Goal: Task Accomplishment & Management: Manage account settings

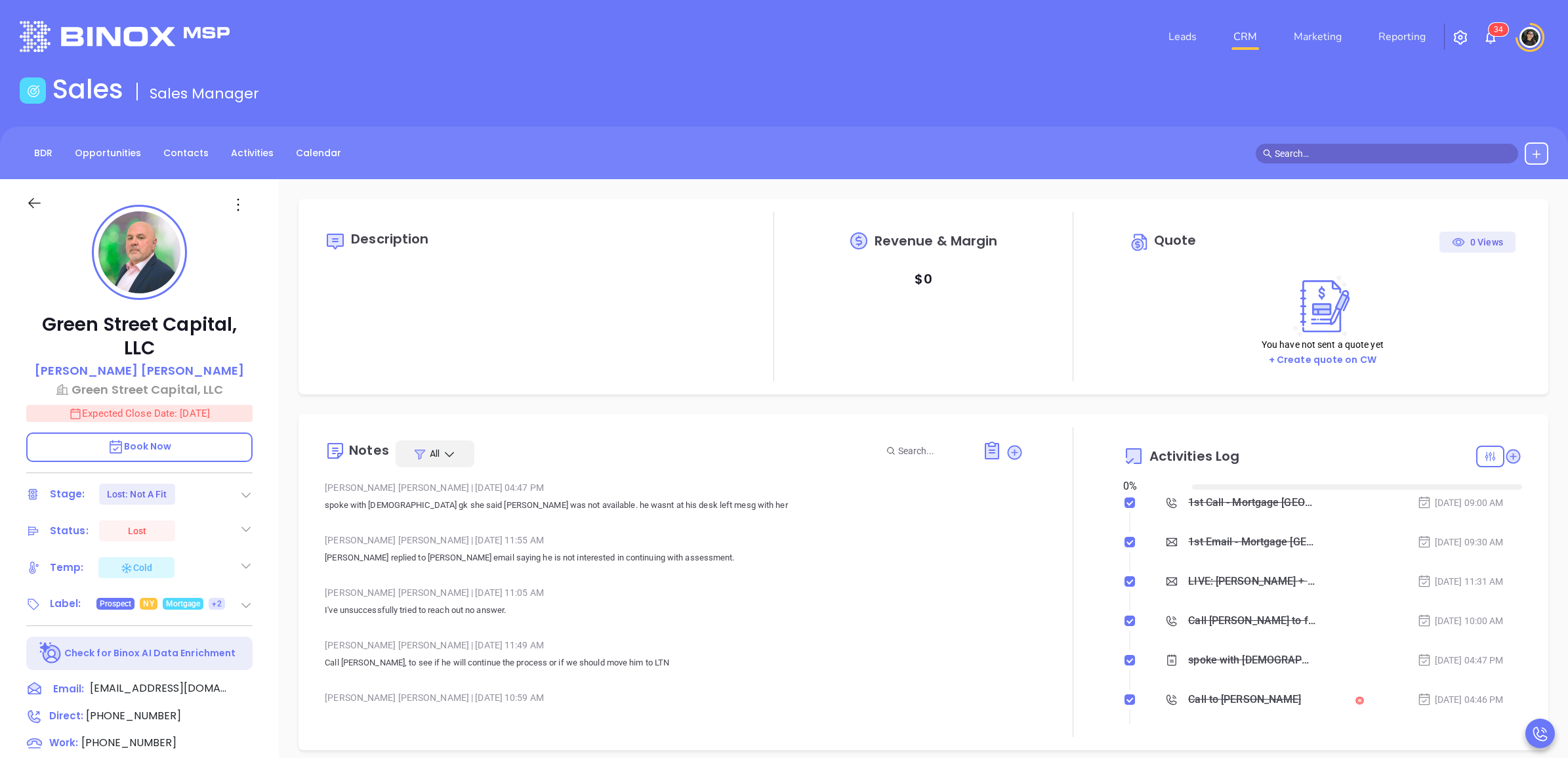
type input "[DATE]"
type input "[PERSON_NAME]"
click at [1240, 40] on link "CRM" at bounding box center [1244, 37] width 34 height 26
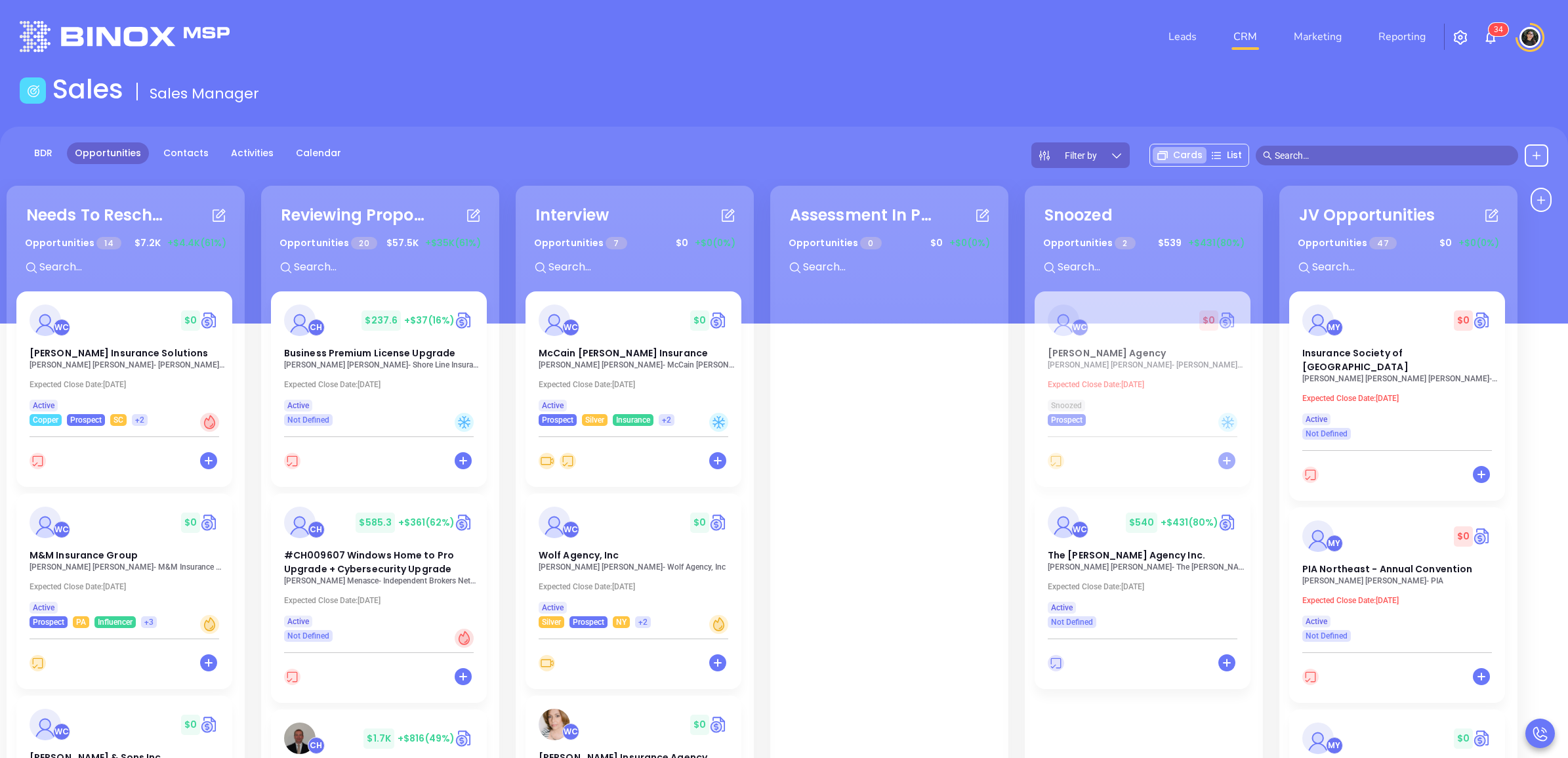
click at [971, 96] on div "Sales Sales Manager" at bounding box center [784, 91] width 1544 height 37
click at [597, 552] on span "Wolf Agency, Inc" at bounding box center [579, 555] width 80 height 13
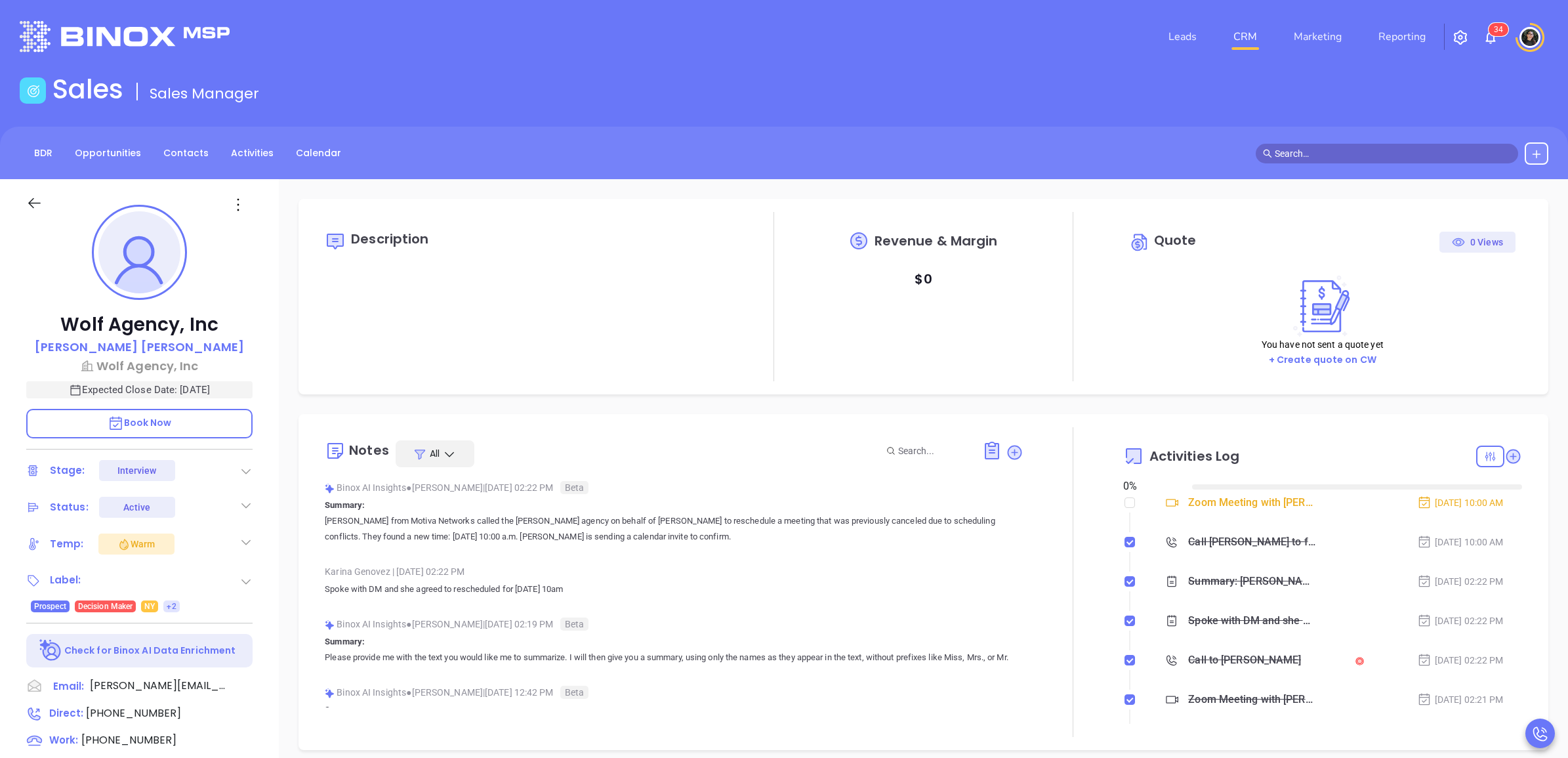
type input "[DATE]"
type input "[PERSON_NAME]"
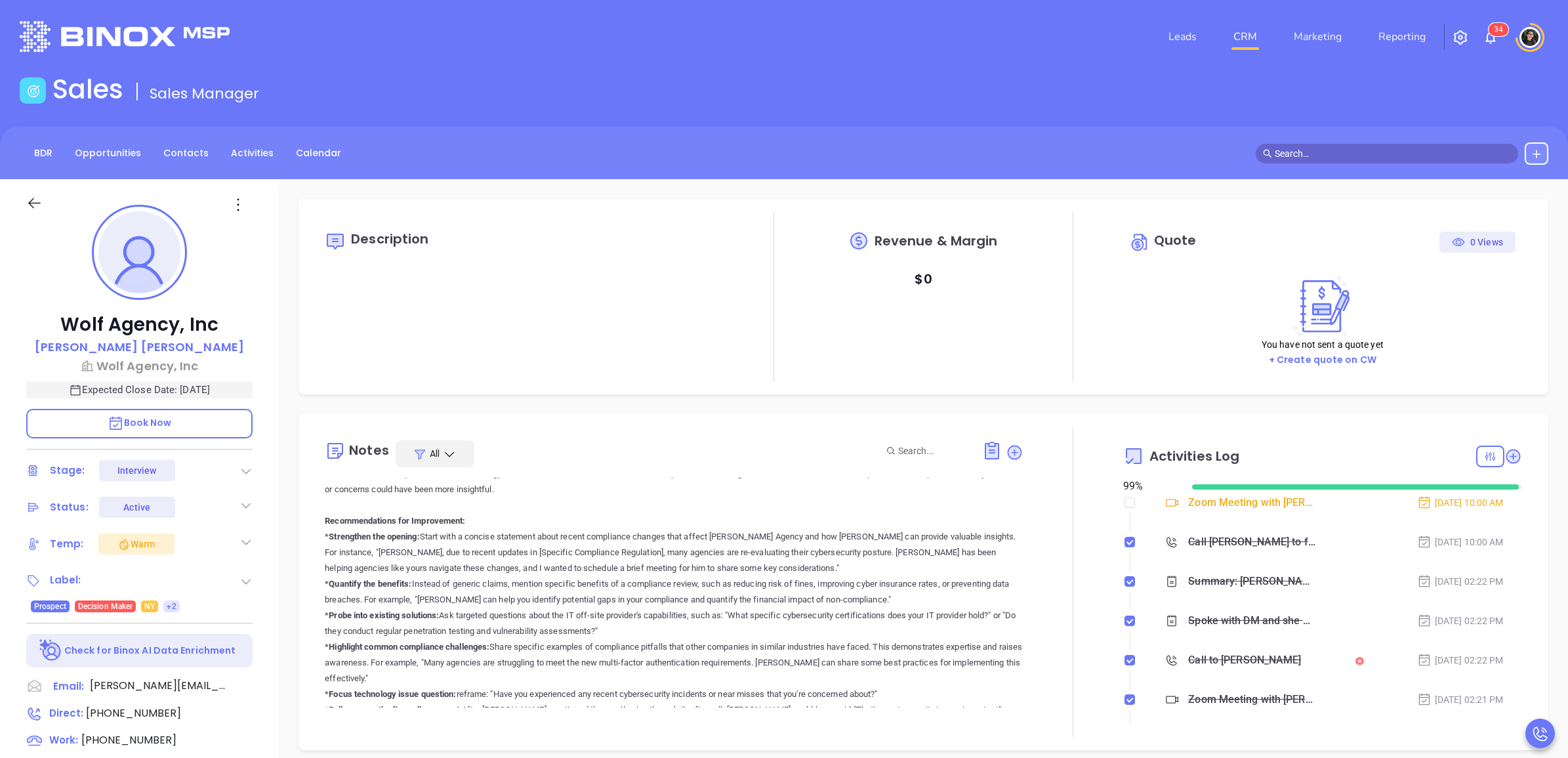
scroll to position [8107, 0]
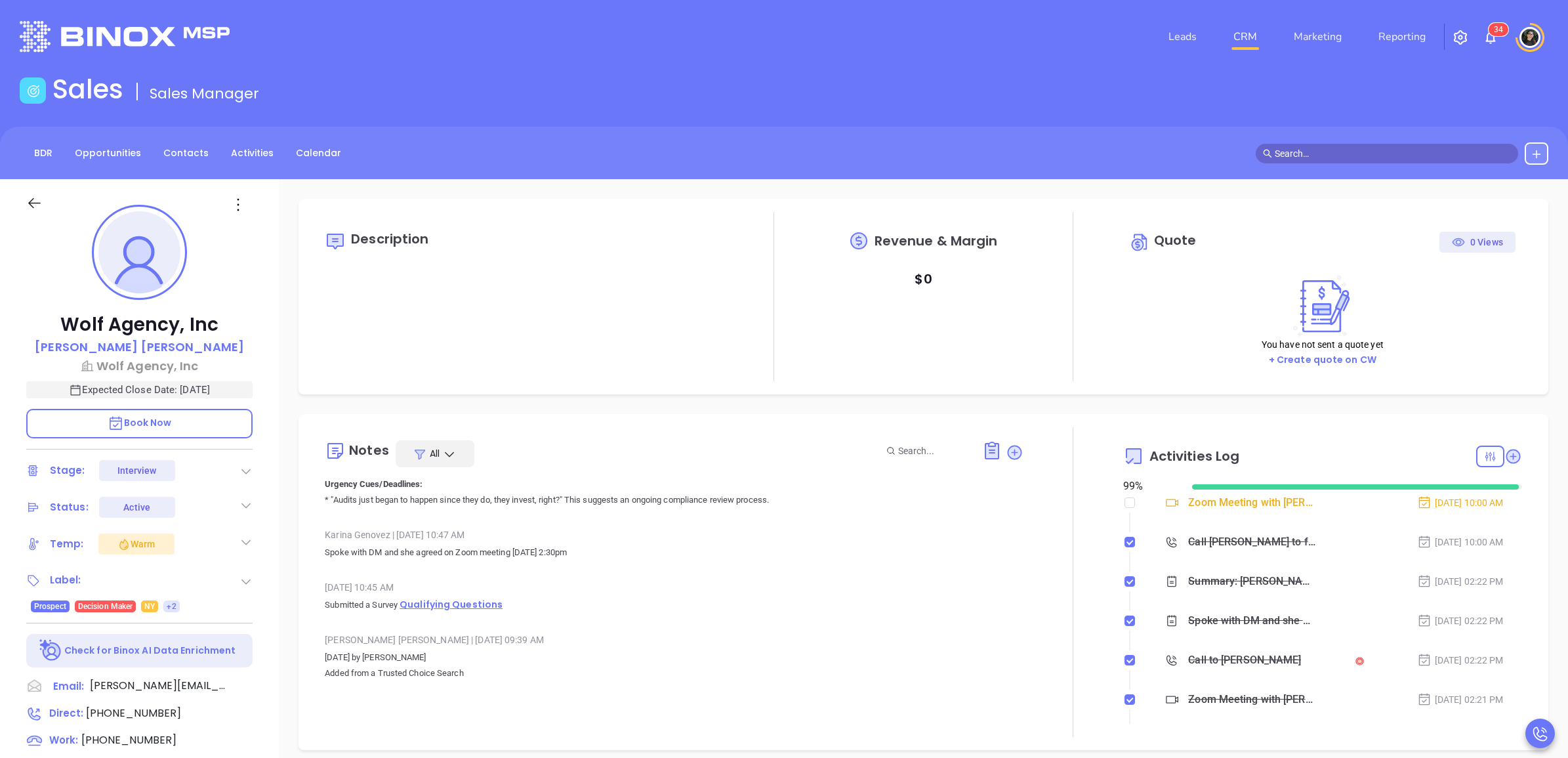
click at [488, 608] on span "Qualifying Questions" at bounding box center [451, 604] width 103 height 13
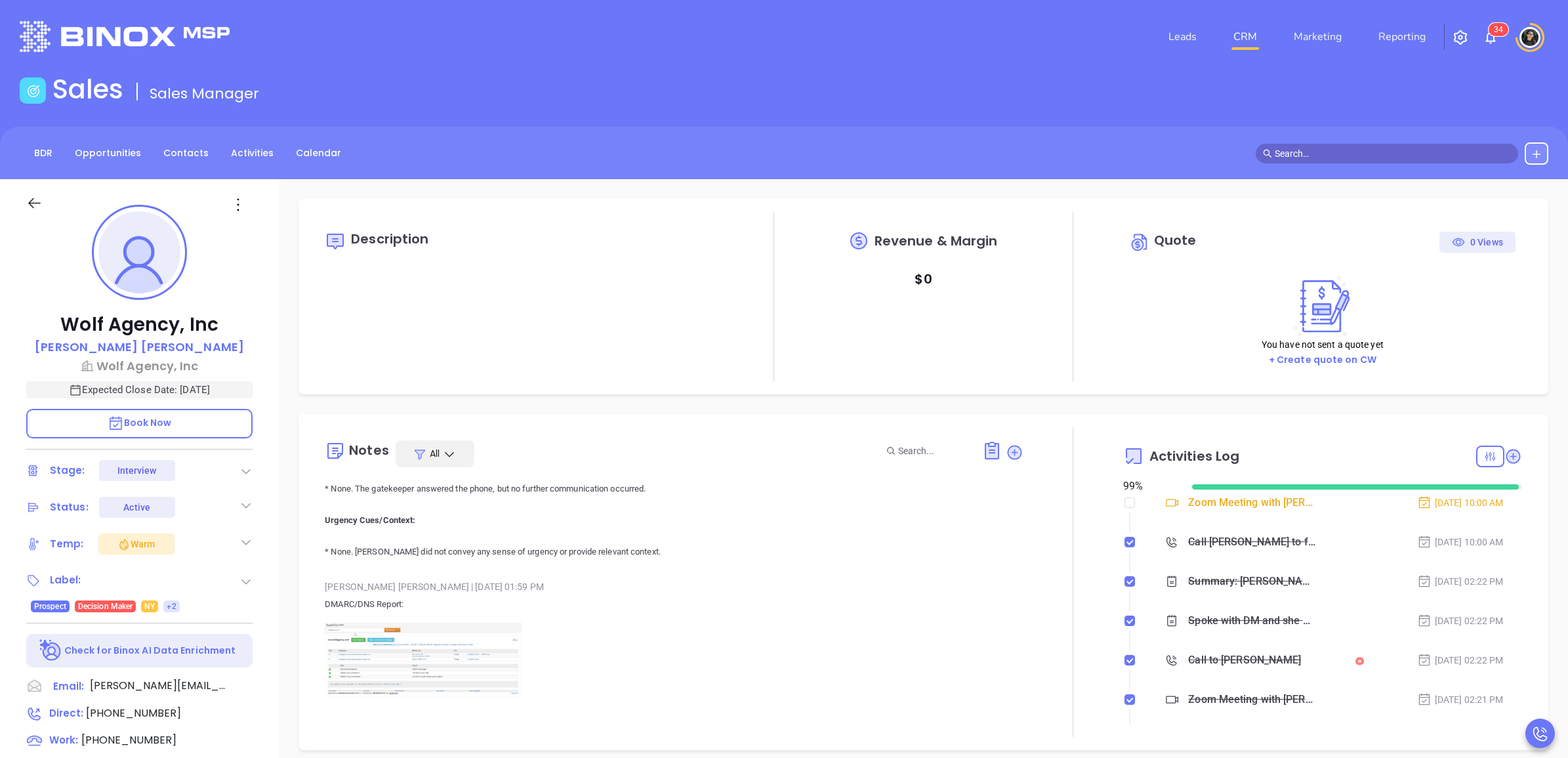
scroll to position [7123, 0]
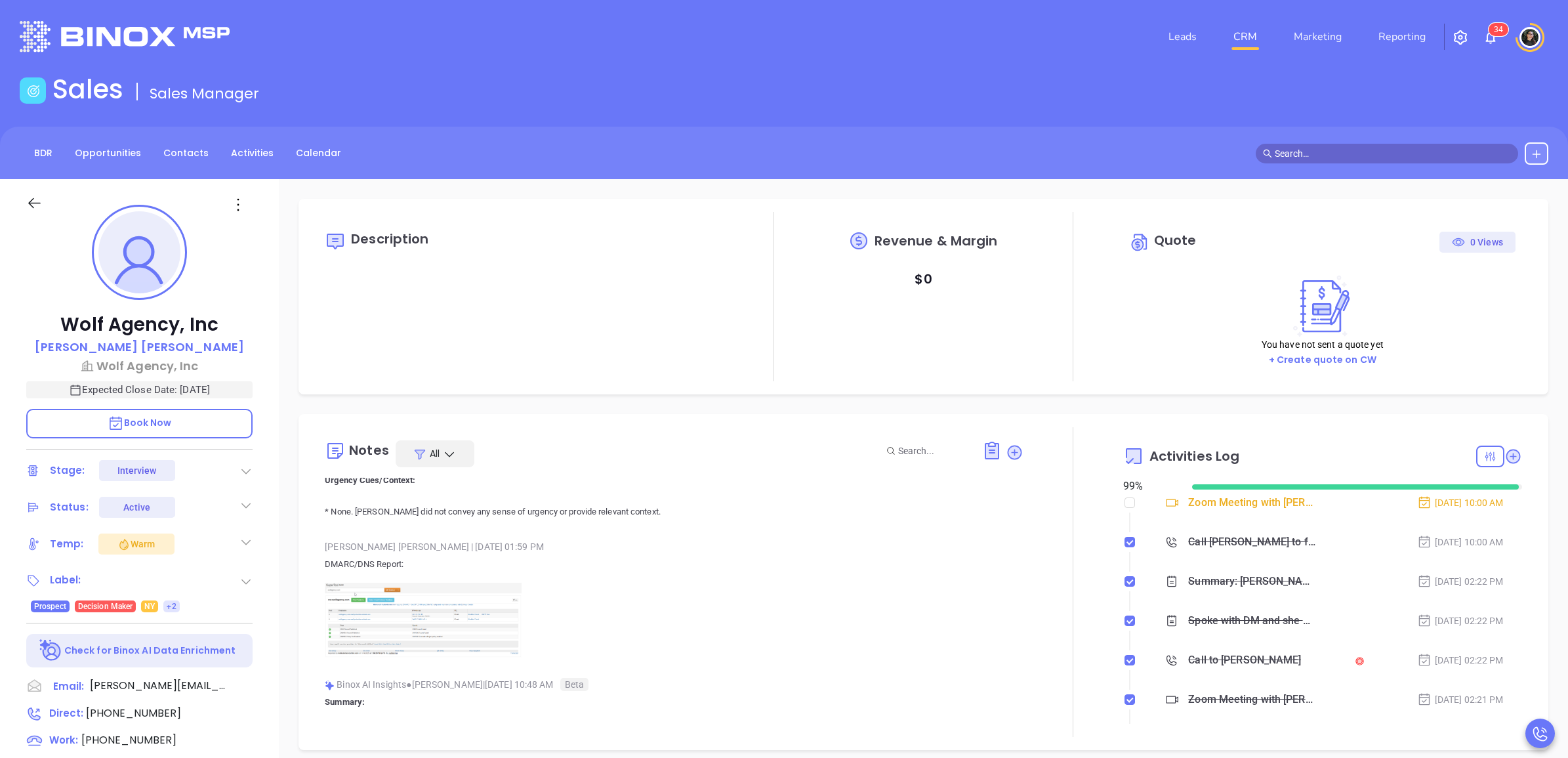
click at [416, 653] on img at bounding box center [423, 620] width 197 height 75
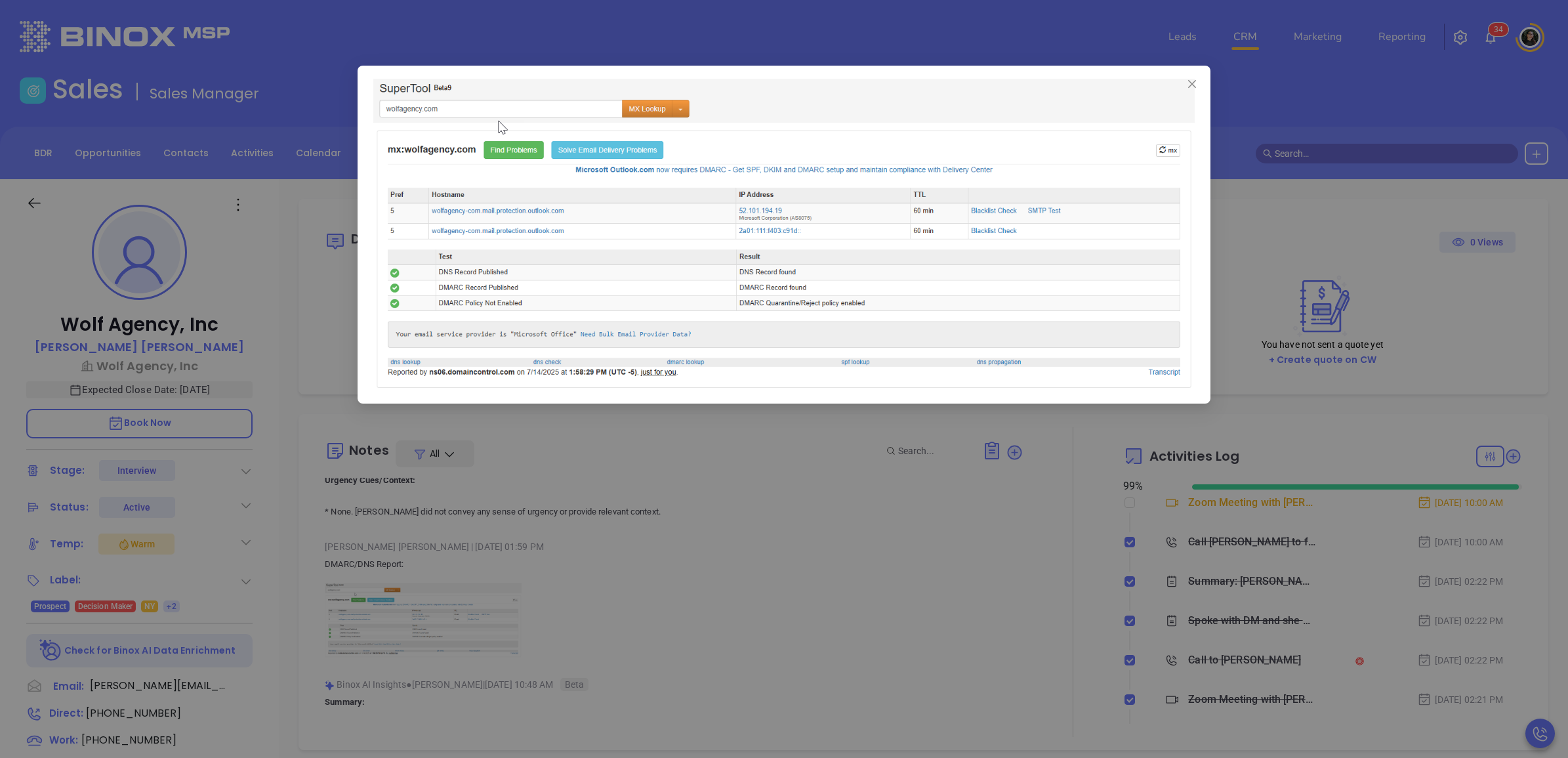
click at [624, 549] on div at bounding box center [784, 379] width 1568 height 758
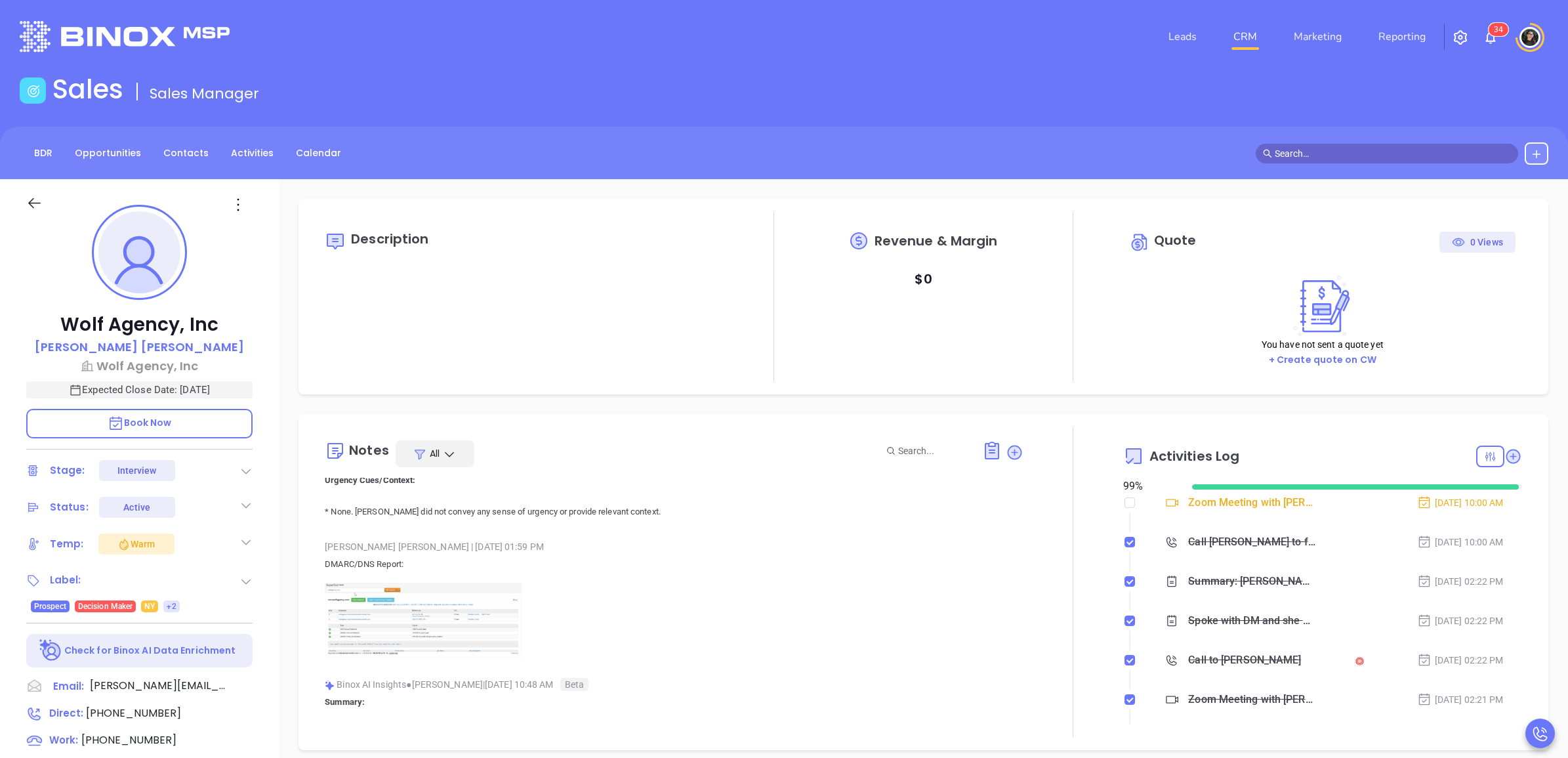
click at [1251, 24] on link "CRM" at bounding box center [1244, 37] width 34 height 26
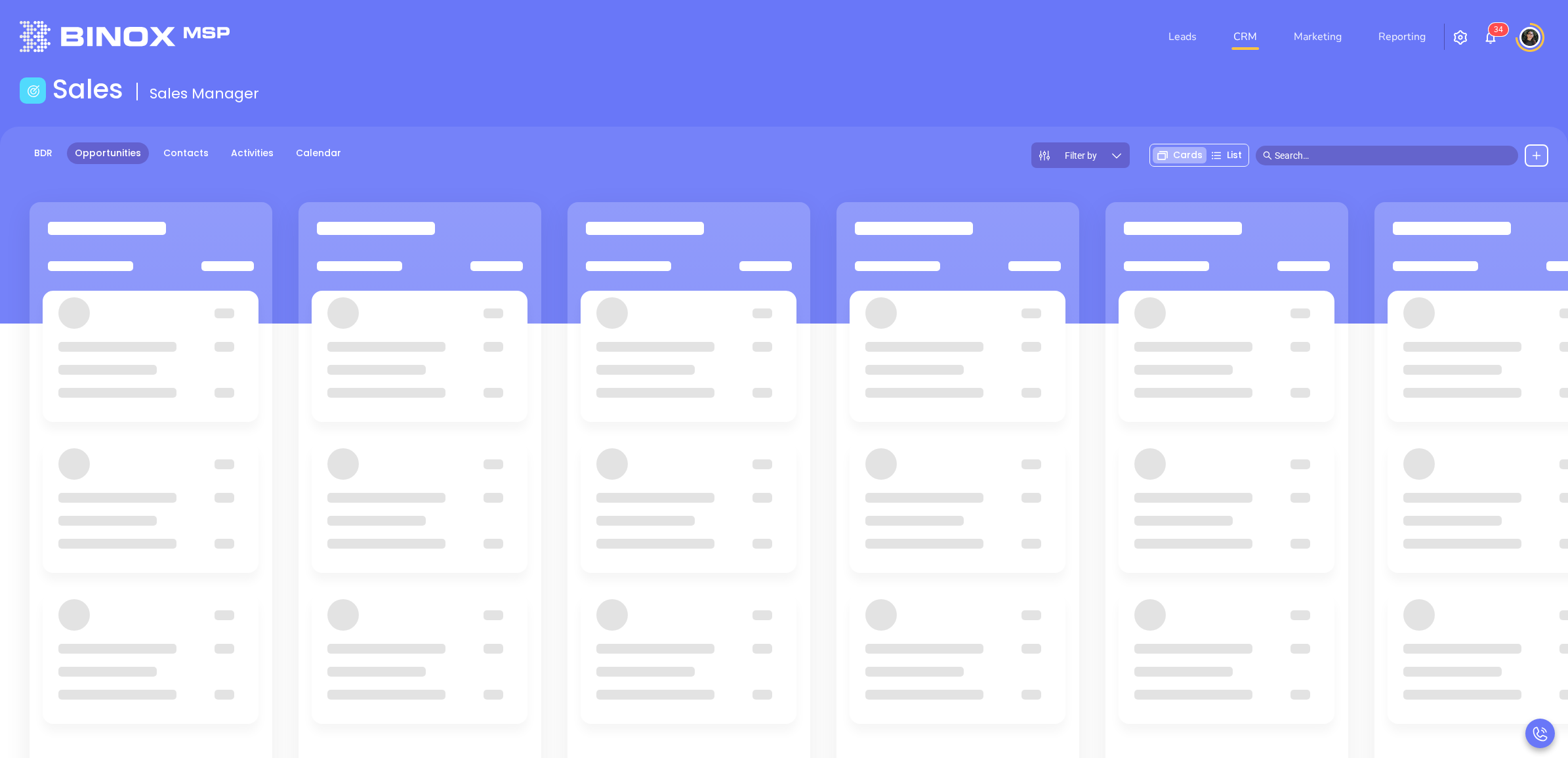
click at [779, 79] on div "Sales Sales Manager" at bounding box center [784, 91] width 1544 height 37
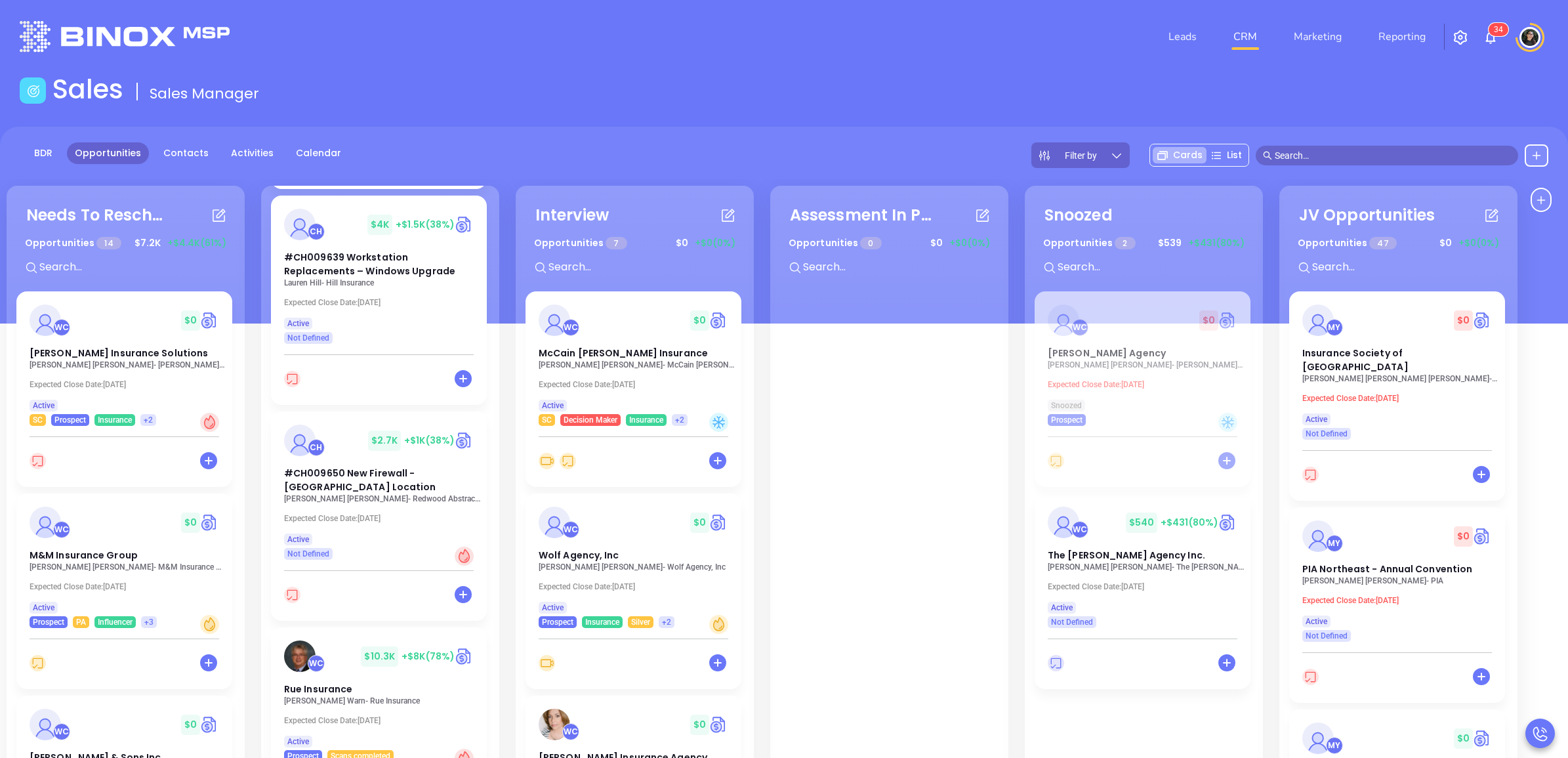
scroll to position [1404, 0]
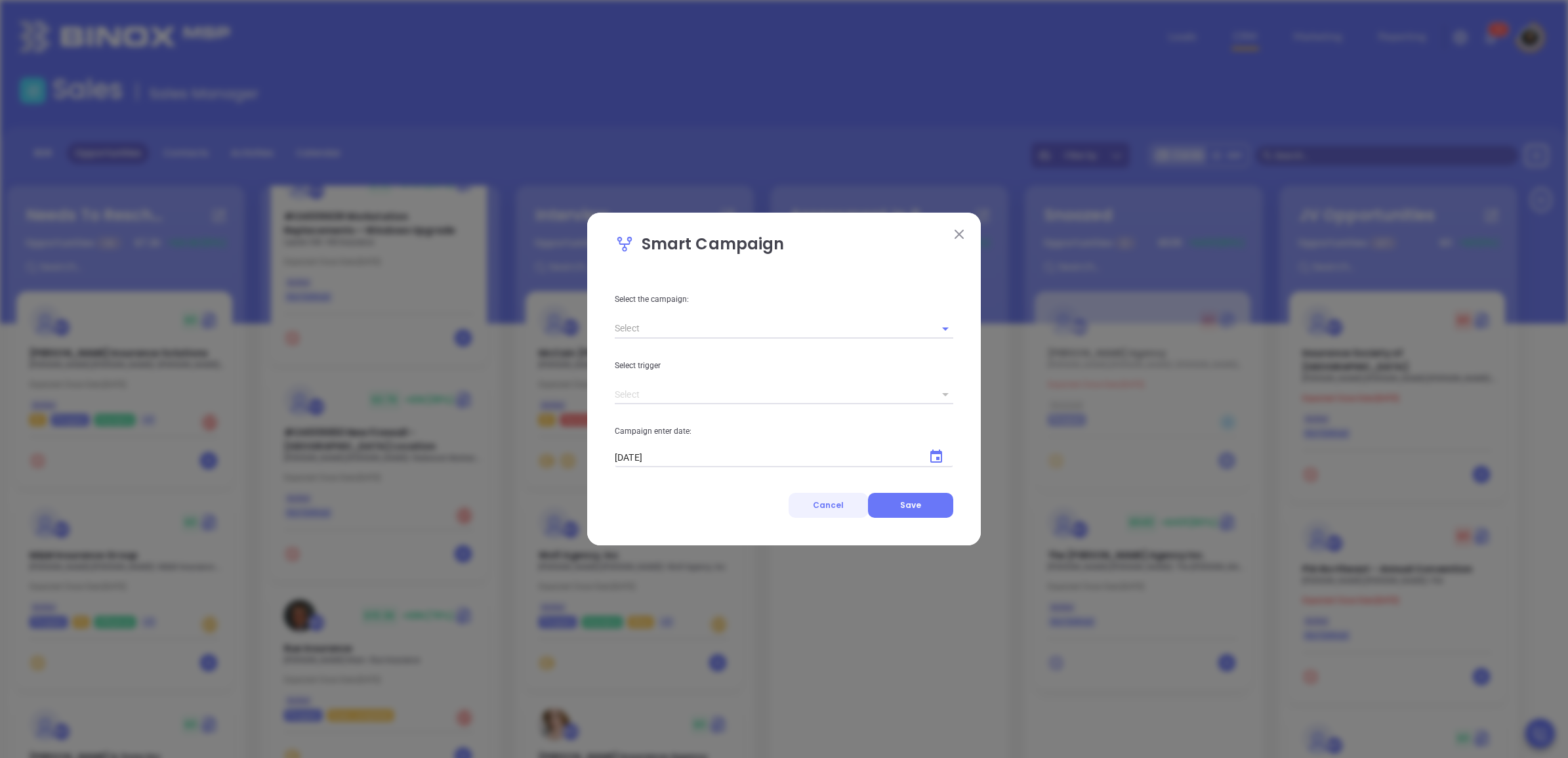
click at [819, 502] on span "Cancel" at bounding box center [828, 505] width 30 height 11
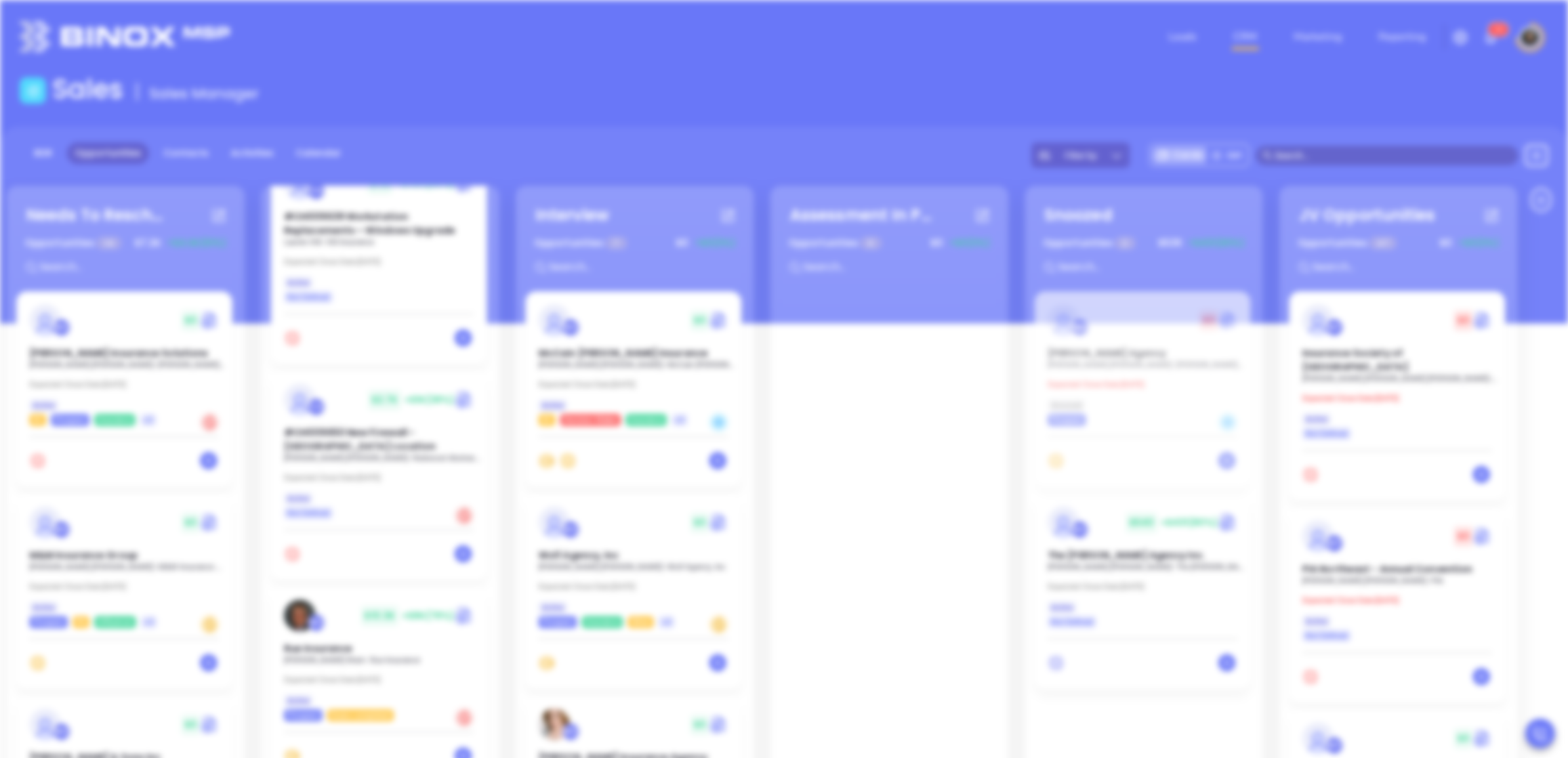
type input "09/18/2025"
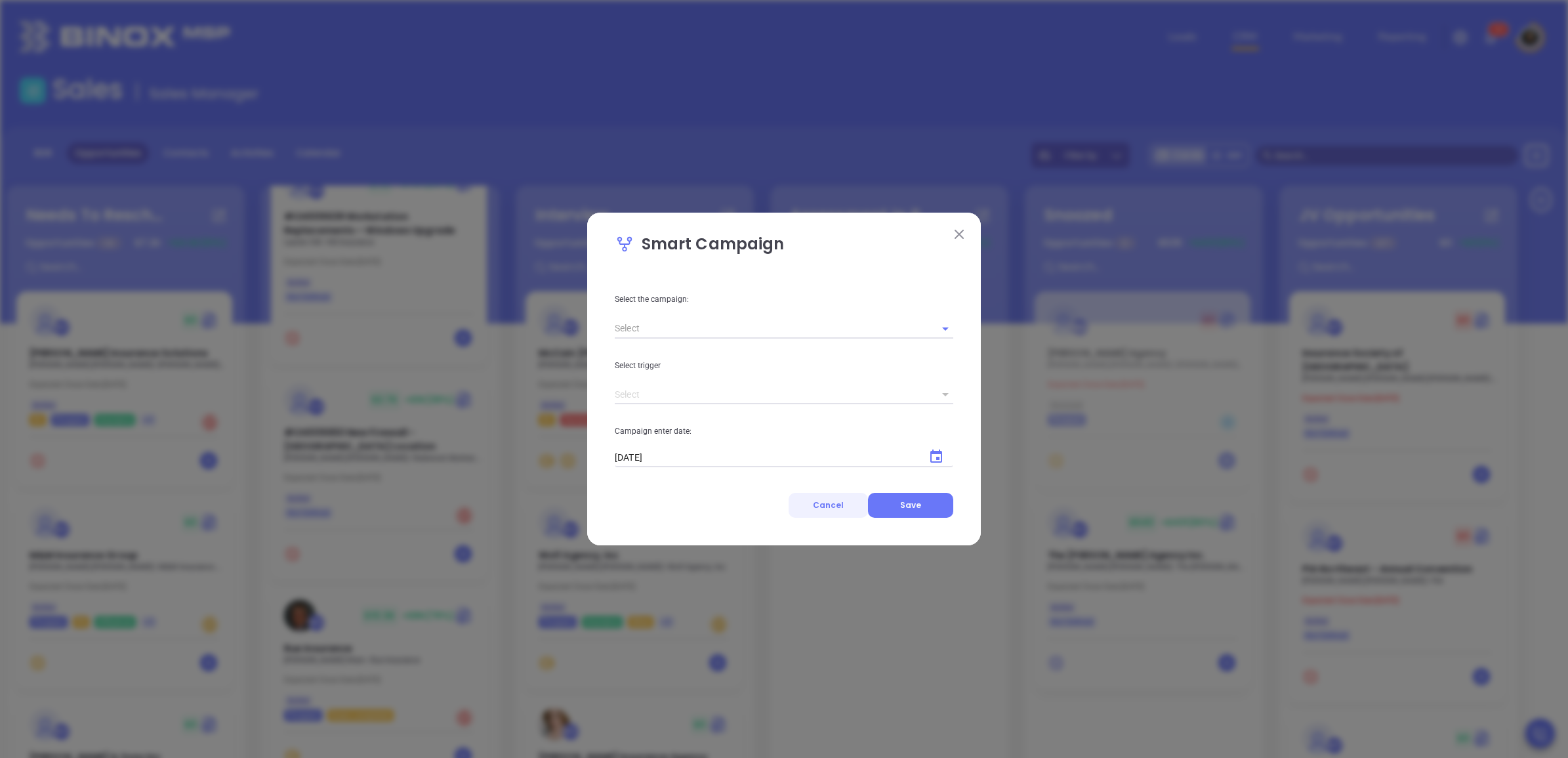
click at [841, 511] on button "Cancel" at bounding box center [828, 505] width 80 height 25
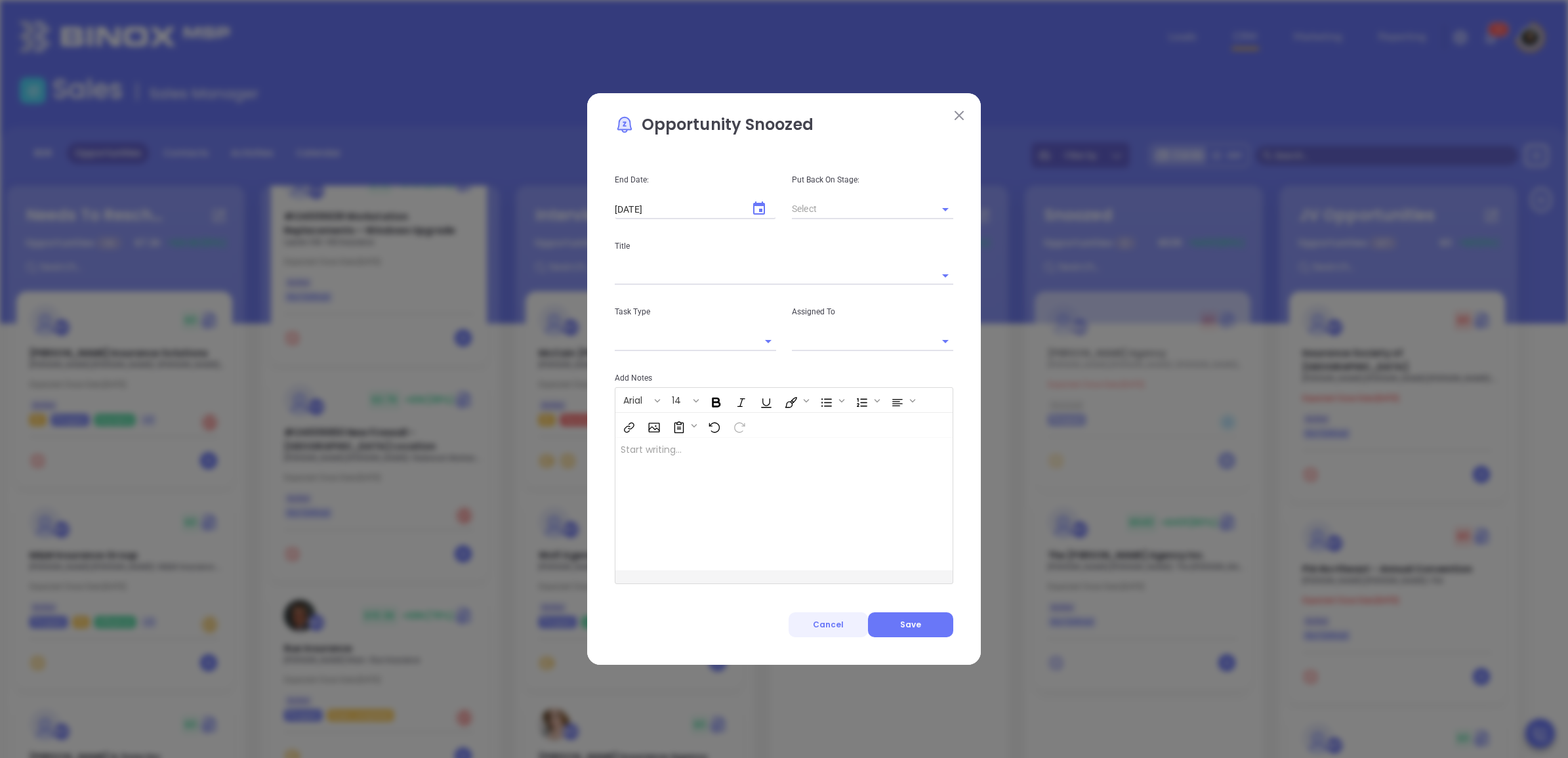
type input "[PERSON_NAME]"
click at [840, 621] on span "Cancel" at bounding box center [828, 624] width 30 height 11
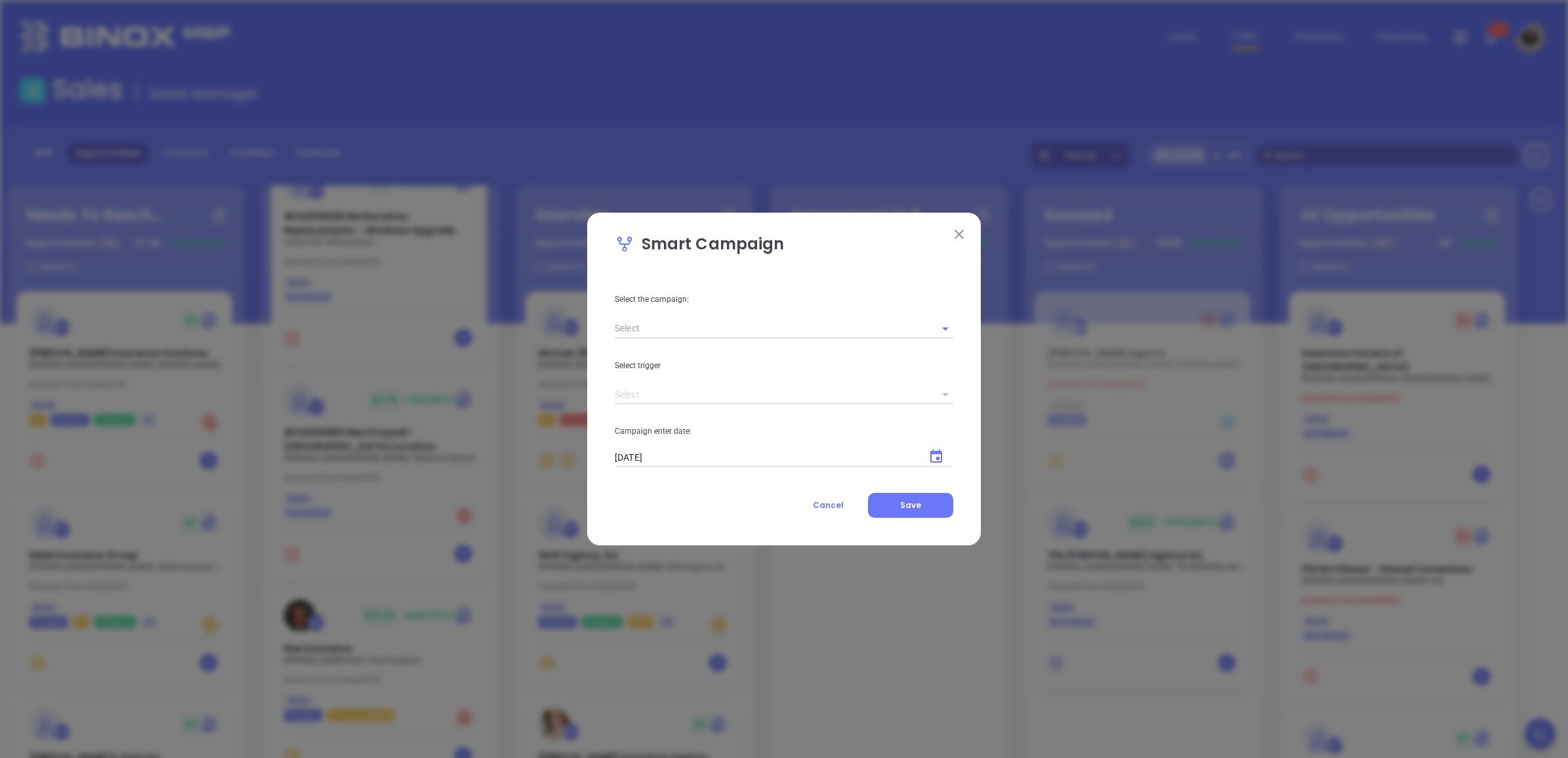
click at [691, 125] on div "Smart Campaign Select the campaign: Select trigger Campaign enter date: 09/18/2…" at bounding box center [784, 379] width 1568 height 758
click at [721, 49] on div "Smart Campaign Select the campaign: Select trigger Campaign enter date: 09/18/2…" at bounding box center [784, 379] width 1568 height 758
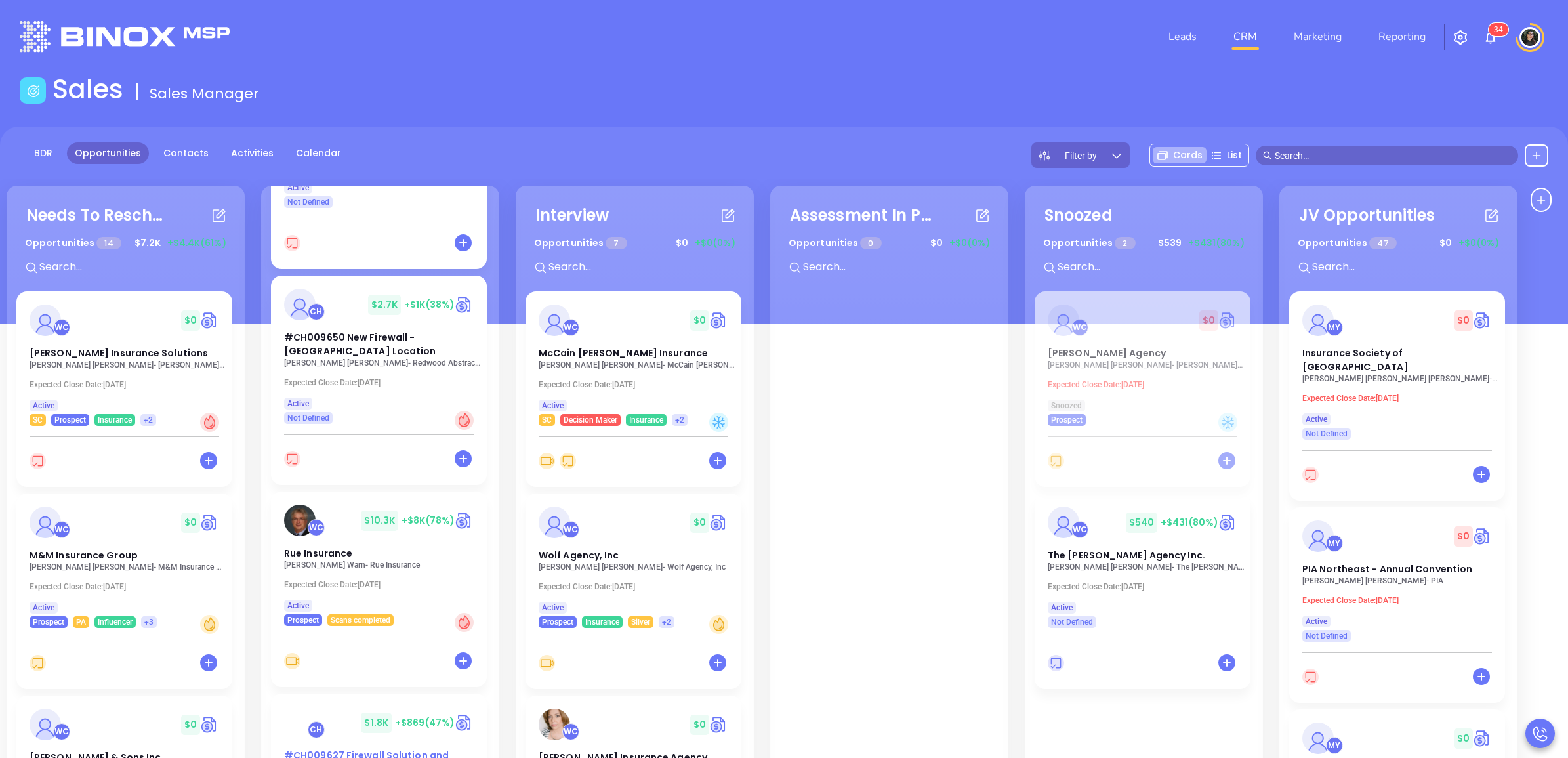
scroll to position [1650, 0]
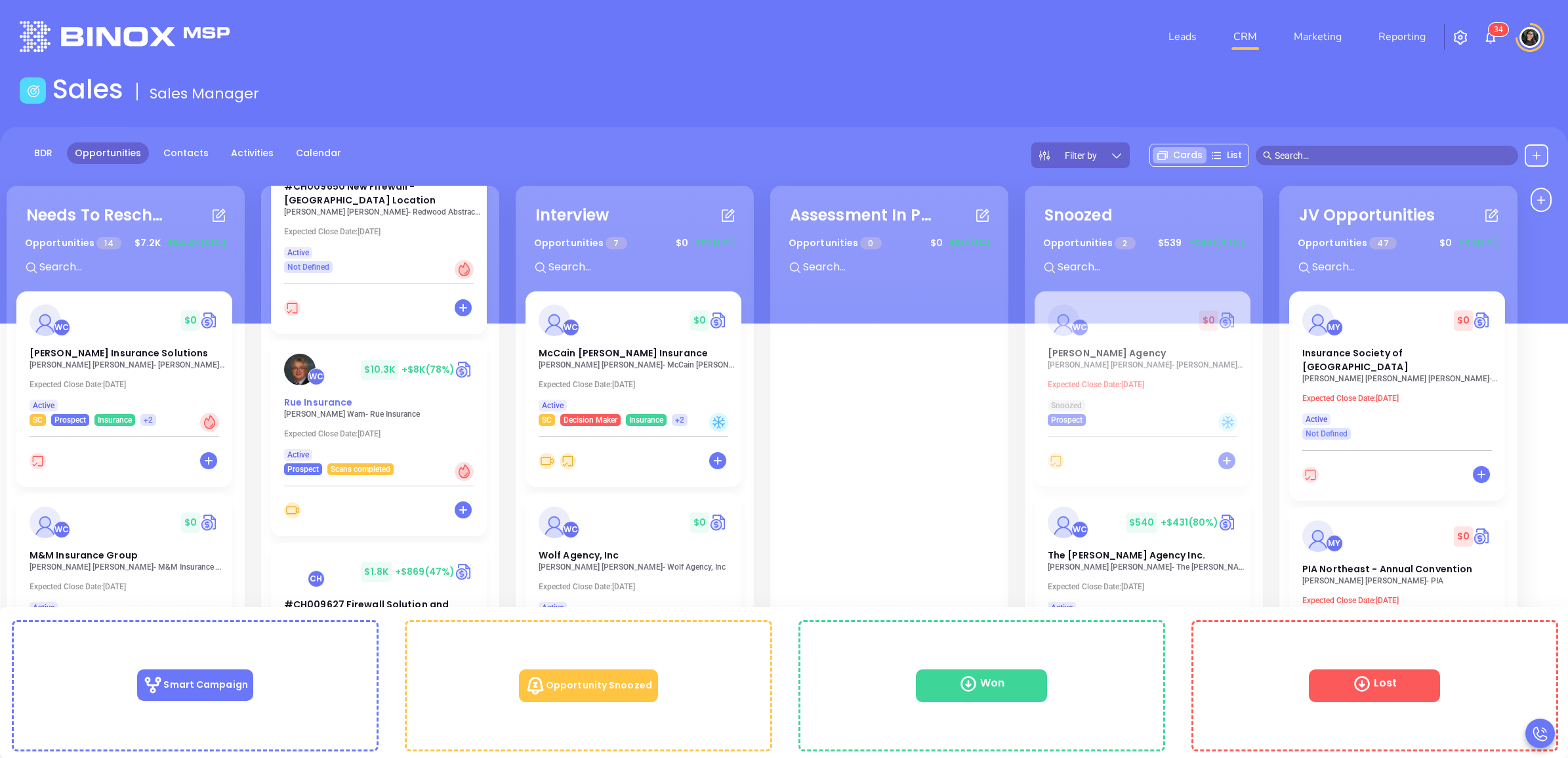
click at [299, 375] on img at bounding box center [299, 369] width 31 height 31
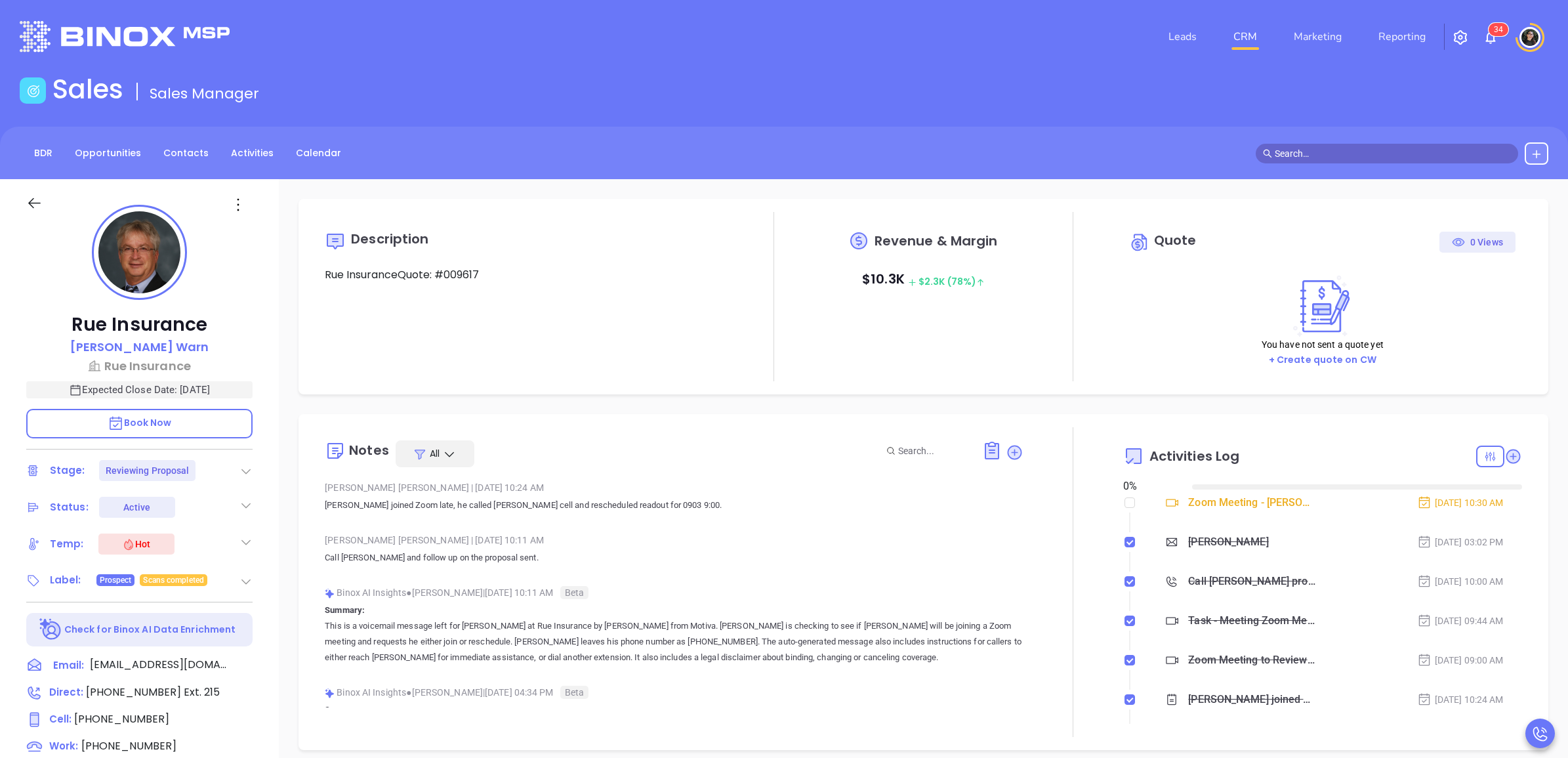
type input "[DATE]"
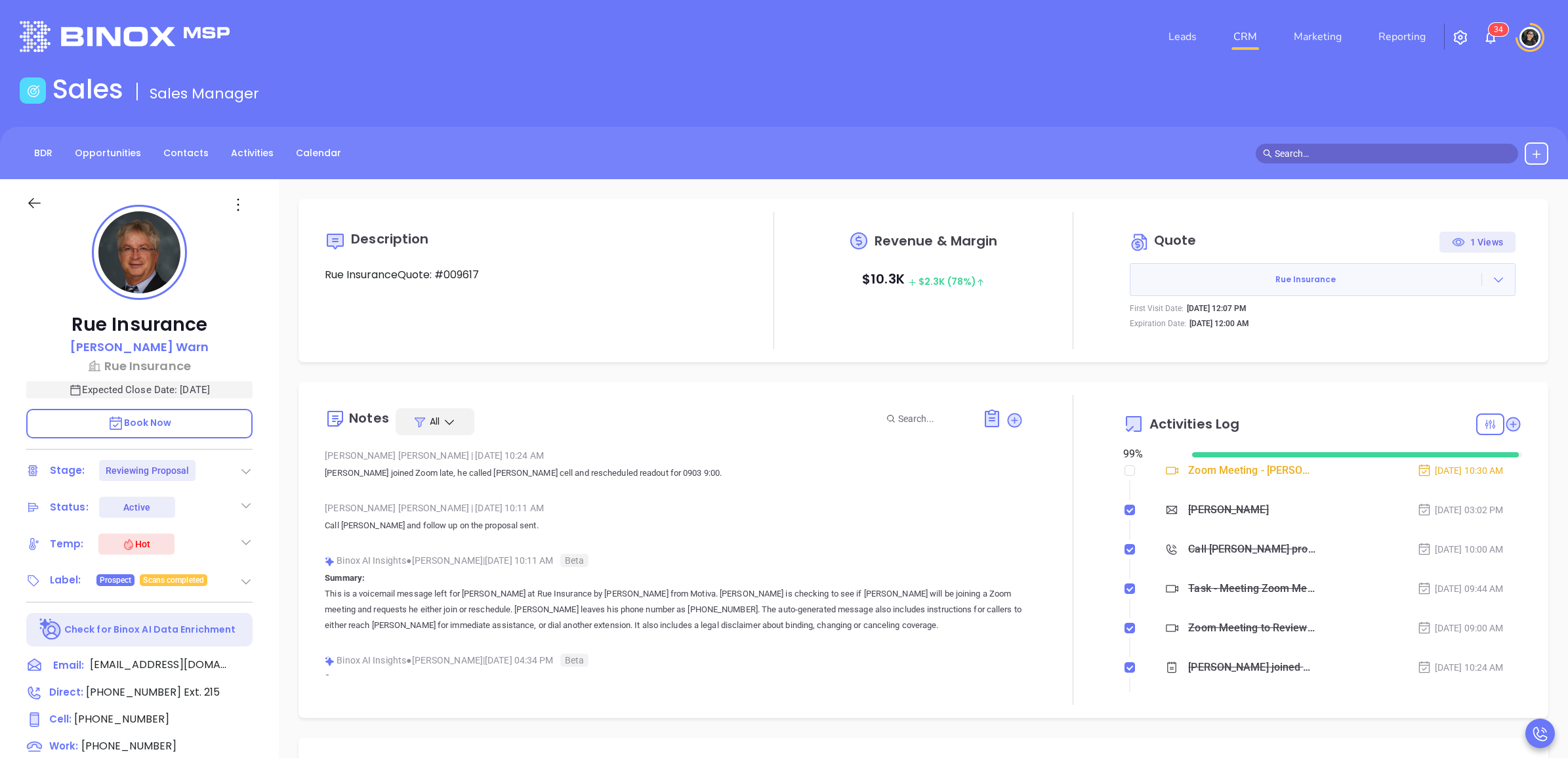
type input "[PERSON_NAME]"
click at [1260, 636] on div "Zoom Meeting to Review Assessment - John Warn" at bounding box center [1252, 628] width 127 height 19
click at [1009, 421] on icon at bounding box center [1014, 419] width 13 height 13
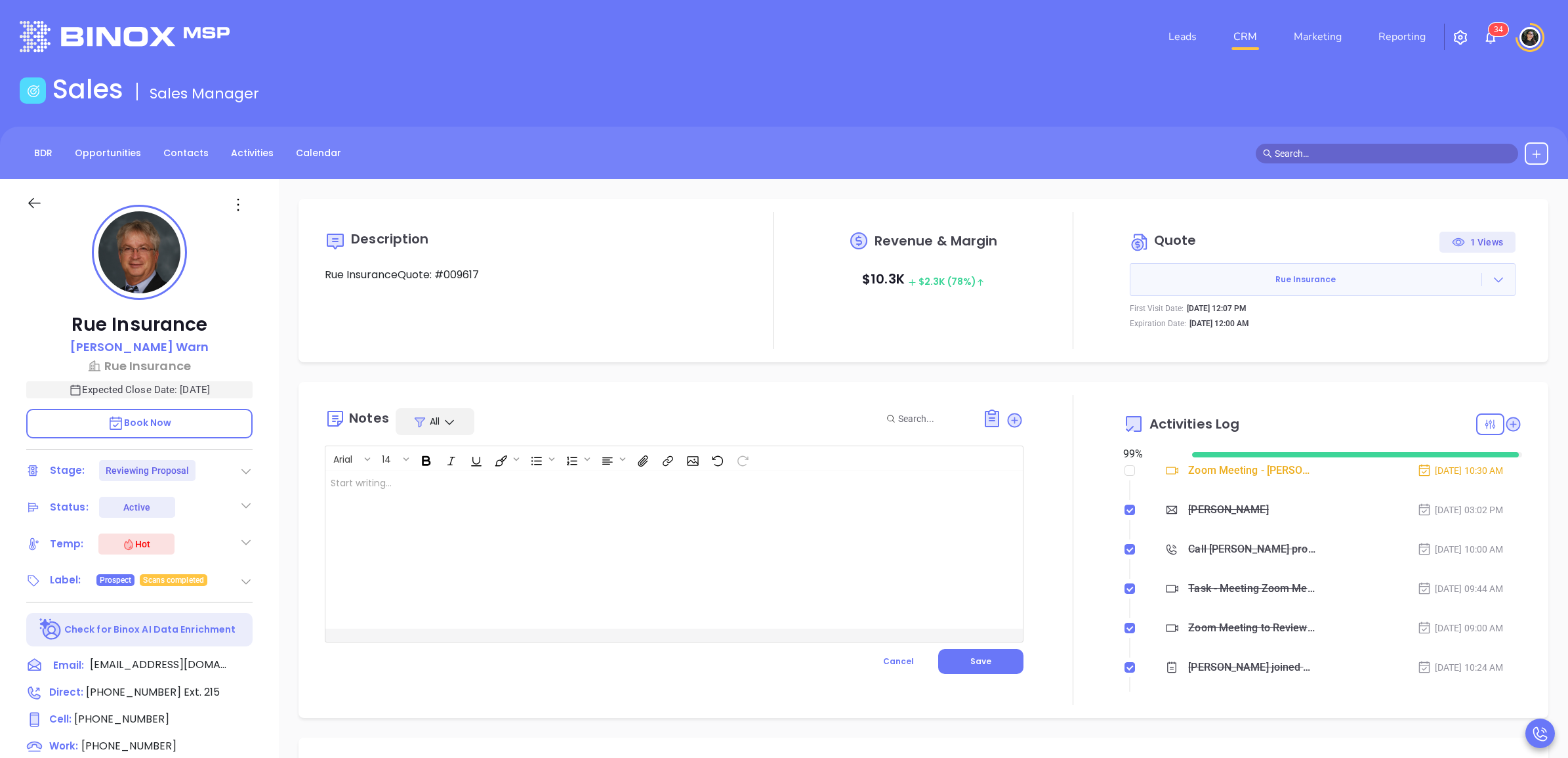
click at [870, 505] on div at bounding box center [649, 549] width 648 height 157
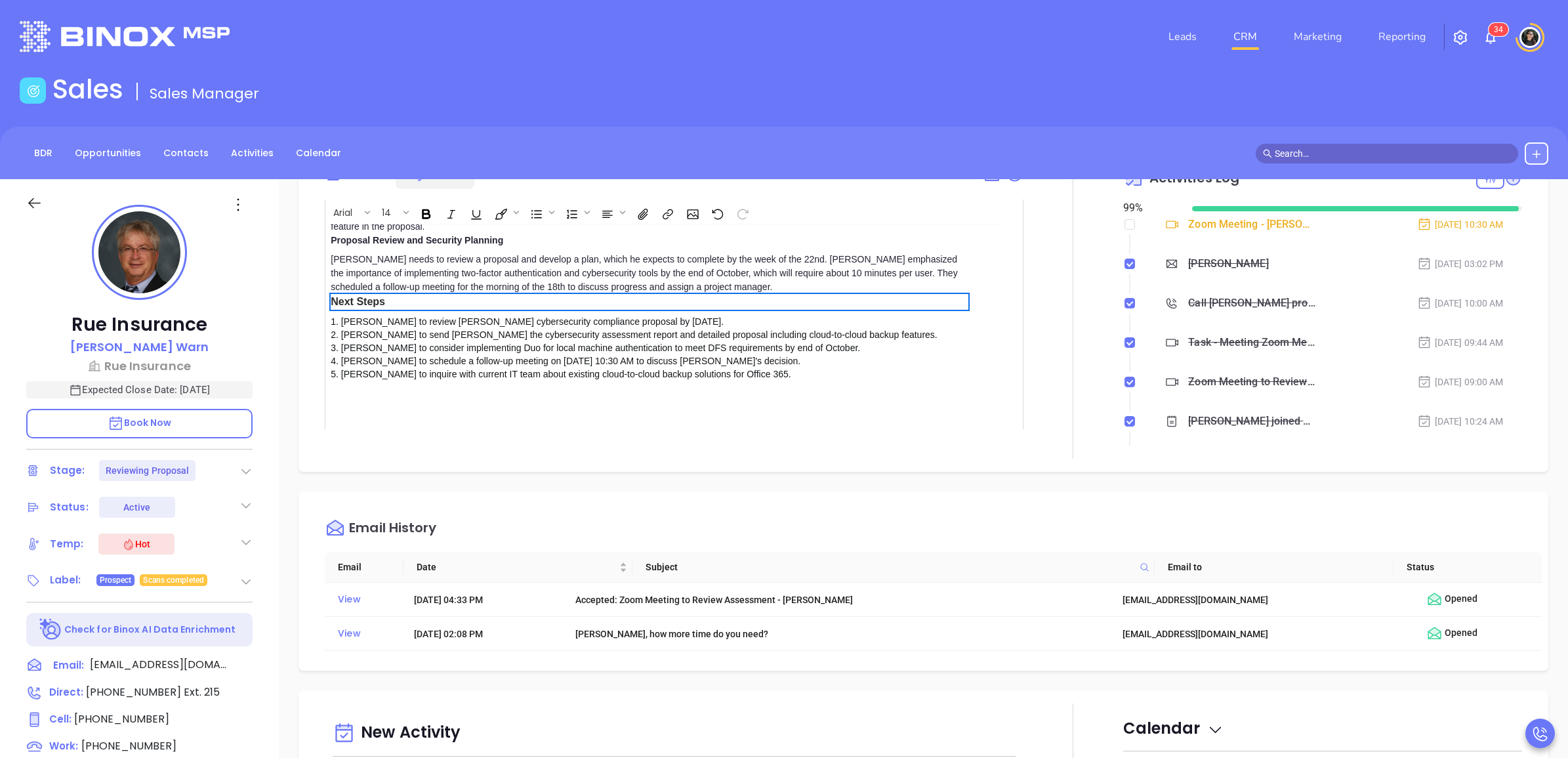
scroll to position [536, 0]
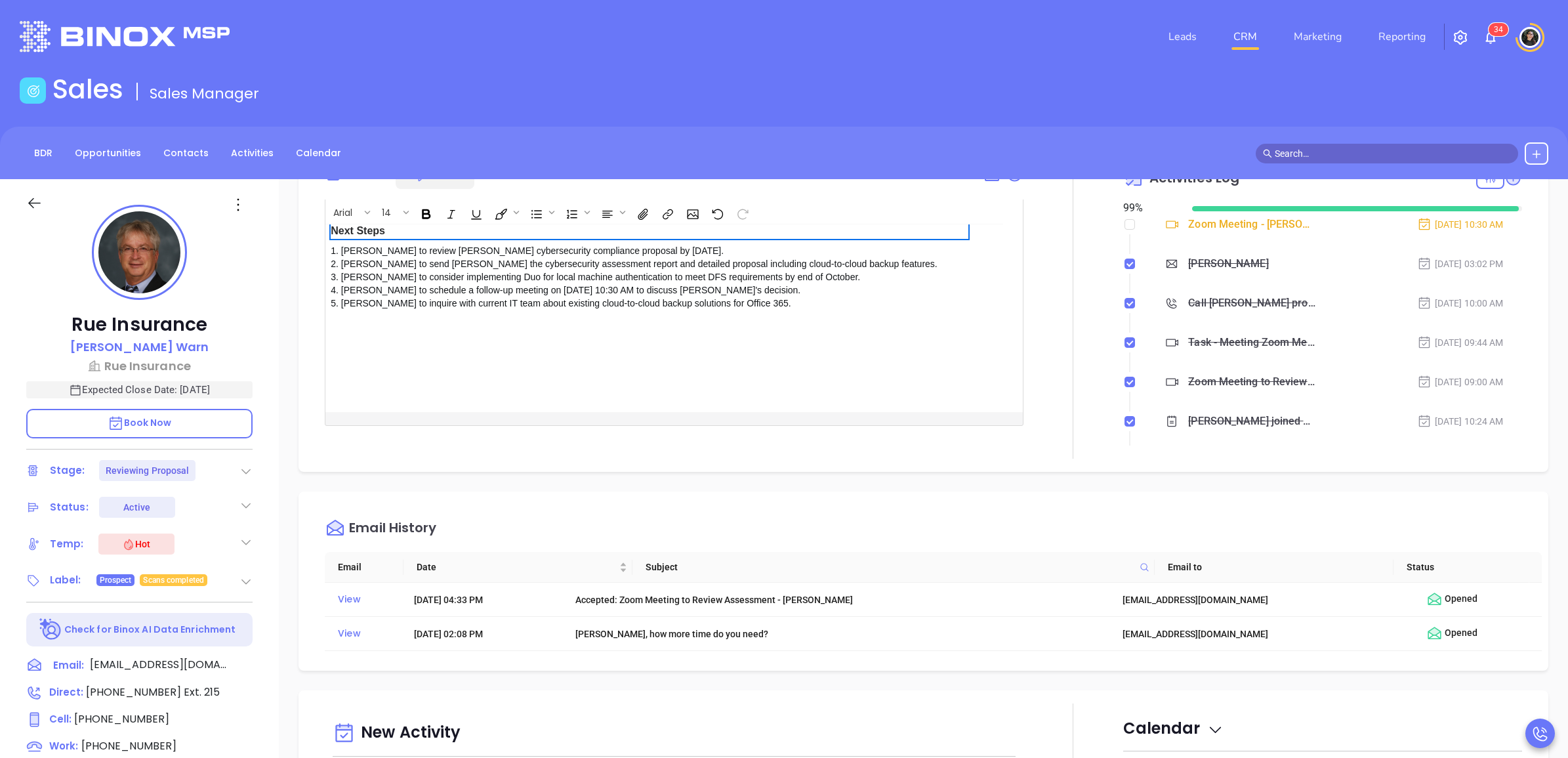
click at [987, 432] on button "Save" at bounding box center [980, 445] width 85 height 25
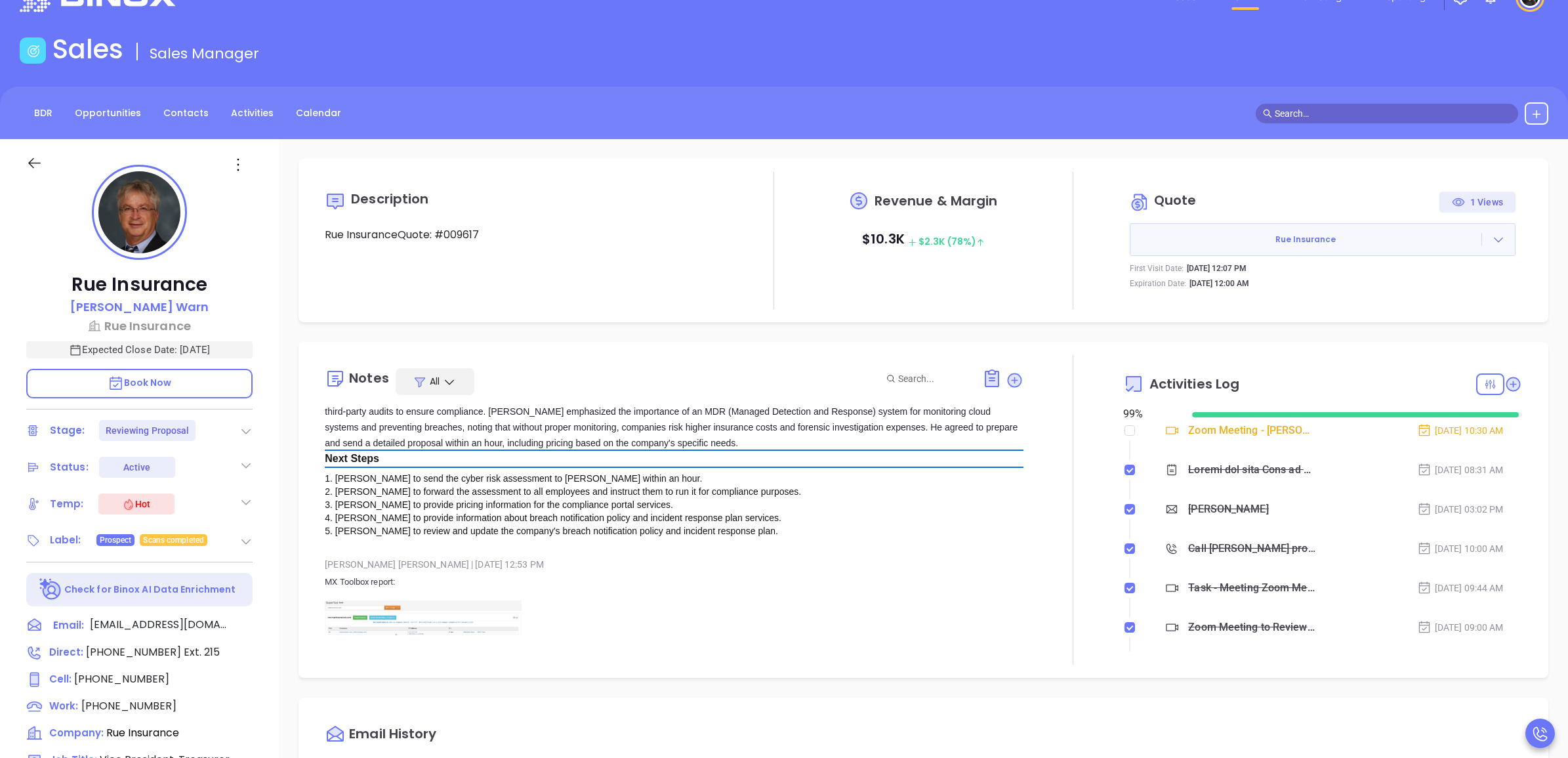
scroll to position [4756, 0]
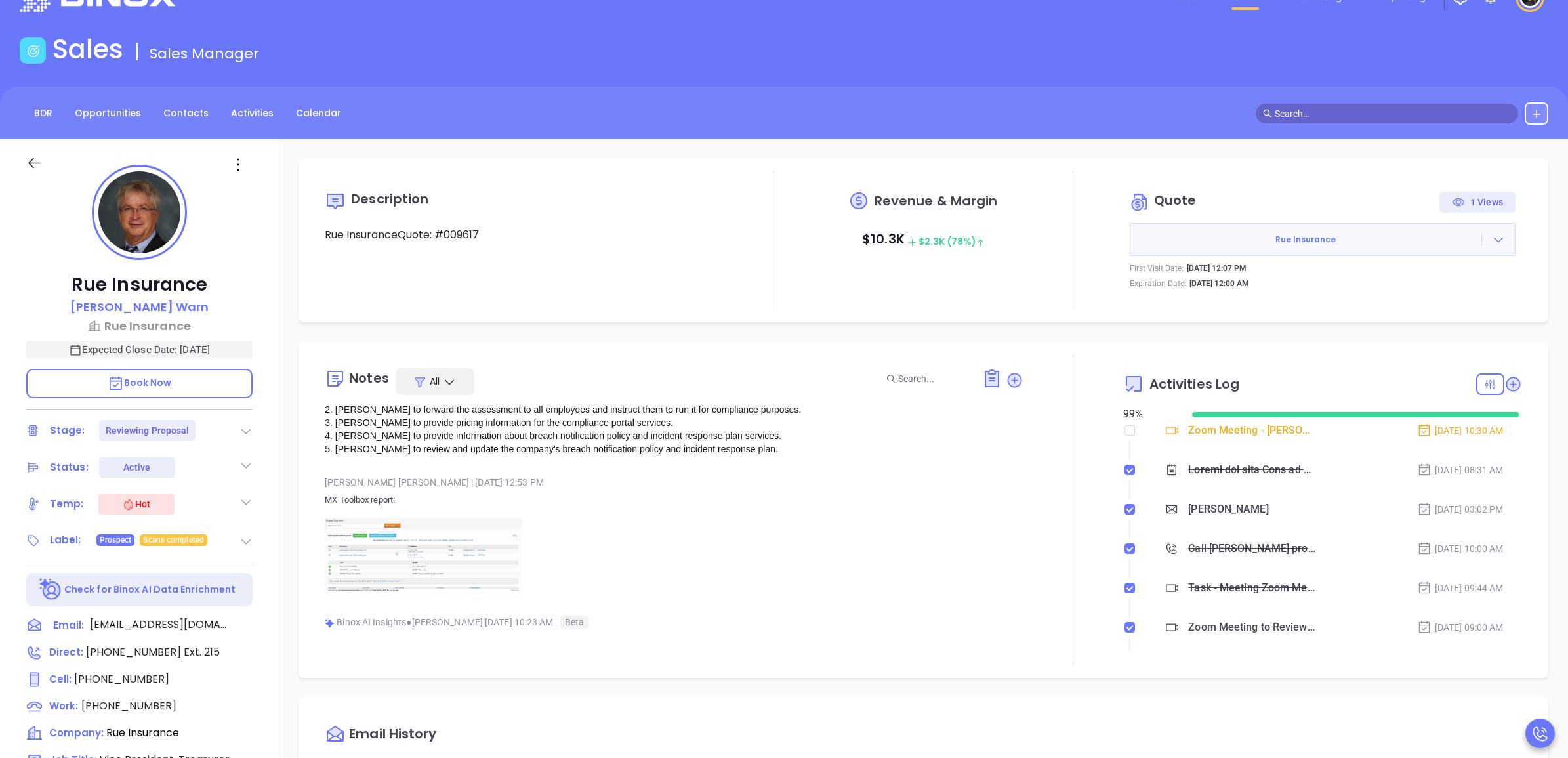
click at [439, 545] on img at bounding box center [423, 556] width 197 height 77
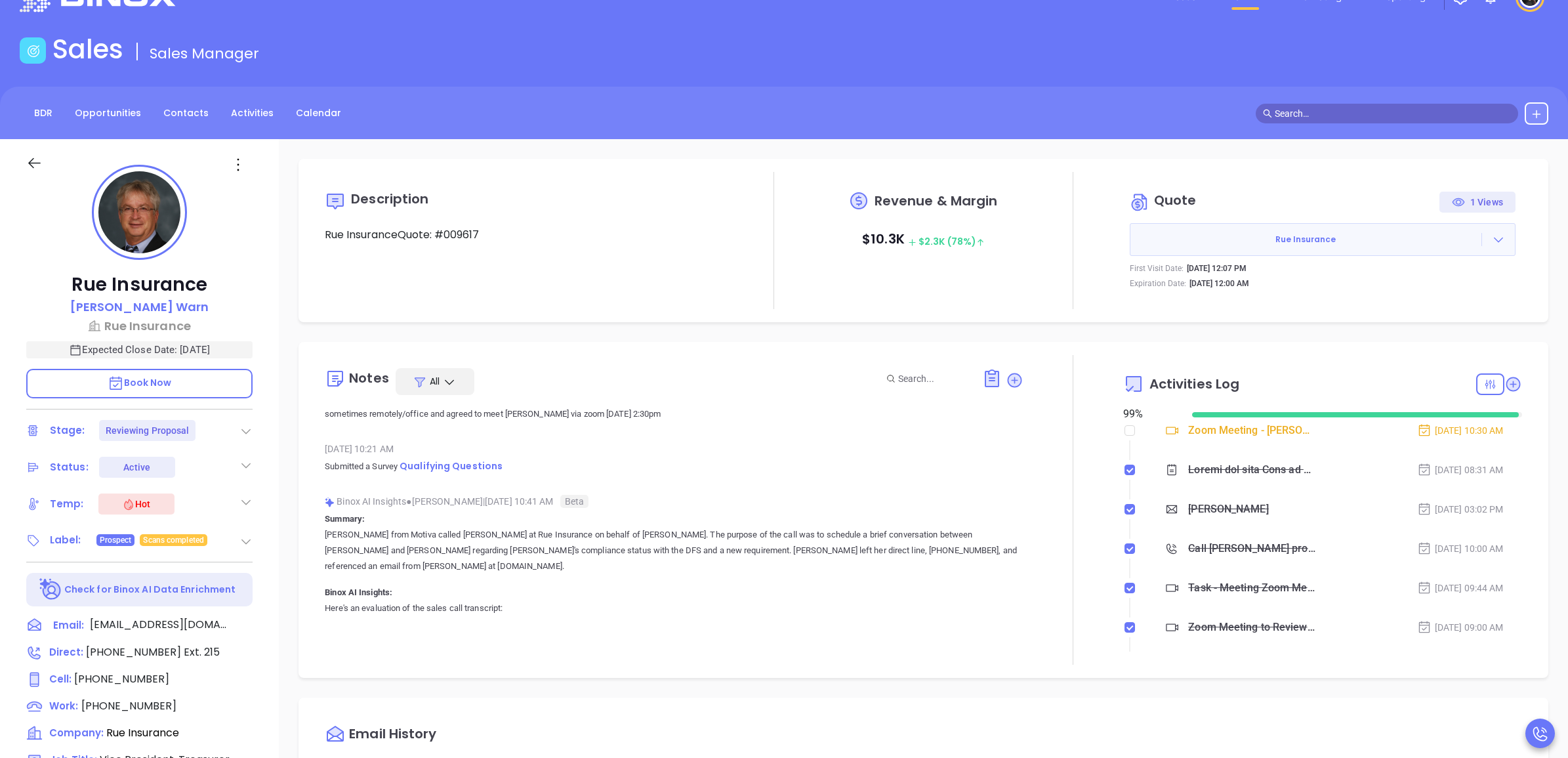
scroll to position [5658, 0]
click at [435, 460] on span "Qualifying Questions" at bounding box center [451, 466] width 103 height 13
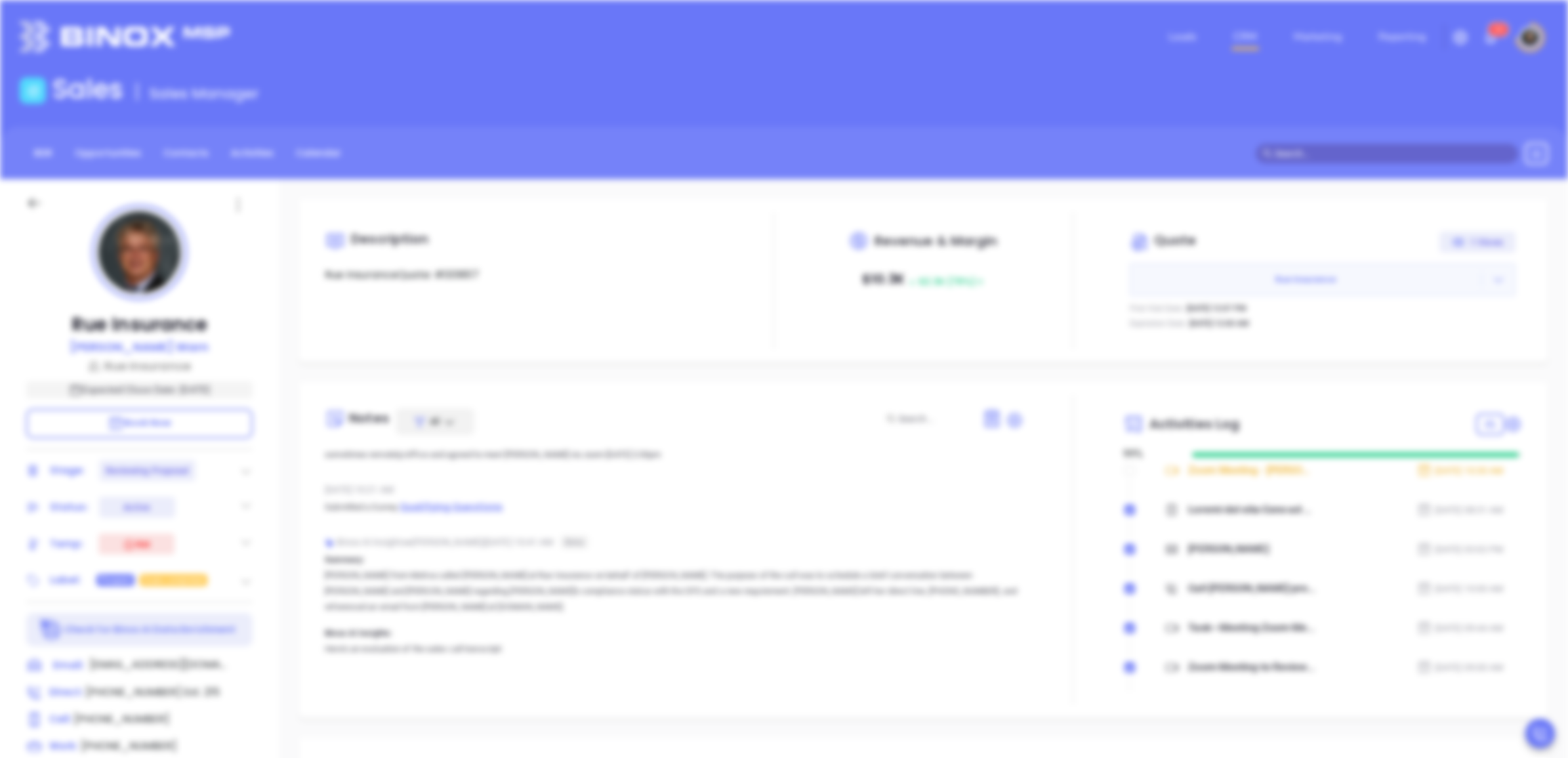
scroll to position [0, 0]
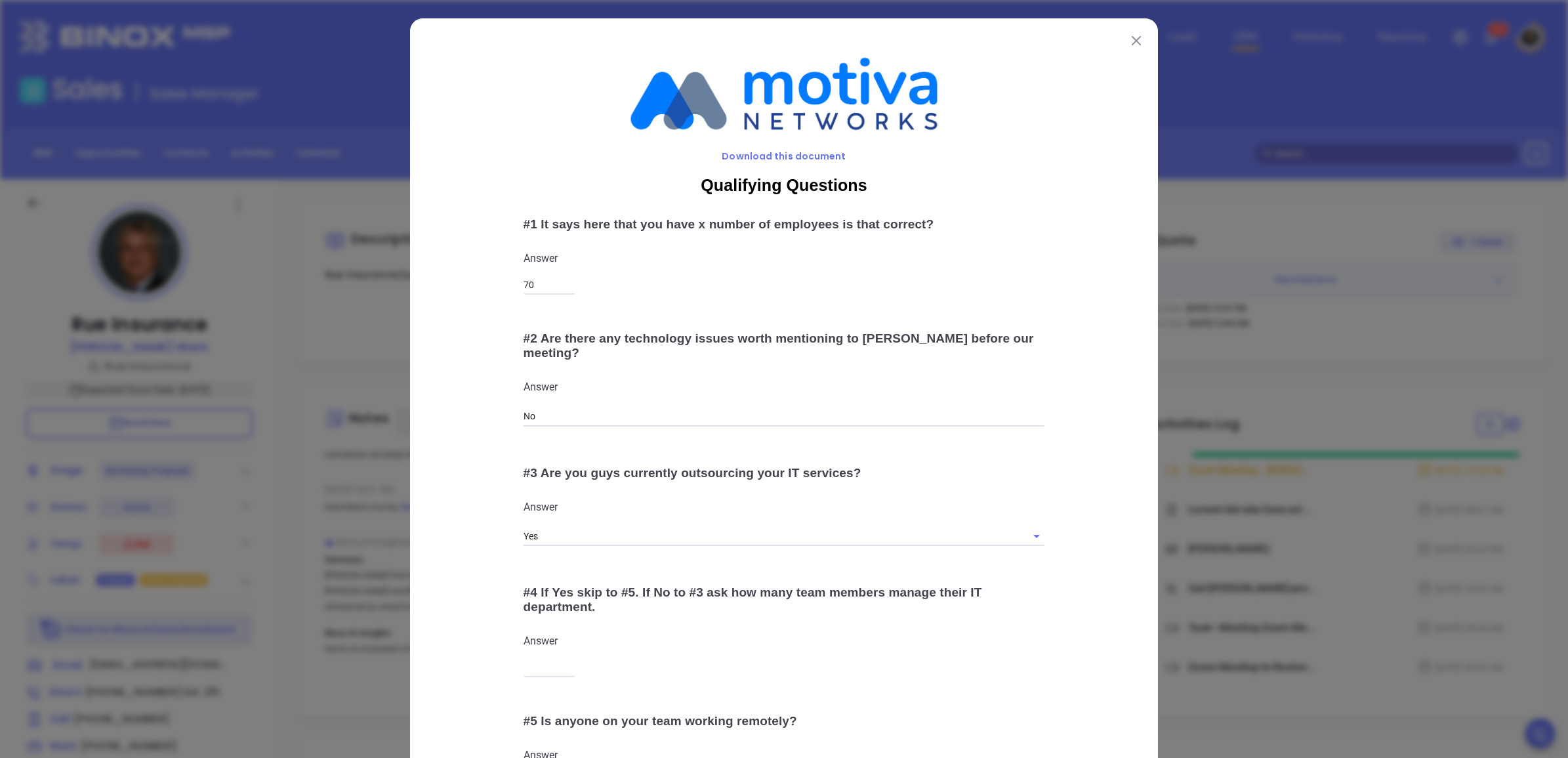
click at [1132, 33] on button at bounding box center [1136, 39] width 17 height 17
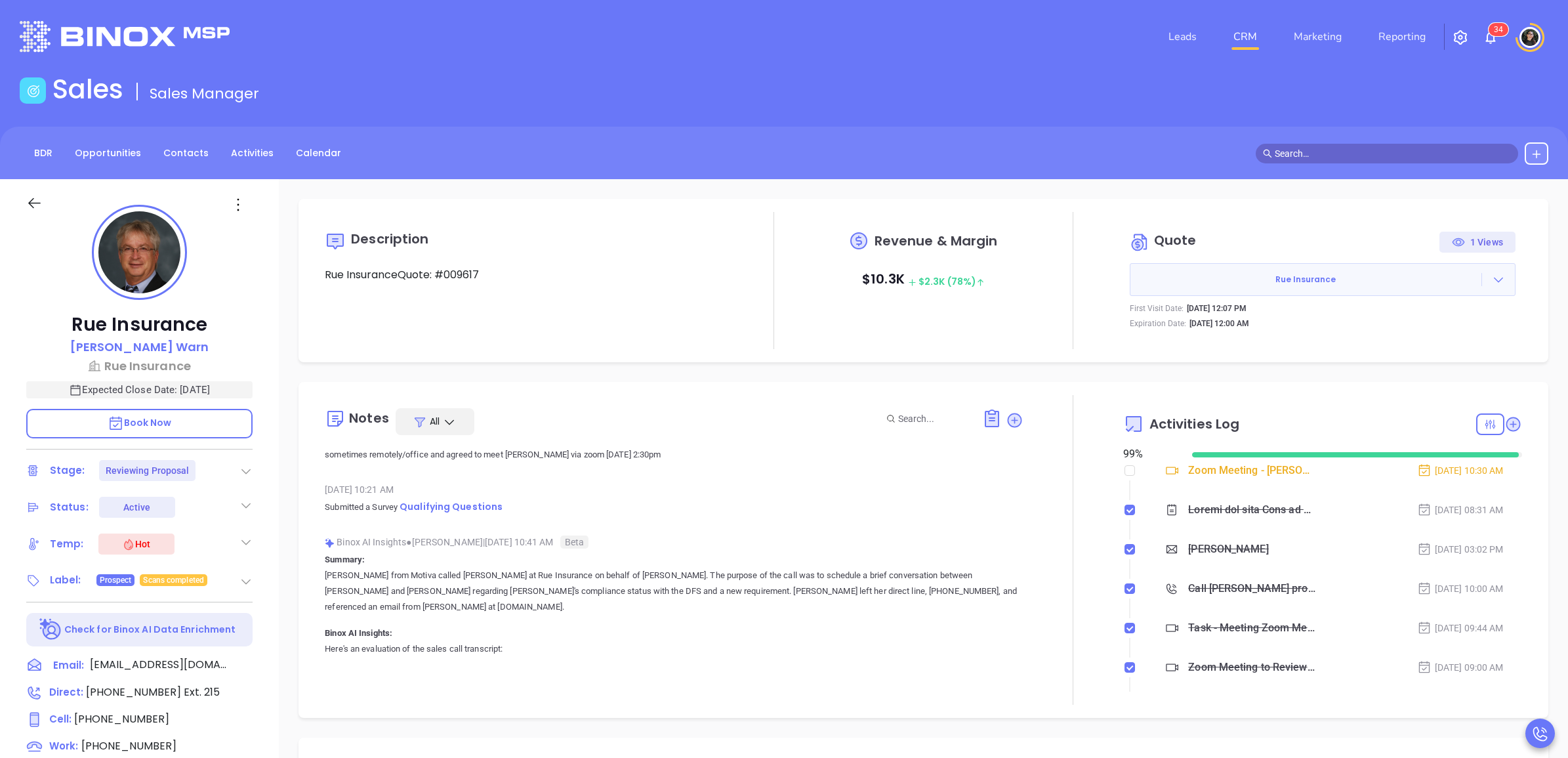
click at [1261, 44] on link "CRM" at bounding box center [1244, 37] width 34 height 26
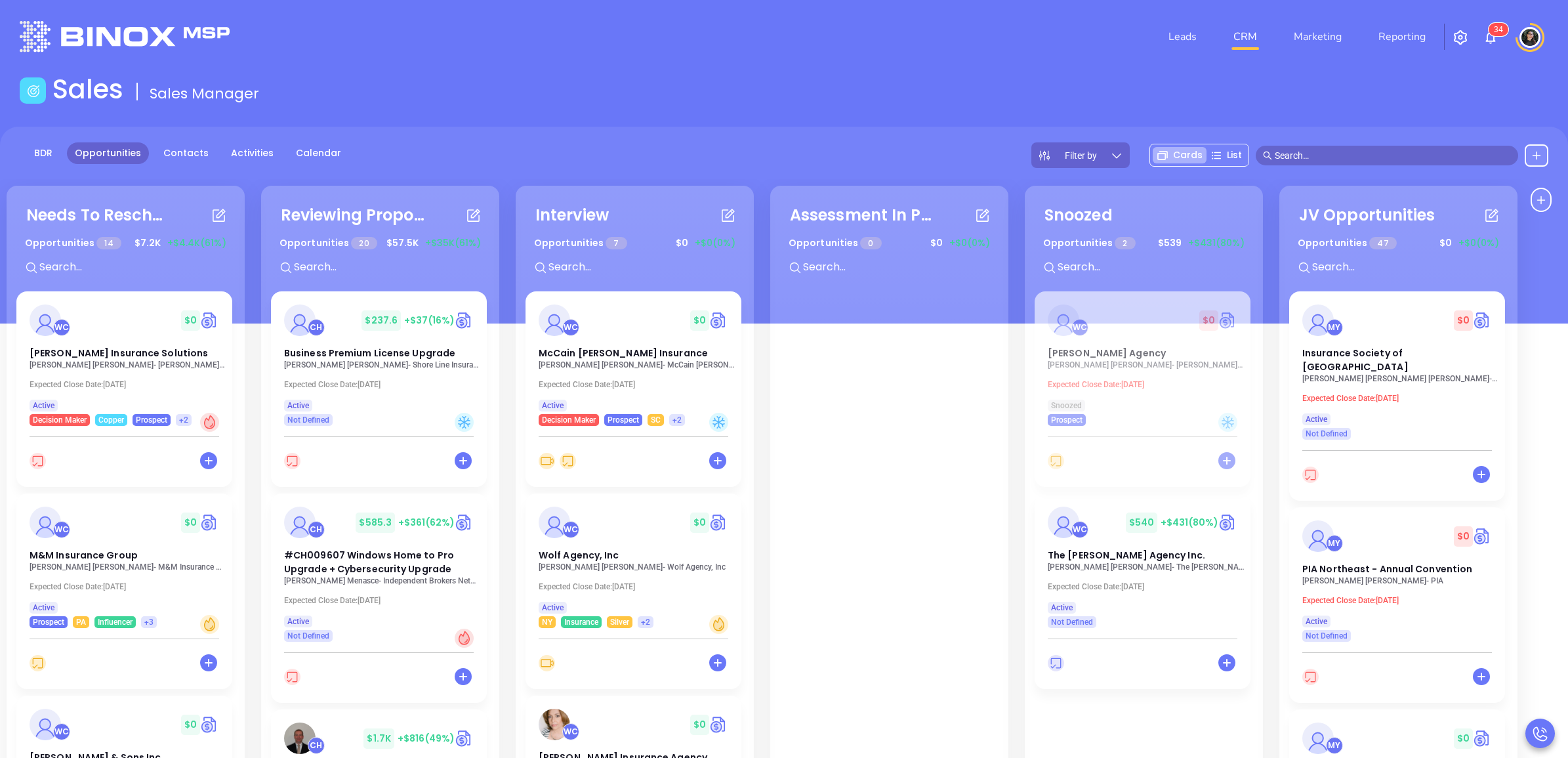
click at [1046, 85] on div "Sales Sales Manager" at bounding box center [784, 91] width 1544 height 37
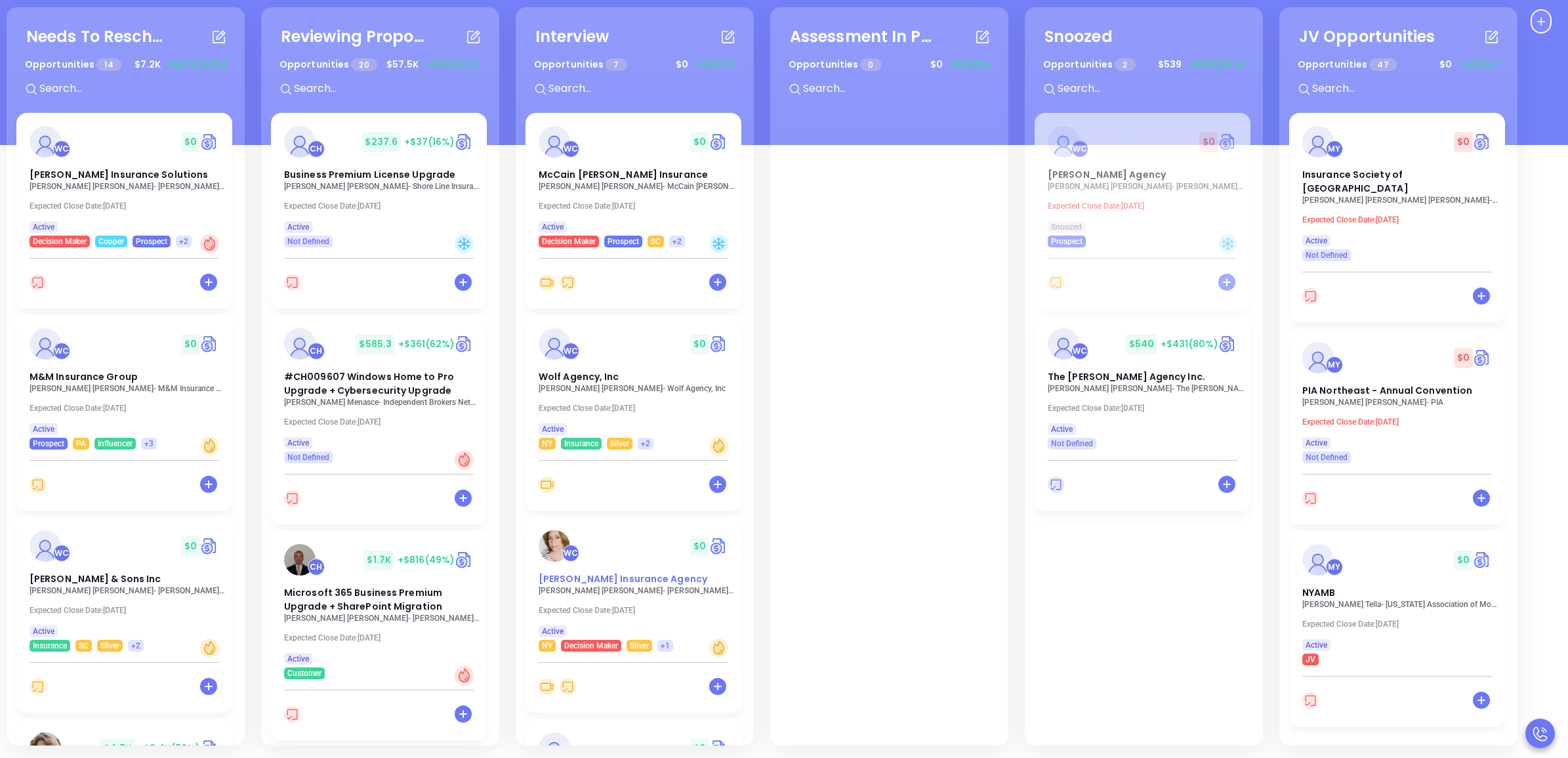
click at [562, 574] on span "[PERSON_NAME] Insurance Agency" at bounding box center [622, 579] width 168 height 13
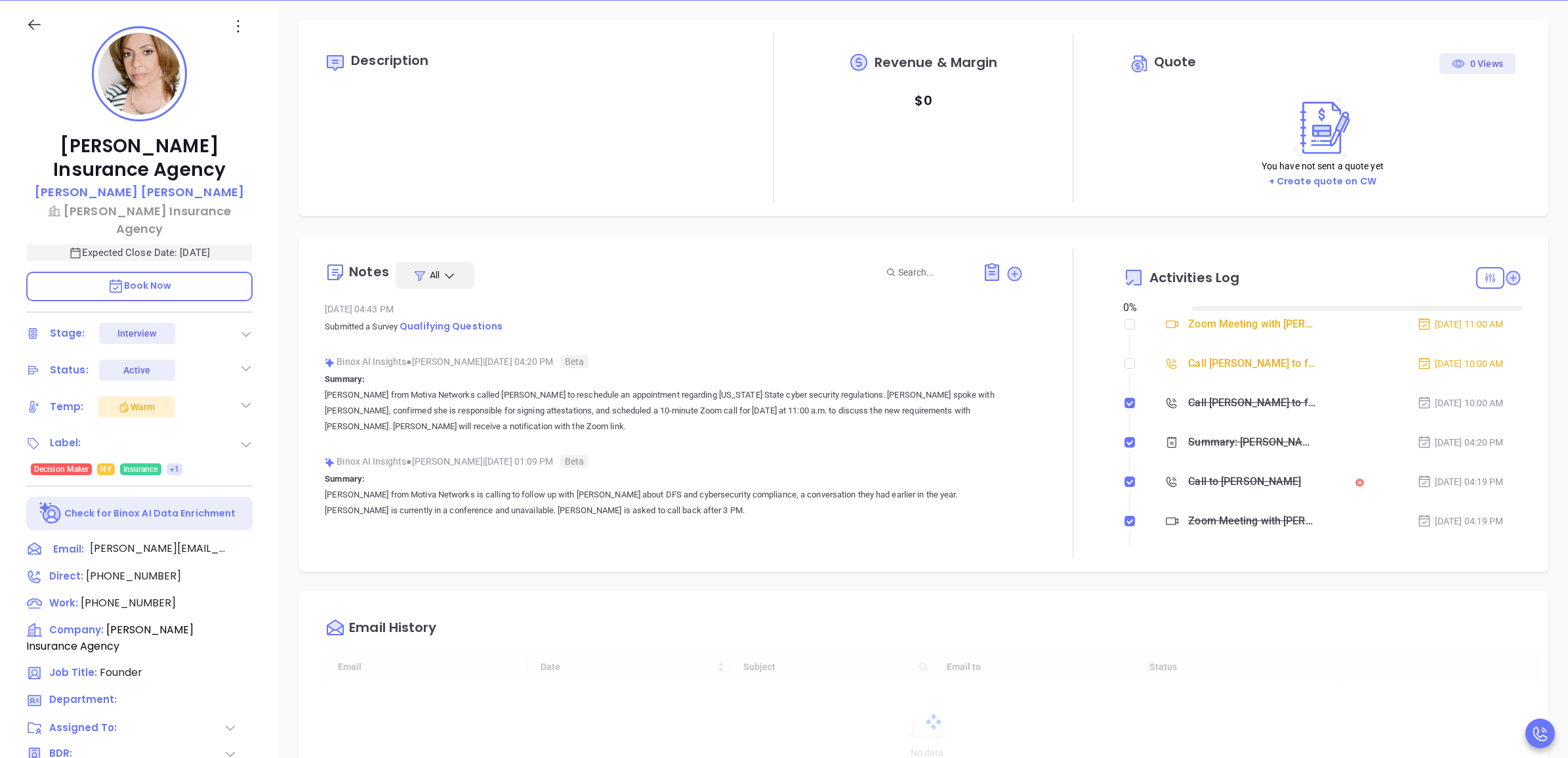
type input "[DATE]"
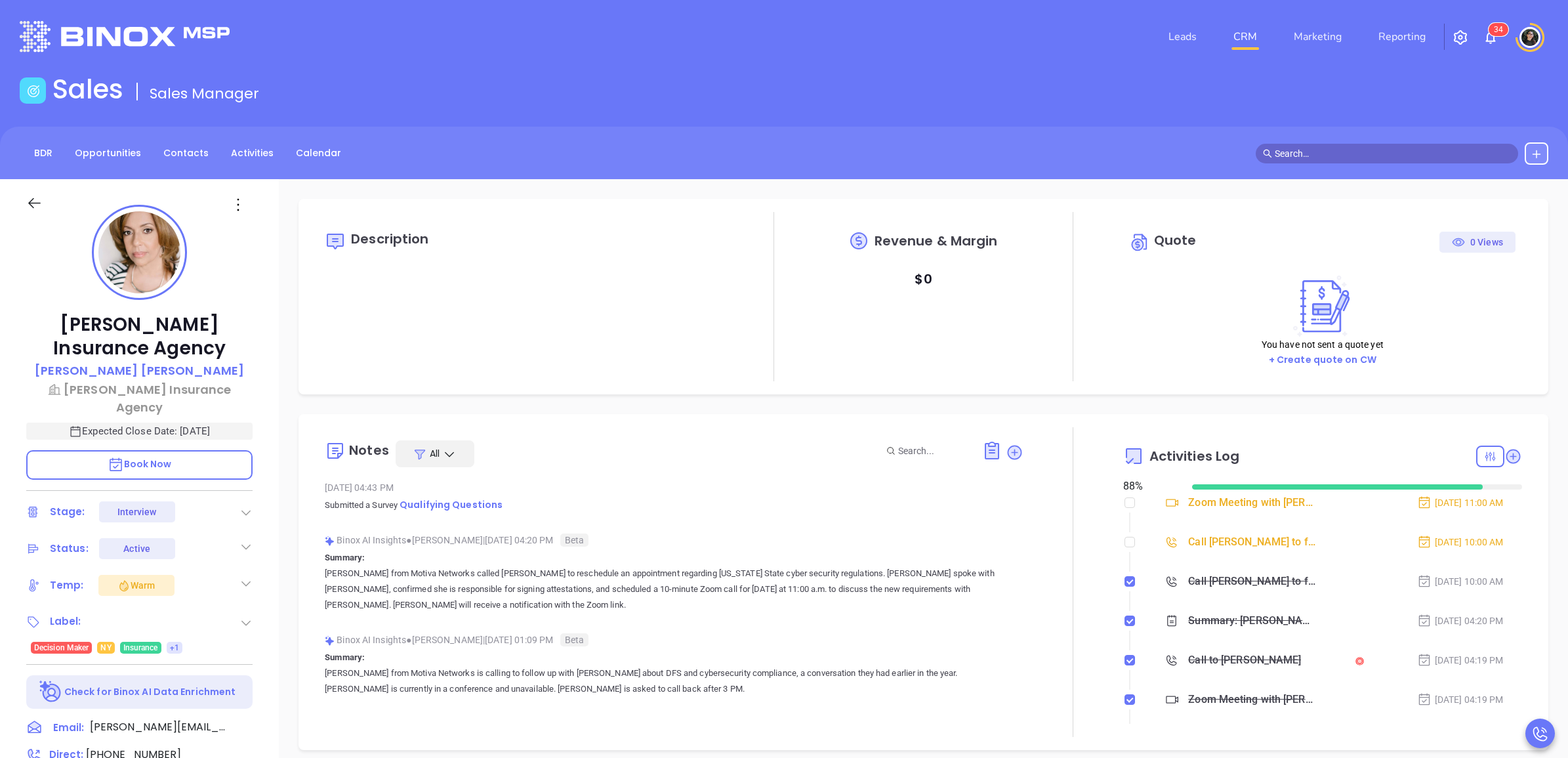
type input "[PERSON_NAME]"
click at [601, 109] on div "Sales Sales Manager" at bounding box center [784, 91] width 1544 height 37
click at [1125, 540] on input "checkbox" at bounding box center [1129, 541] width 10 height 10
click at [1125, 542] on input "checkbox" at bounding box center [1129, 541] width 10 height 10
checkbox input "false"
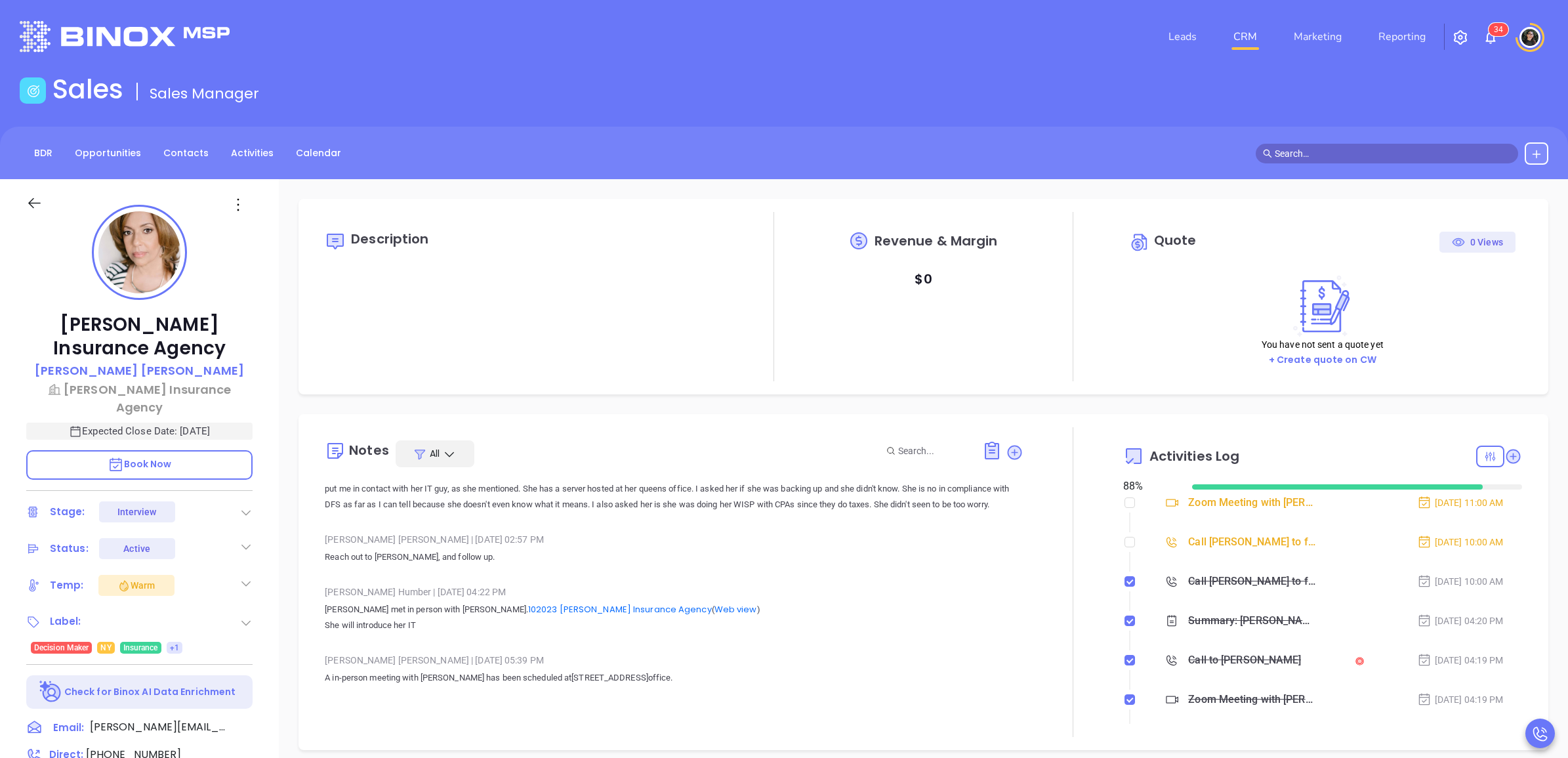
scroll to position [698, 0]
click at [565, 621] on link "102023 Fernandez Insurance Agency" at bounding box center [619, 615] width 184 height 12
click at [714, 621] on link "Web view" at bounding box center [736, 615] width 43 height 12
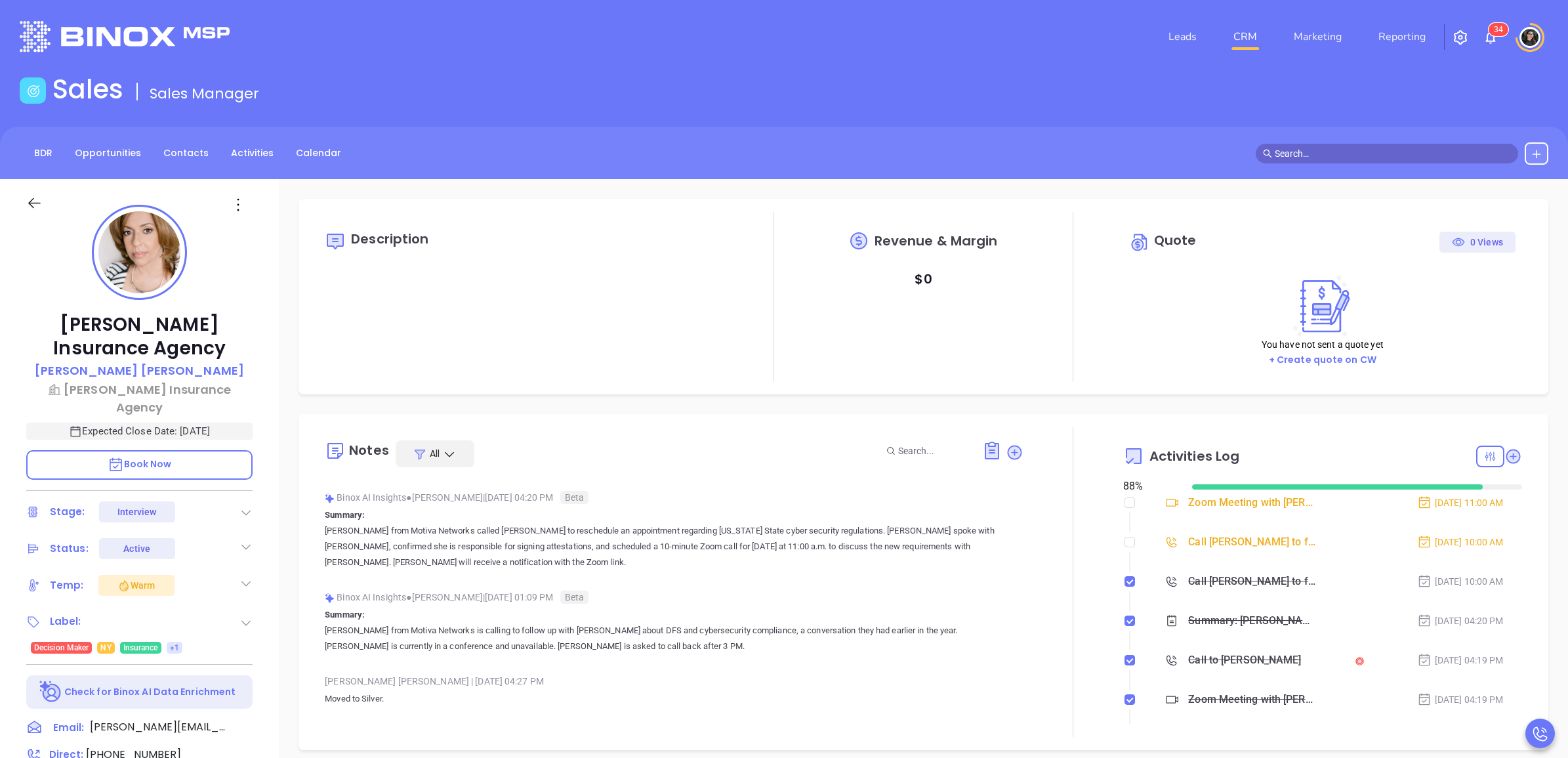
scroll to position [0, 0]
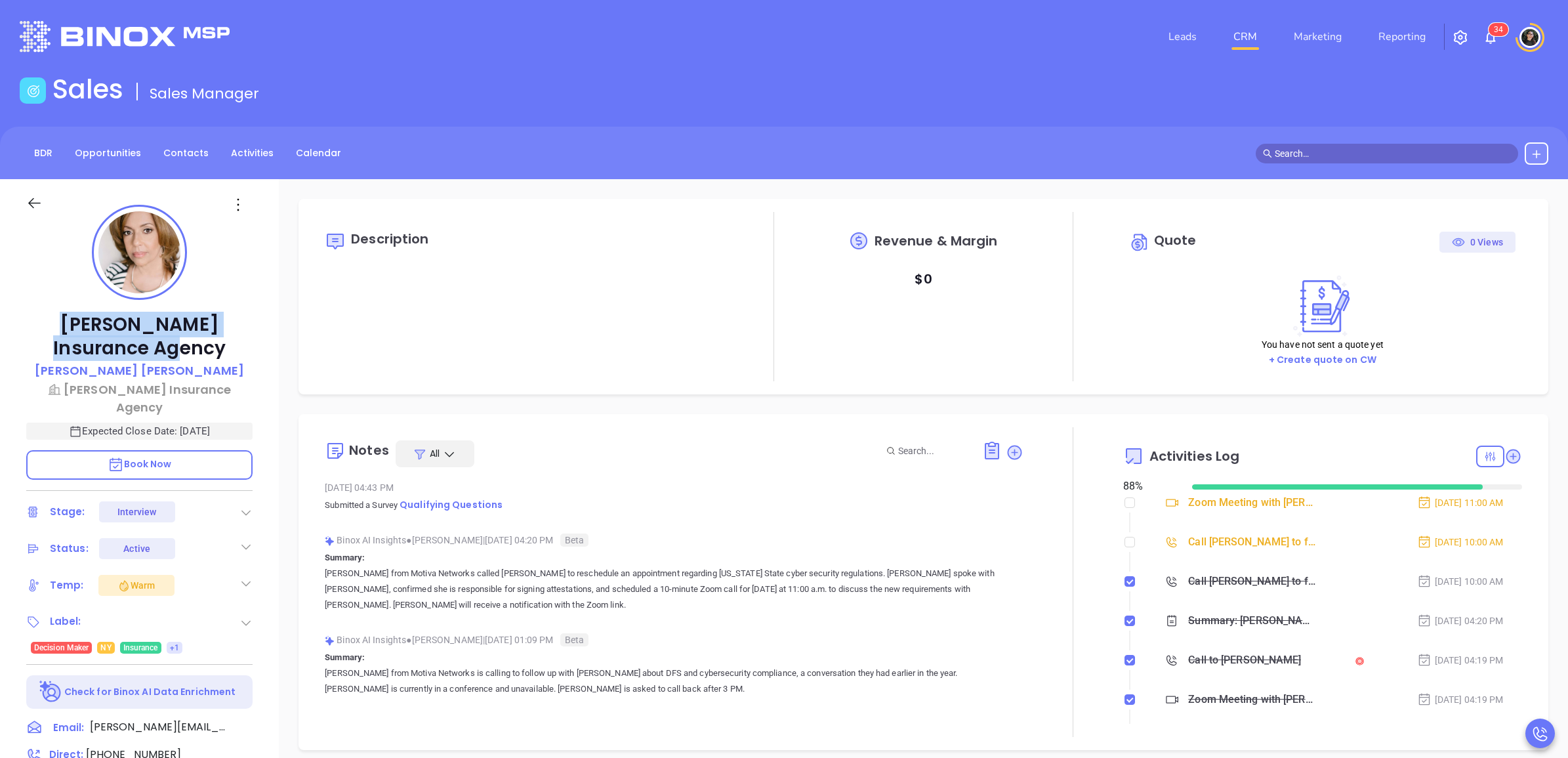
copy p "[PERSON_NAME] Insurance Agency"
drag, startPoint x: 142, startPoint y: 338, endPoint x: 40, endPoint y: 316, distance: 104.3
click at [40, 316] on p "[PERSON_NAME] Insurance Agency" at bounding box center [139, 337] width 227 height 47
drag, startPoint x: 40, startPoint y: 316, endPoint x: 127, endPoint y: 390, distance: 114.2
click at [127, 390] on p "[PERSON_NAME] Insurance Agency" at bounding box center [139, 398] width 227 height 35
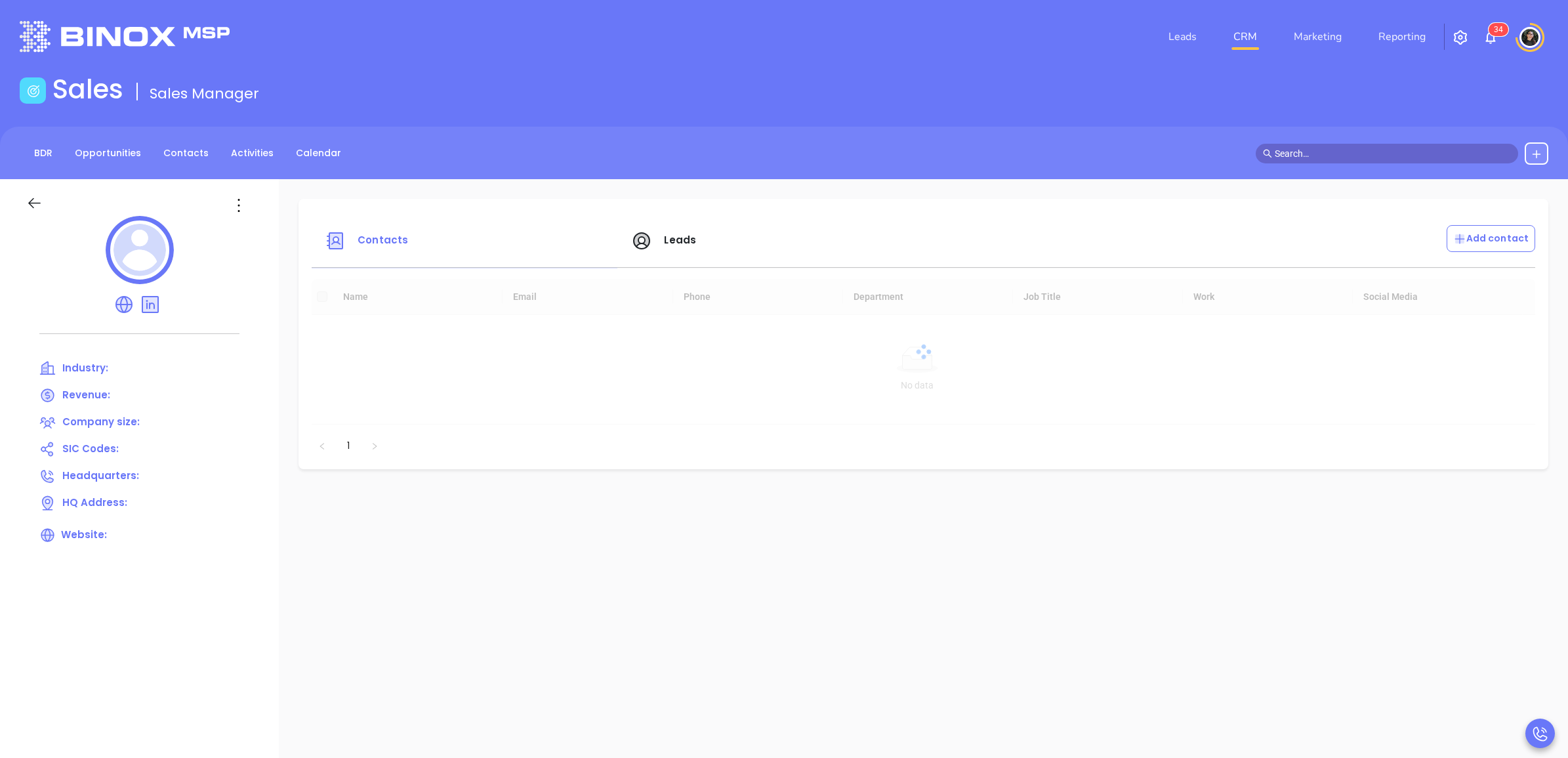
click at [130, 390] on div "Revenue:" at bounding box center [139, 396] width 200 height 17
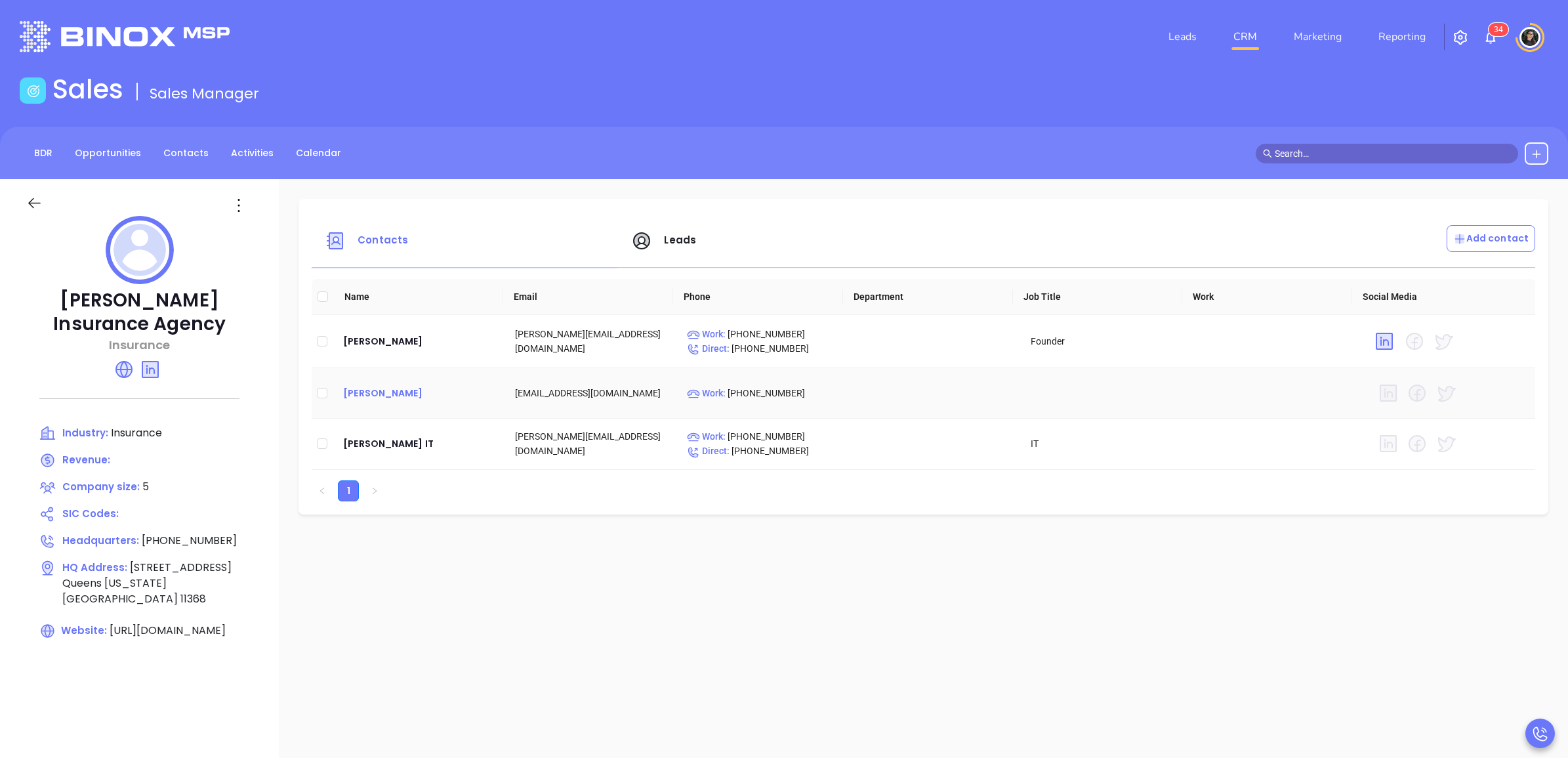
click at [448, 388] on div "Katherine Granados" at bounding box center [419, 393] width 151 height 16
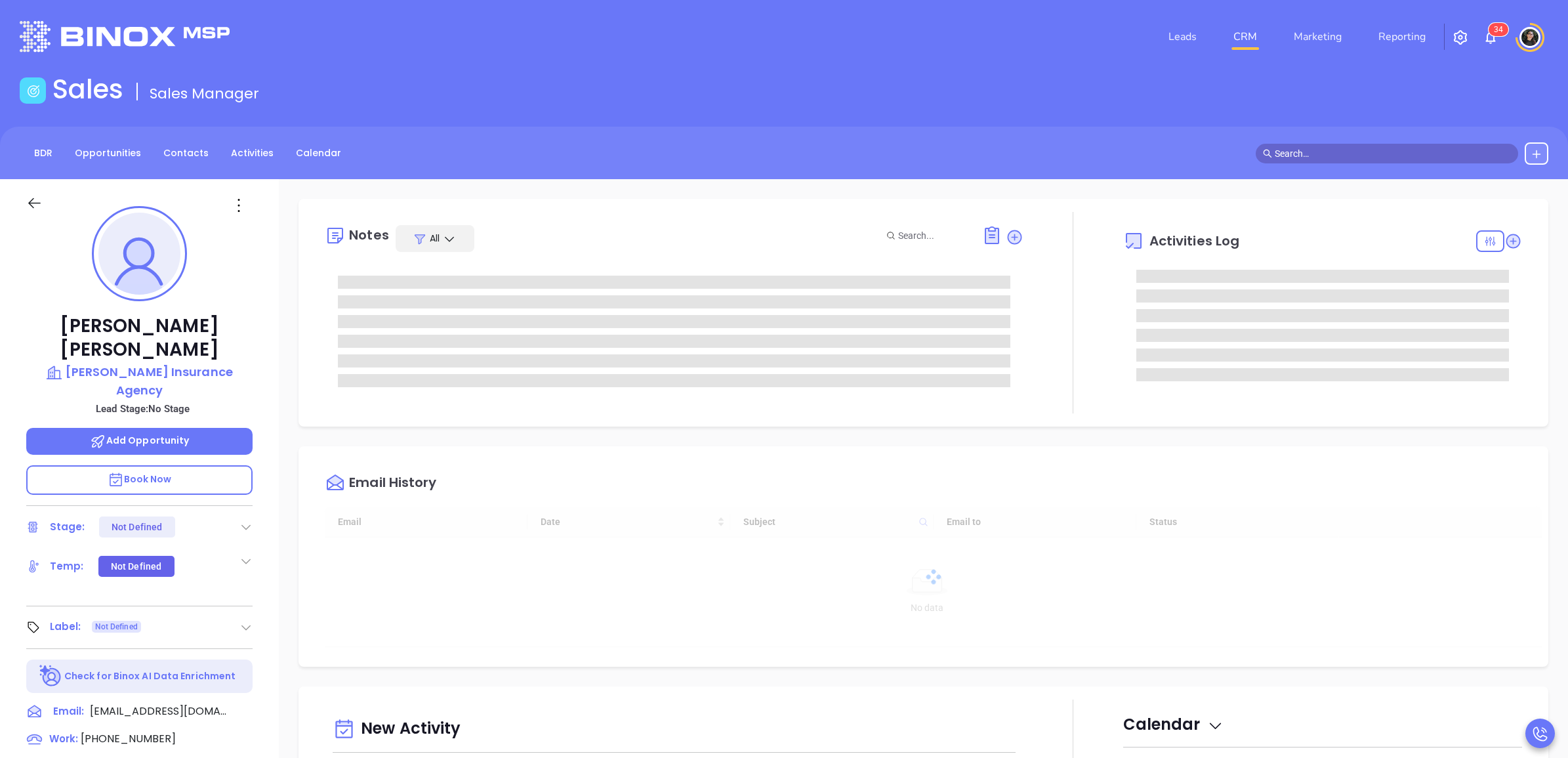
scroll to position [305, 0]
type input "[PERSON_NAME]"
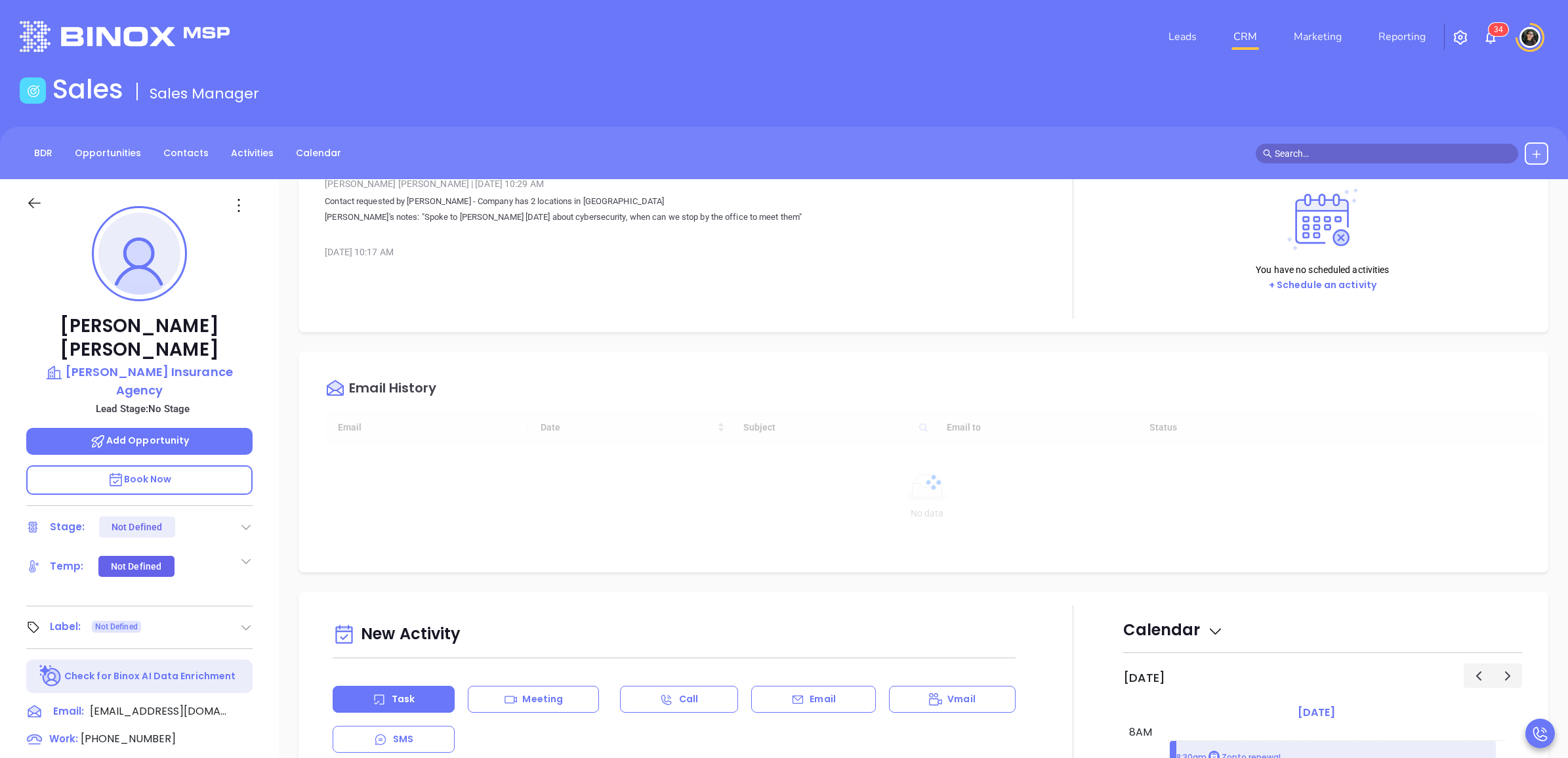
scroll to position [0, 0]
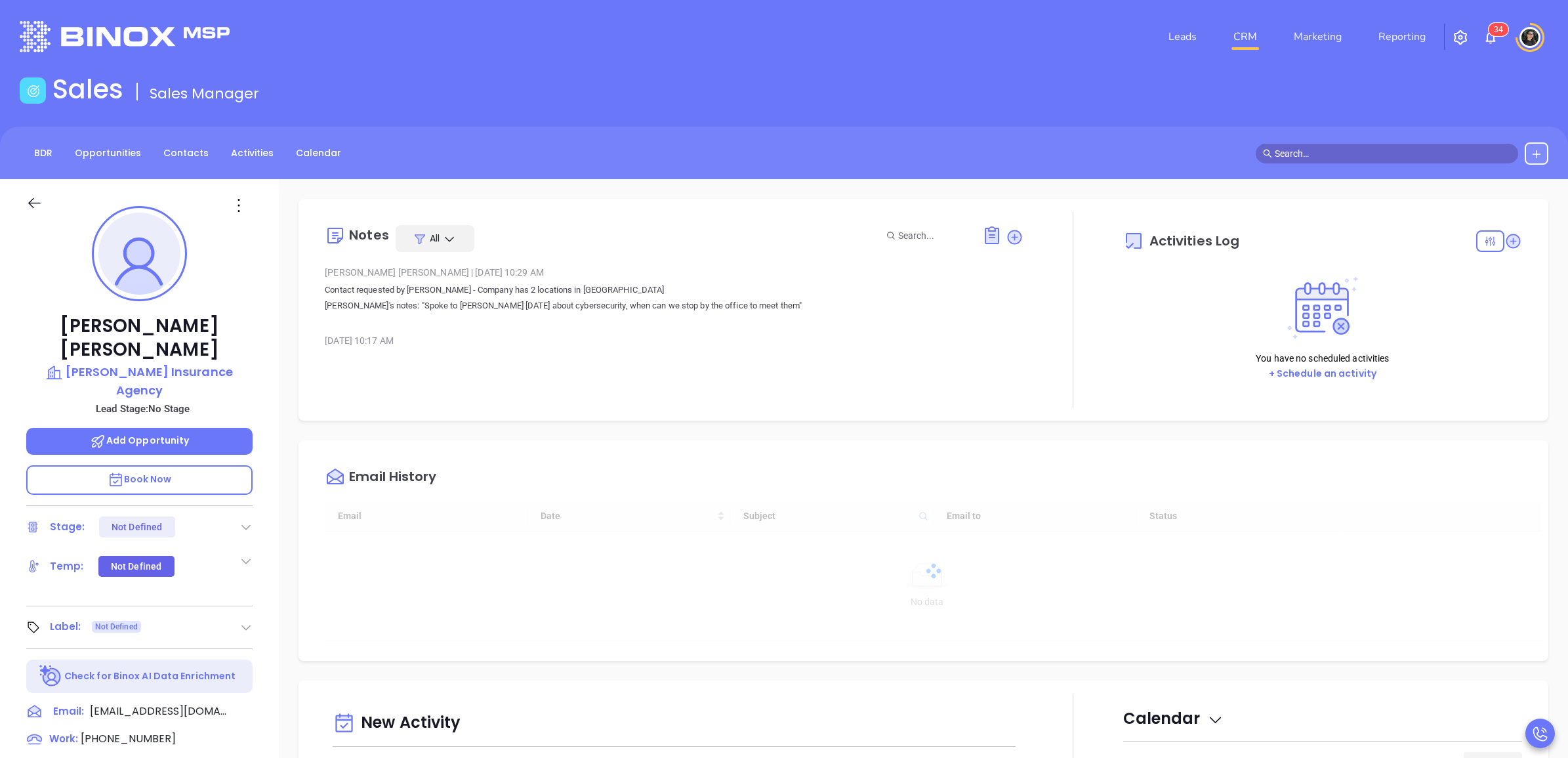
click at [42, 195] on icon at bounding box center [35, 203] width 17 height 17
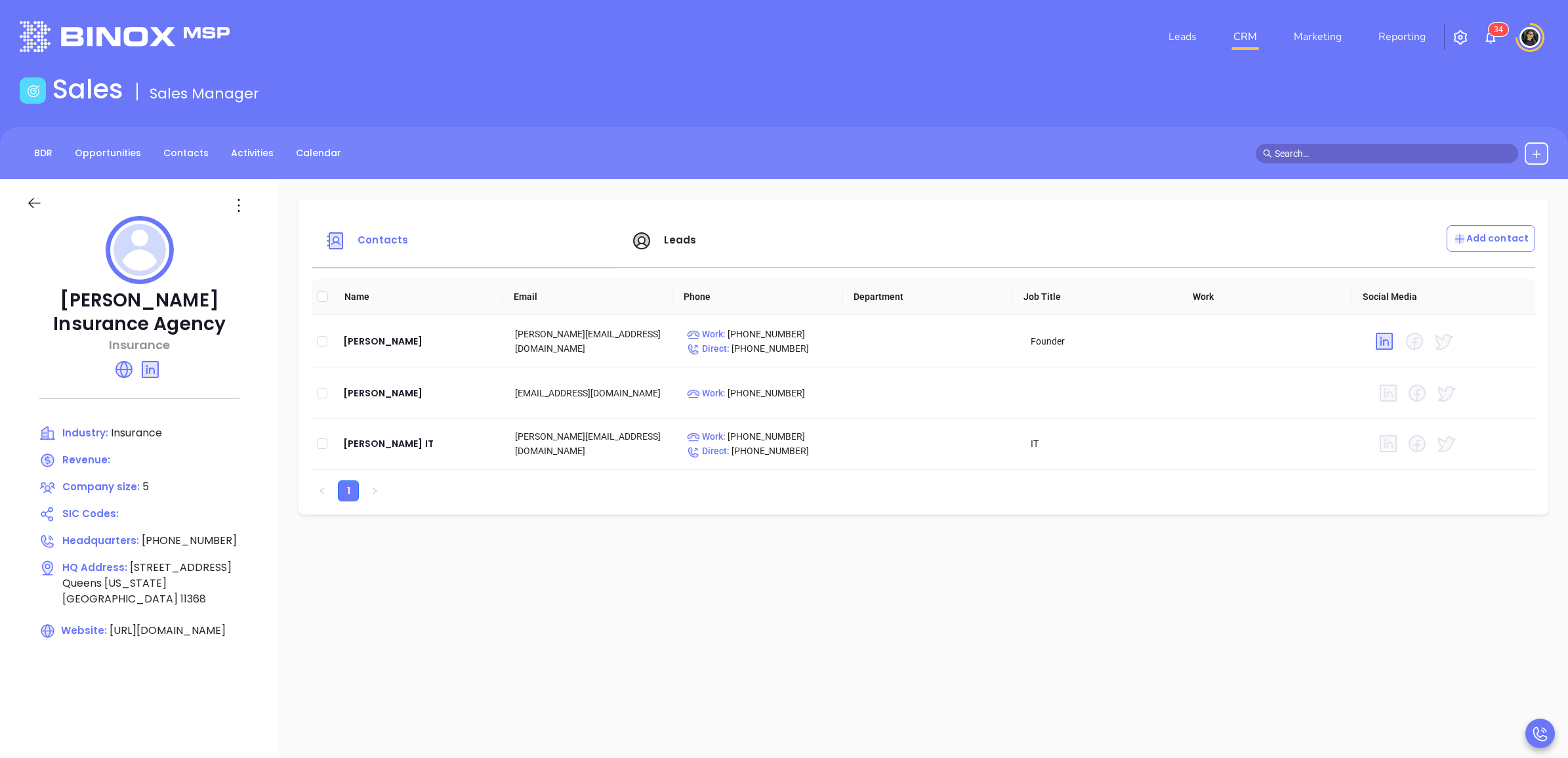
click at [28, 202] on icon at bounding box center [35, 203] width 17 height 17
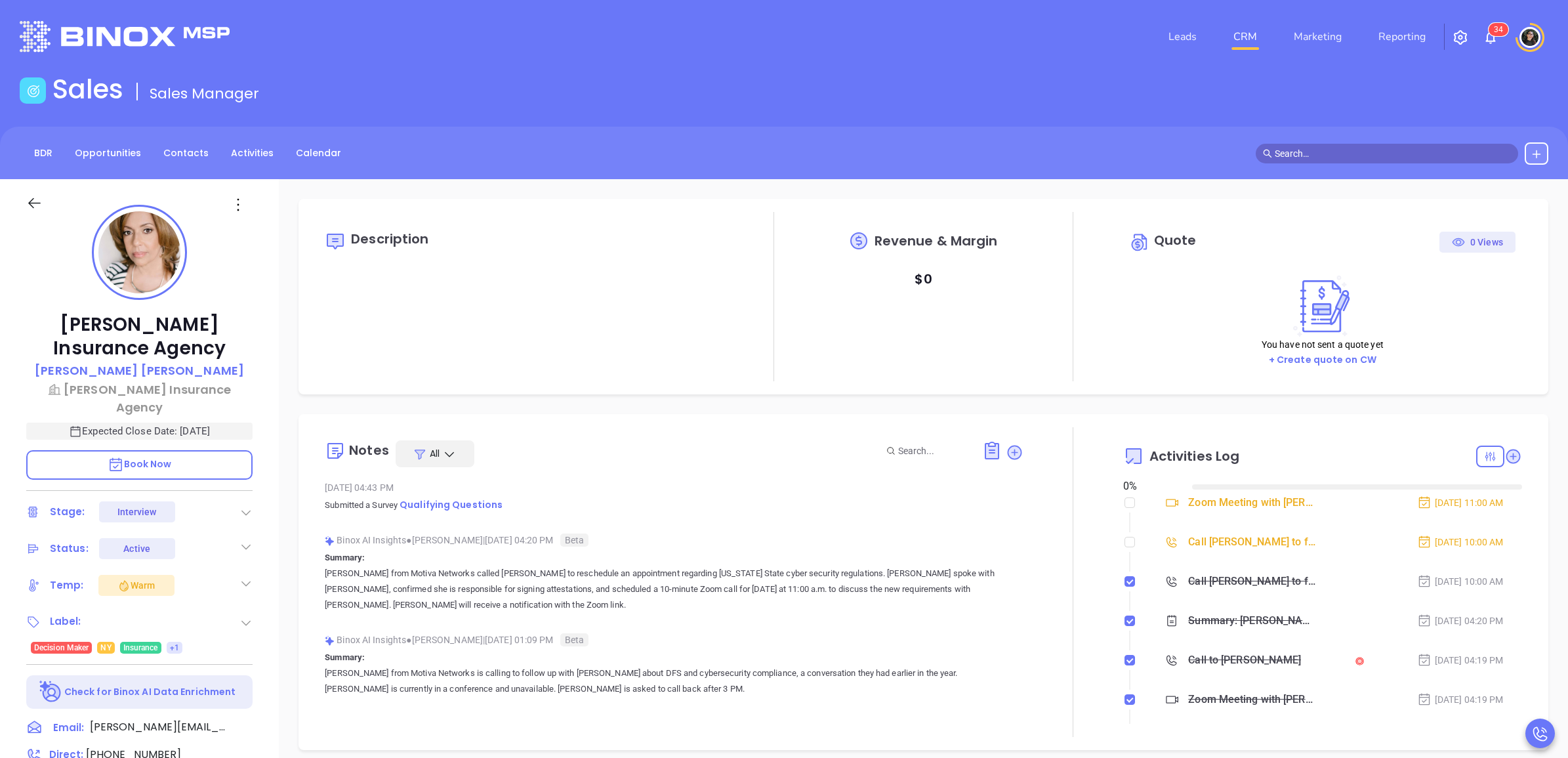
type input "[DATE]"
type input "[PERSON_NAME]"
click at [484, 498] on span "Qualifying Questions" at bounding box center [451, 504] width 103 height 13
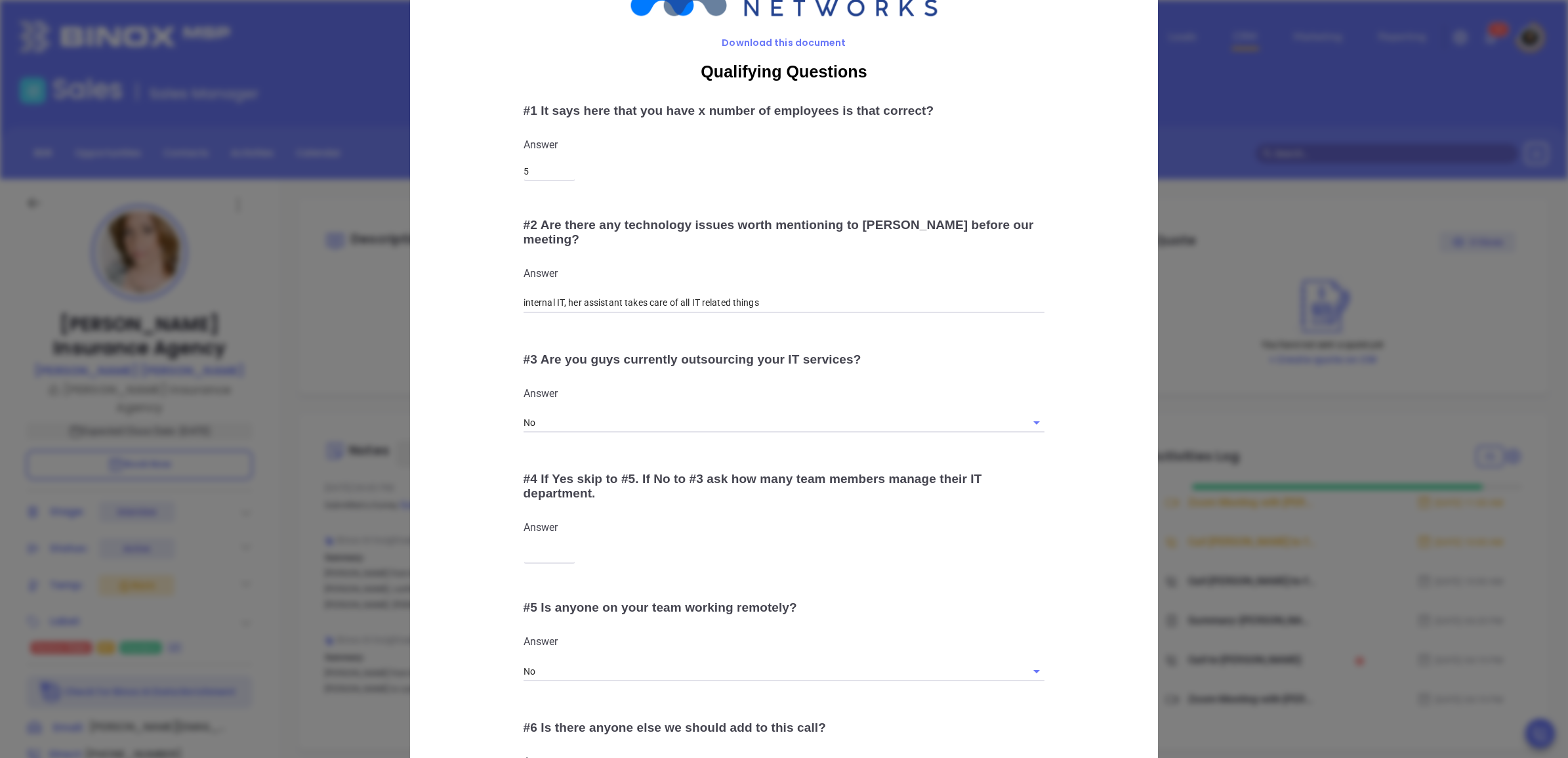
scroll to position [0, 0]
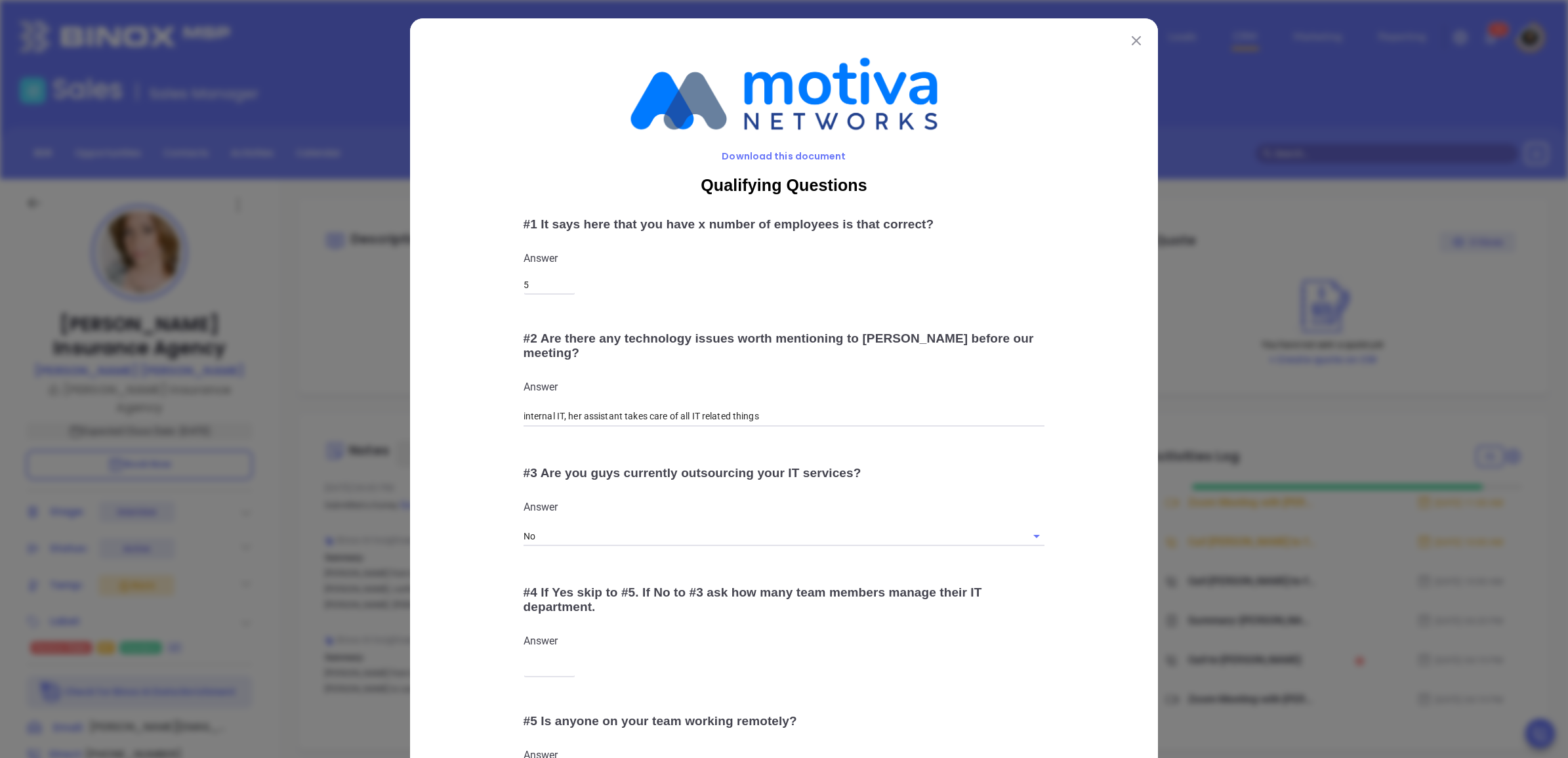
click at [1131, 38] on img at bounding box center [1136, 40] width 9 height 9
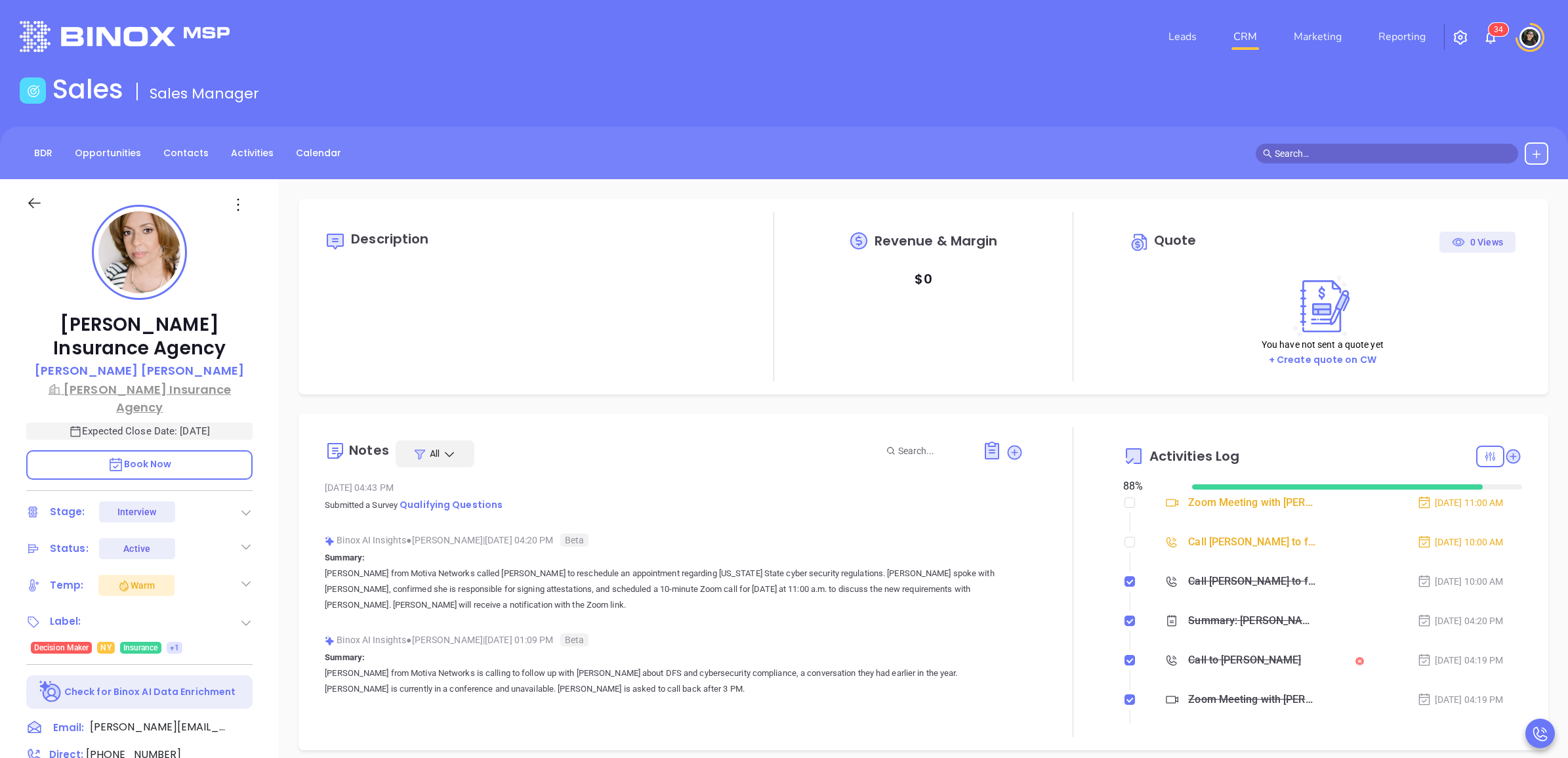
click at [191, 388] on p "[PERSON_NAME] Insurance Agency" at bounding box center [139, 398] width 227 height 35
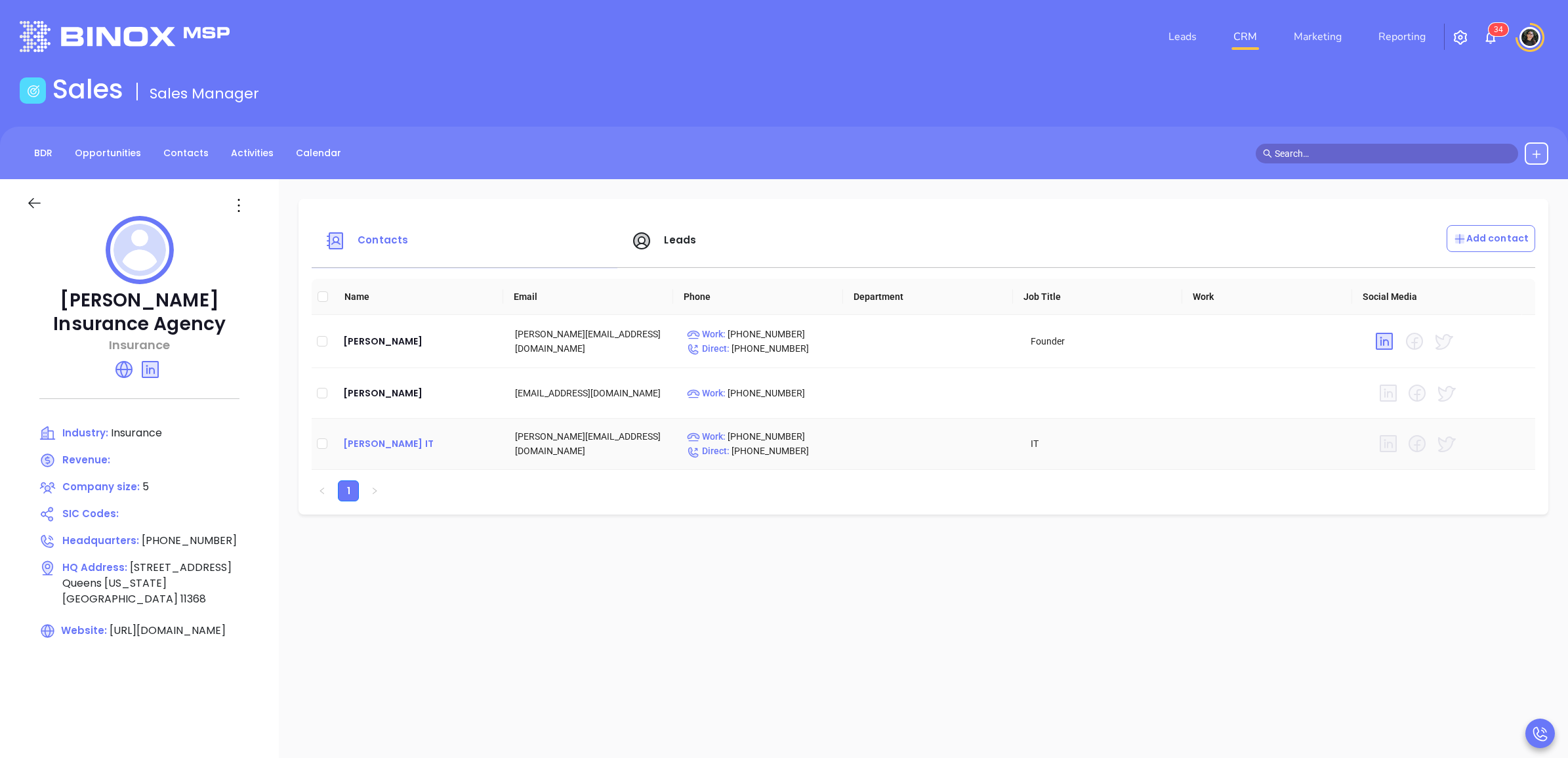
click at [408, 437] on div "Freddy IT" at bounding box center [419, 443] width 151 height 16
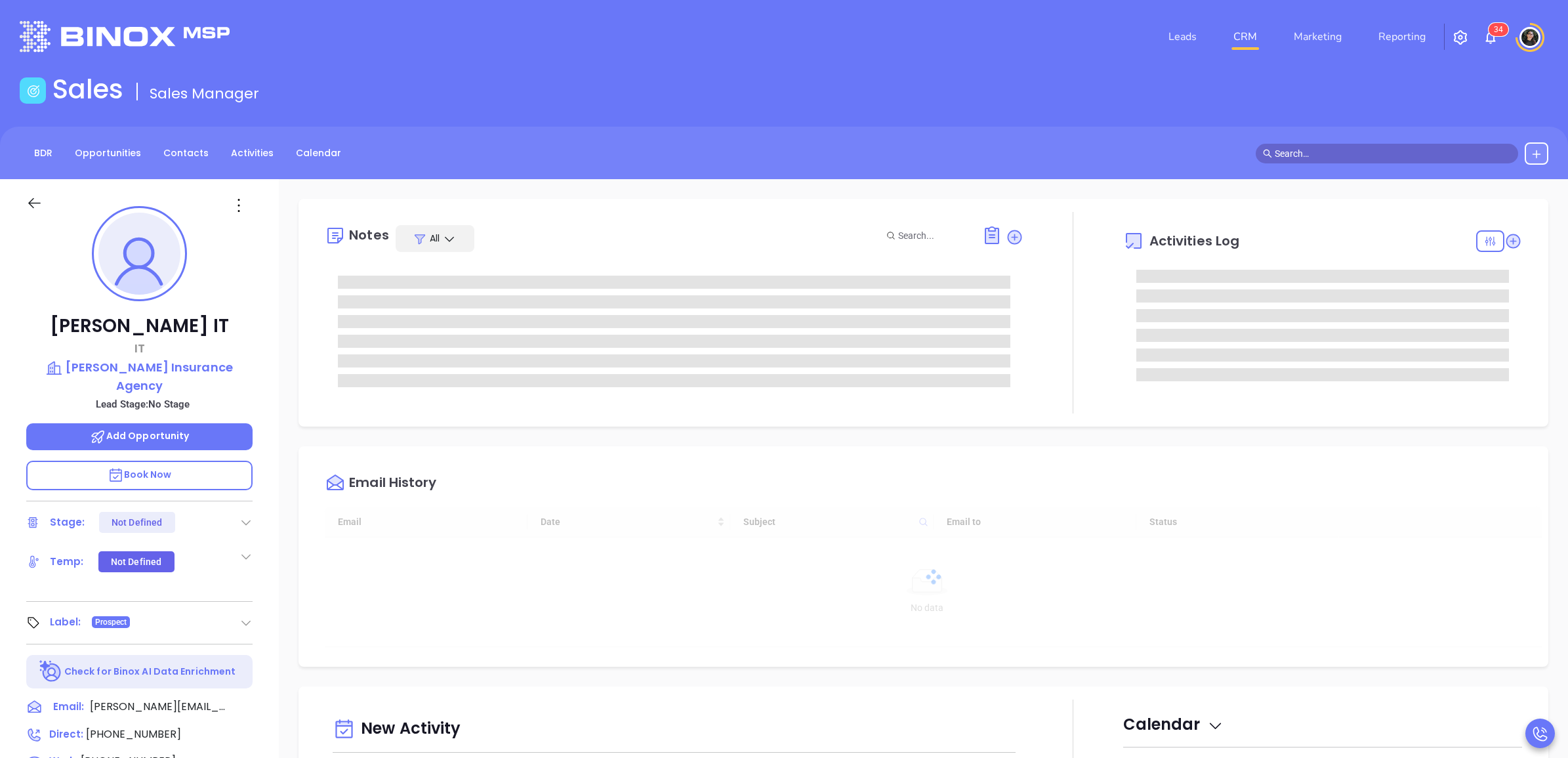
type input "[DATE]"
type input "[PERSON_NAME]"
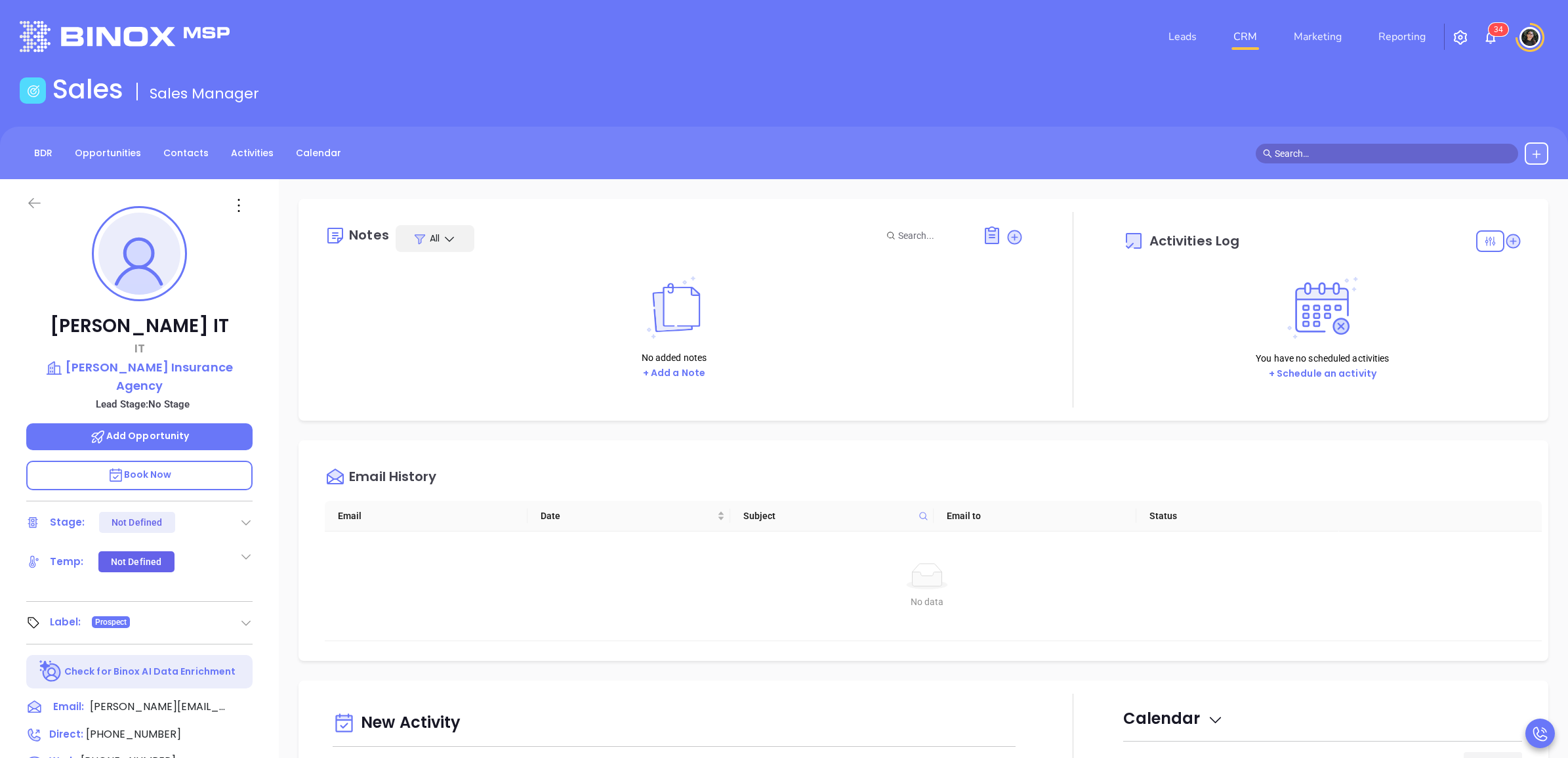
click at [33, 200] on icon at bounding box center [35, 203] width 12 height 10
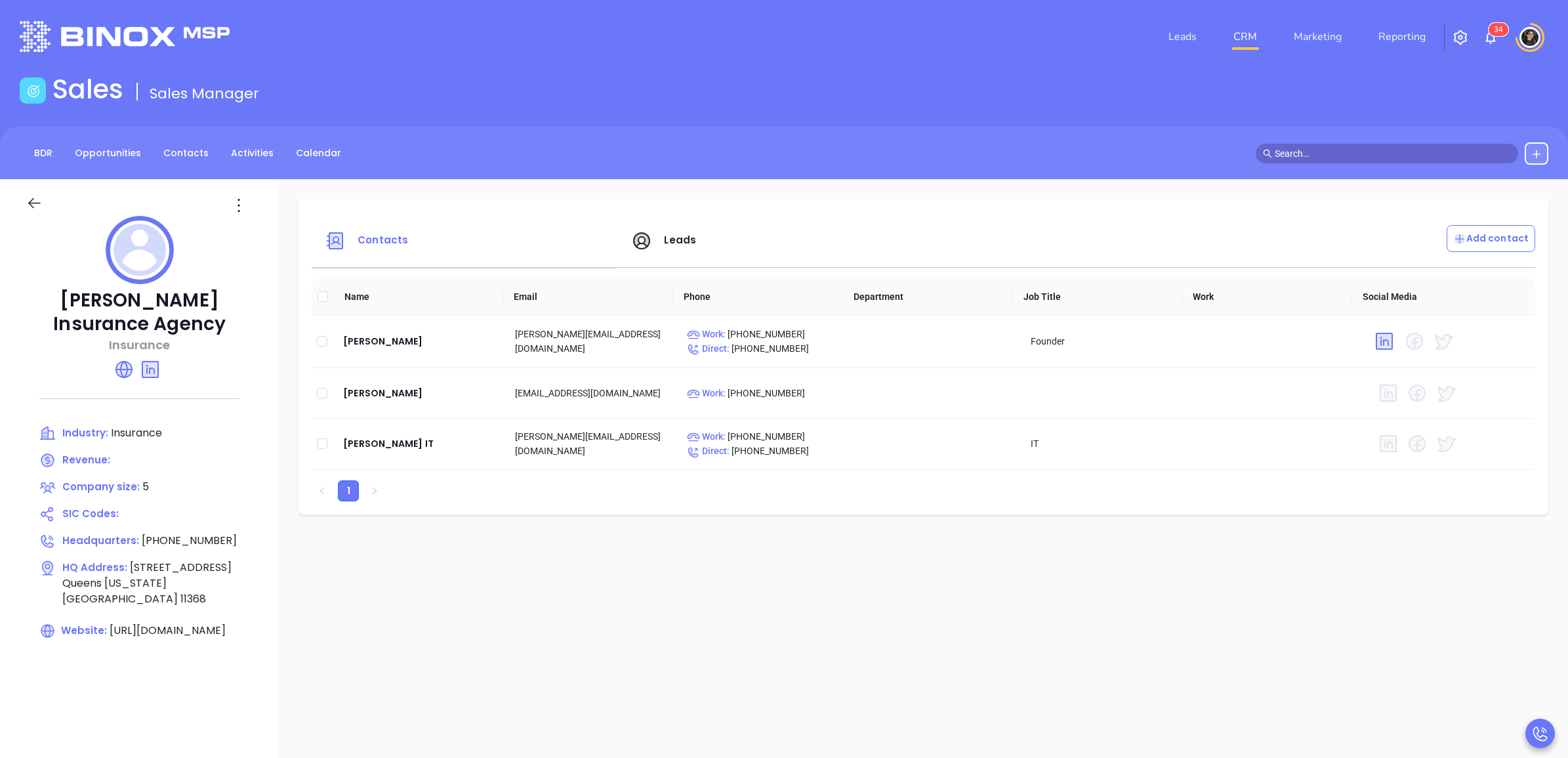
click at [33, 200] on icon at bounding box center [35, 203] width 12 height 10
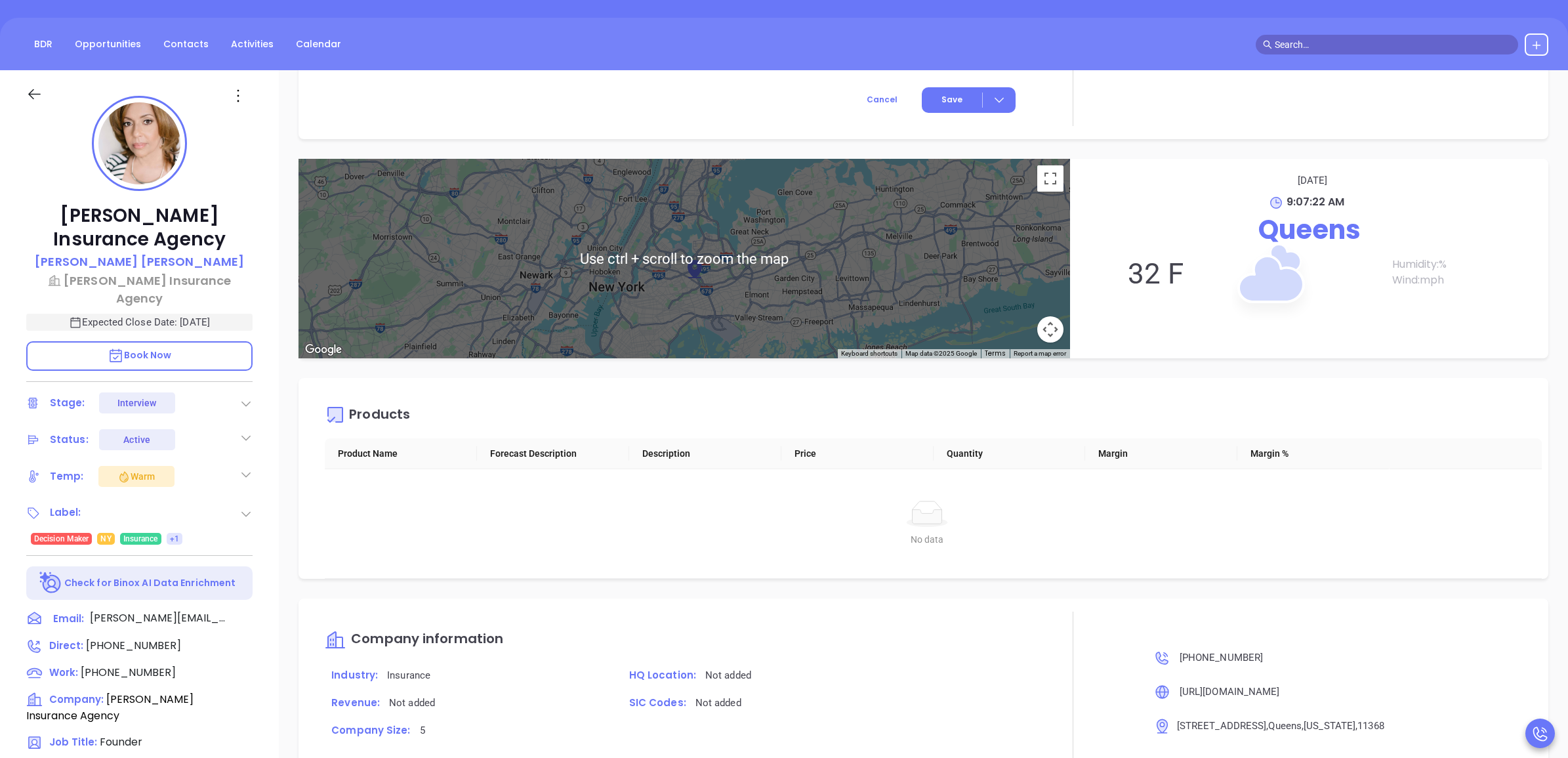
scroll to position [368, 0]
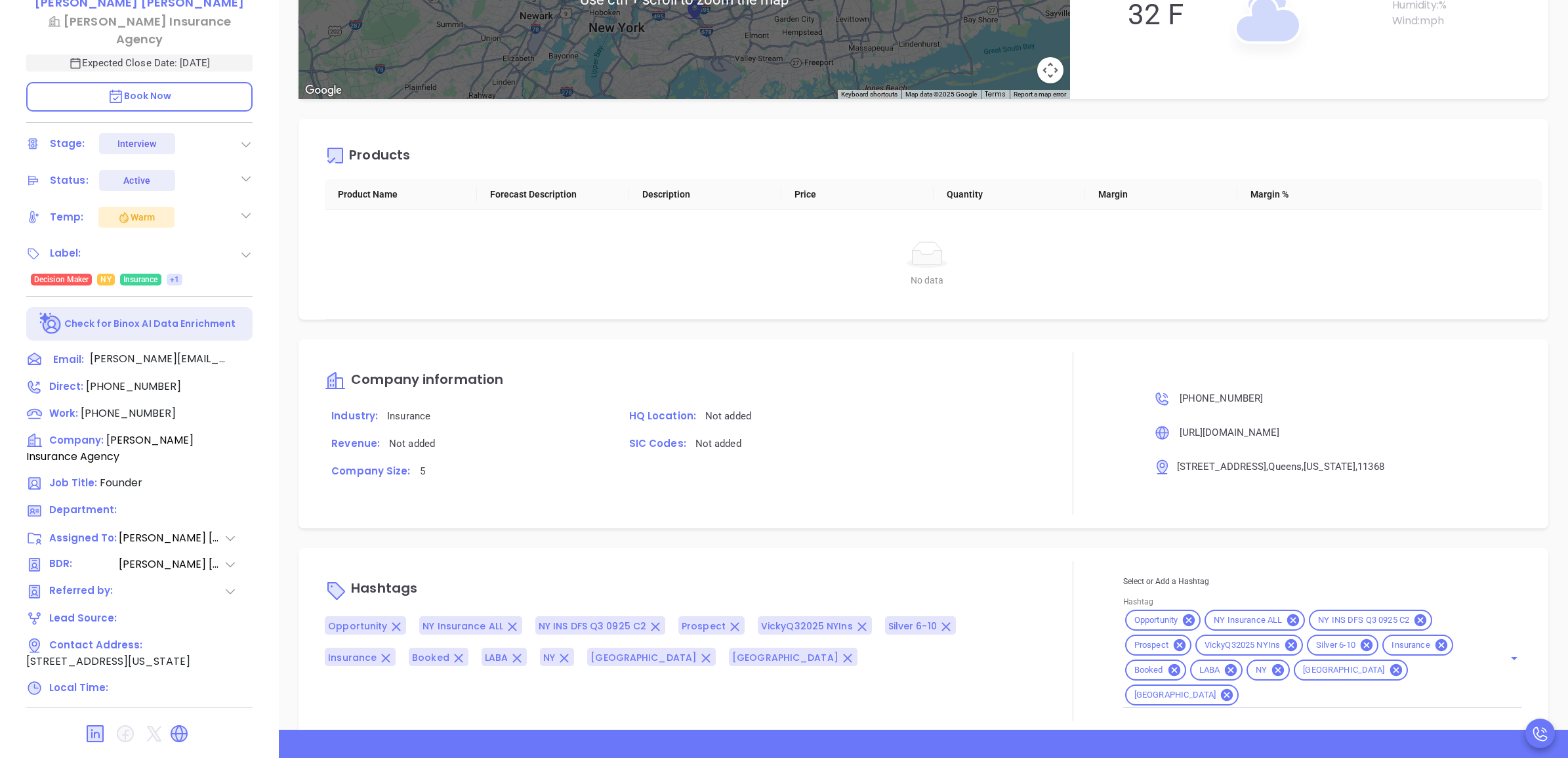
type input "[PERSON_NAME]"
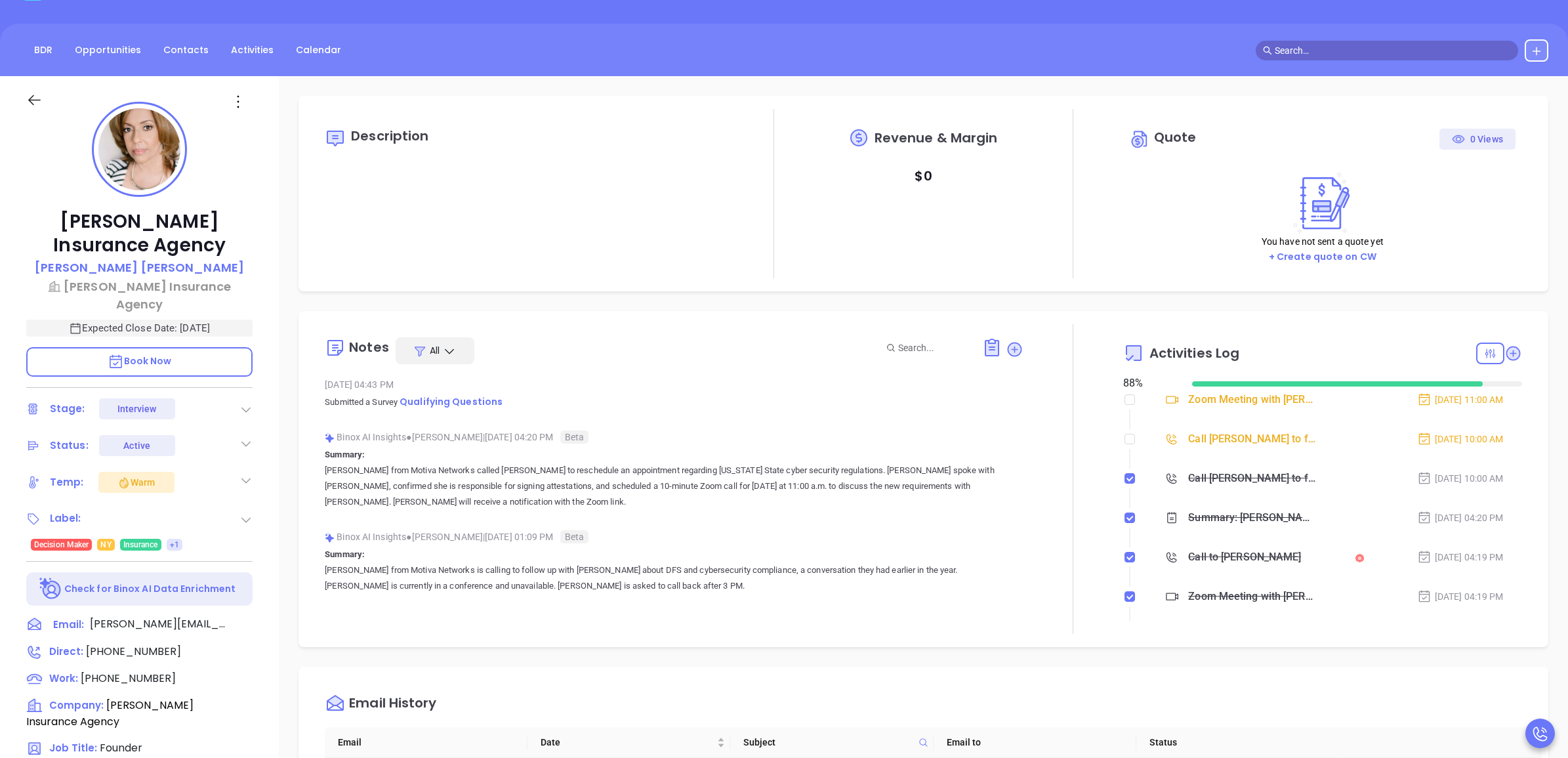
scroll to position [246, 0]
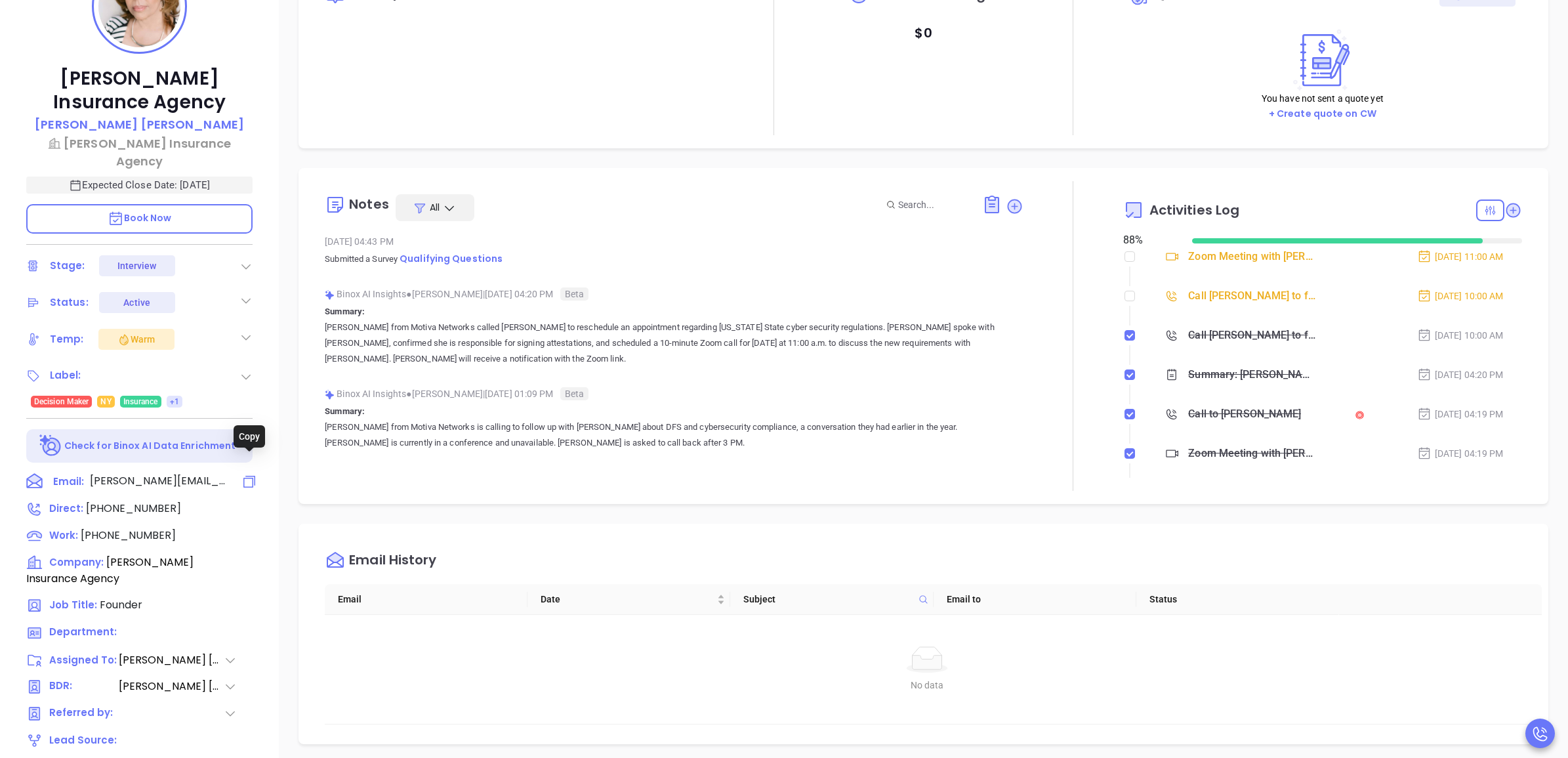
click at [247, 474] on icon at bounding box center [249, 482] width 16 height 16
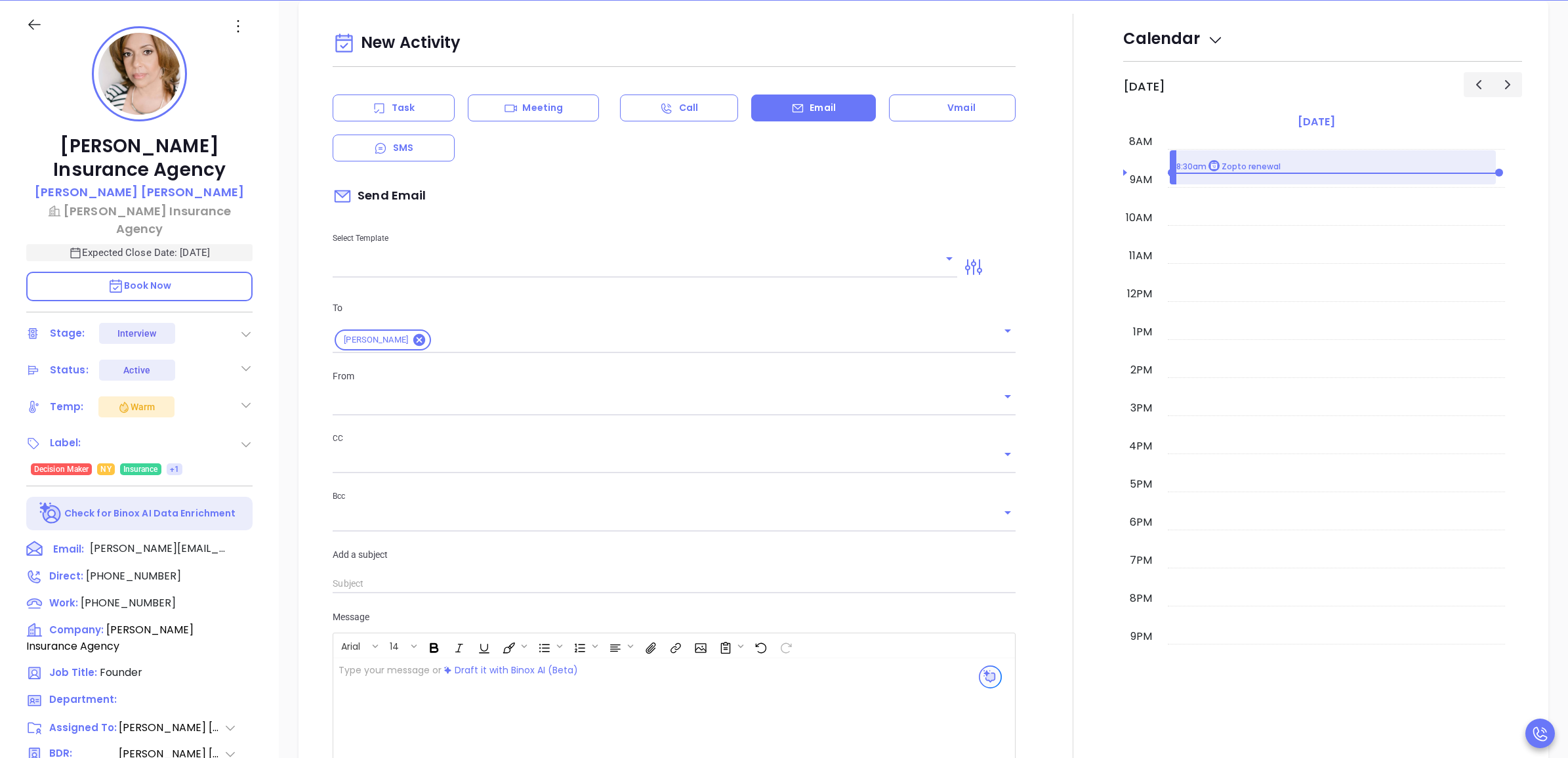
type input "[PERSON_NAME]"
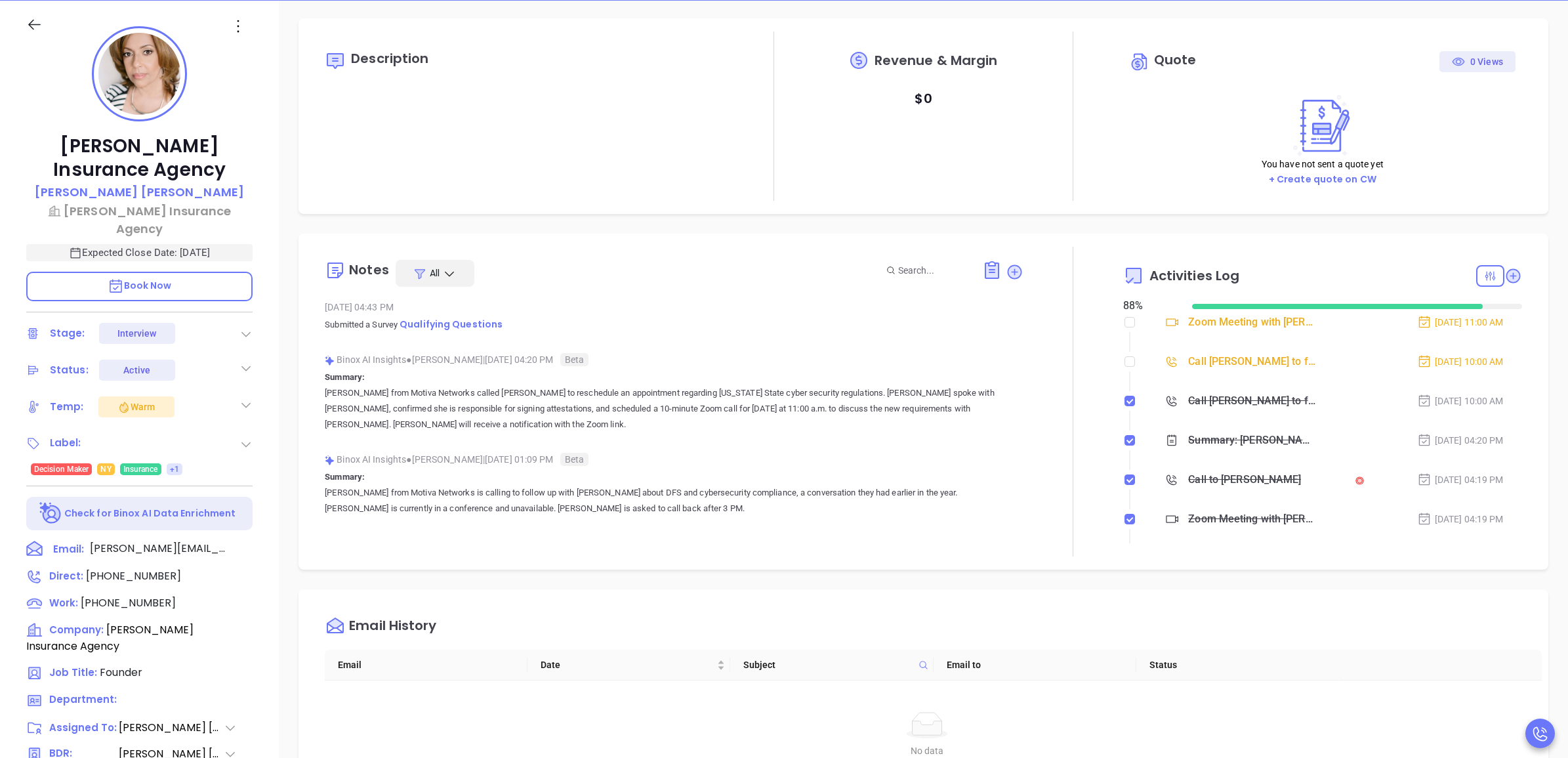
scroll to position [0, 0]
click at [1012, 274] on icon at bounding box center [1014, 274] width 18 height 18
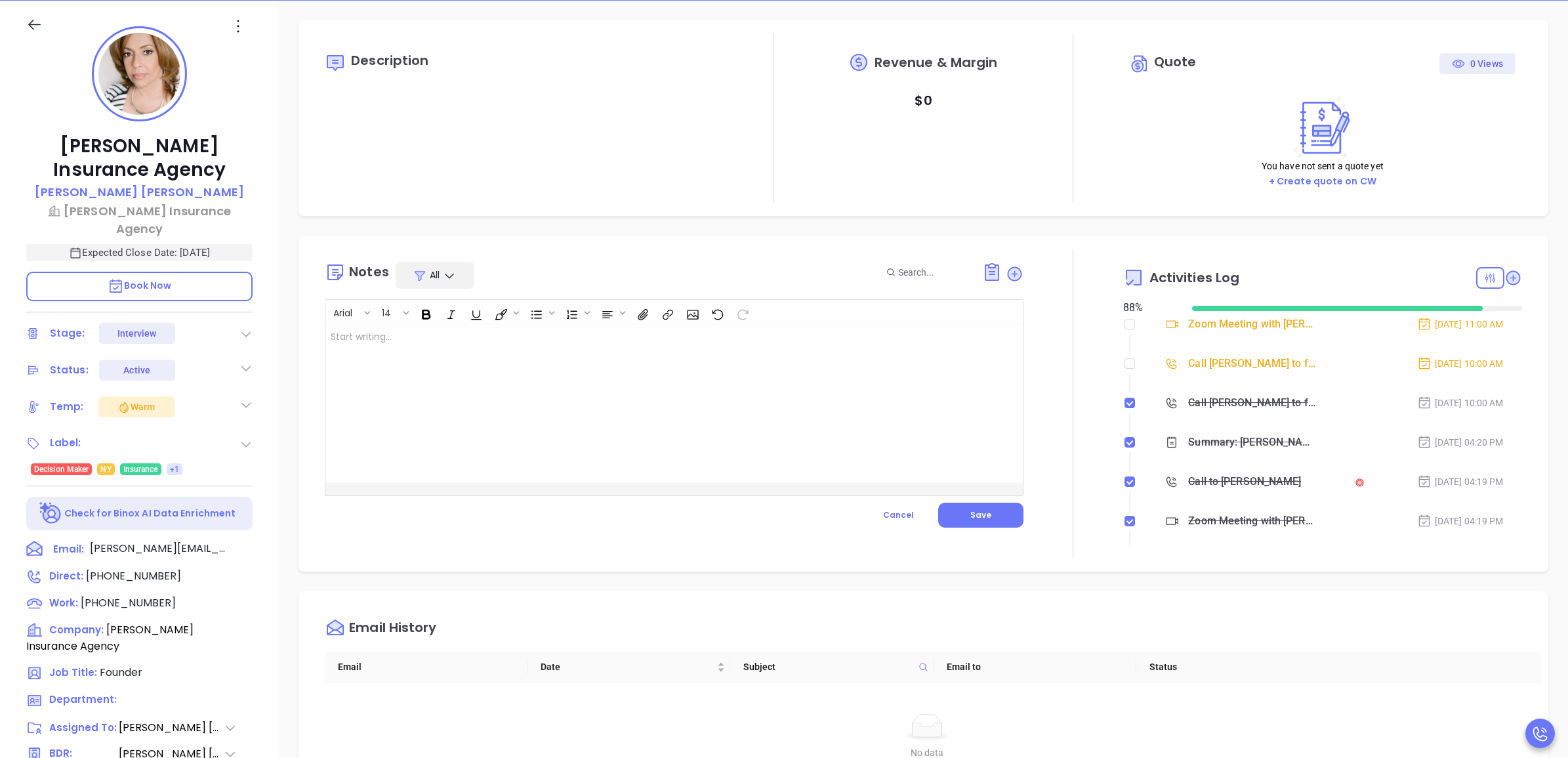
click at [782, 382] on div at bounding box center [649, 403] width 648 height 157
click at [980, 506] on button "Save" at bounding box center [980, 515] width 85 height 25
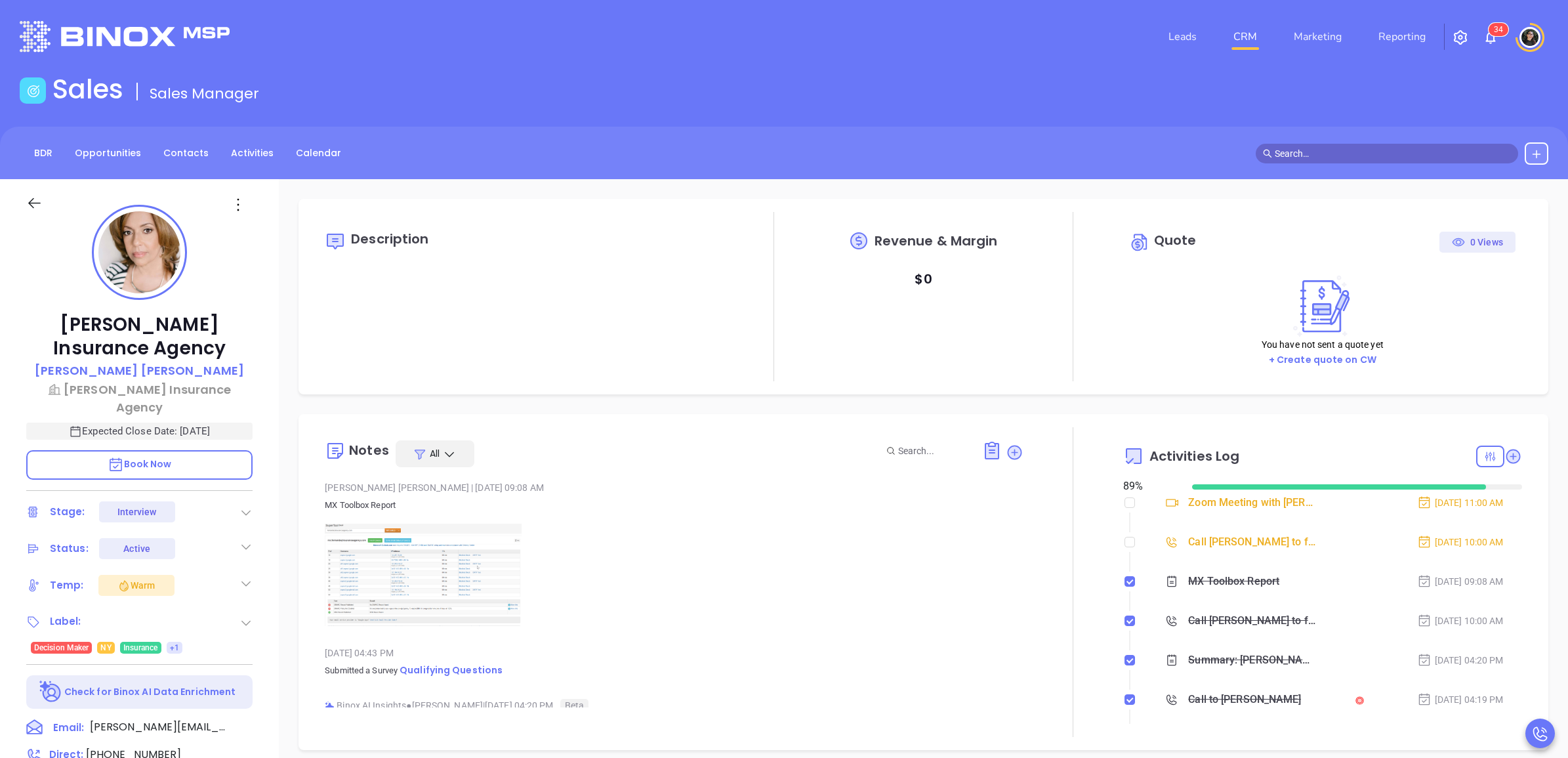
click at [1237, 37] on link "CRM" at bounding box center [1244, 37] width 34 height 26
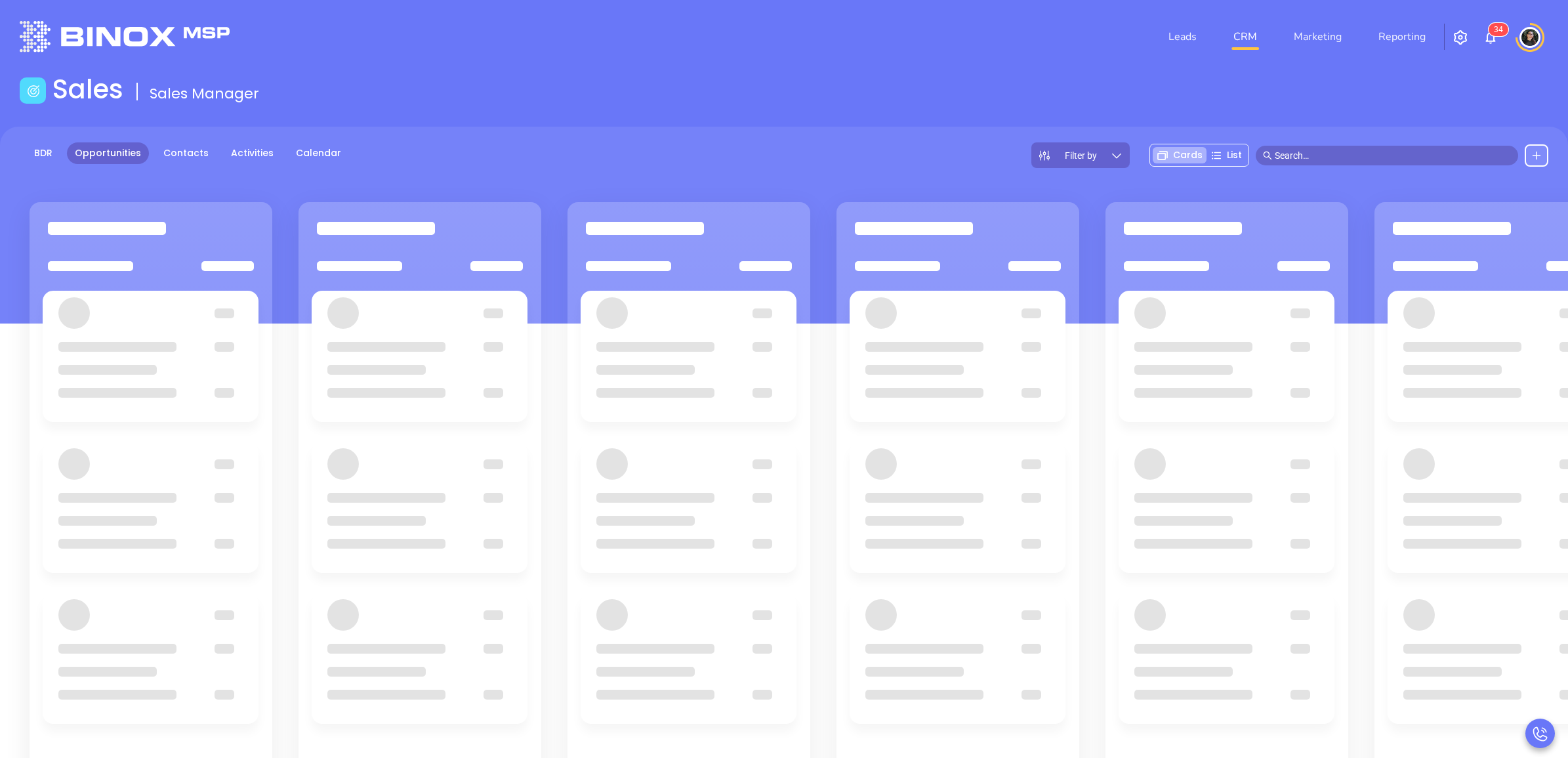
click at [721, 271] on div at bounding box center [689, 571] width 243 height 738
click at [763, 98] on div "Sales Sales Manager" at bounding box center [784, 91] width 1544 height 37
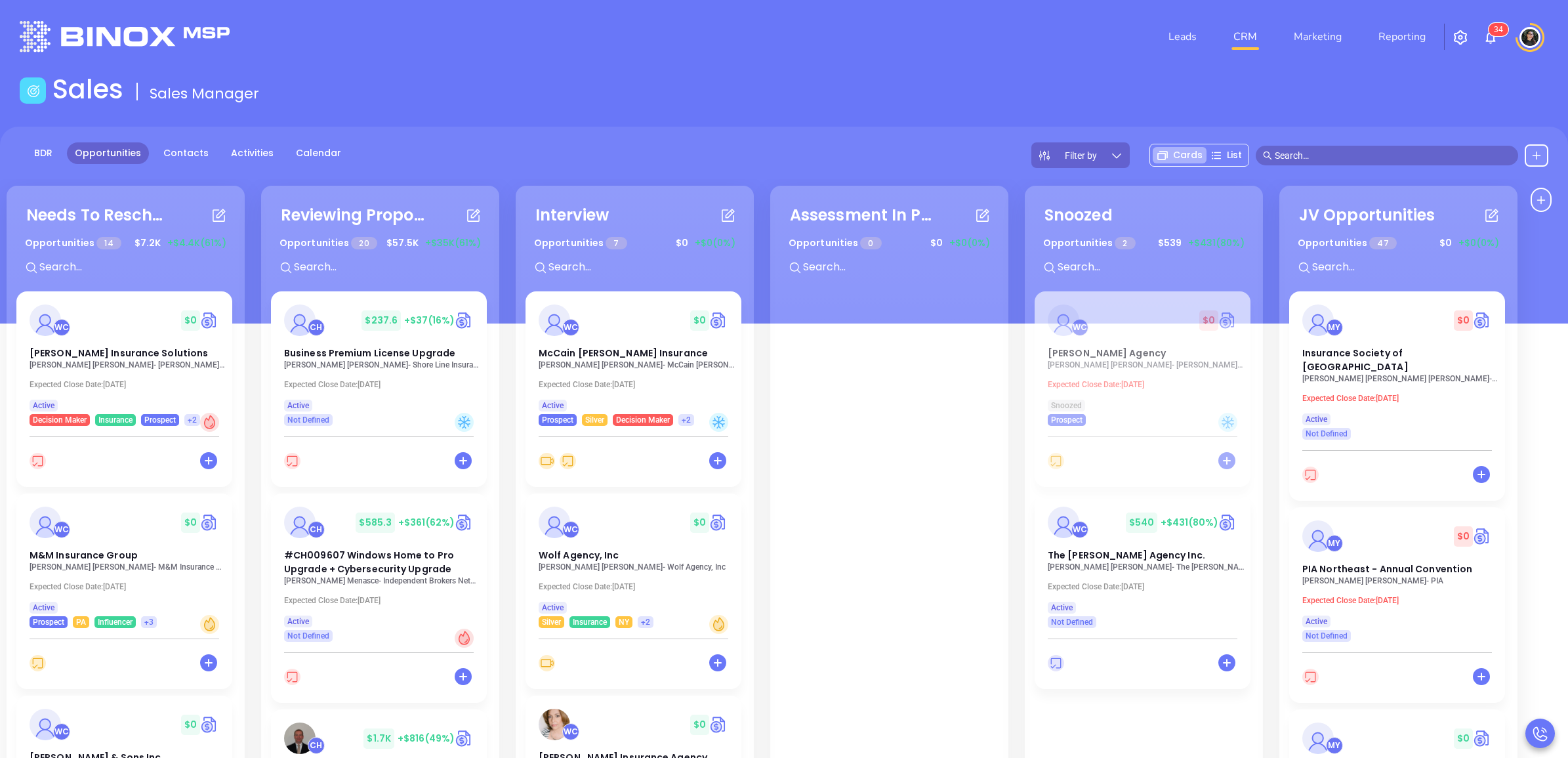
scroll to position [1023, 0]
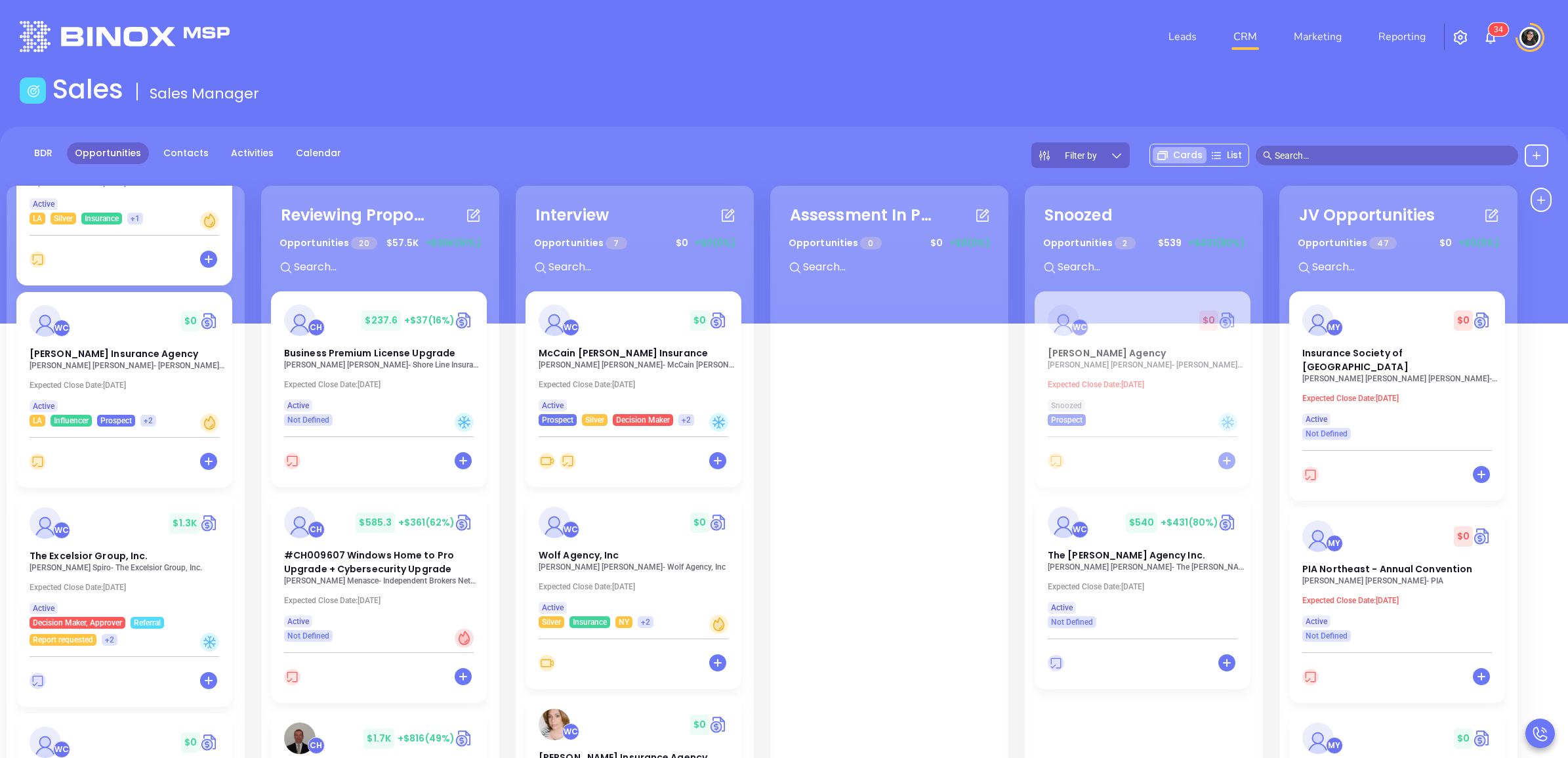
click at [627, 361] on p "David Atkinson - McCain Atkinson Insurance" at bounding box center [637, 364] width 197 height 9
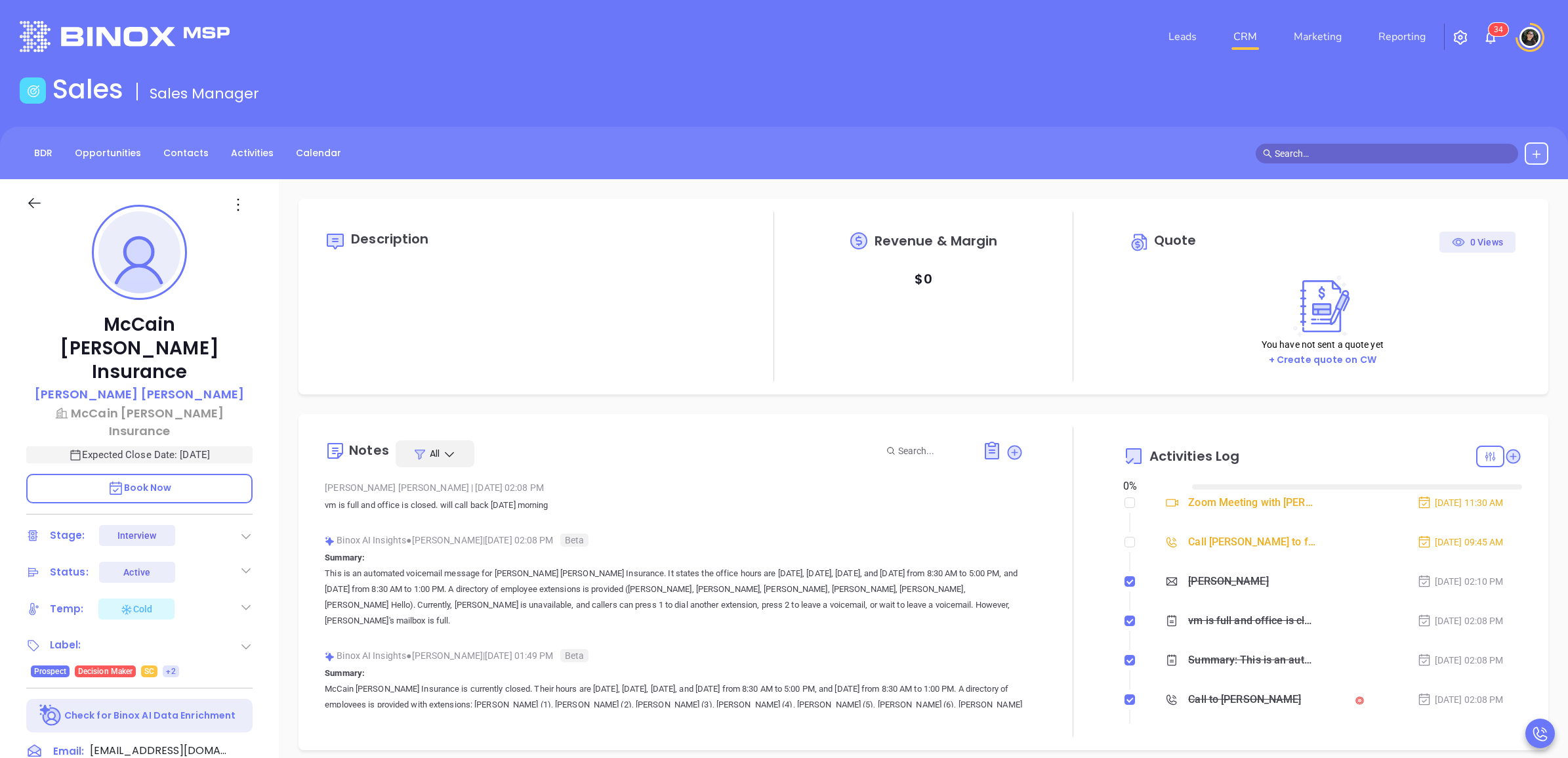
type input "[DATE]"
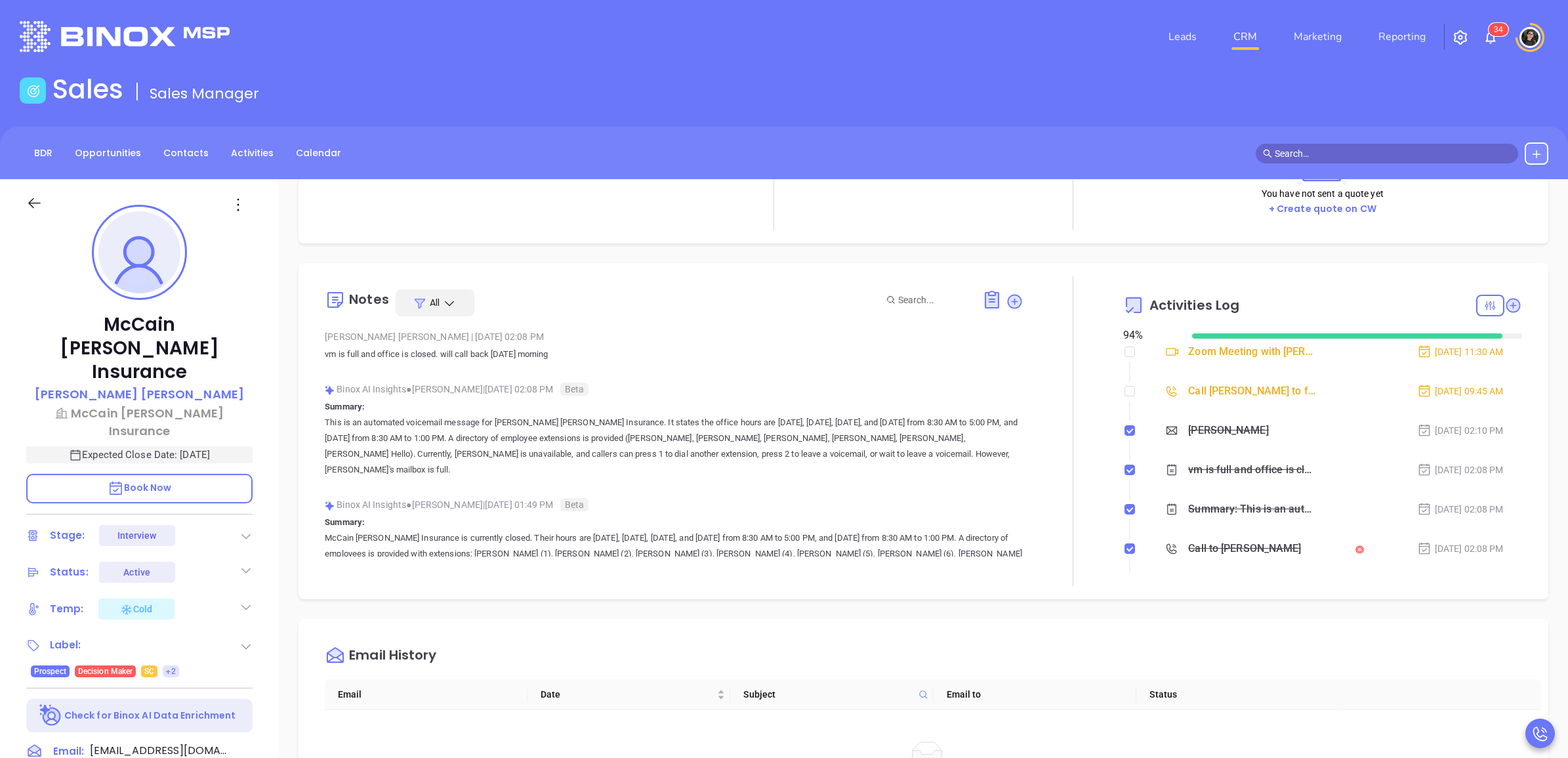
type input "[PERSON_NAME]"
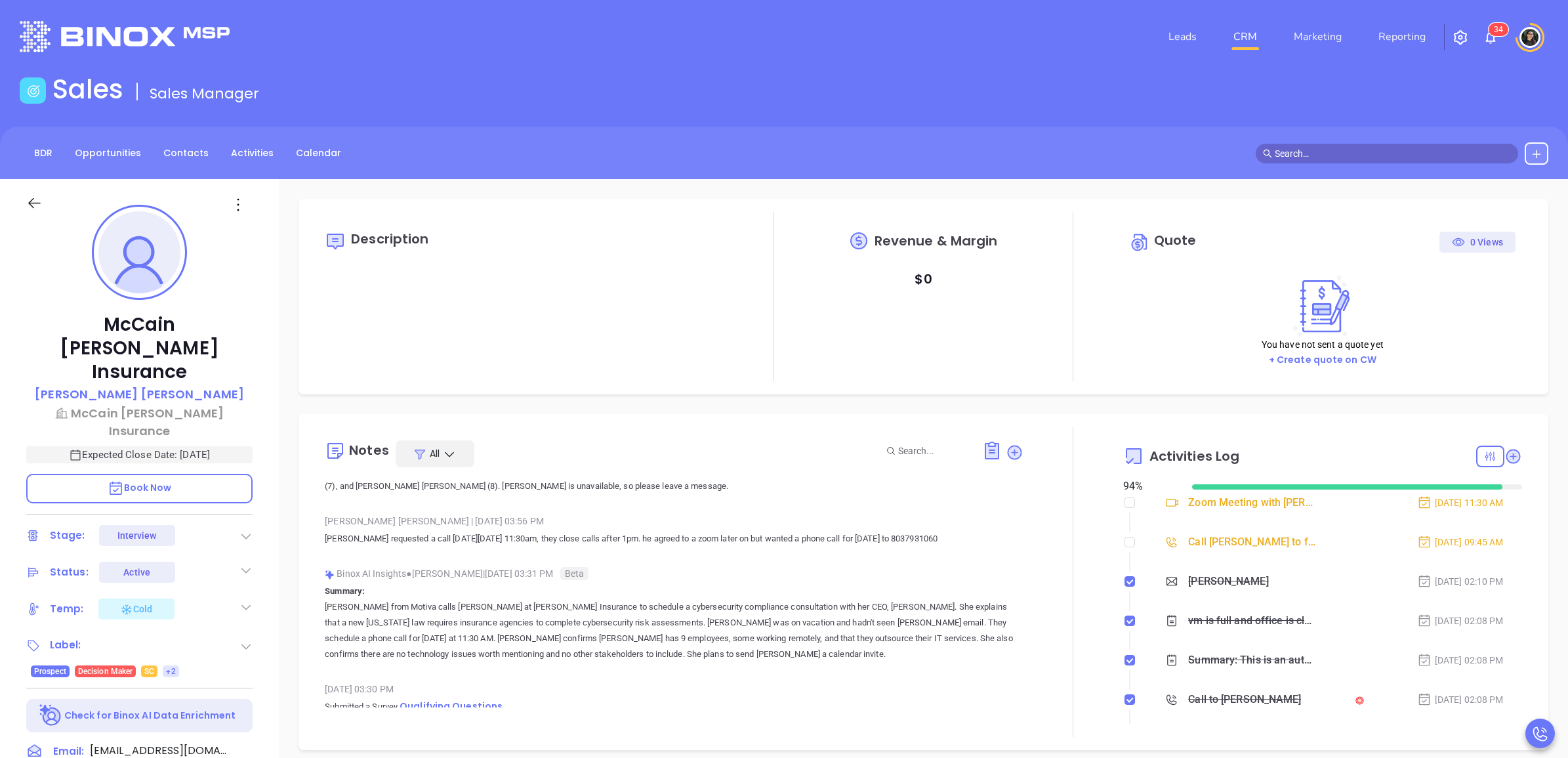
scroll to position [316, 0]
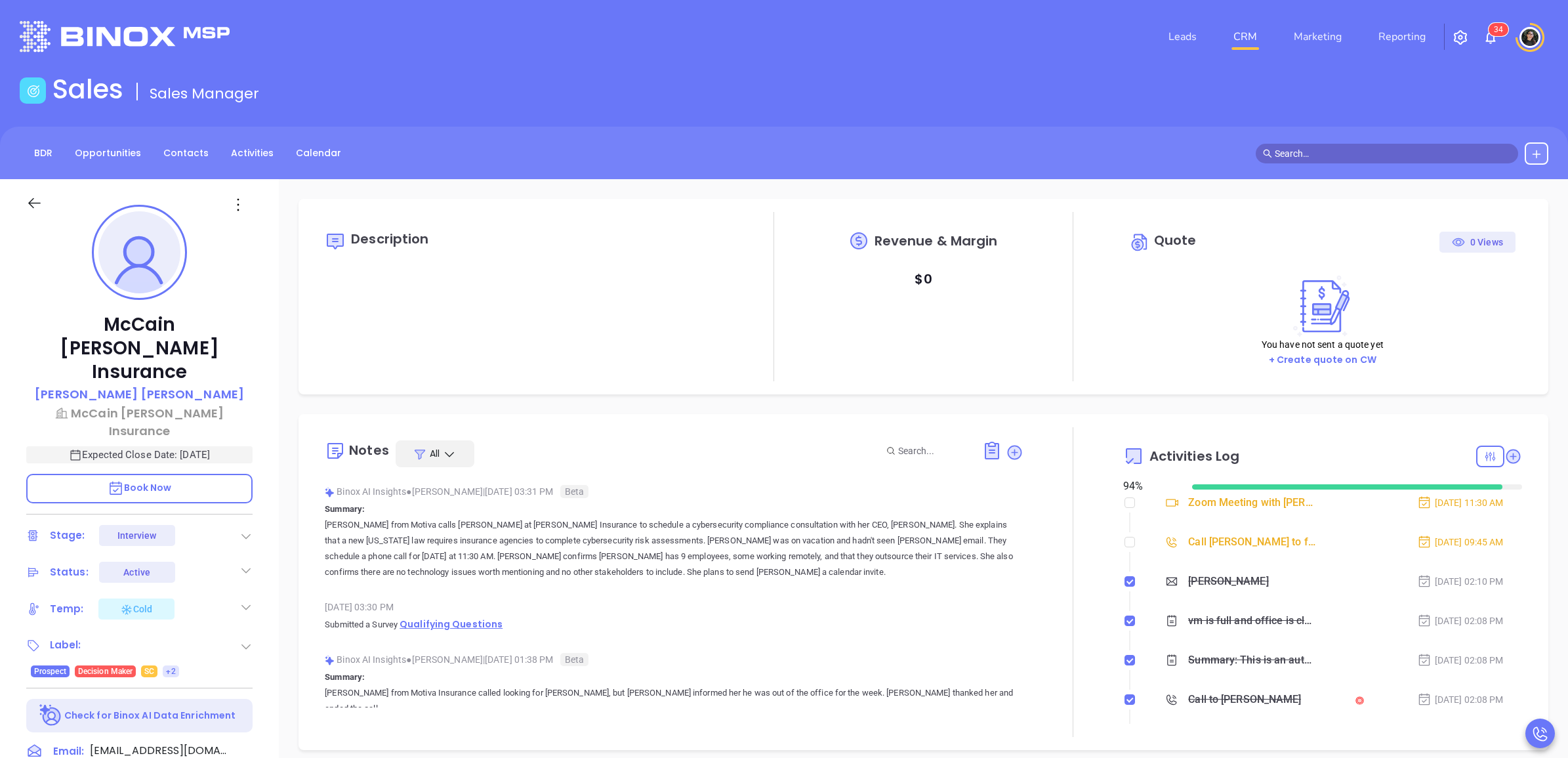
click at [469, 622] on span "Qualifying Questions" at bounding box center [451, 624] width 103 height 13
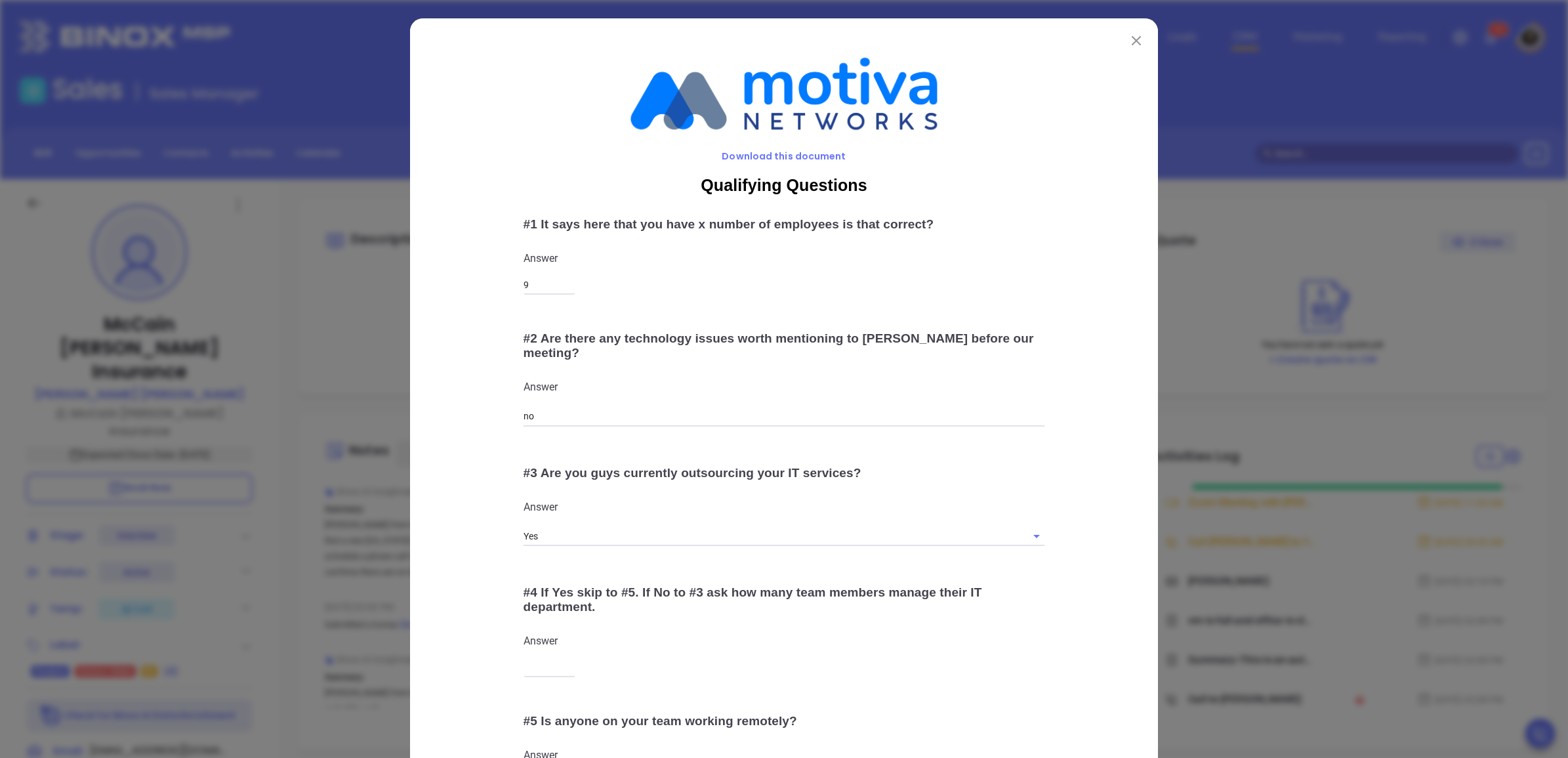
click at [1135, 44] on button at bounding box center [1136, 39] width 17 height 17
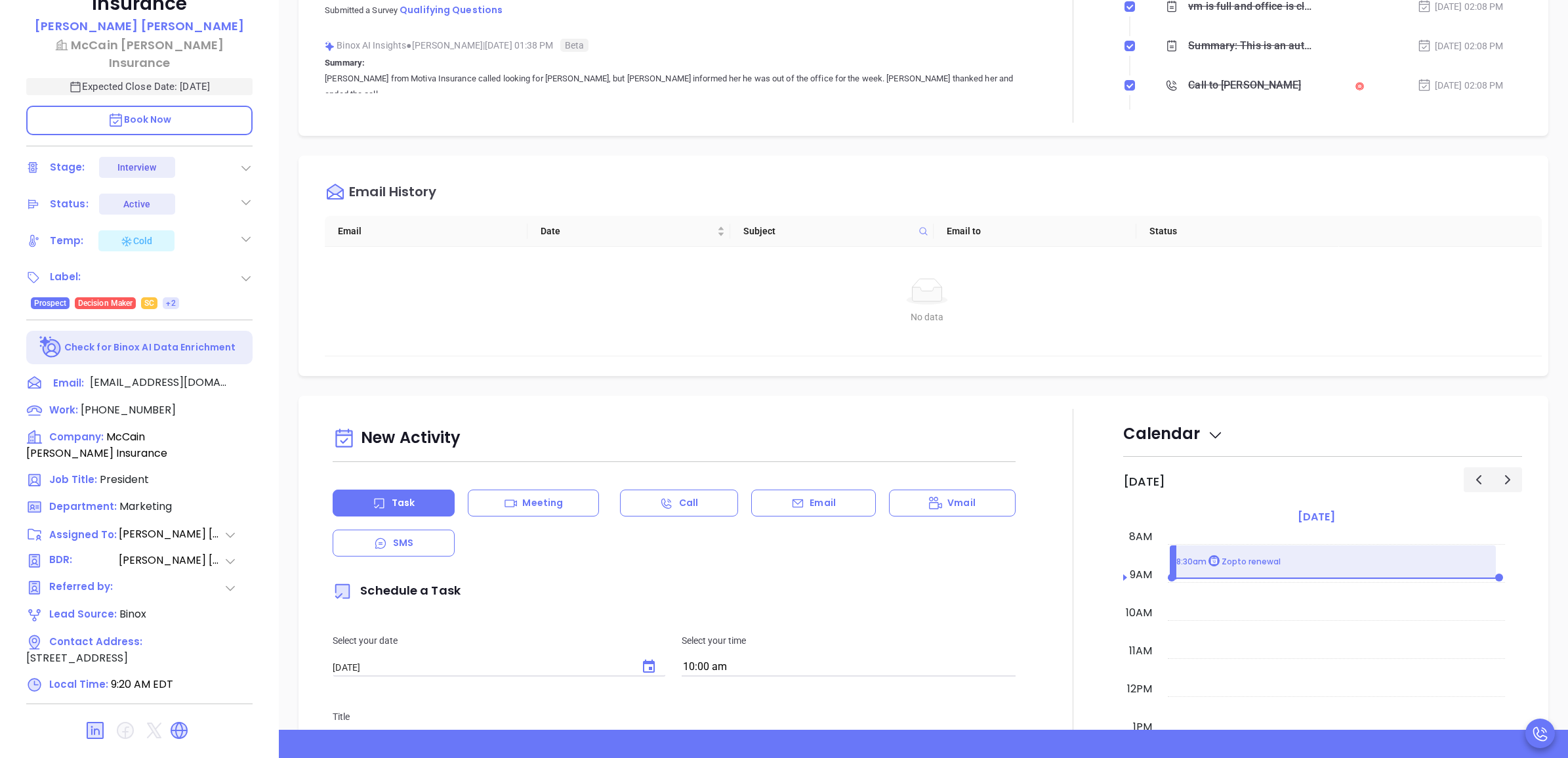
scroll to position [0, 0]
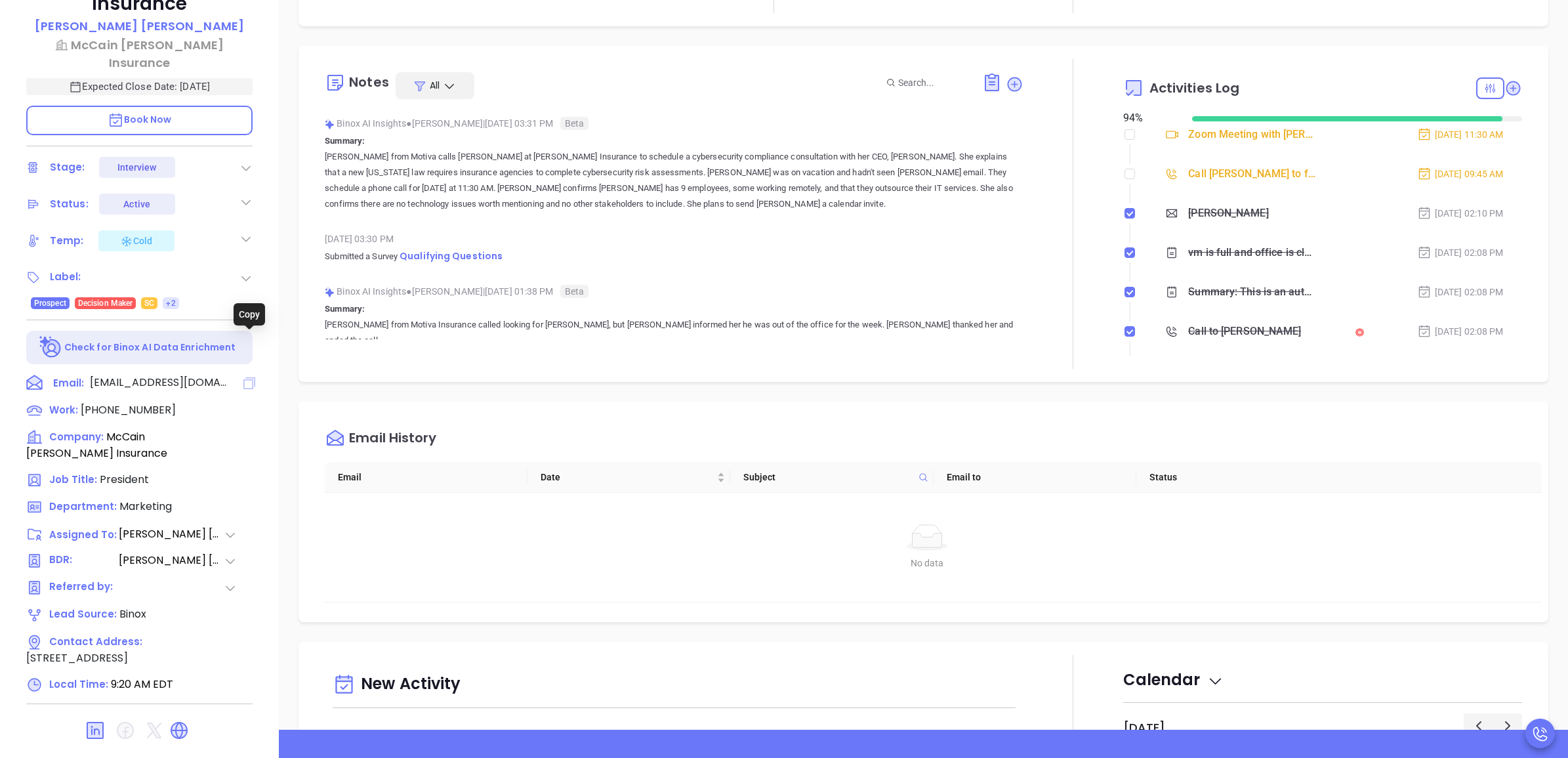
click at [253, 377] on icon at bounding box center [249, 382] width 12 height 12
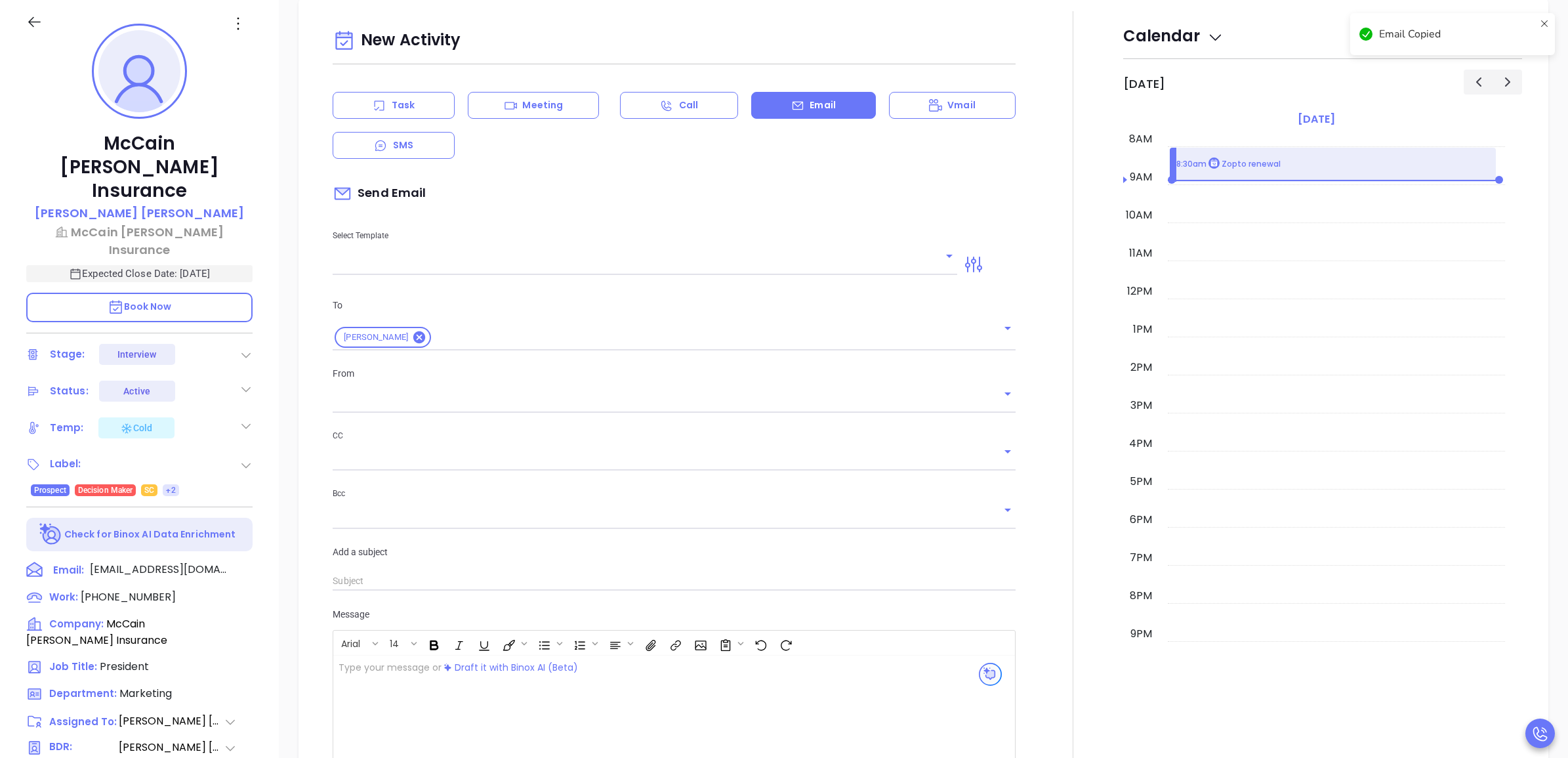
scroll to position [179, 0]
type input "[PERSON_NAME]"
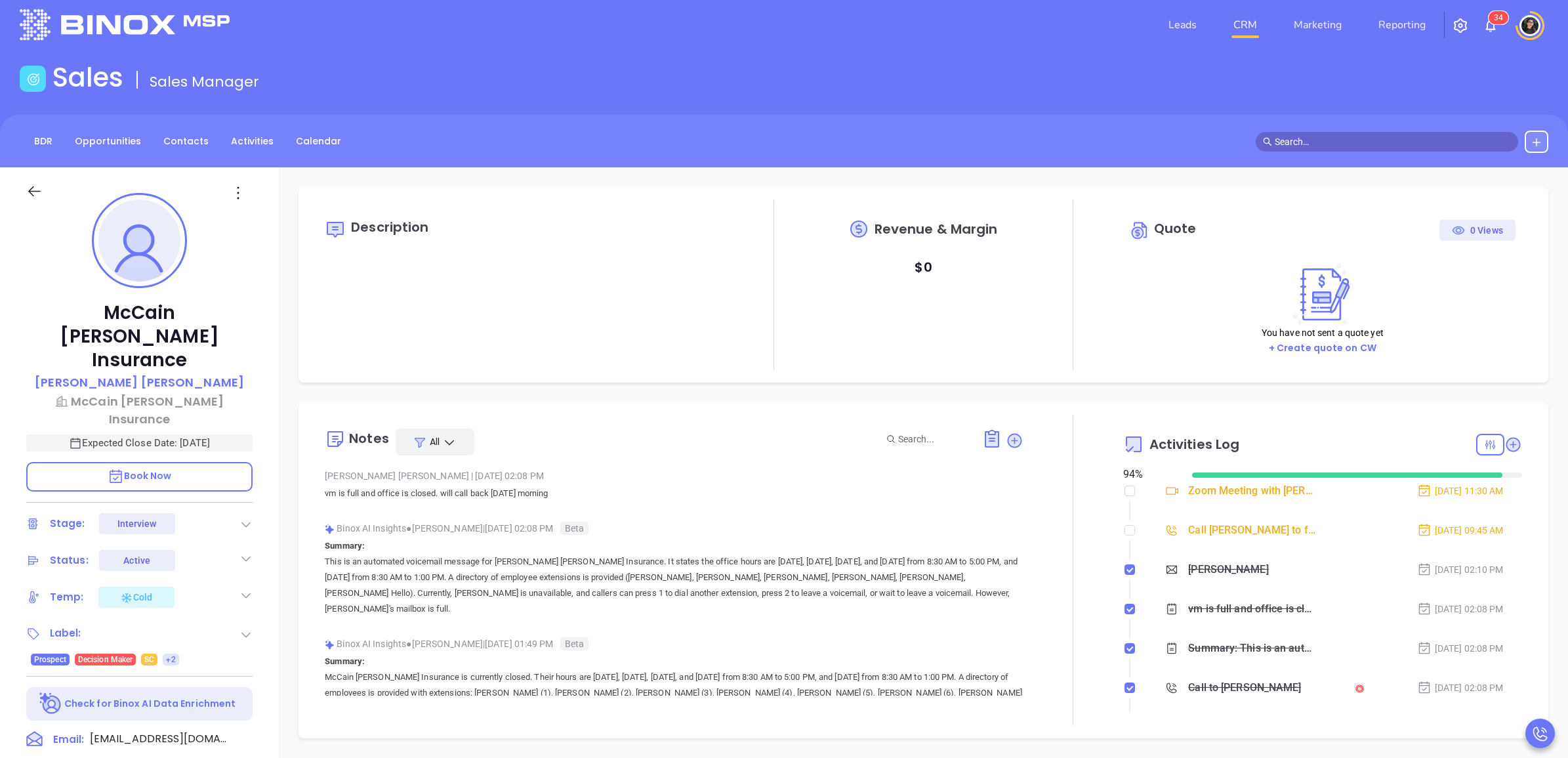
scroll to position [0, 0]
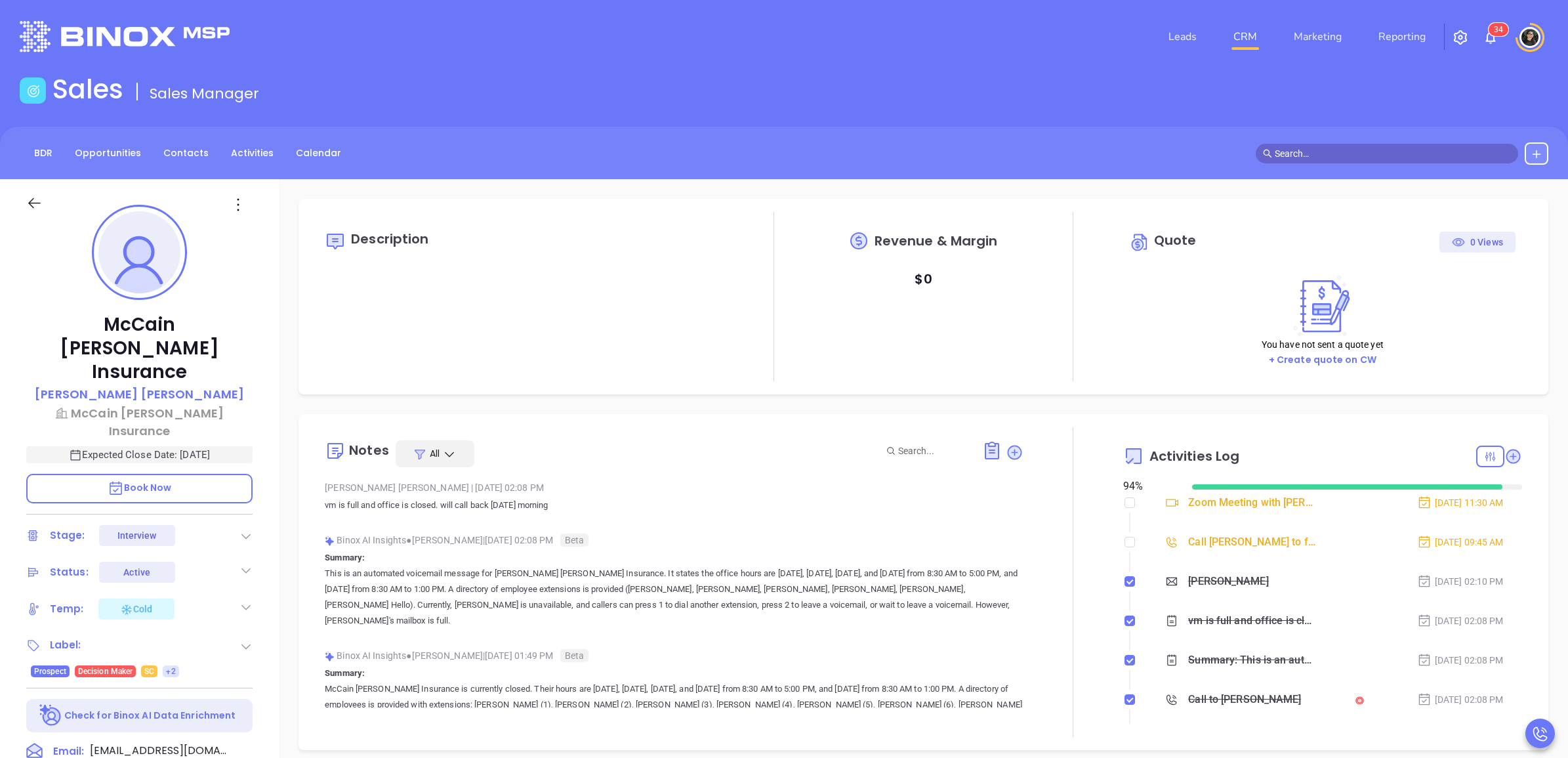
click at [1023, 459] on div at bounding box center [1073, 581] width 100 height 310
click at [1005, 455] on icon at bounding box center [1014, 452] width 18 height 18
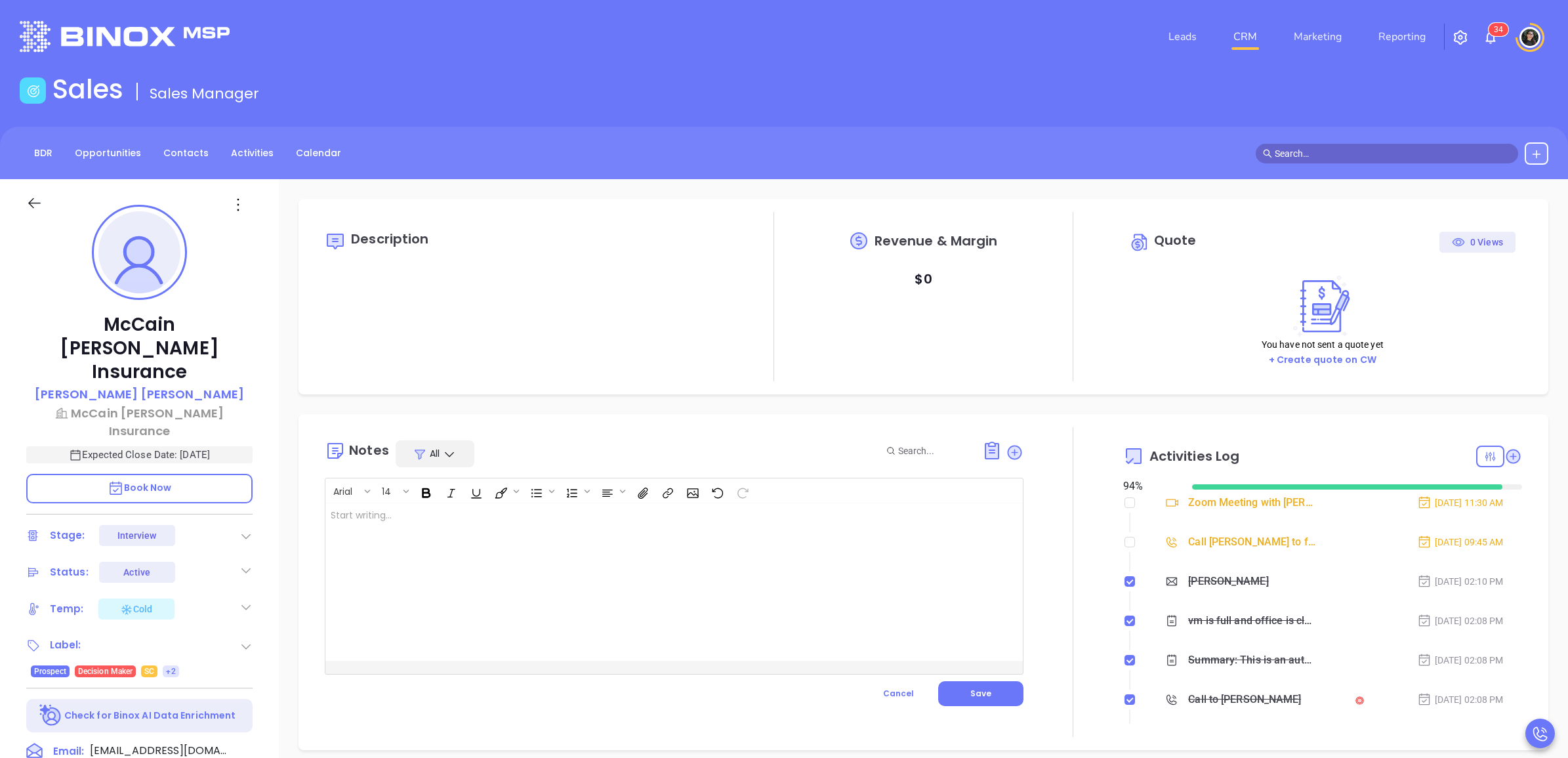
click at [647, 549] on div at bounding box center [649, 581] width 648 height 157
click at [975, 694] on span "Save" at bounding box center [980, 693] width 21 height 11
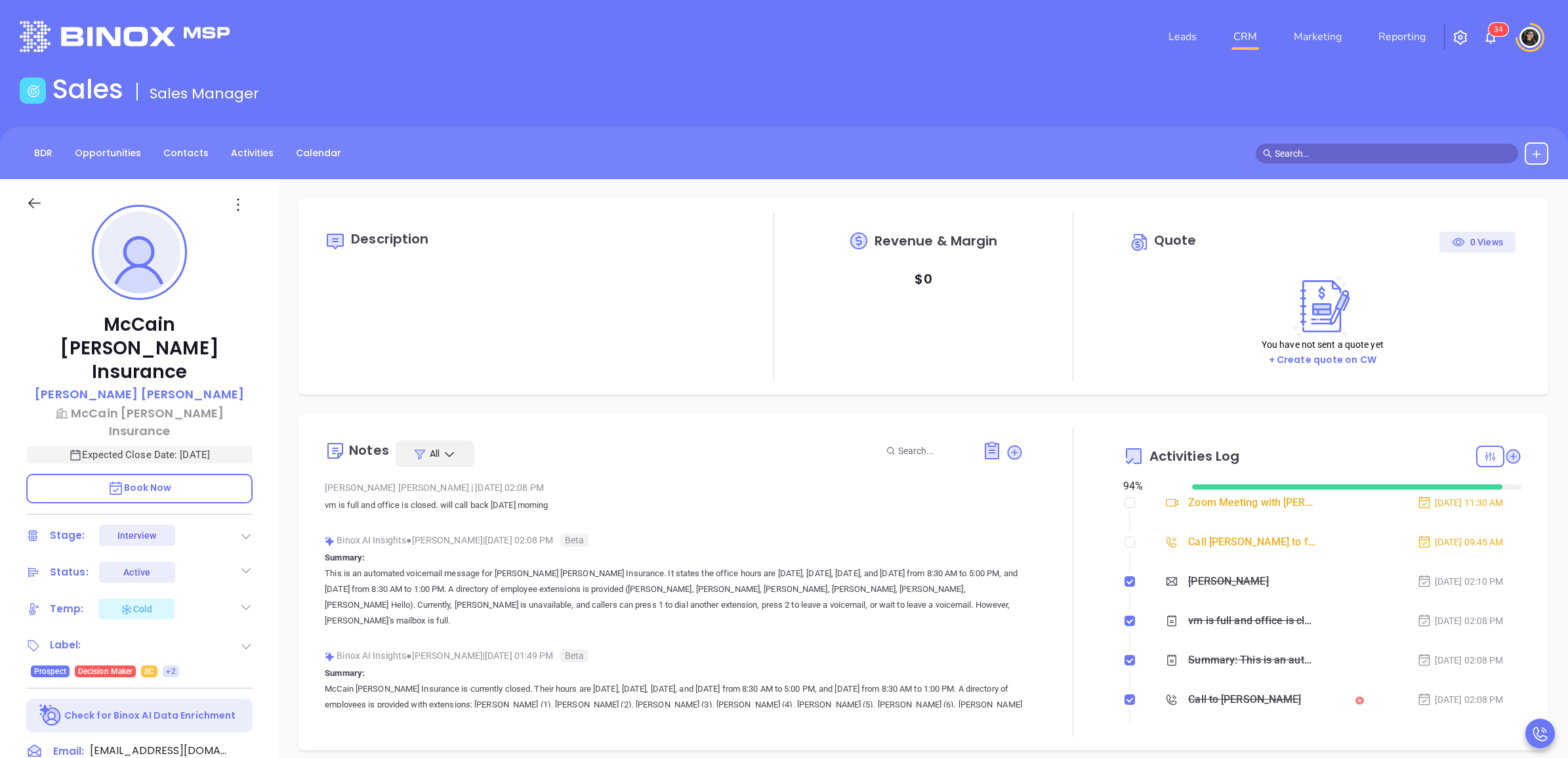
type input "[PERSON_NAME]"
click at [1262, 35] on link "CRM" at bounding box center [1244, 37] width 34 height 26
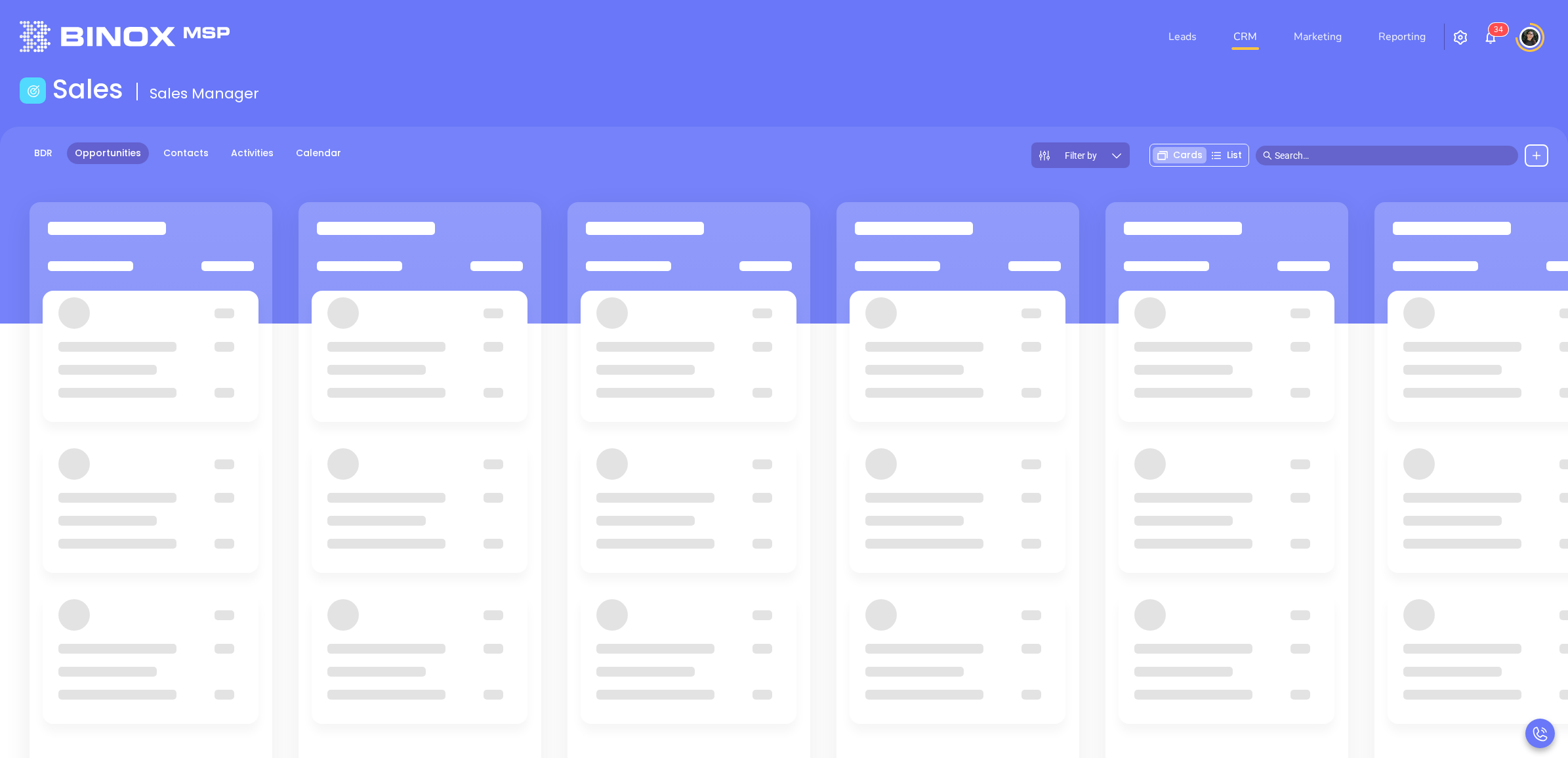
click at [987, 67] on header "Leads CRM Marketing Reporting 3 4 Financial Leads Leads" at bounding box center [784, 37] width 1529 height 73
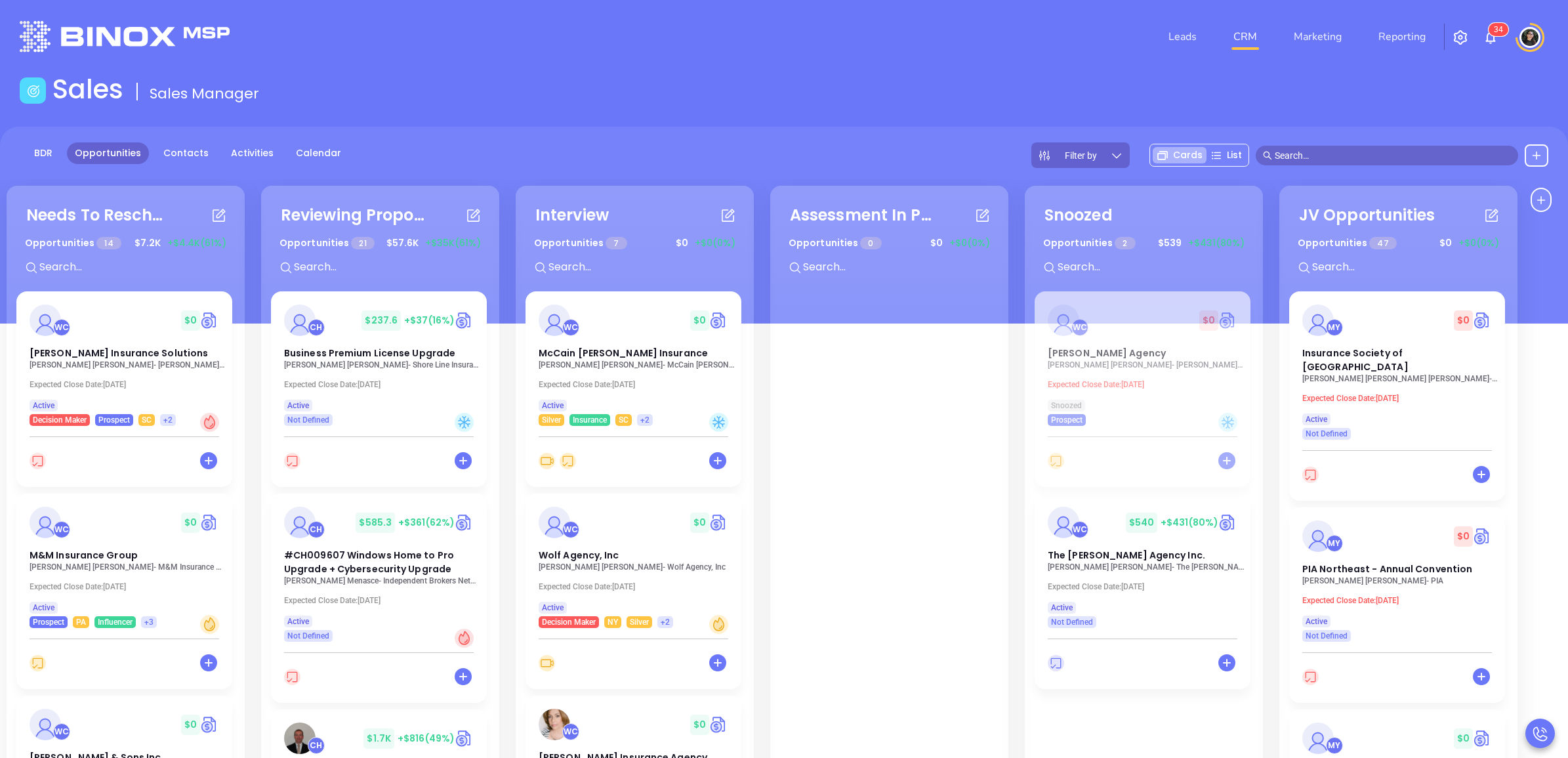
scroll to position [416, 0]
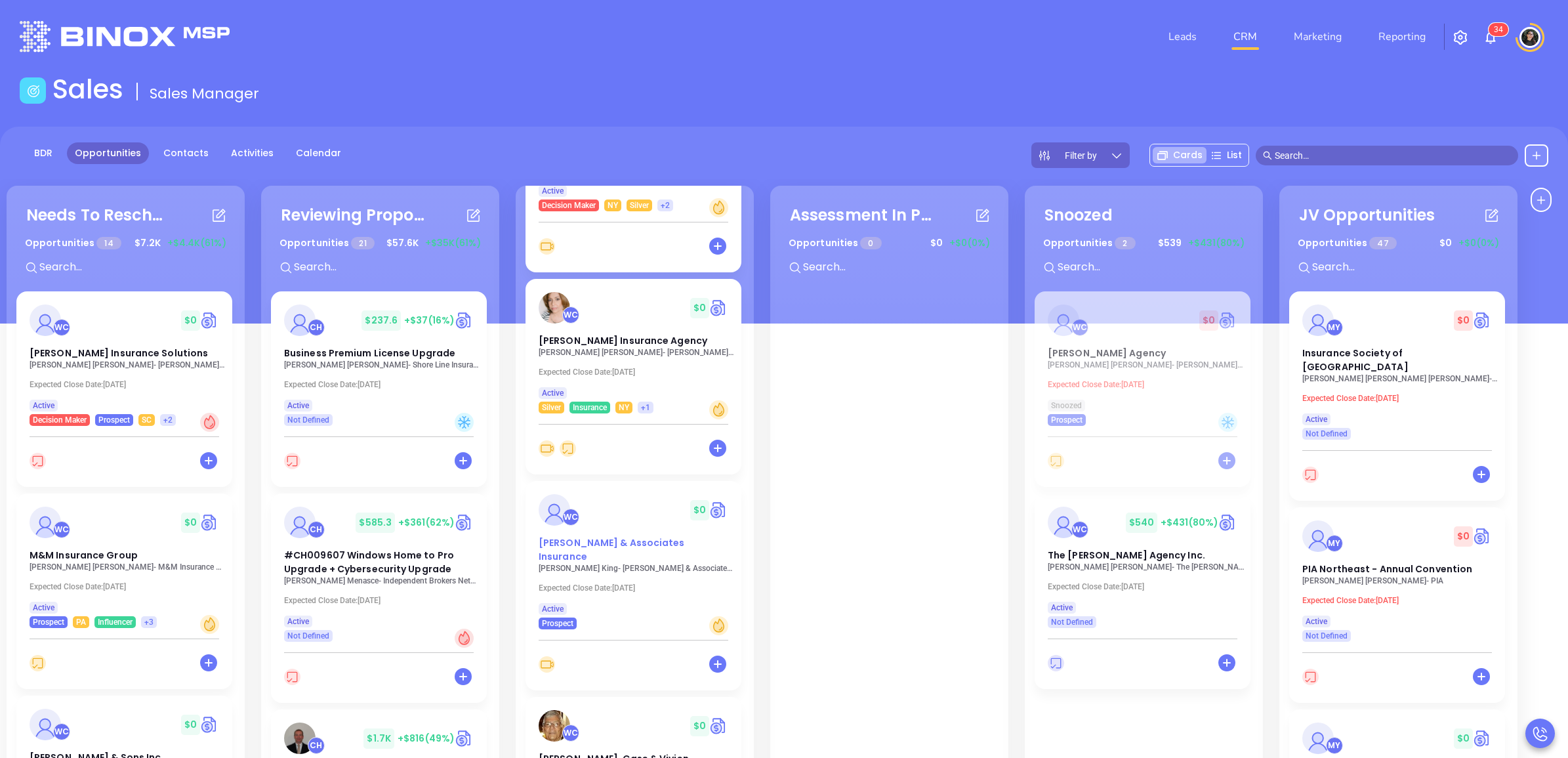
click at [587, 542] on span "[PERSON_NAME] & Associates Insurance" at bounding box center [611, 549] width 146 height 27
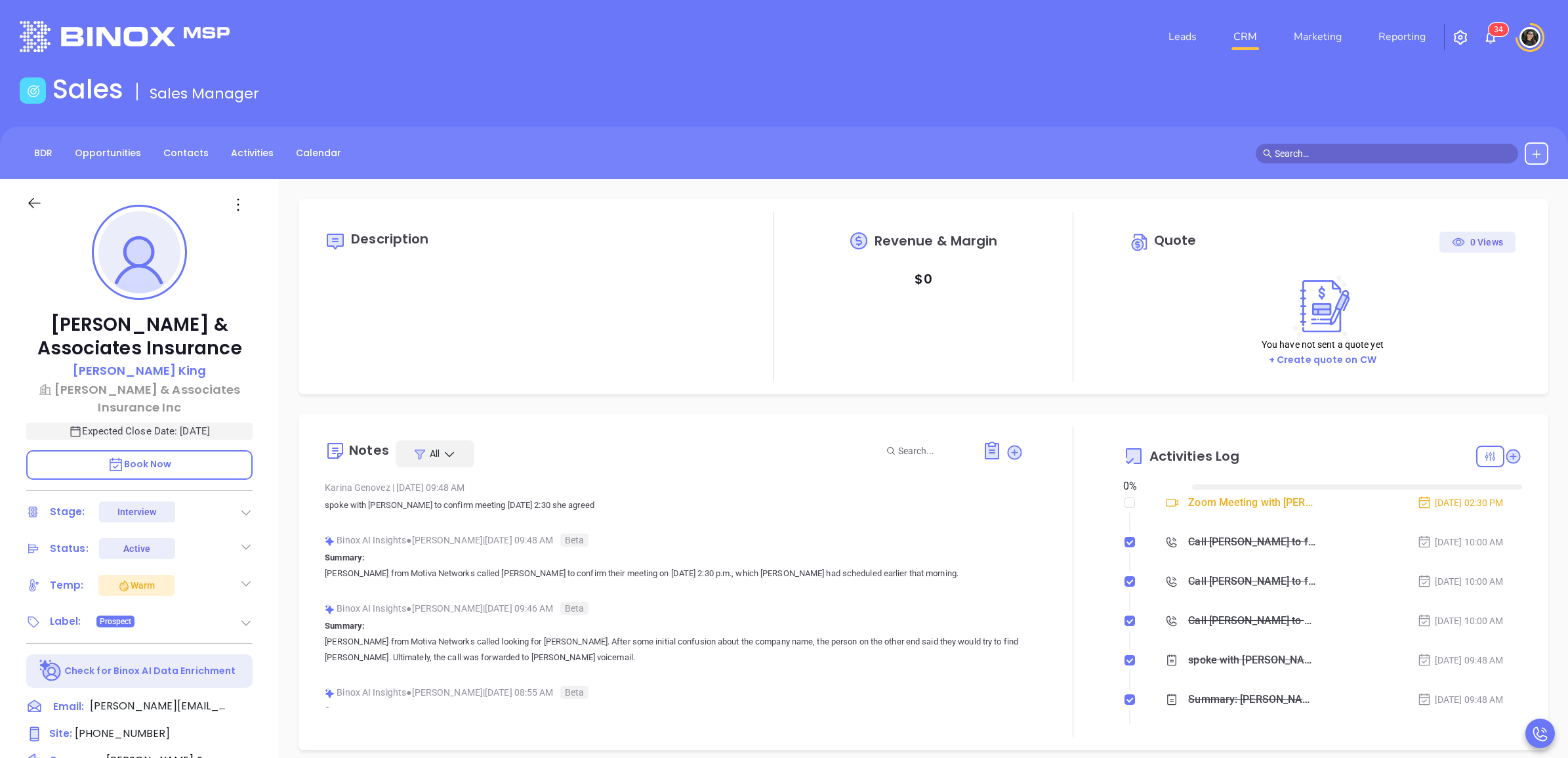
type input "[DATE]"
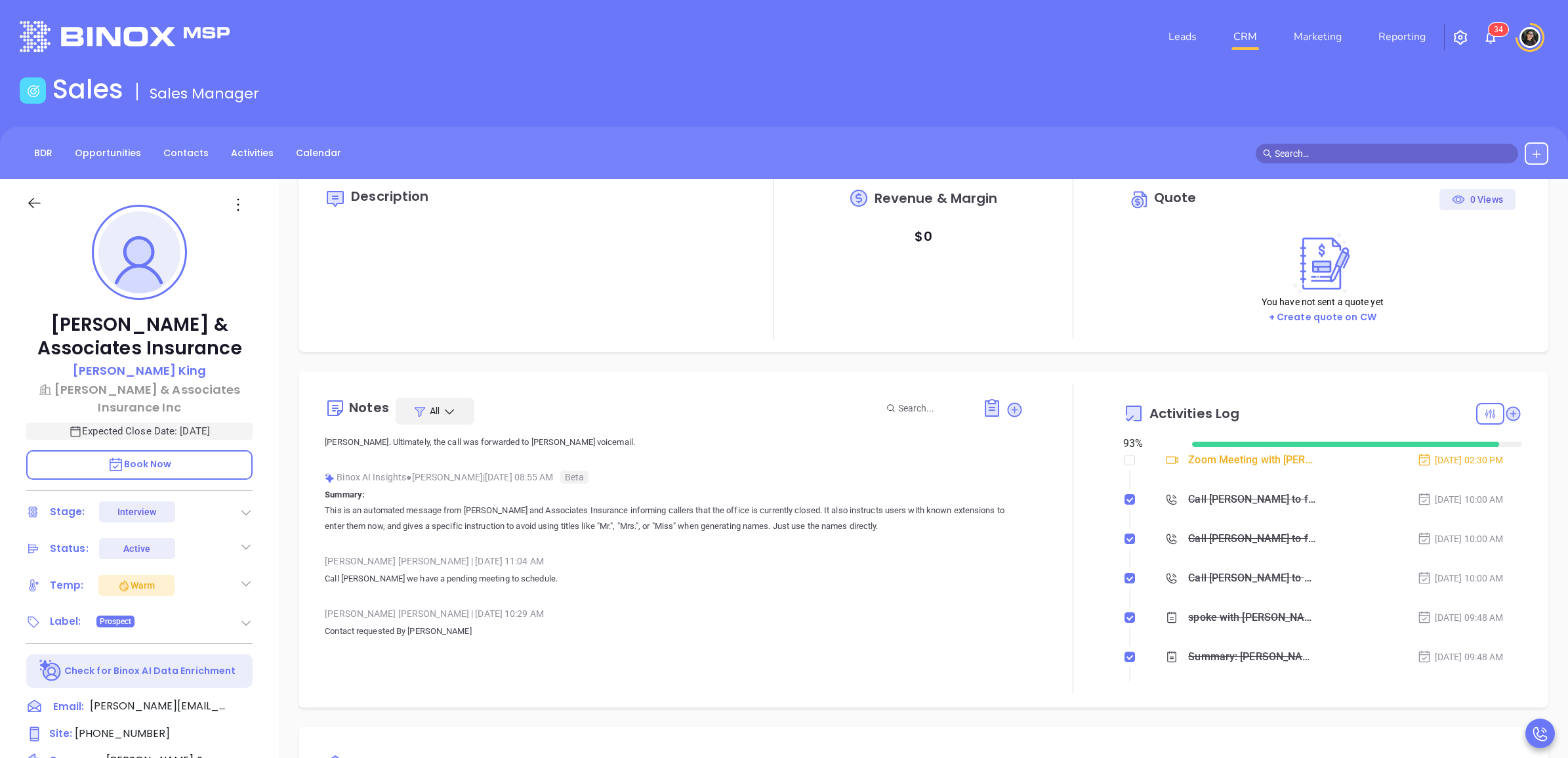
scroll to position [82, 0]
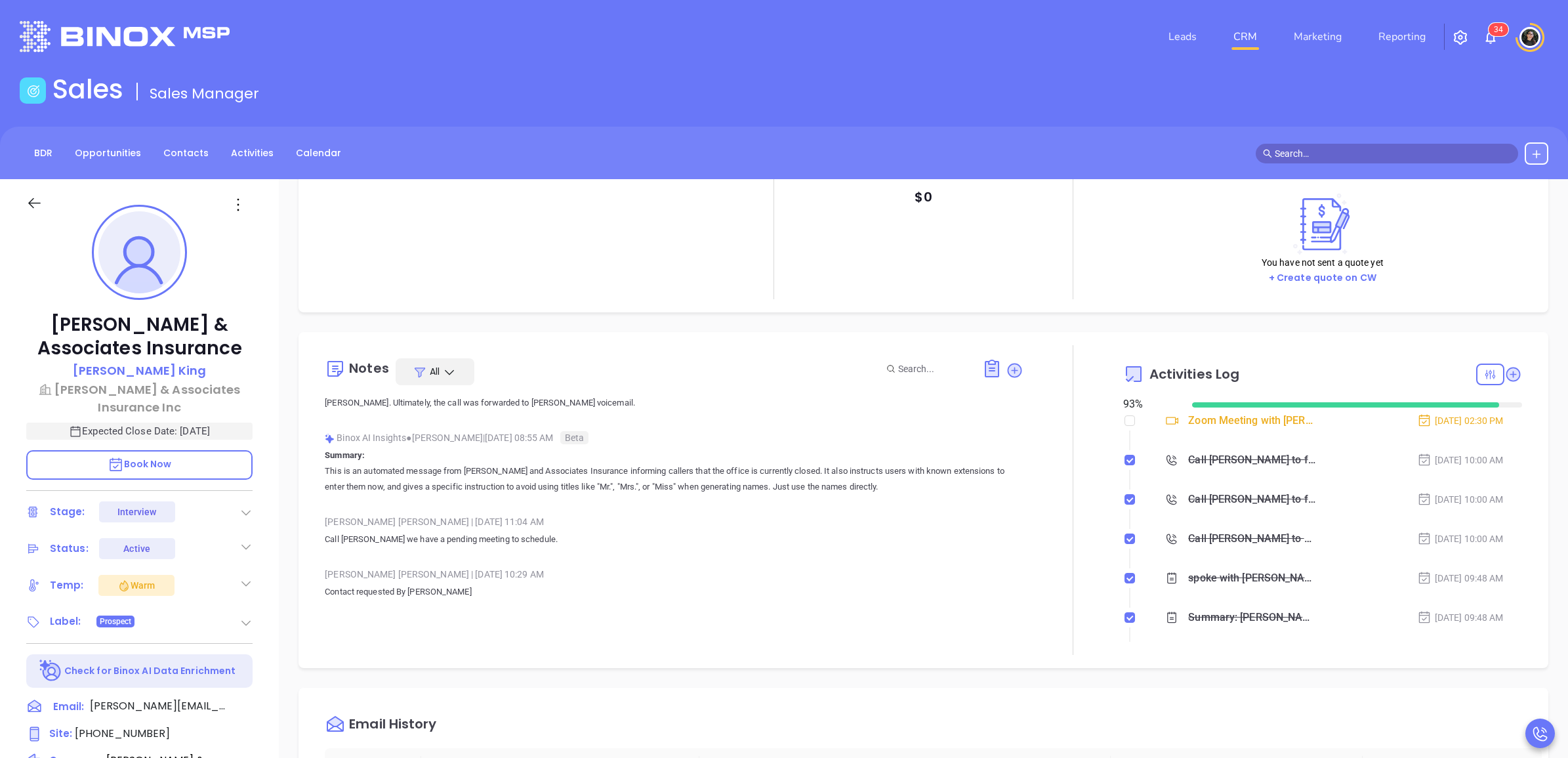
type input "[PERSON_NAME]"
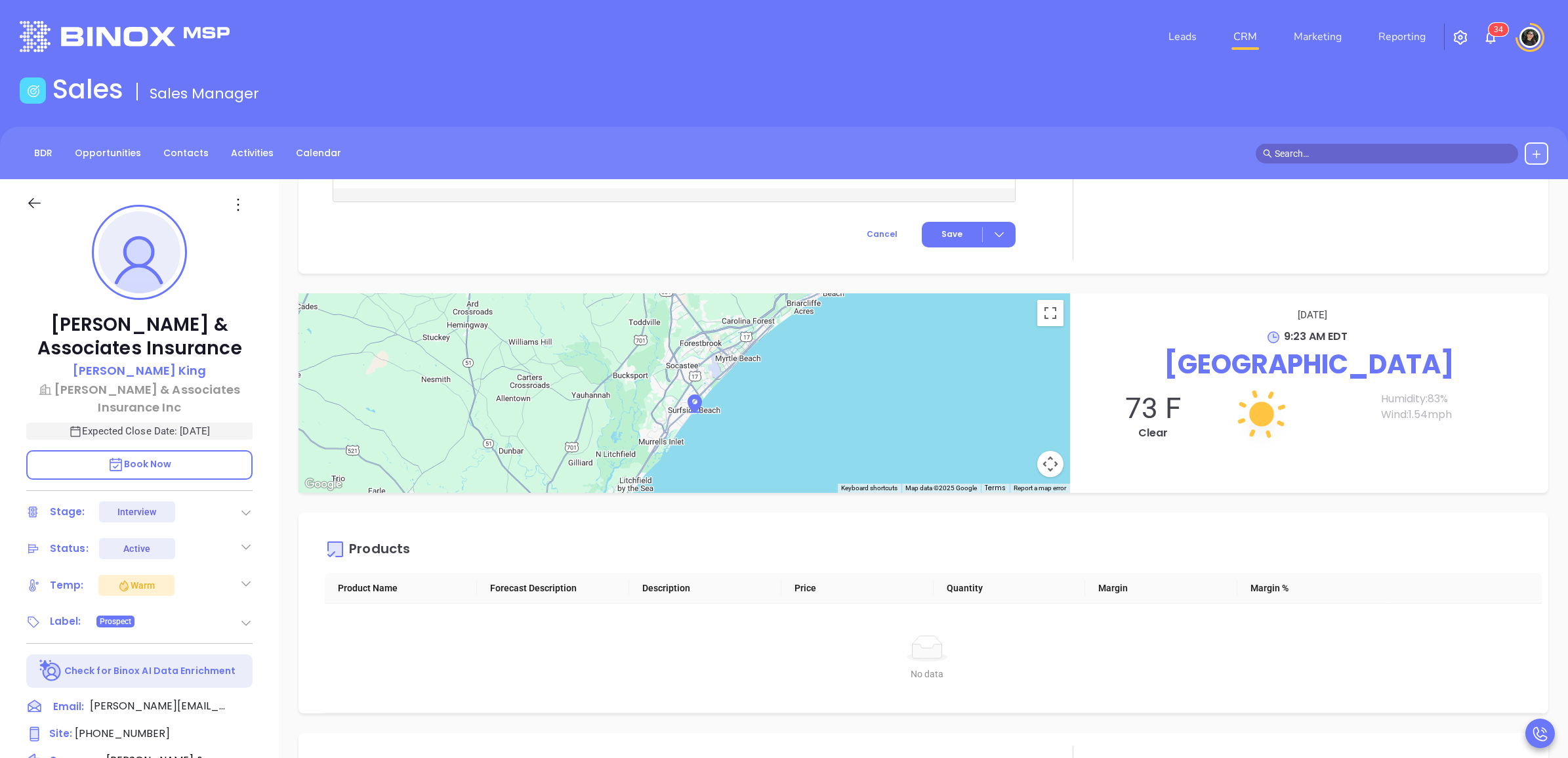
scroll to position [368, 0]
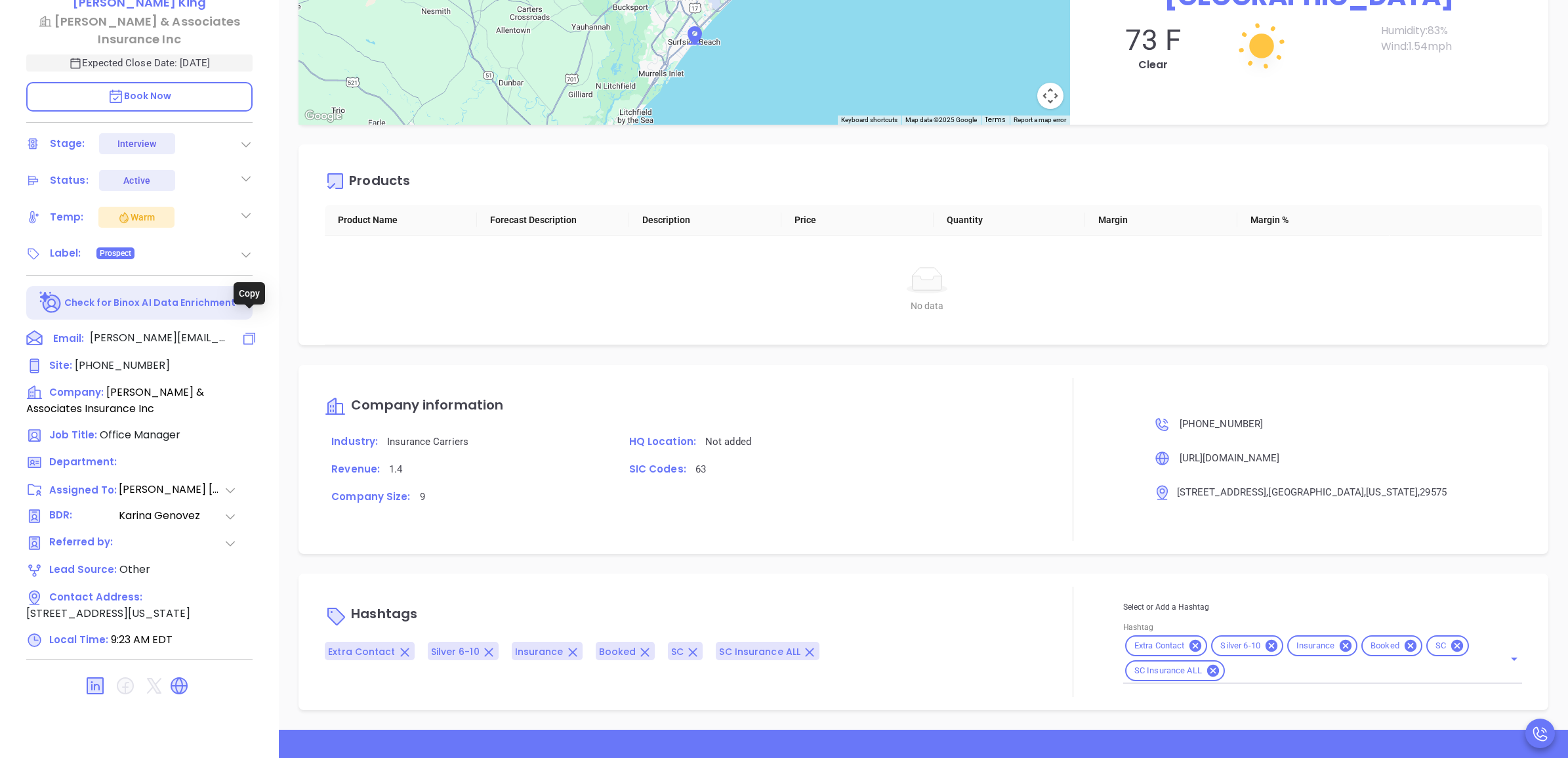
click at [252, 330] on icon at bounding box center [249, 338] width 16 height 16
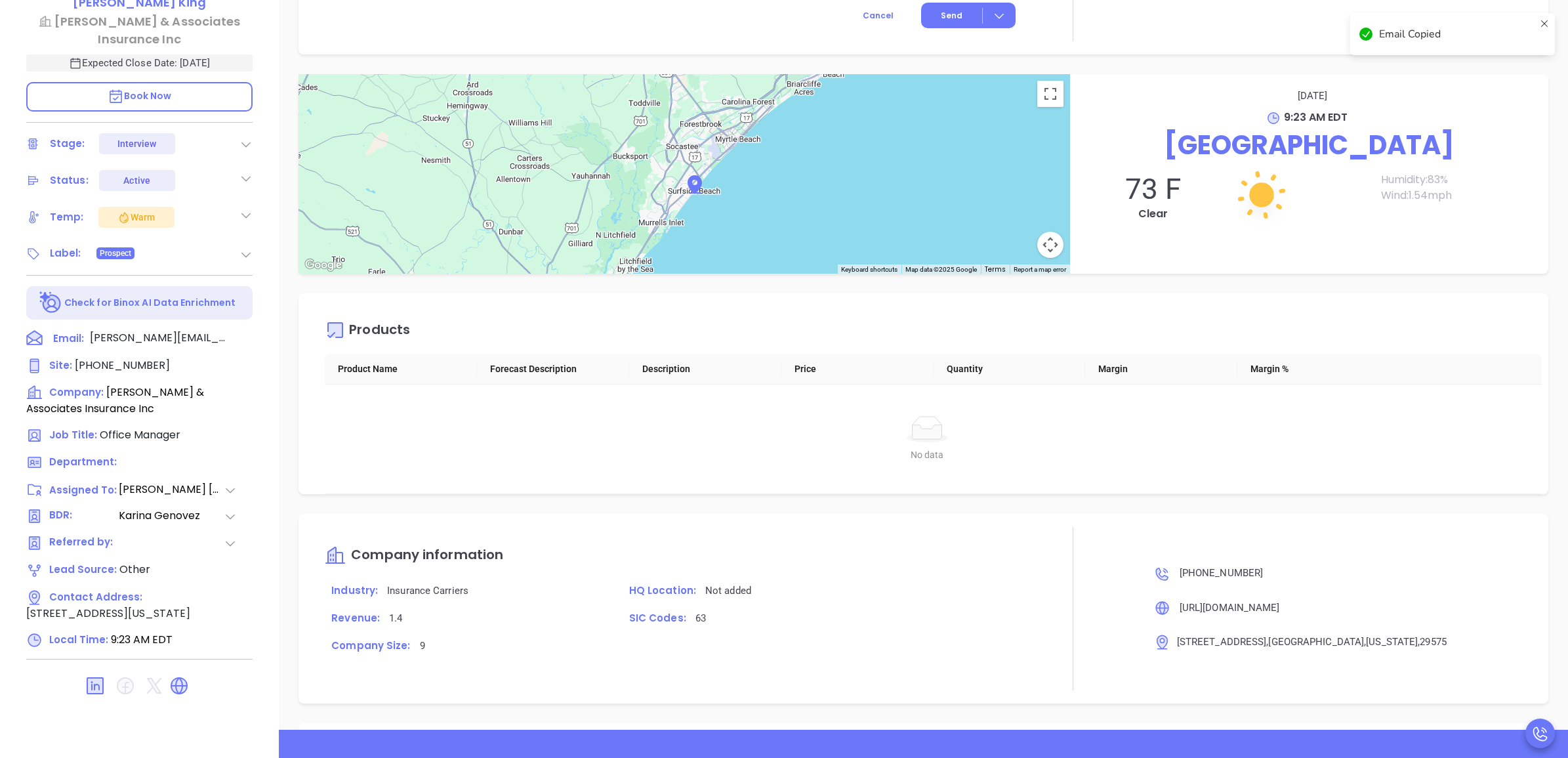
scroll to position [755, 0]
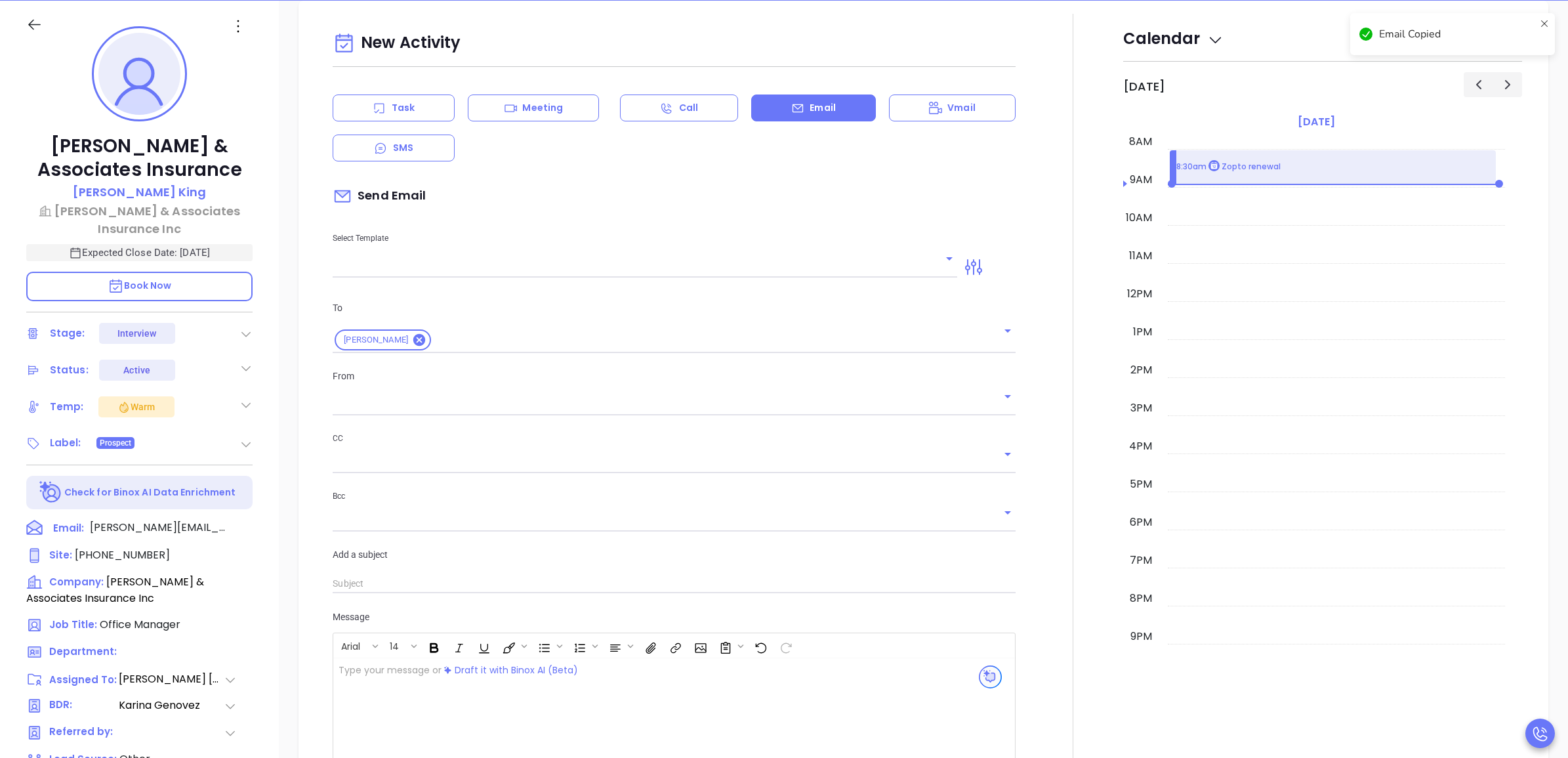
type input "[PERSON_NAME]"
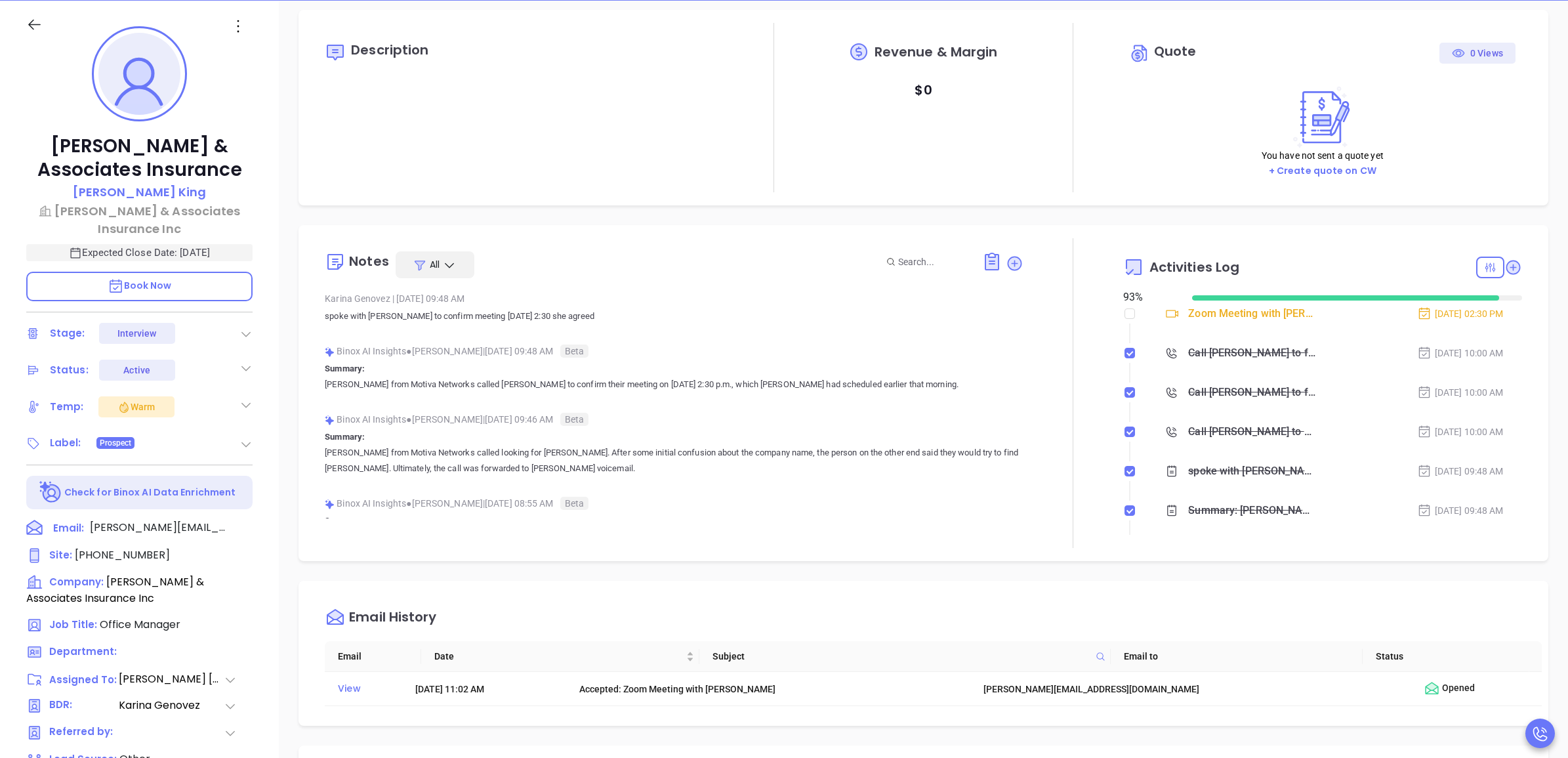
scroll to position [0, 0]
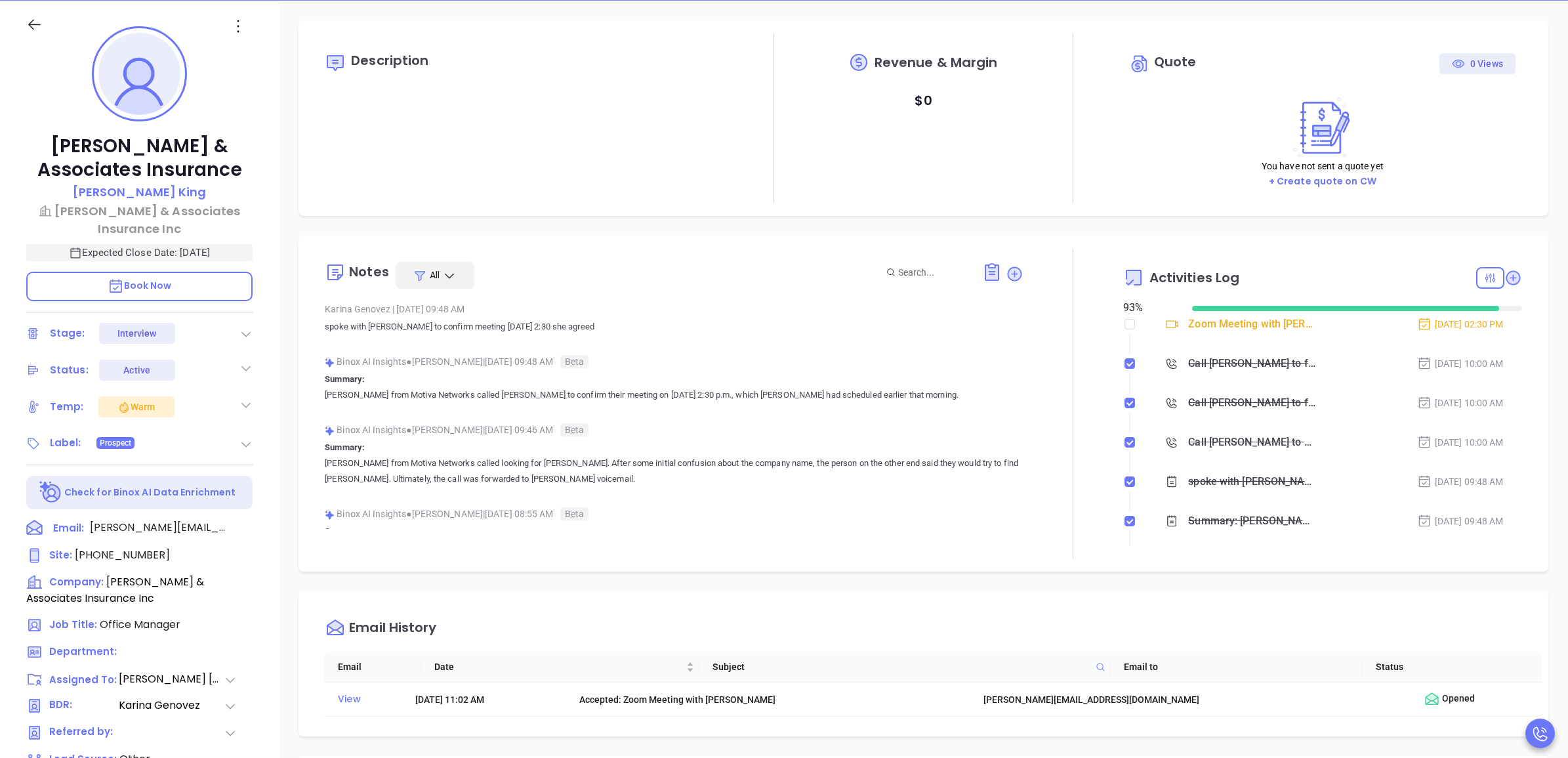
click at [1005, 283] on div "Notes All" at bounding box center [673, 275] width 698 height 27
click at [1005, 280] on icon at bounding box center [1014, 274] width 18 height 18
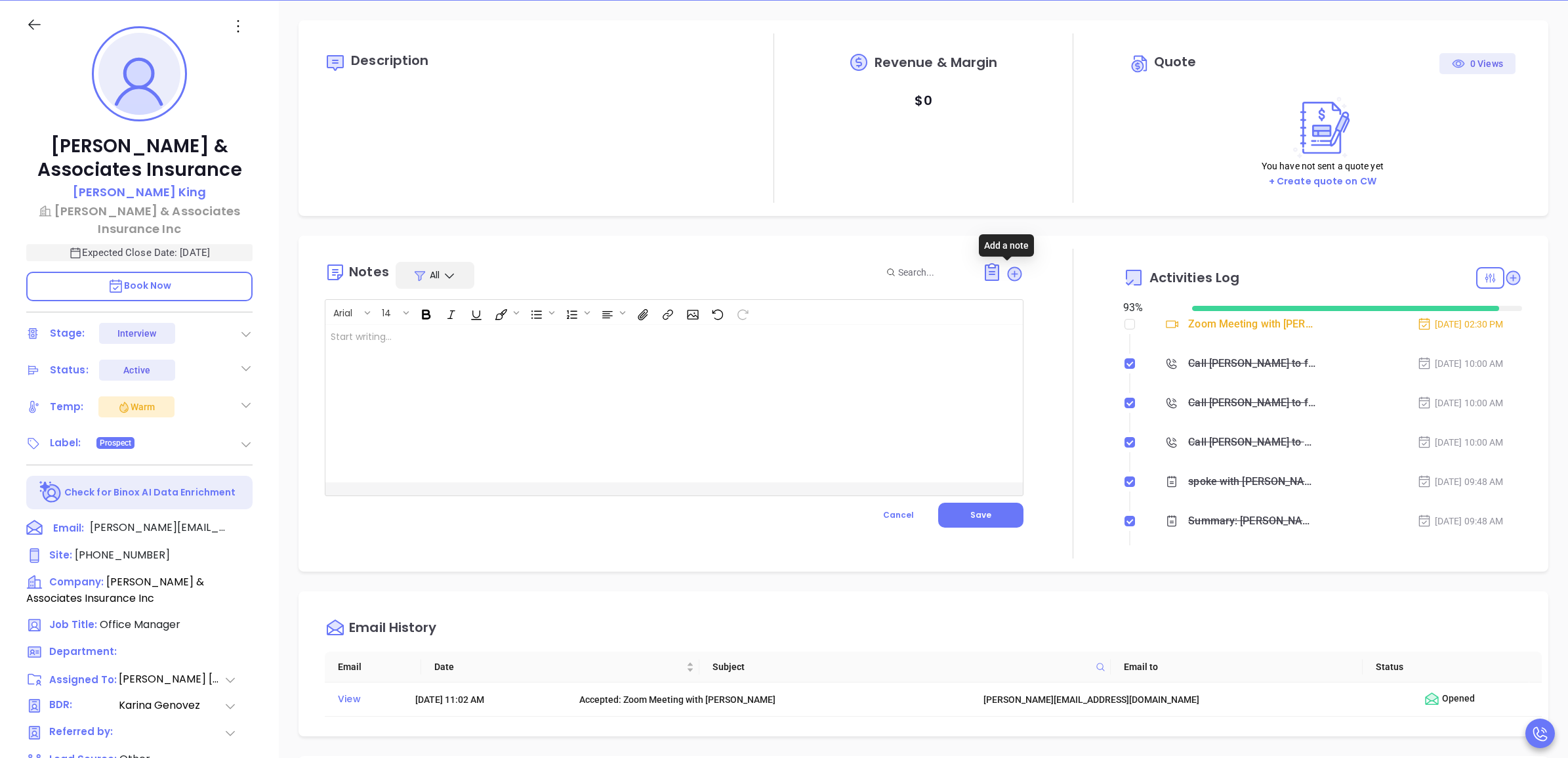
click at [673, 385] on div at bounding box center [649, 403] width 648 height 157
click at [405, 344] on p "MX Toolbox report: ﻿" at bounding box center [649, 337] width 637 height 14
click at [998, 527] on button "Save" at bounding box center [980, 515] width 85 height 25
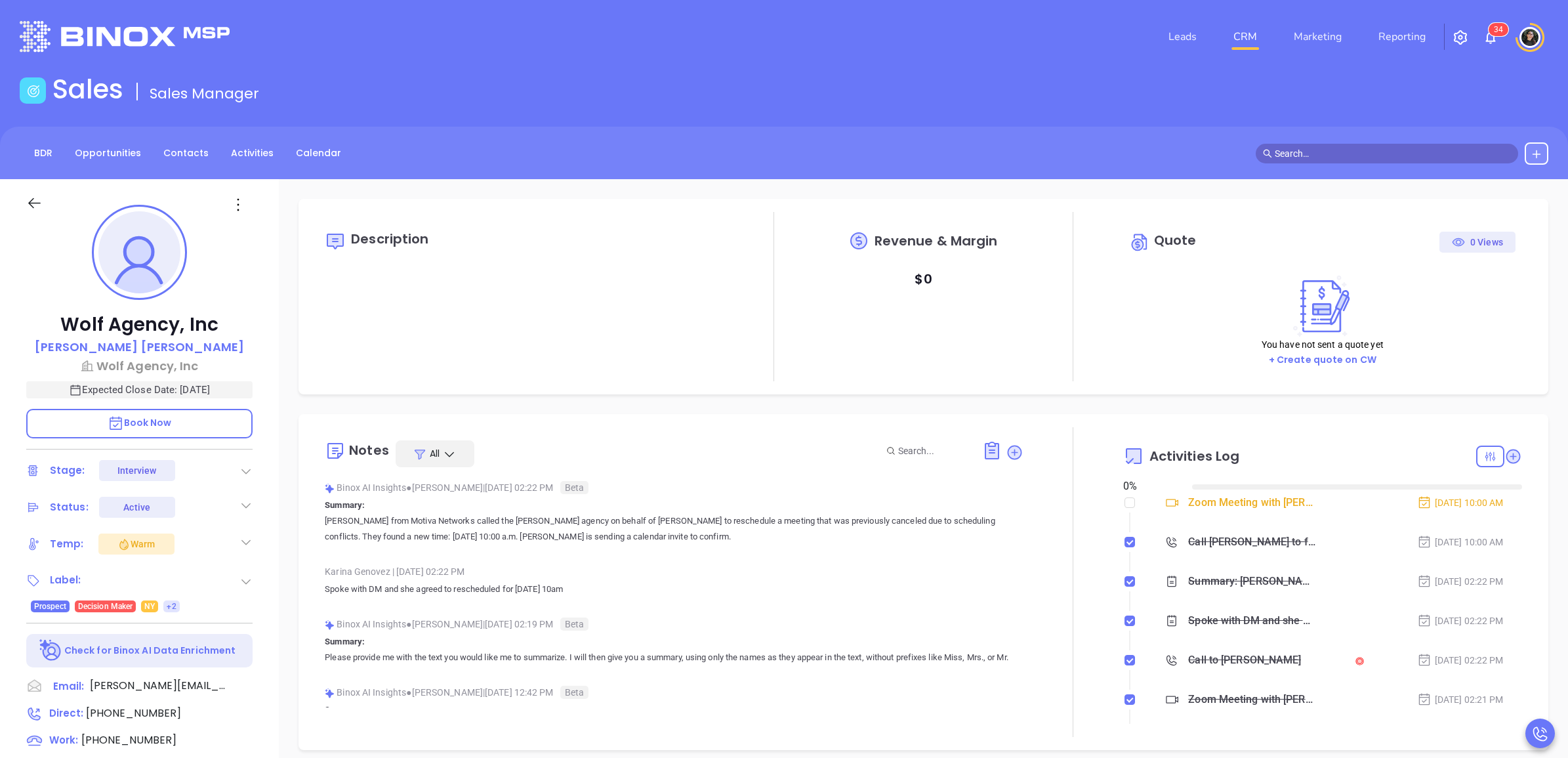
type input "[DATE]"
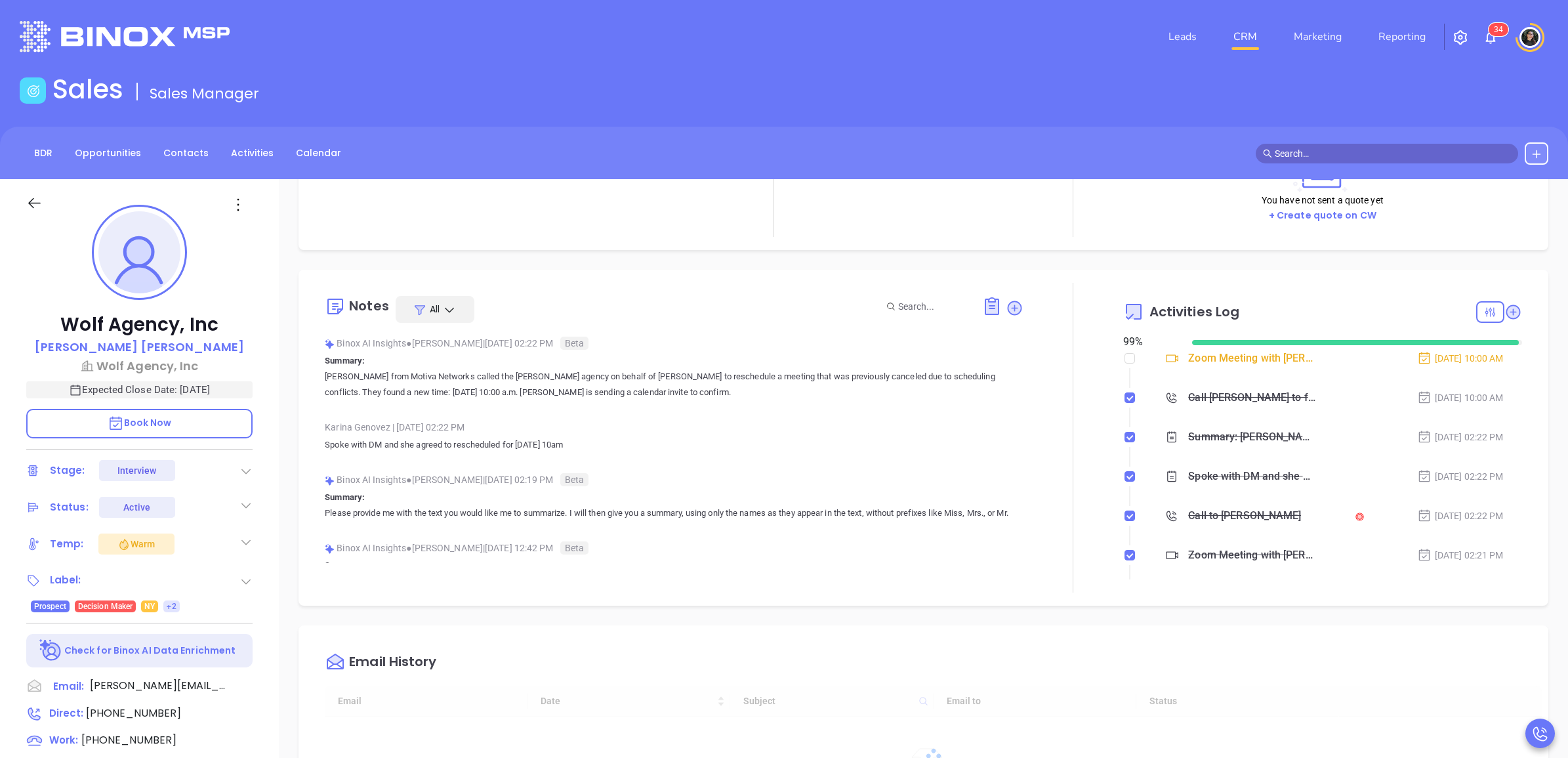
scroll to position [82, 0]
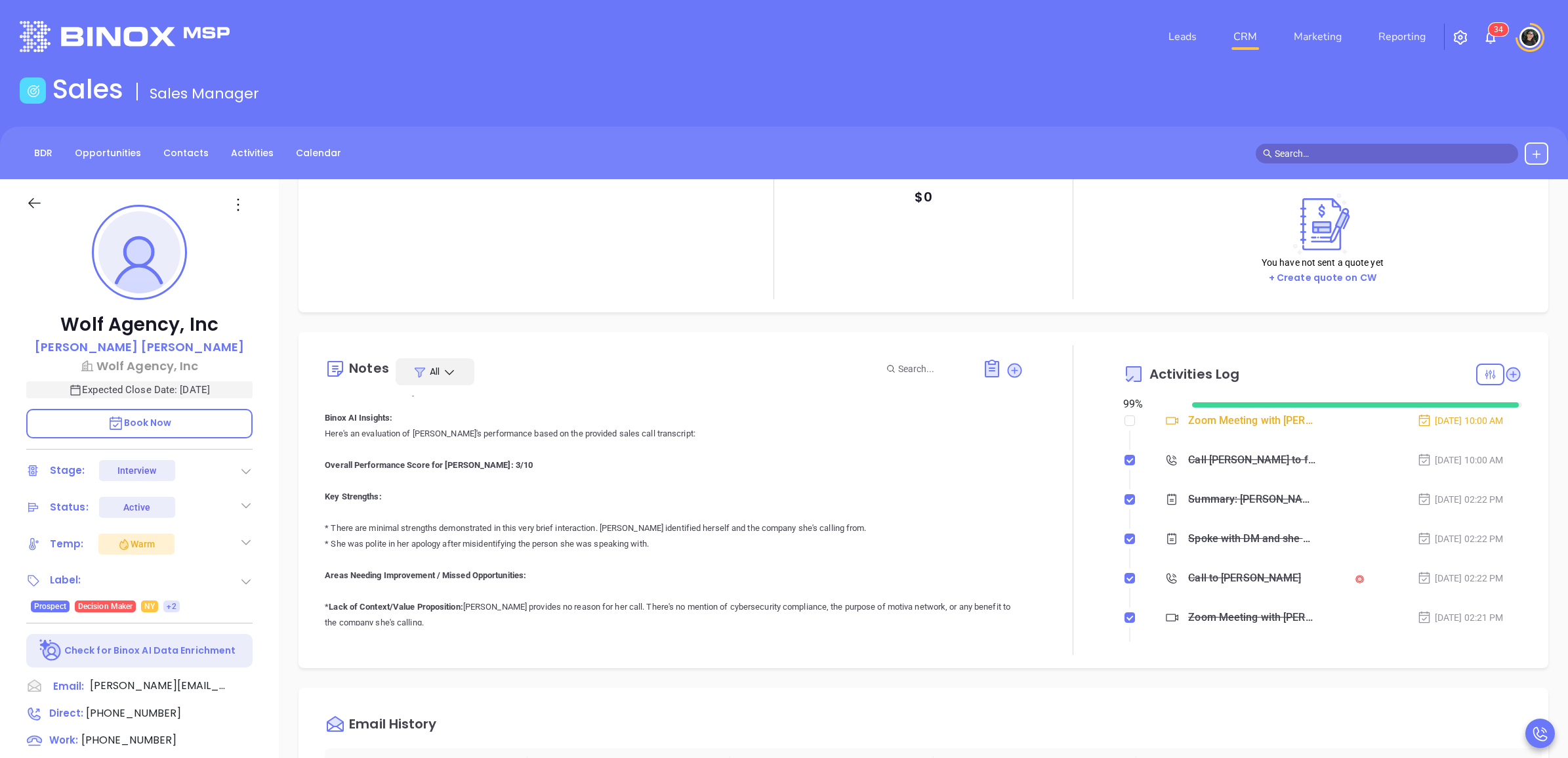
type input "[PERSON_NAME]"
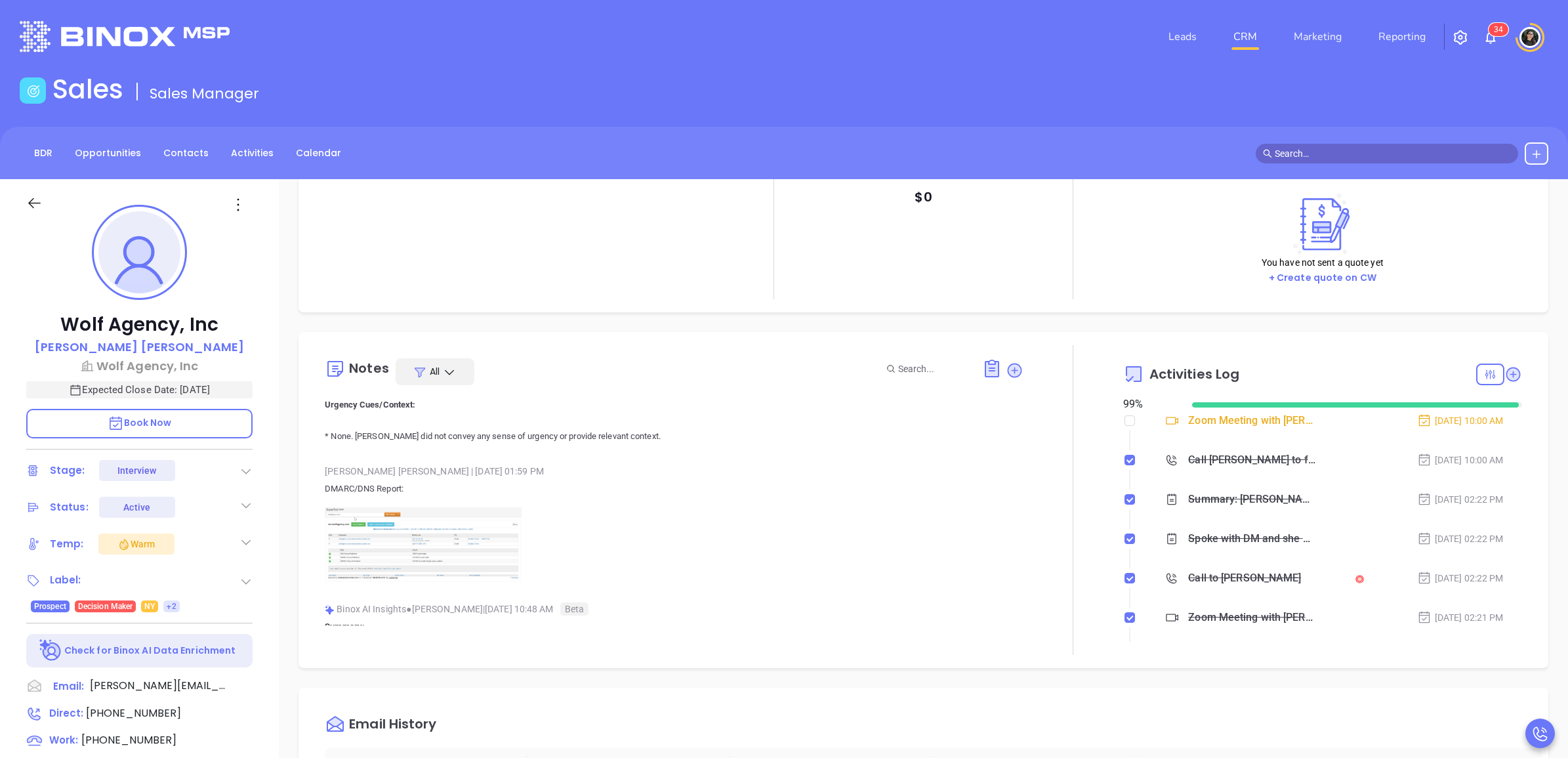
scroll to position [7123, 0]
click at [454, 545] on img at bounding box center [423, 538] width 197 height 75
click at [1237, 46] on link "CRM" at bounding box center [1244, 37] width 34 height 26
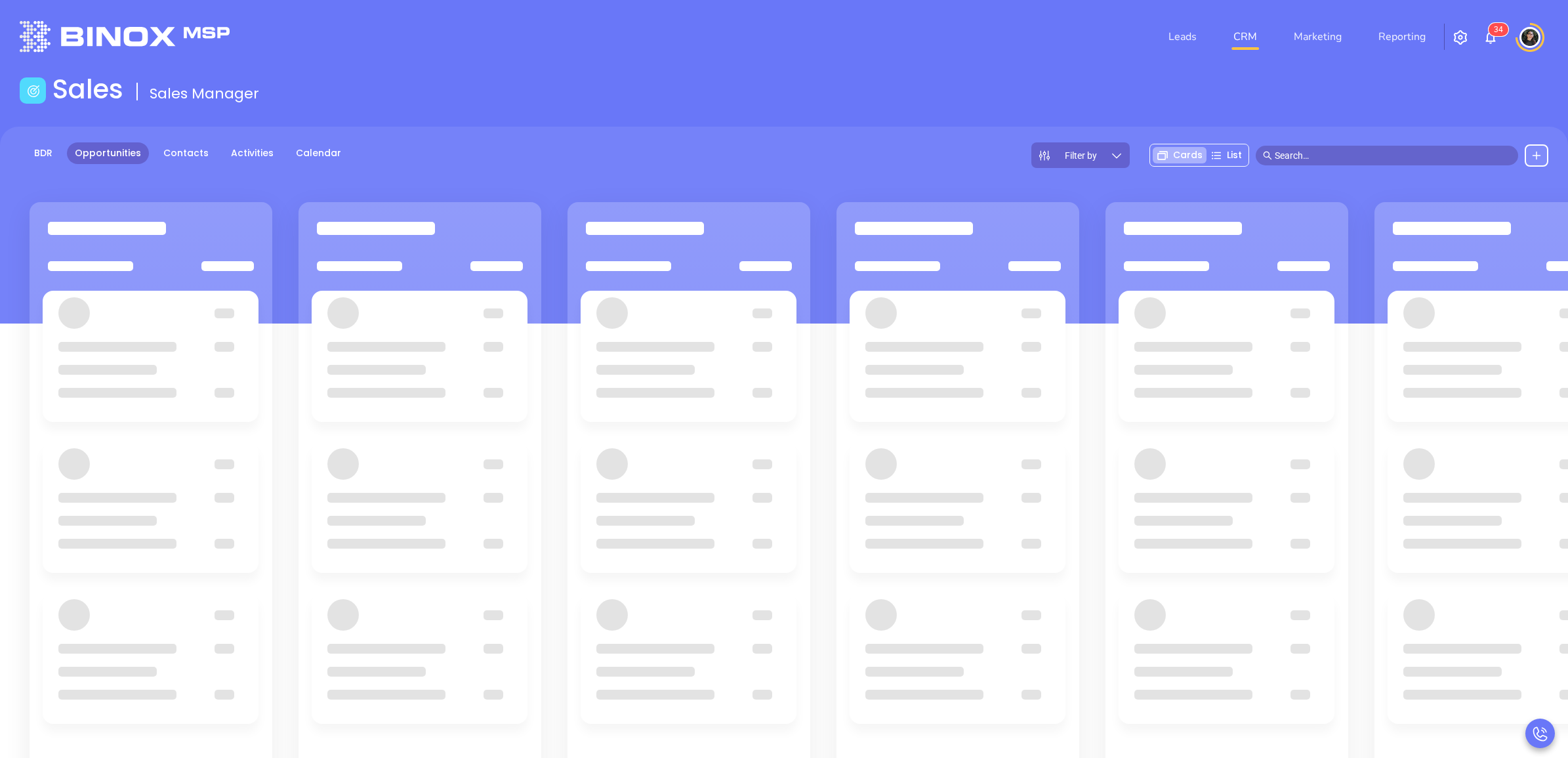
drag, startPoint x: 563, startPoint y: 67, endPoint x: 573, endPoint y: 61, distance: 11.7
click at [563, 66] on header "Leads CRM Marketing Reporting 3 4 Financial Leads Leads" at bounding box center [784, 37] width 1529 height 73
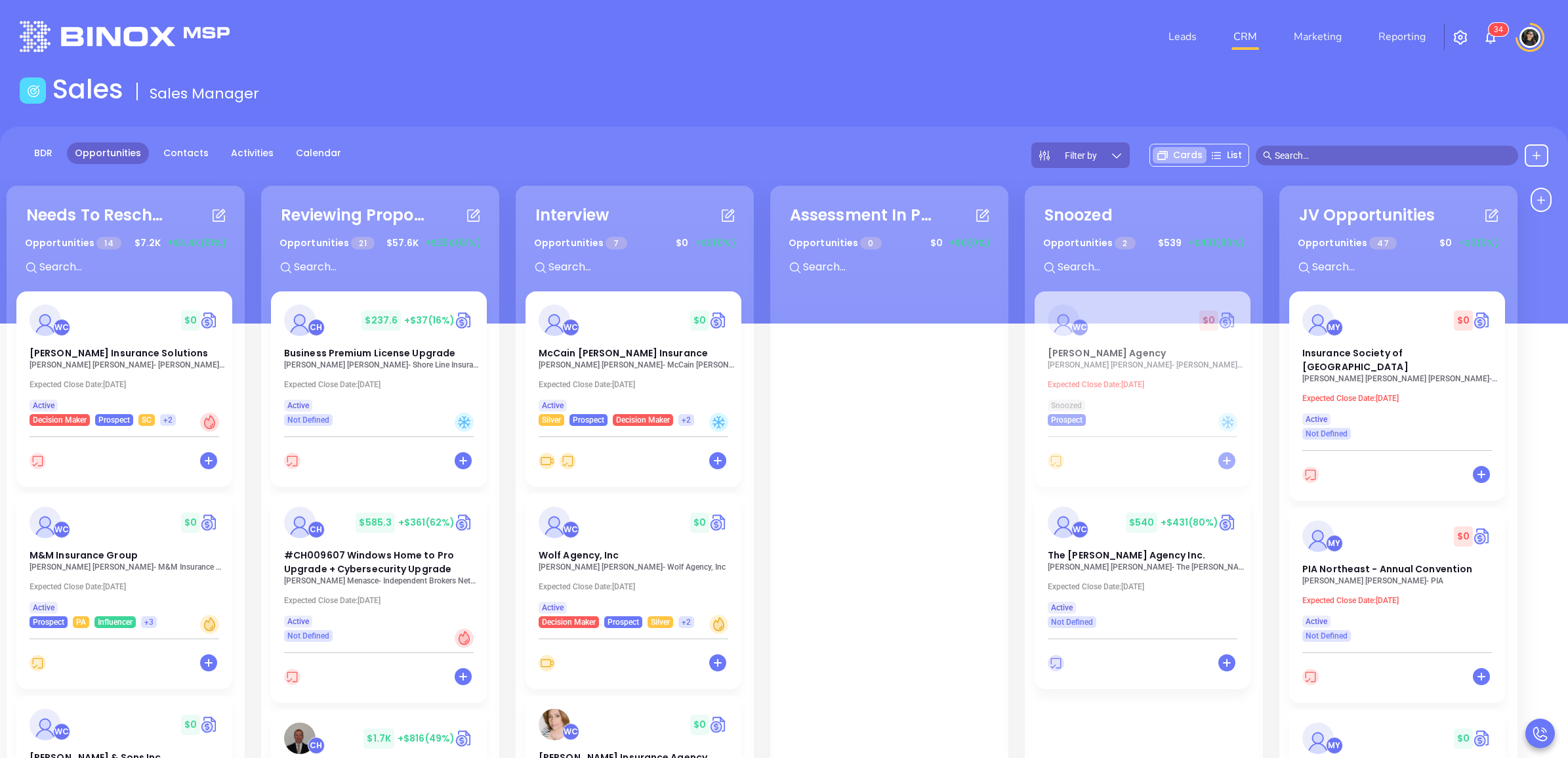
click at [1319, 149] on input "text" at bounding box center [1393, 155] width 236 height 15
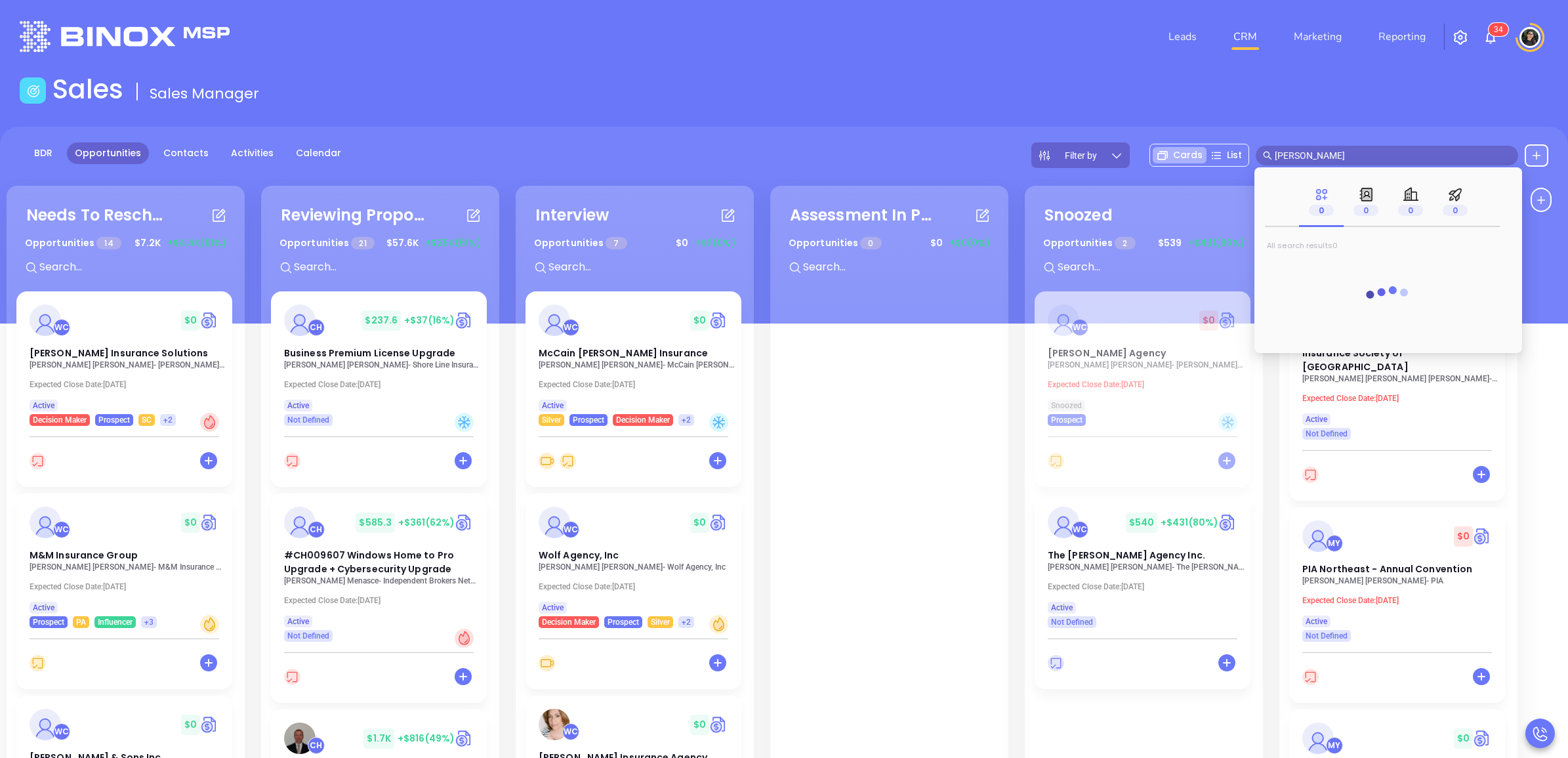
type input "ben grimaldi"
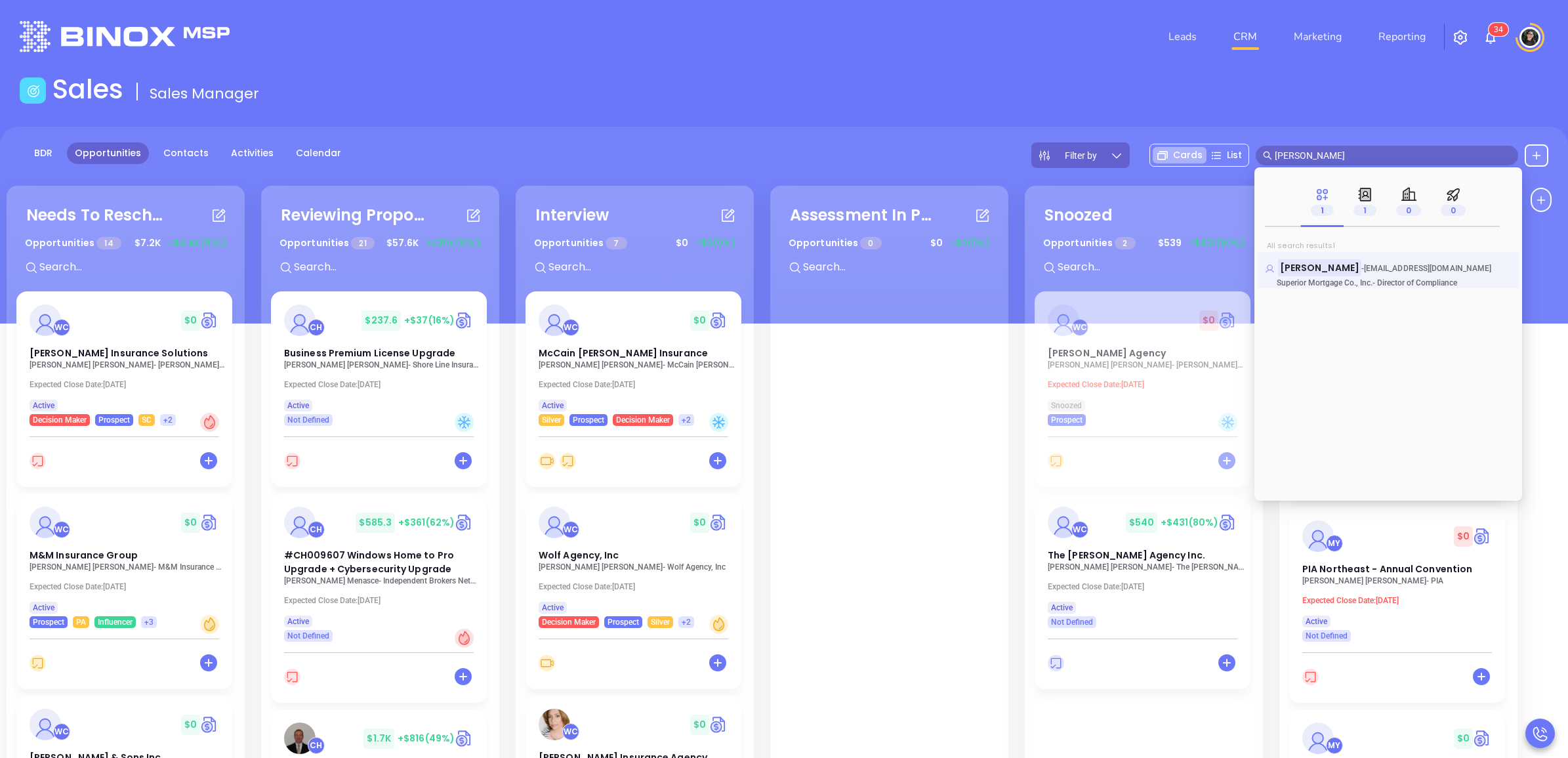
click at [1316, 265] on mark "Ben Grimaldi" at bounding box center [1319, 267] width 83 height 17
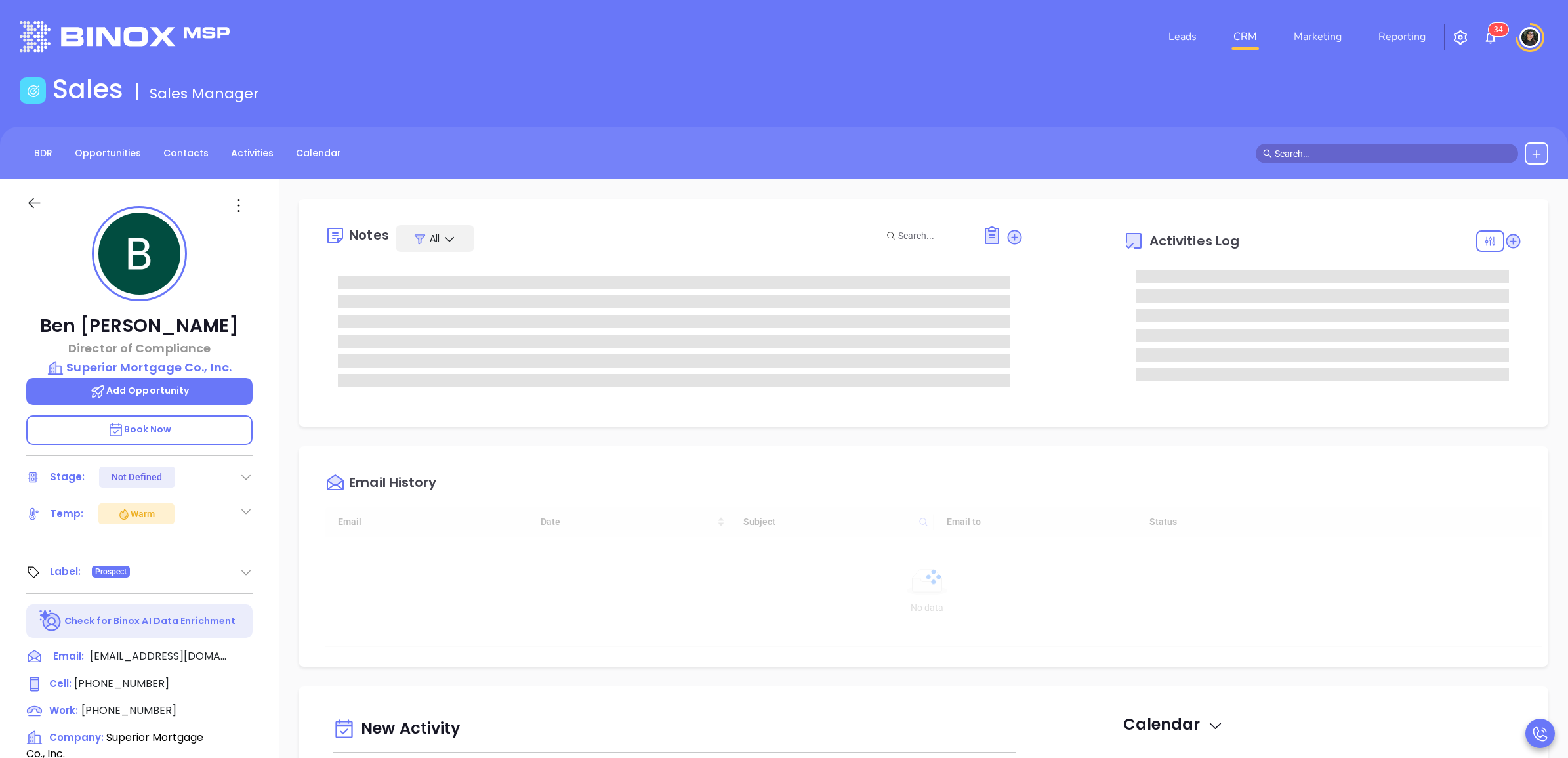
type input "[DATE]"
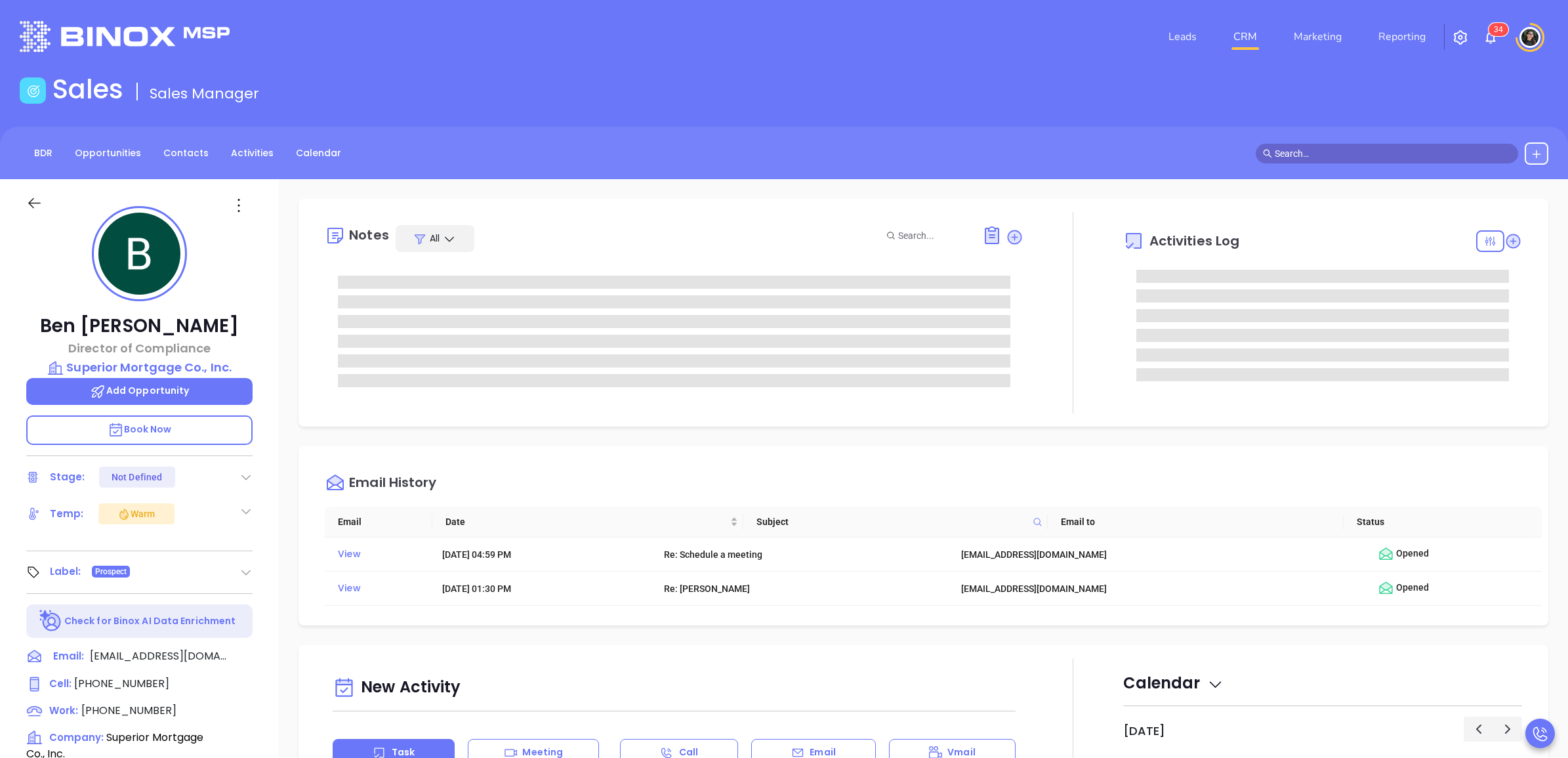
type input "[PERSON_NAME]"
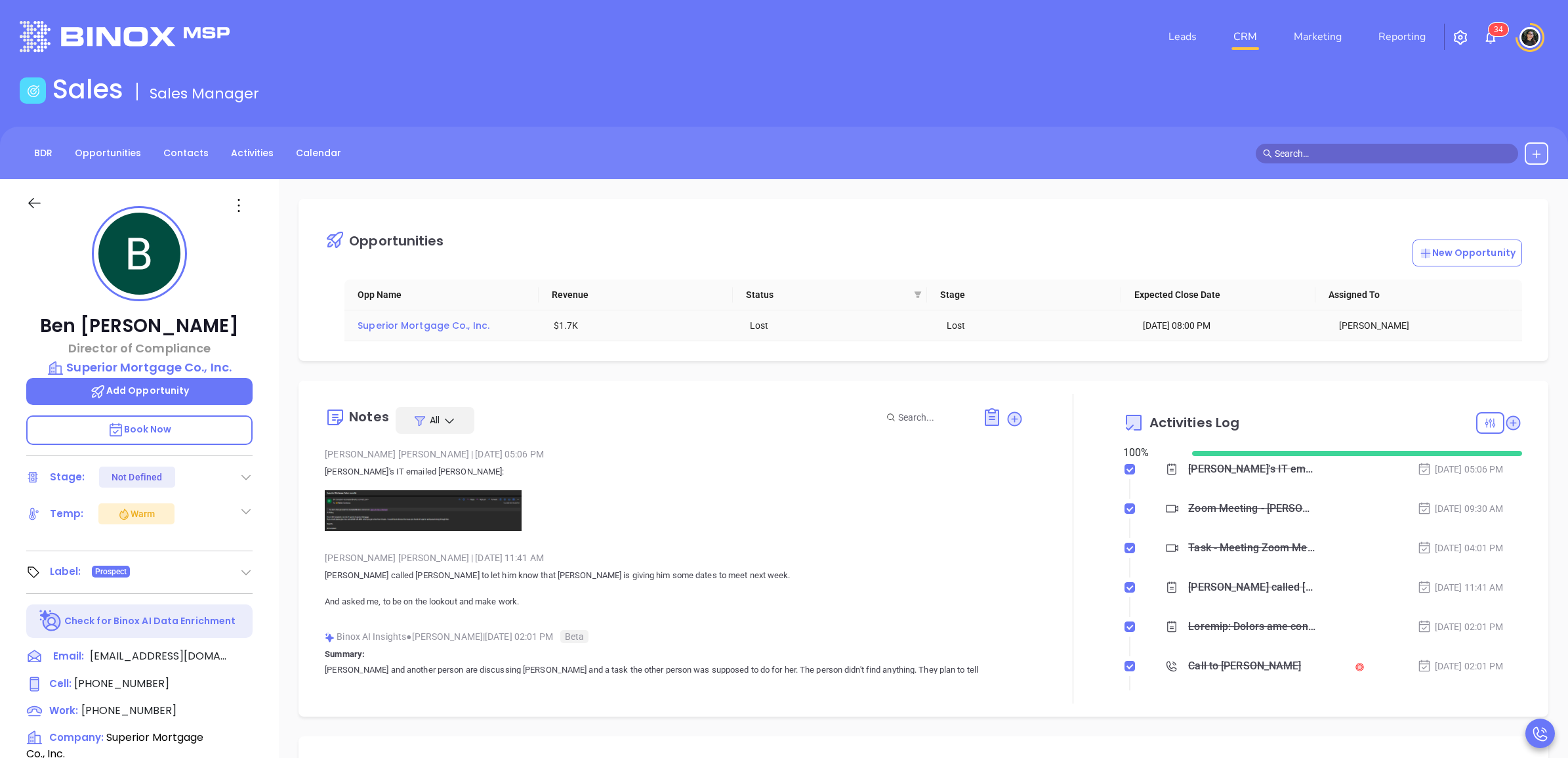
click at [448, 328] on span "Superior Mortgage Co., Inc." at bounding box center [423, 325] width 132 height 13
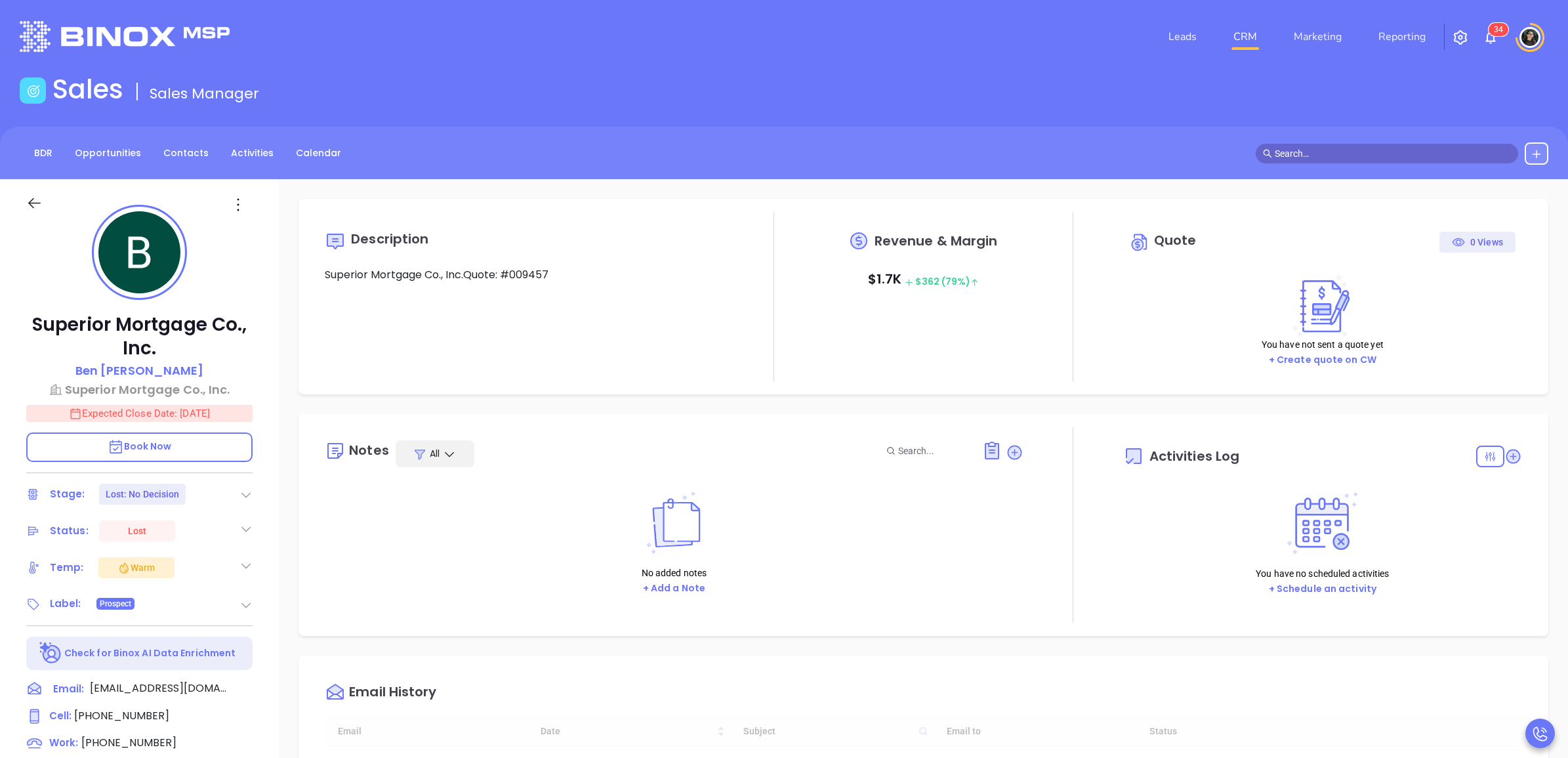
type input "[DATE]"
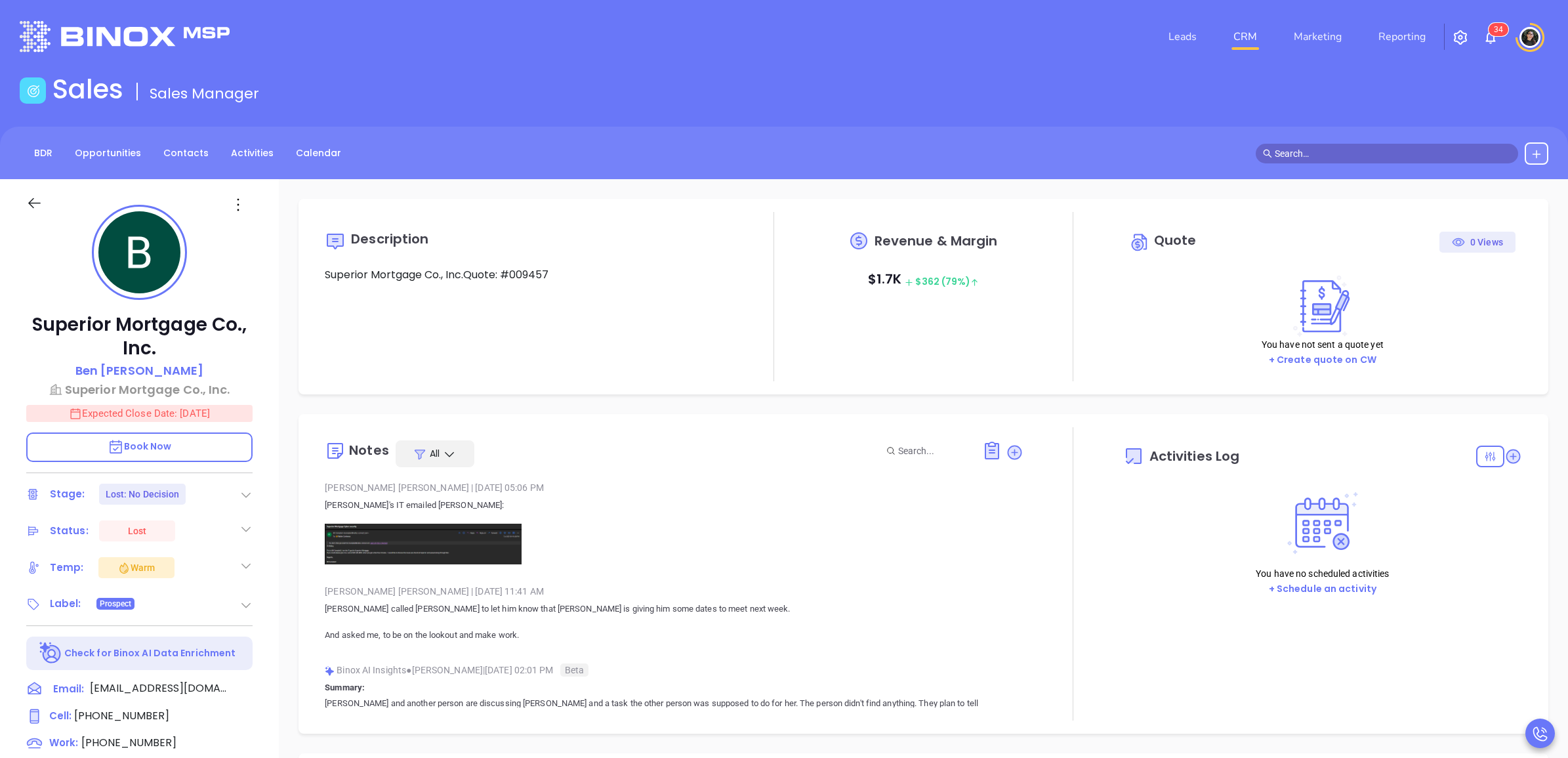
scroll to position [305, 0]
type input "[PERSON_NAME]"
click at [438, 546] on img at bounding box center [423, 544] width 197 height 41
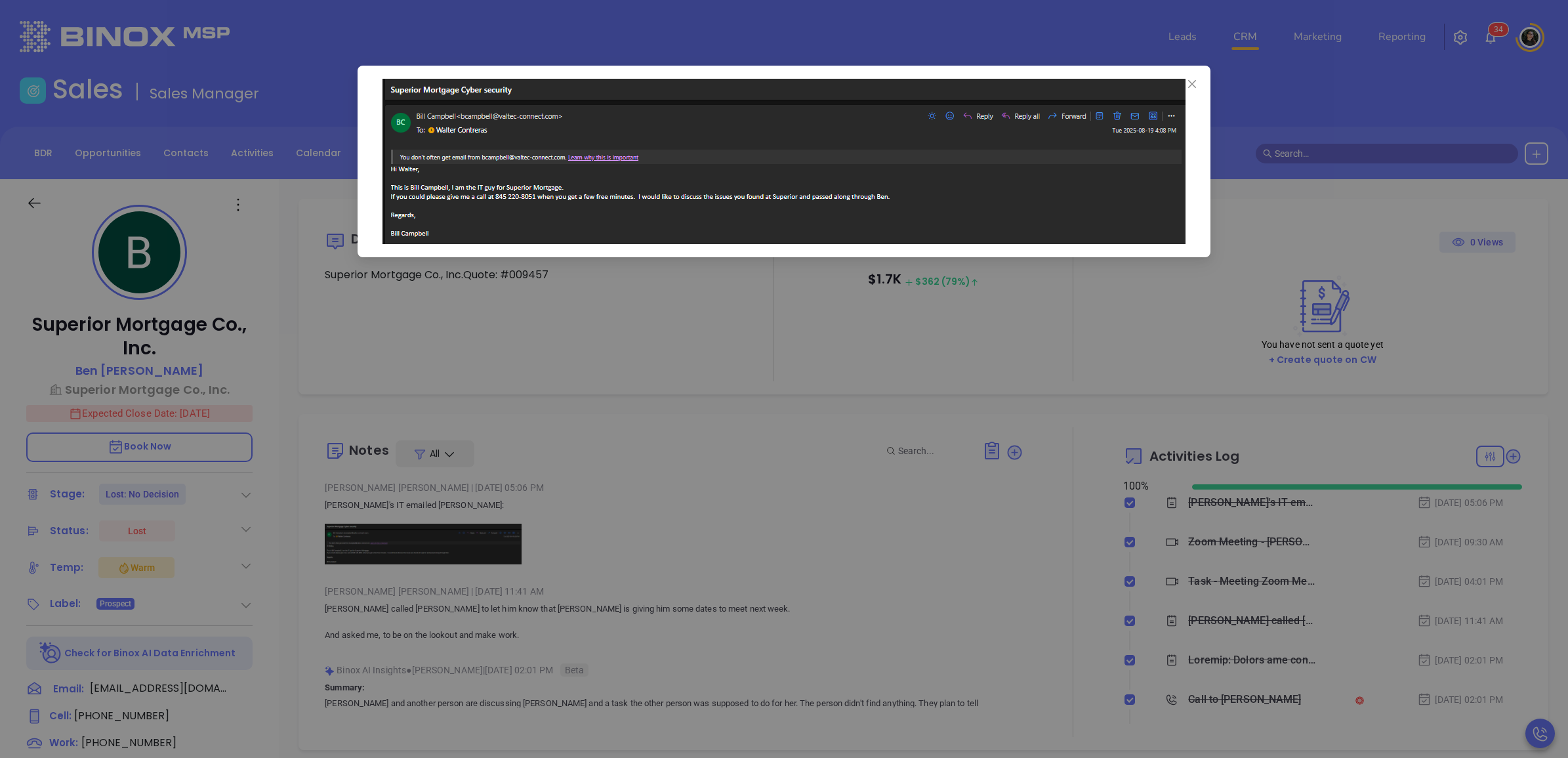
click at [689, 464] on div at bounding box center [784, 379] width 1568 height 758
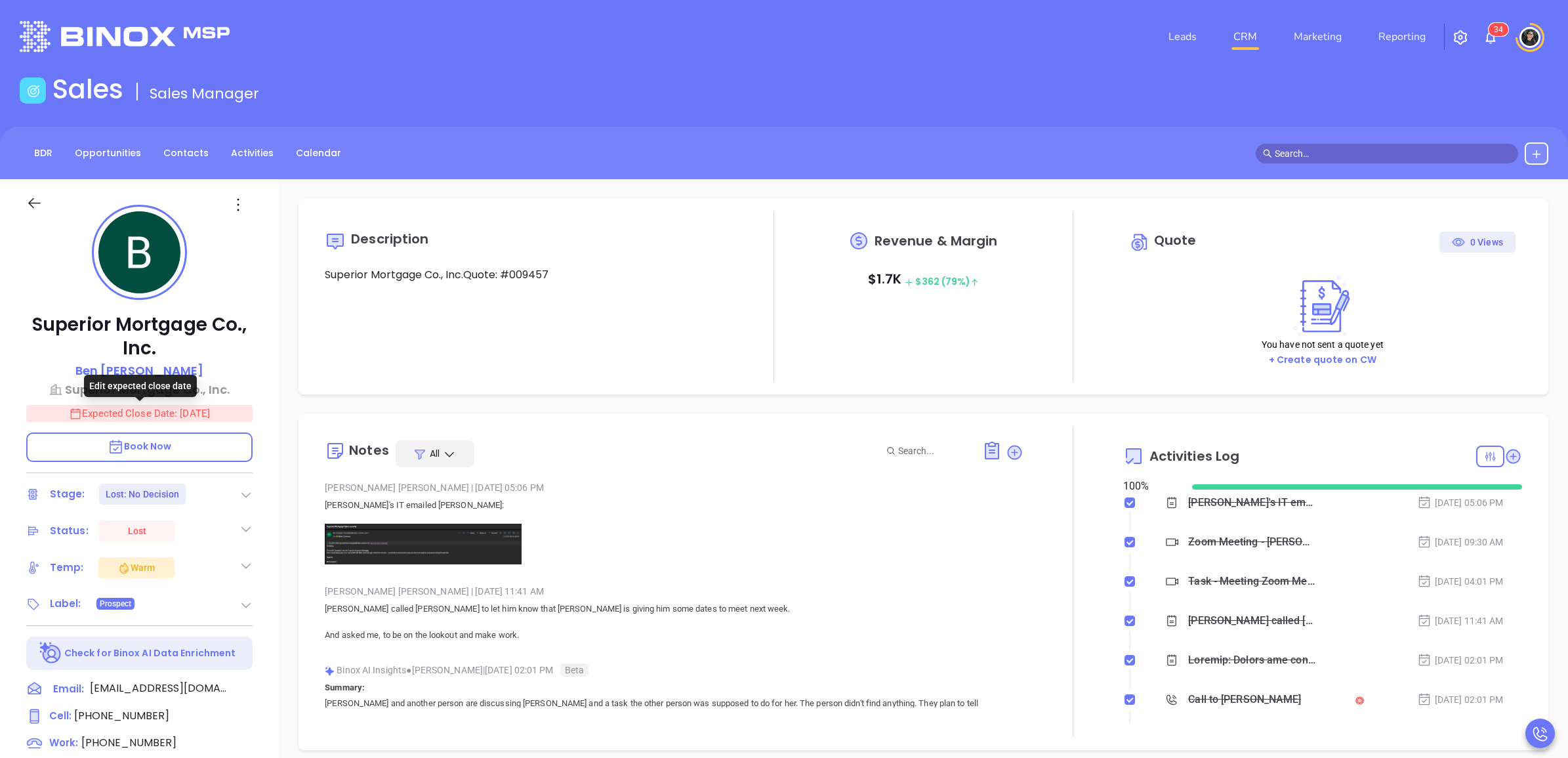
click at [157, 392] on div "Edit expected close date" at bounding box center [140, 386] width 113 height 22
click at [217, 392] on p "Superior Mortgage Co., Inc." at bounding box center [139, 389] width 227 height 18
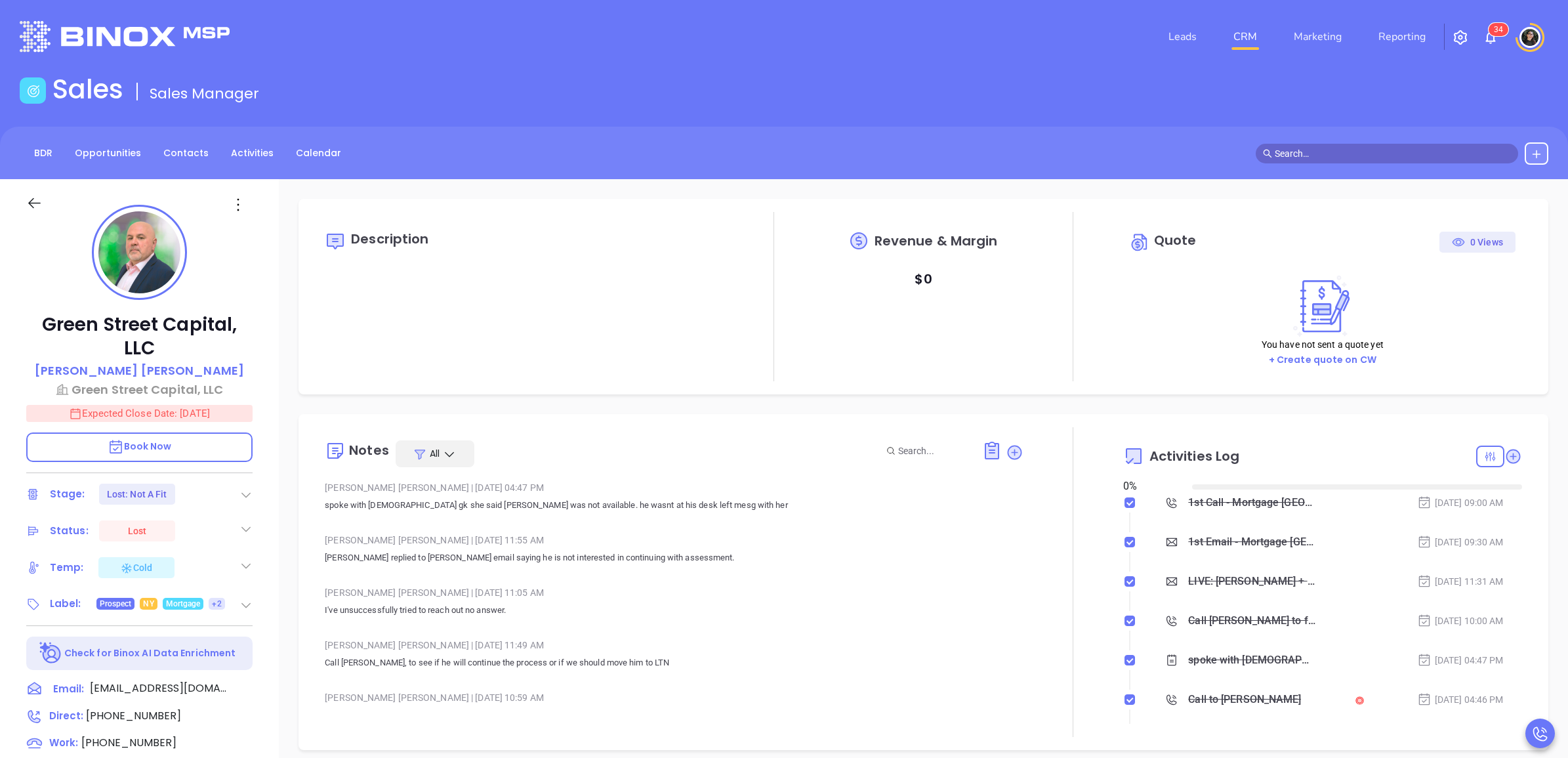
type input "[DATE]"
type input "[PERSON_NAME]"
click at [1394, 149] on input "text" at bounding box center [1393, 153] width 236 height 15
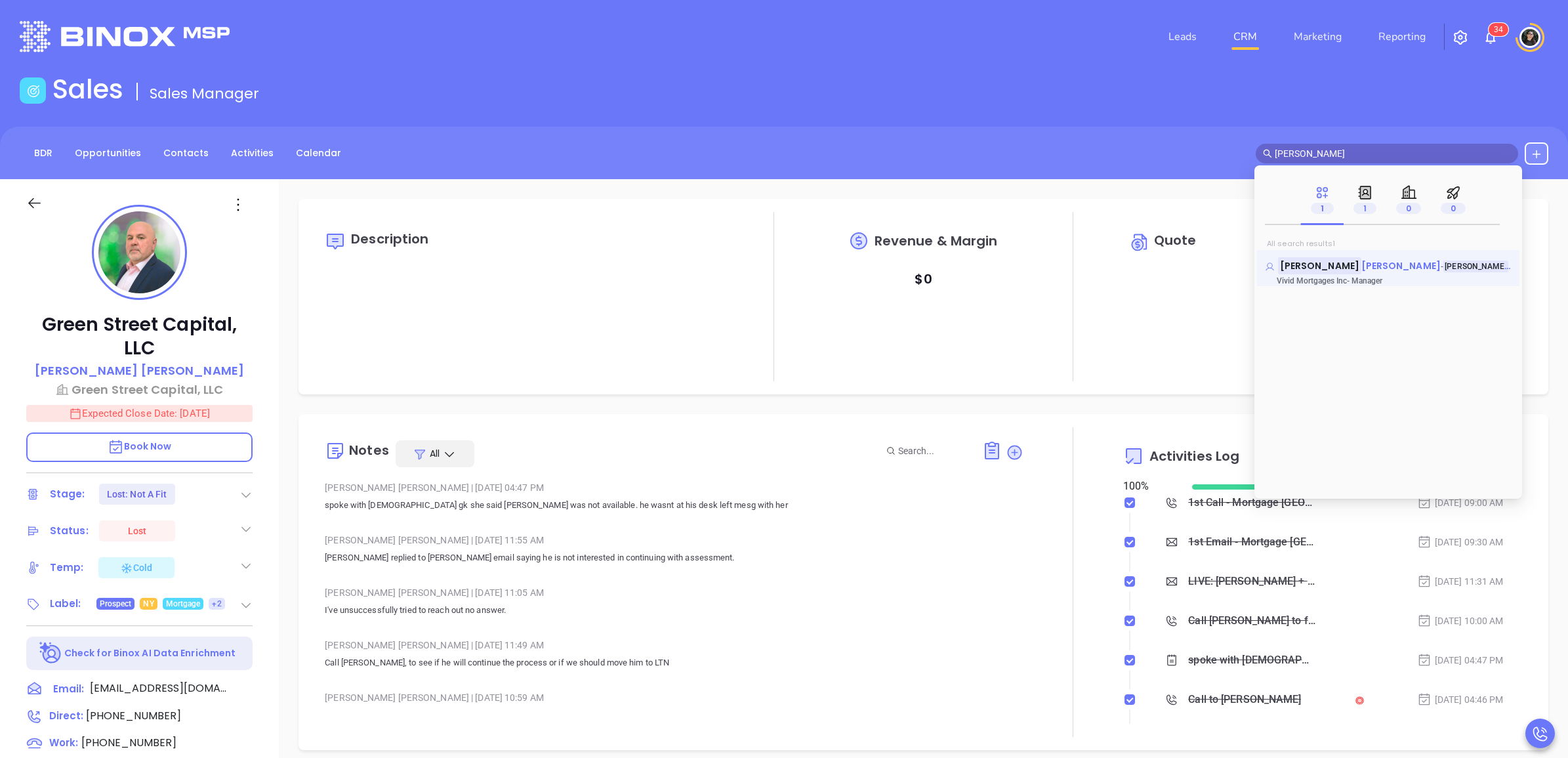
type input "mirella"
click at [1362, 265] on span "Kozak" at bounding box center [1401, 265] width 80 height 13
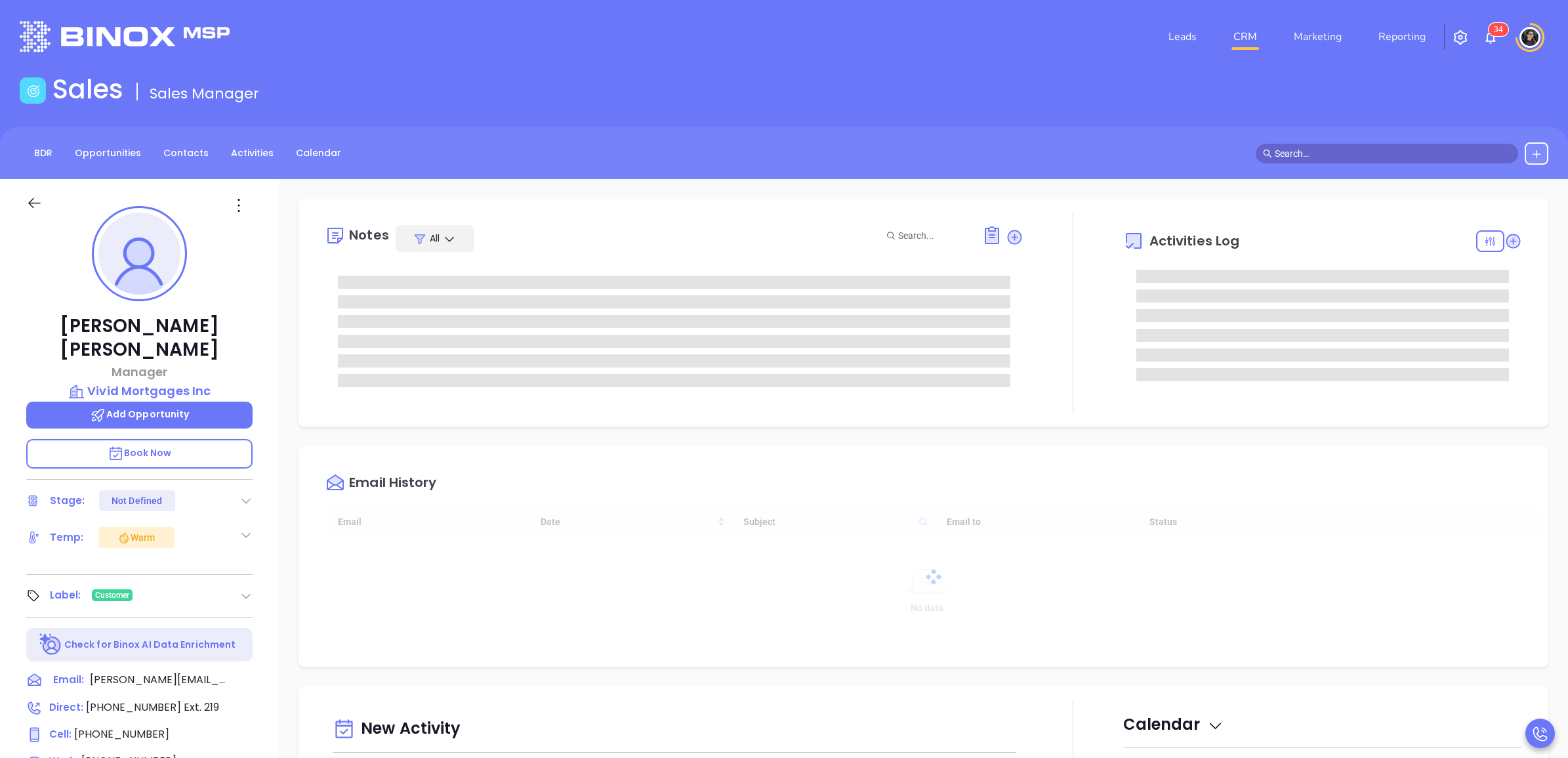
type input "[DATE]"
type input "[PERSON_NAME]"
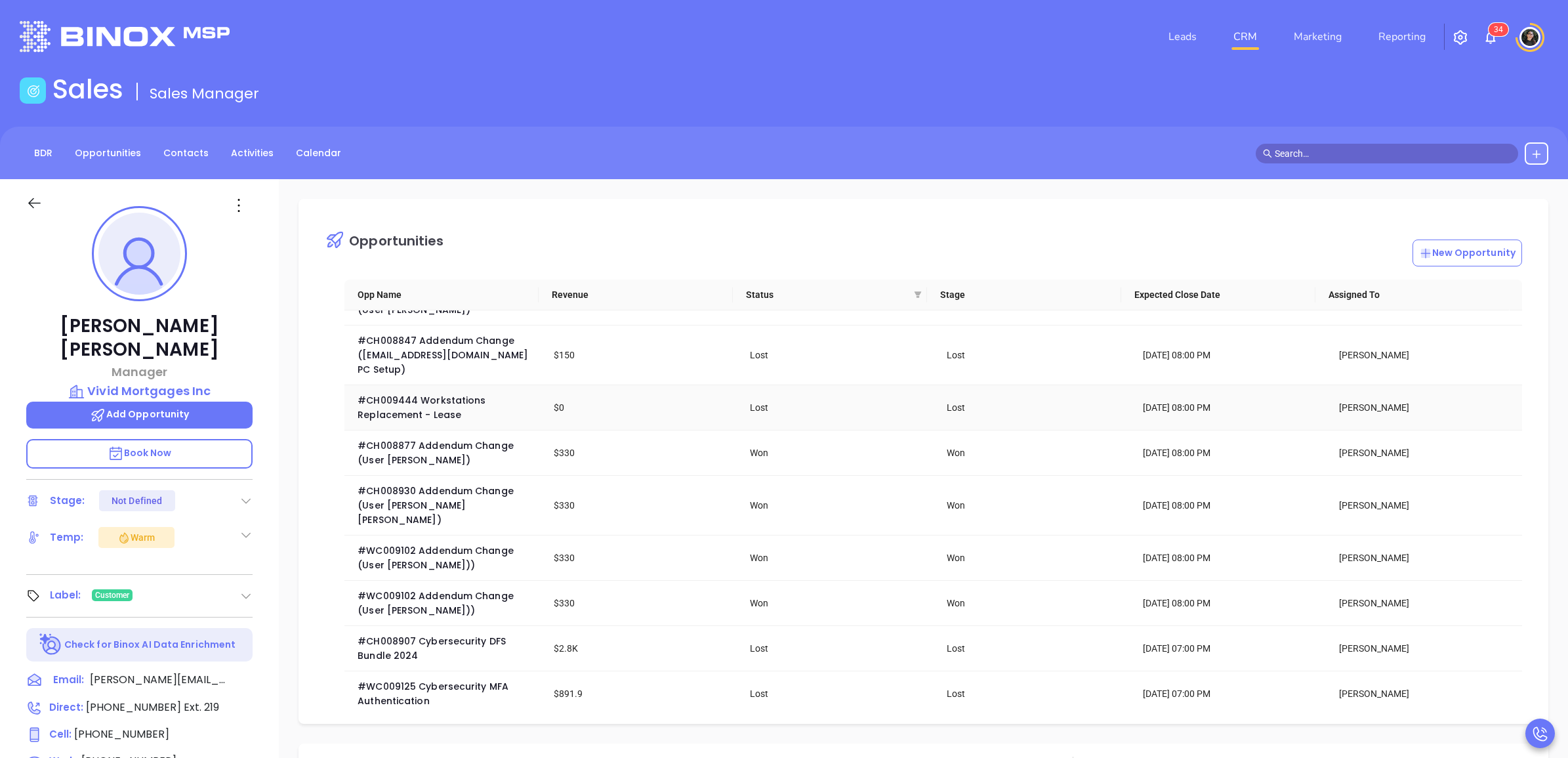
scroll to position [164, 0]
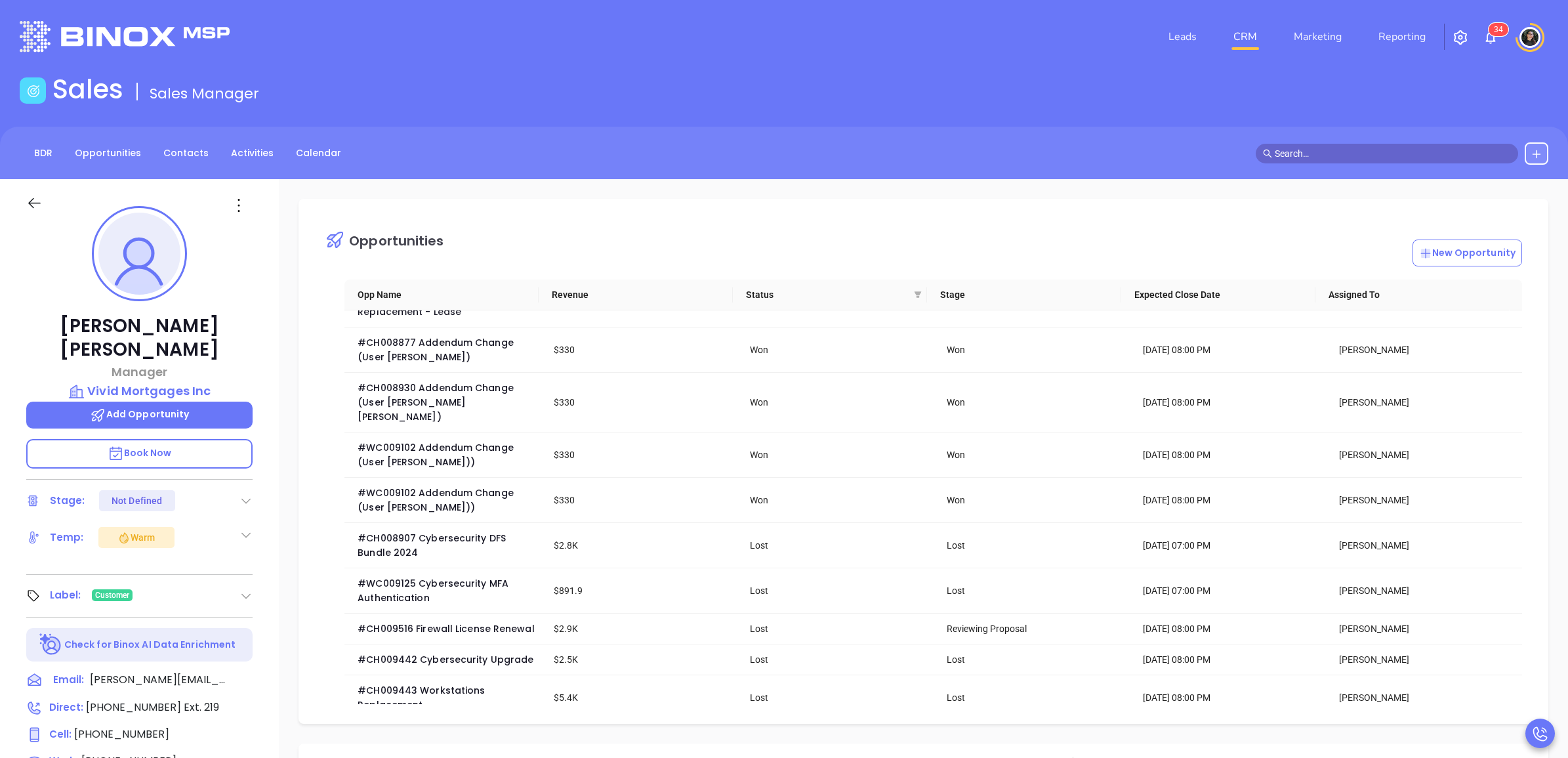
click at [1366, 148] on input "text" at bounding box center [1393, 153] width 236 height 15
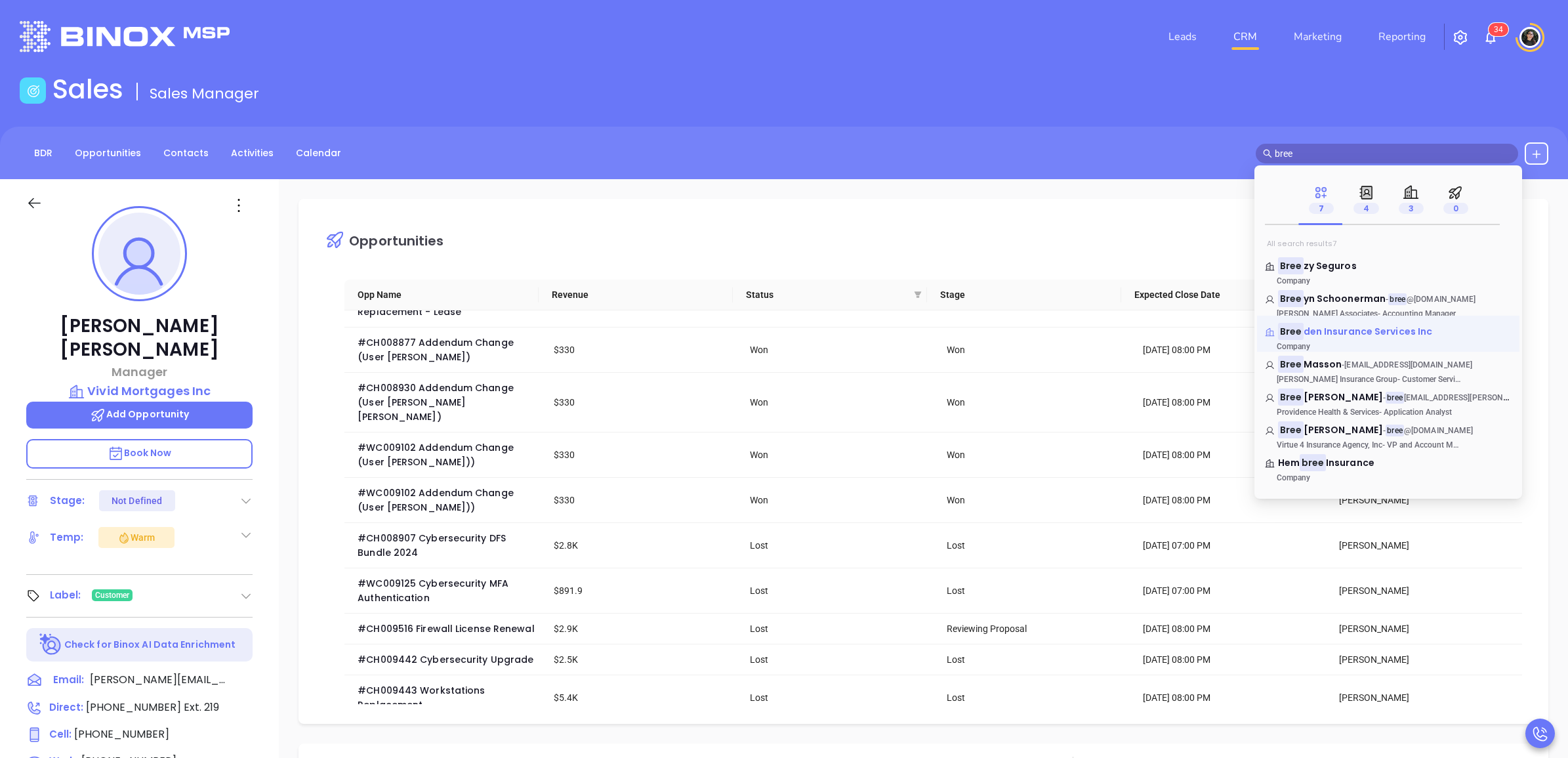
scroll to position [82, 0]
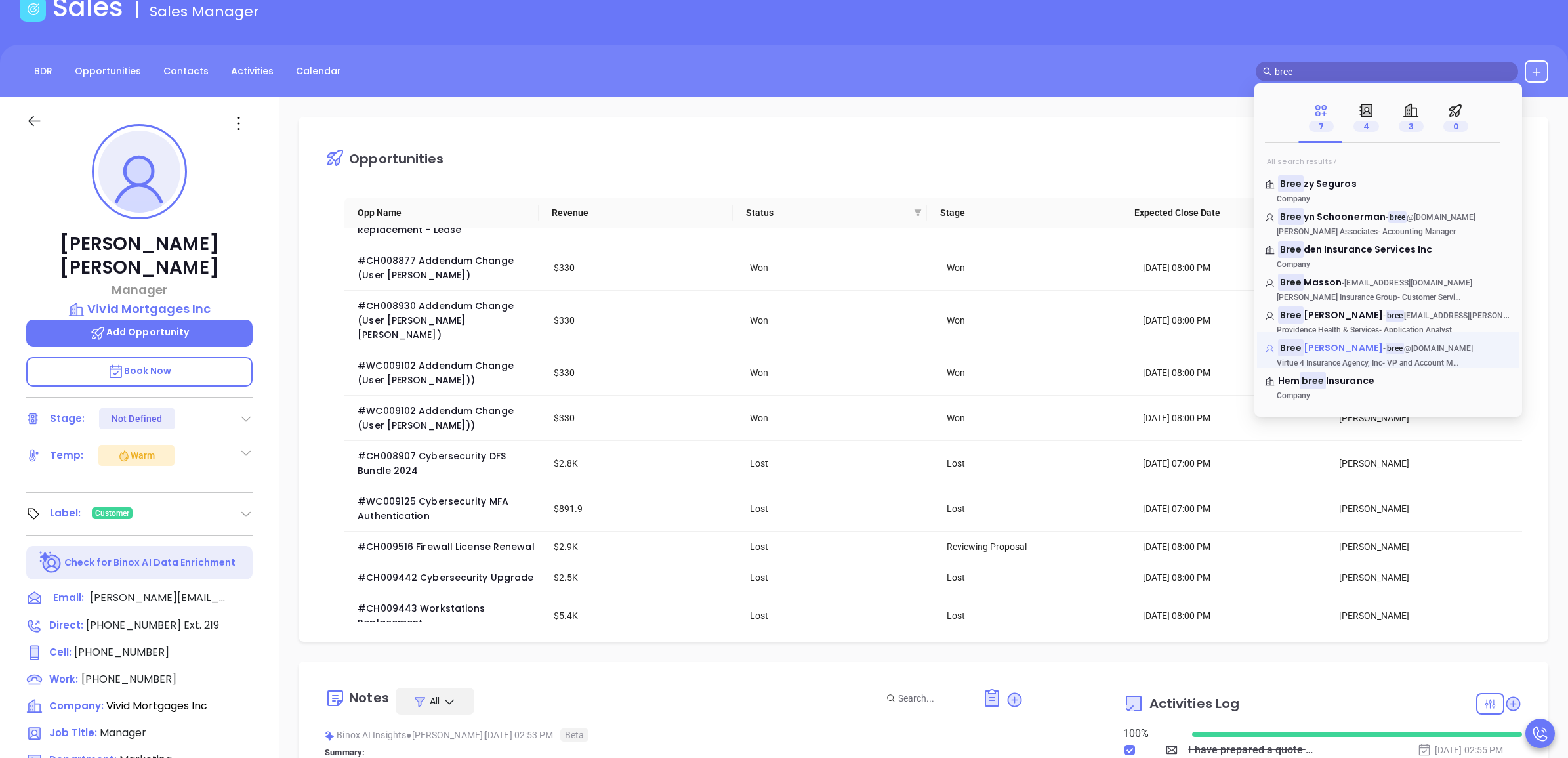
click at [1348, 348] on span "Devereux-Sandurs" at bounding box center [1343, 347] width 80 height 13
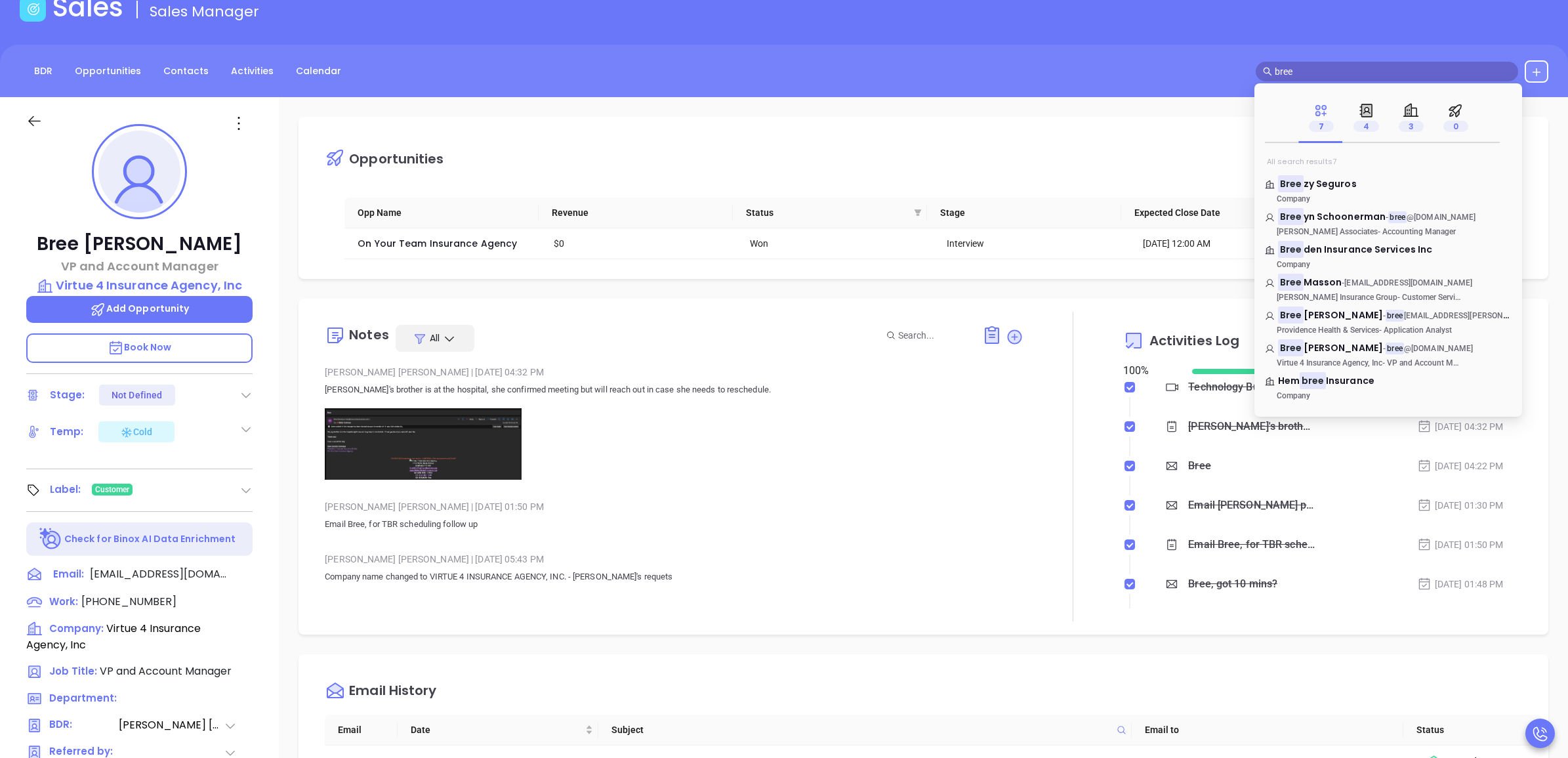
click at [1297, 67] on input "bree" at bounding box center [1393, 71] width 236 height 15
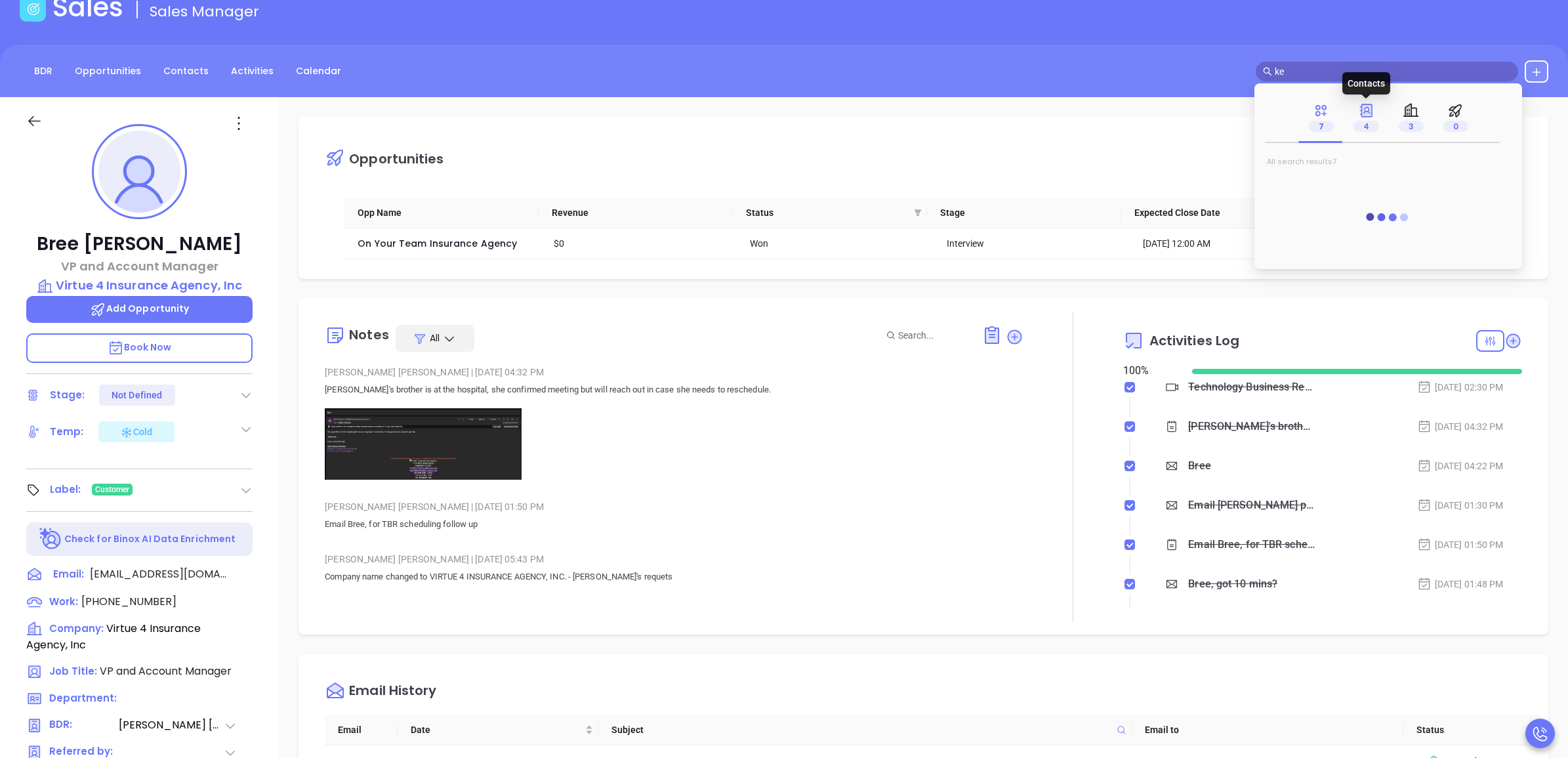
type input "k"
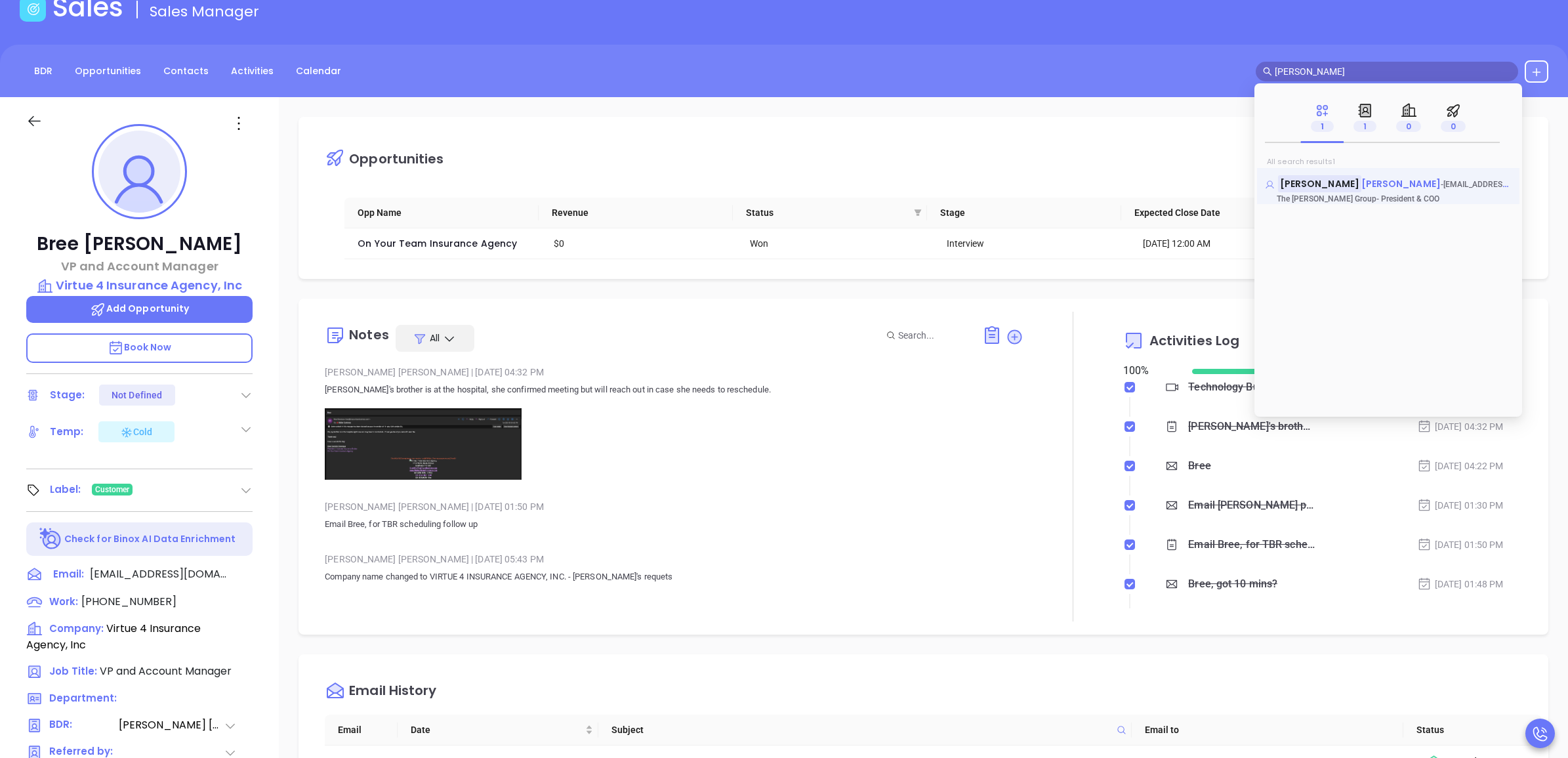
click at [1315, 184] on mark "Owen Mc" at bounding box center [1319, 184] width 83 height 17
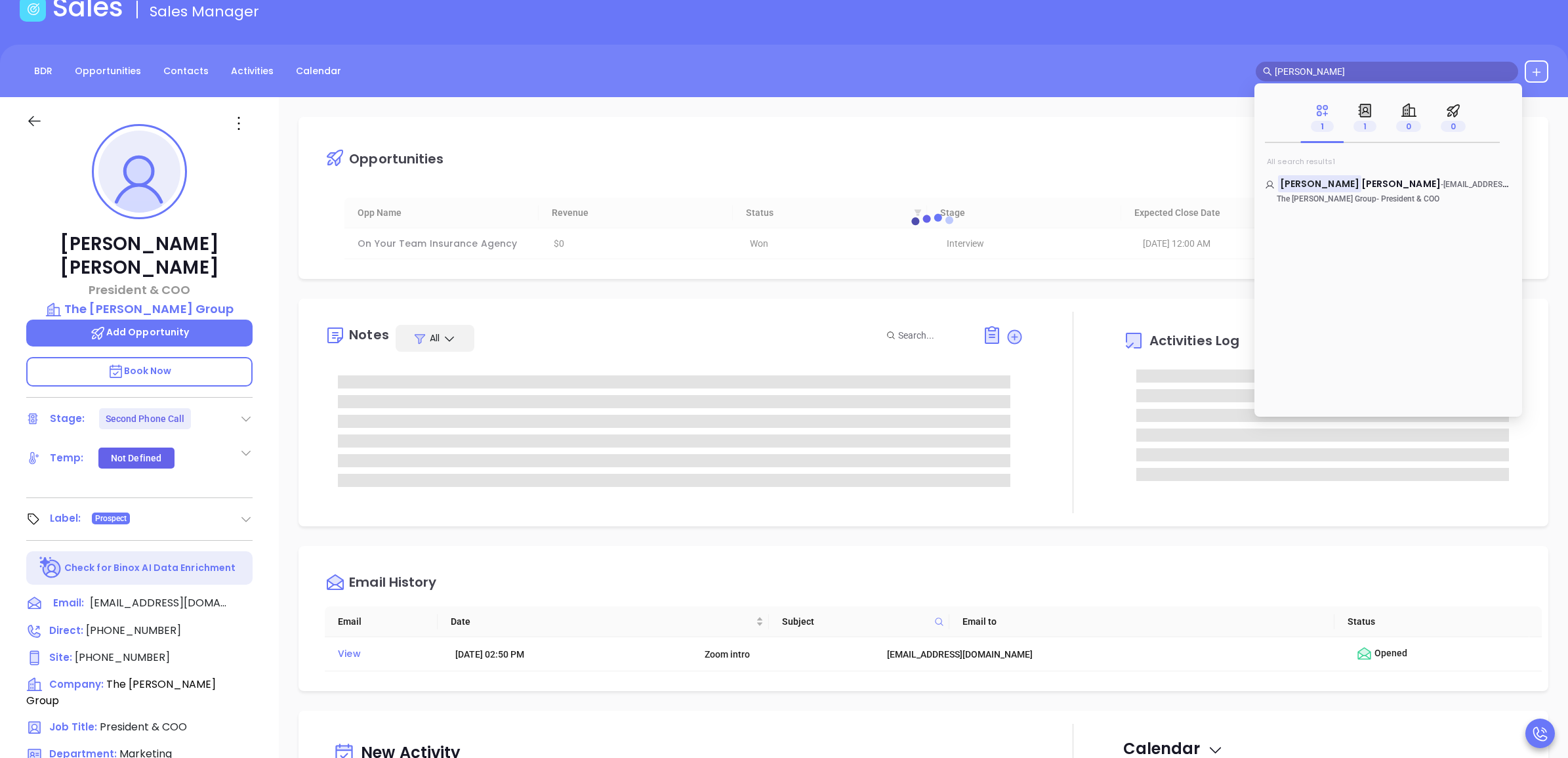
click at [1368, 73] on input "owen mc" at bounding box center [1393, 71] width 236 height 15
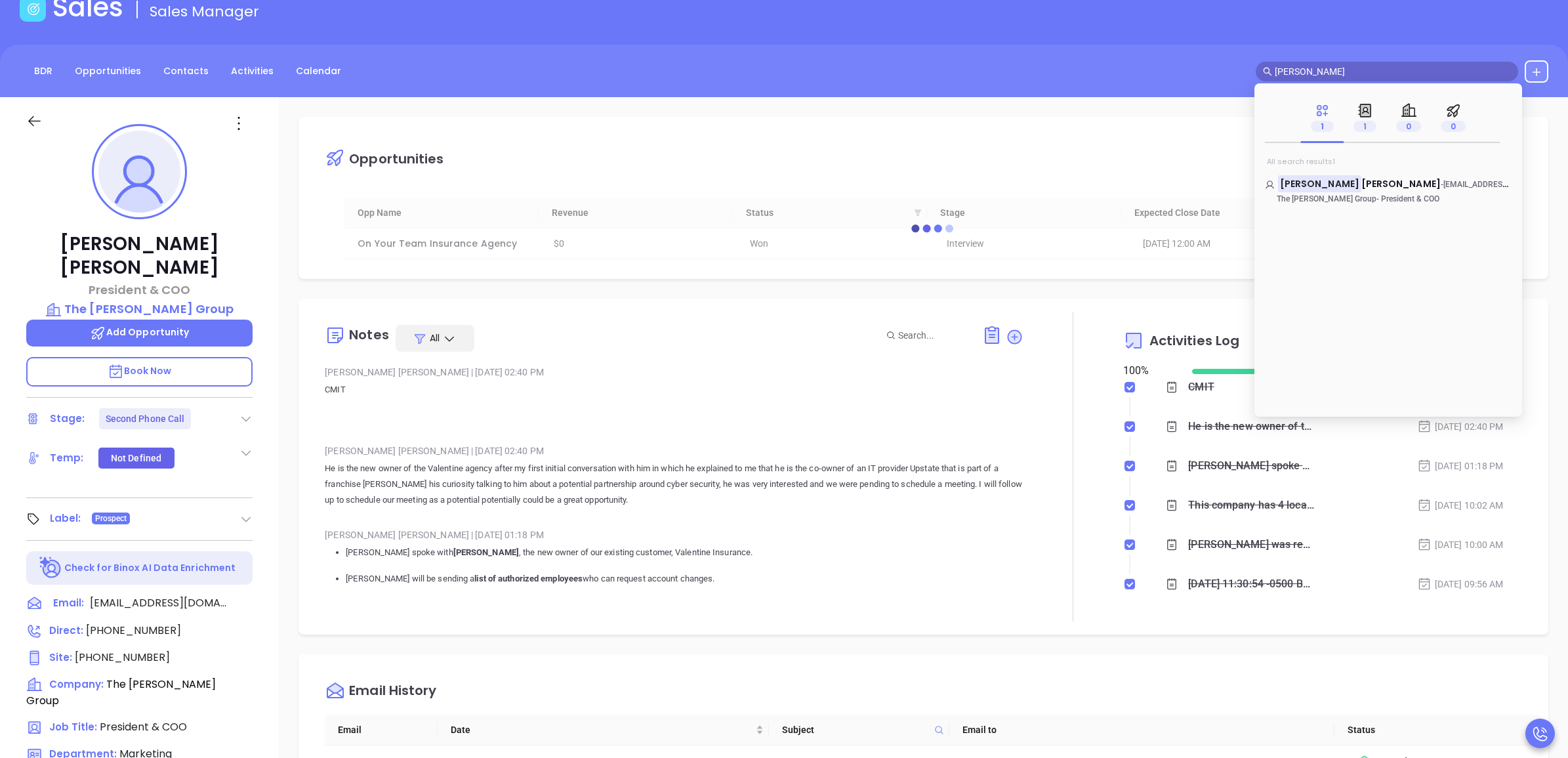
click at [1368, 73] on input "owen mc" at bounding box center [1393, 71] width 236 height 15
type input "keith valen"
click at [1304, 182] on mark "Keith Valen" at bounding box center [1319, 184] width 83 height 17
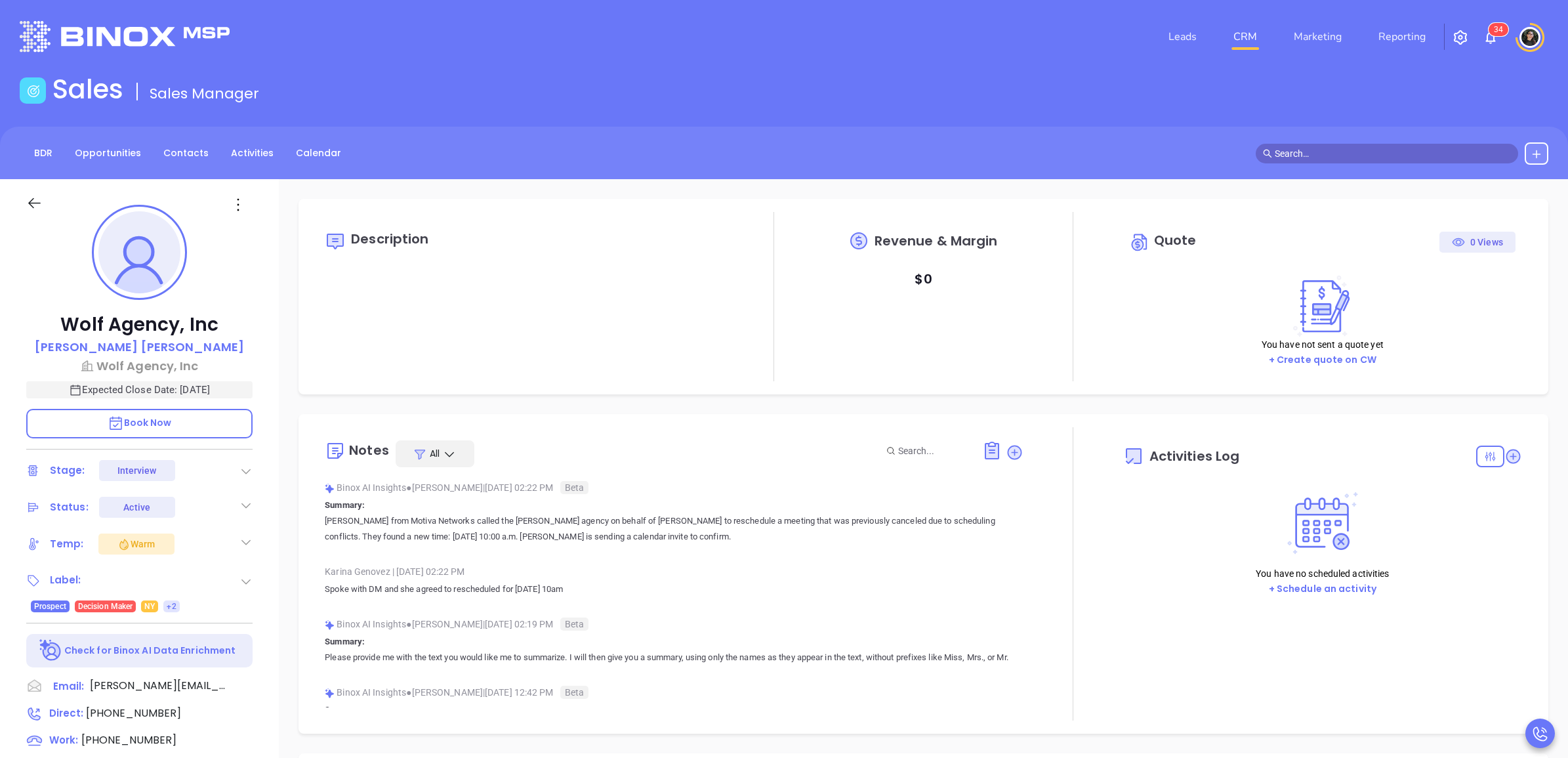
type input "[DATE]"
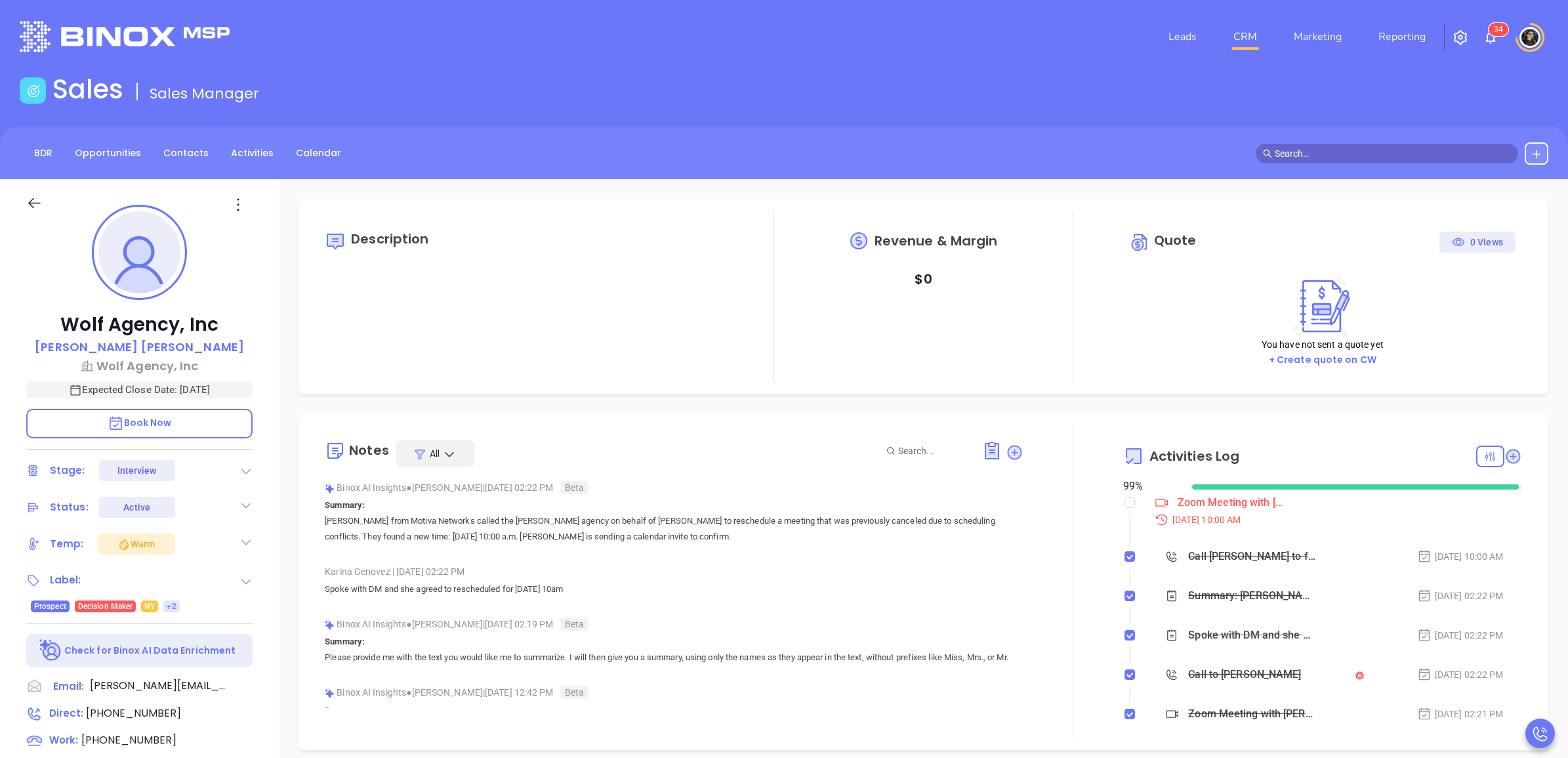
scroll to position [342, 0]
type input "[PERSON_NAME]"
copy p "Wolf Agency, Inc"
drag, startPoint x: 240, startPoint y: 317, endPoint x: 60, endPoint y: 326, distance: 180.2
click at [60, 326] on p "Wolf Agency, Inc" at bounding box center [139, 325] width 227 height 24
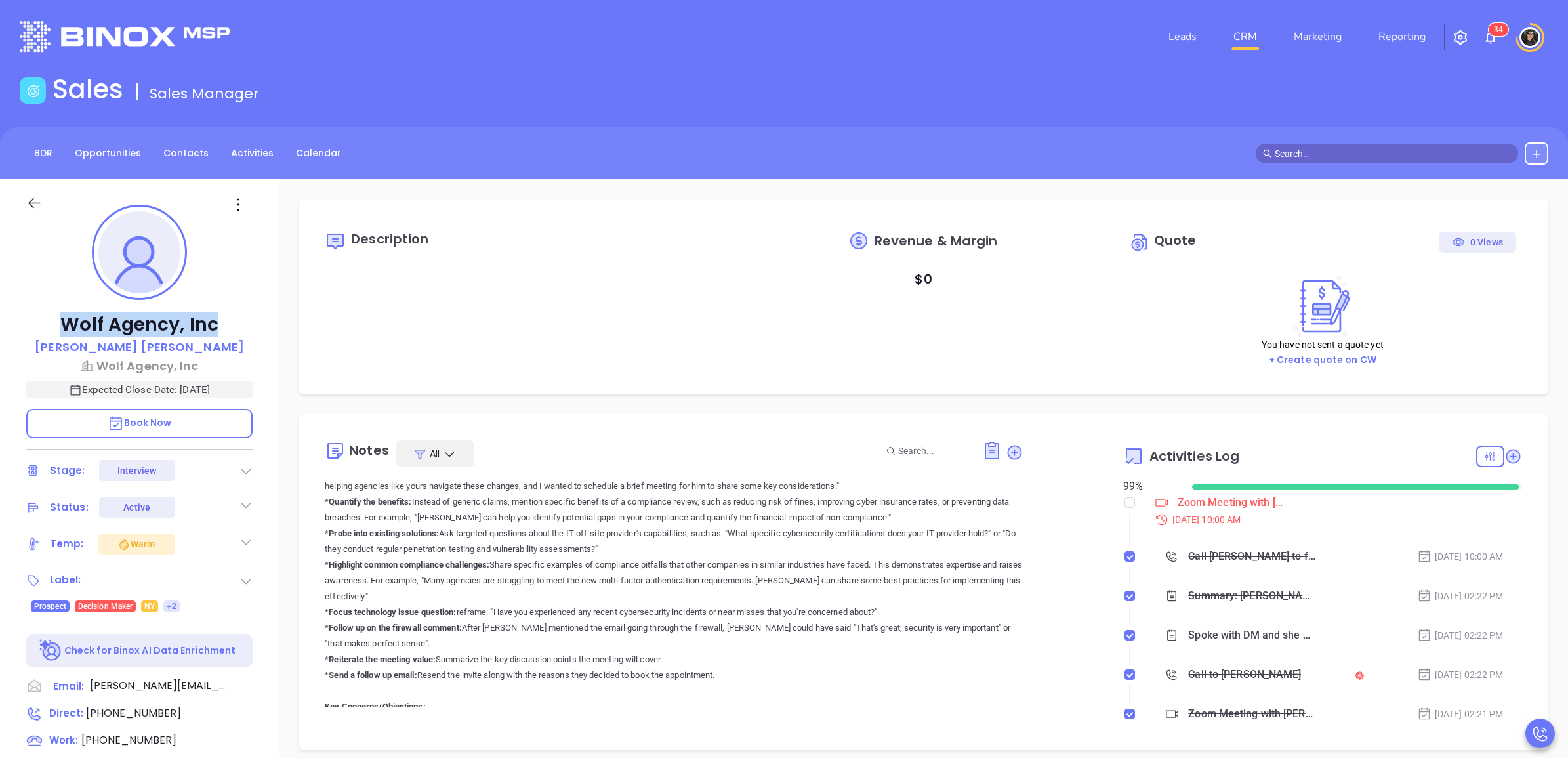
scroll to position [8107, 0]
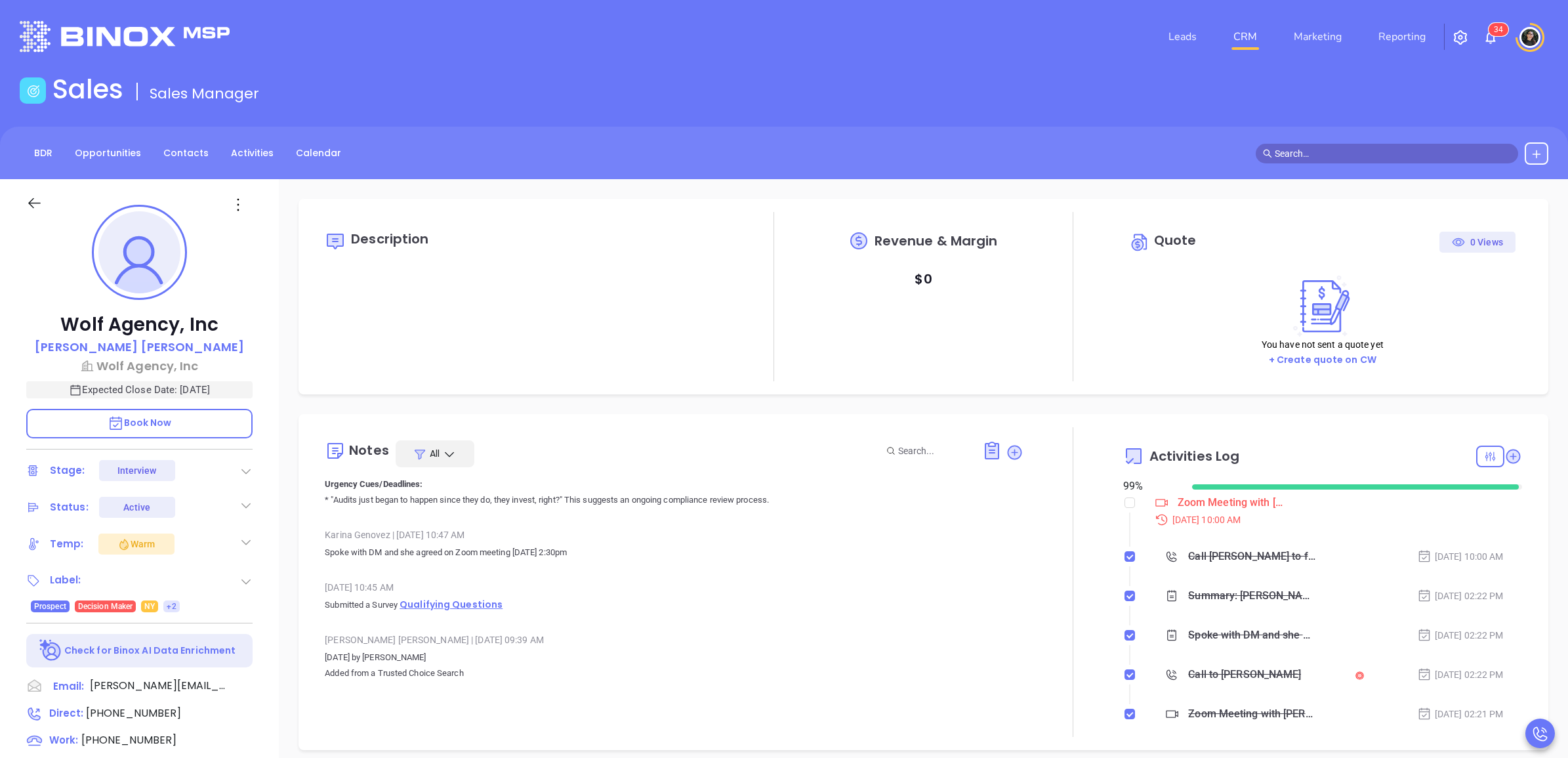
click at [451, 604] on span "Qualifying Questions" at bounding box center [451, 604] width 103 height 13
drag, startPoint x: 197, startPoint y: 349, endPoint x: 96, endPoint y: 344, distance: 101.1
click at [96, 344] on div "[PERSON_NAME]" at bounding box center [139, 347] width 227 height 19
copy p "[PERSON_NAME]"
click at [247, 687] on icon at bounding box center [249, 686] width 16 height 16
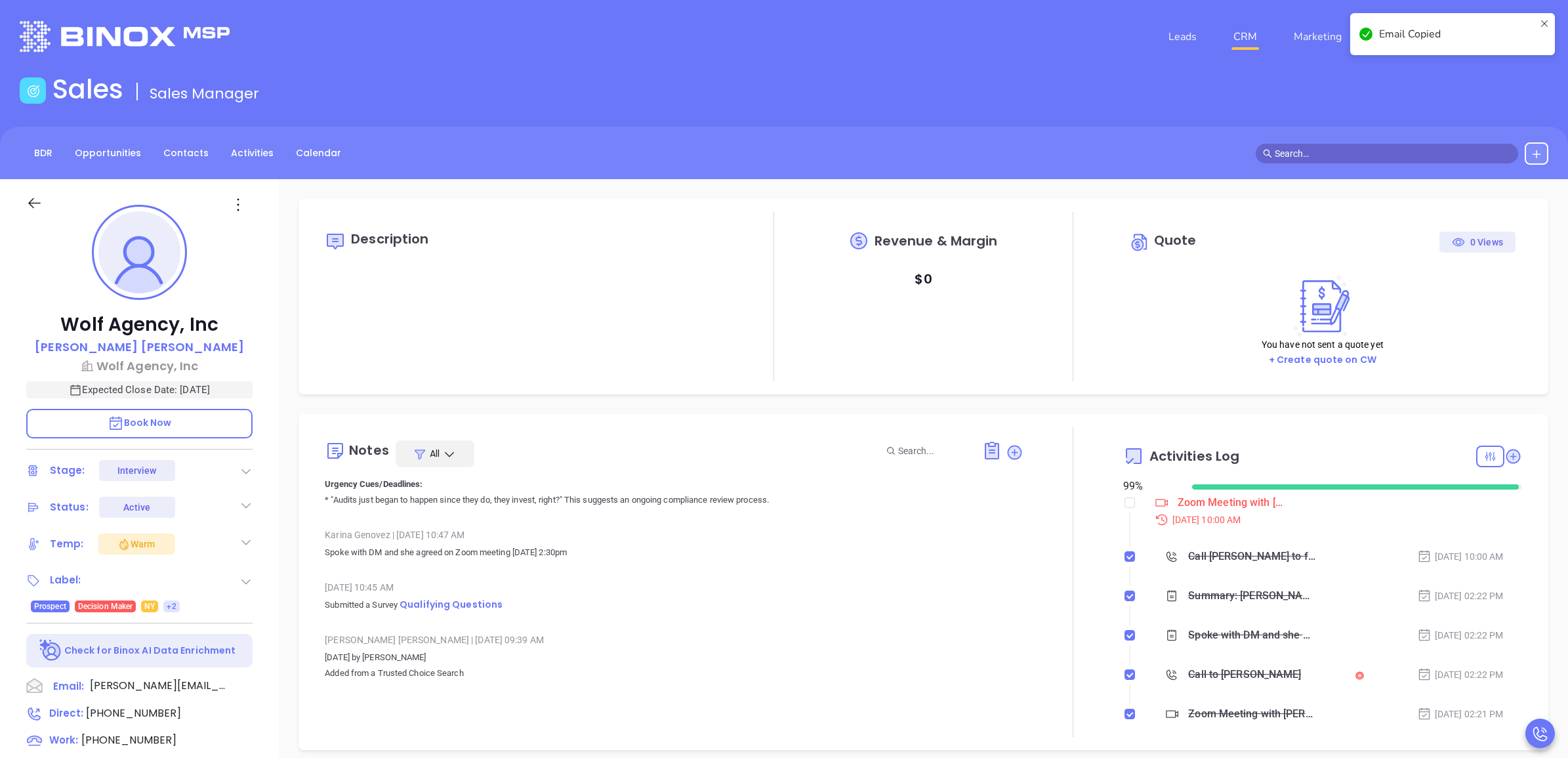
scroll to position [831, 0]
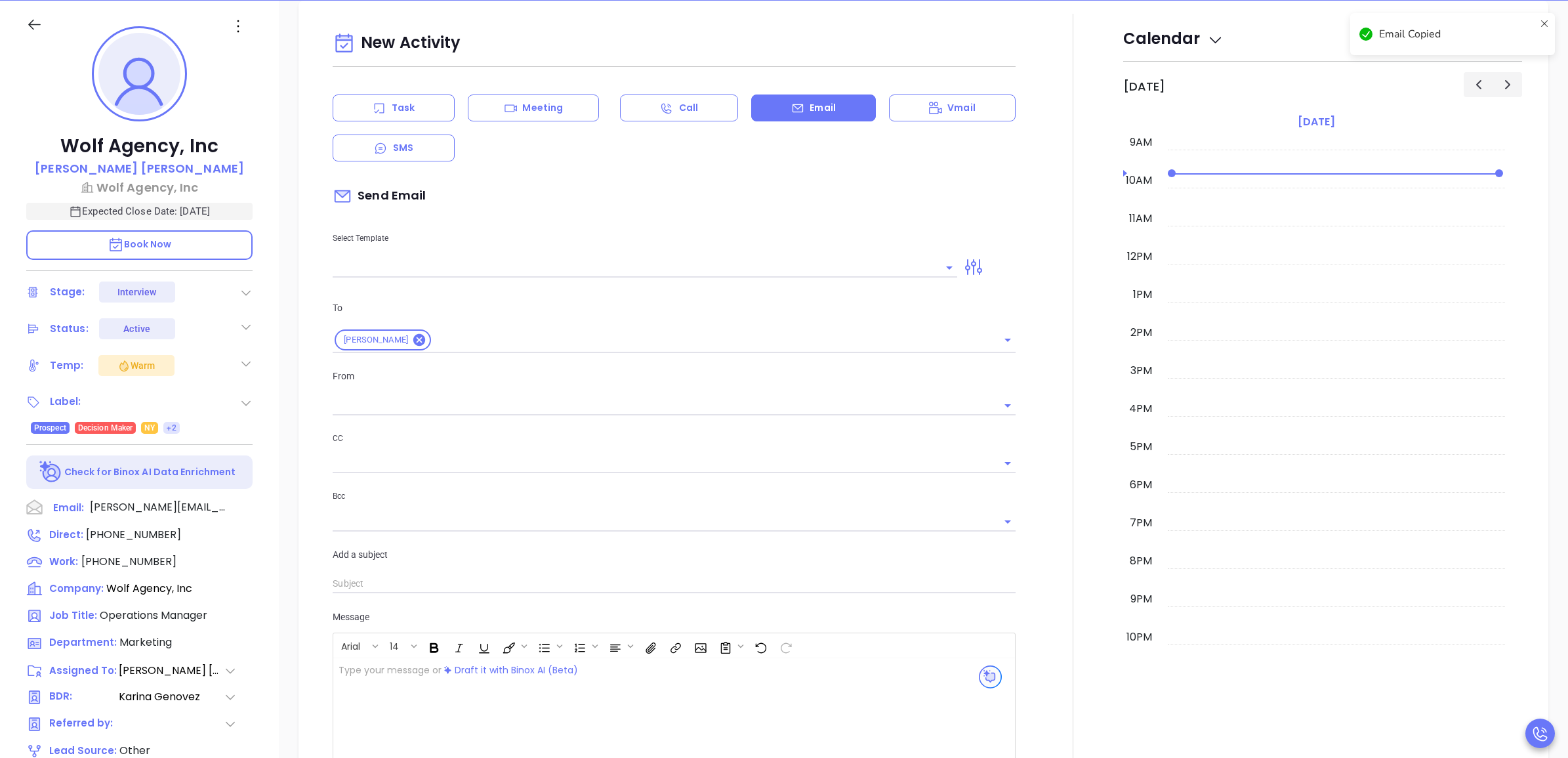
type input "[PERSON_NAME]"
click at [243, 532] on icon at bounding box center [250, 535] width 15 height 15
click at [244, 562] on icon at bounding box center [250, 562] width 15 height 15
click at [561, 115] on div "Meeting" at bounding box center [533, 107] width 131 height 27
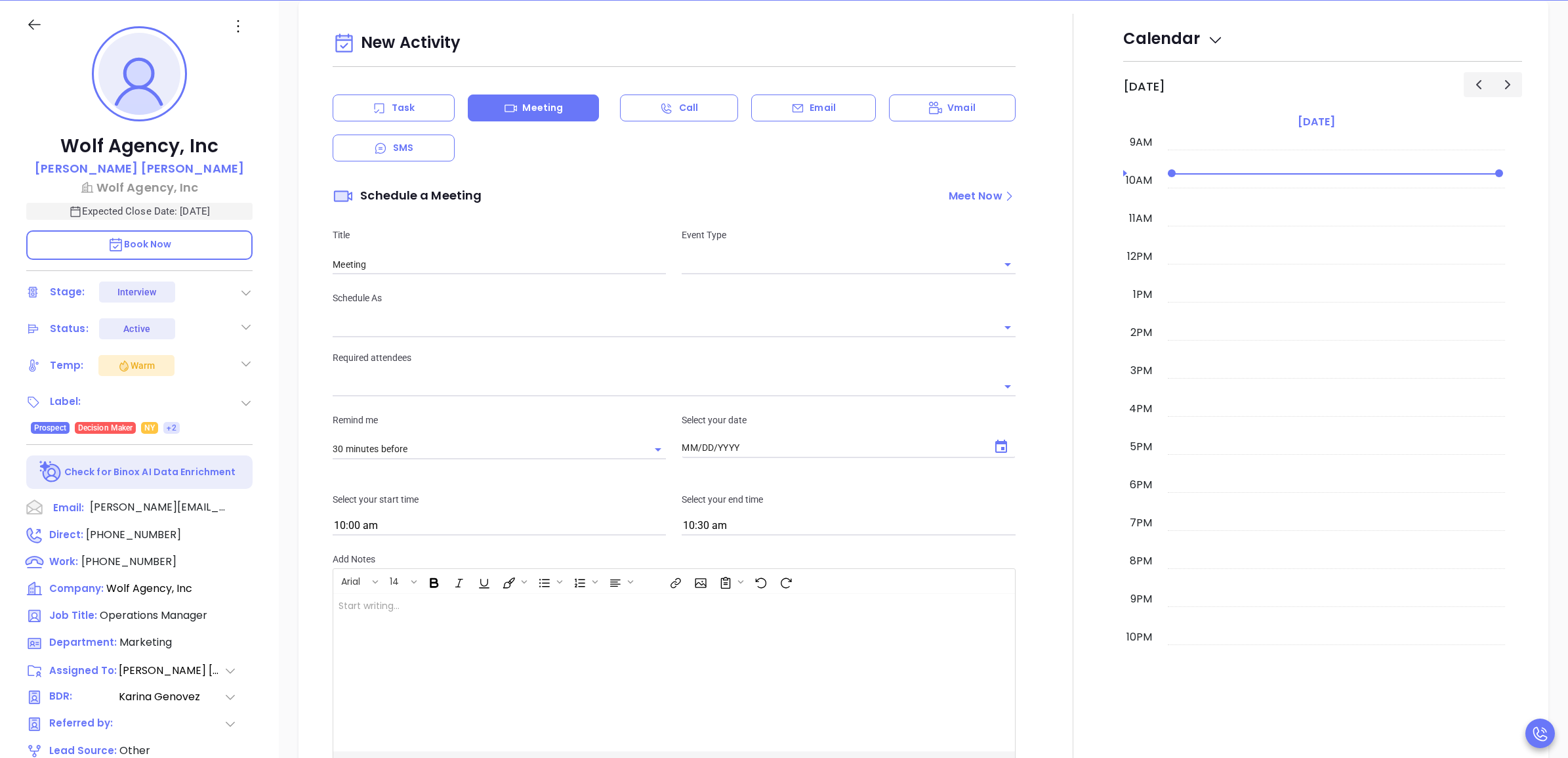
type input "[DATE]"
drag, startPoint x: 783, startPoint y: 265, endPoint x: 758, endPoint y: 290, distance: 35.4
click at [784, 266] on input "text" at bounding box center [838, 263] width 314 height 19
click at [766, 315] on li "Zoom" at bounding box center [843, 318] width 330 height 24
type input "Zoom Meeting"
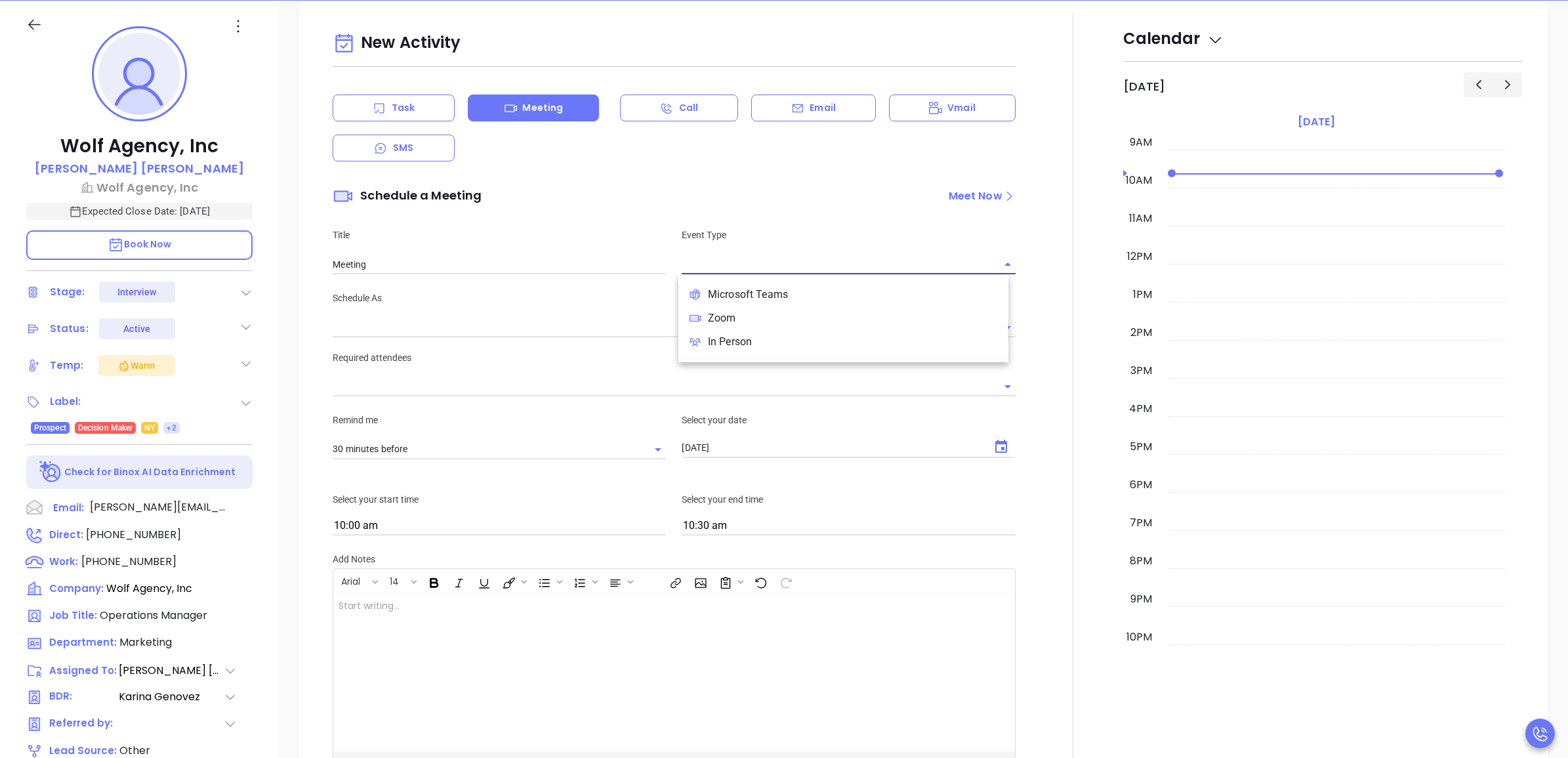
type input "Zoom"
type input "[PERSON_NAME]"
click at [579, 270] on input "Zoom Meeting" at bounding box center [499, 264] width 333 height 19
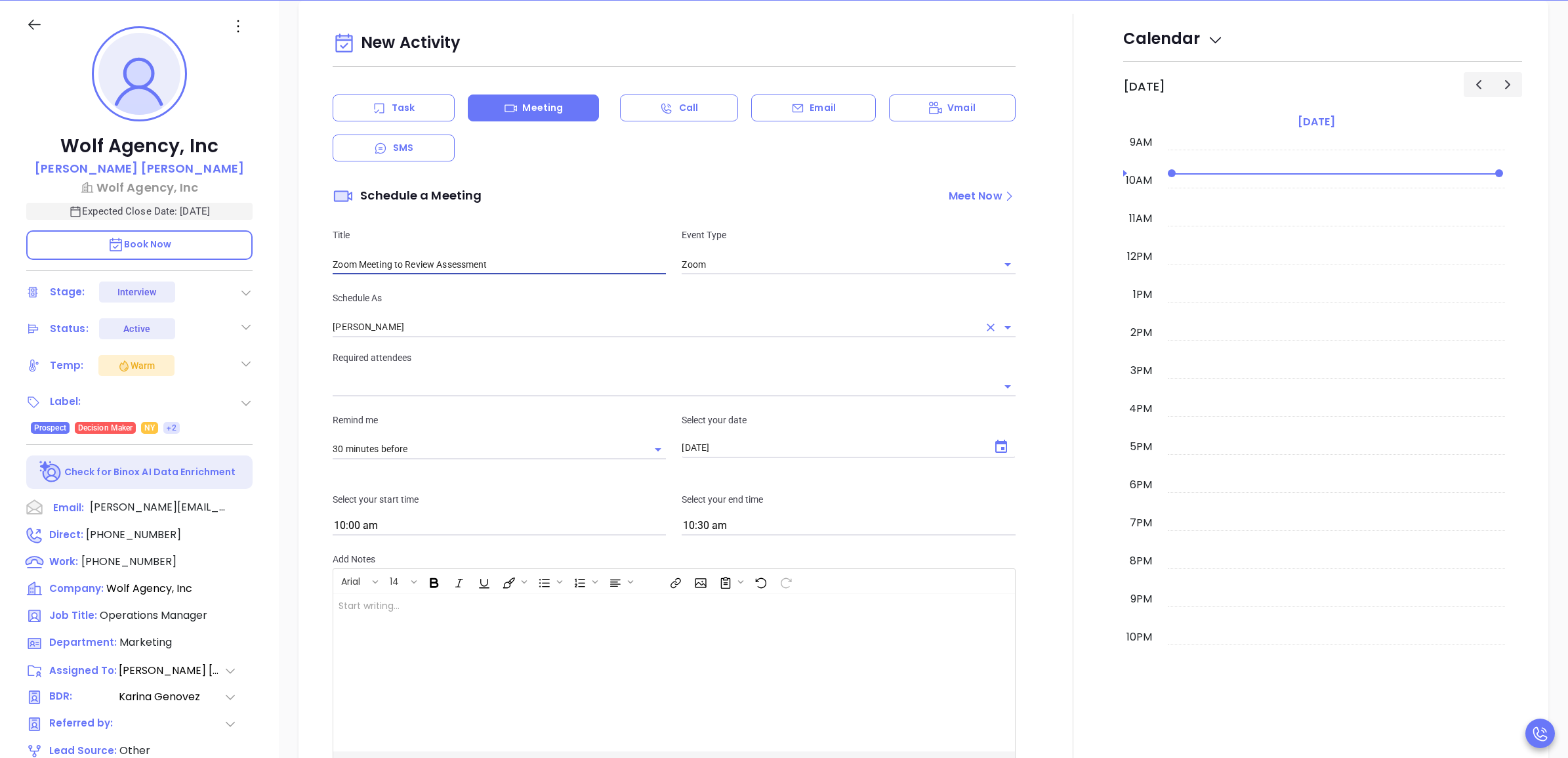
type input "Zoom Meeting to Review Assessment"
click at [475, 330] on input "[PERSON_NAME]" at bounding box center [655, 326] width 646 height 19
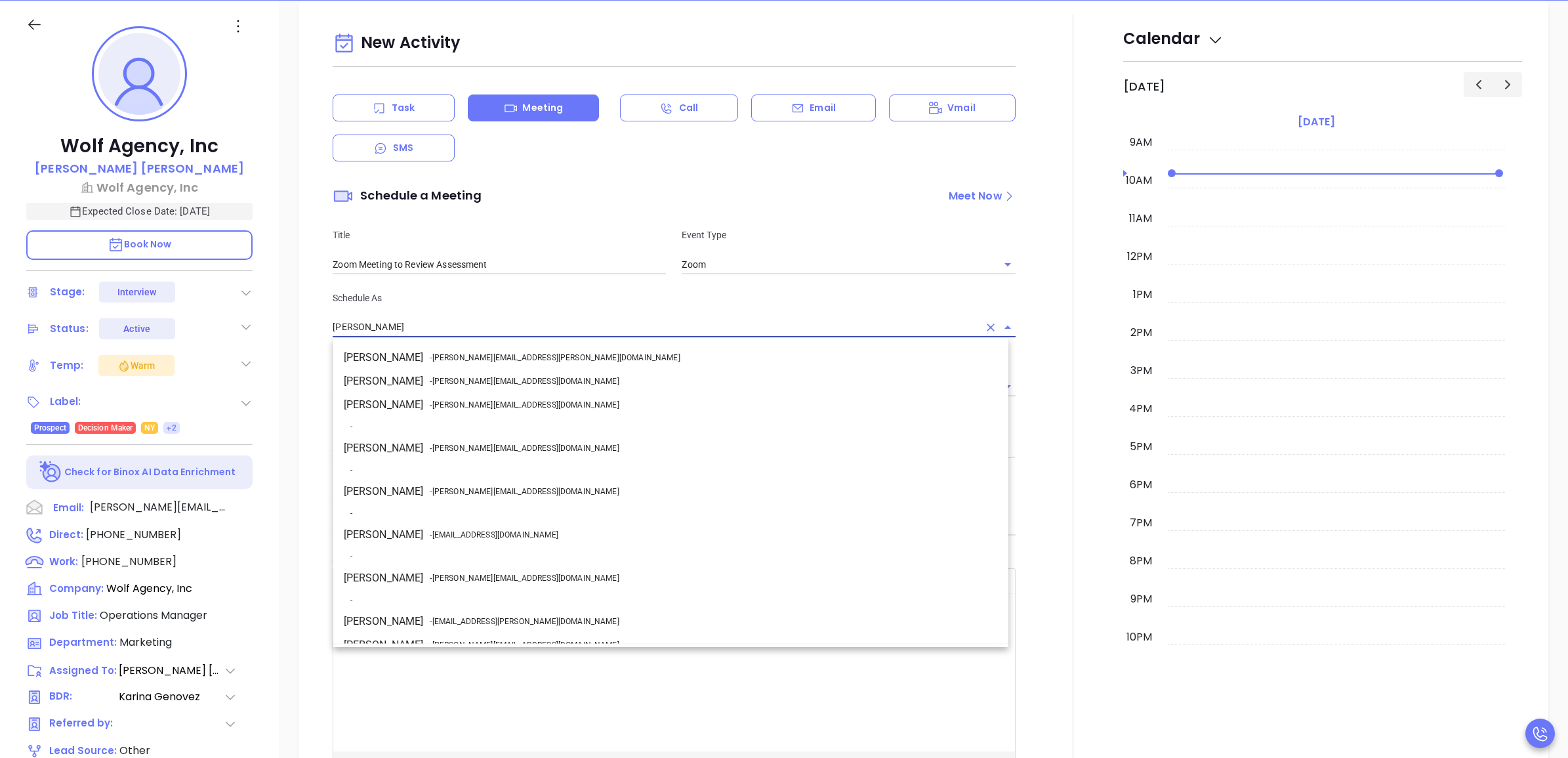
scroll to position [107, 0]
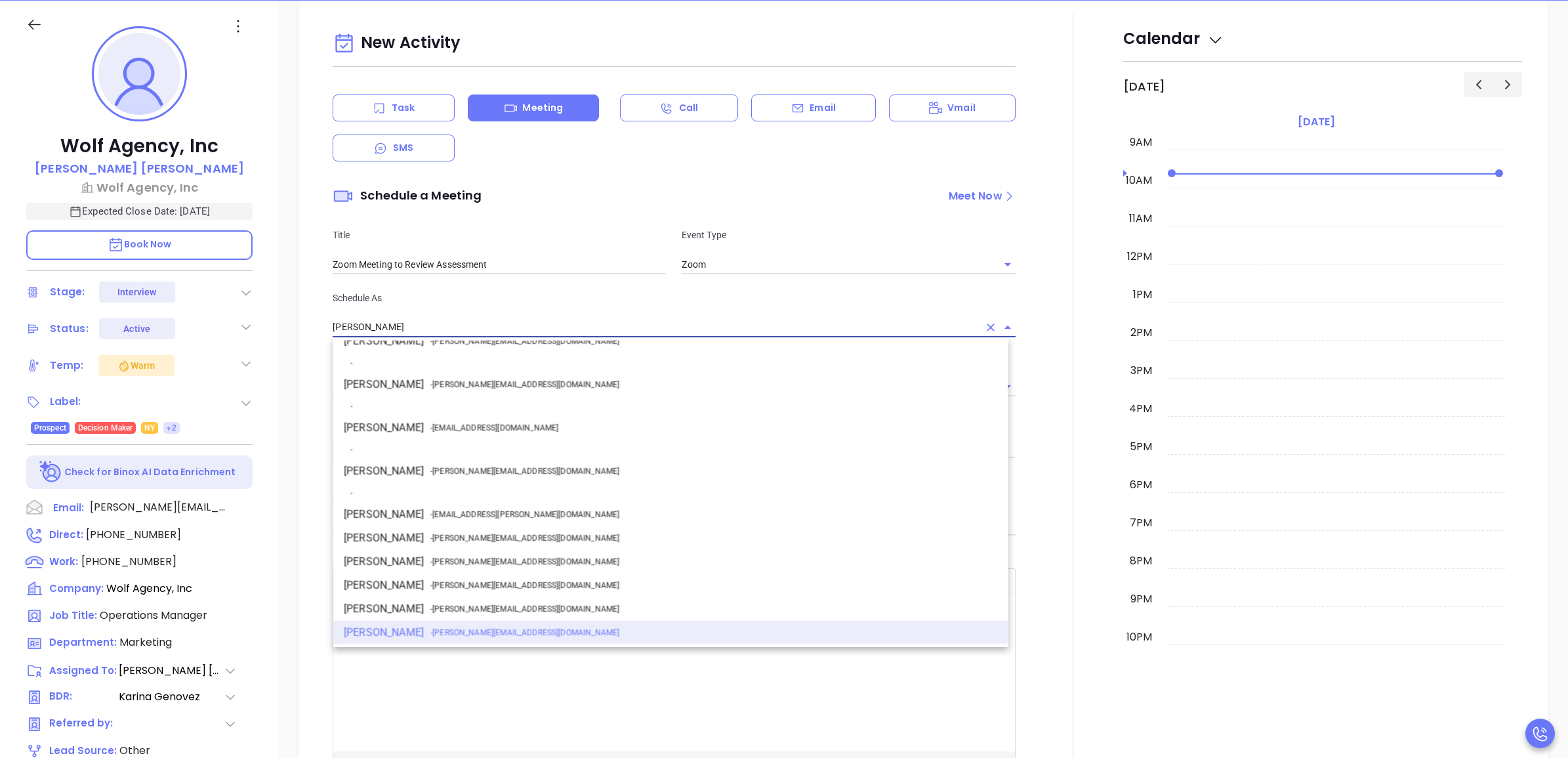
click at [473, 466] on span "- [PERSON_NAME][EMAIL_ADDRESS][DOMAIN_NAME]" at bounding box center [524, 470] width 189 height 12
type input "[PERSON_NAME]"
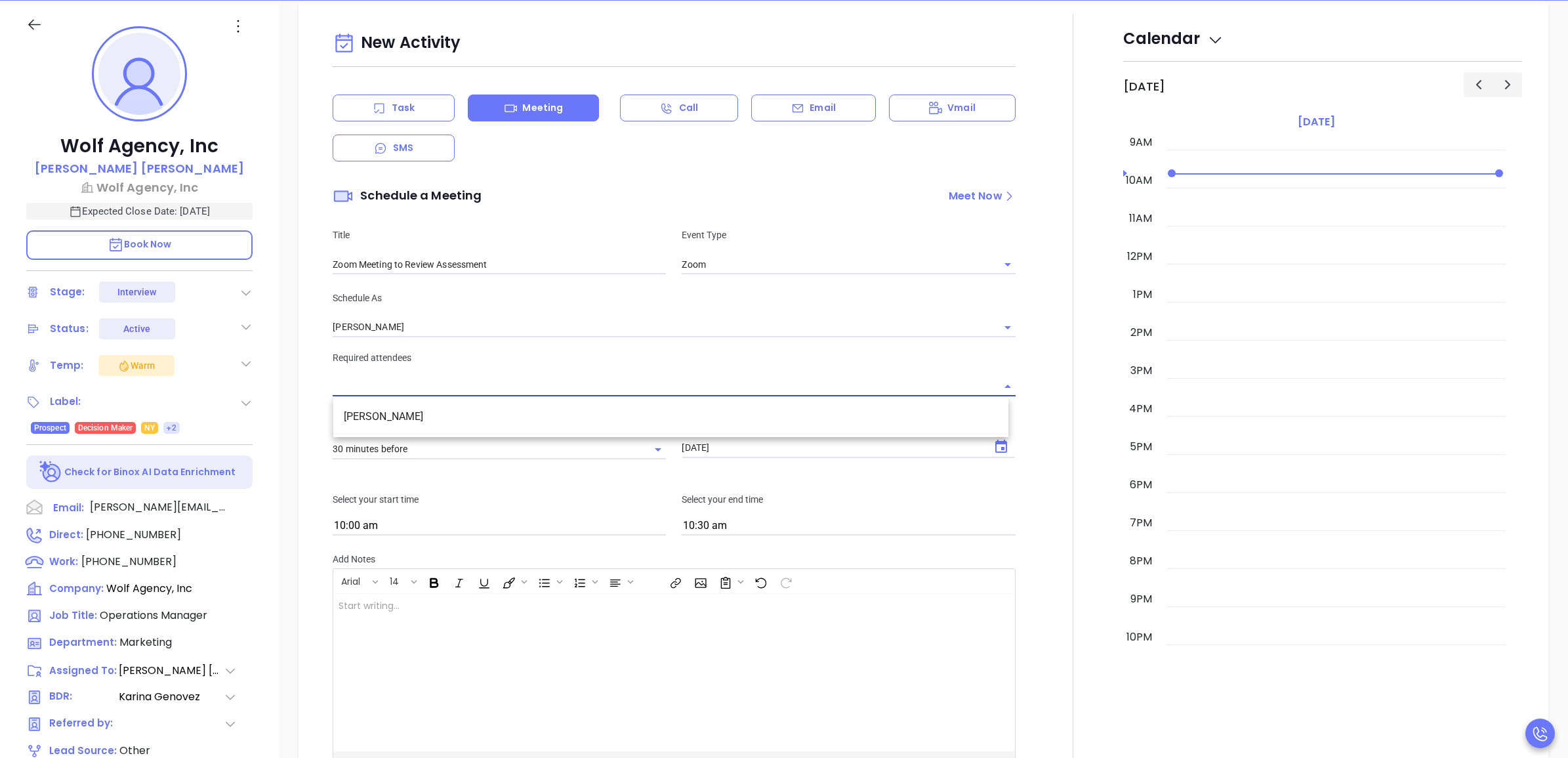
click at [545, 391] on input "text" at bounding box center [664, 386] width 662 height 19
click at [492, 423] on li "[PERSON_NAME]" at bounding box center [671, 416] width 675 height 24
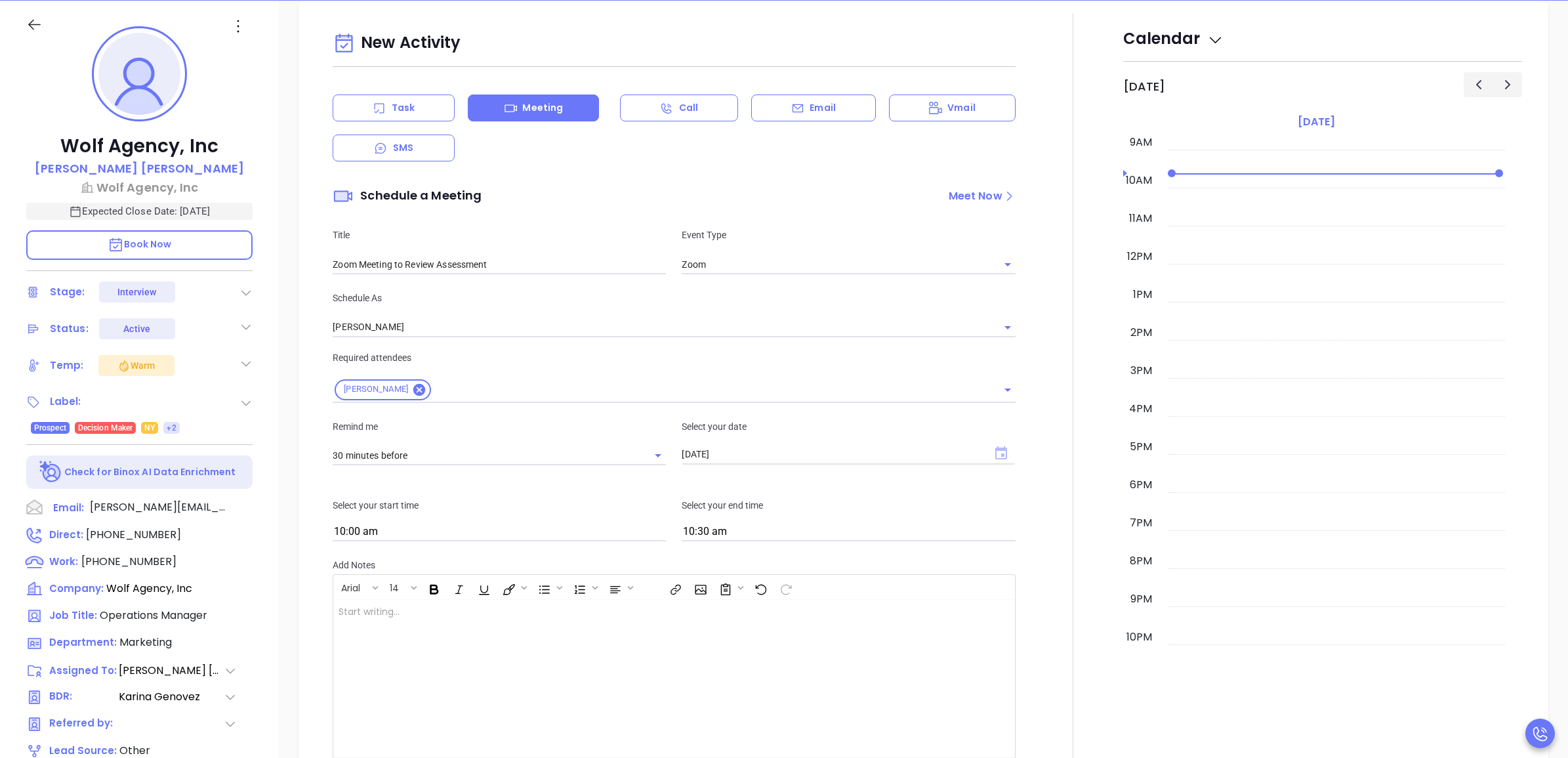
click at [995, 448] on icon "Choose date, selected date is Sep 19, 2025" at bounding box center [1001, 452] width 12 height 13
click at [867, 484] on icon "Next month" at bounding box center [867, 481] width 5 height 8
click at [783, 528] on button "1" at bounding box center [783, 536] width 24 height 24
type input "[DATE]"
click at [476, 525] on input "10:00 am" at bounding box center [499, 532] width 333 height 19
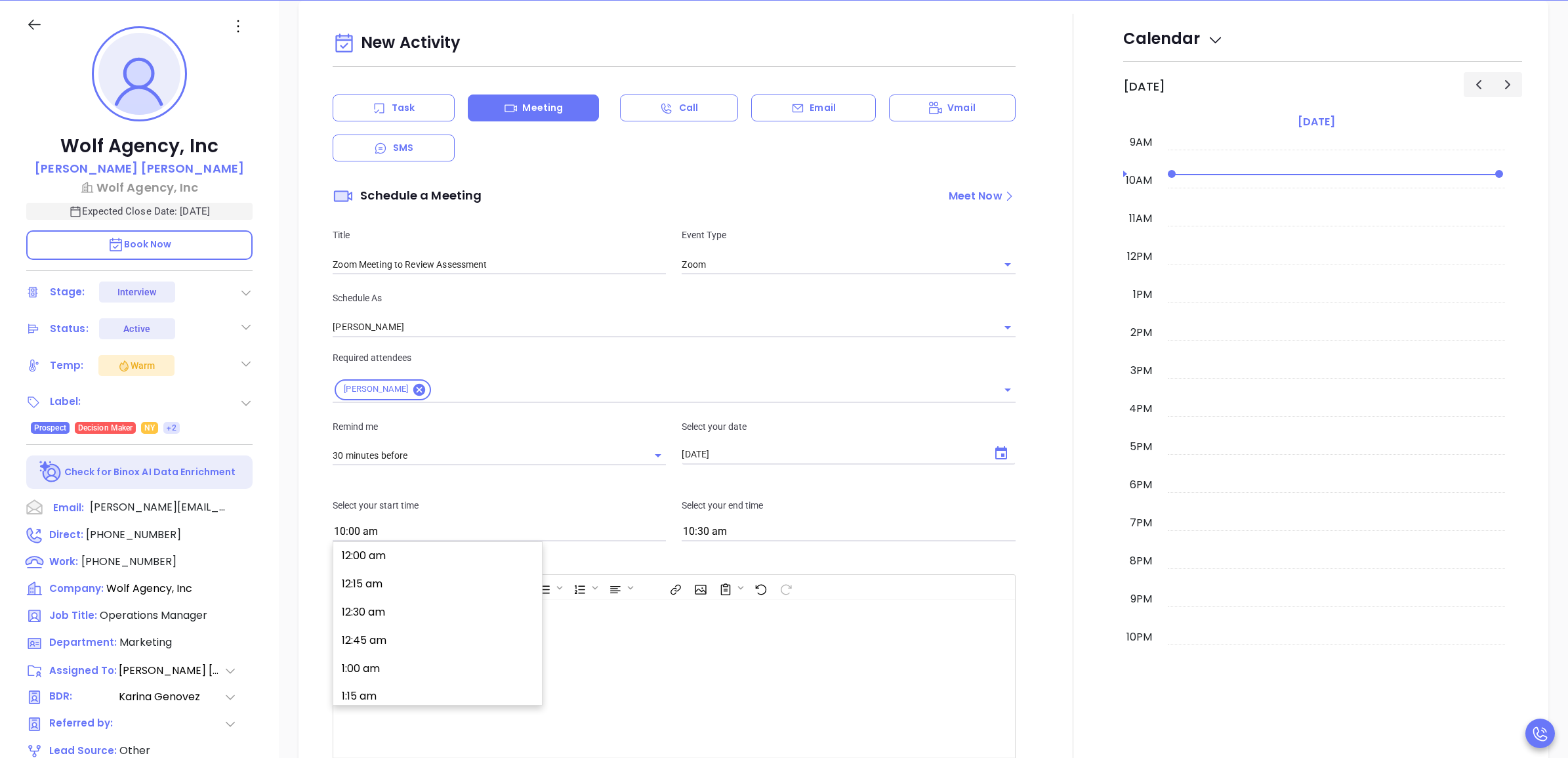
scroll to position [1100, 0]
click at [420, 628] on button "10:30 am" at bounding box center [441, 637] width 204 height 28
type input "10:30 am"
type input "11:00 am"
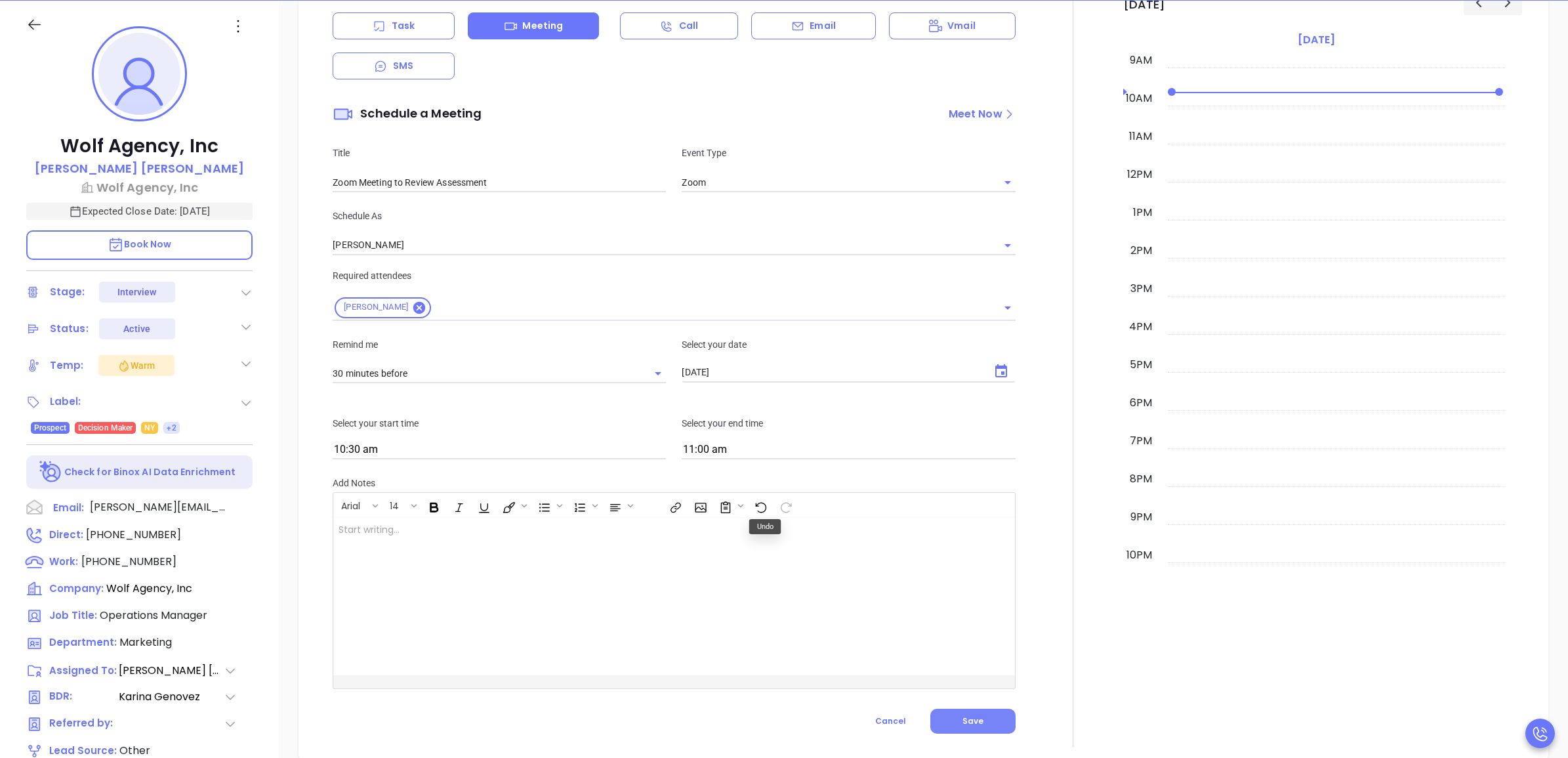
scroll to position [994, 0]
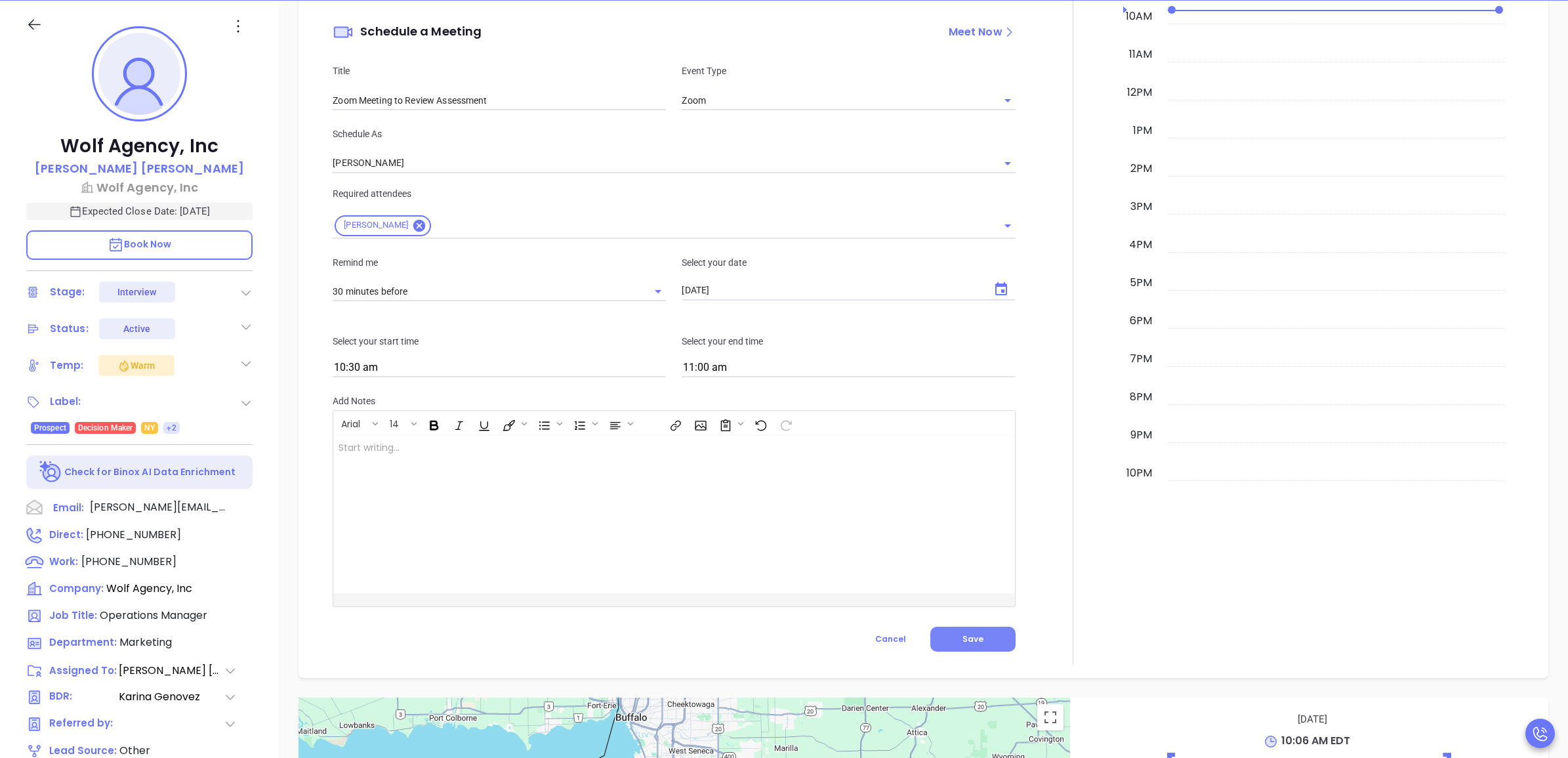
click at [988, 641] on button "Save" at bounding box center [973, 639] width 85 height 25
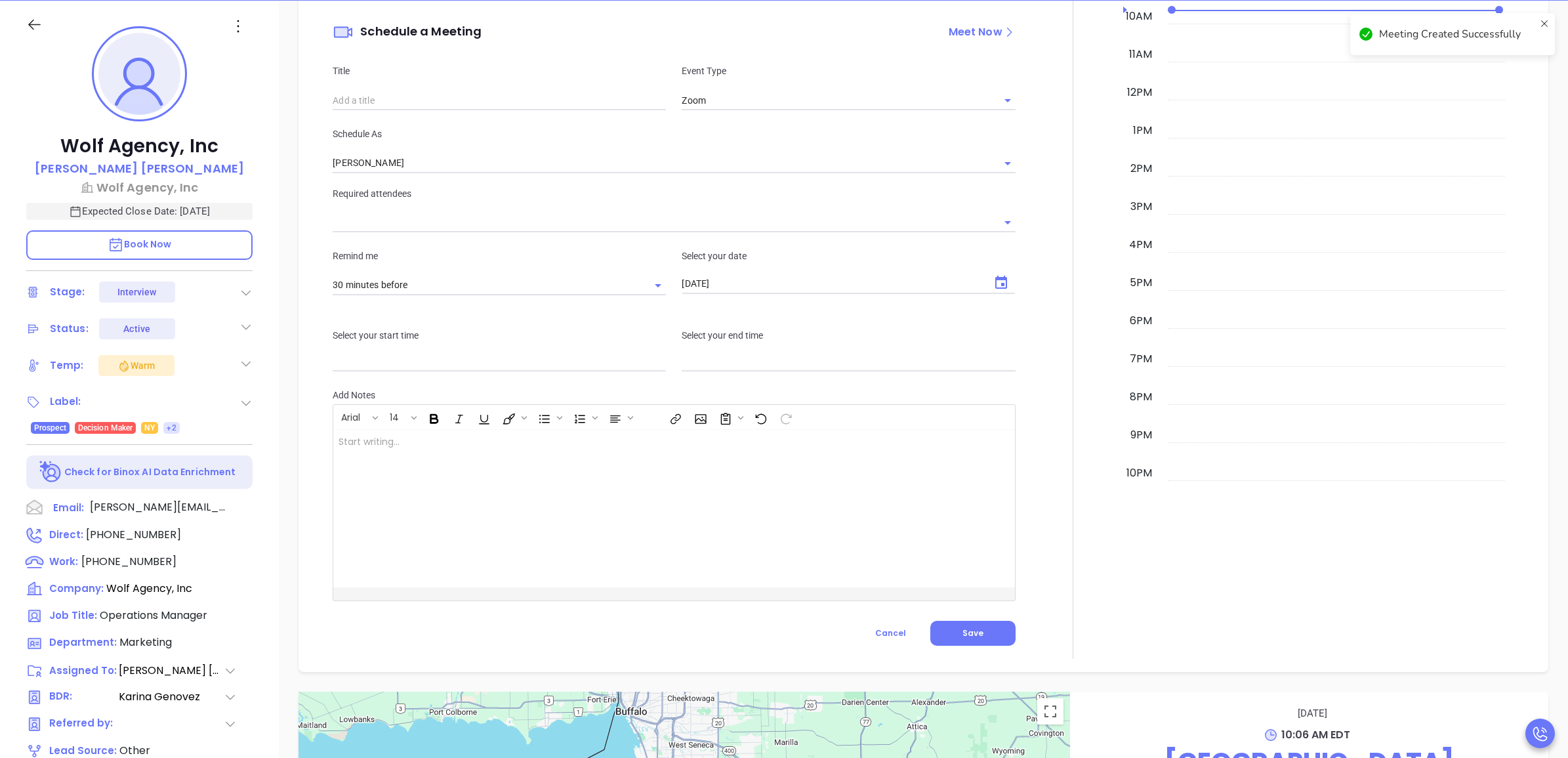
type input "Meeting"
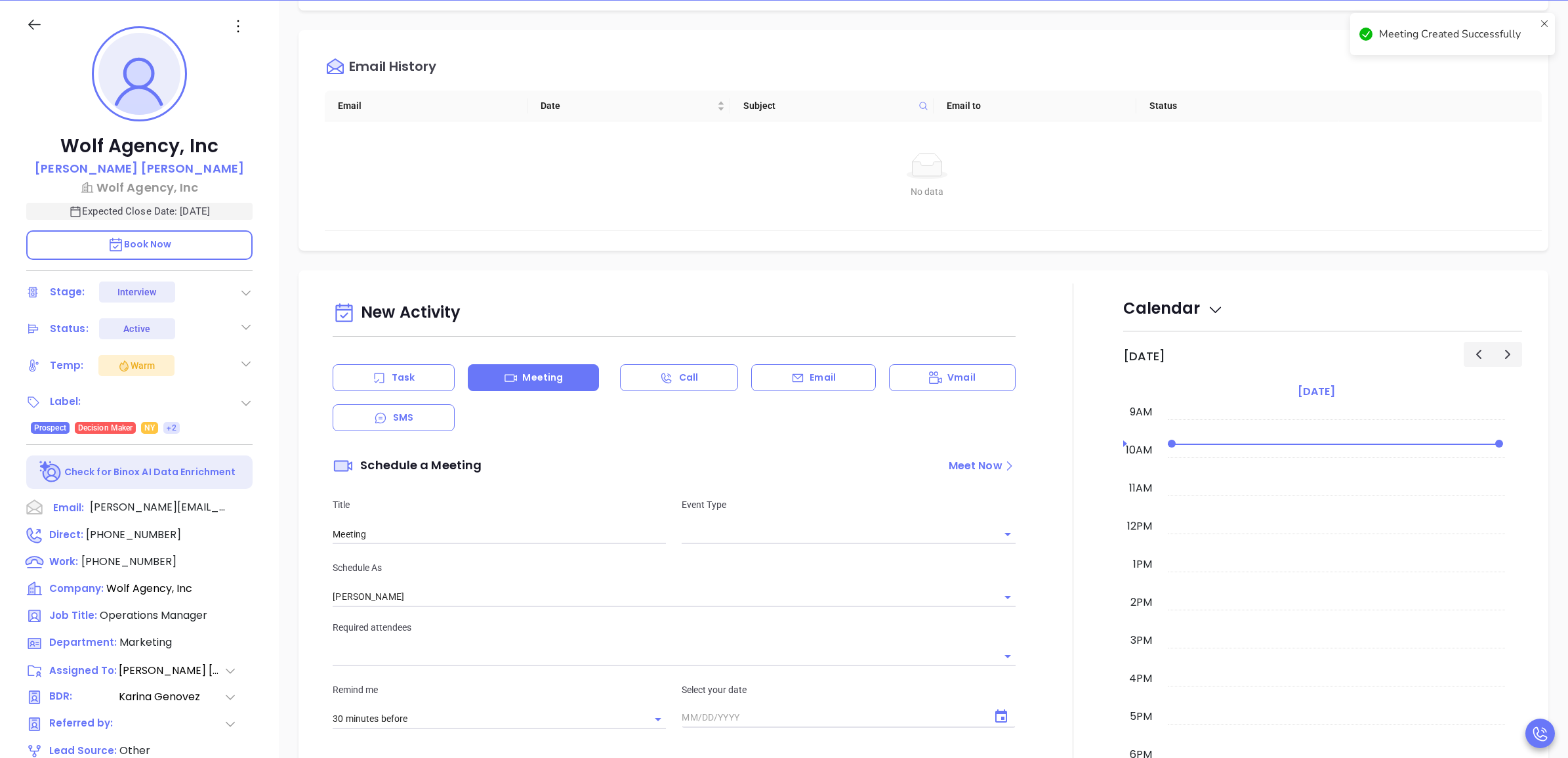
scroll to position [502, 0]
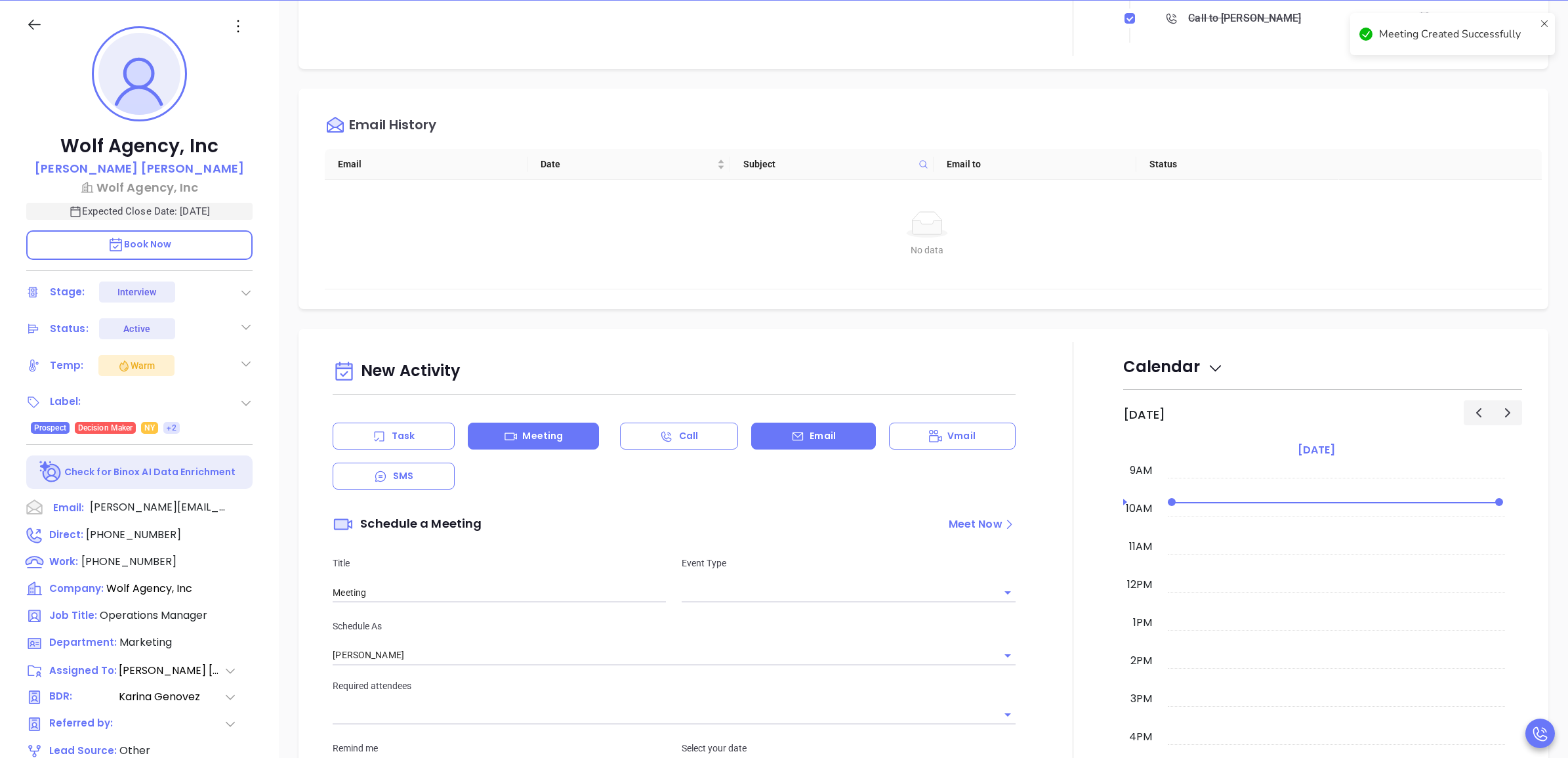
click at [822, 433] on p "Email" at bounding box center [822, 436] width 26 height 14
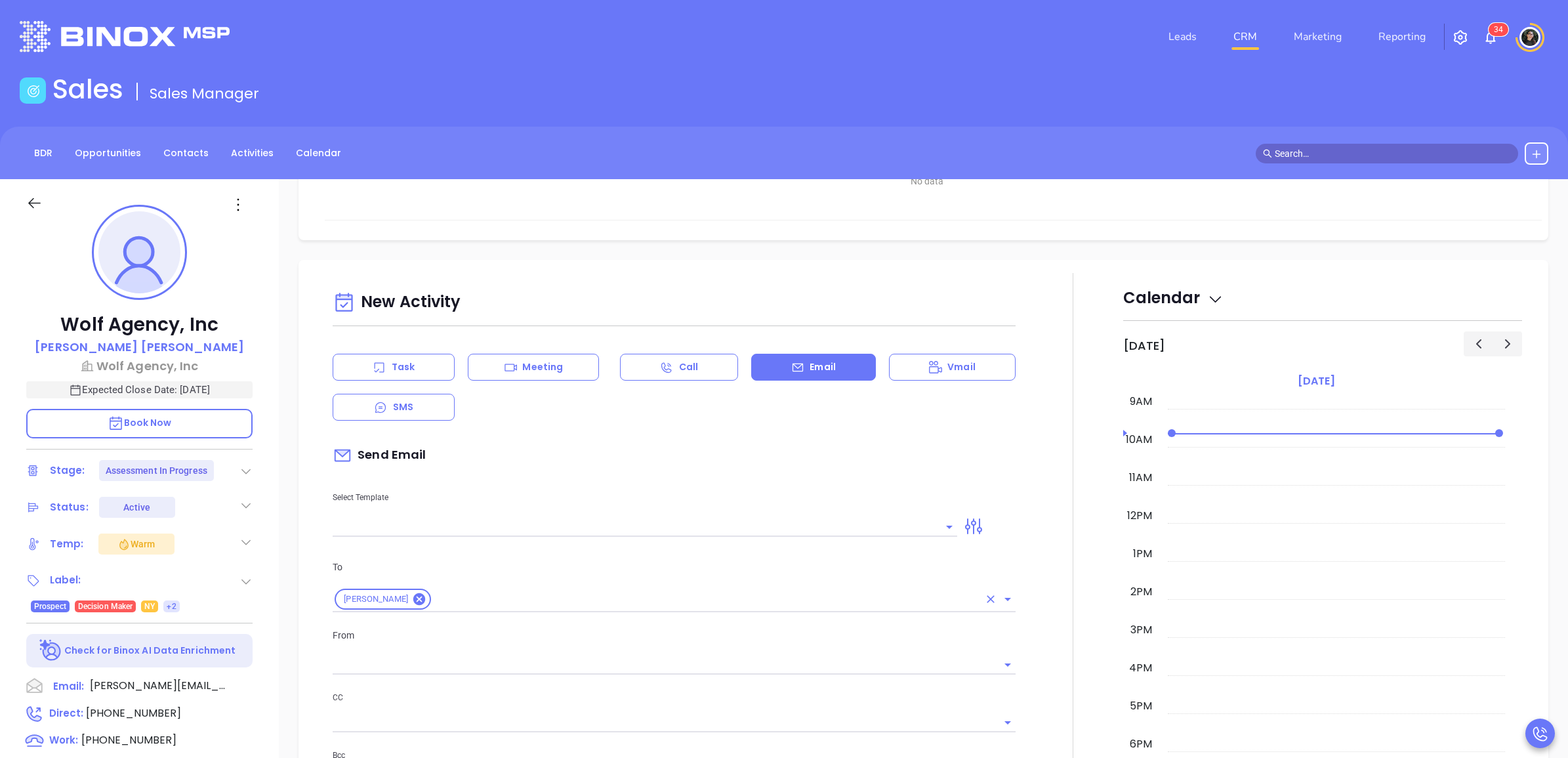
scroll to position [831, 0]
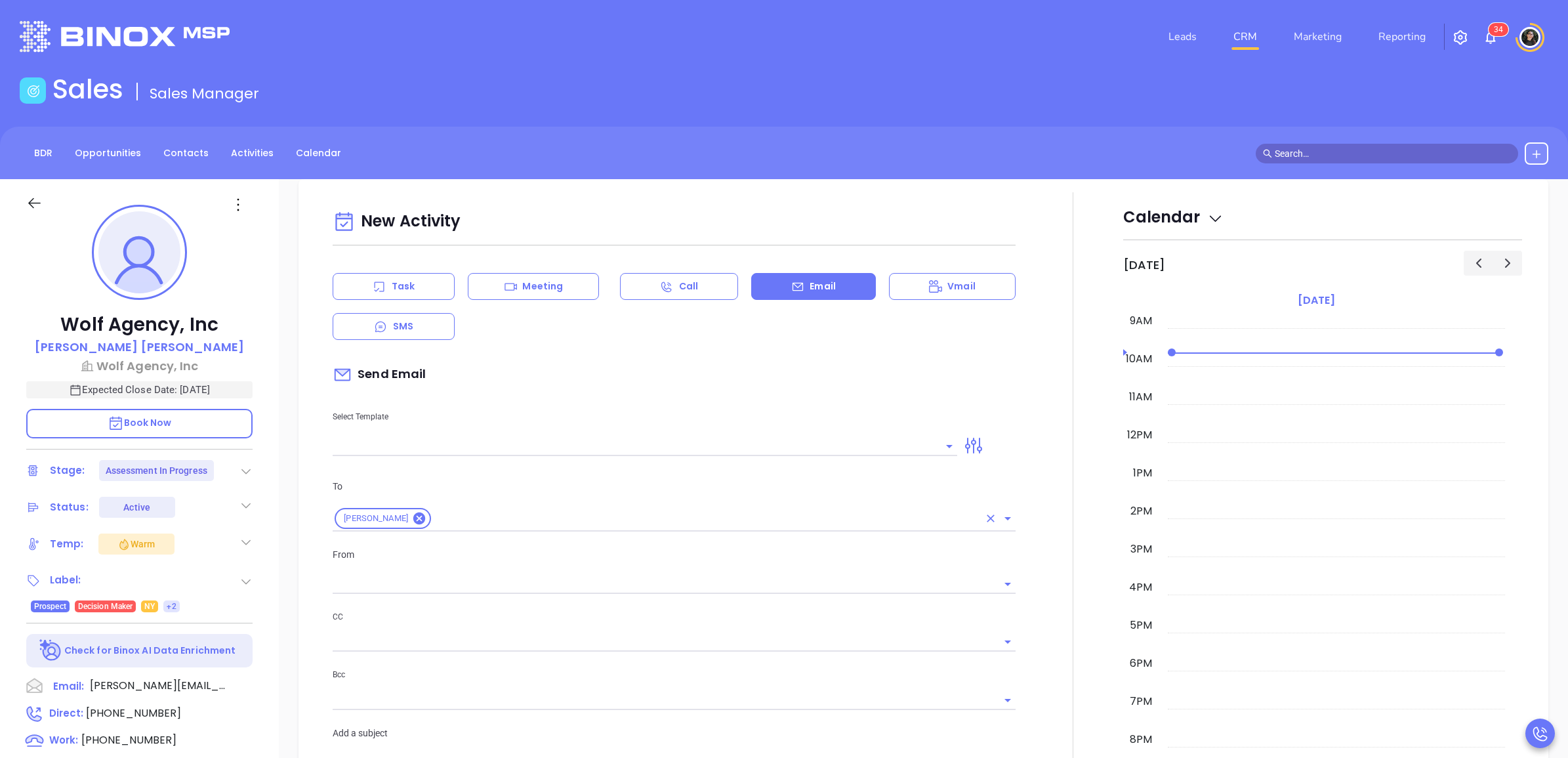
type input "[PERSON_NAME]"
click at [568, 461] on div "New Activity Task Meeting Call Email Vmail SMS Send Email Select Template To [P…" at bounding box center [673, 628] width 698 height 847
click at [575, 445] on input "text" at bounding box center [635, 446] width 605 height 19
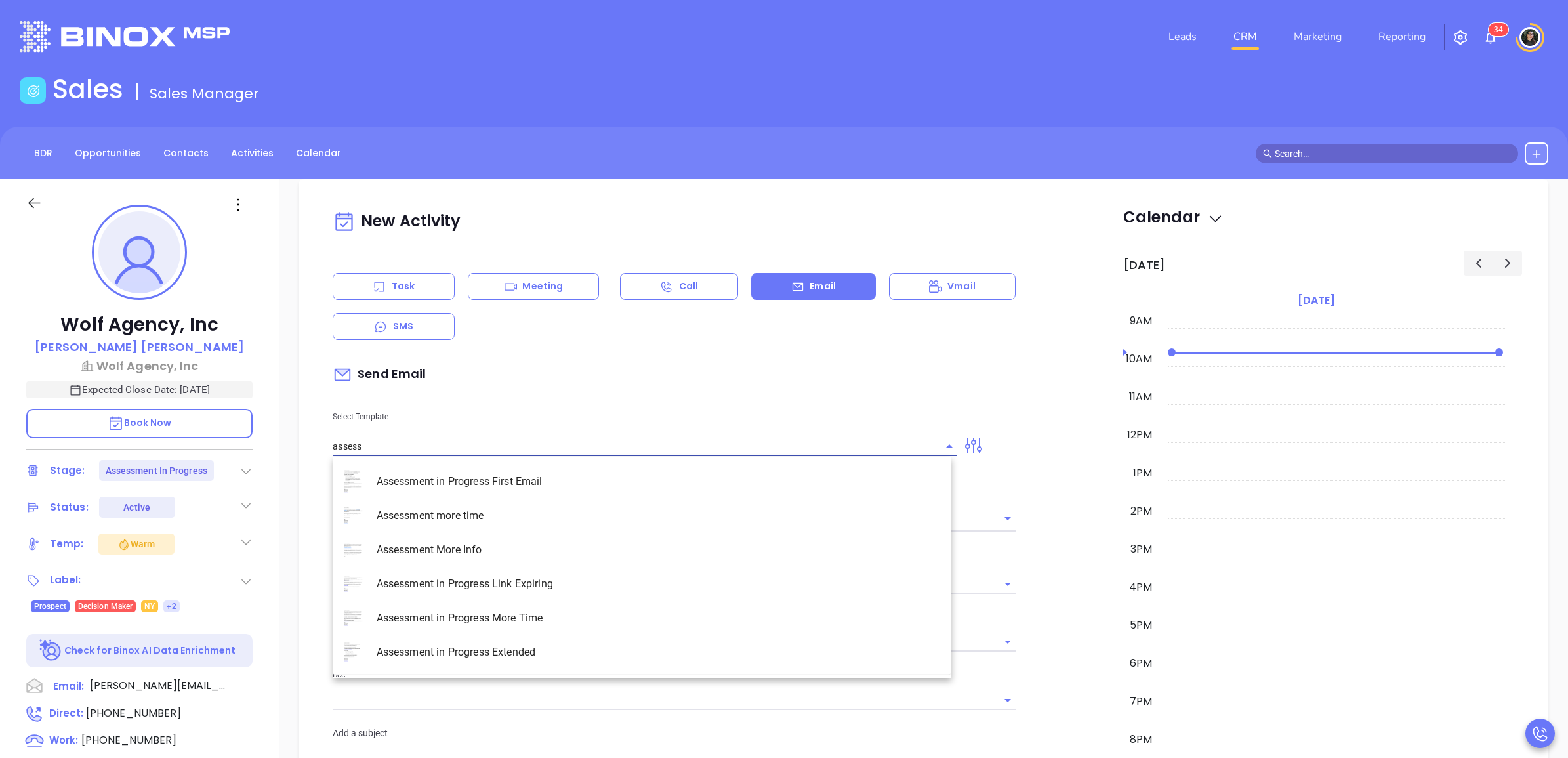
click at [548, 479] on li "Assessment in Progress First Email" at bounding box center [642, 481] width 618 height 34
type input "Assessment in Progress First Email"
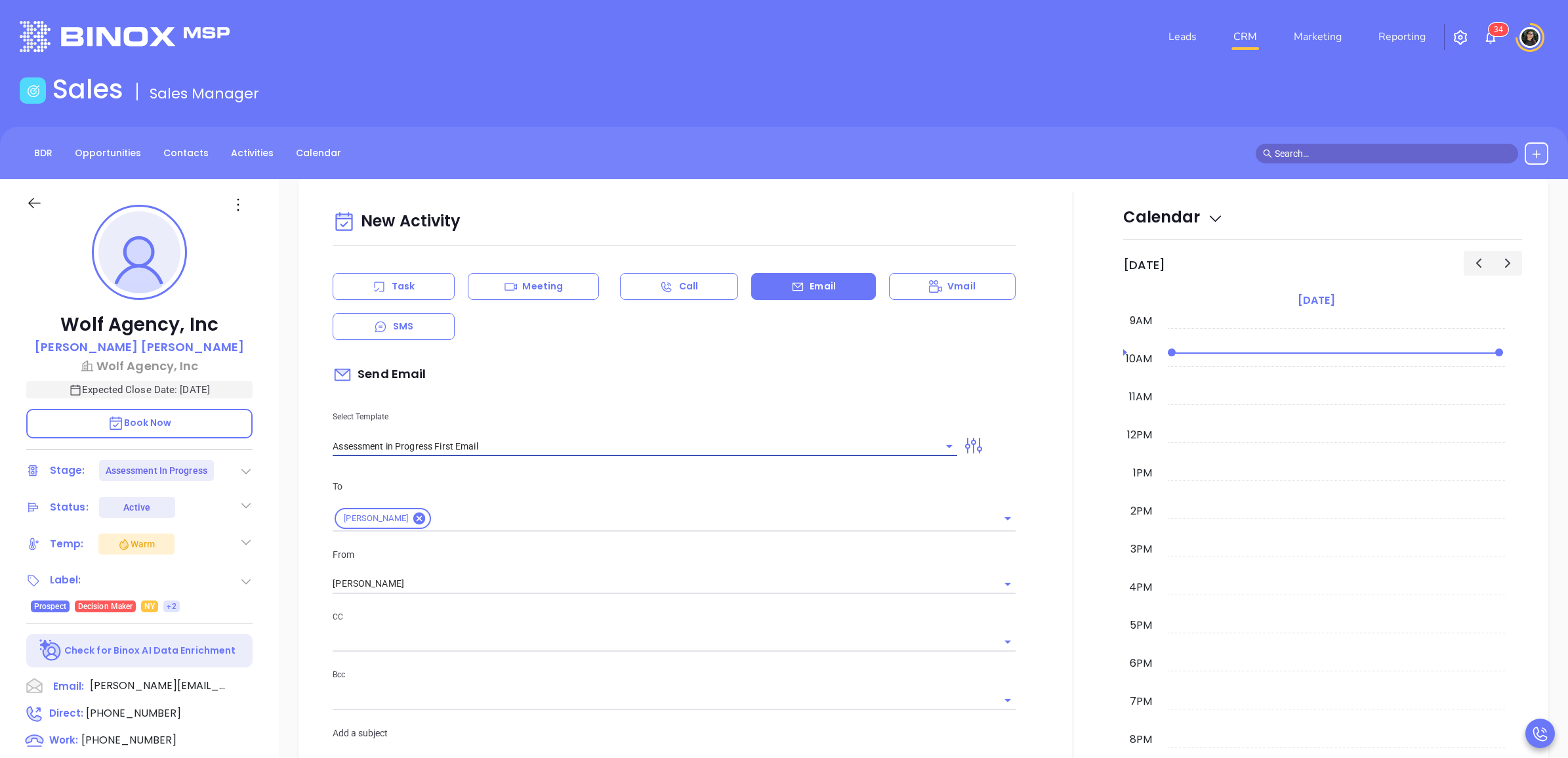
type input "[PERSON_NAME] Run Your Cybersecurity Assessment (Time-Sensitive)"
click at [495, 443] on input "Assessment in Progress First Email" at bounding box center [626, 446] width 588 height 19
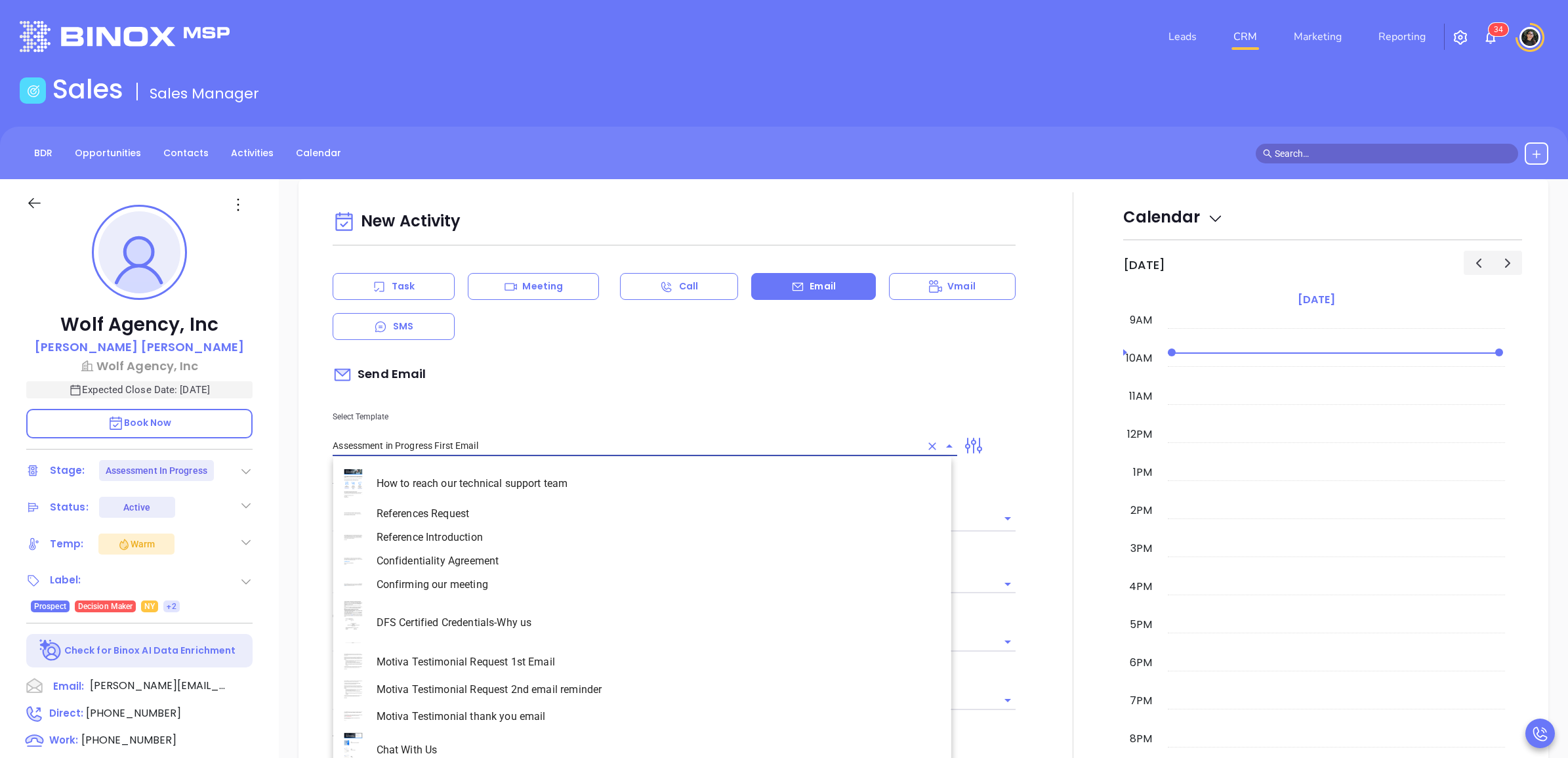
click at [495, 443] on input "Assessment in Progress First Email" at bounding box center [626, 446] width 588 height 19
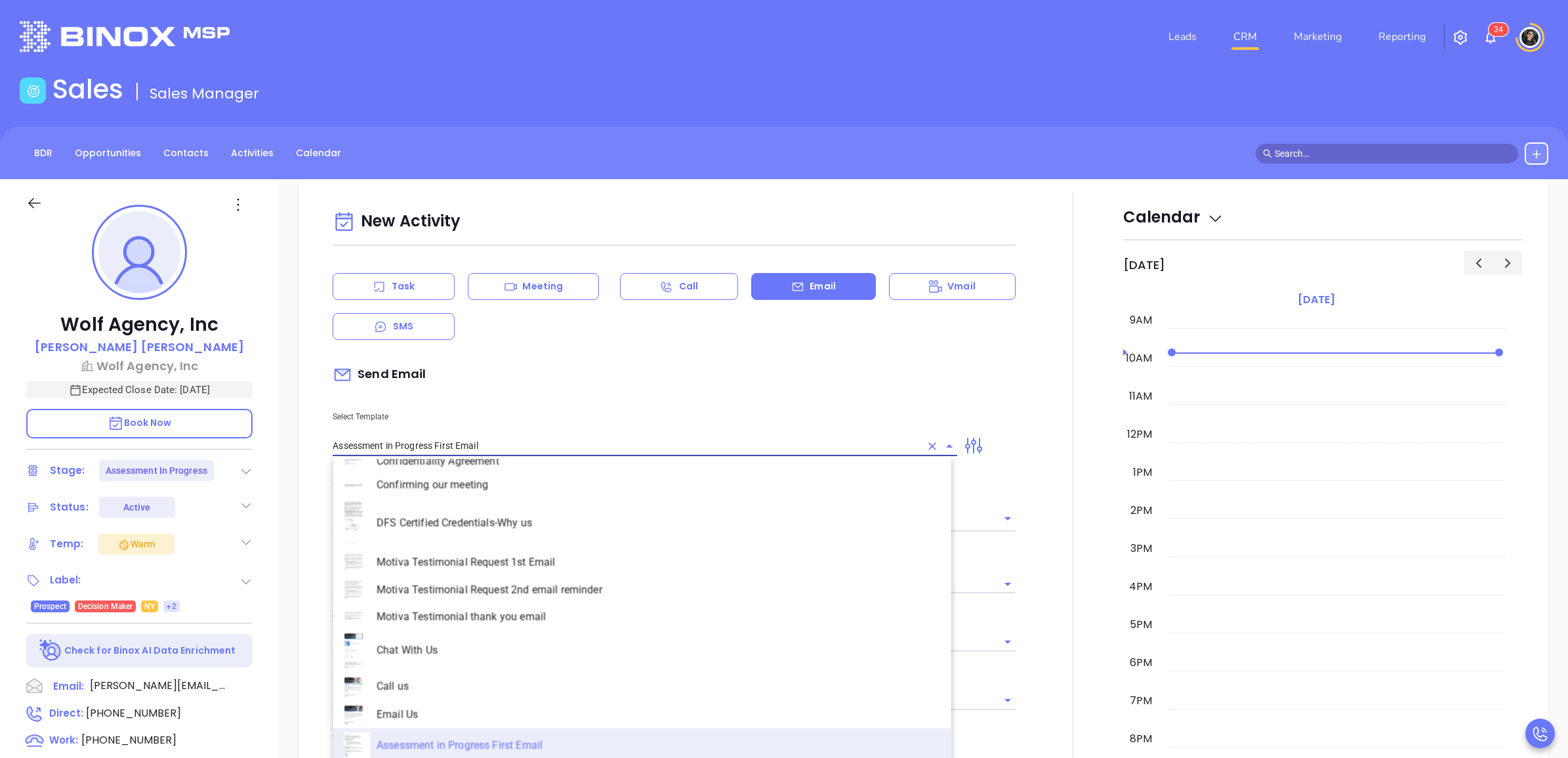
click at [495, 443] on input "Assessment in Progress First Email" at bounding box center [626, 446] width 588 height 19
type input "Assessment in Progress First Email"
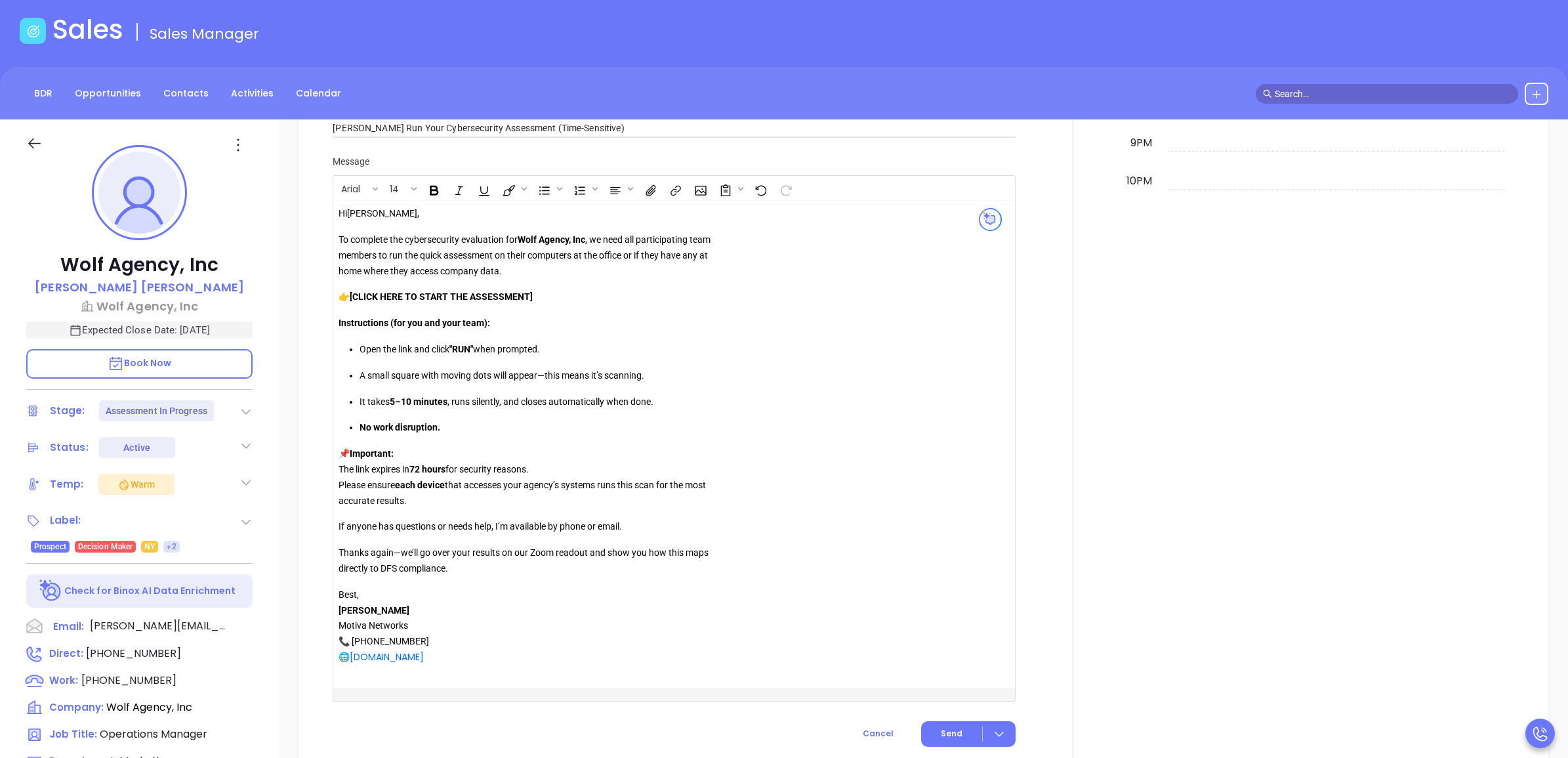
scroll to position [256, 0]
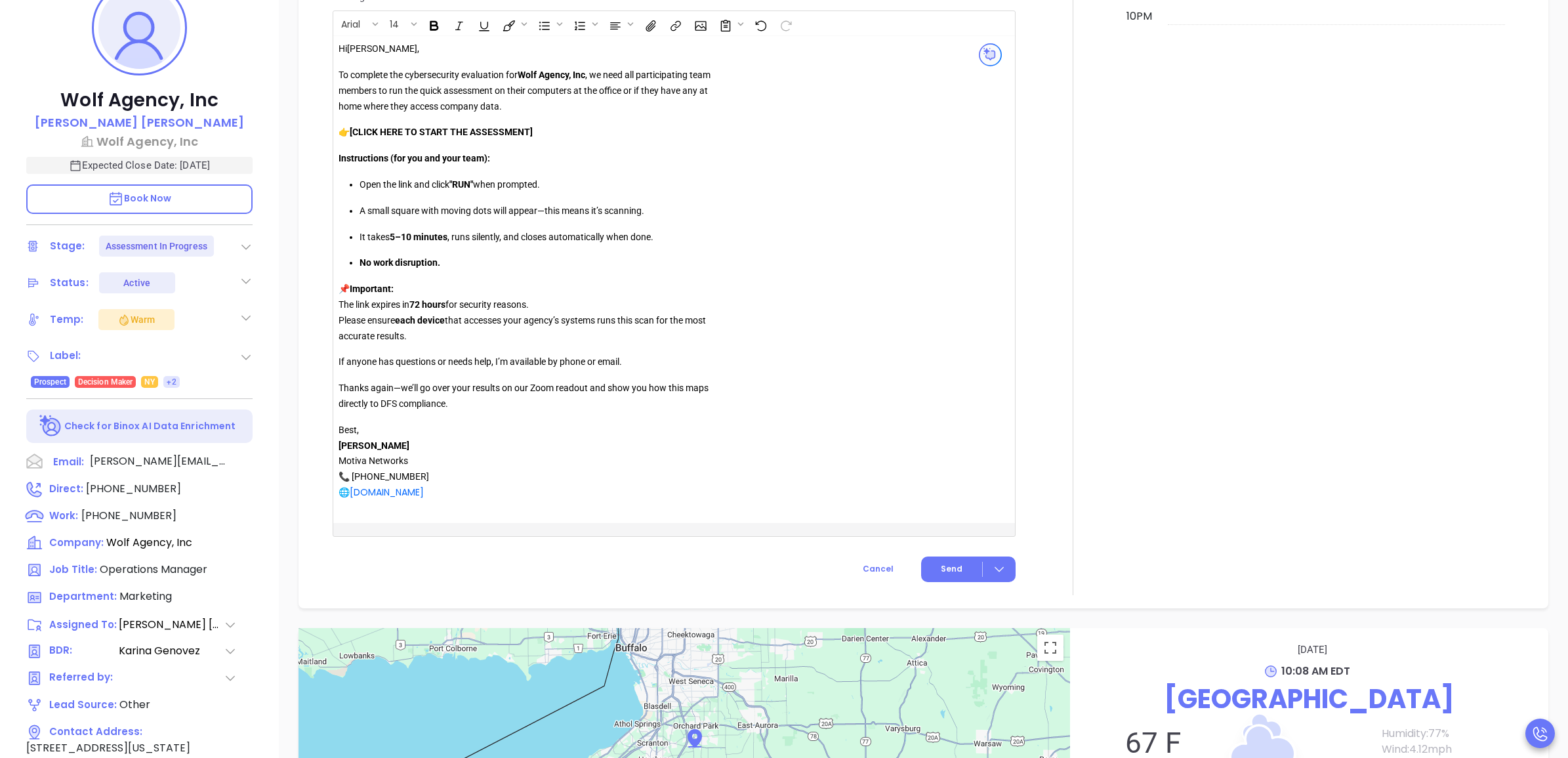
drag, startPoint x: 339, startPoint y: 277, endPoint x: 513, endPoint y: 773, distance: 525.6
click at [513, 533] on html "Leads CRM Marketing Reporting 3 4 Financial Leads Leads Sales Sales Manager BDR…" at bounding box center [784, 154] width 1568 height 758
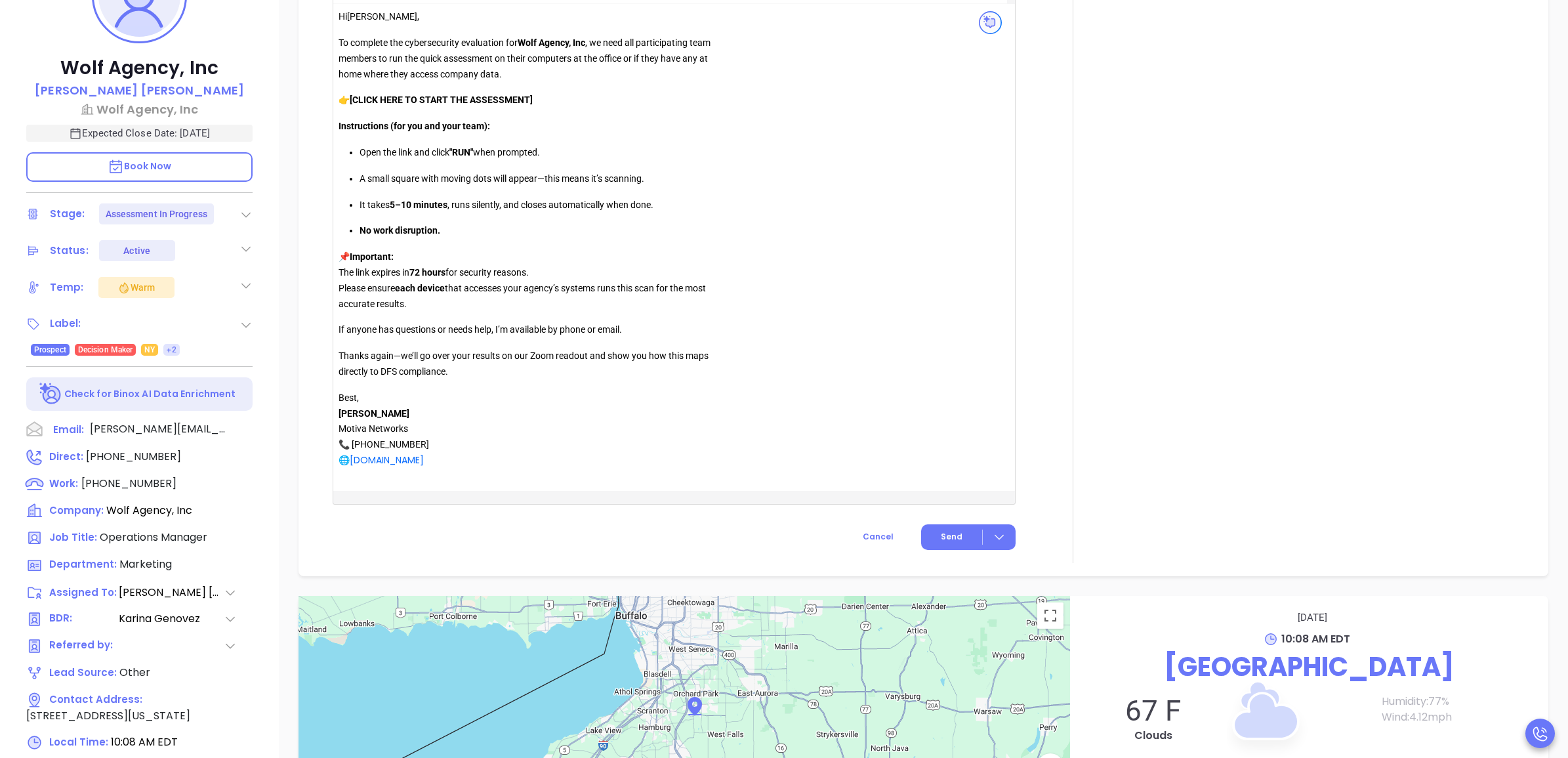
copy div "Lo Ipsumd , Si ametcons adi elitseddoeius temporinci utl Etdo Magnaa, Eni , ad …"
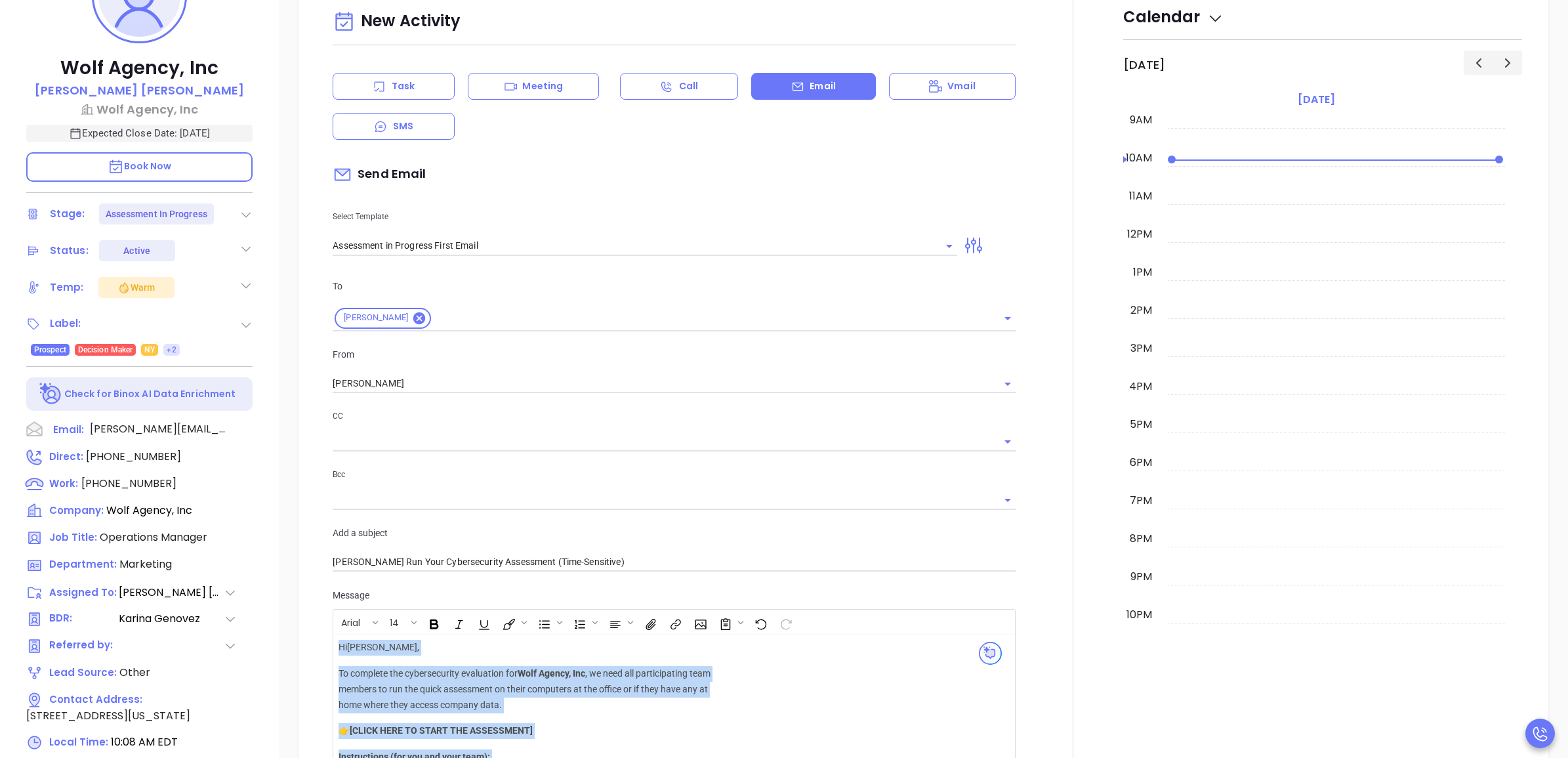
scroll to position [749, 0]
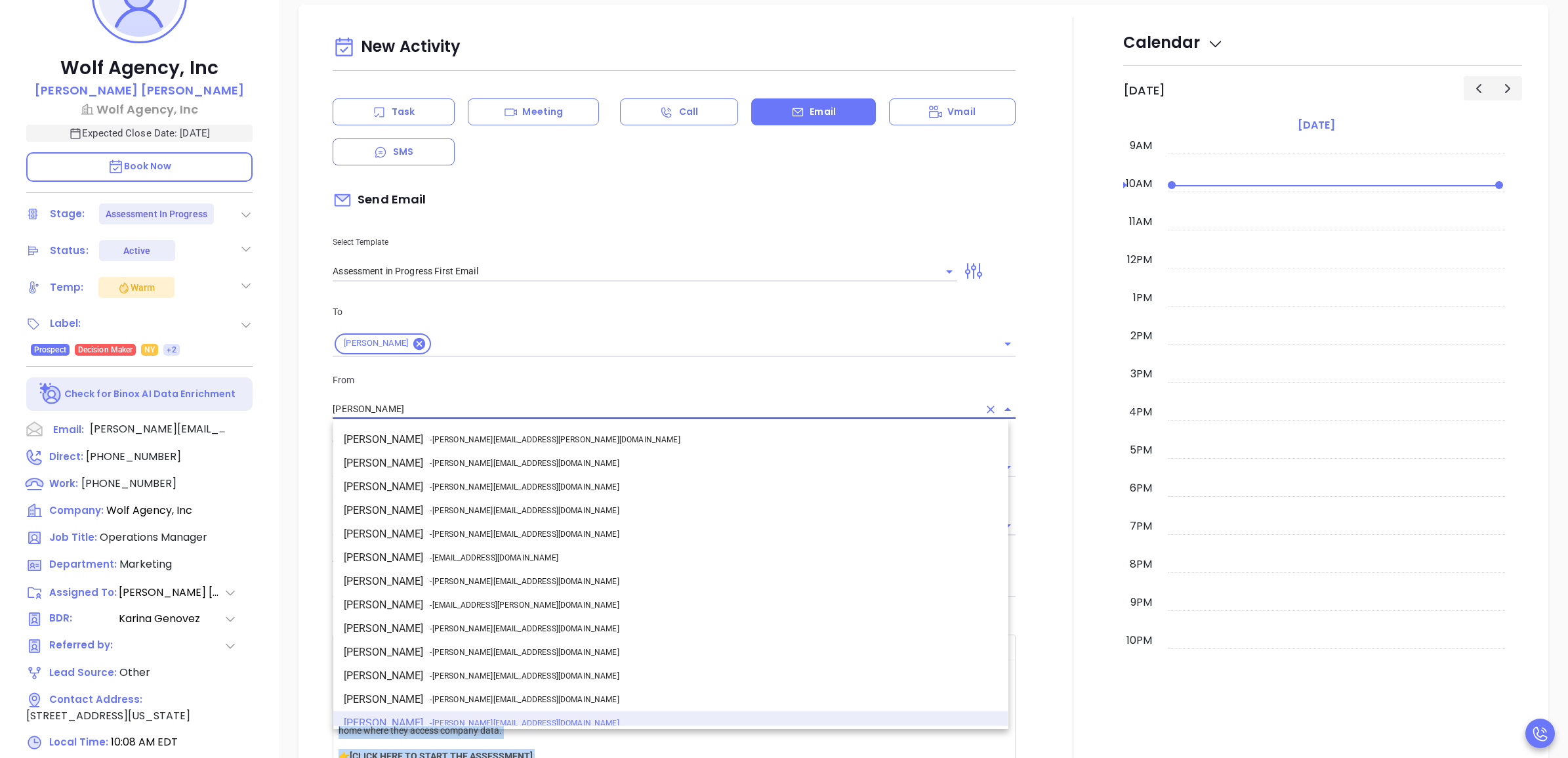
click at [490, 411] on input "[PERSON_NAME]" at bounding box center [655, 409] width 646 height 19
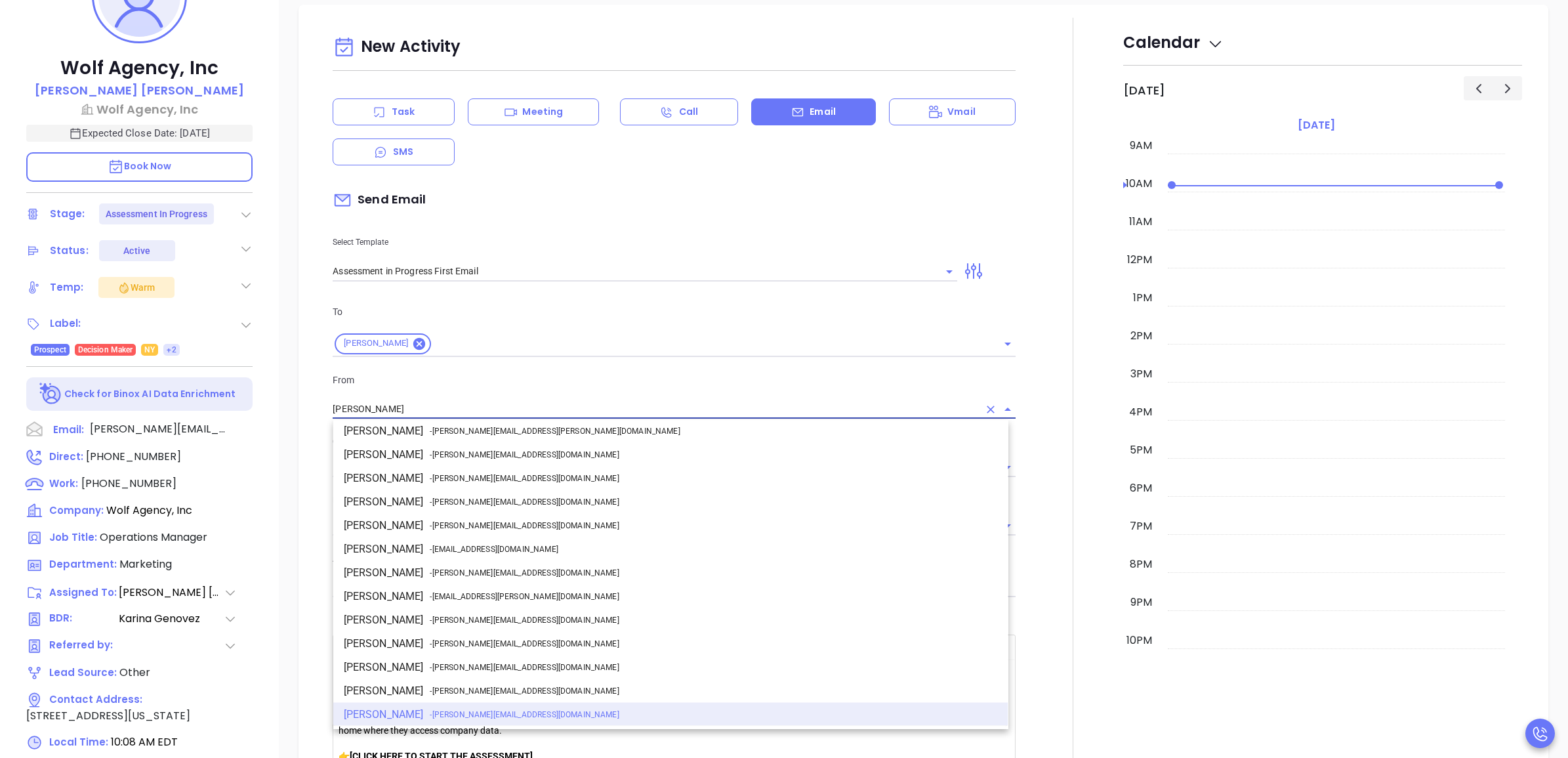
click at [500, 567] on span "- [PERSON_NAME][EMAIL_ADDRESS][DOMAIN_NAME]" at bounding box center [524, 572] width 189 height 12
type input "[PERSON_NAME]"
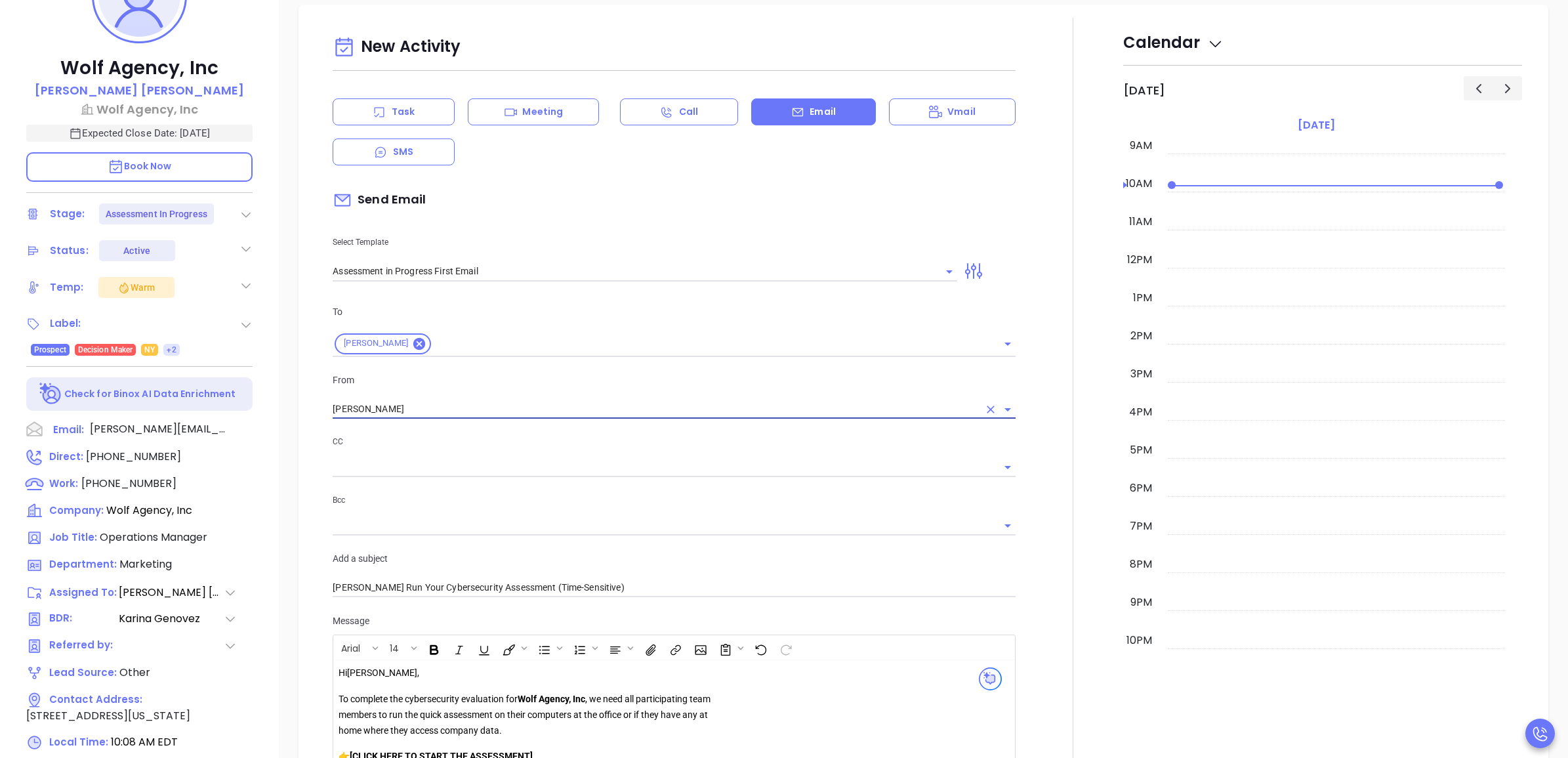
click at [1048, 346] on div at bounding box center [1073, 619] width 100 height 1201
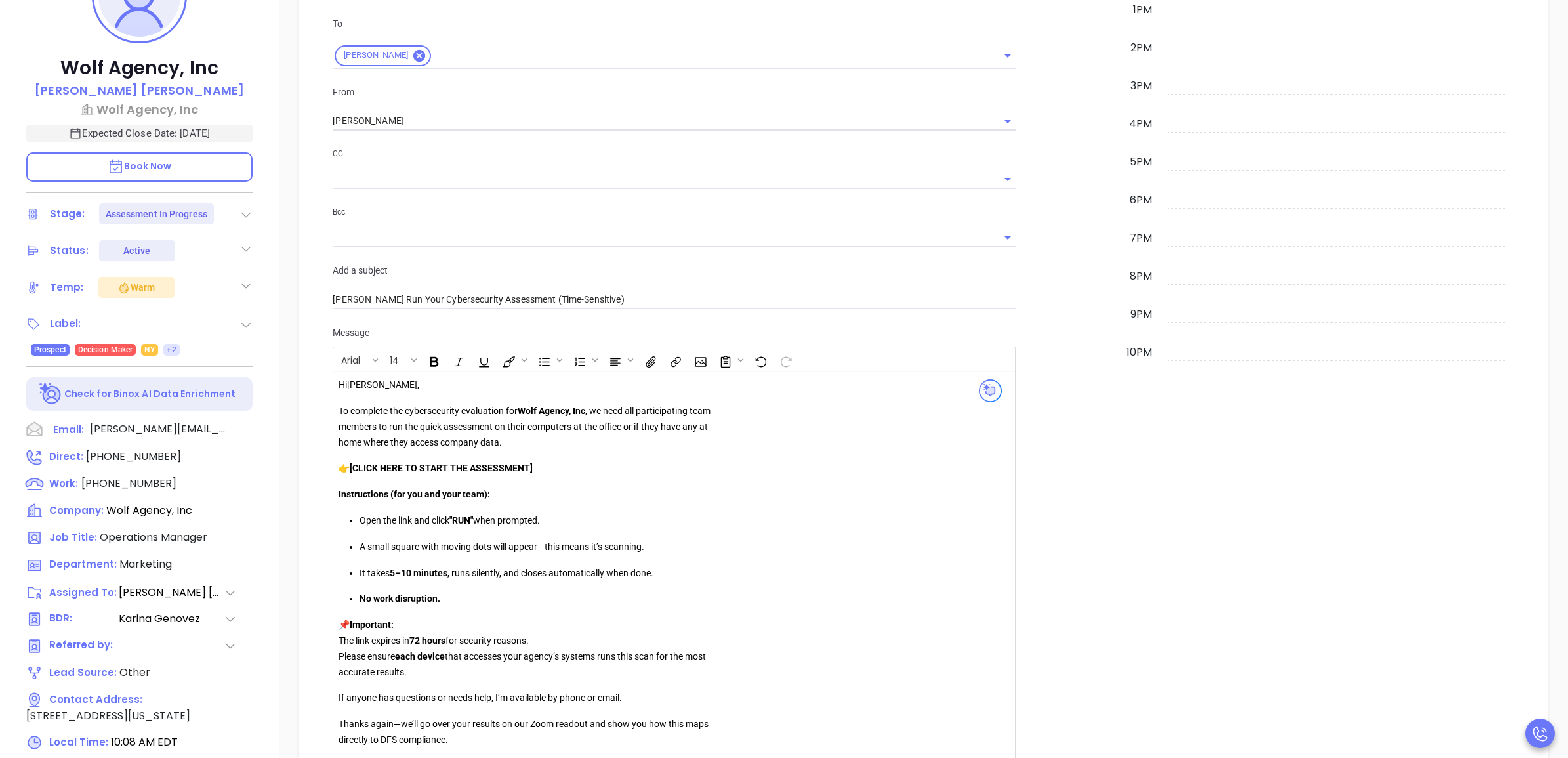
scroll to position [1066, 0]
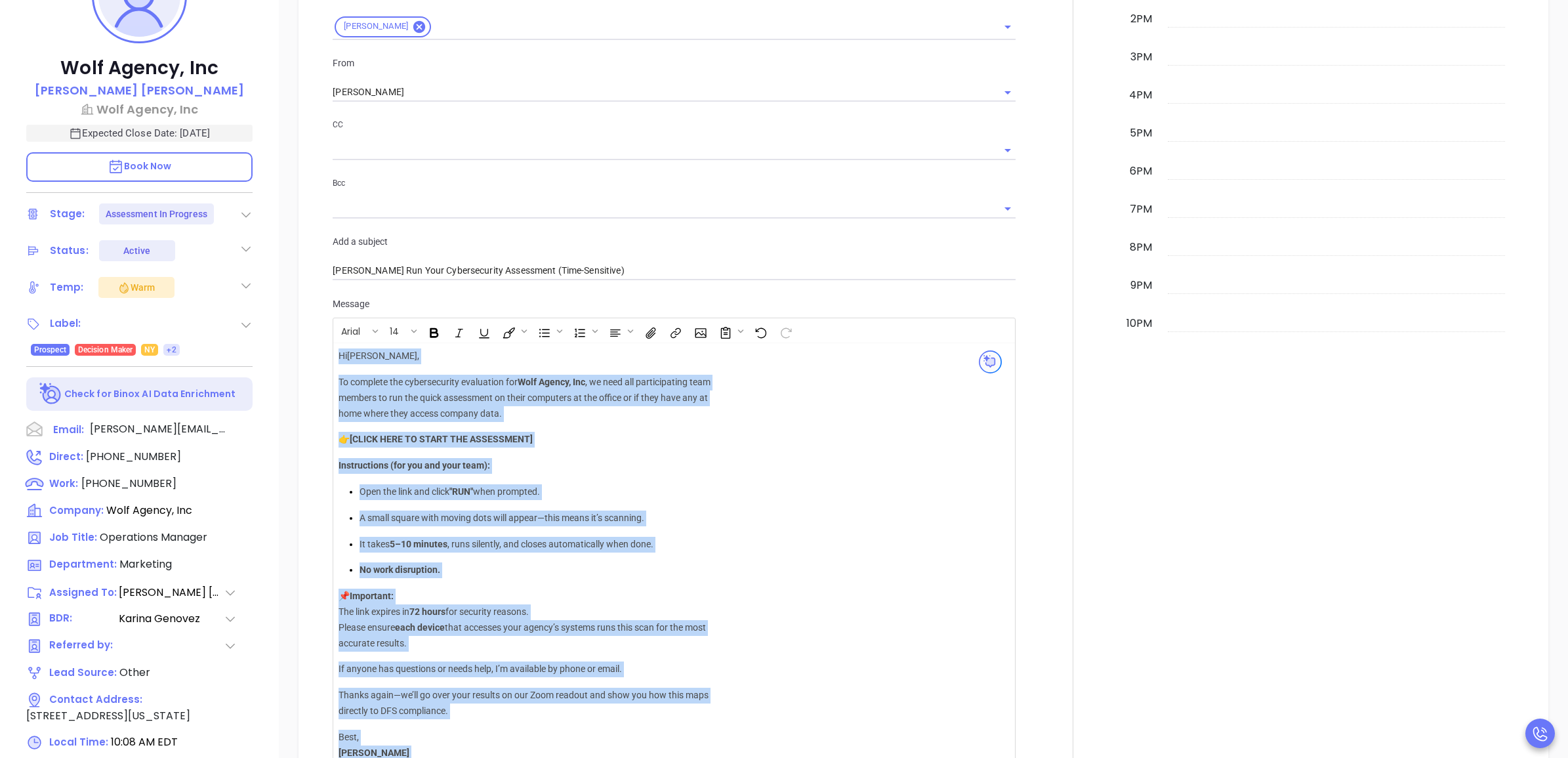
click at [540, 437] on p "👉 [CLICK HERE TO START THE ASSESSMENT]" at bounding box center [527, 439] width 377 height 16
click at [573, 440] on p "👉 [CLICK HERE TO START THE ASSESSMENT]" at bounding box center [527, 439] width 377 height 16
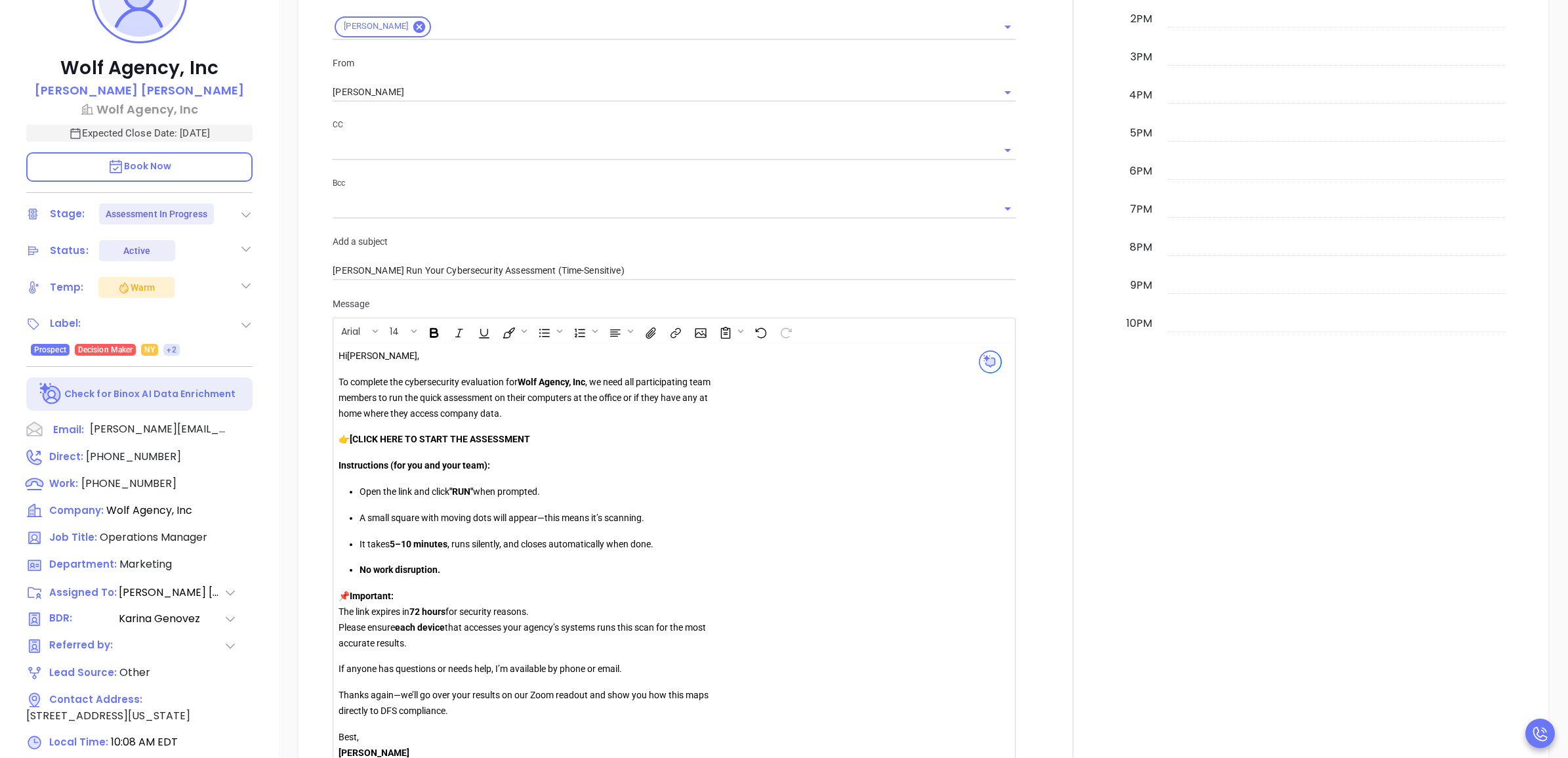
click at [358, 437] on strong "[CLICK HERE TO START THE ASSESSMENT" at bounding box center [440, 439] width 180 height 10
drag, startPoint x: 549, startPoint y: 441, endPoint x: 352, endPoint y: 445, distance: 197.0
click at [352, 445] on p "👉 CLICK HERE TO START THE ASSESSMENT" at bounding box center [527, 439] width 377 height 16
click at [678, 329] on icon "Insert link" at bounding box center [676, 333] width 15 height 14
click at [752, 373] on input "text" at bounding box center [737, 371] width 130 height 21
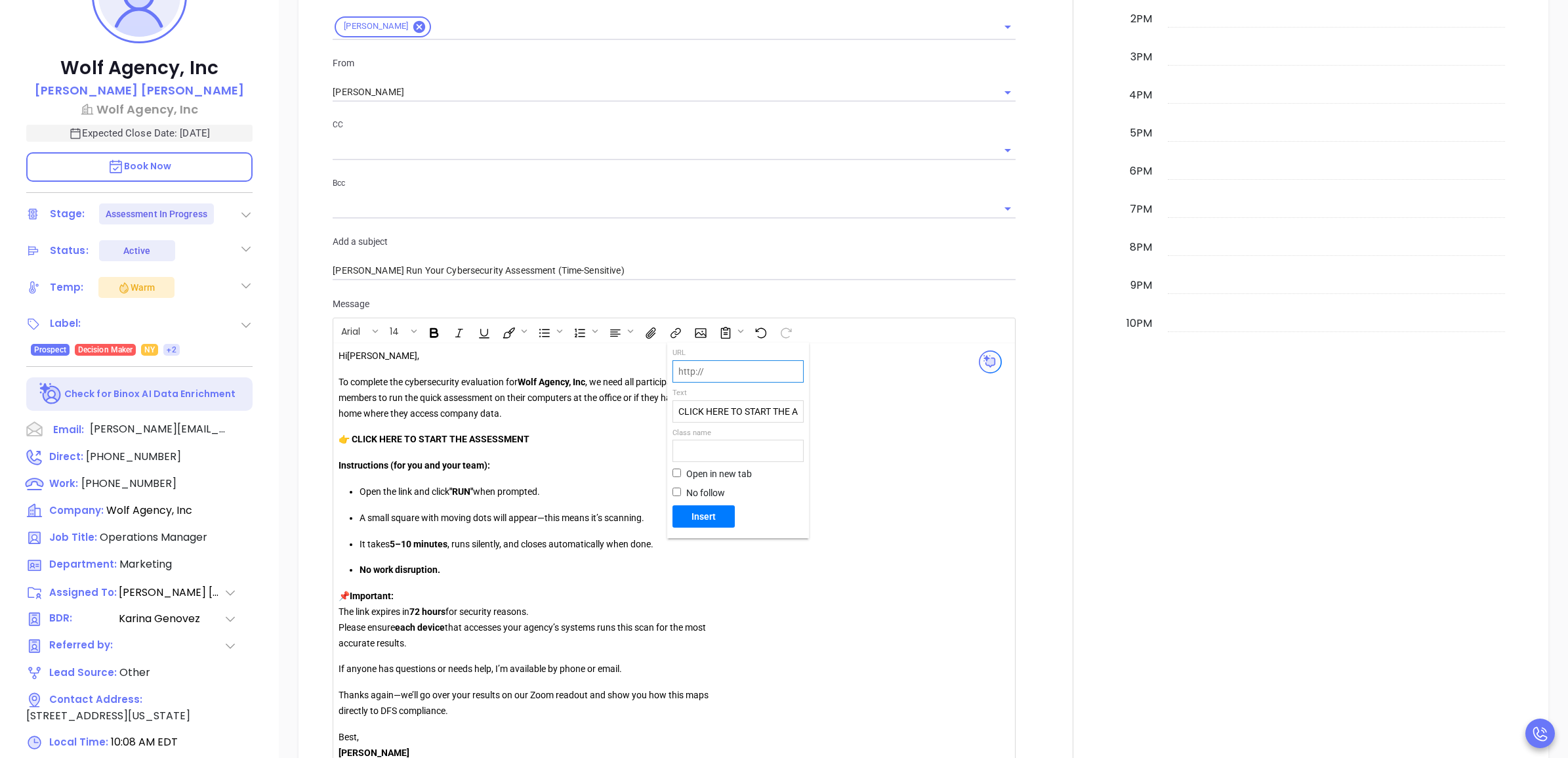
paste input "https://portal.galacticscan.com/penTestDownload/KNFQ-XTXB-GBWR"
type input "https://portal.galacticscan.com/penTestDownload/KNFQ-XTXB-GBWR"
click at [706, 509] on button "Insert" at bounding box center [703, 516] width 62 height 22
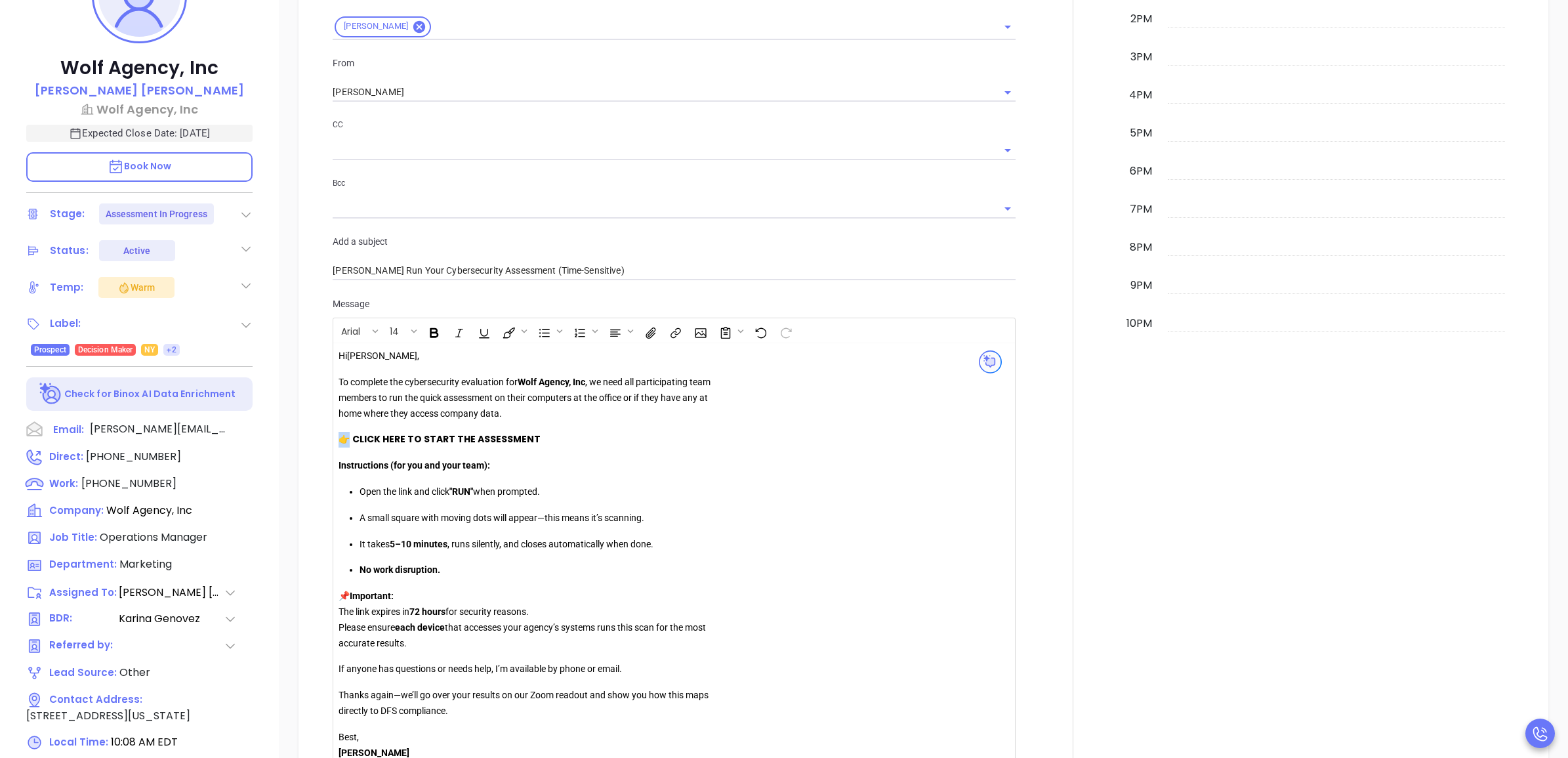
click at [506, 443] on strong "CLICK HERE TO START THE ASSESSMENT" at bounding box center [446, 439] width 188 height 13
click at [371, 466] on icon "Open link" at bounding box center [368, 464] width 9 height 9
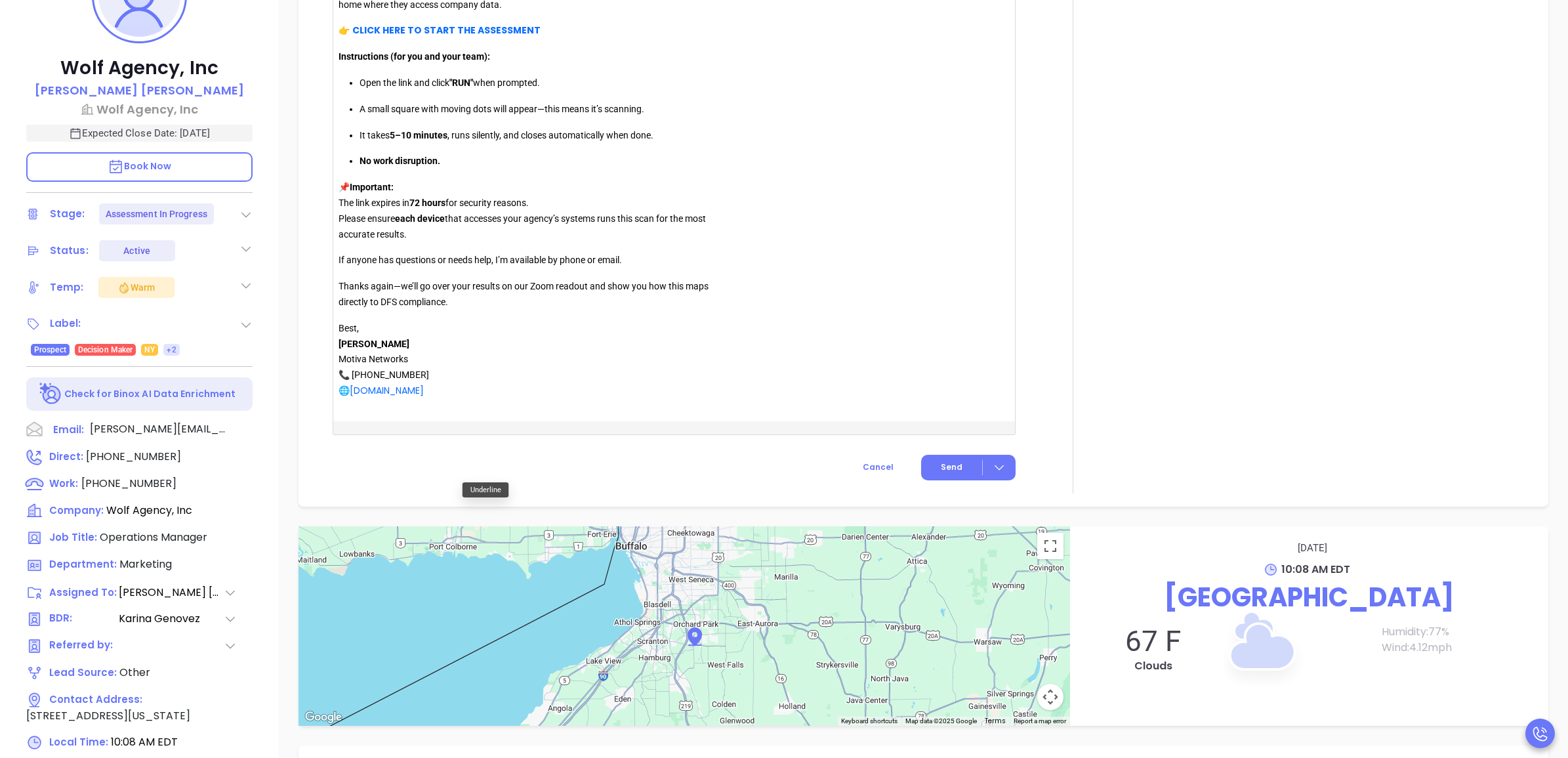
scroll to position [1476, 0]
drag, startPoint x: 430, startPoint y: 389, endPoint x: 340, endPoint y: 346, distance: 99.7
click at [340, 346] on p "Best, Walter Contreras Motiva Networks 📞 646-374-1820 🌐 www.motiva.net" at bounding box center [527, 358] width 377 height 78
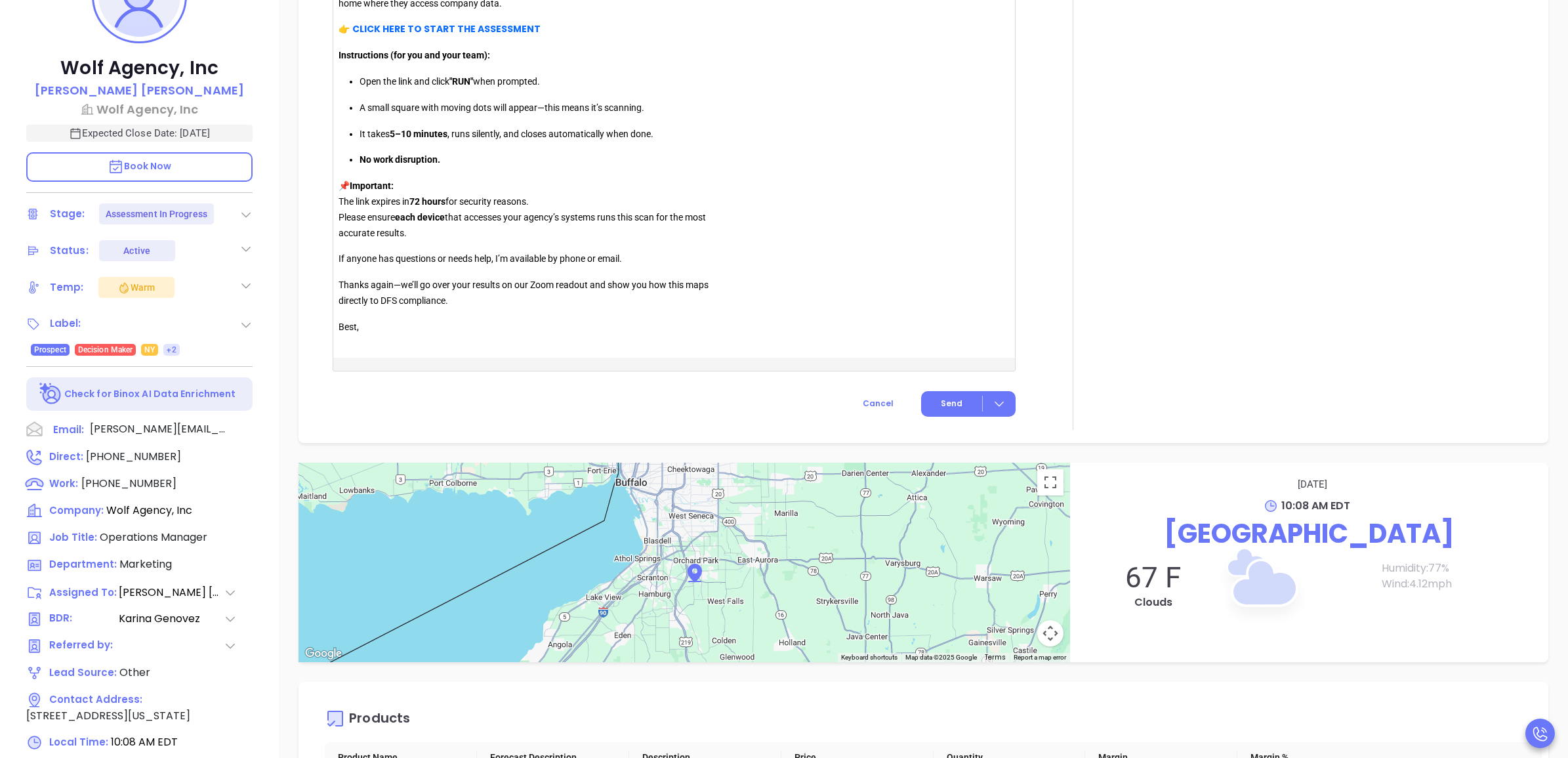
click at [413, 335] on p "Best, ﻿" at bounding box center [527, 327] width 377 height 16
click at [928, 415] on button "Send" at bounding box center [968, 403] width 94 height 26
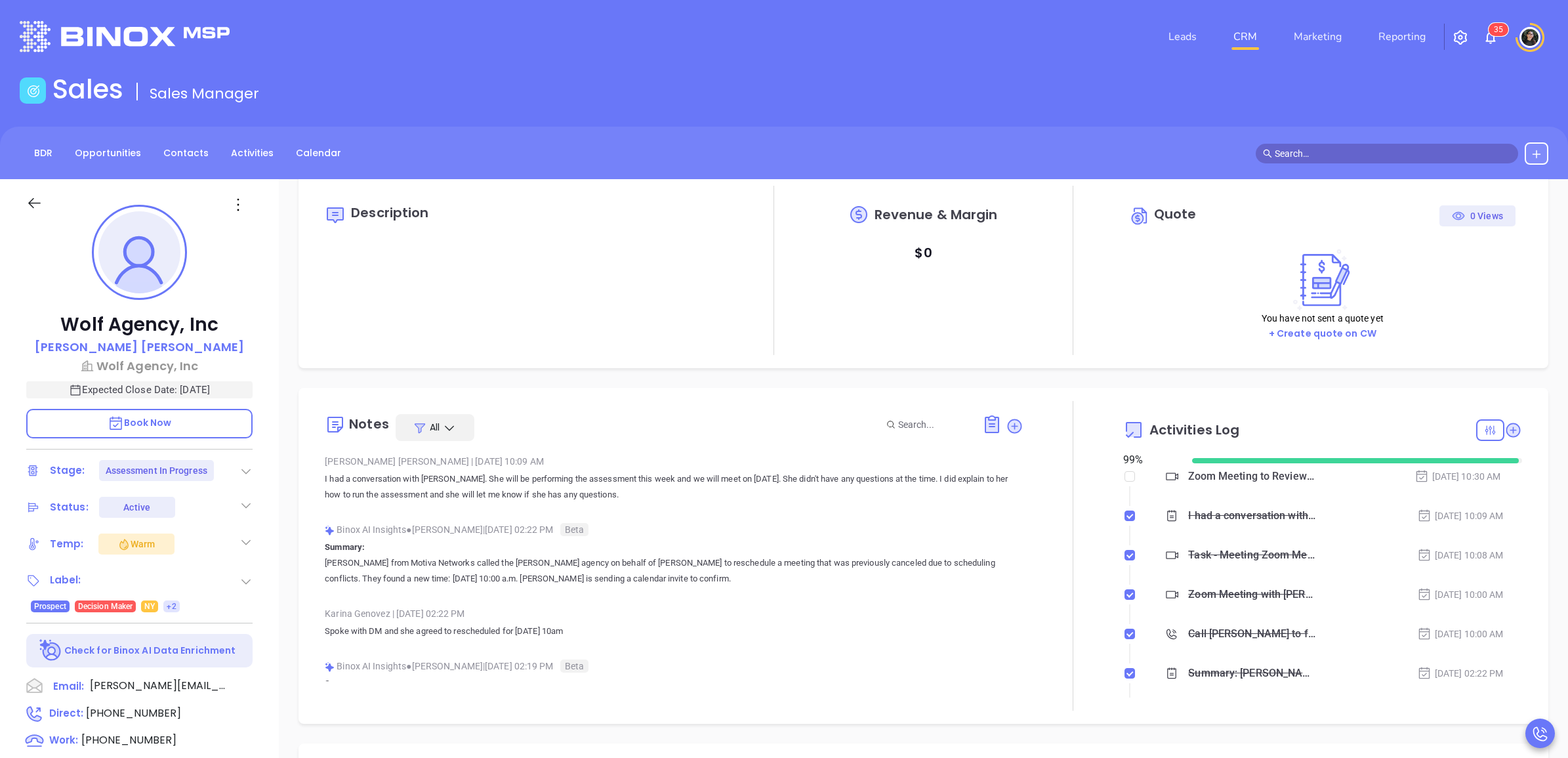
scroll to position [1, 0]
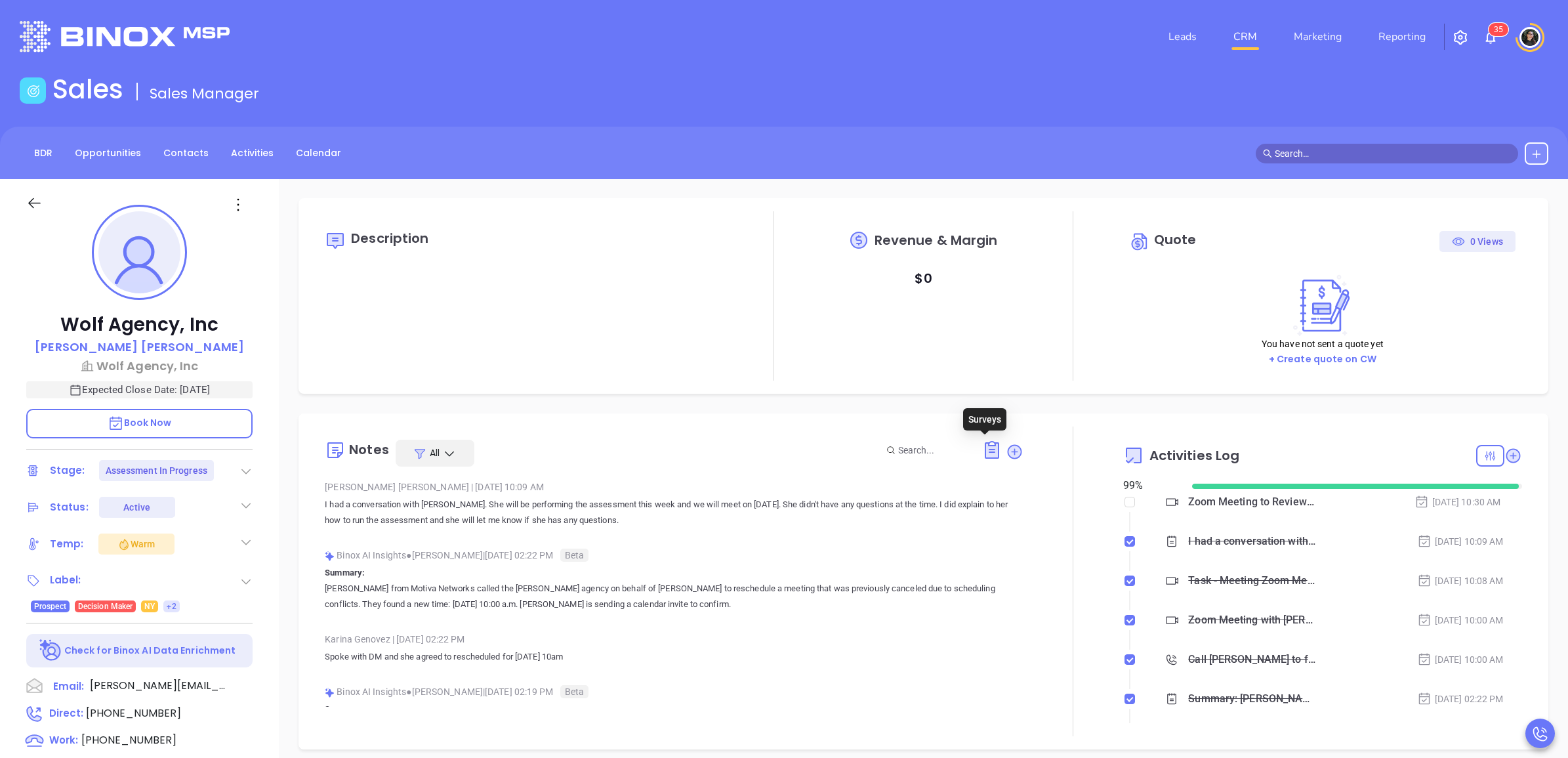
click at [1009, 457] on icon at bounding box center [1014, 452] width 18 height 18
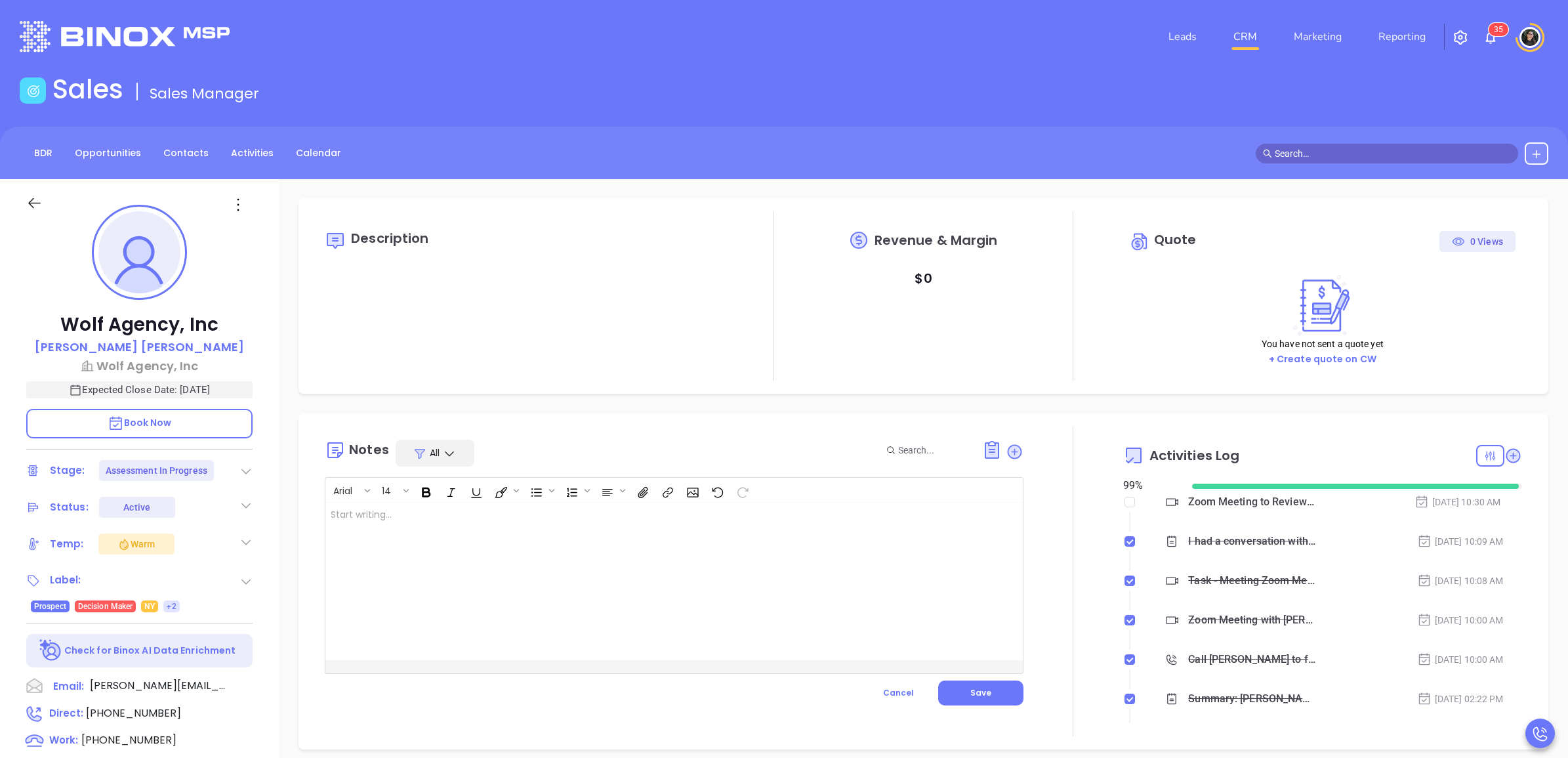
click at [735, 564] on div at bounding box center [649, 581] width 648 height 157
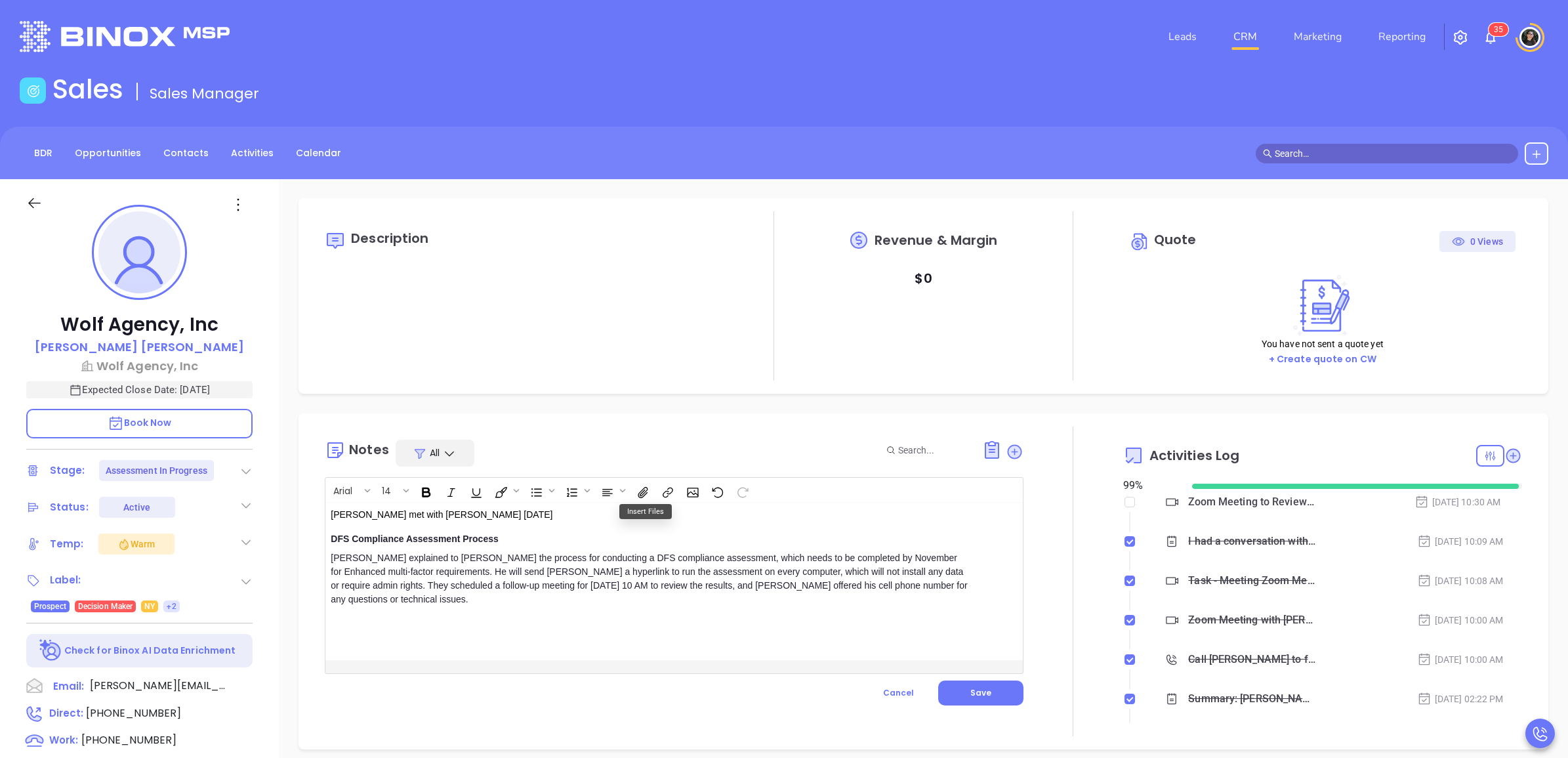
click at [487, 627] on div "Walter met with Connie today DFS Compliance Assessment Process Walter explained…" at bounding box center [649, 581] width 648 height 157
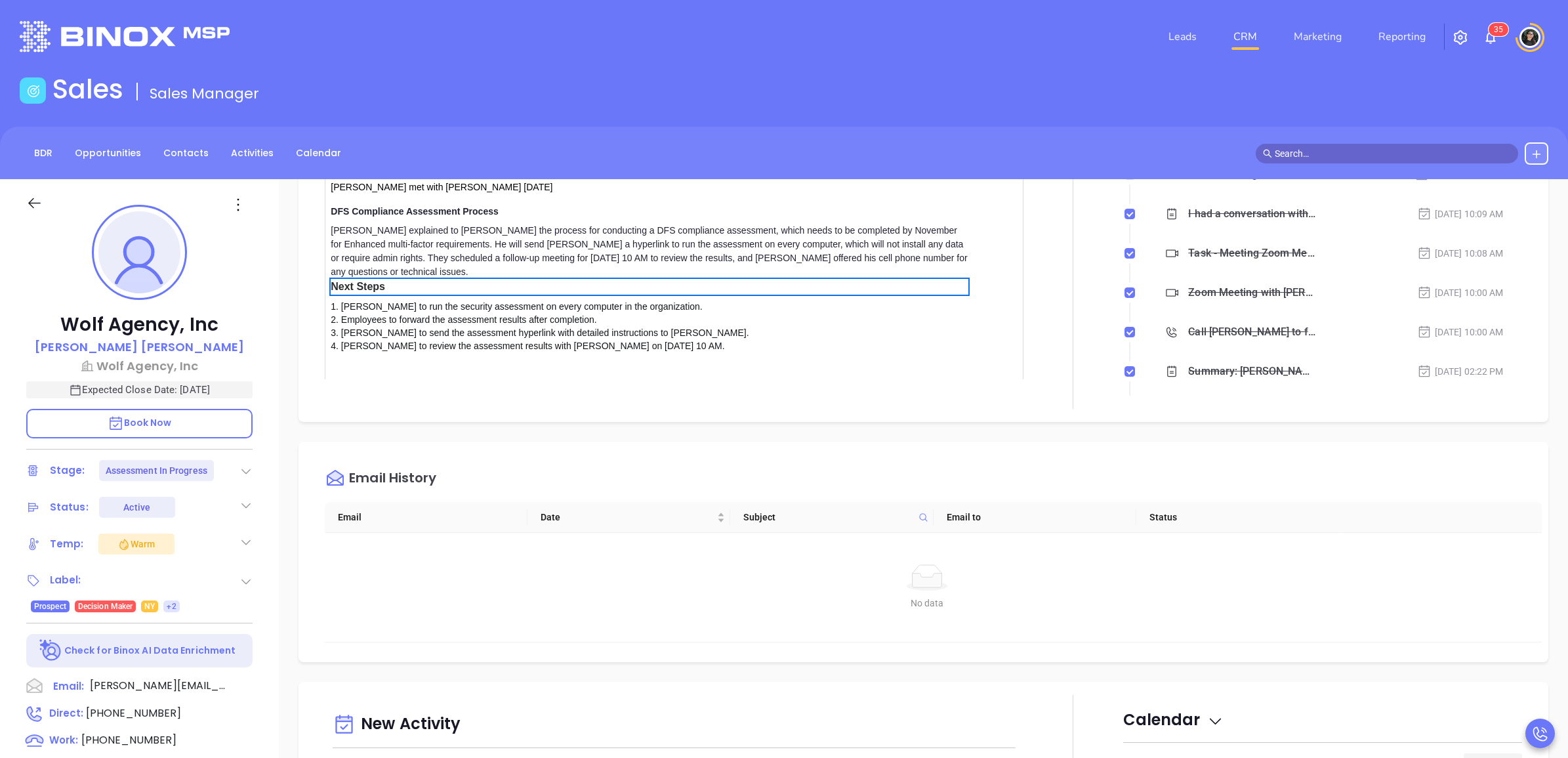
scroll to position [47, 0]
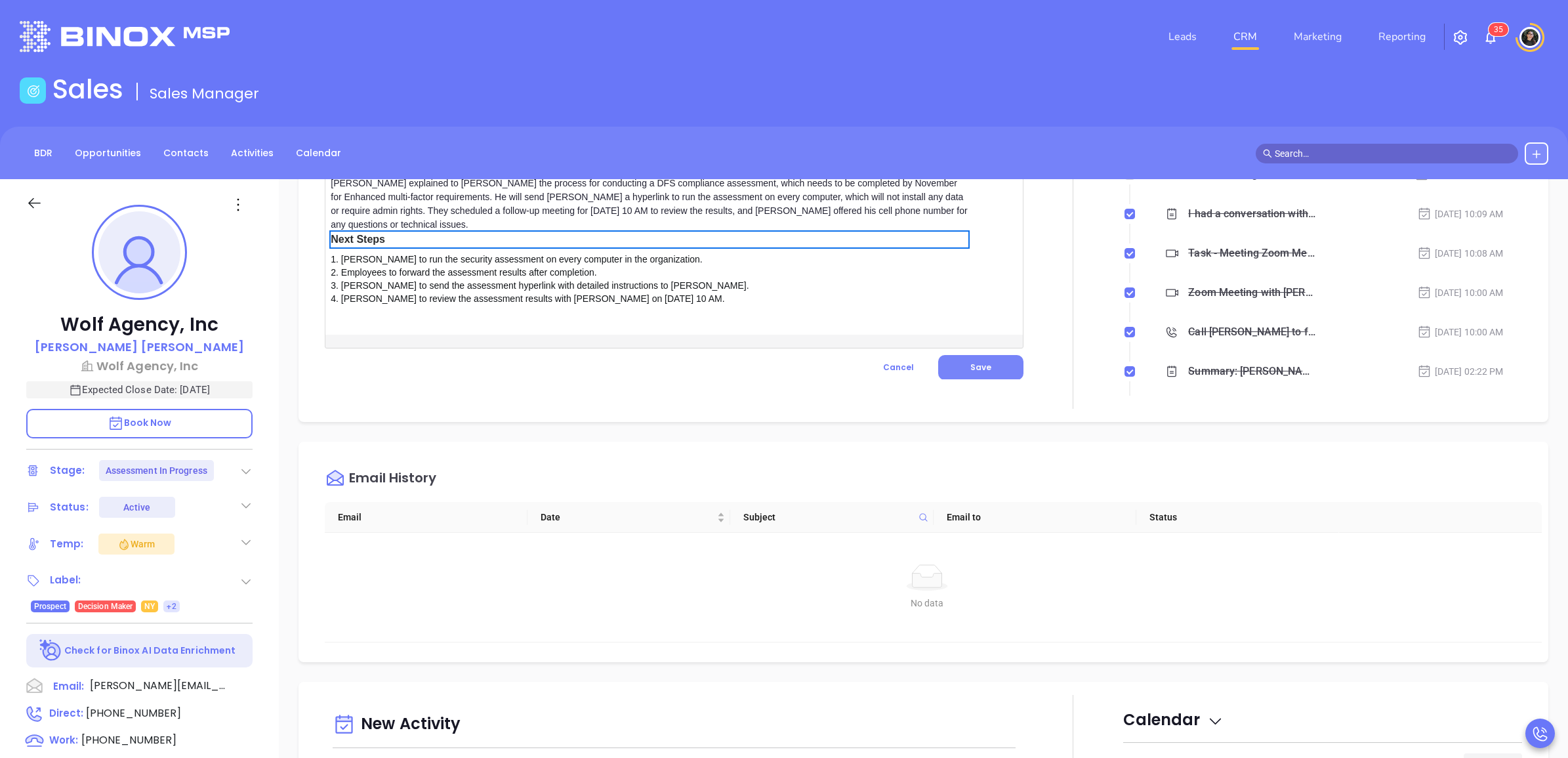
click at [962, 359] on button "Save" at bounding box center [980, 367] width 85 height 25
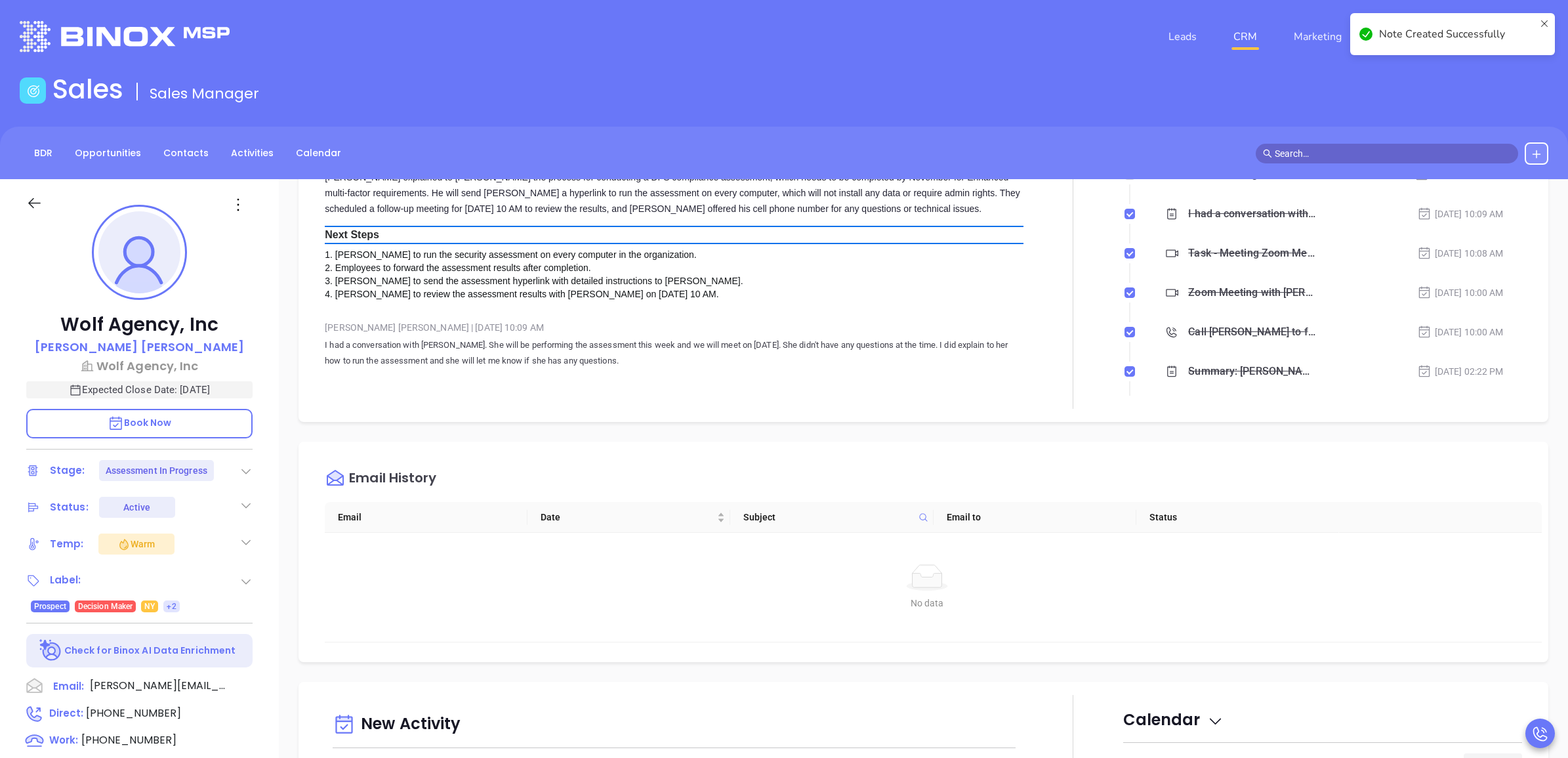
scroll to position [0, 0]
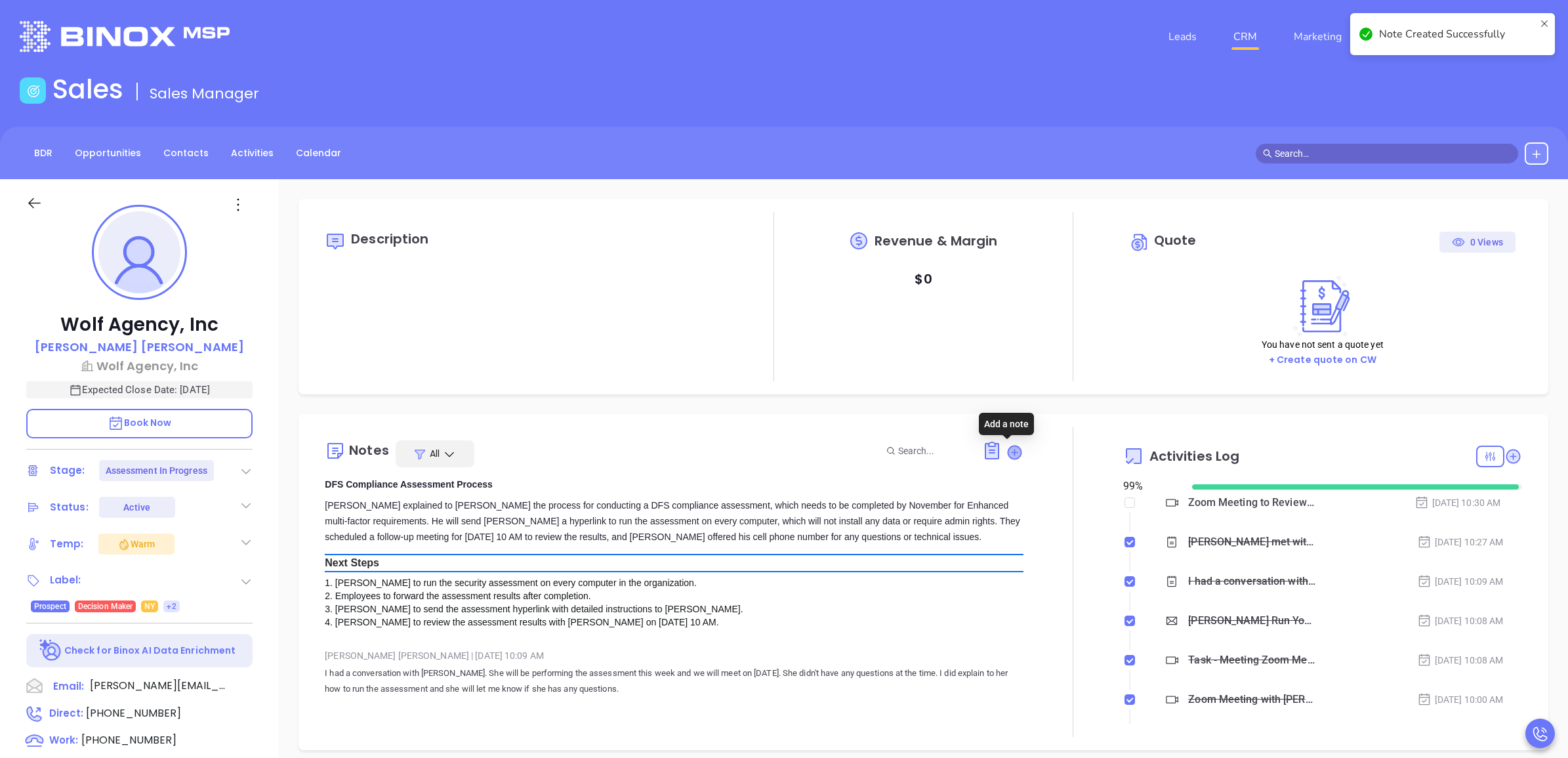
click at [1010, 450] on icon at bounding box center [1014, 452] width 13 height 13
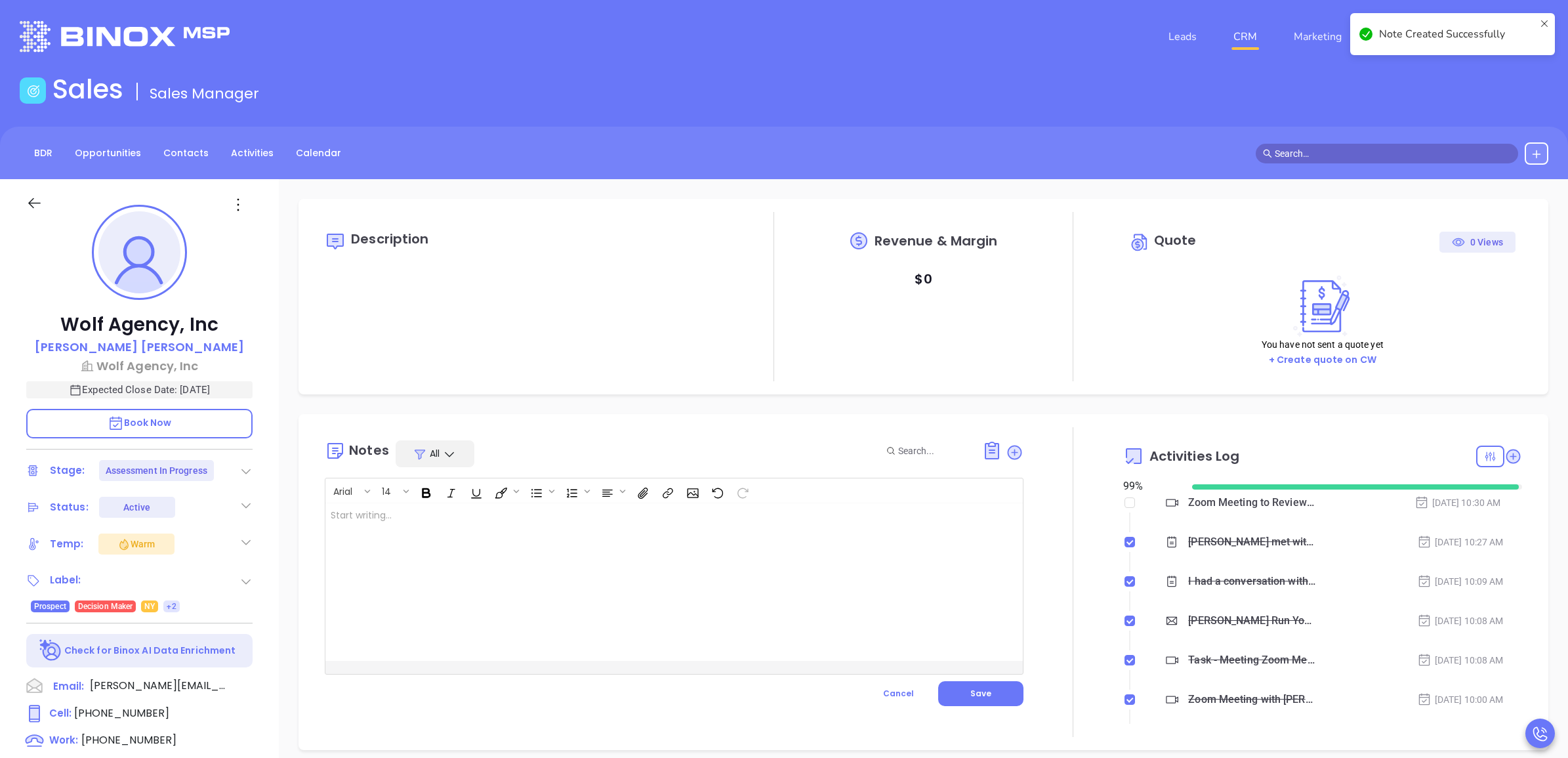
click at [703, 552] on div at bounding box center [649, 581] width 648 height 157
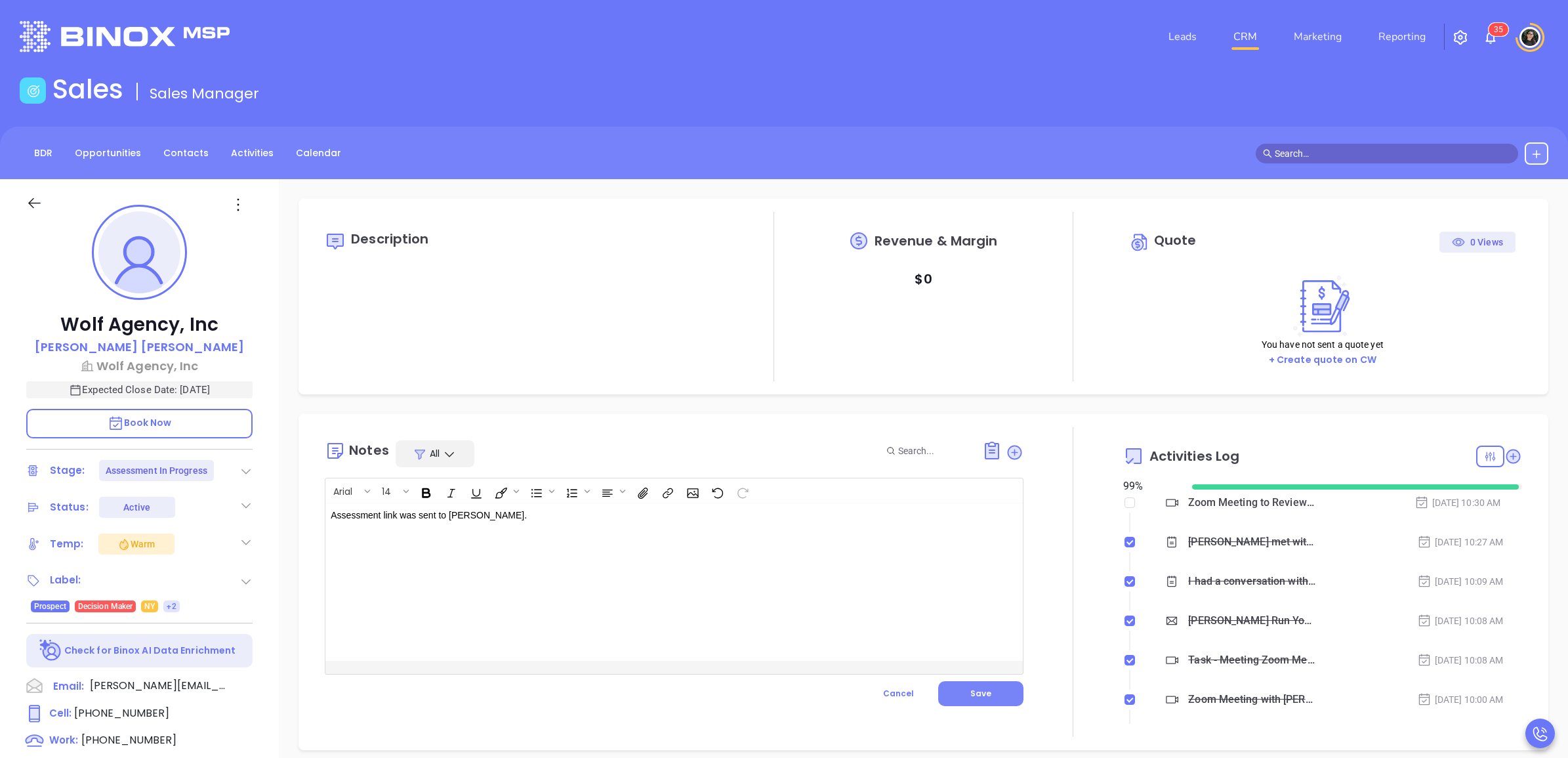
click at [972, 692] on span "Save" at bounding box center [980, 693] width 21 height 11
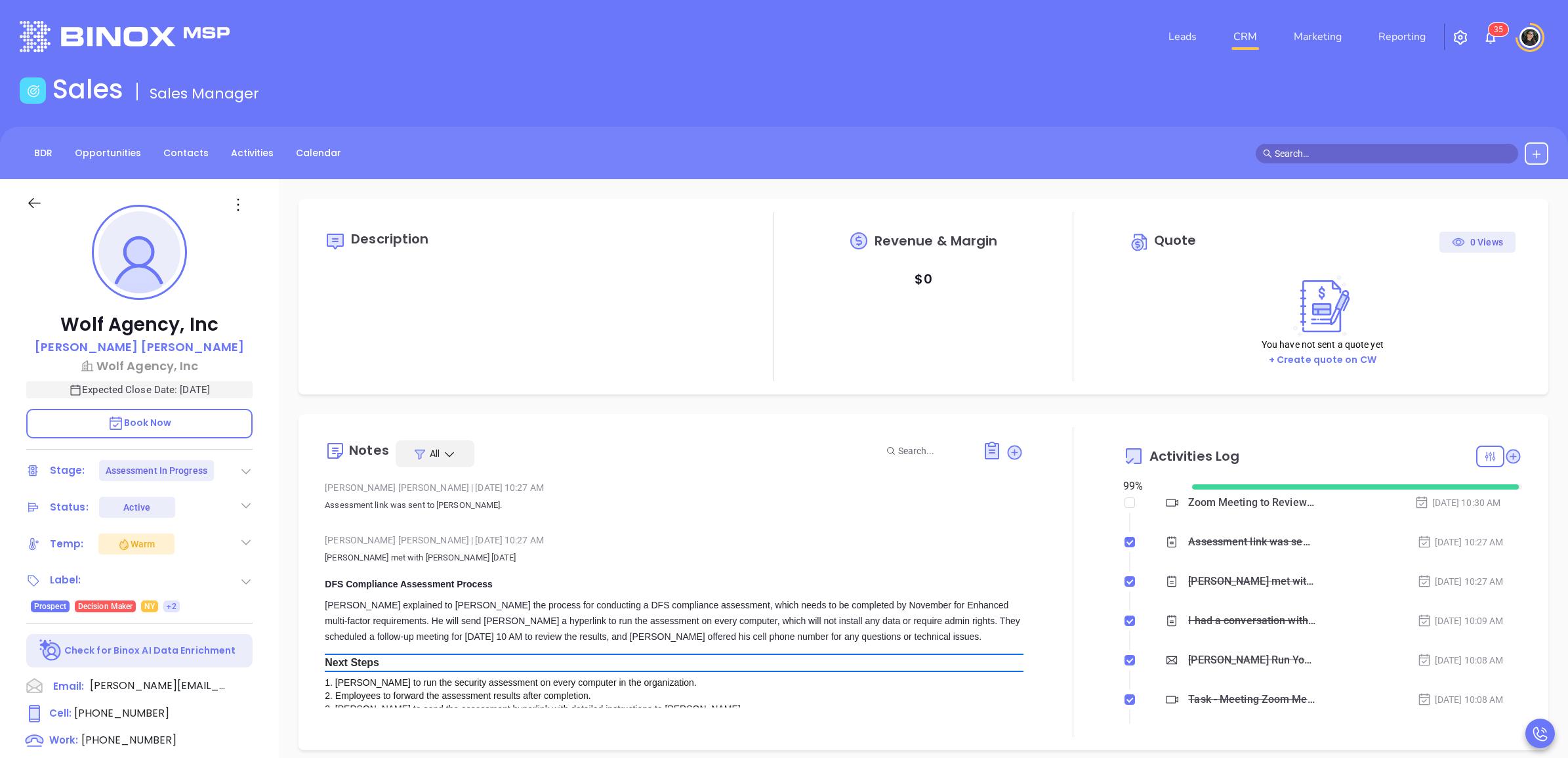
click at [1260, 30] on link "CRM" at bounding box center [1244, 37] width 34 height 26
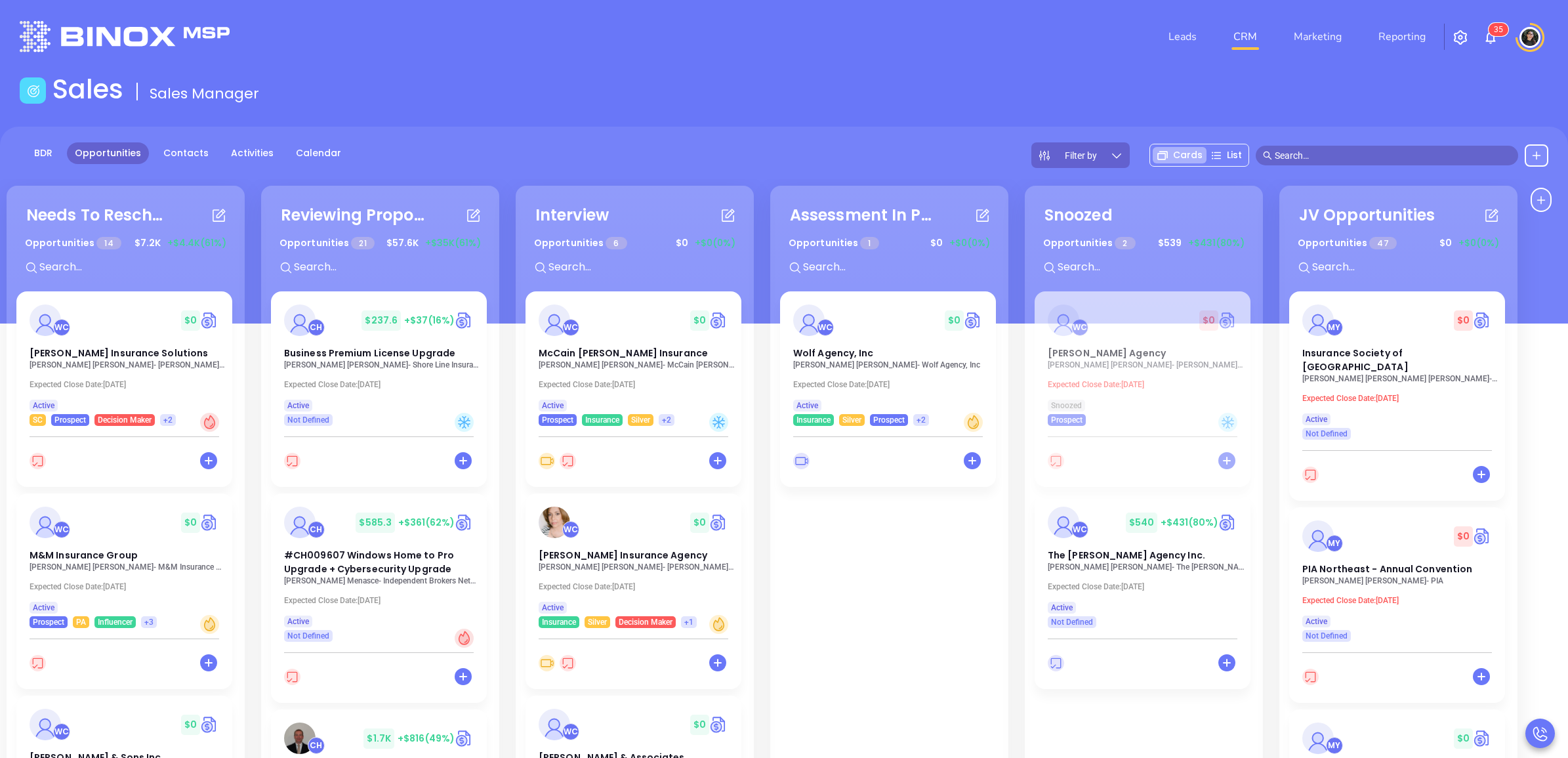
click at [920, 295] on div "WC $ 0 Wolf Agency, Inc Connie Caputo - Wolf Agency, Inc Expected Close Date: S…" at bounding box center [888, 358] width 215 height 134
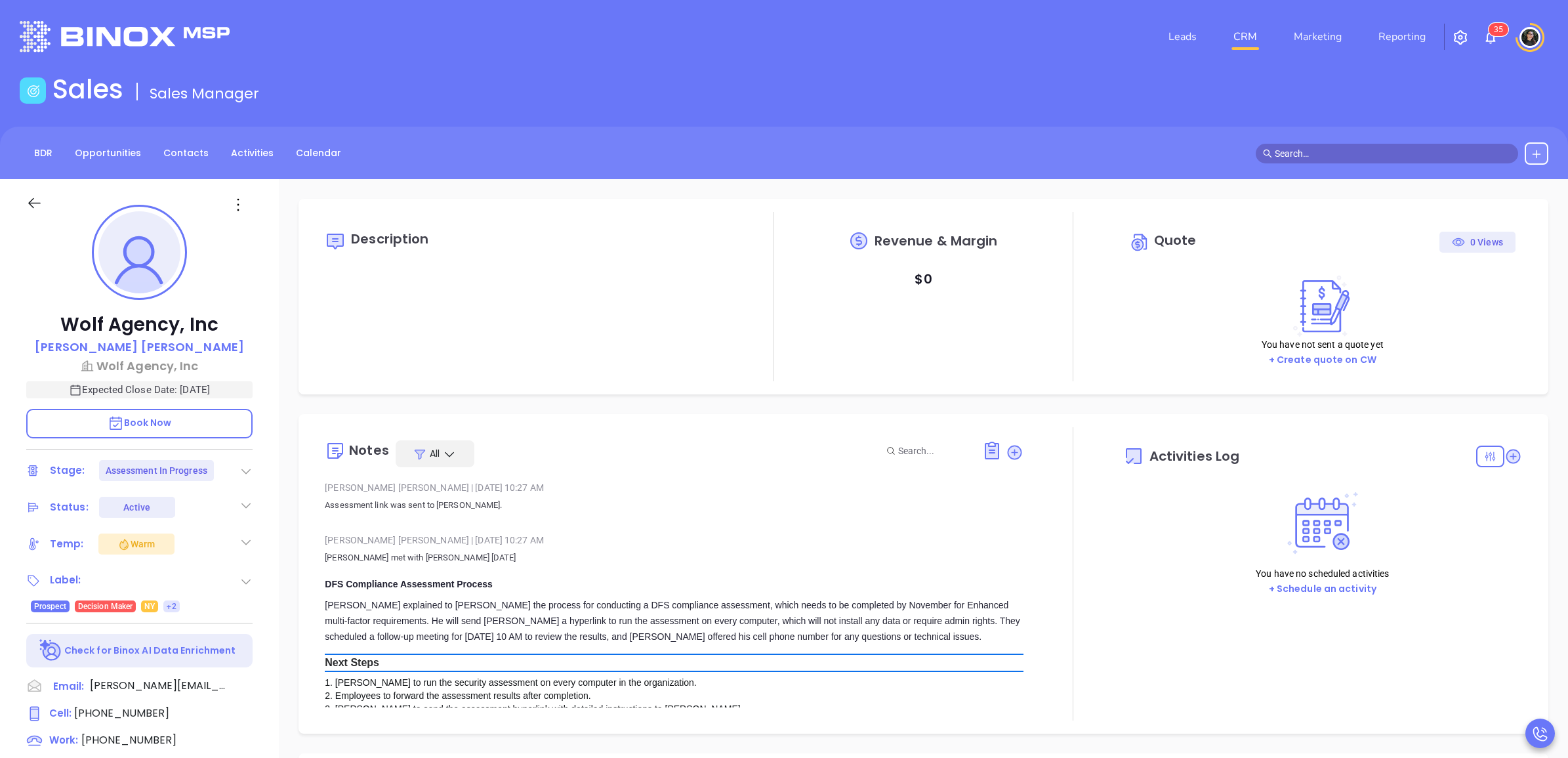
type input "[DATE]"
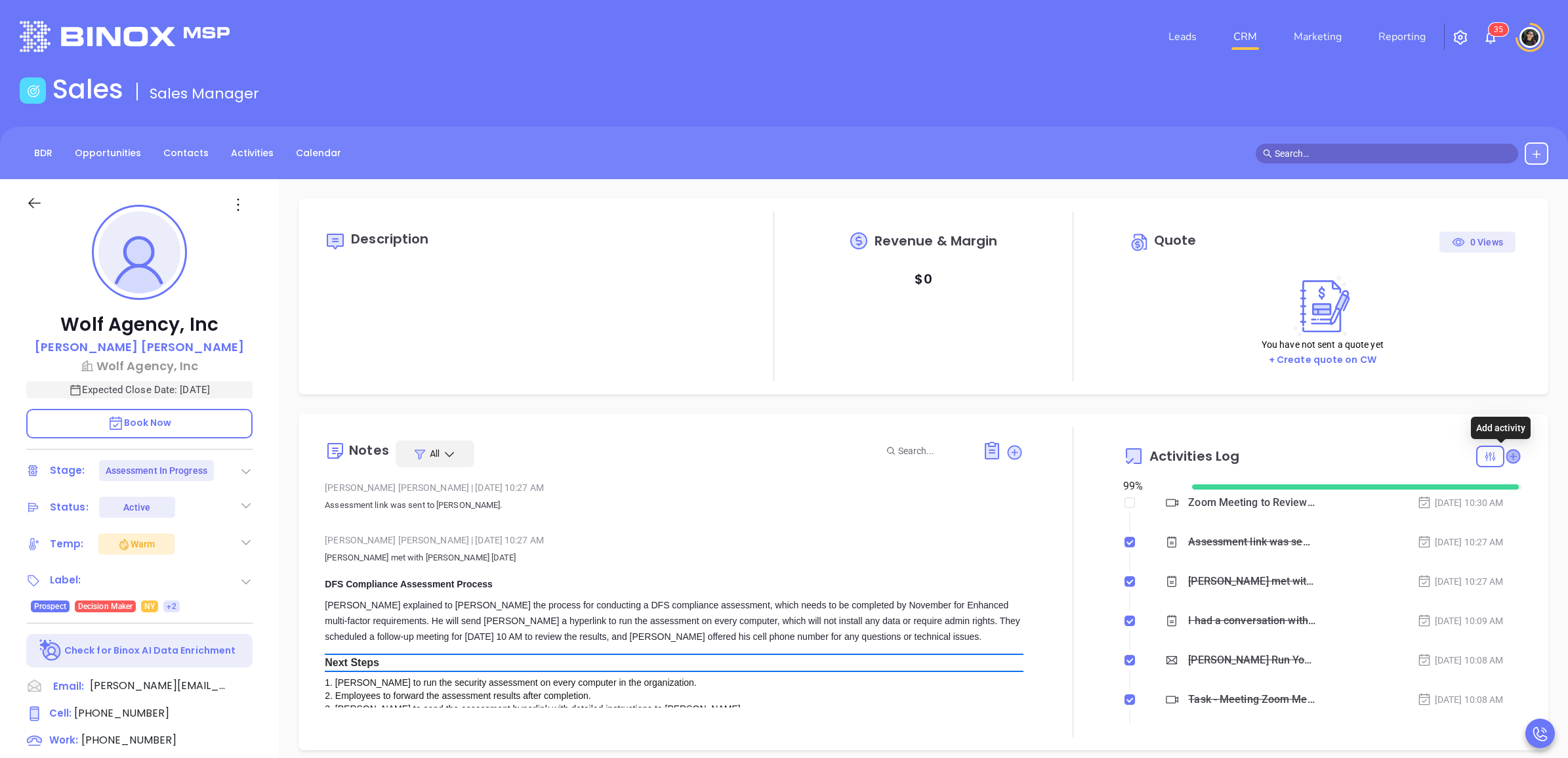
click at [1506, 453] on icon at bounding box center [1513, 456] width 13 height 13
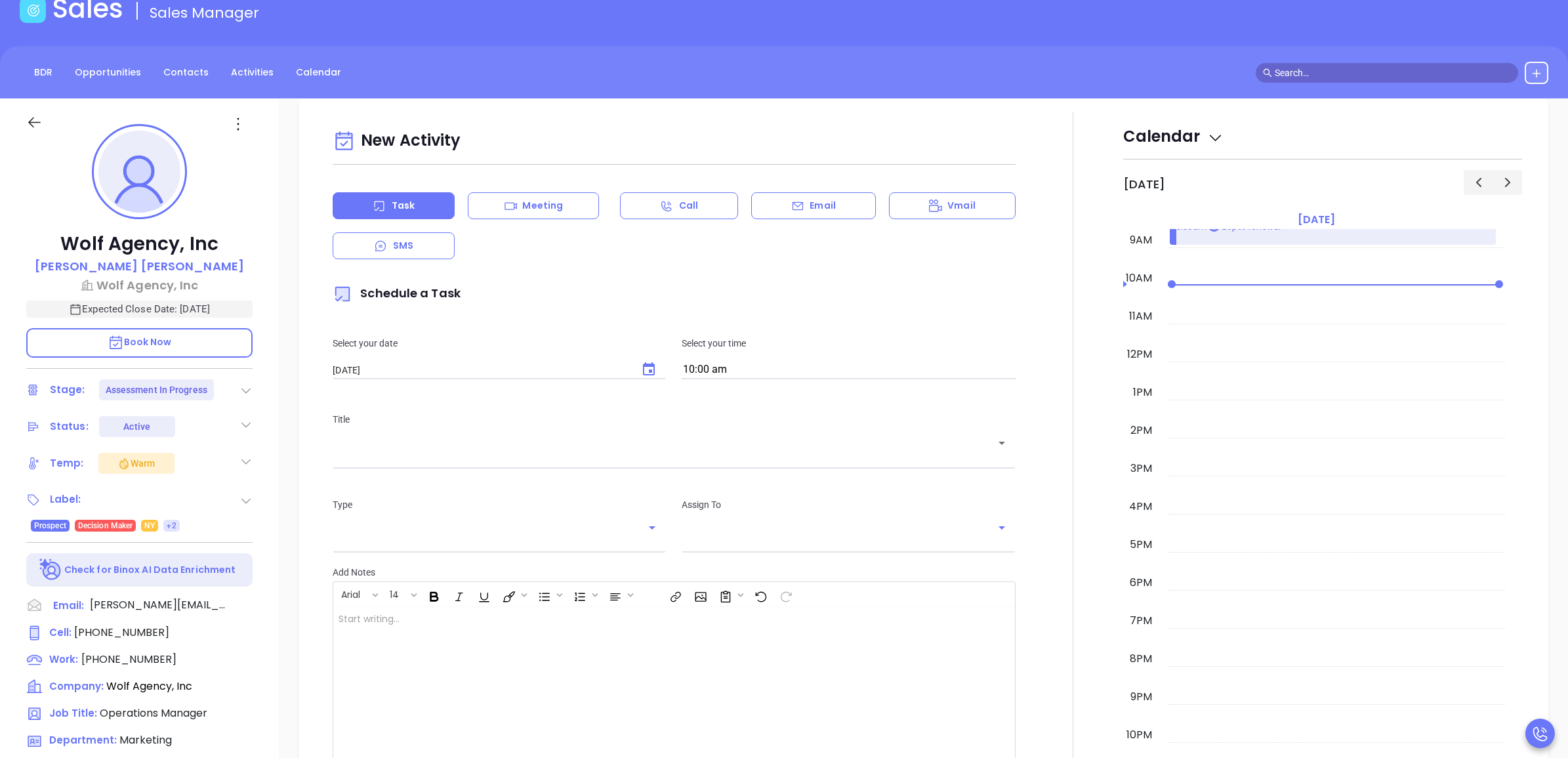
scroll to position [179, 0]
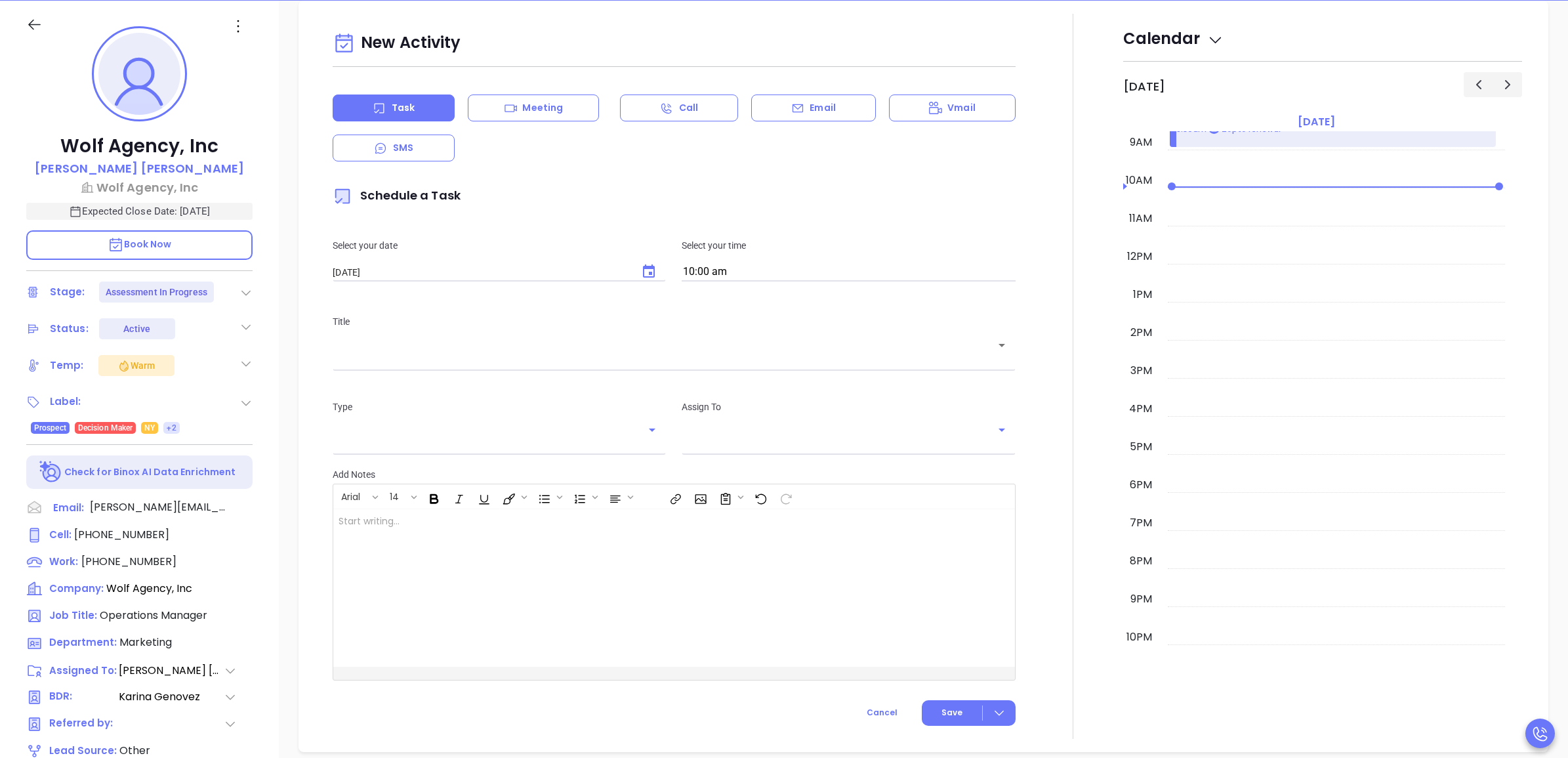
type input "[PERSON_NAME]"
click at [618, 363] on div "​" at bounding box center [673, 353] width 682 height 26
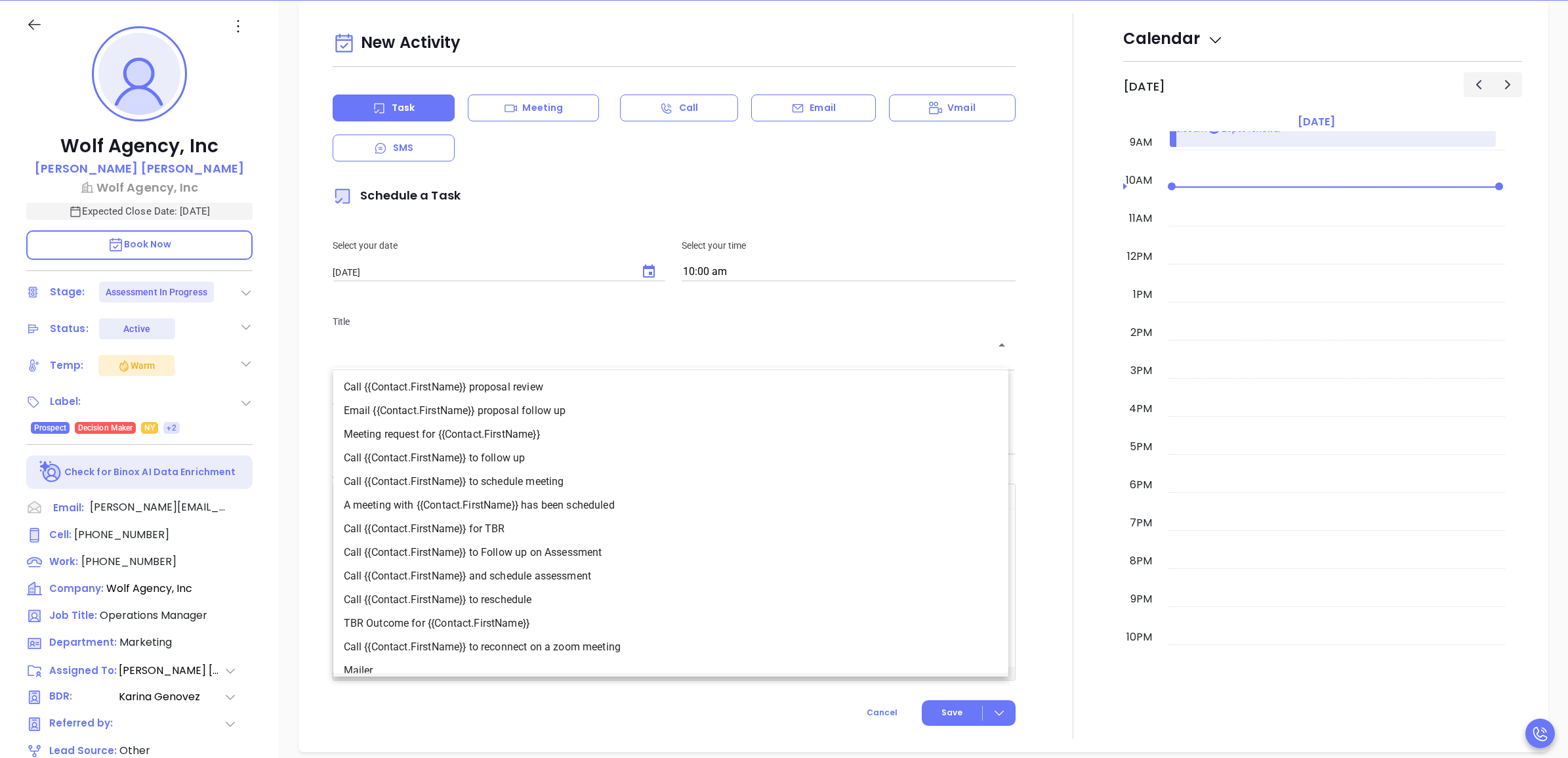
click at [564, 558] on li "Call {{Contact.FirstName}} to Follow up on Assessment" at bounding box center [671, 552] width 675 height 24
type input "Call Connie to Follow up on Assessment"
type input "Call"
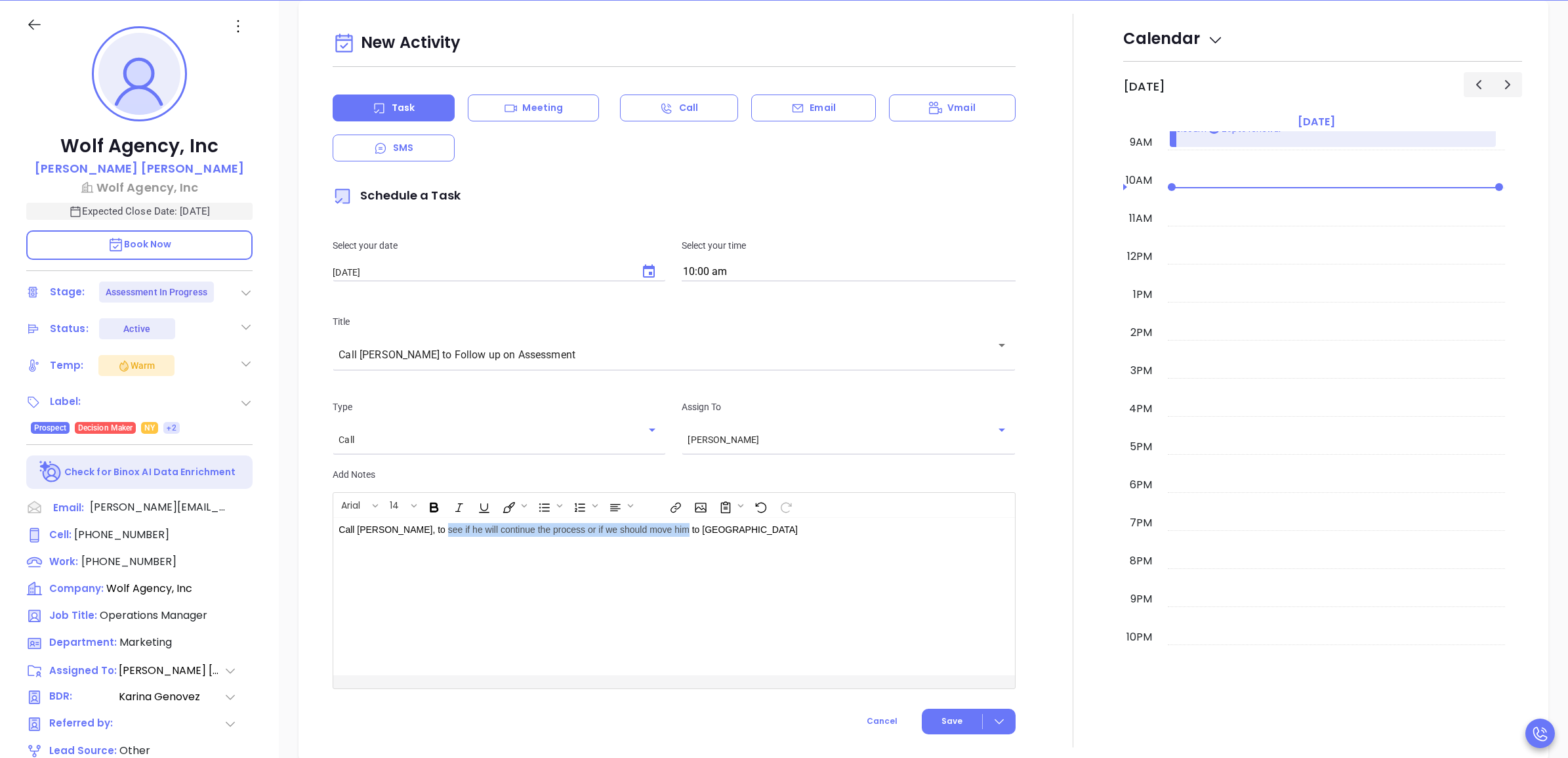
drag, startPoint x: 426, startPoint y: 529, endPoint x: 831, endPoint y: 526, distance: 405.0
click at [831, 526] on p "Call Connie, to see if he will continue the process or if we should move him to…" at bounding box center [650, 530] width 623 height 14
click at [965, 717] on button "Save" at bounding box center [968, 721] width 94 height 26
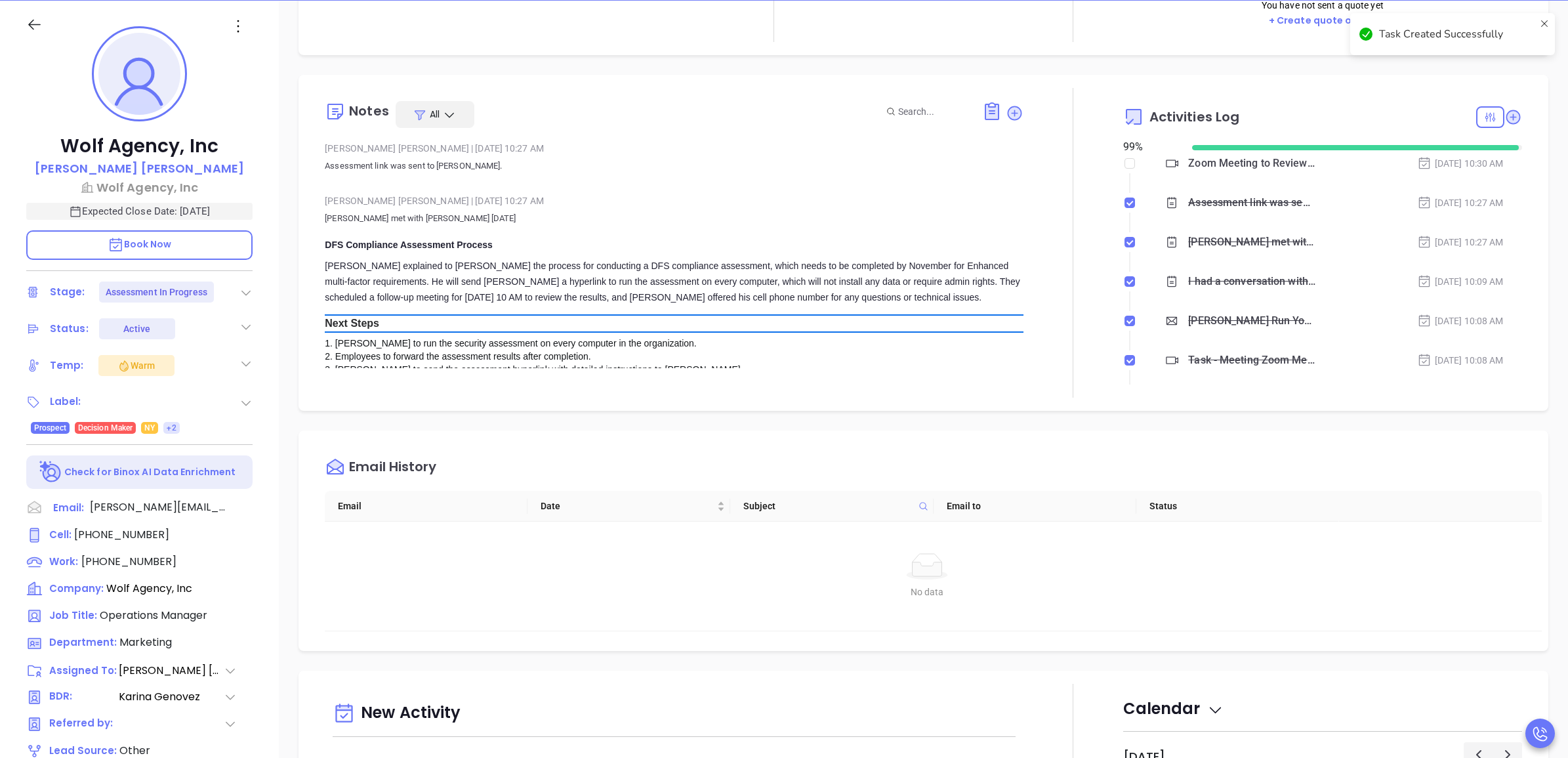
scroll to position [0, 0]
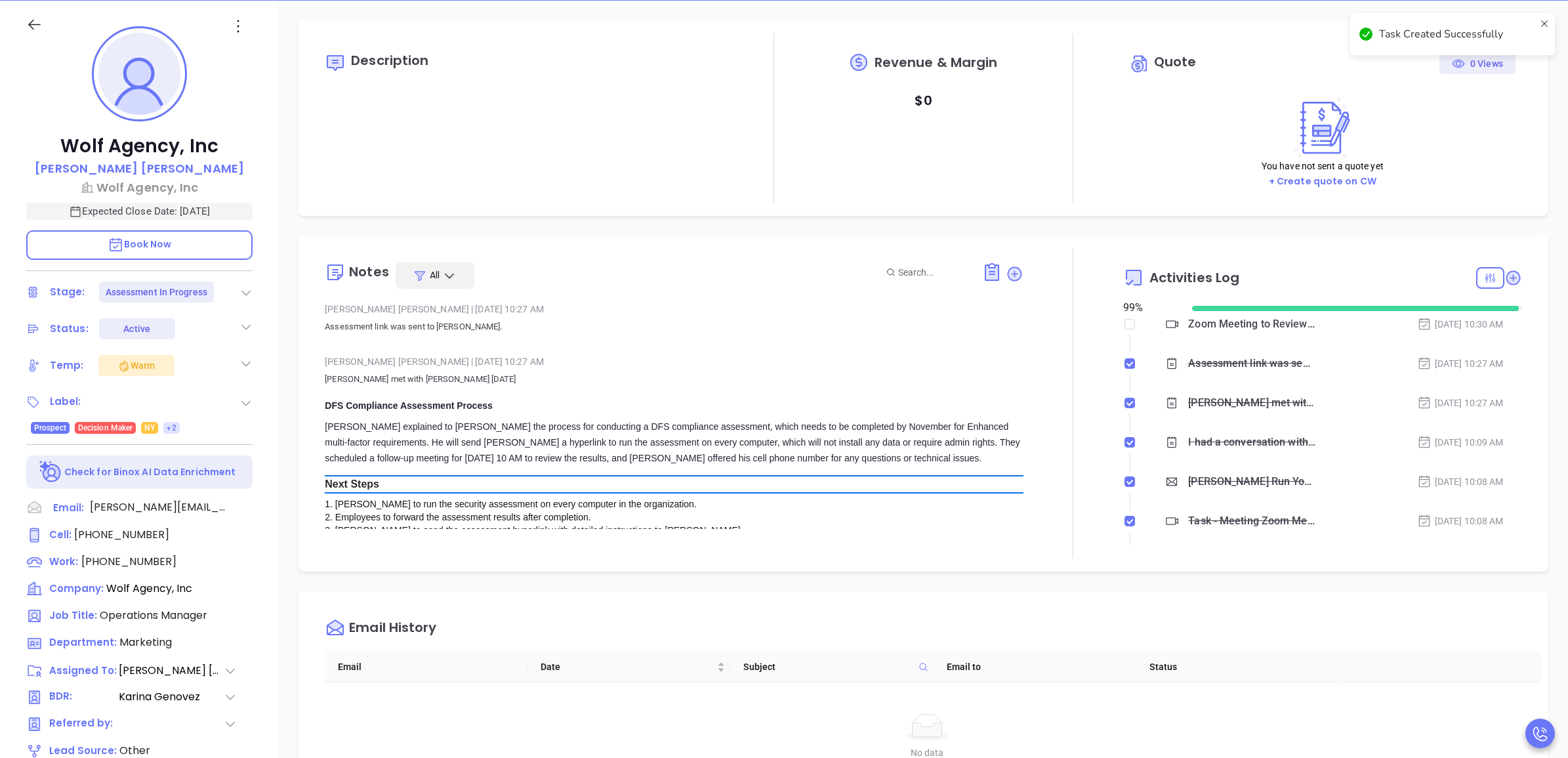
checkbox input "false"
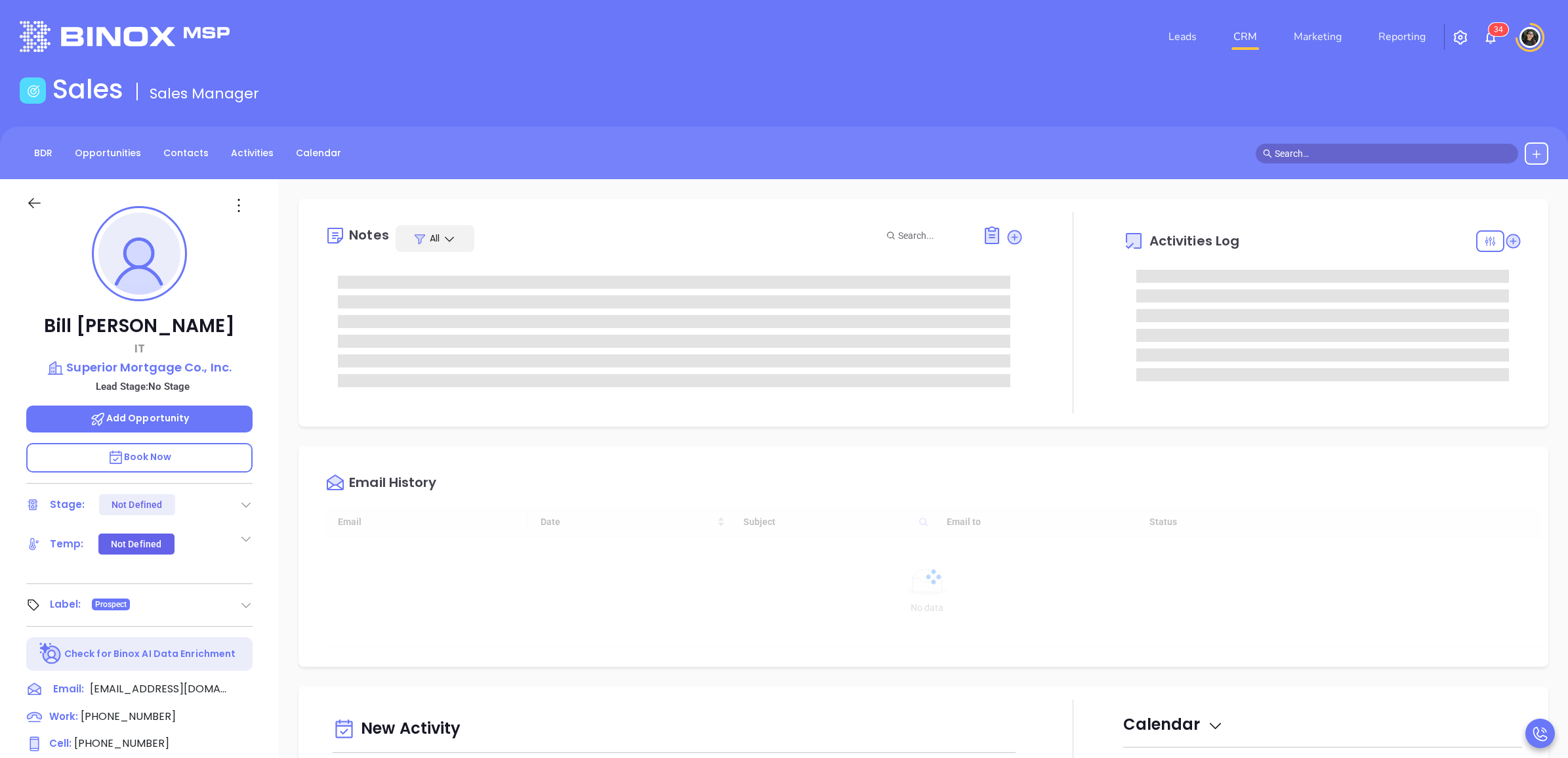
type input "[DATE]"
type input "[PERSON_NAME]"
click at [175, 368] on p "Superior Mortgage Co., Inc." at bounding box center [139, 367] width 227 height 19
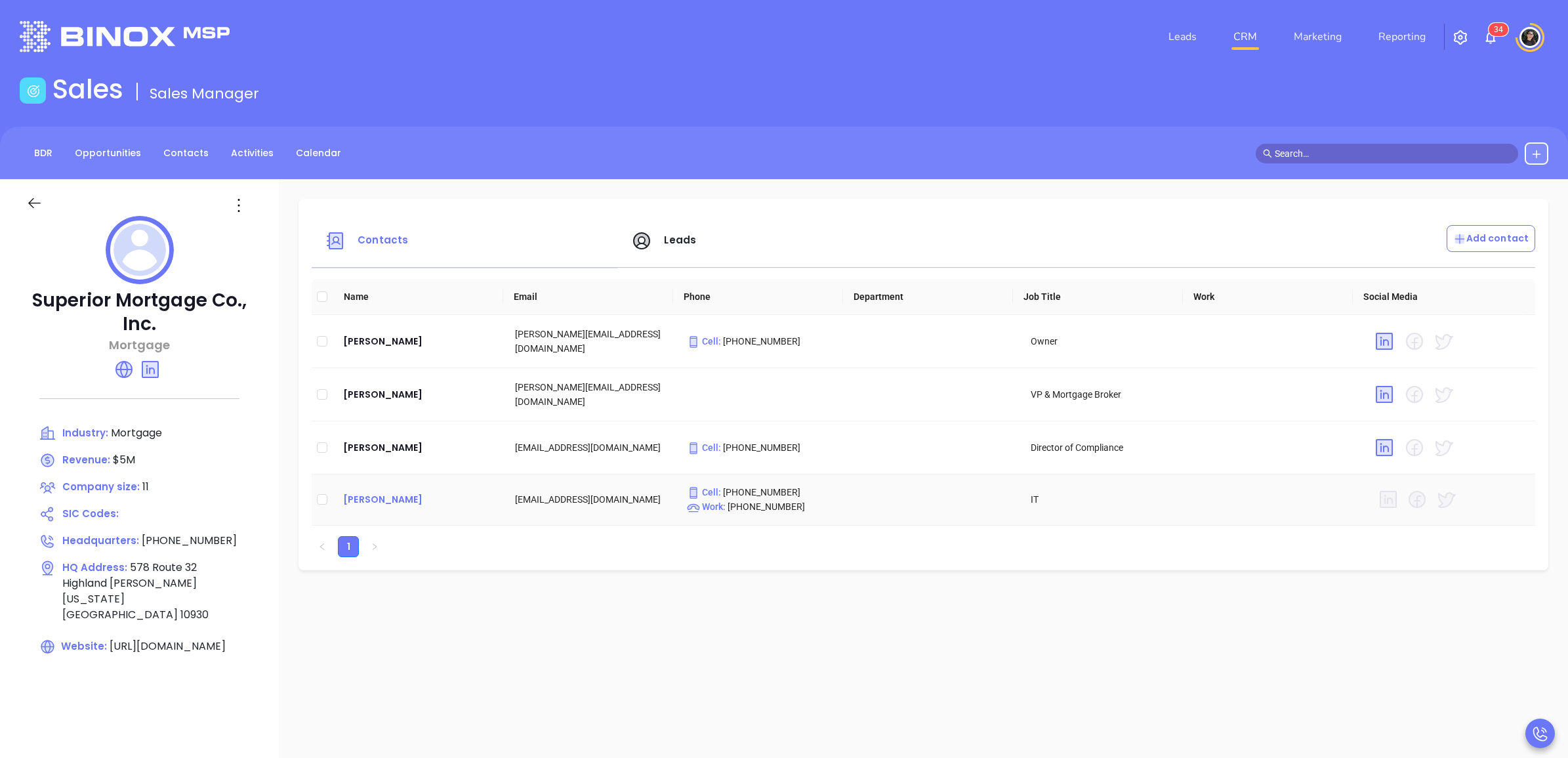
click at [367, 497] on div "Bill Campbell" at bounding box center [419, 499] width 151 height 16
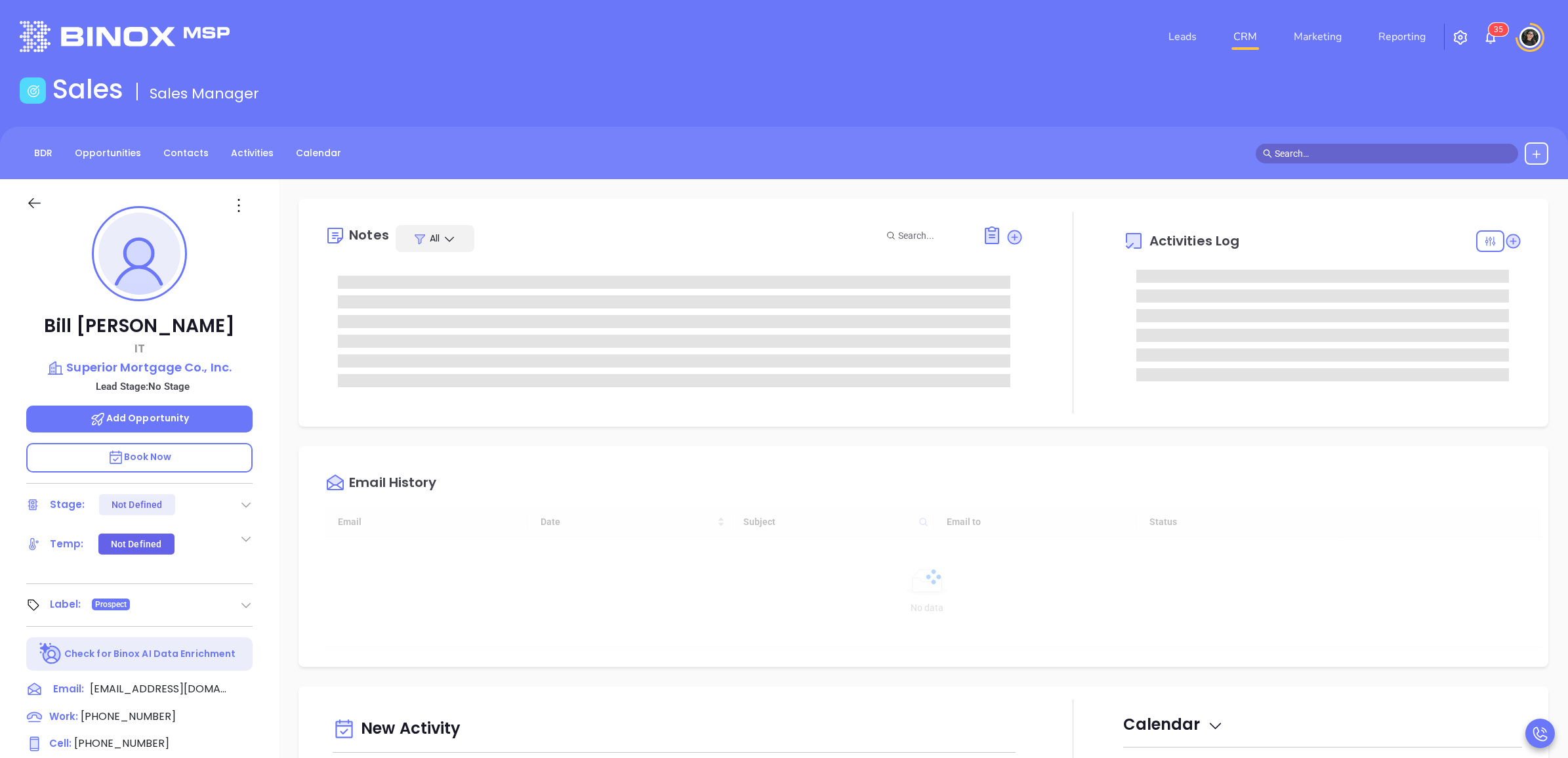
type input "[DATE]"
type input "[PERSON_NAME]"
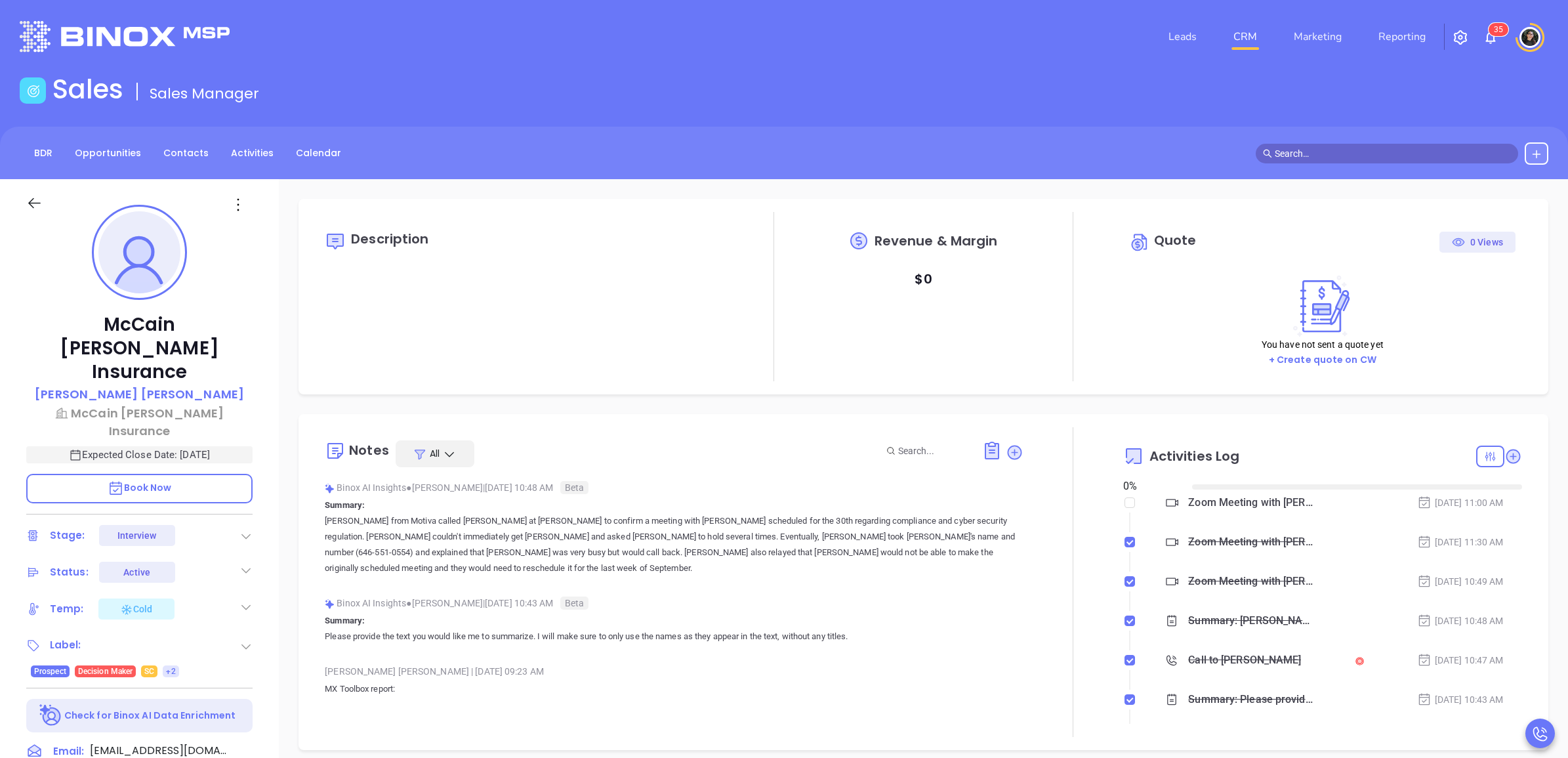
type input "[DATE]"
type input "[PERSON_NAME]"
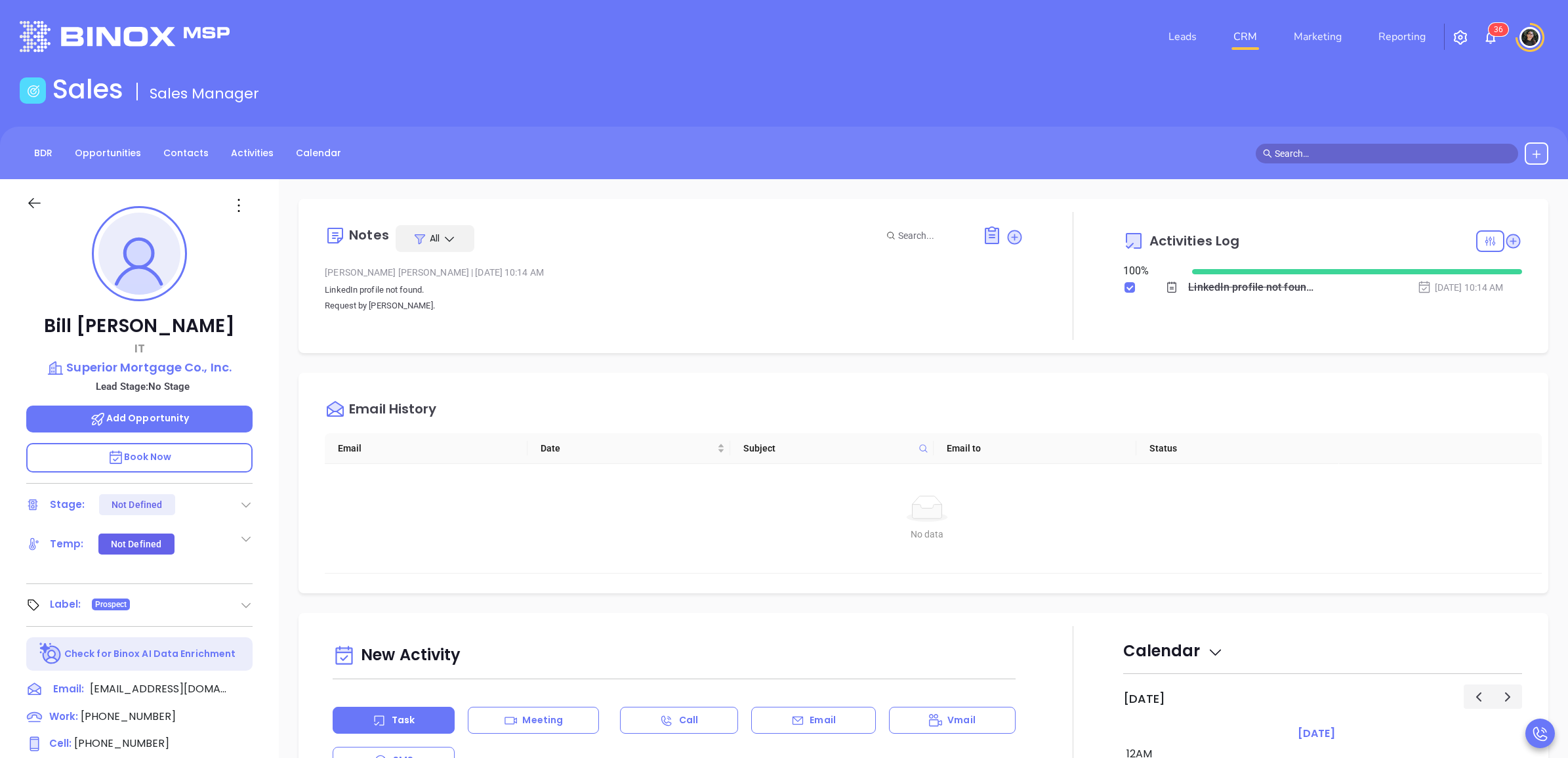
scroll to position [342, 0]
click at [148, 362] on p "Superior Mortgage Co., Inc." at bounding box center [139, 367] width 227 height 19
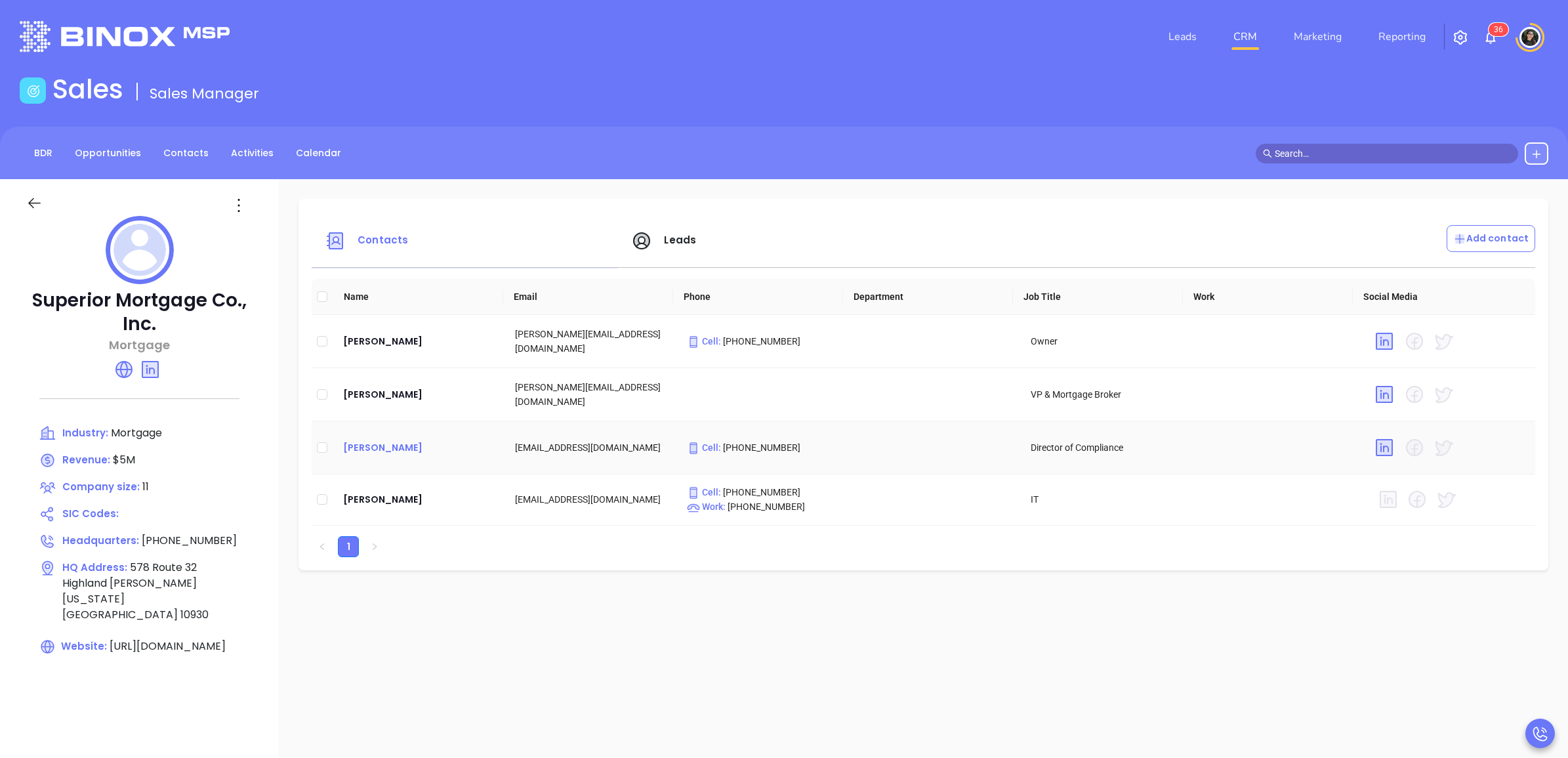
click at [386, 443] on div "[PERSON_NAME]" at bounding box center [419, 447] width 151 height 16
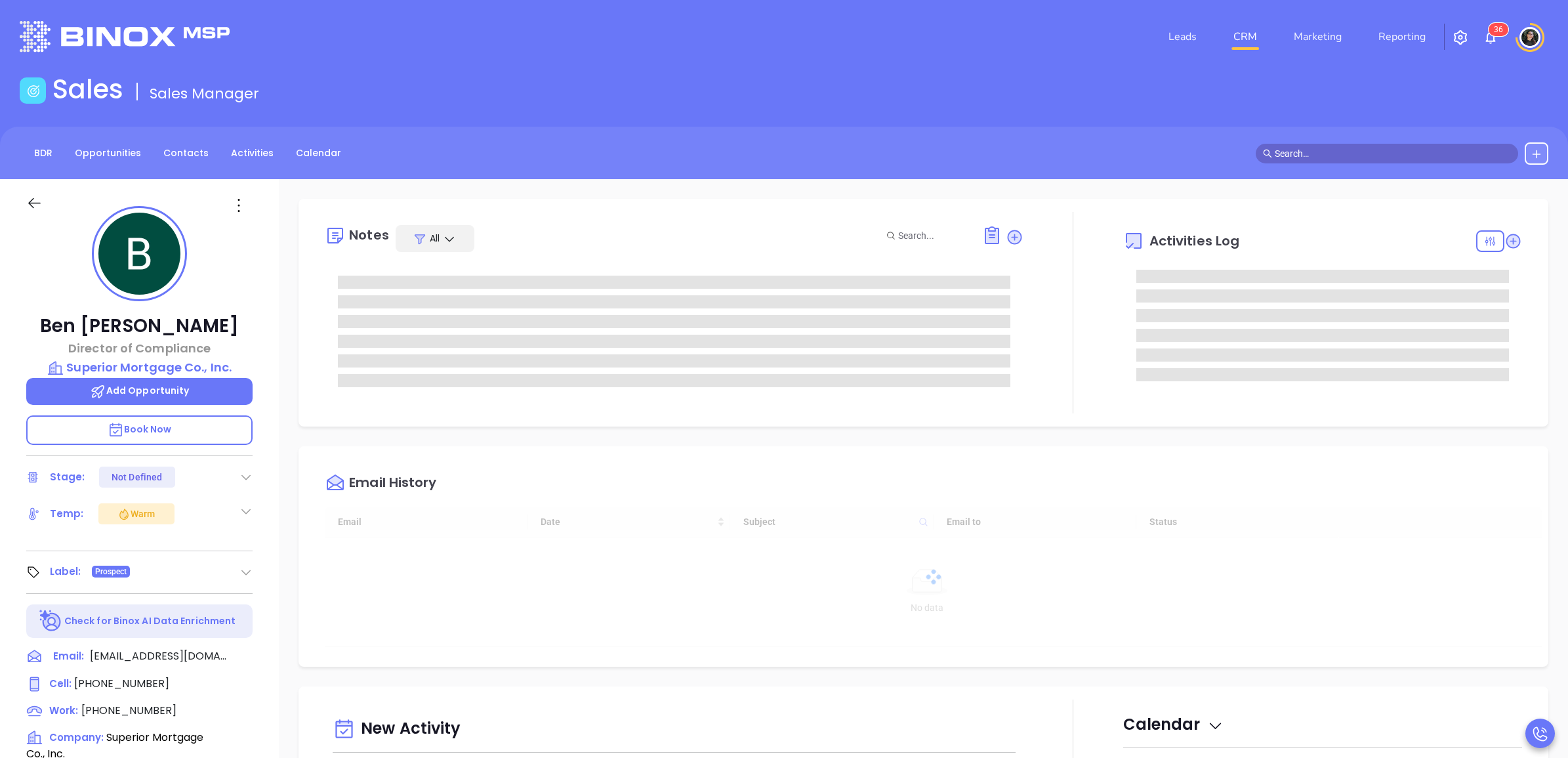
type input "[DATE]"
type input "[PERSON_NAME]"
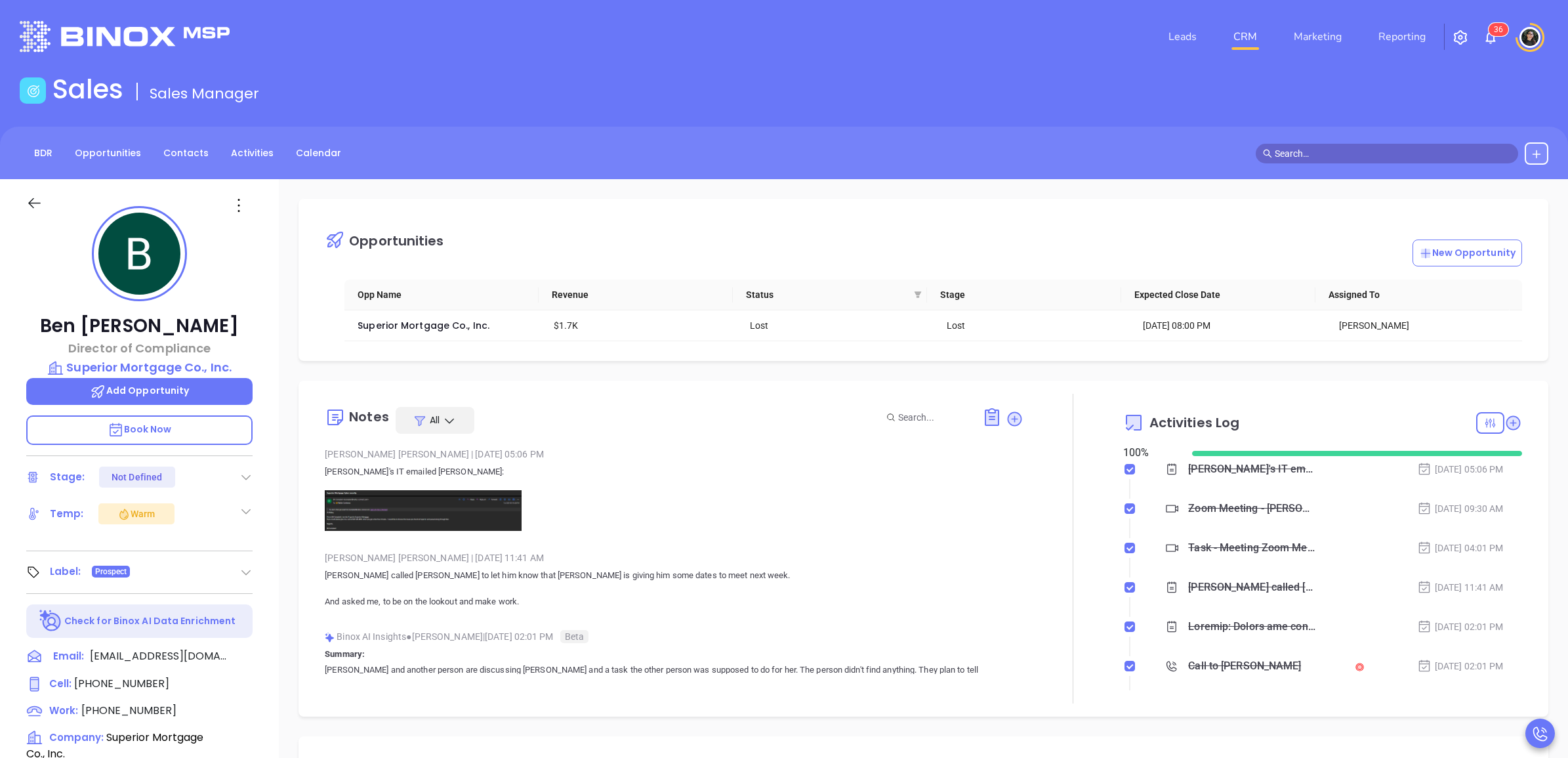
click at [1254, 38] on link "CRM" at bounding box center [1244, 37] width 34 height 26
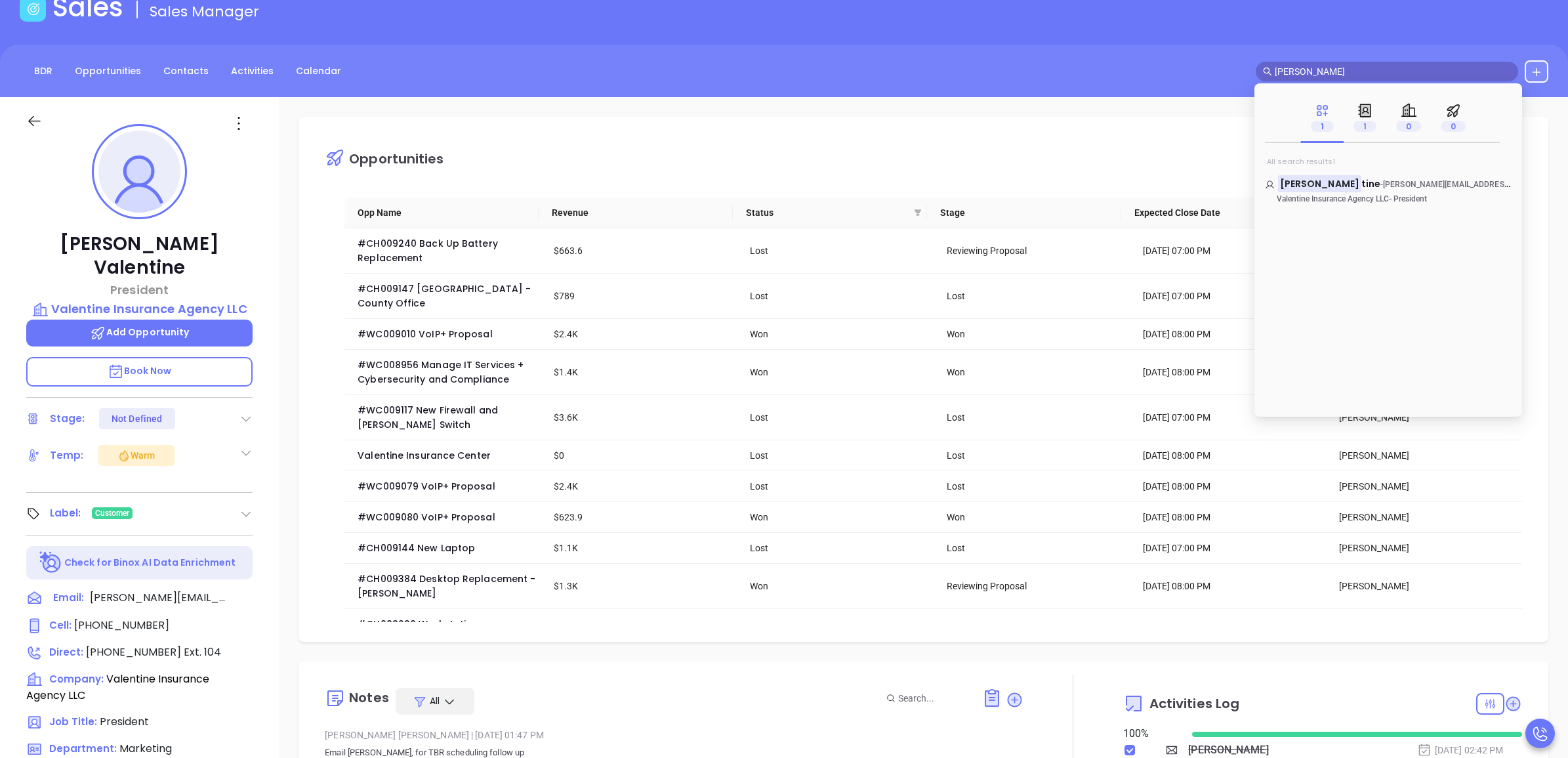
scroll to position [305, 0]
click at [1153, 60] on div "BDR Opportunities Contacts Activities Calendar keith valen" at bounding box center [784, 71] width 1568 height 22
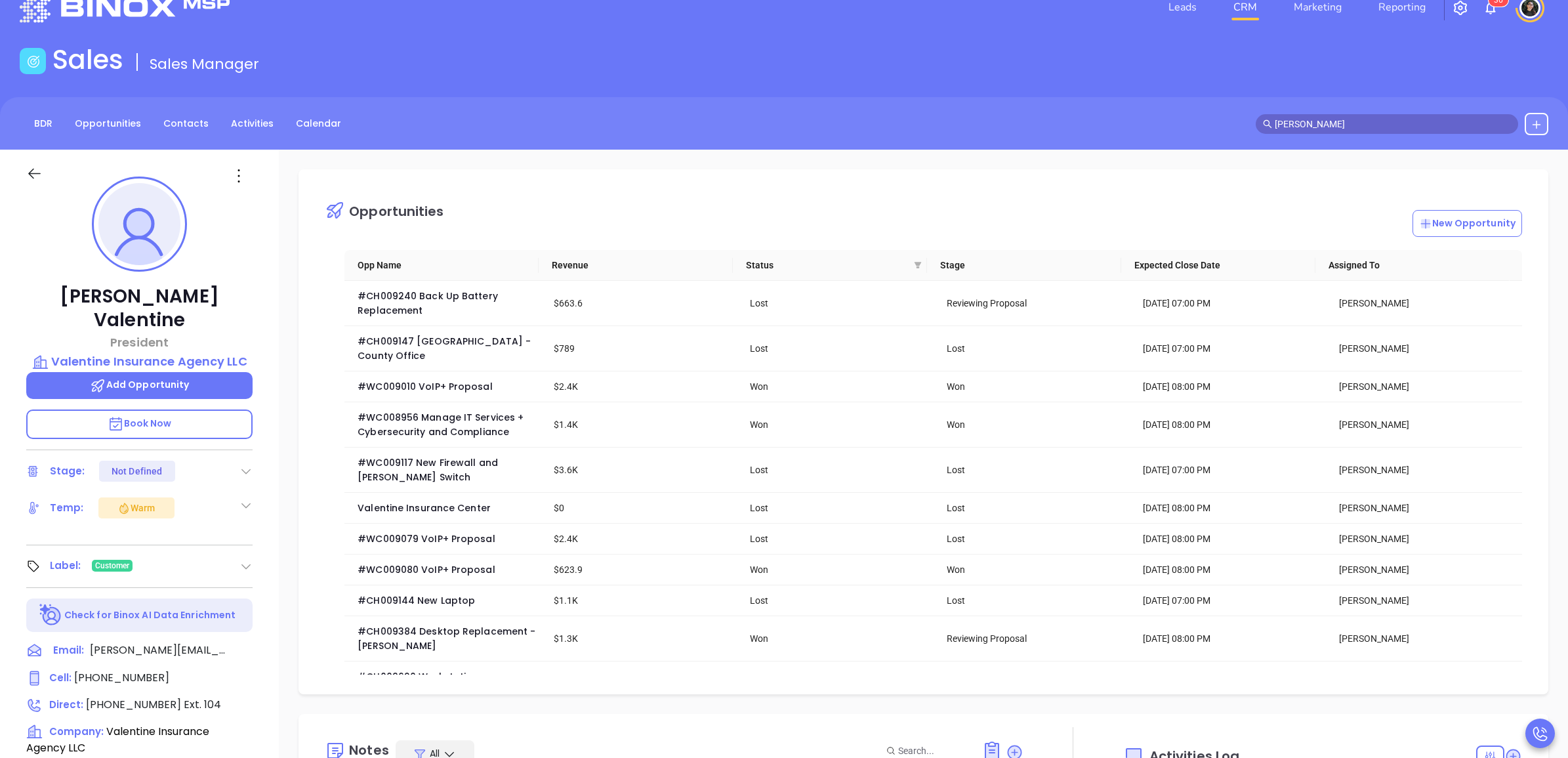
scroll to position [0, 0]
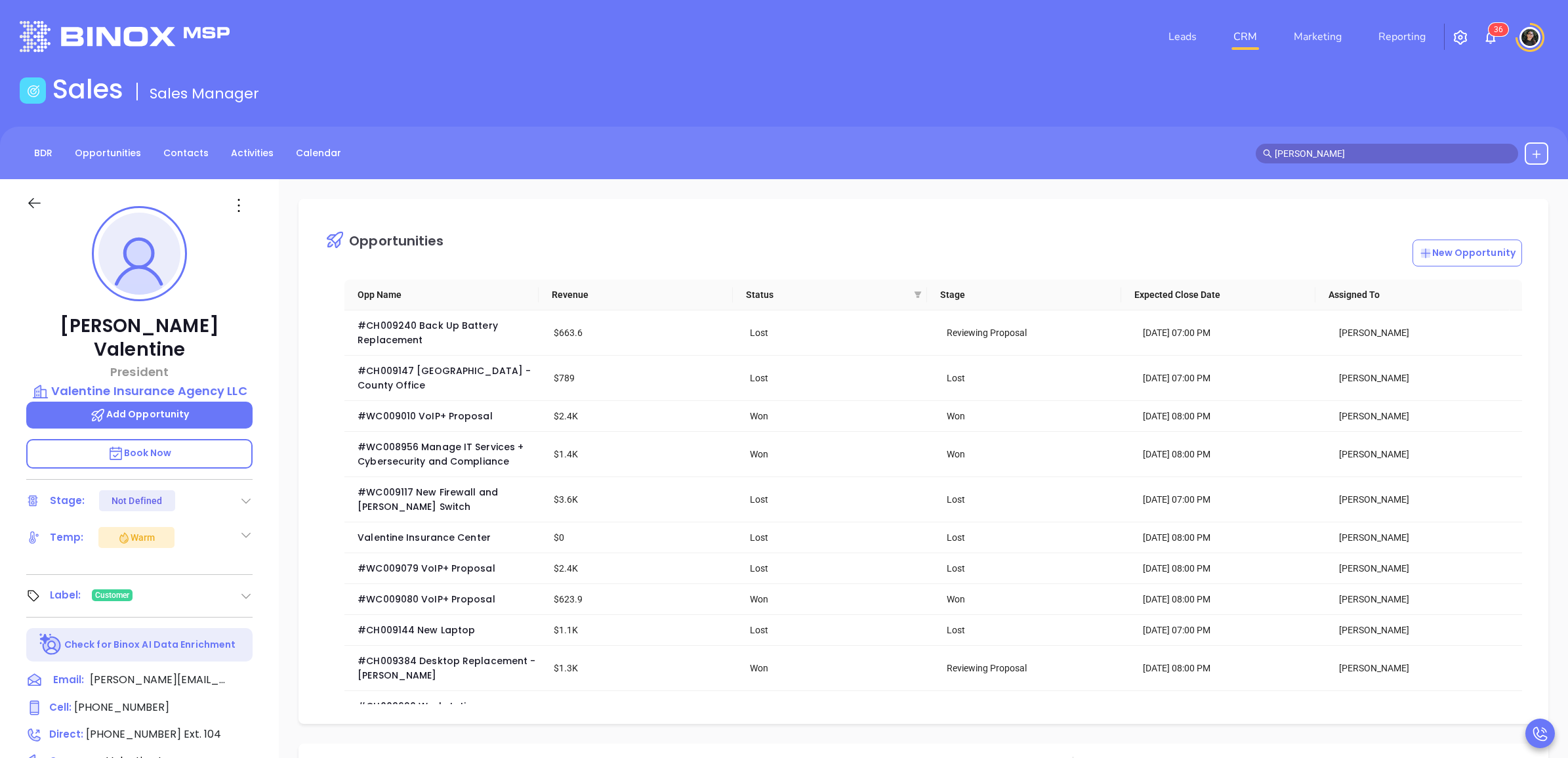
click at [1245, 24] on link "CRM" at bounding box center [1244, 37] width 34 height 26
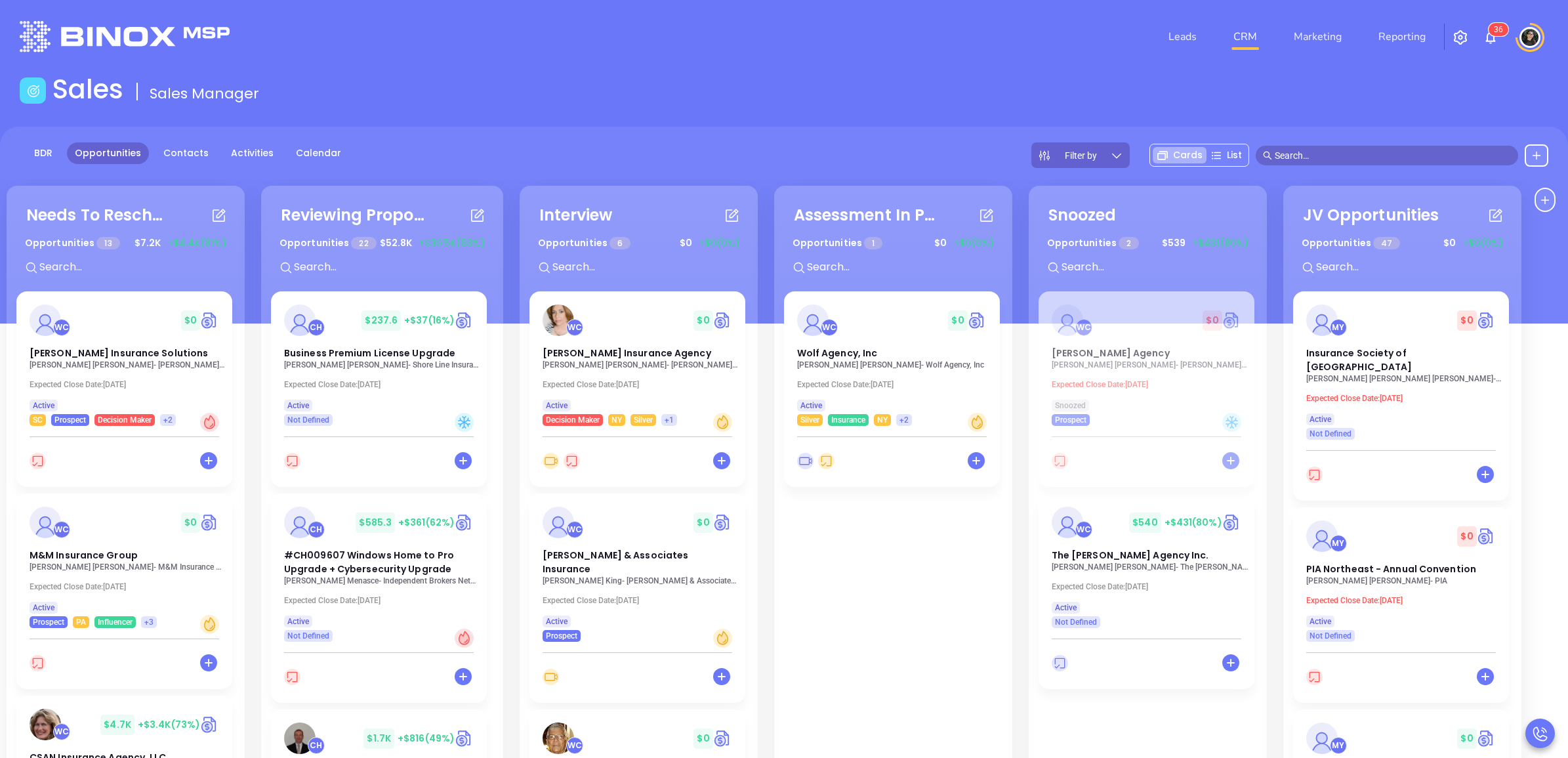
click at [773, 95] on div "Sales Sales Manager" at bounding box center [784, 91] width 1544 height 37
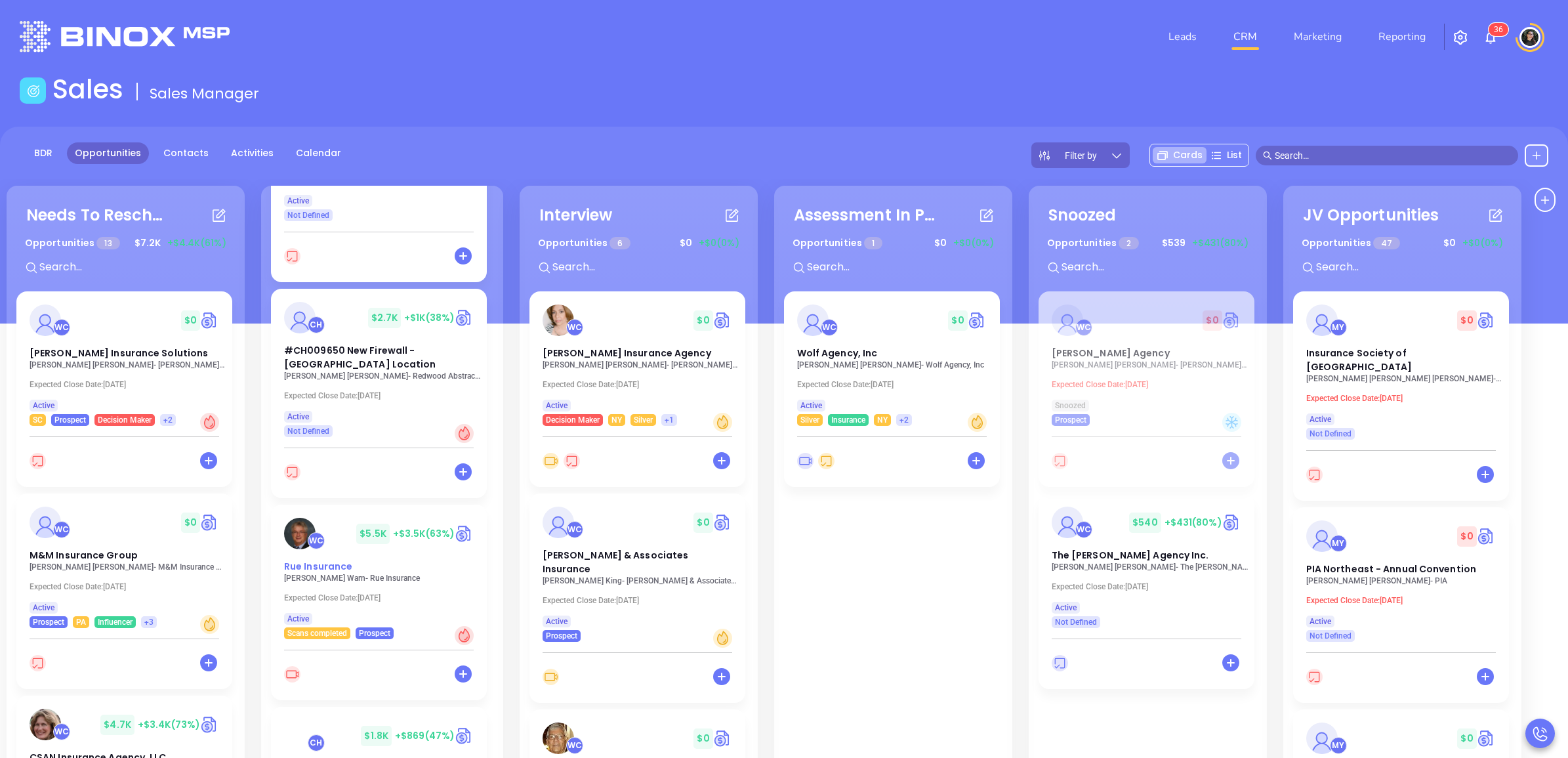
click at [319, 562] on span "Rue Insurance" at bounding box center [318, 566] width 68 height 13
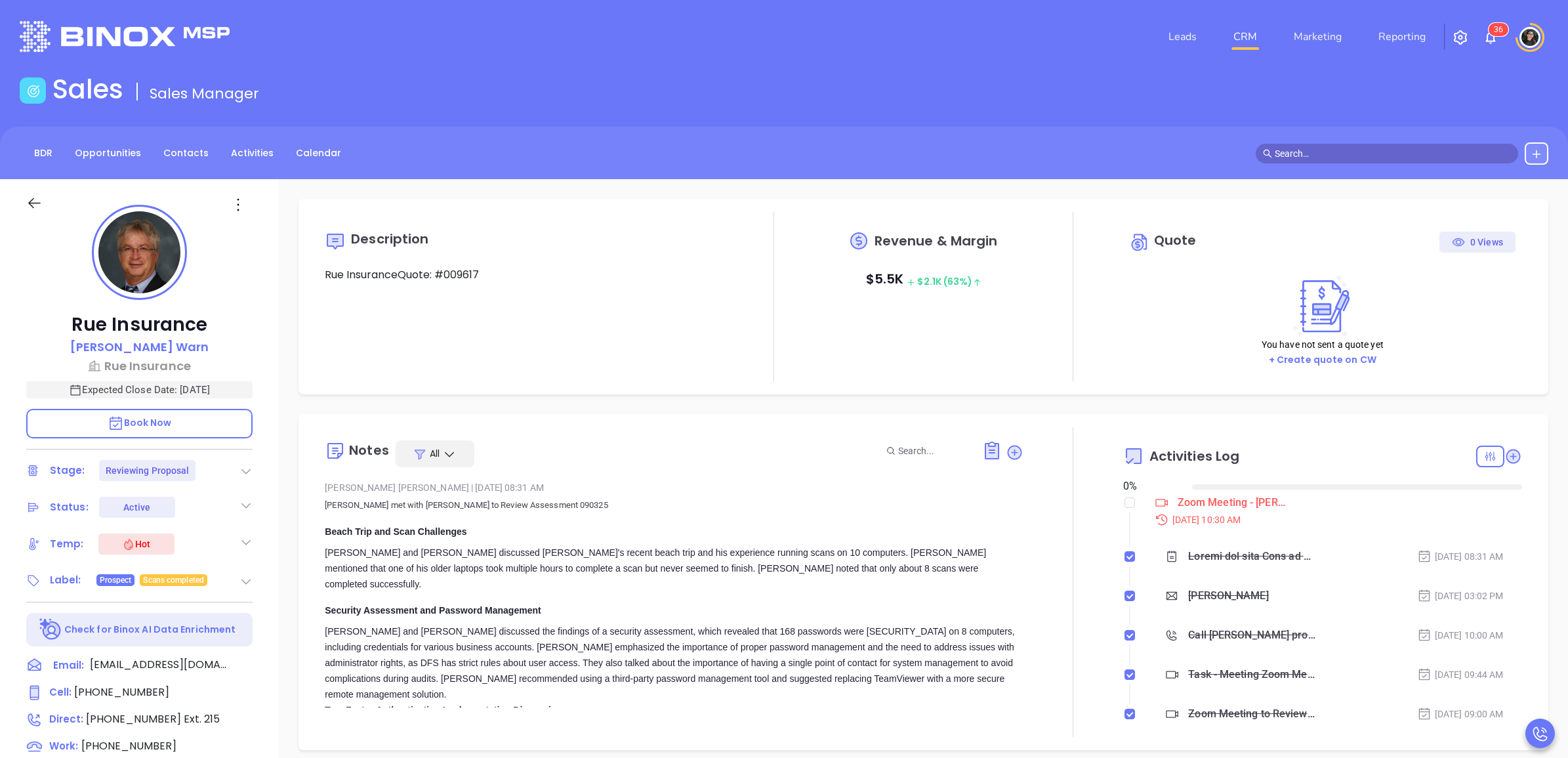
type input "[DATE]"
click at [1125, 502] on input "checkbox" at bounding box center [1129, 502] width 10 height 10
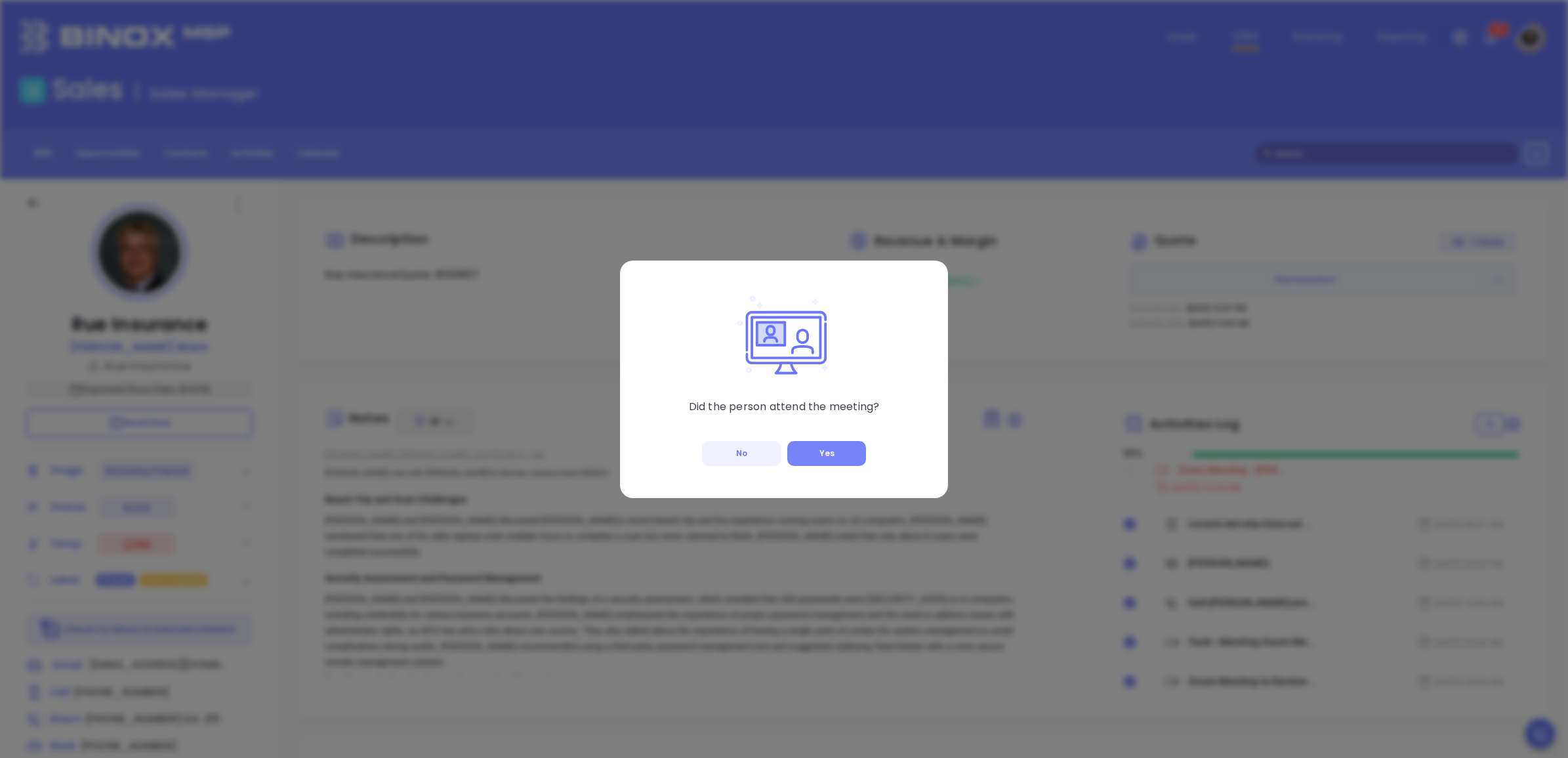
click at [848, 450] on button "Yes" at bounding box center [827, 453] width 79 height 25
checkbox input "true"
type input "[PERSON_NAME]"
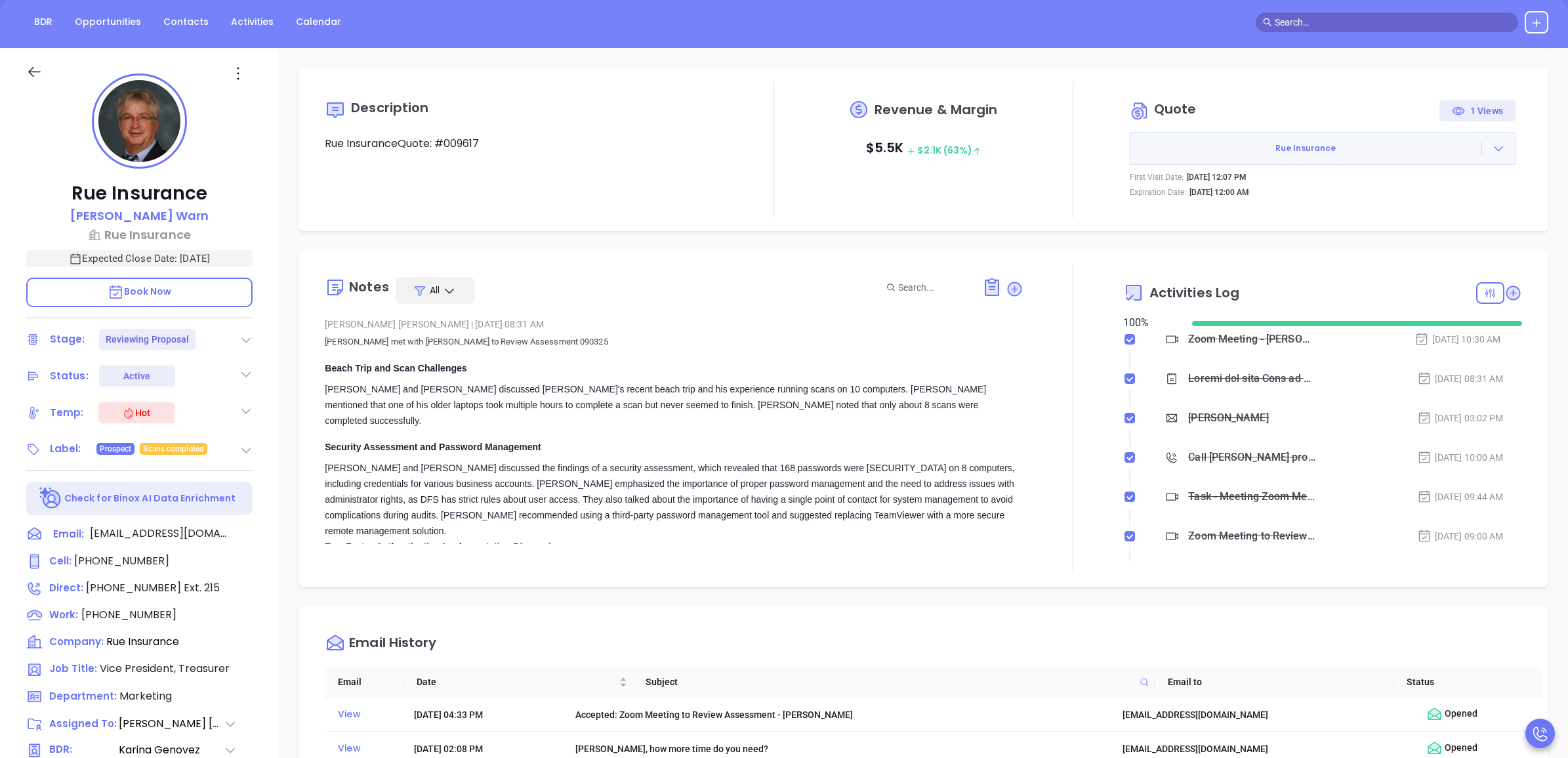
scroll to position [0, 0]
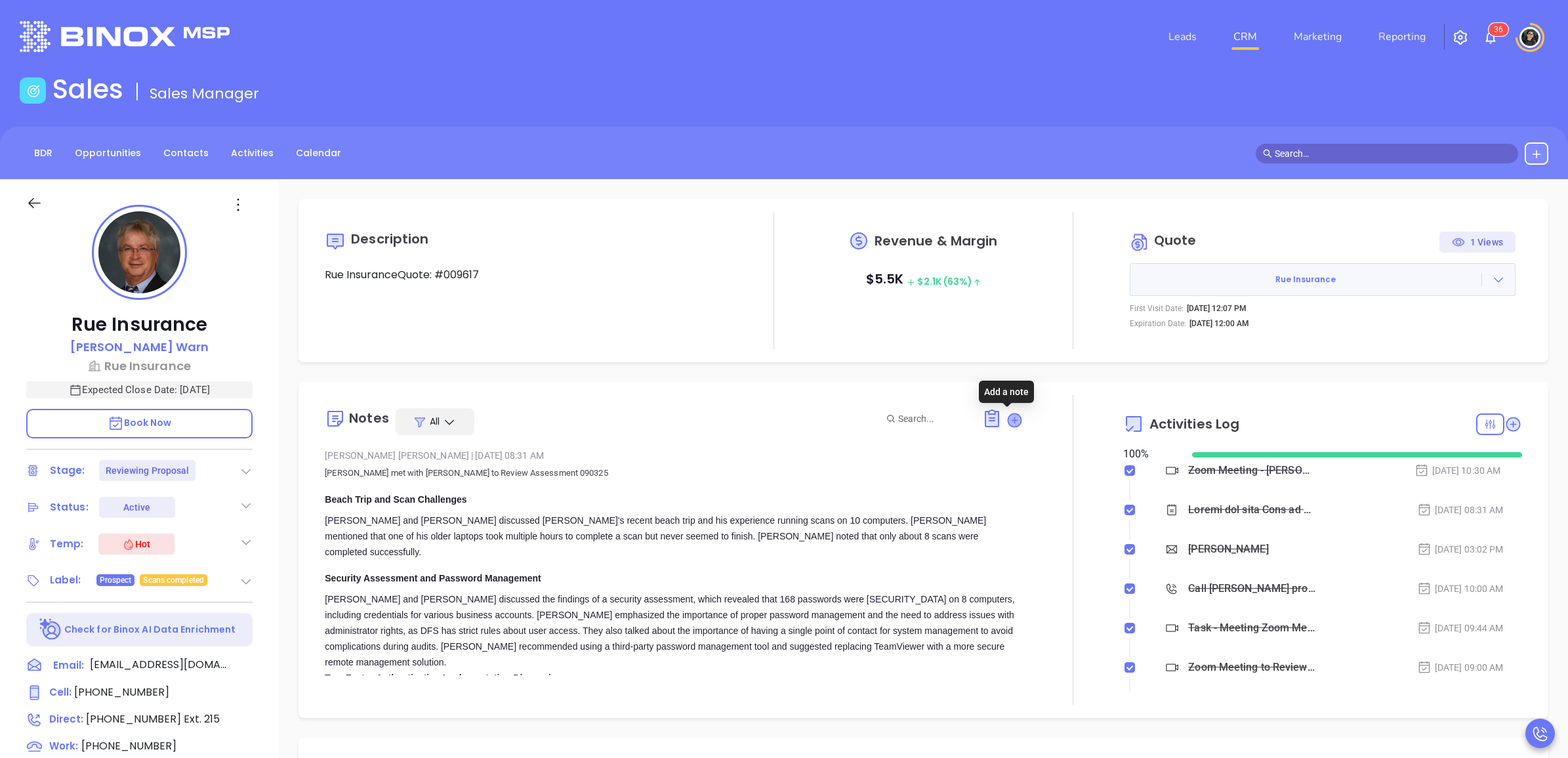
click at [1009, 418] on icon at bounding box center [1014, 419] width 13 height 13
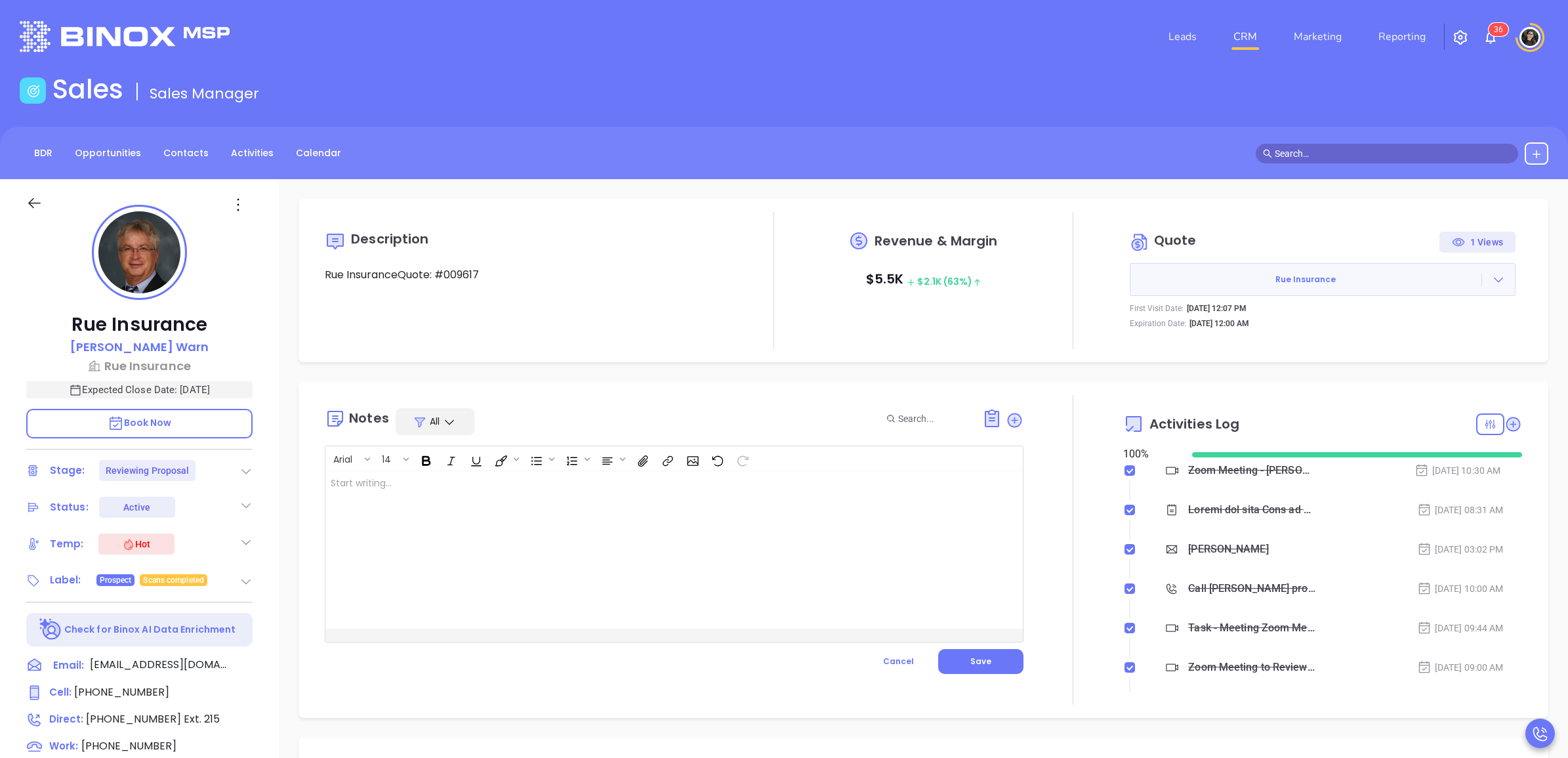
click at [854, 500] on div at bounding box center [649, 549] width 648 height 157
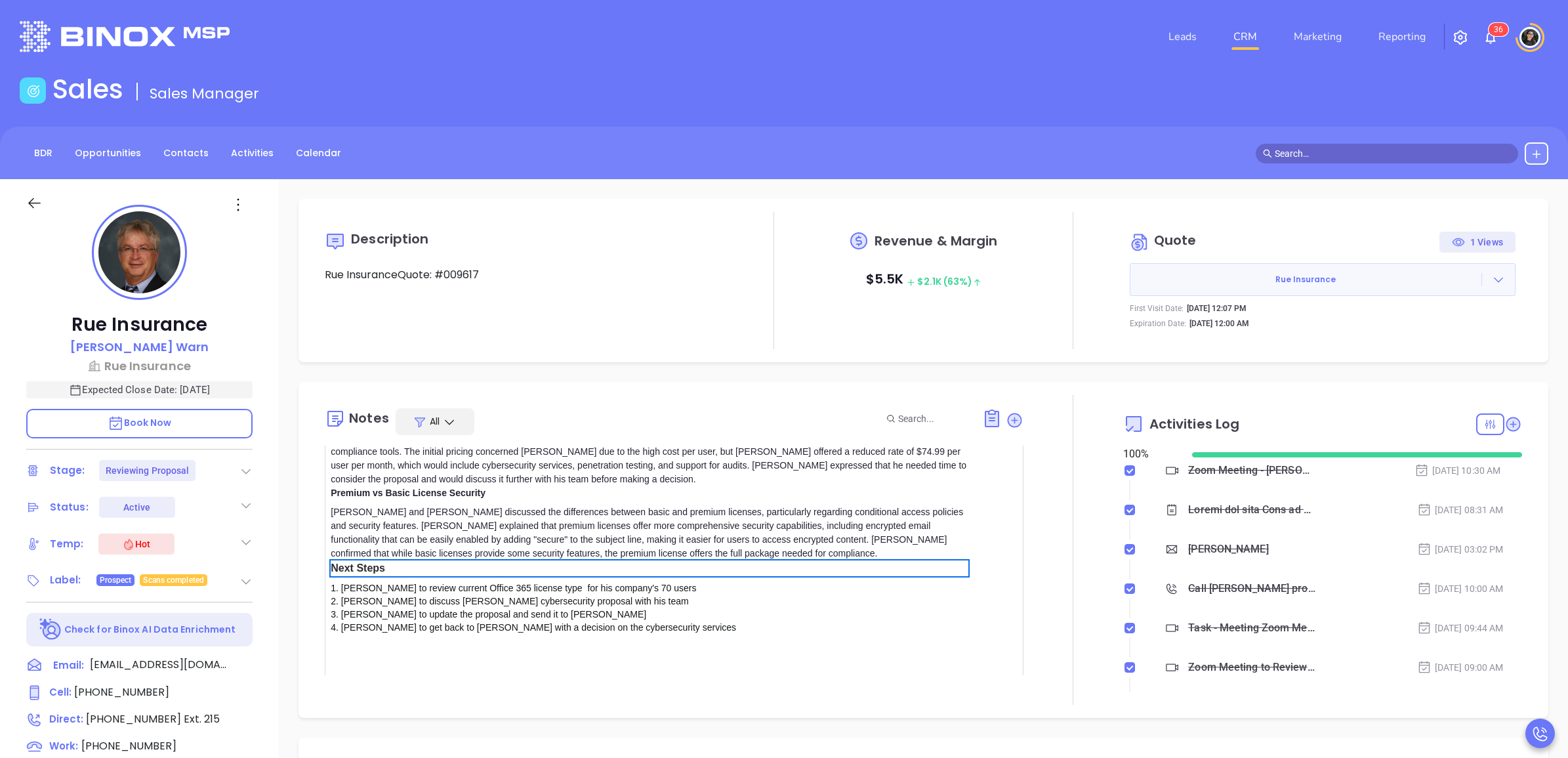
scroll to position [206, 0]
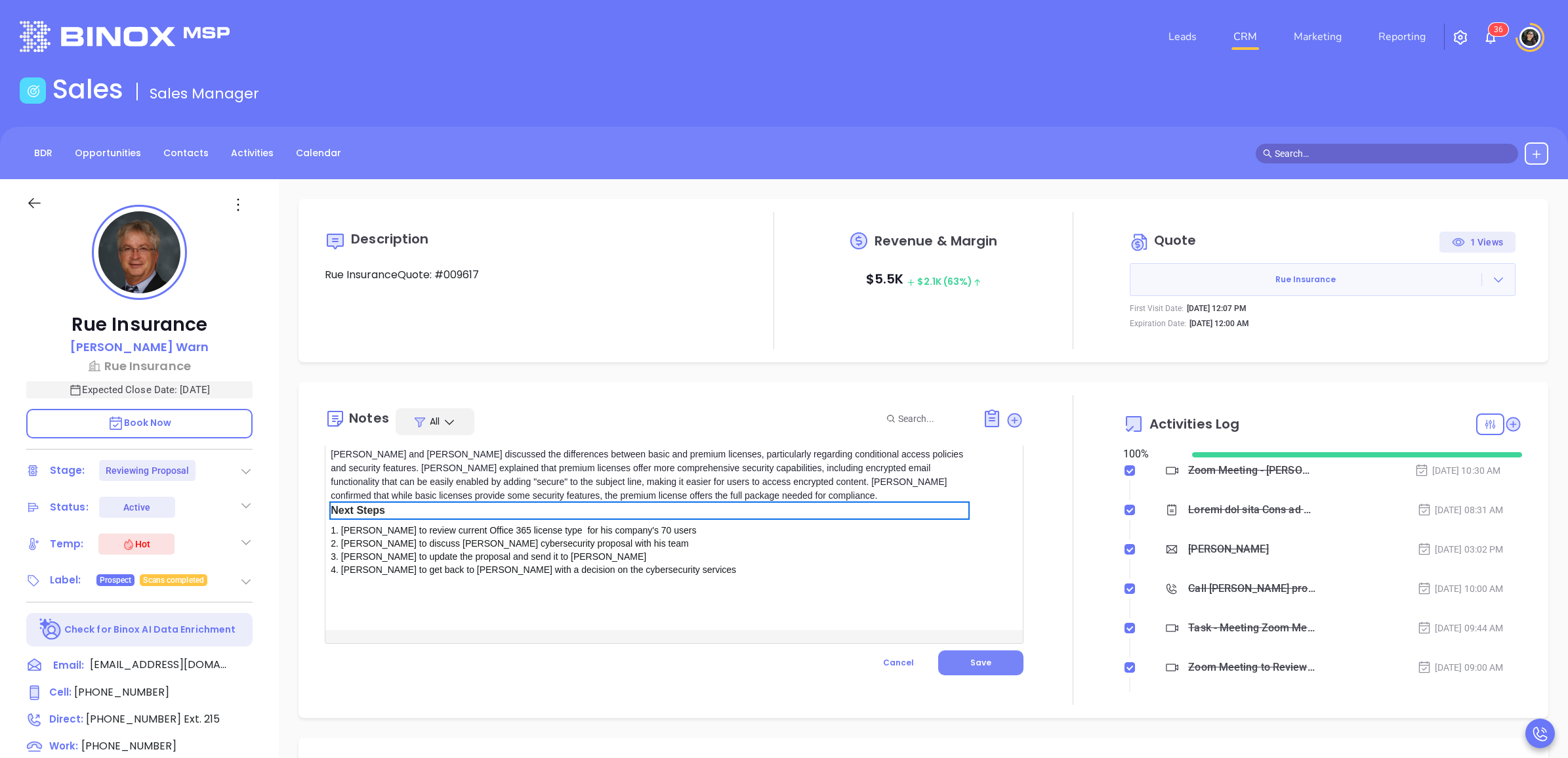
click at [970, 658] on span "Save" at bounding box center [980, 662] width 21 height 11
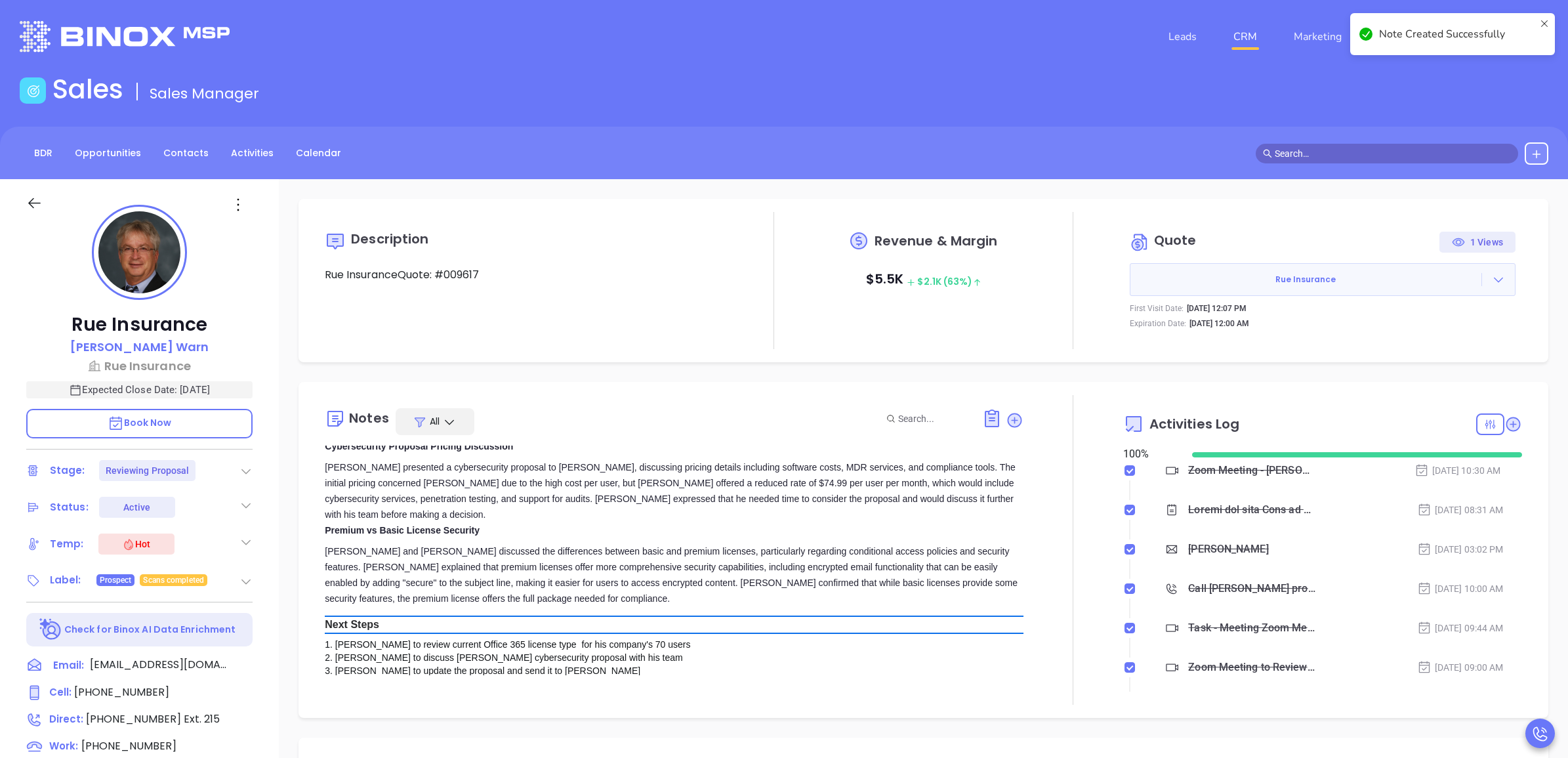
scroll to position [0, 0]
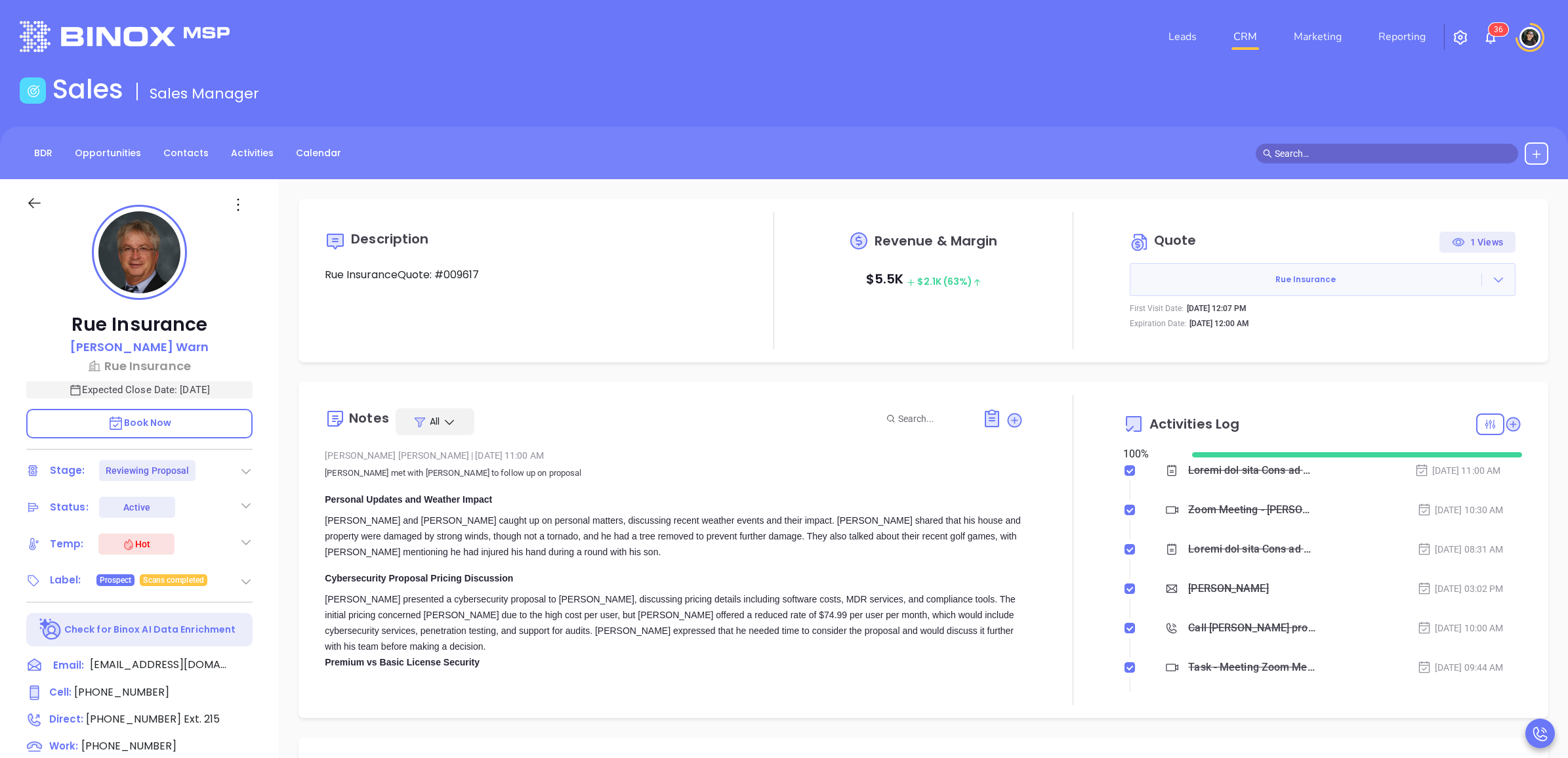
click at [1340, 157] on input "text" at bounding box center [1393, 153] width 236 height 15
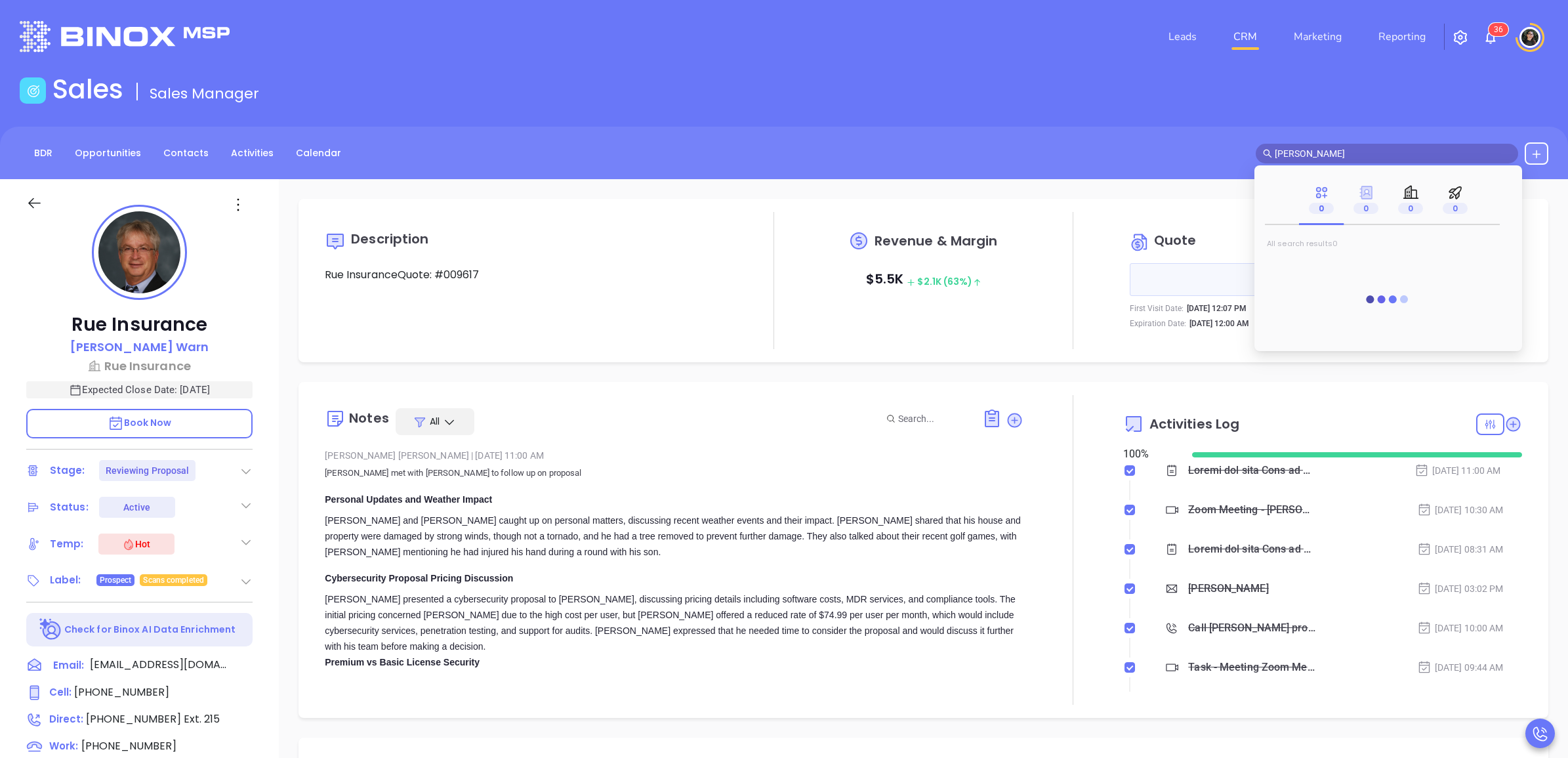
type input "michael ma"
click at [1362, 187] on icon at bounding box center [1366, 192] width 13 height 13
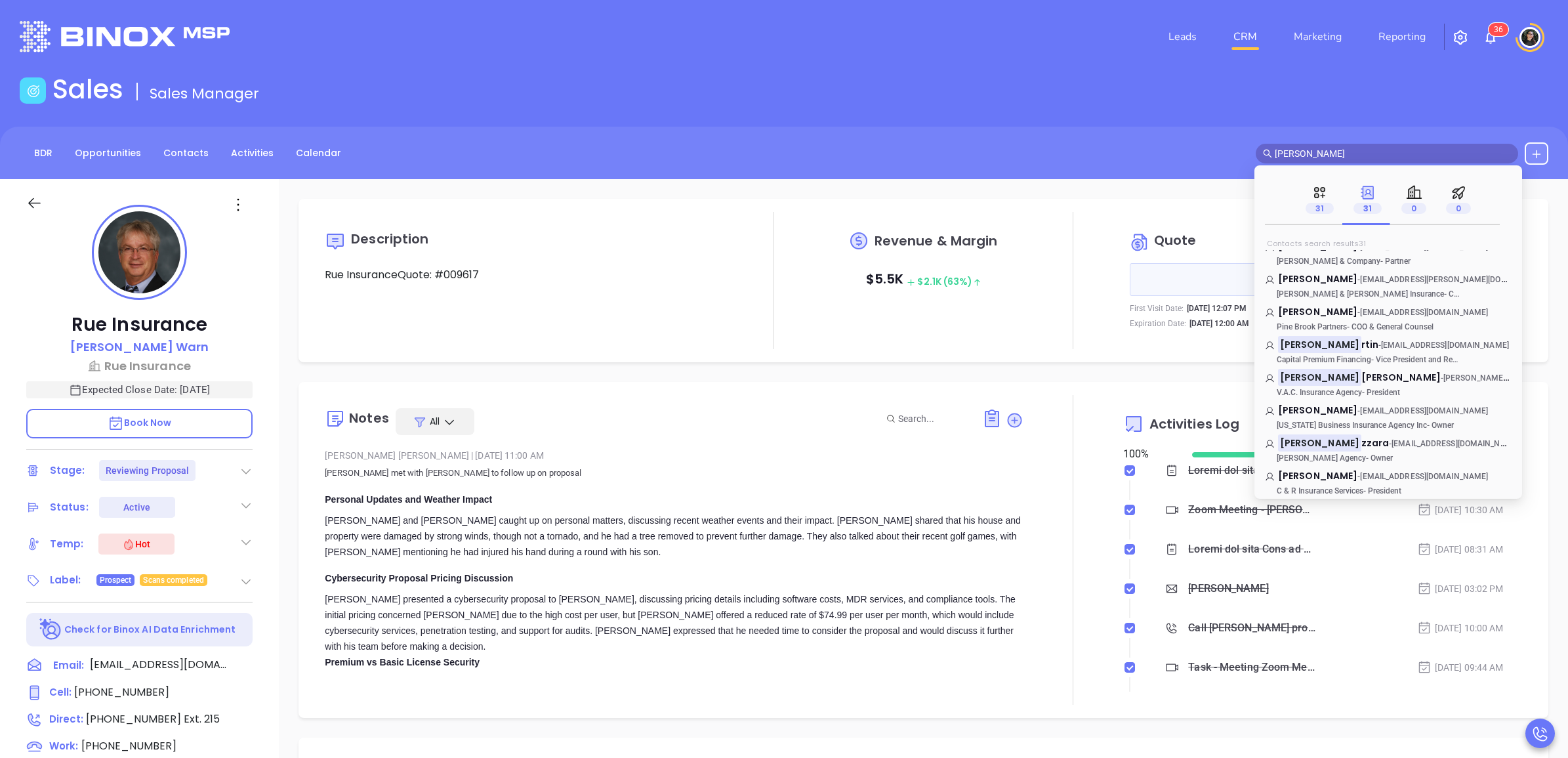
scroll to position [410, 0]
click at [1310, 339] on mark "Michael Ma" at bounding box center [1319, 347] width 83 height 17
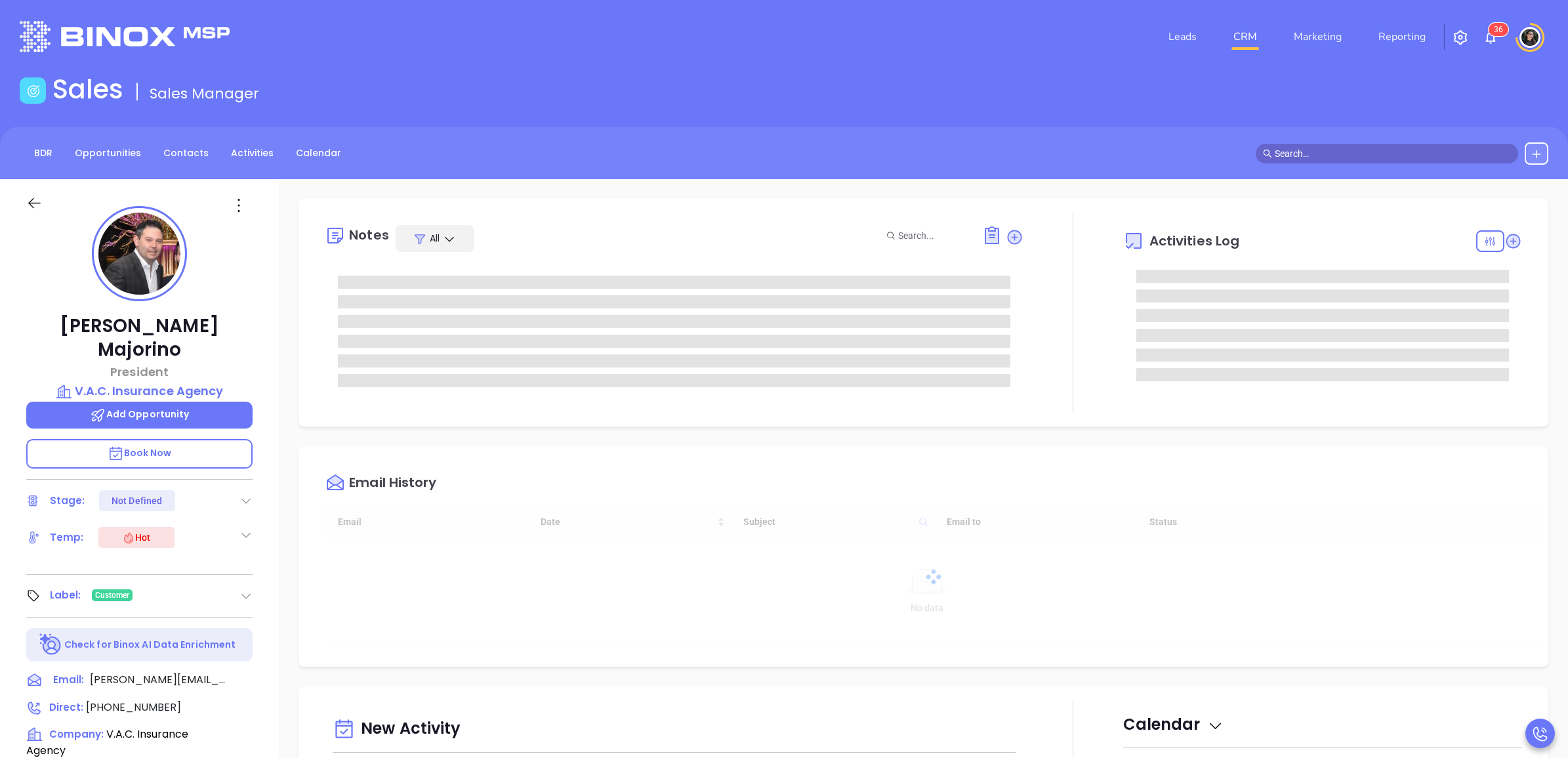
scroll to position [381, 0]
type input "[PERSON_NAME]"
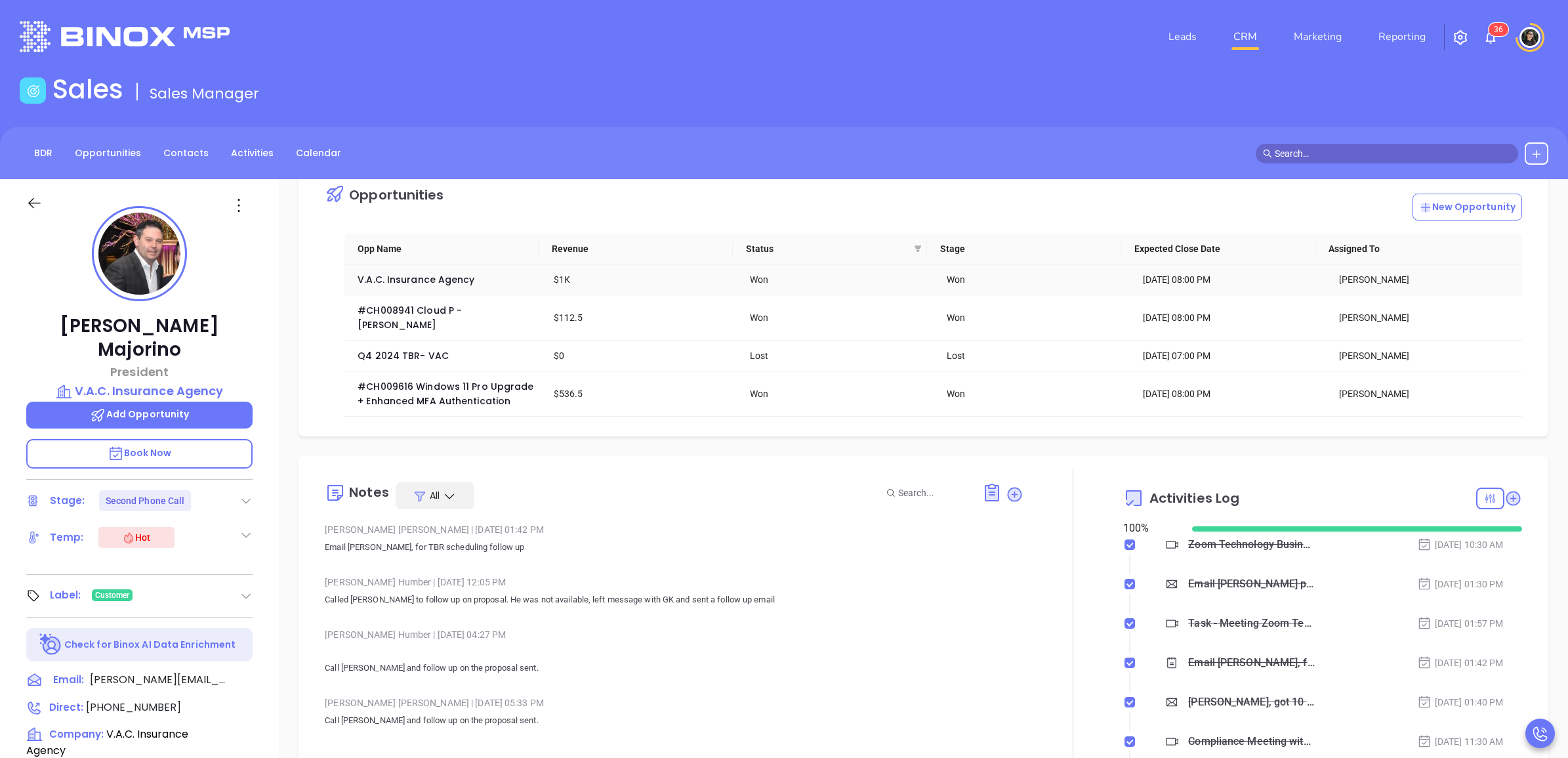
scroll to position [0, 0]
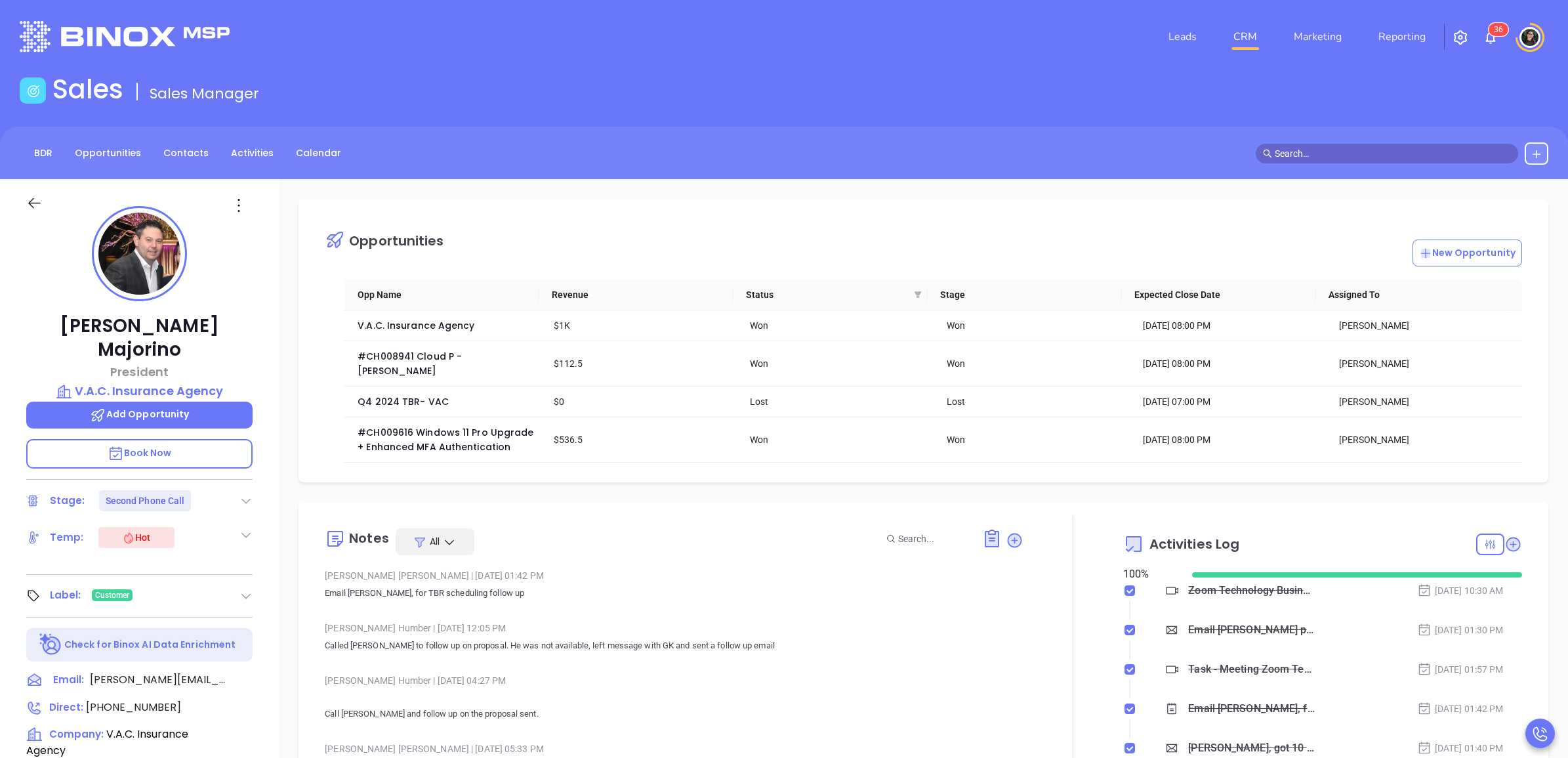
click at [1342, 148] on input "text" at bounding box center [1393, 153] width 236 height 15
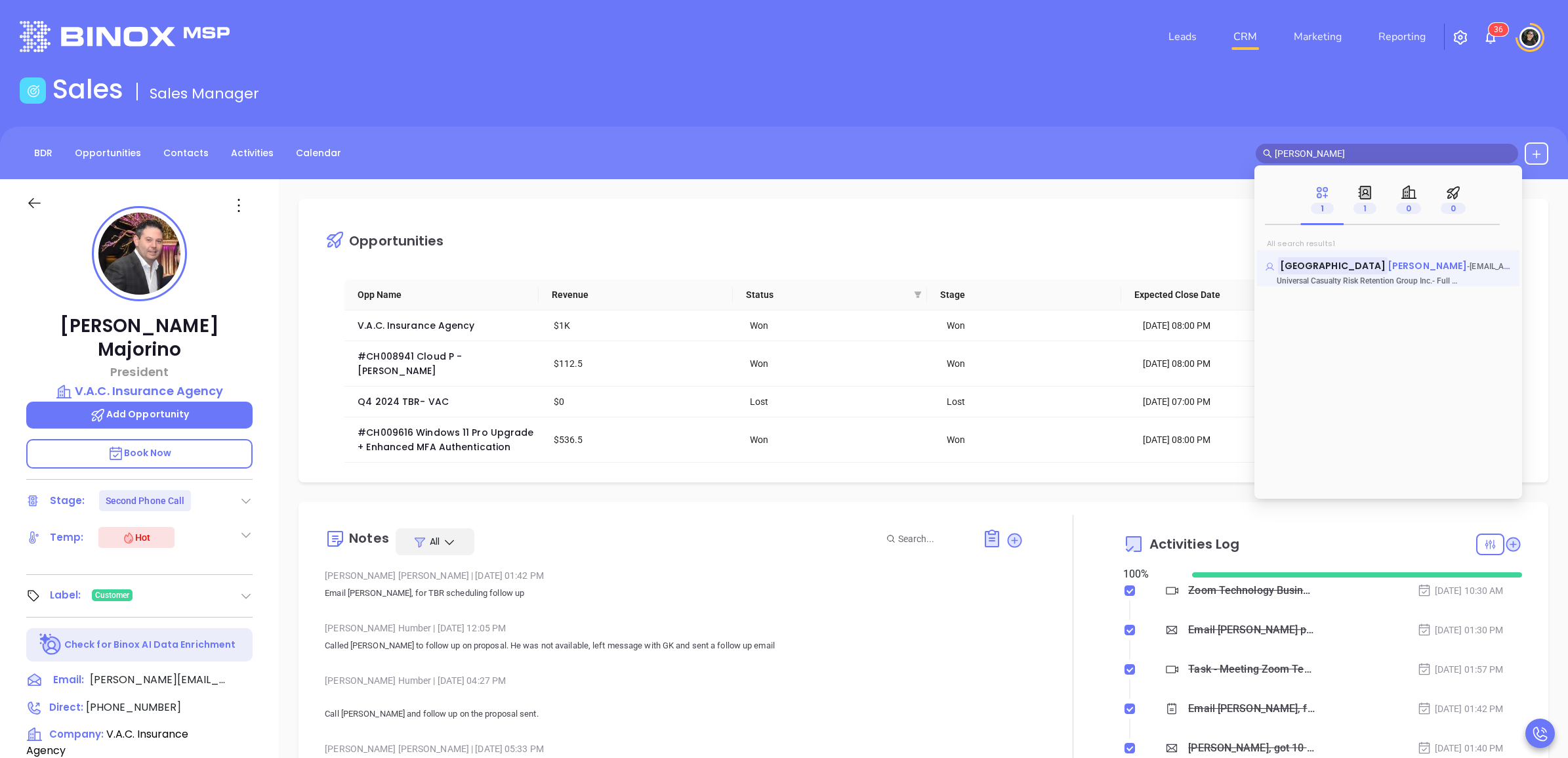
click at [1387, 265] on span "Sanchez" at bounding box center [1427, 265] width 80 height 13
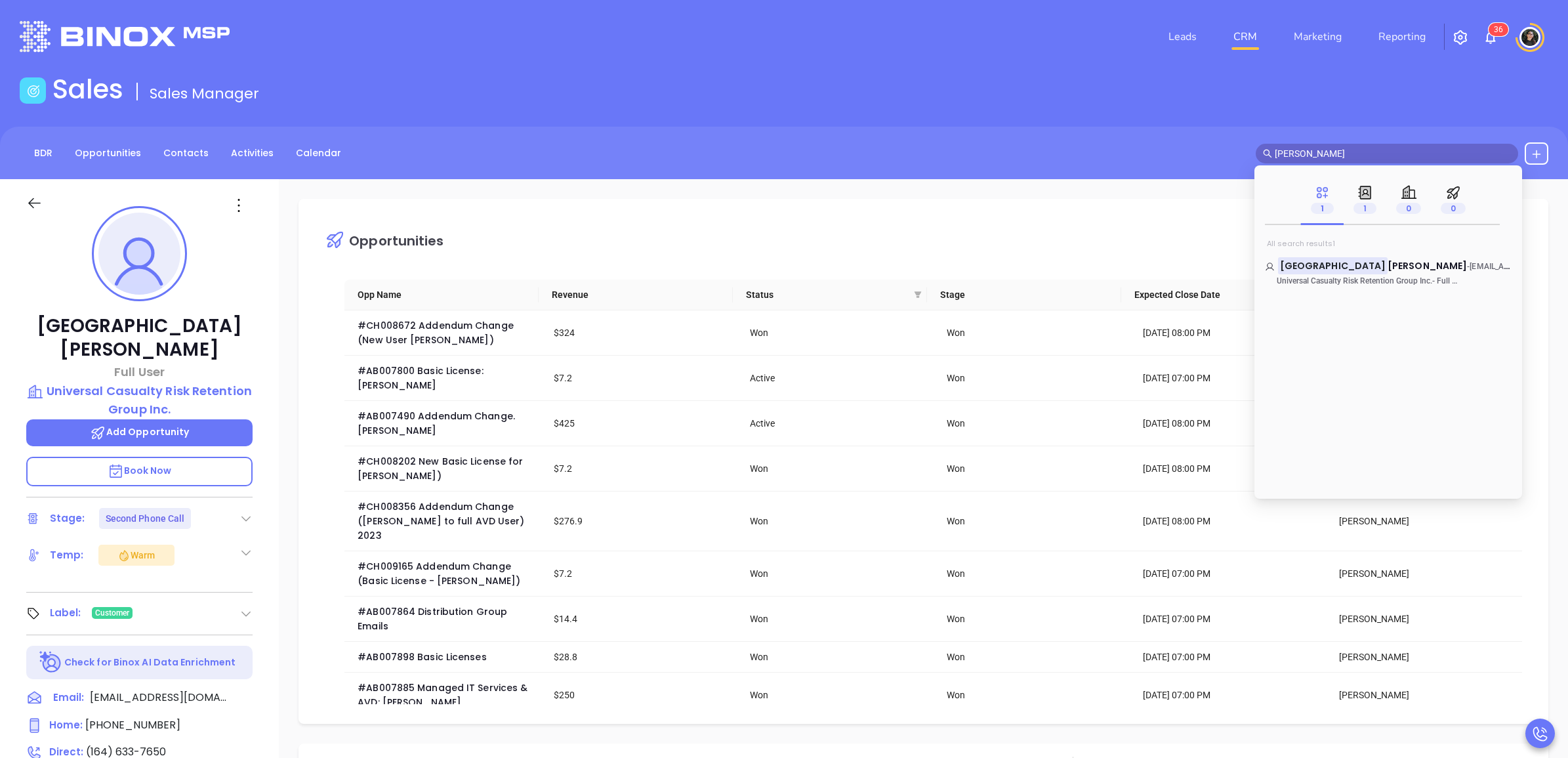
click at [1375, 152] on input "socorro" at bounding box center [1393, 153] width 236 height 15
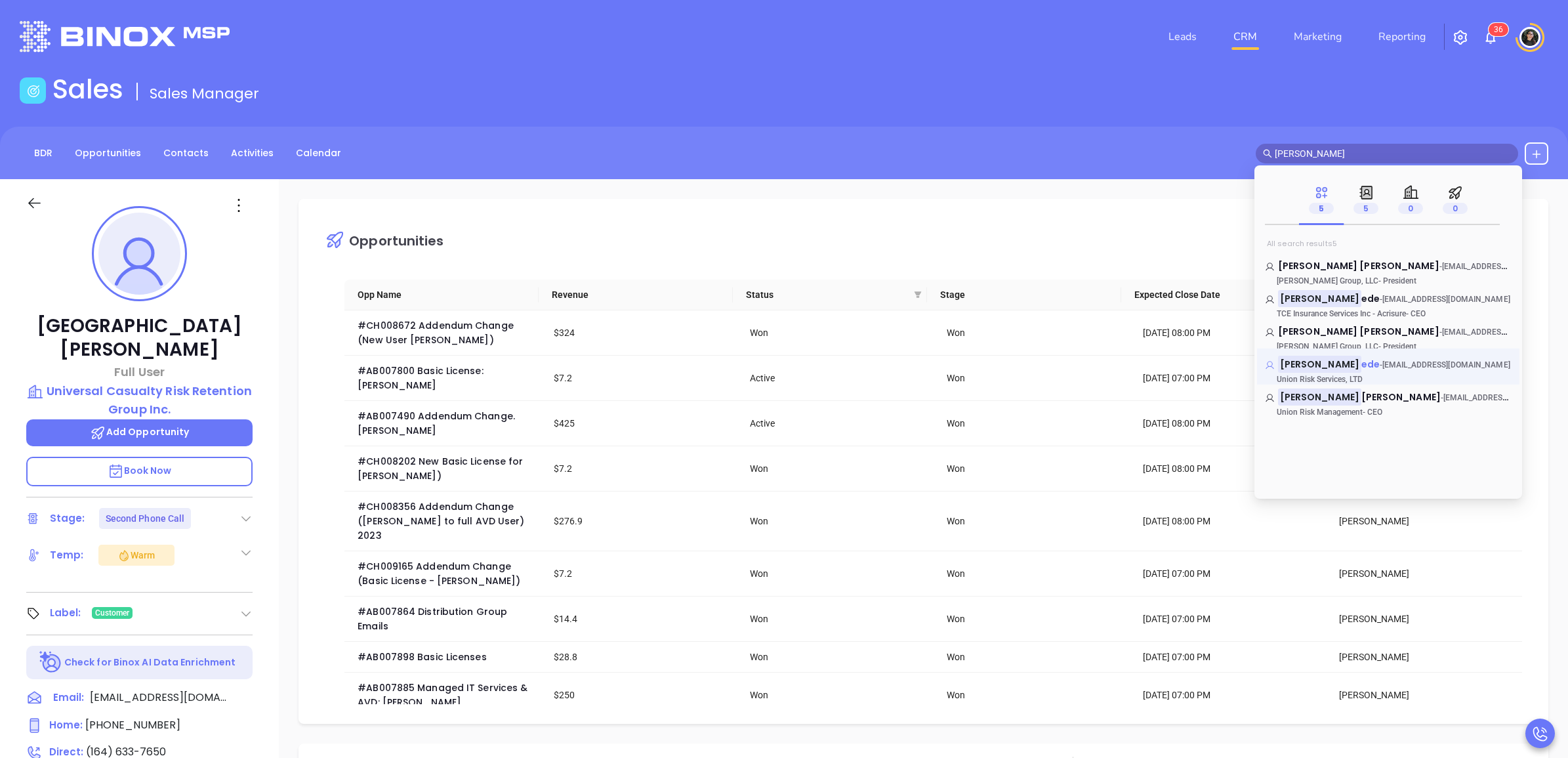
click at [1317, 369] on mark "Anthony DeF" at bounding box center [1319, 364] width 83 height 17
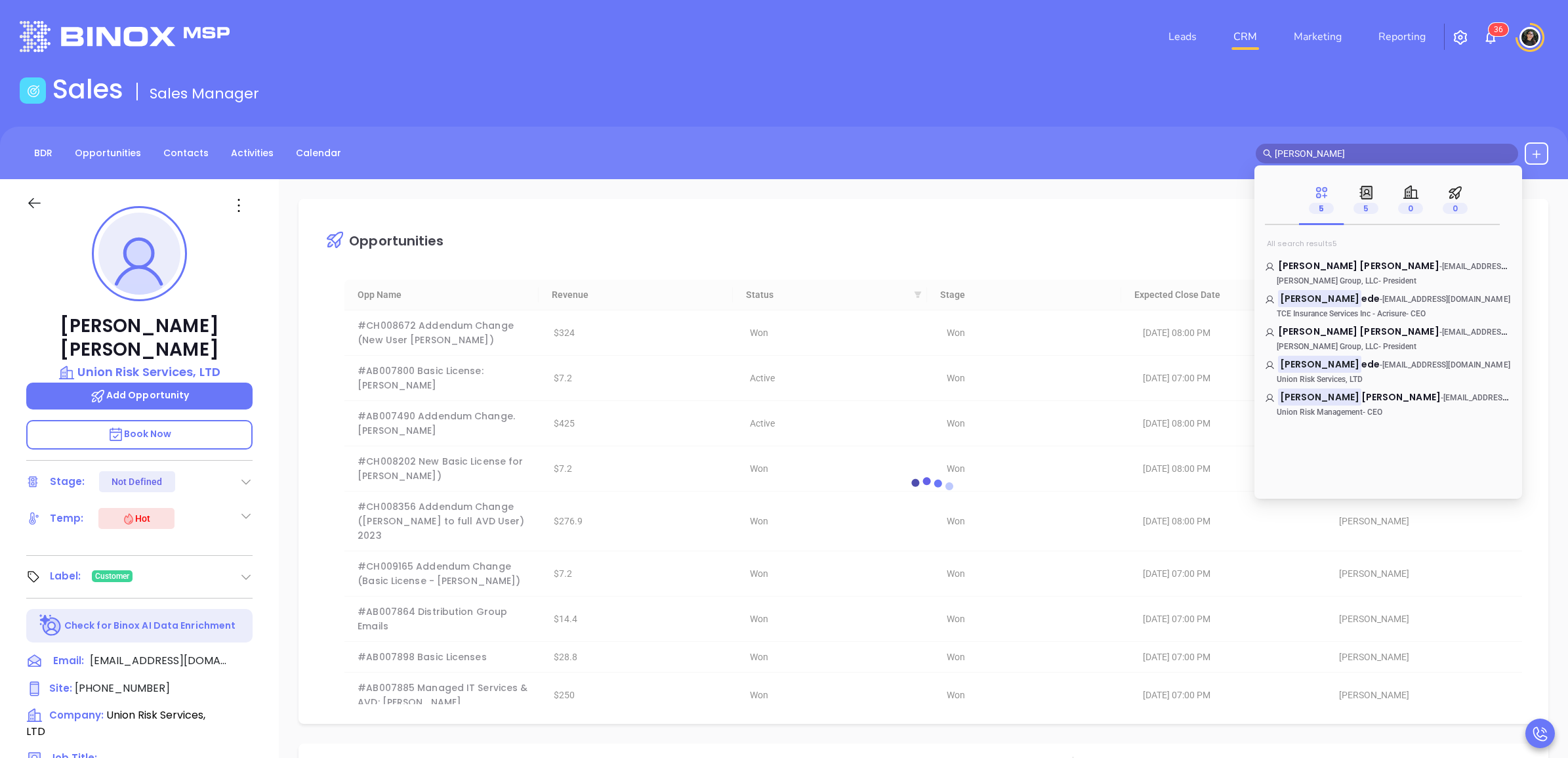
click at [972, 176] on div "BDR Opportunities Contacts Activities Calendar anthony def" at bounding box center [784, 153] width 1568 height 53
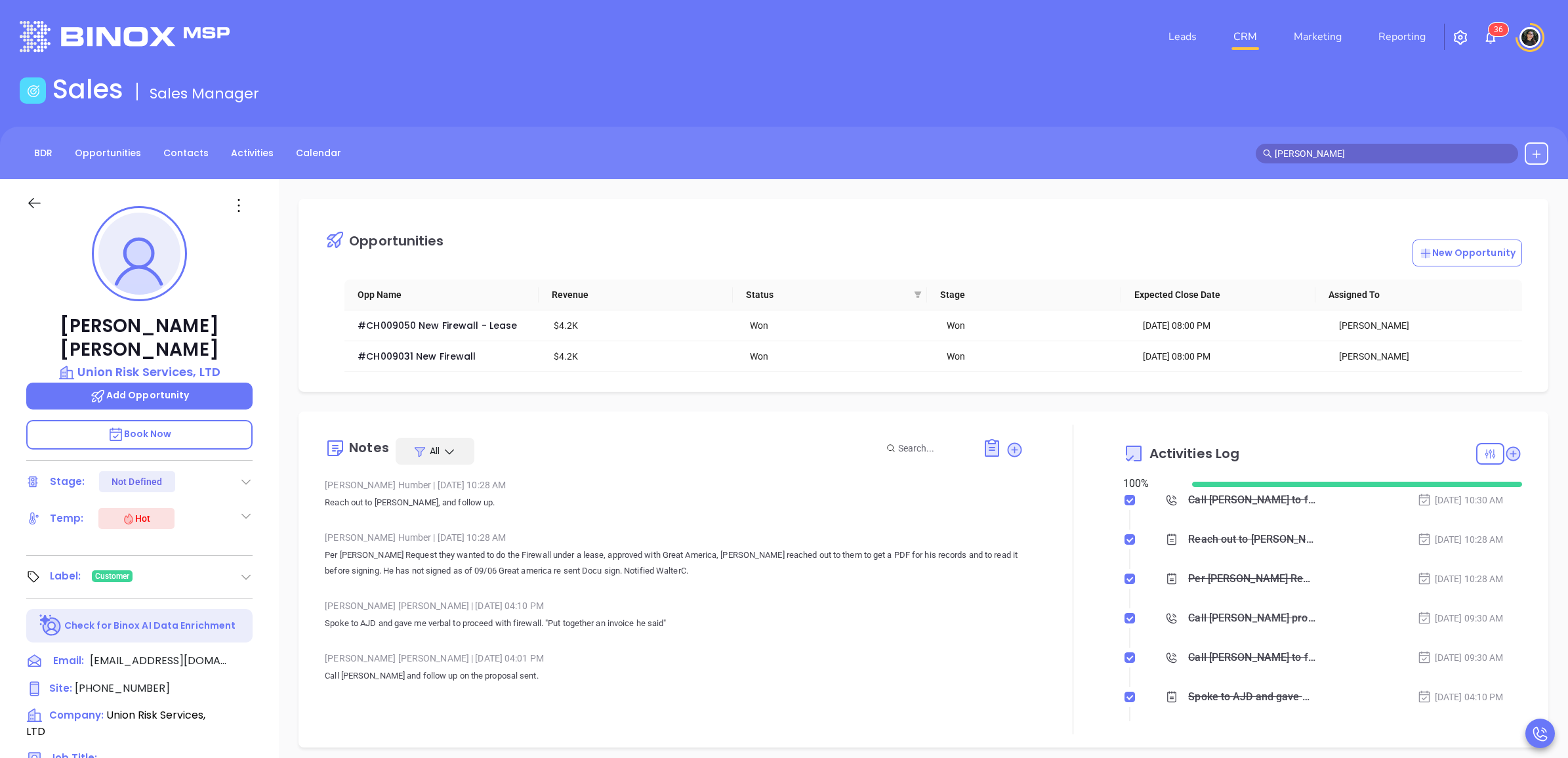
click at [1402, 148] on input "anthony def" at bounding box center [1393, 153] width 236 height 15
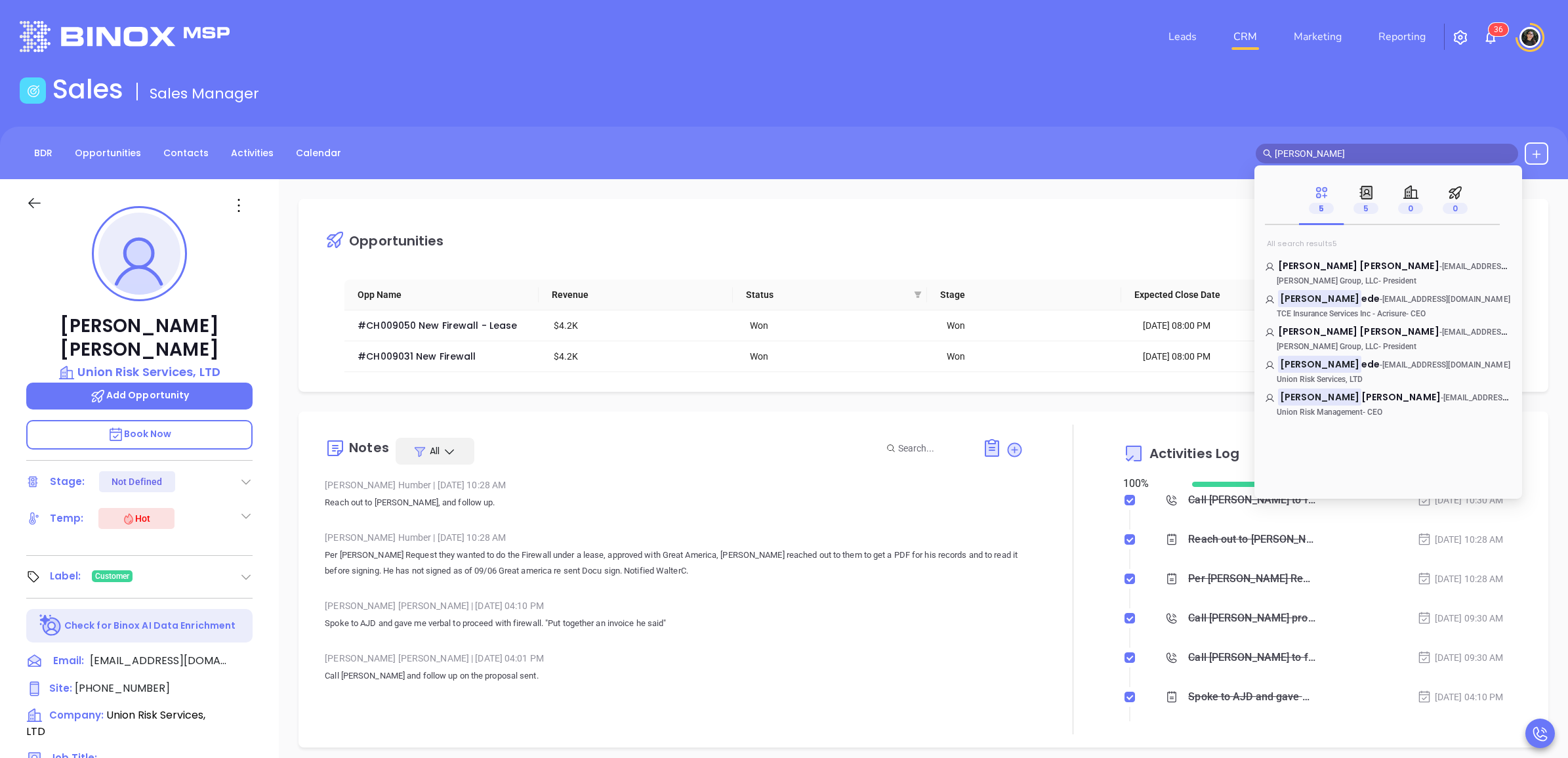
click at [1402, 148] on input "anthony def" at bounding box center [1393, 153] width 236 height 15
click at [1279, 153] on input "cris auco" at bounding box center [1393, 153] width 236 height 15
click at [1317, 335] on mark "Chris Auco" at bounding box center [1319, 331] width 83 height 17
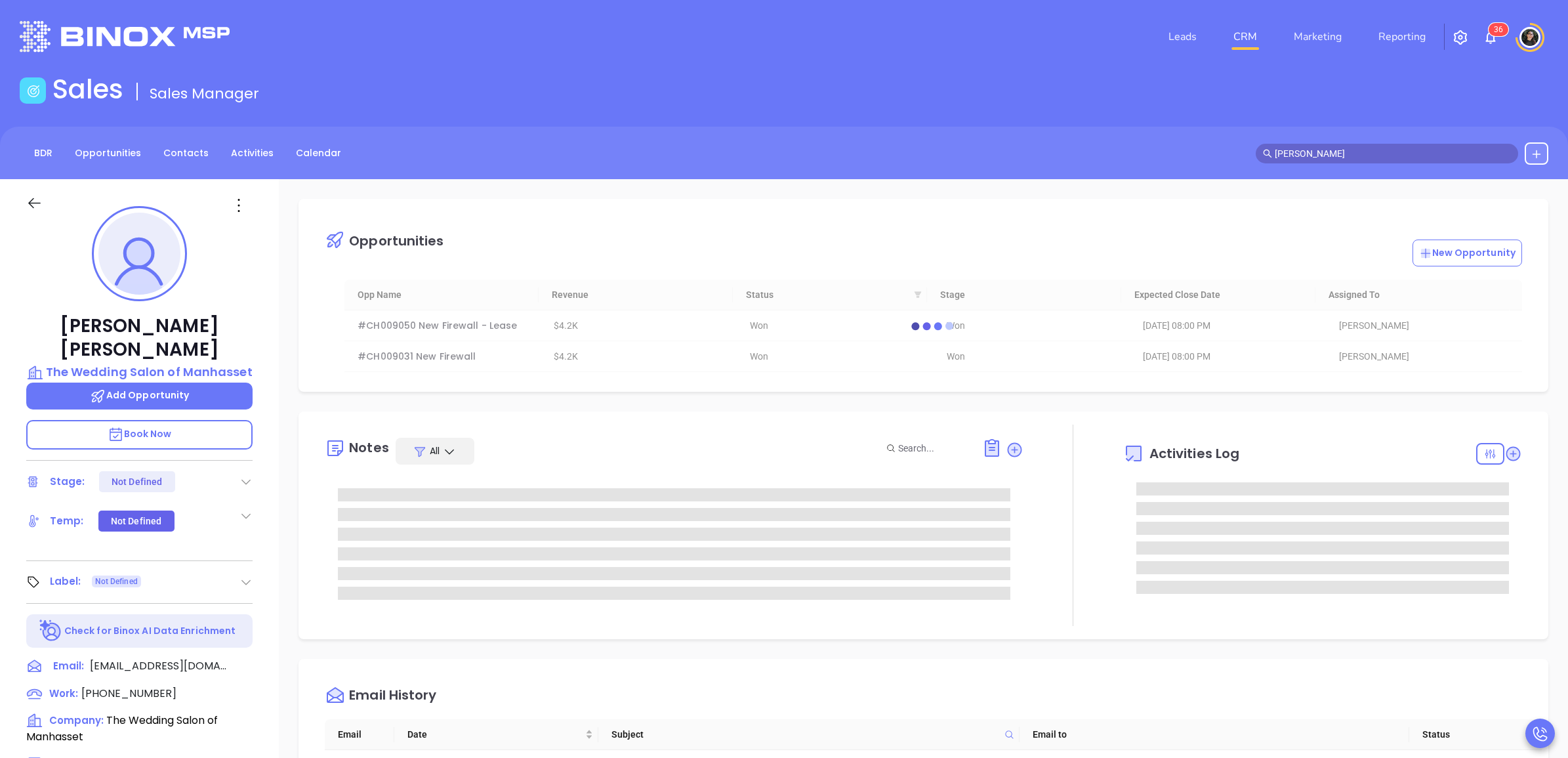
click at [1096, 76] on div "Sales Sales Manager" at bounding box center [784, 91] width 1544 height 37
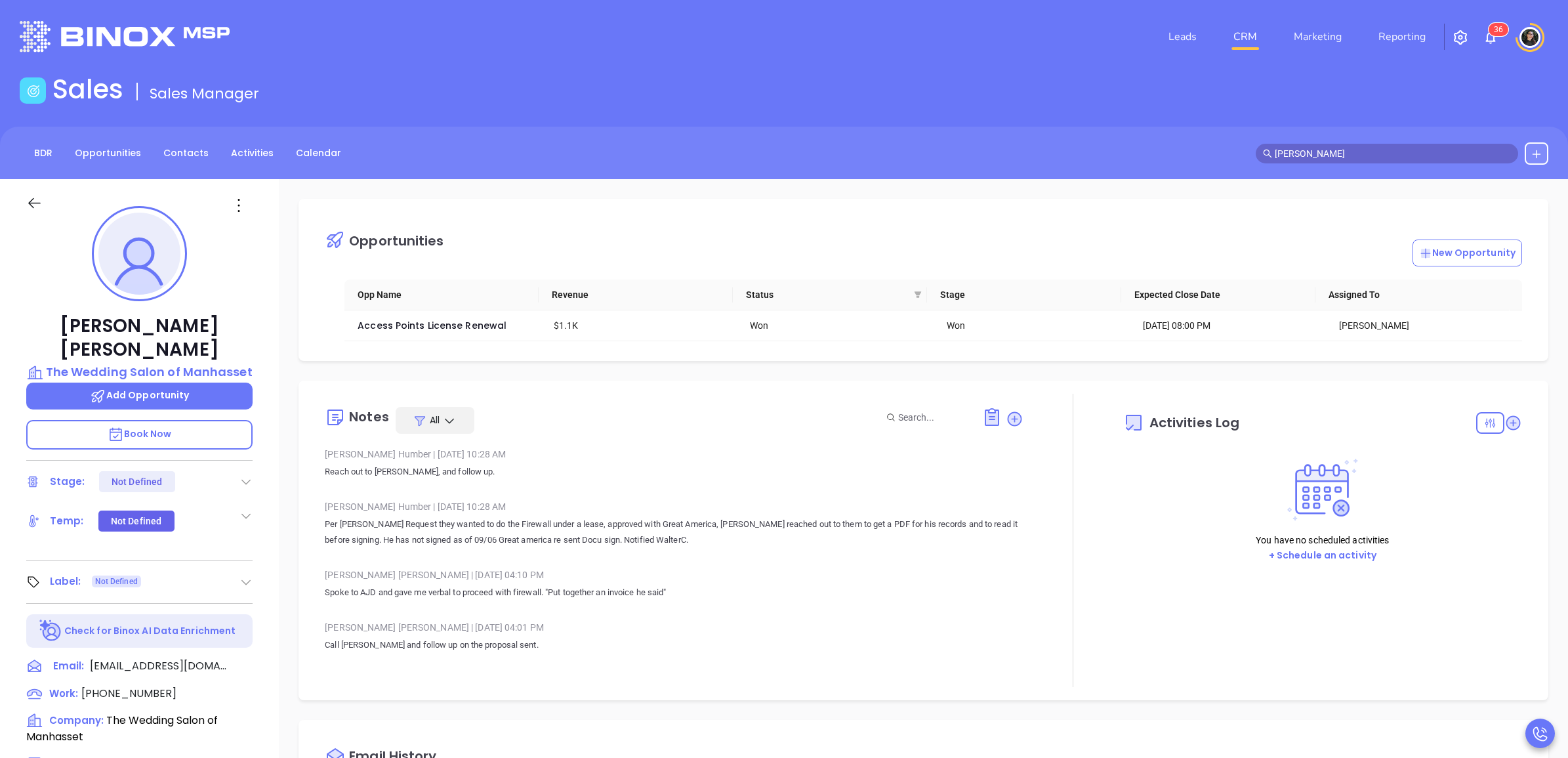
click at [1355, 146] on input "chris auco" at bounding box center [1393, 153] width 236 height 15
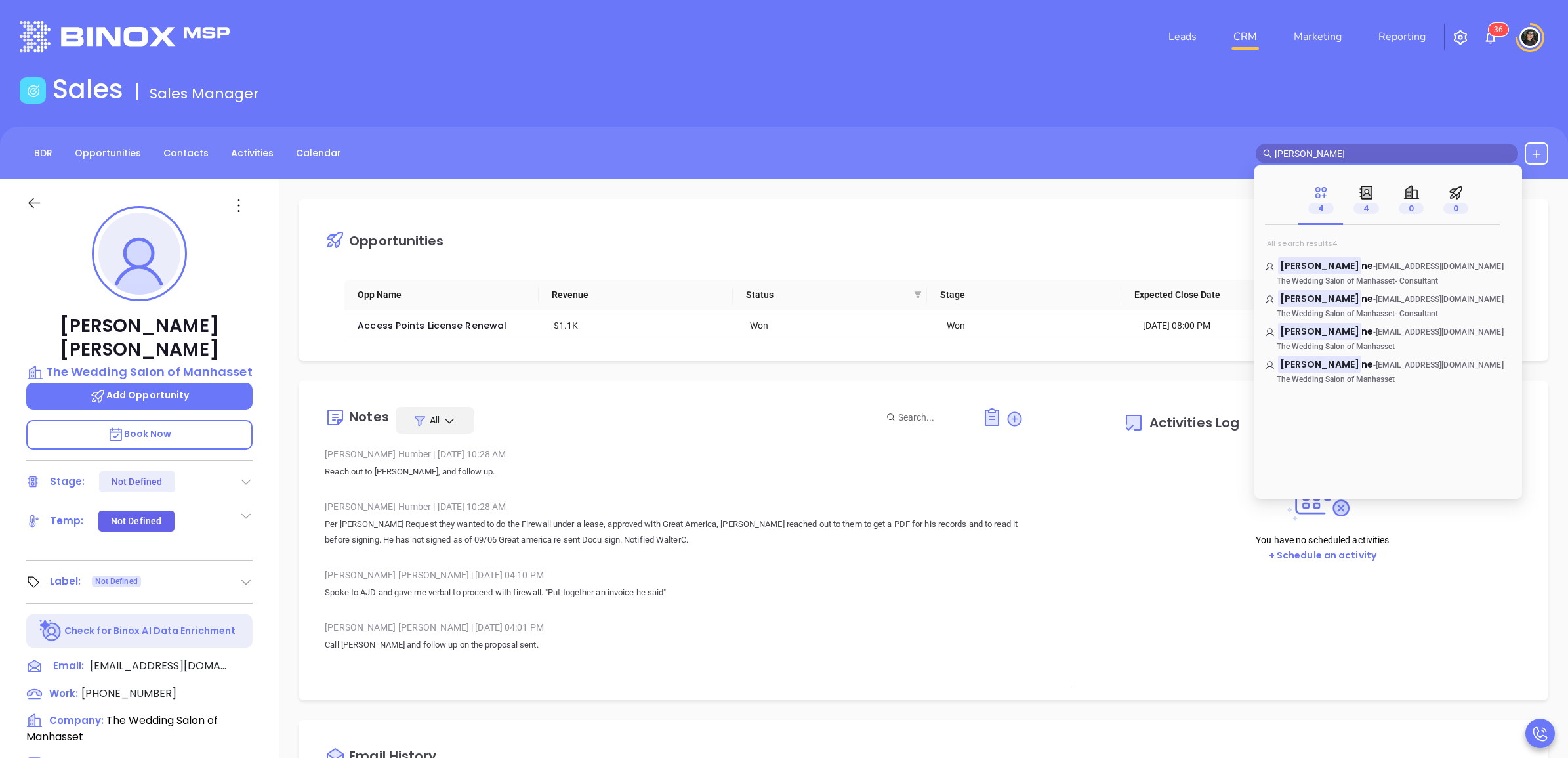
click at [1356, 148] on input "chris auco" at bounding box center [1393, 153] width 236 height 15
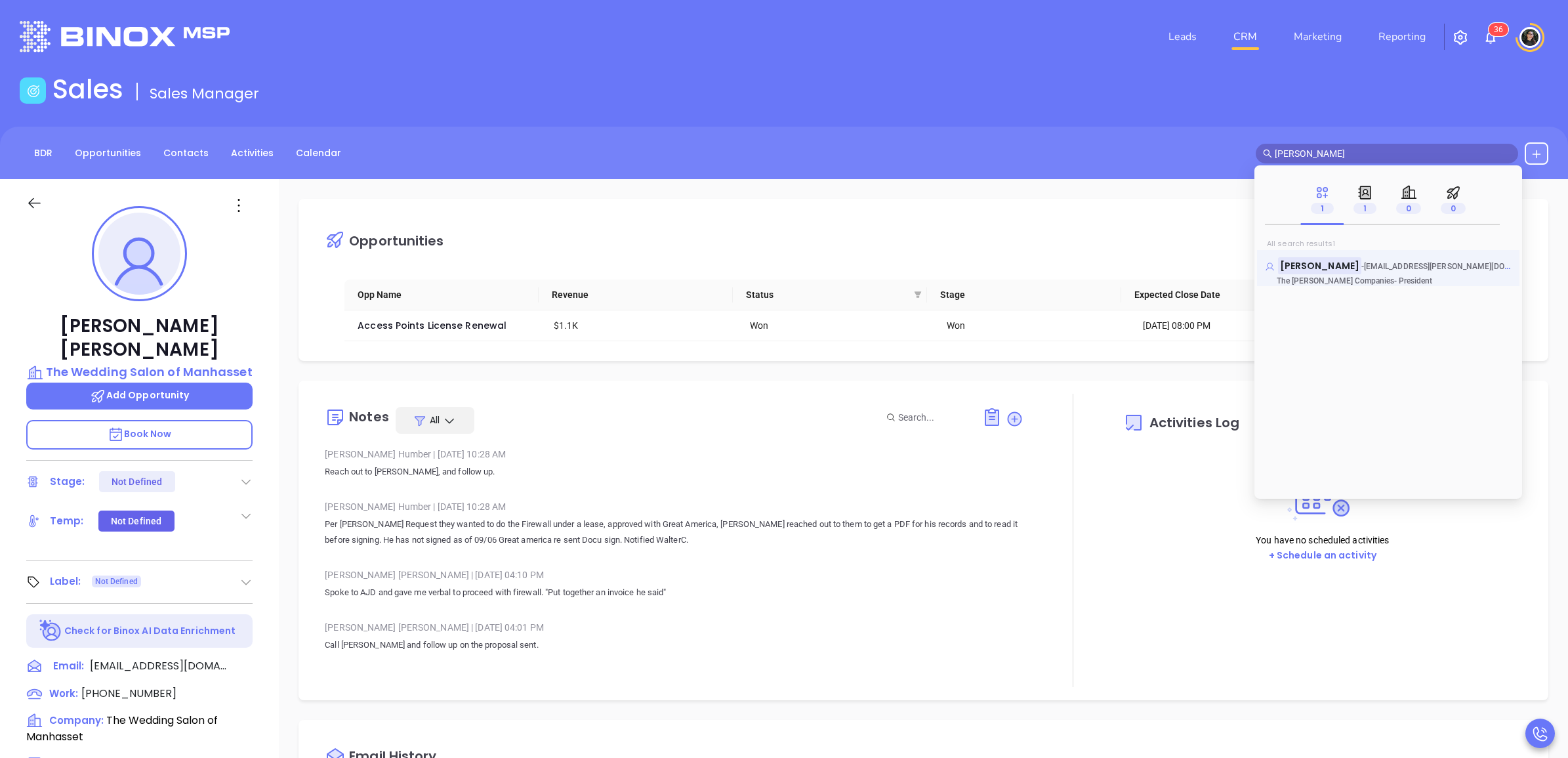
click at [1329, 260] on mark "Derek Oberman" at bounding box center [1319, 265] width 83 height 17
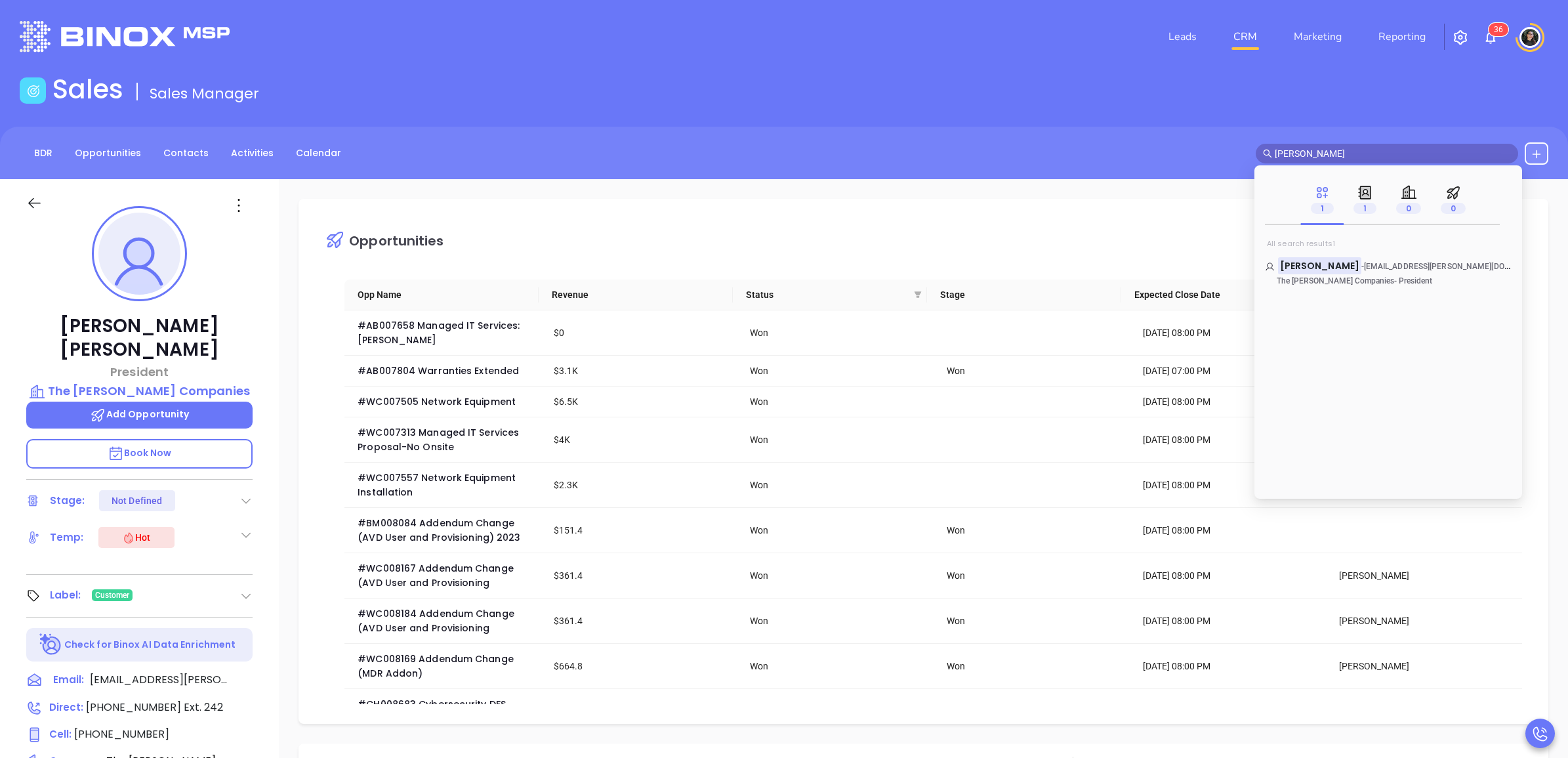
click at [1355, 166] on ul "1 1 0 0 All search results 1 Derek Oberman - doberman@oberman.com The Oberman C…" at bounding box center [1388, 332] width 267 height 333
click at [1357, 155] on input "derek oberman" at bounding box center [1393, 153] width 236 height 15
click at [1294, 267] on mark "Mark Kauf" at bounding box center [1319, 265] width 83 height 17
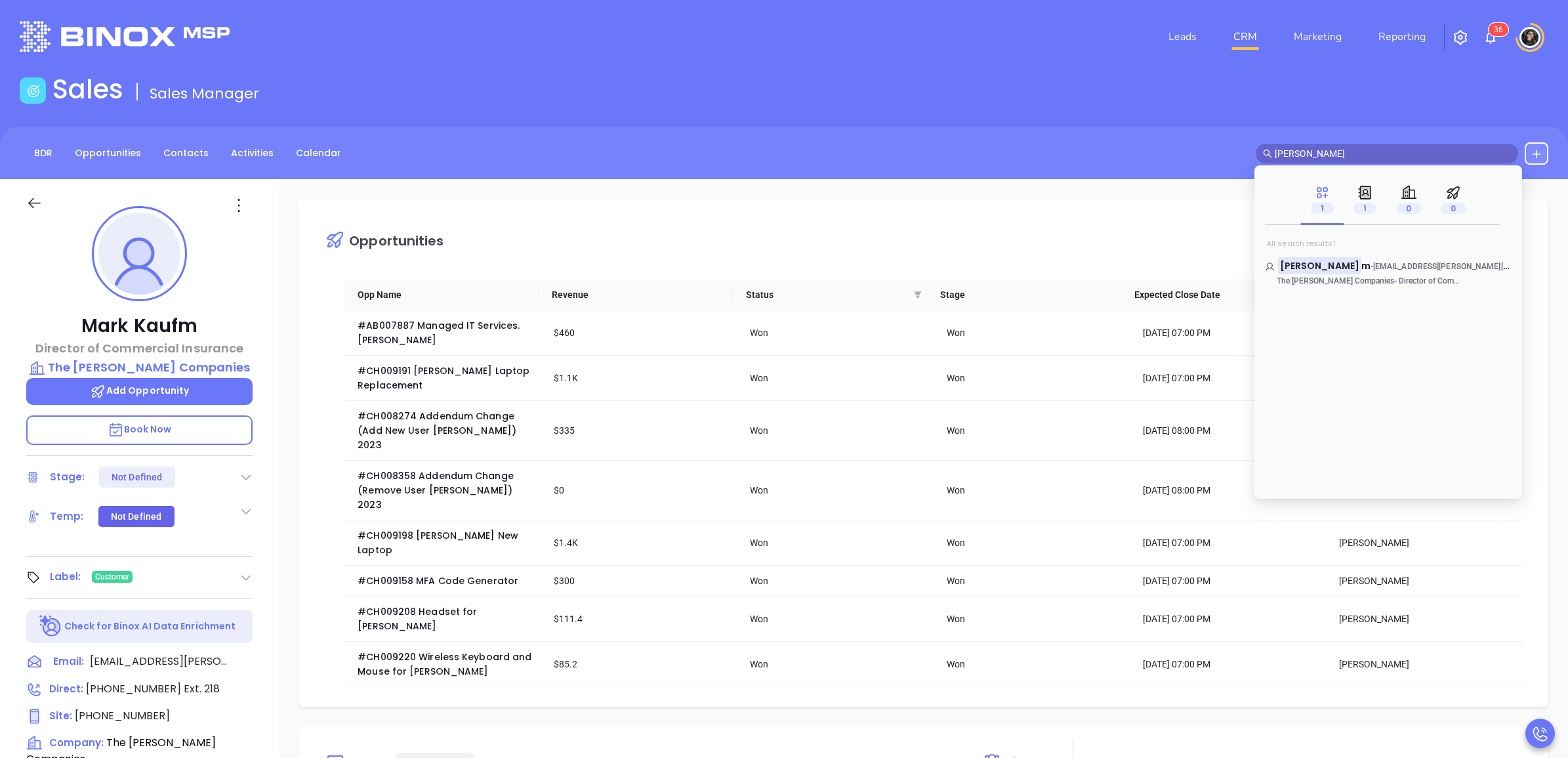
click at [949, 86] on div "Sales Sales Manager" at bounding box center [784, 91] width 1544 height 37
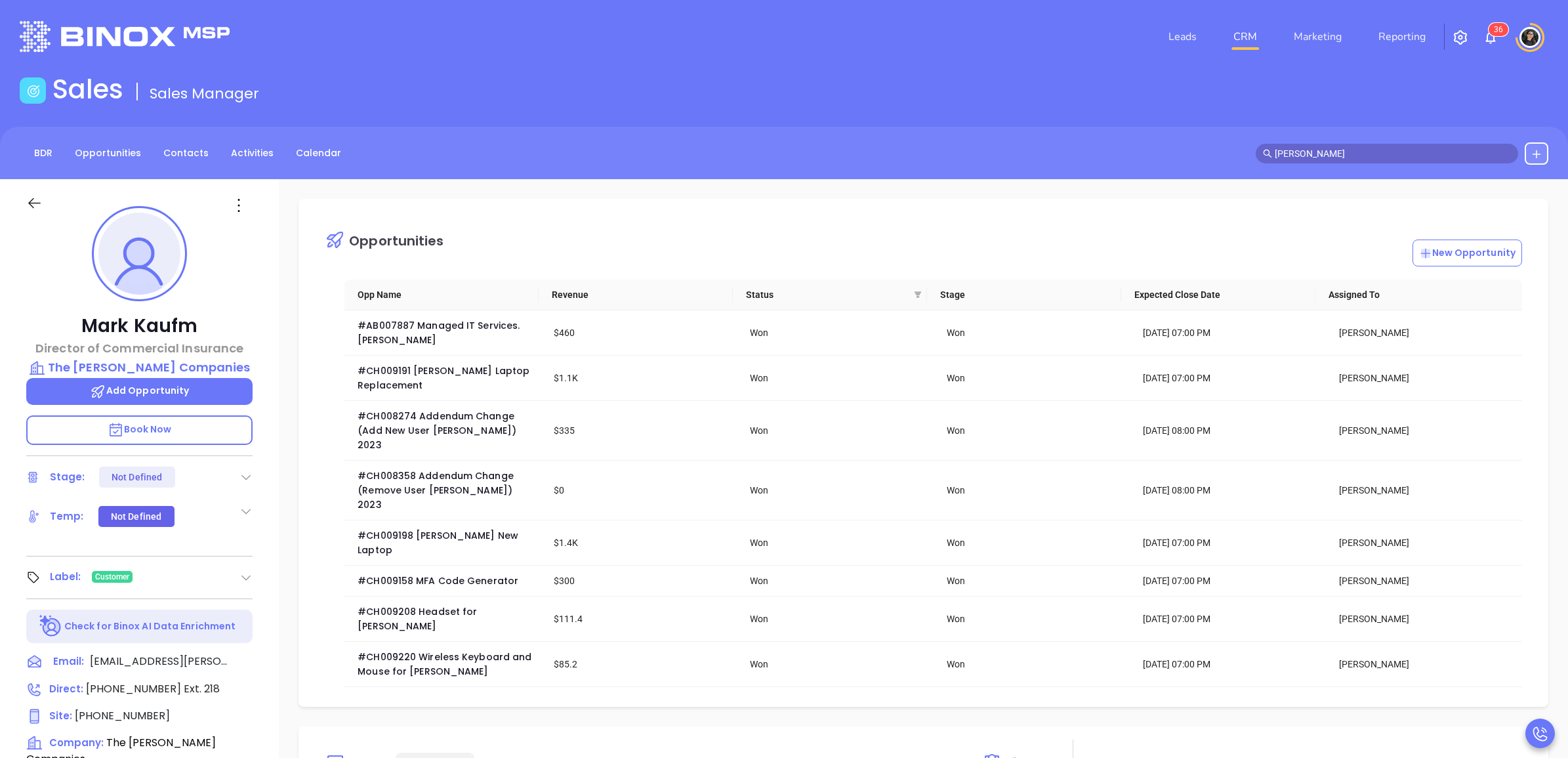
click at [1346, 151] on input "mark kauf" at bounding box center [1393, 153] width 236 height 15
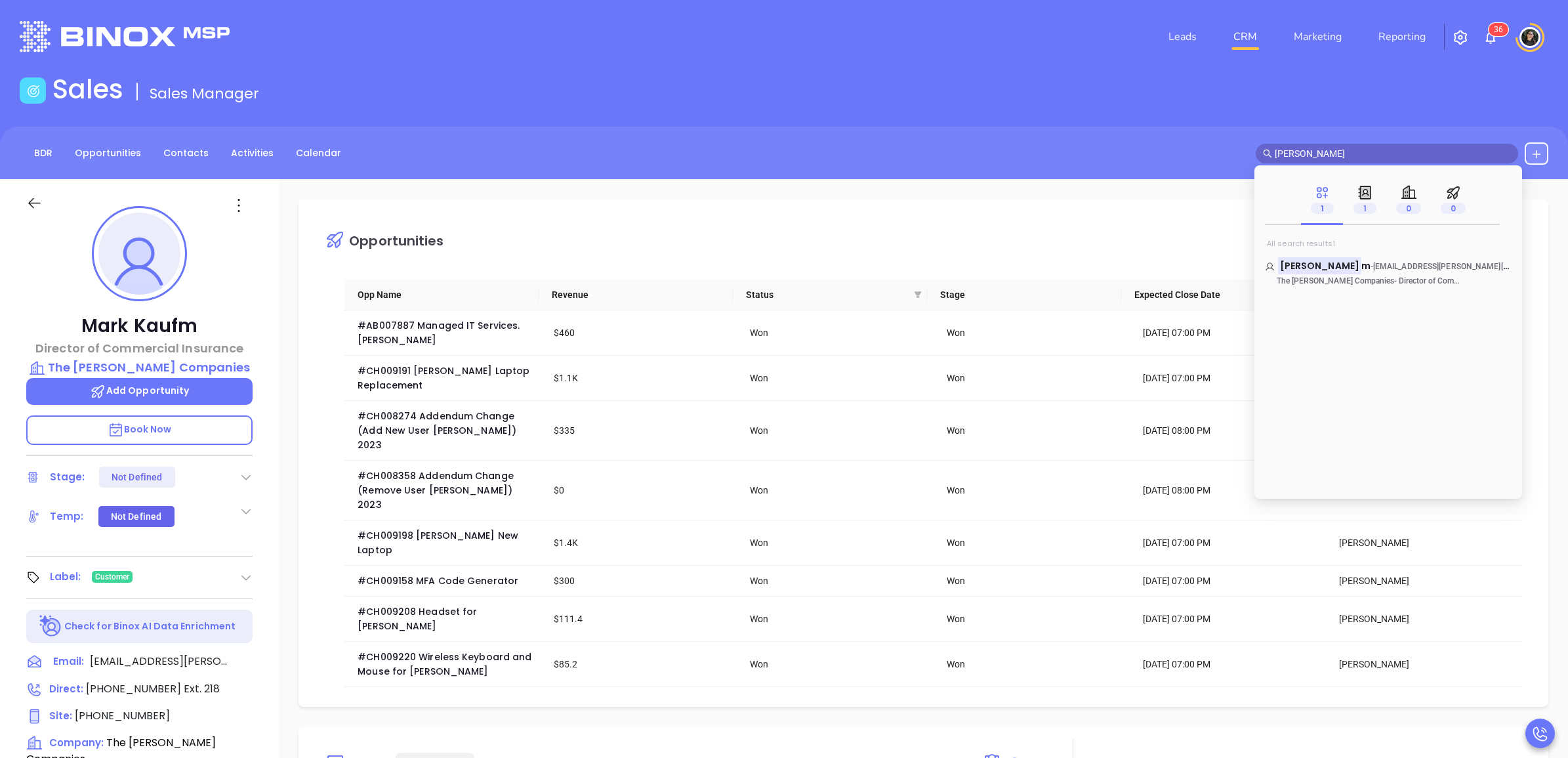
click at [1346, 151] on input "mark kauf" at bounding box center [1393, 153] width 236 height 15
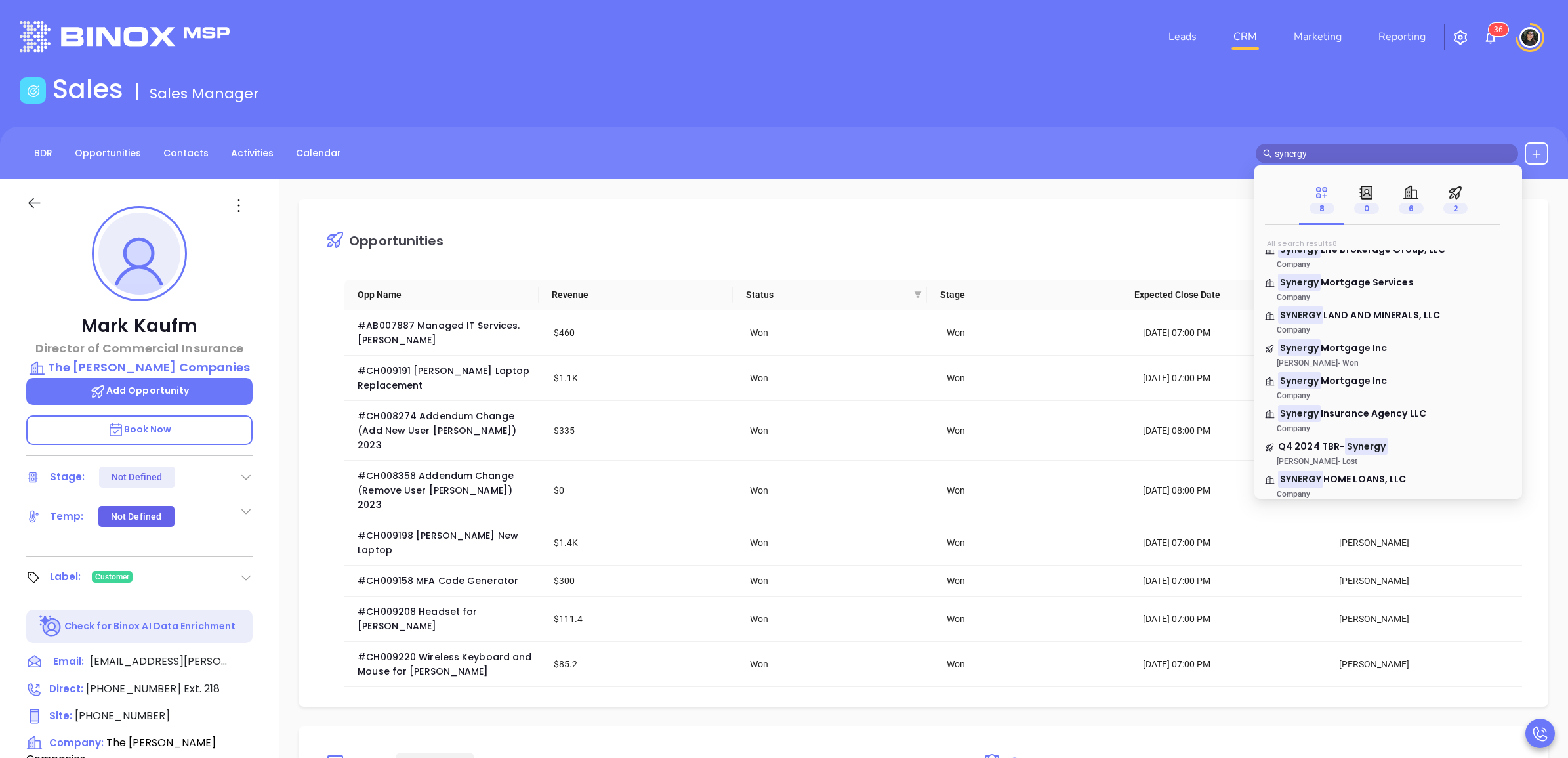
scroll to position [20, 0]
type input "synergy"
click at [1366, 379] on span "Mortgage Inc" at bounding box center [1354, 376] width 67 height 13
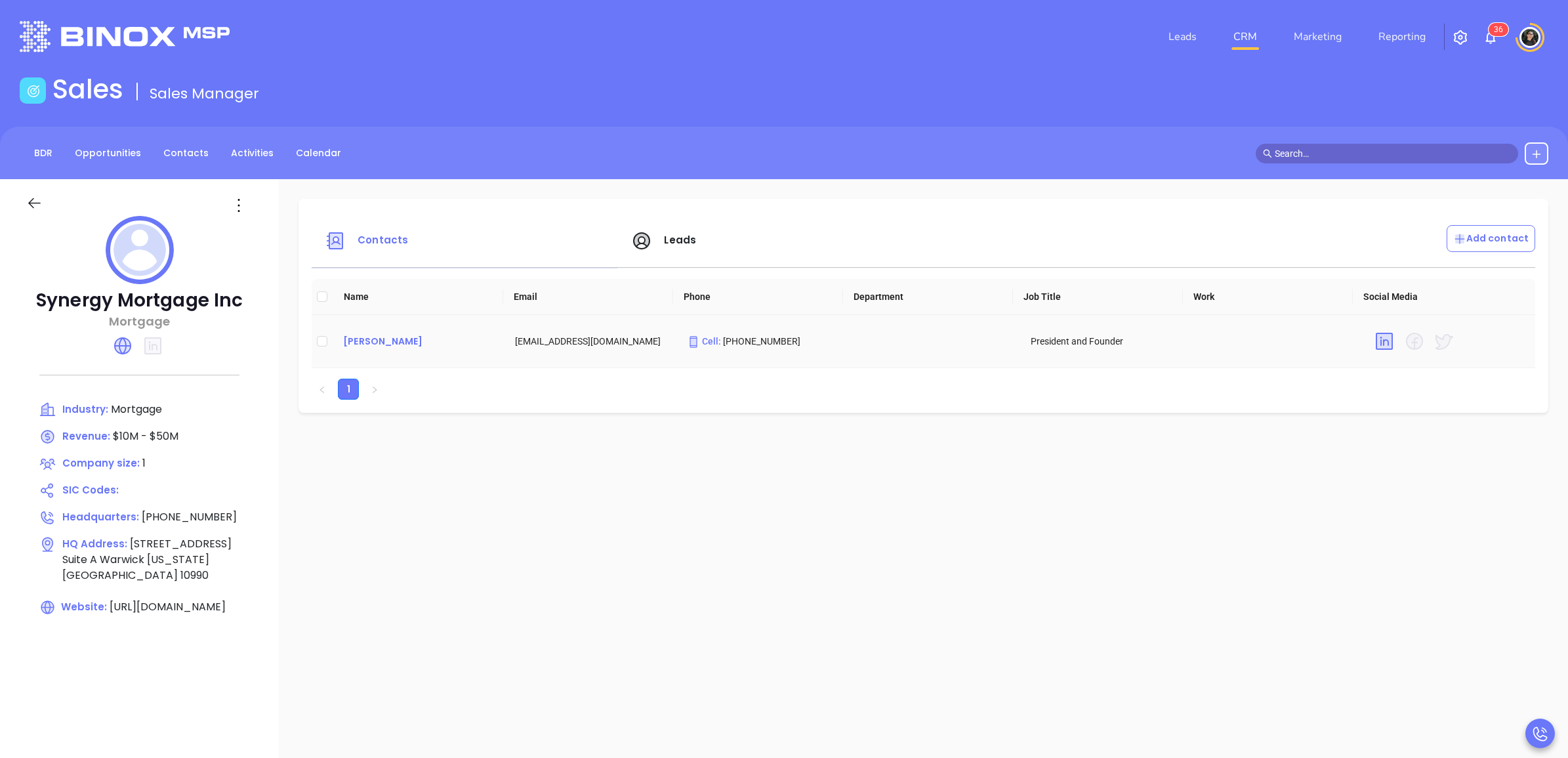
click at [391, 343] on div "Maureen Kohler" at bounding box center [419, 341] width 151 height 16
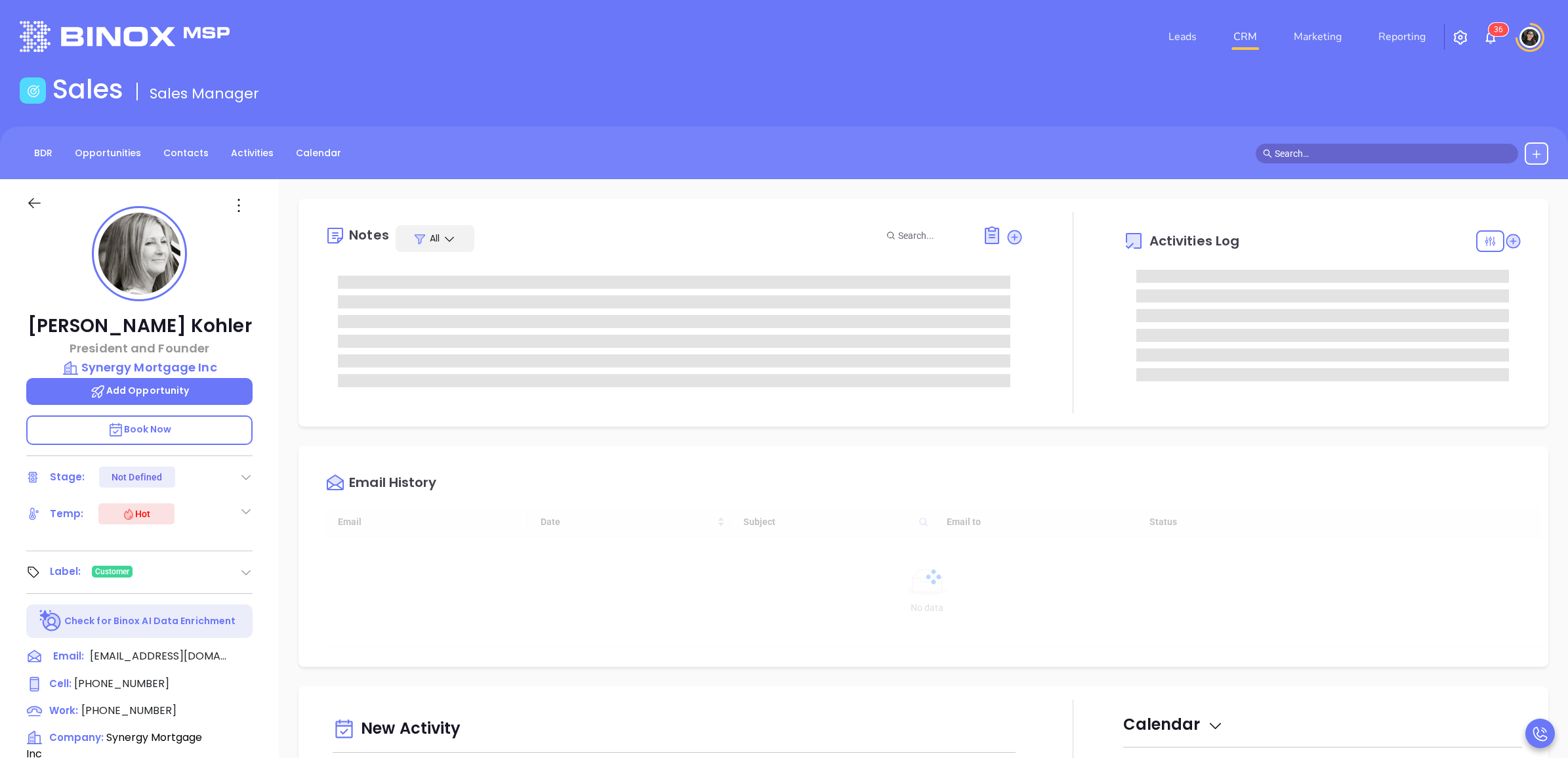
type input "[DATE]"
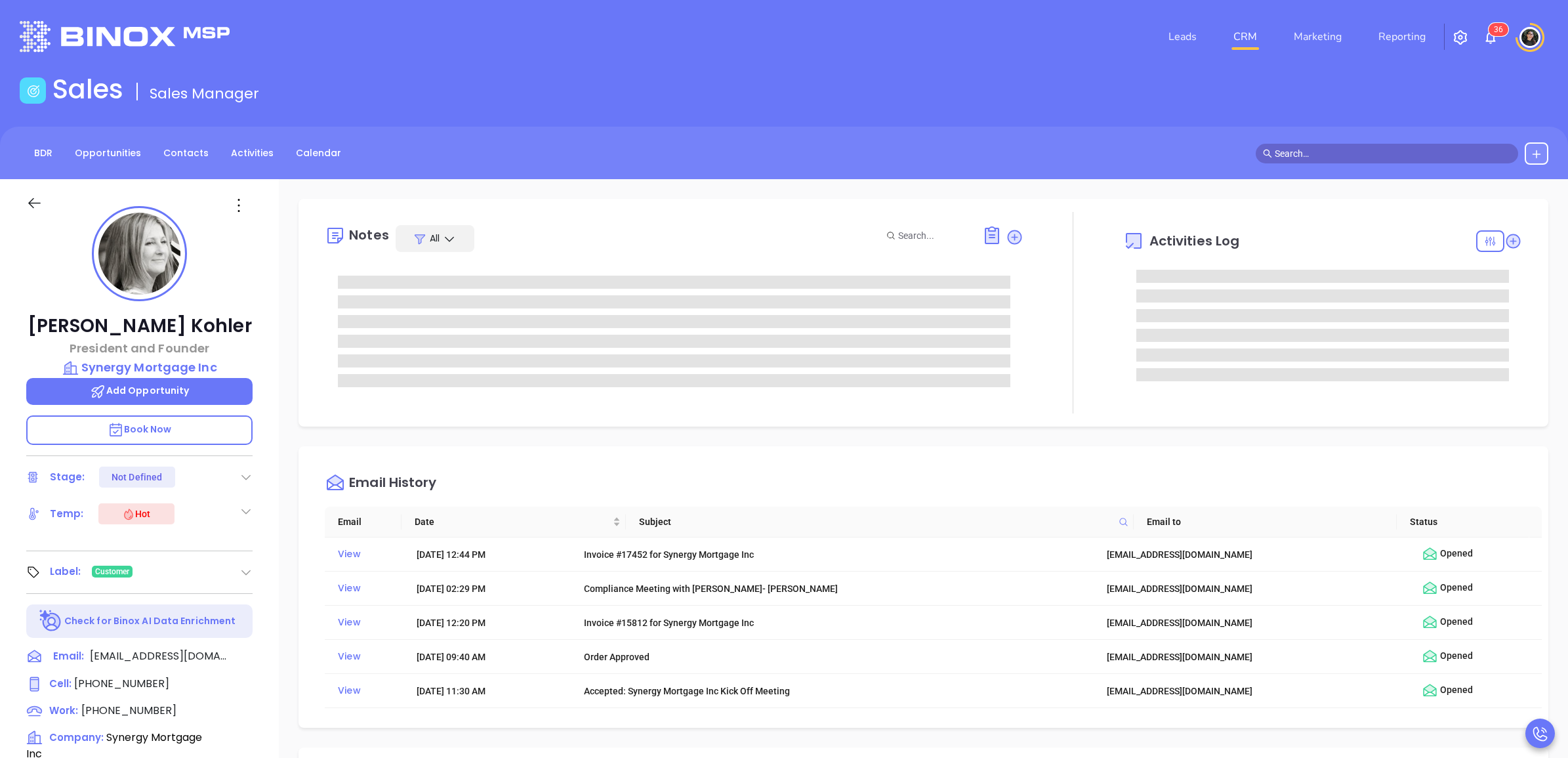
type input "[PERSON_NAME]"
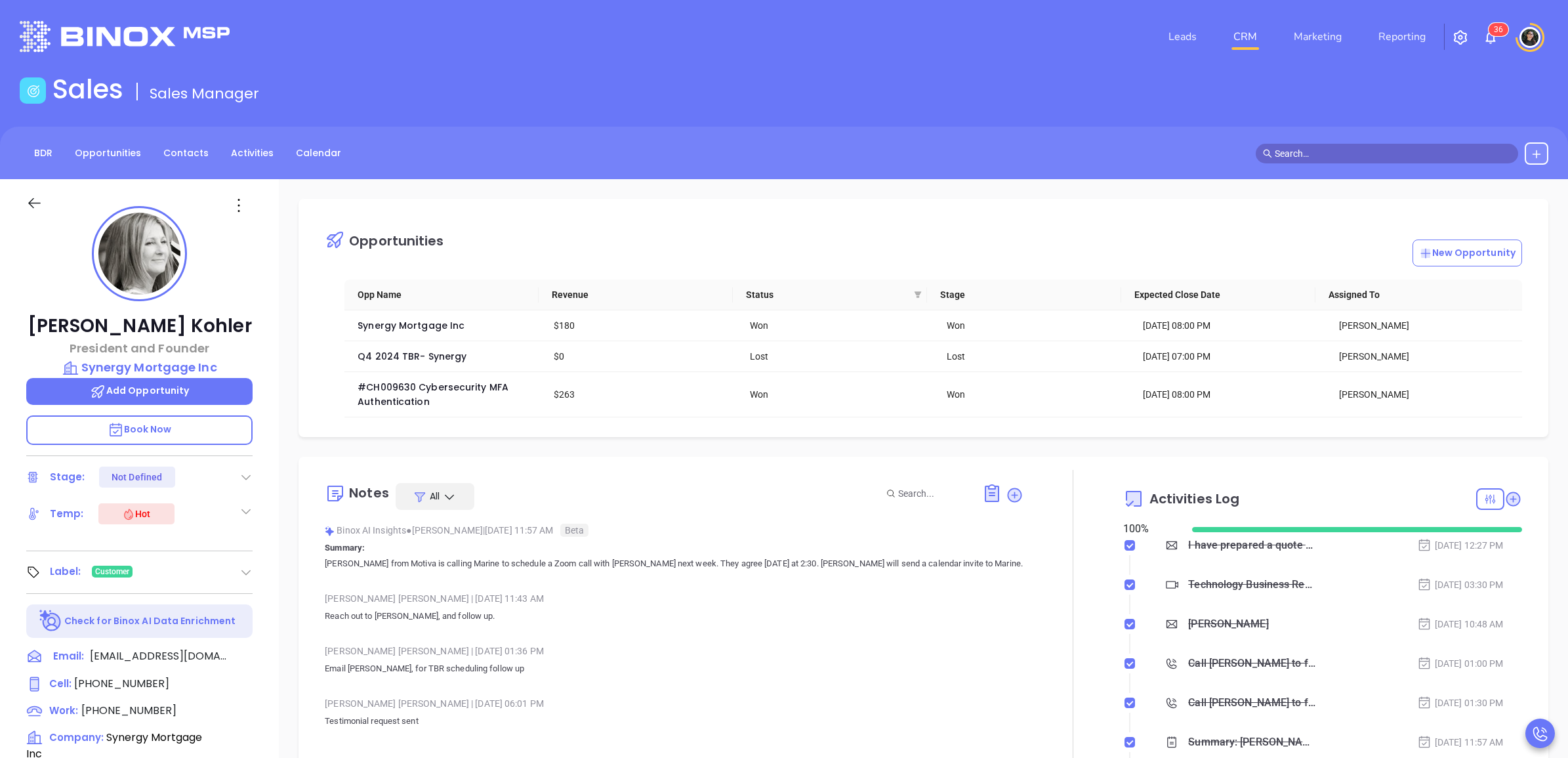
click at [1342, 151] on input "text" at bounding box center [1393, 153] width 236 height 15
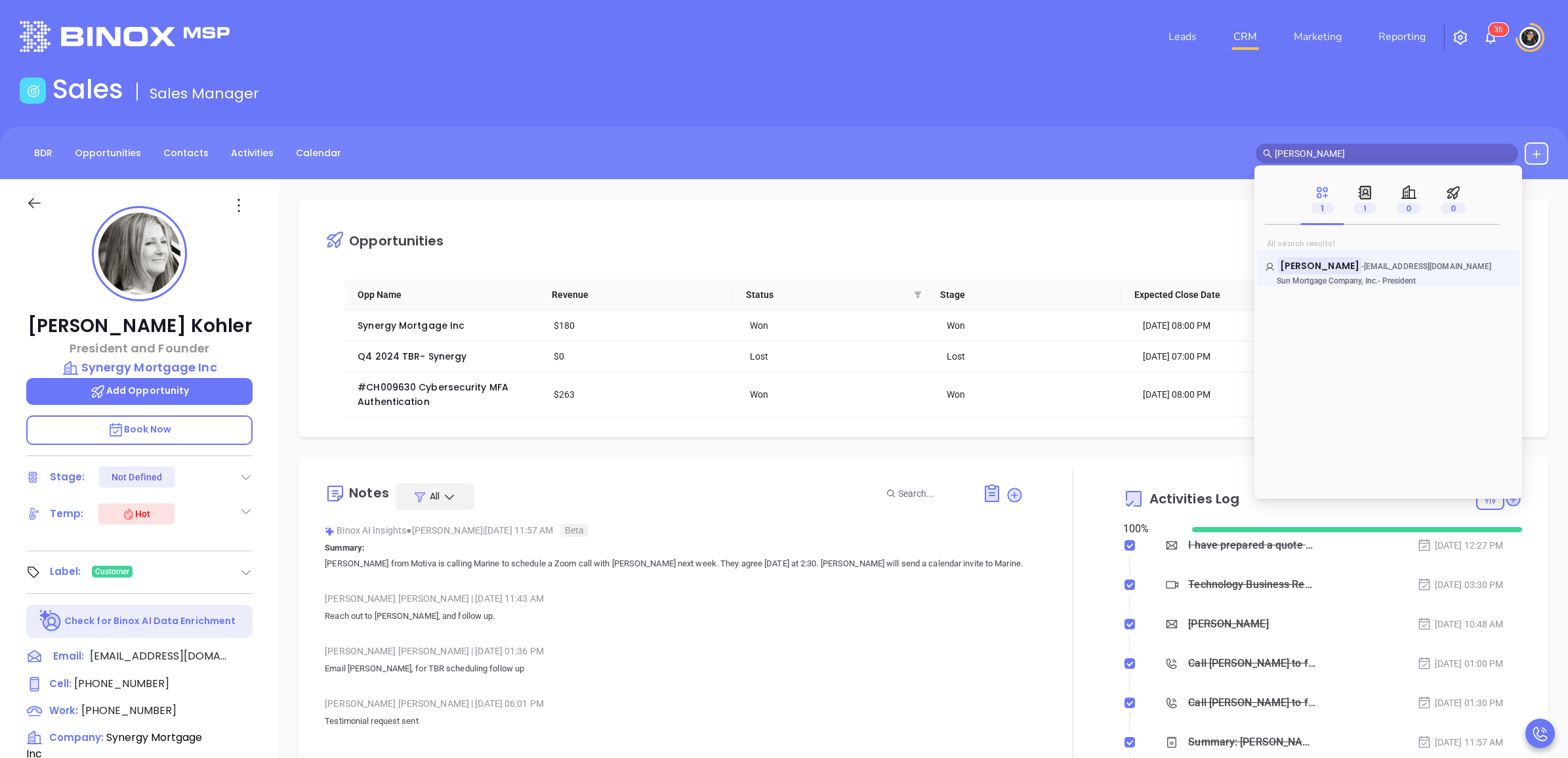
click at [1307, 256] on div "Don Rizzo - donrizzo@sunmortgage.com Sun Mortgage Company, Inc. - President" at bounding box center [1388, 268] width 263 height 36
drag, startPoint x: 1307, startPoint y: 256, endPoint x: 1303, endPoint y: 267, distance: 11.7
click at [1303, 267] on mark "Don Rizzo" at bounding box center [1319, 265] width 83 height 17
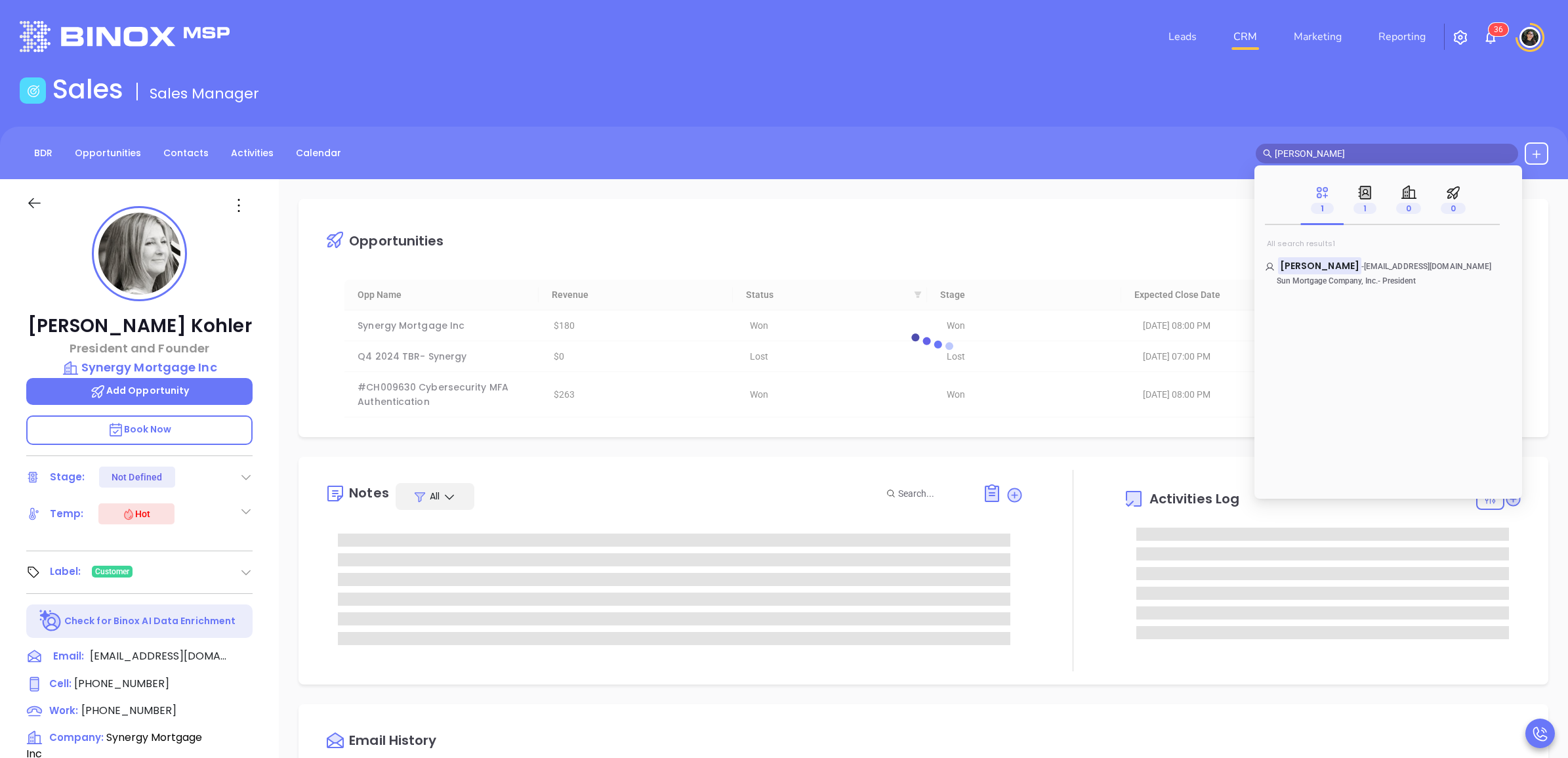
click at [1010, 103] on div "Sales Sales Manager" at bounding box center [784, 91] width 1544 height 37
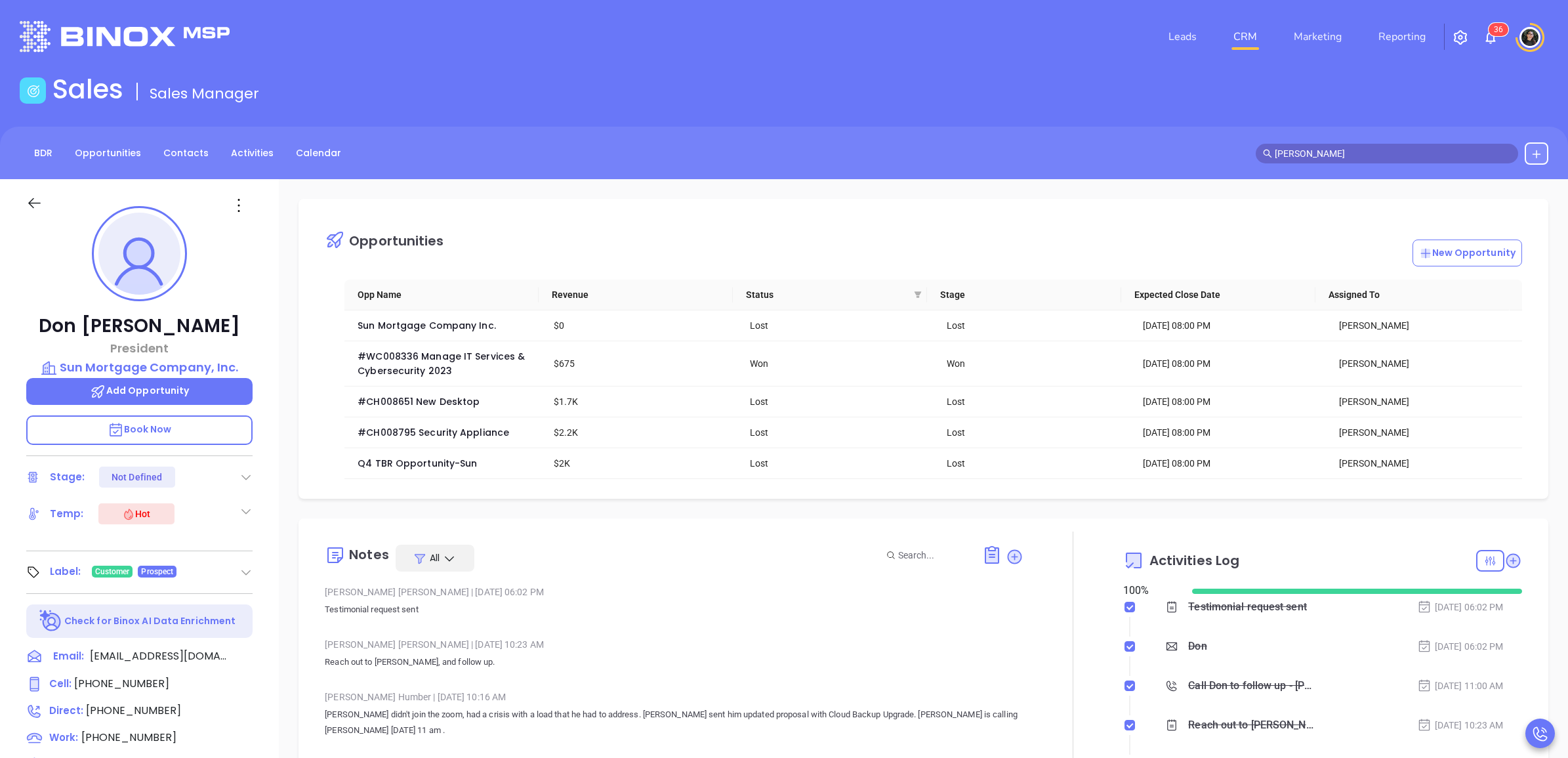
click at [1353, 157] on input "don rizzo" at bounding box center [1393, 153] width 236 height 15
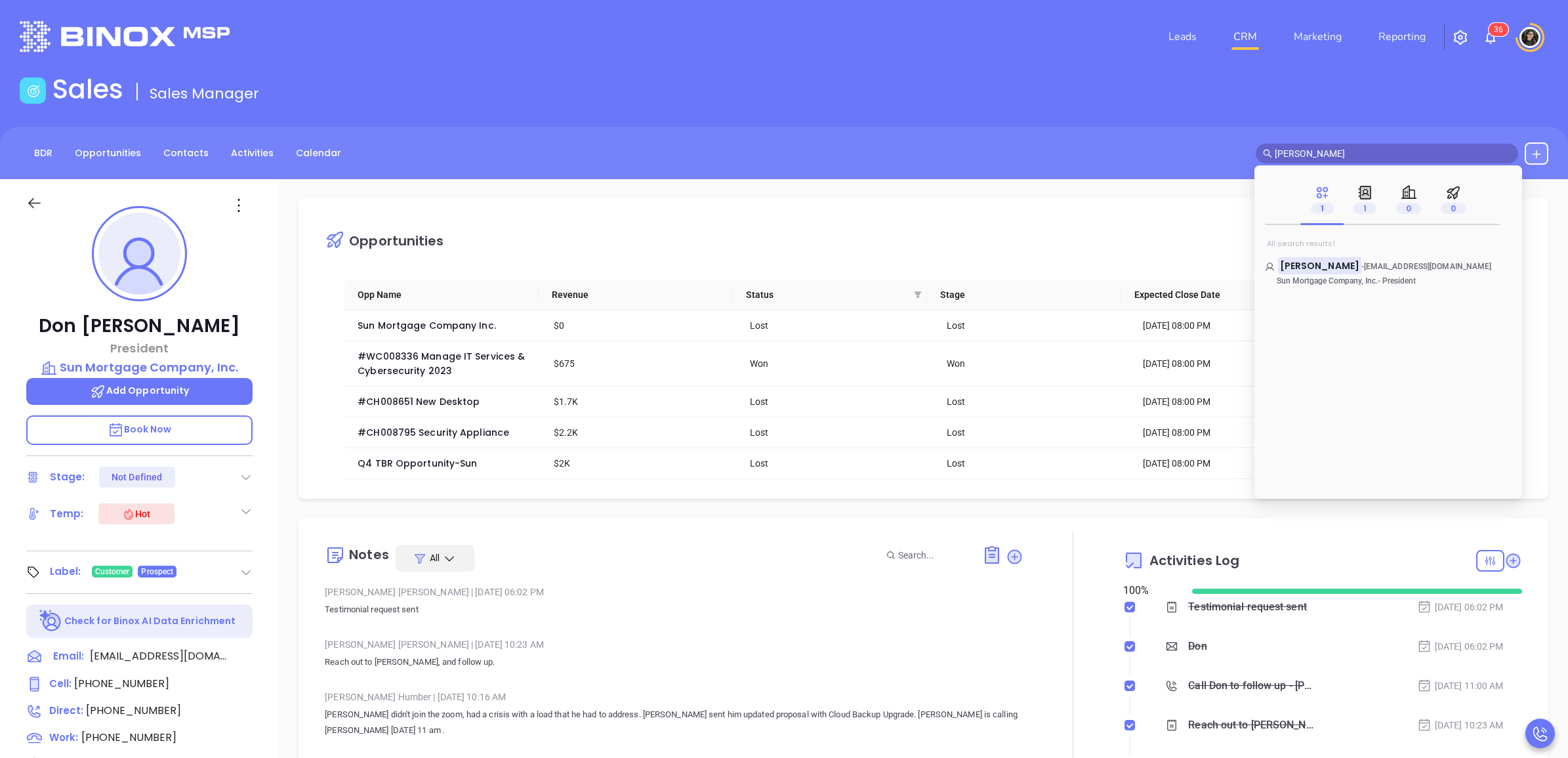
click at [1353, 158] on input "don rizzo" at bounding box center [1393, 153] width 236 height 15
type input "state capit"
click at [1339, 328] on span "al Group Corp" at bounding box center [1373, 331] width 69 height 13
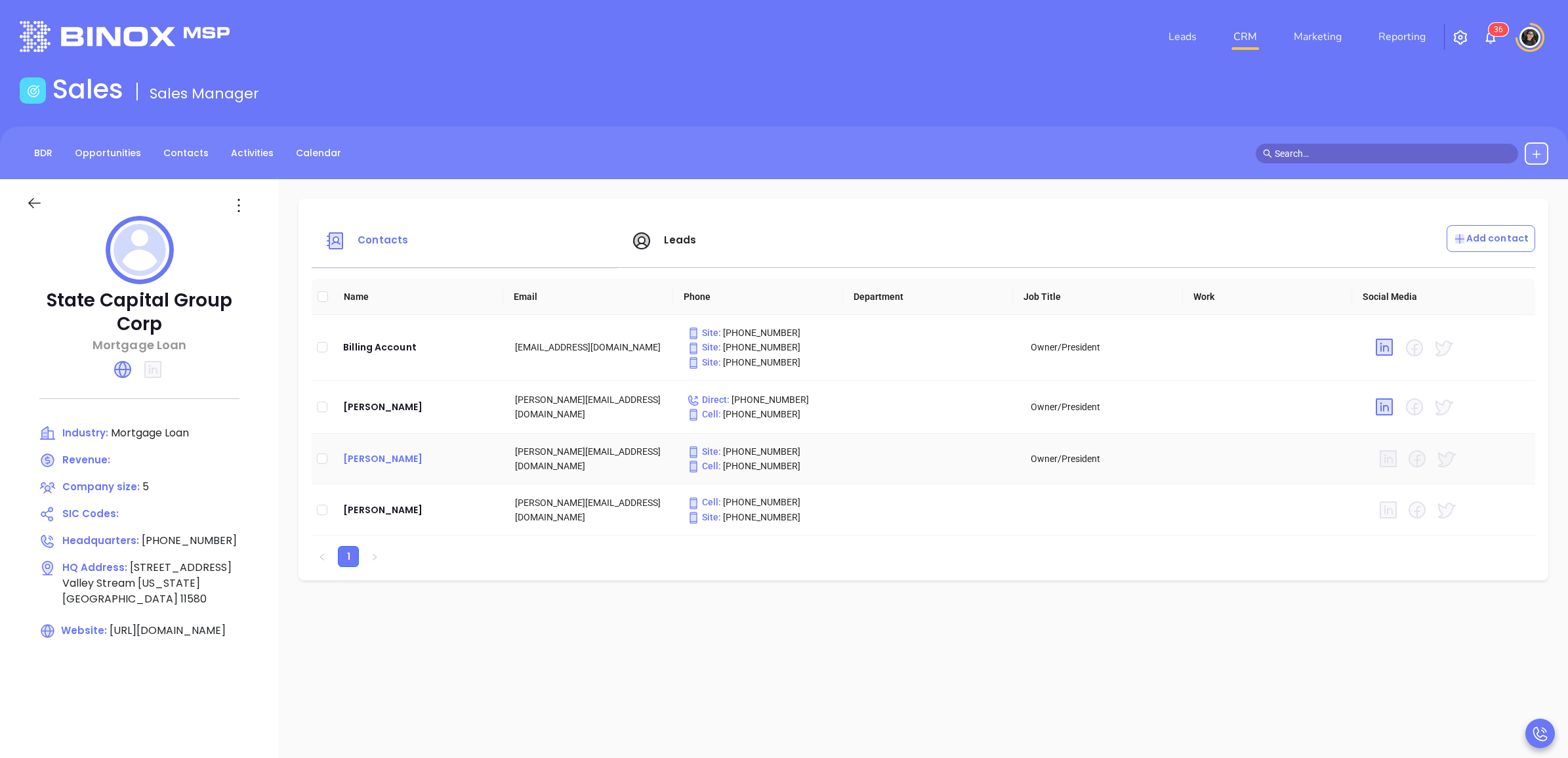
click at [396, 460] on div "George Artemiou" at bounding box center [419, 458] width 151 height 16
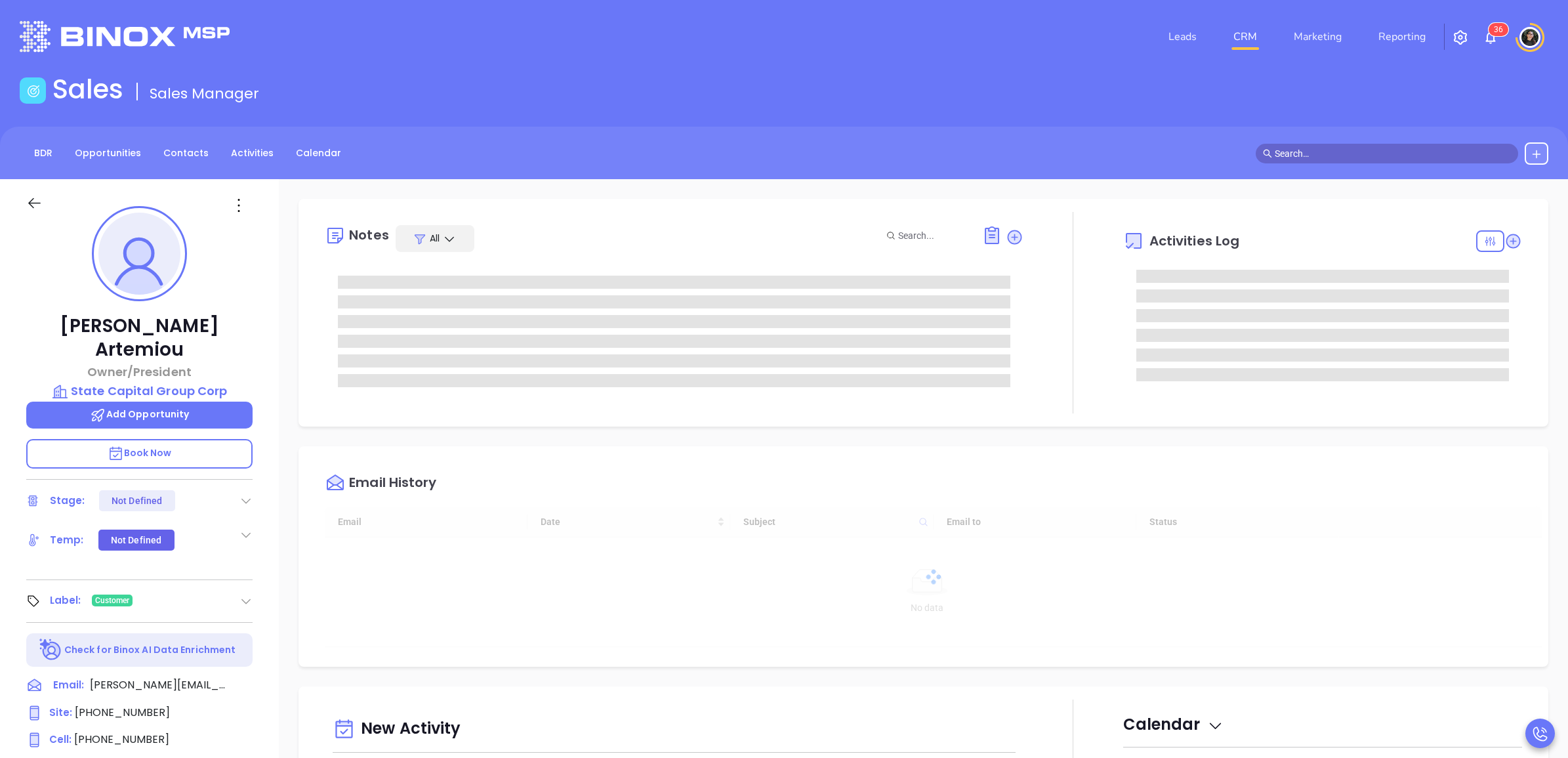
type input "[DATE]"
type input "[PERSON_NAME]"
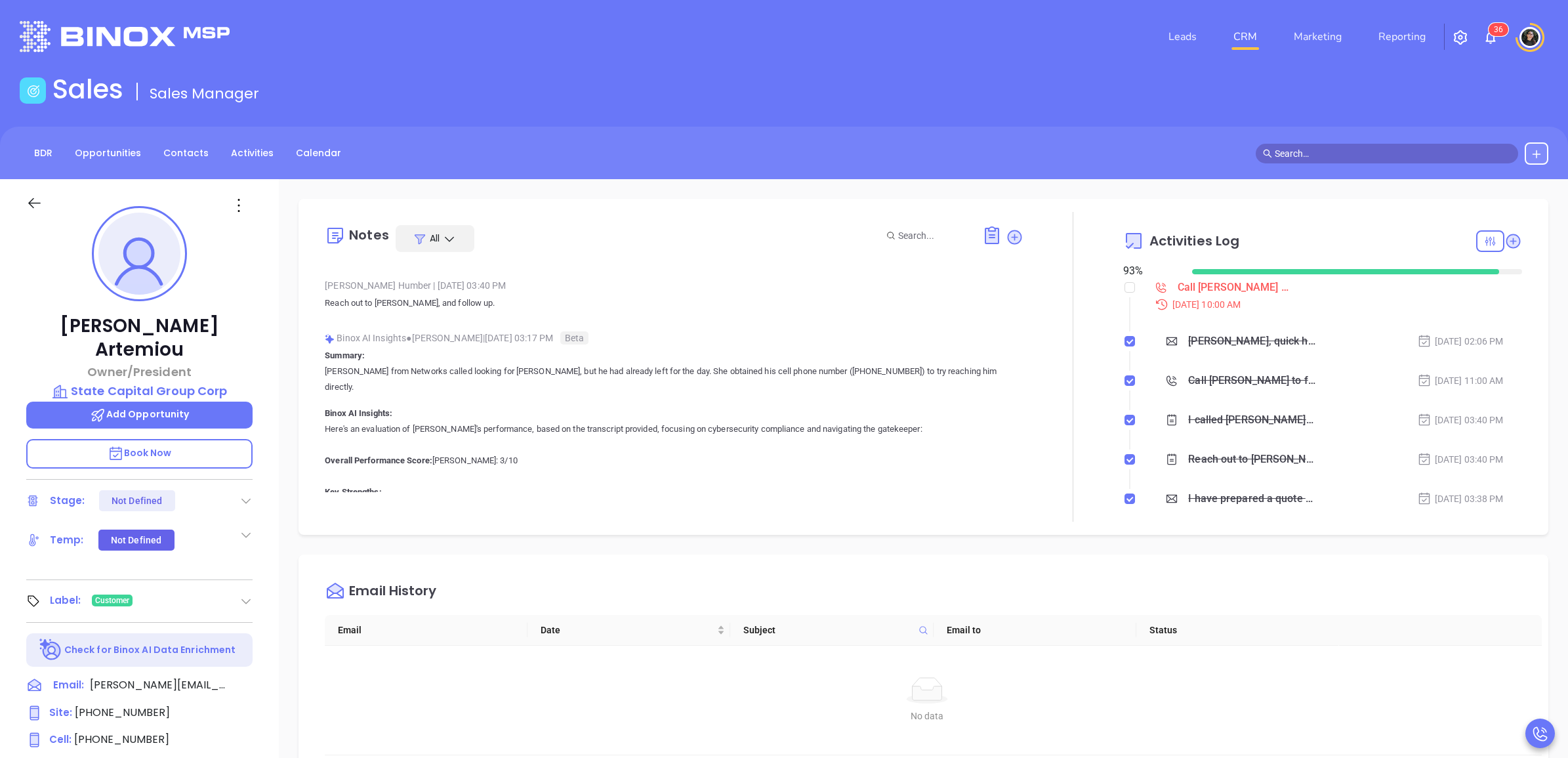
scroll to position [0, 0]
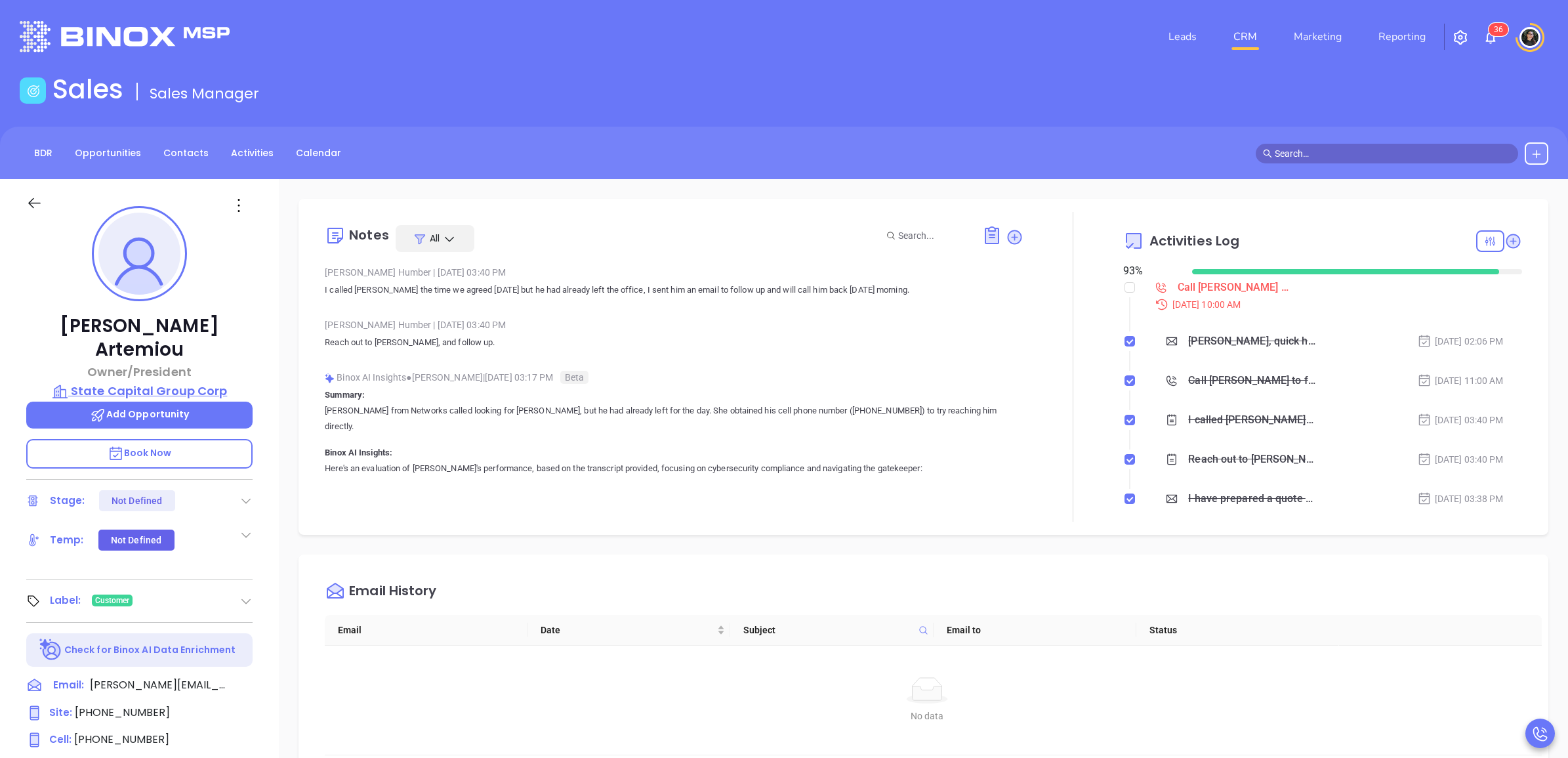
click at [189, 382] on p "State Capital Group Corp" at bounding box center [139, 391] width 227 height 19
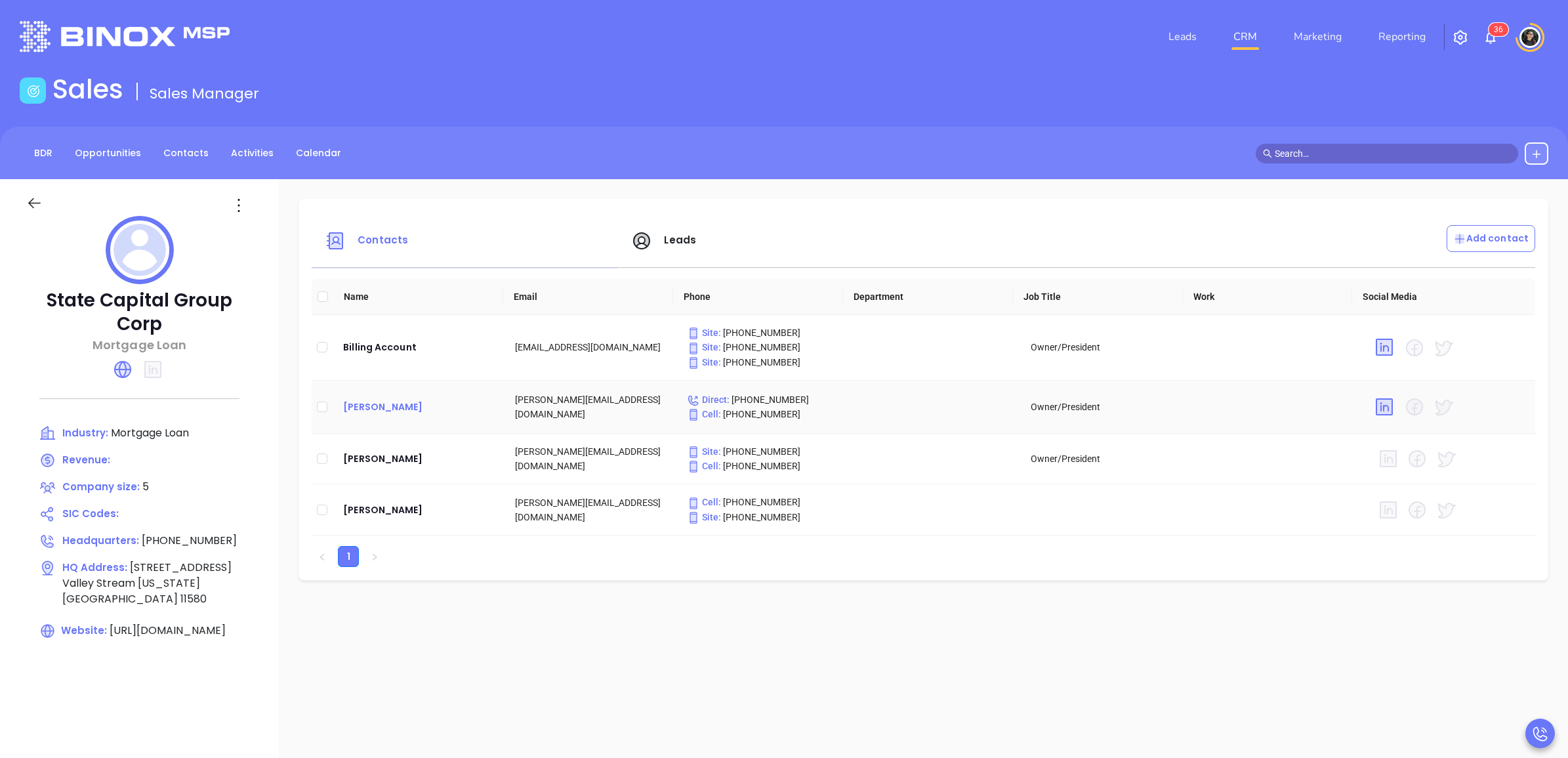
click at [422, 414] on div "George Artemiou" at bounding box center [419, 407] width 151 height 16
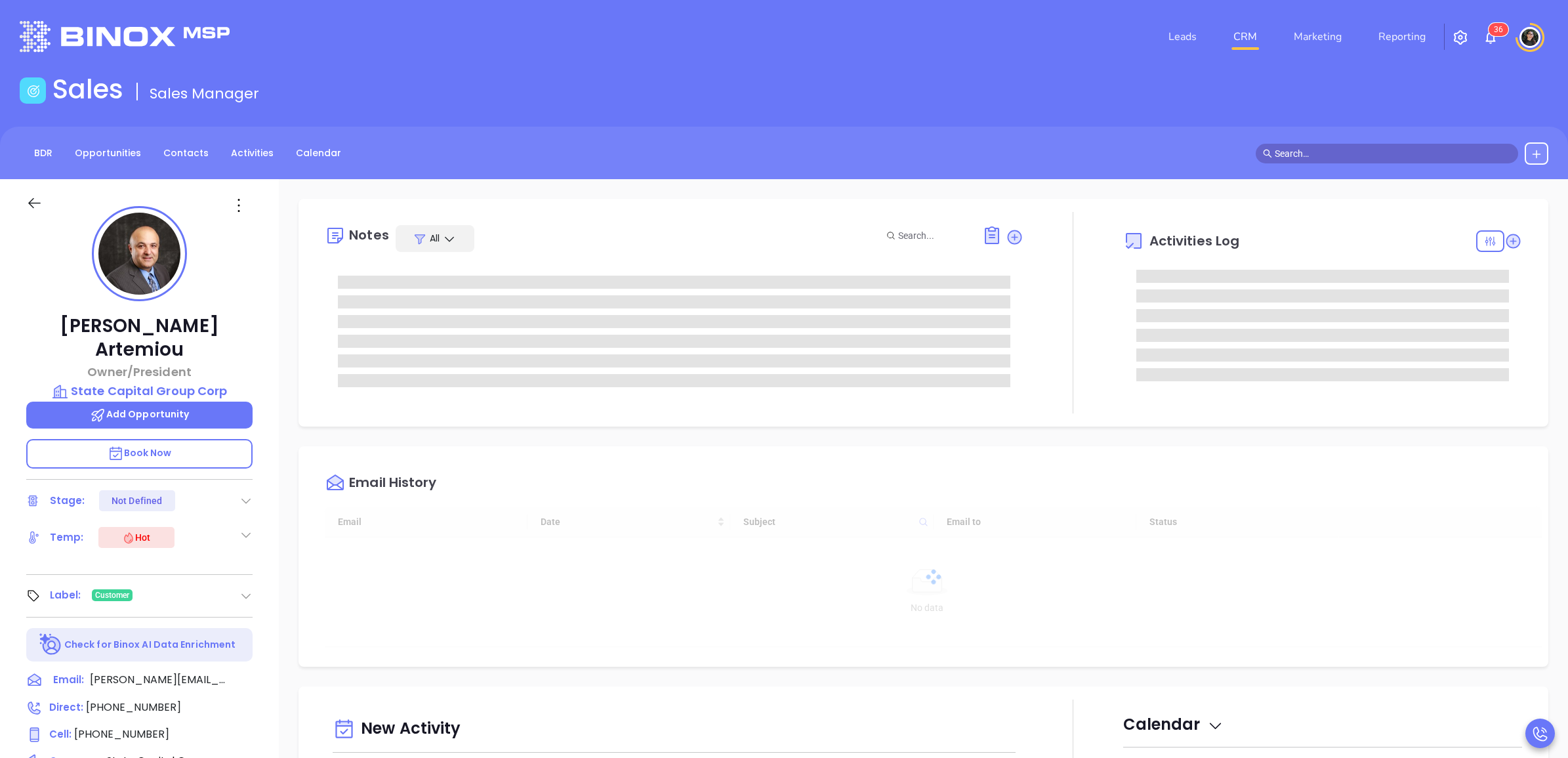
type input "[DATE]"
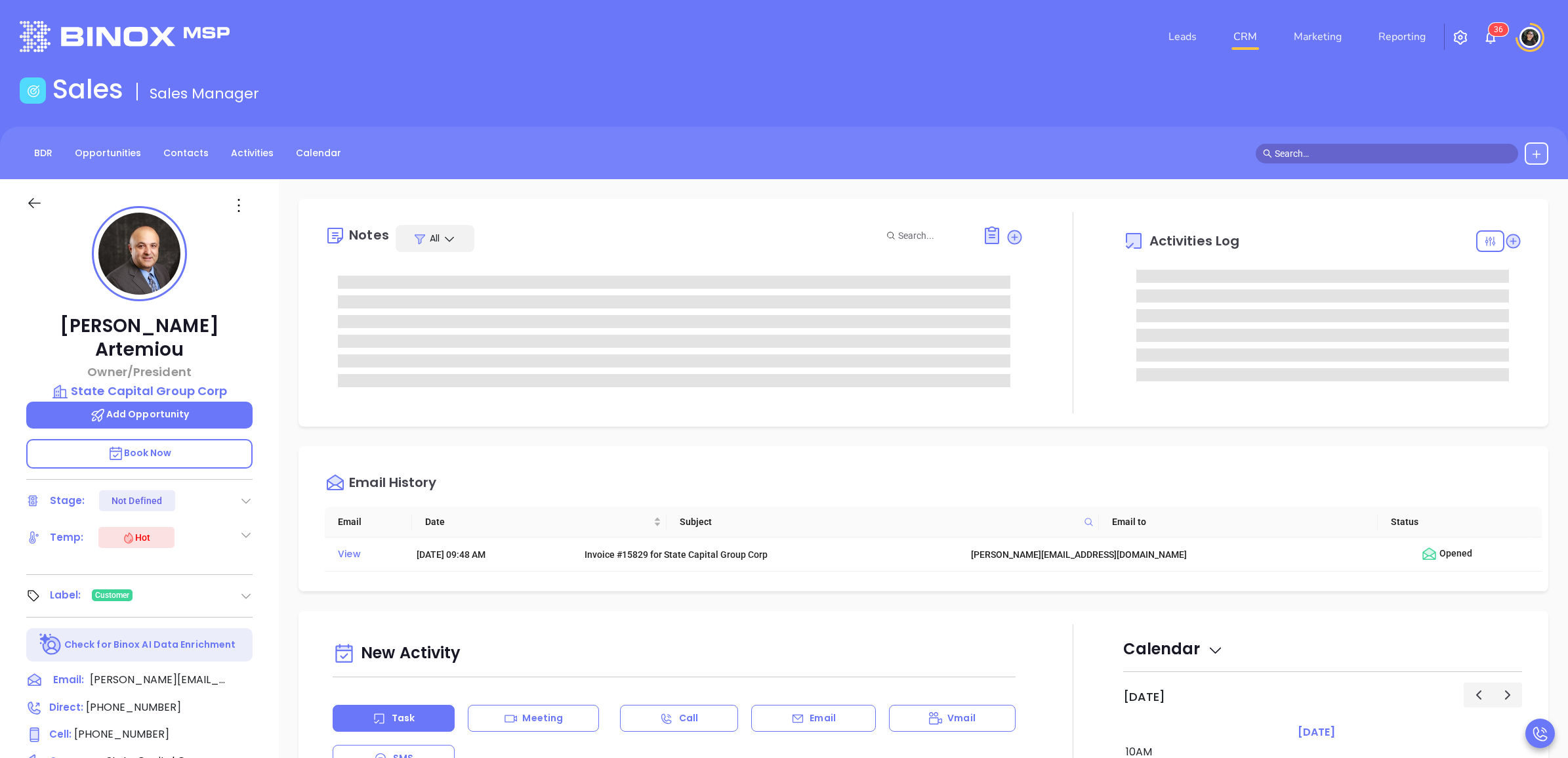
type input "[PERSON_NAME]"
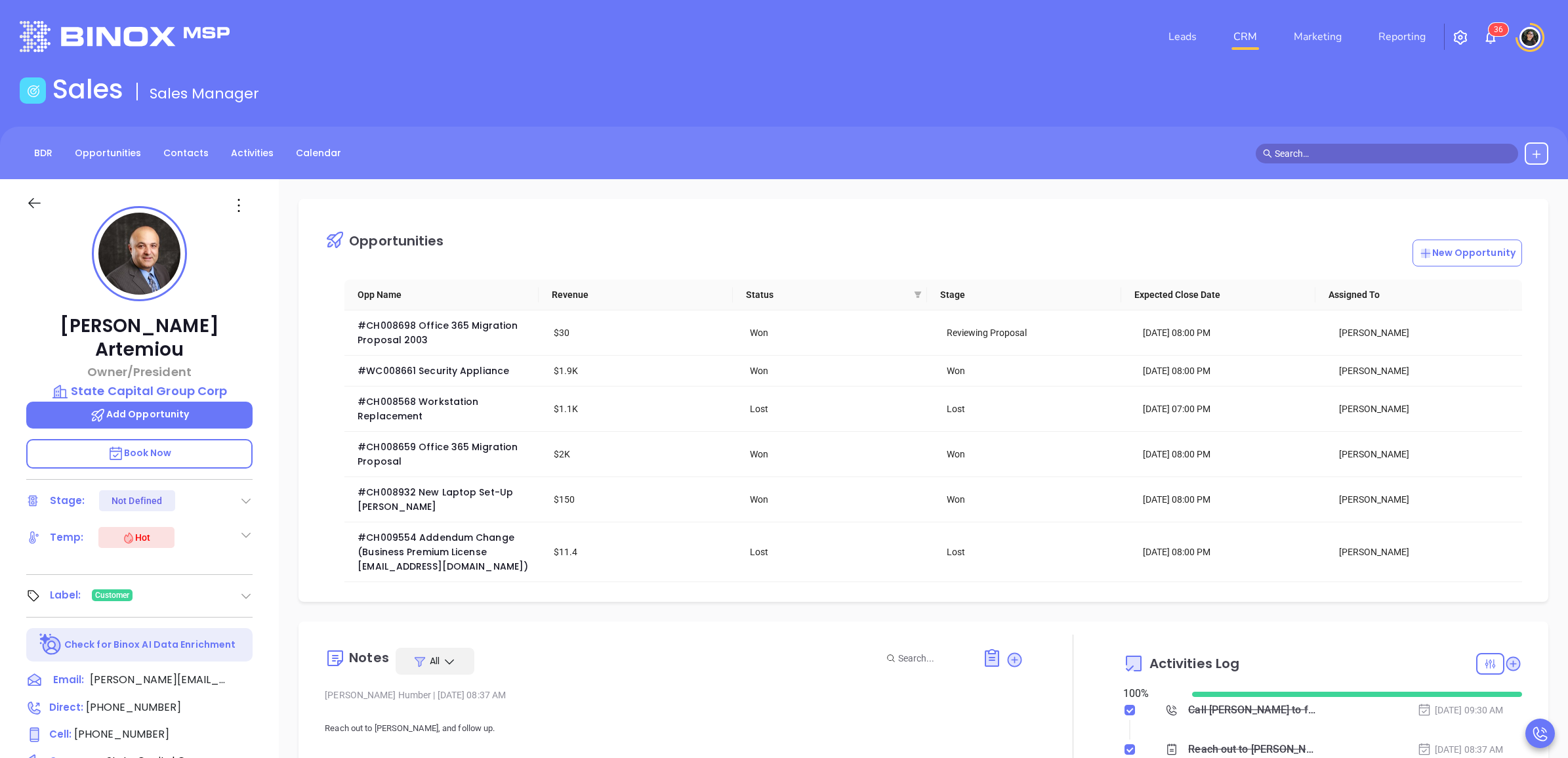
drag, startPoint x: 1352, startPoint y: 159, endPoint x: 1346, endPoint y: 140, distance: 19.9
click at [1352, 159] on input "text" at bounding box center [1393, 153] width 236 height 15
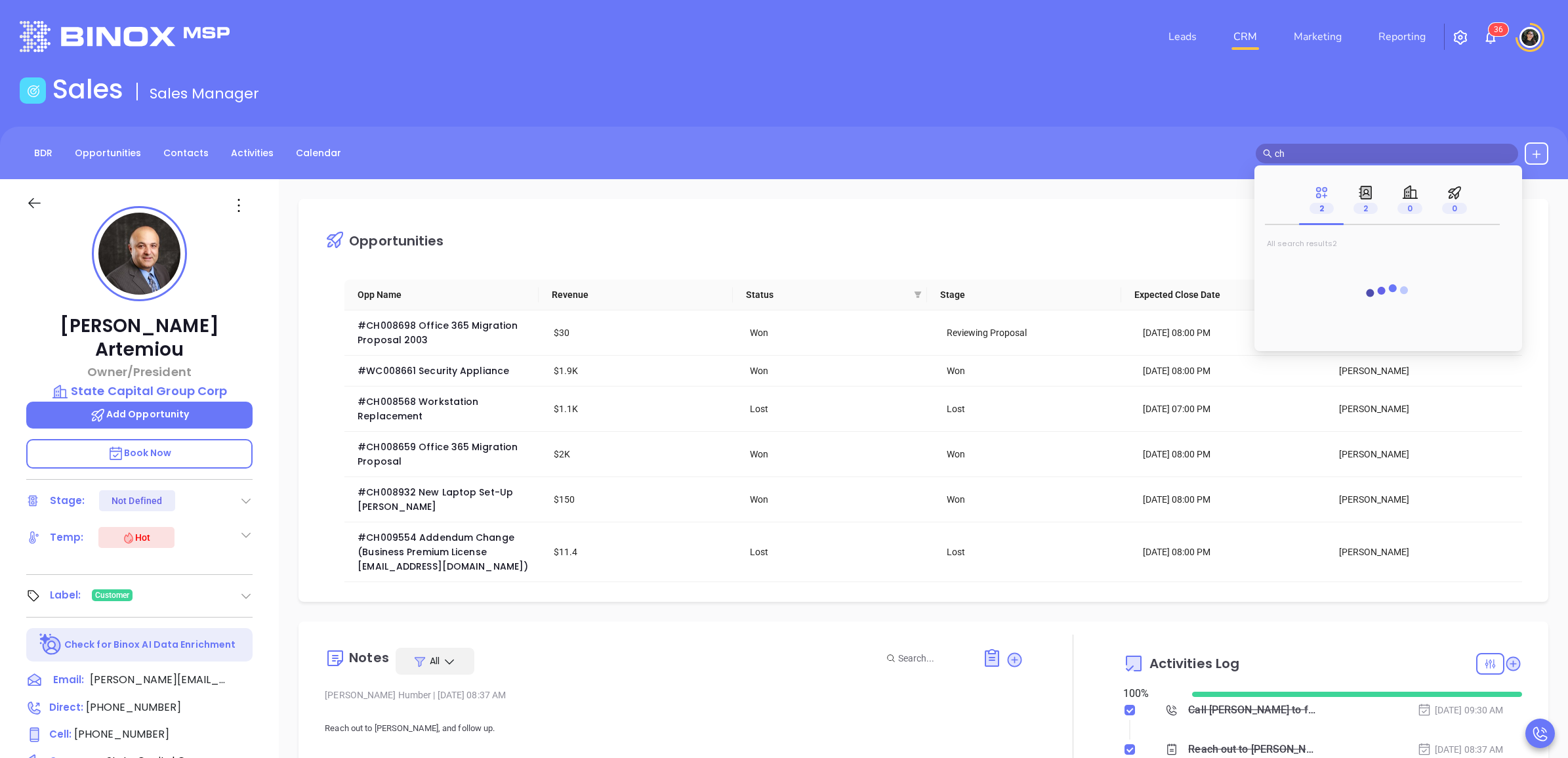
type input "c"
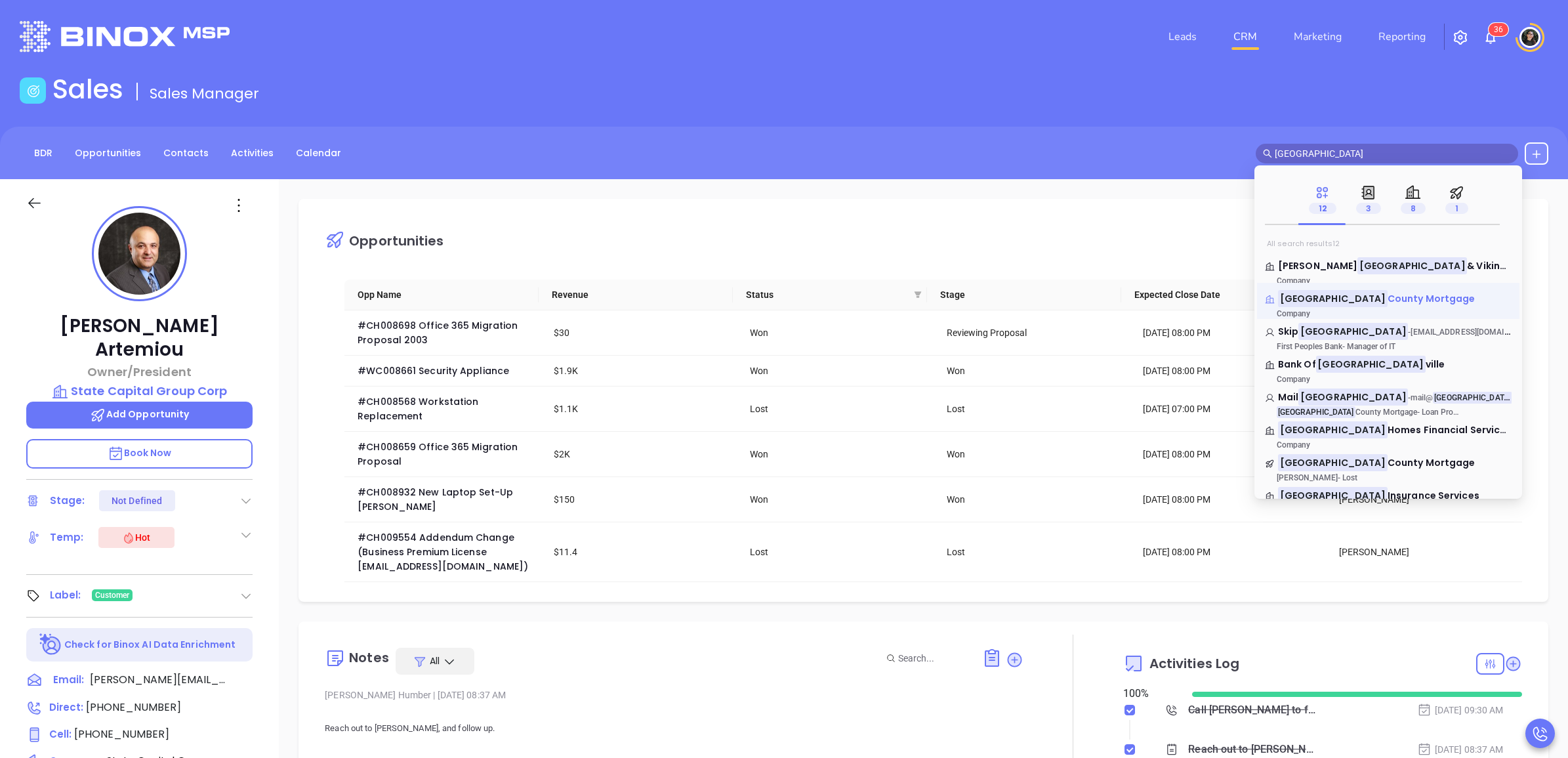
type input "richmond"
click at [1387, 292] on span "County Mortgage" at bounding box center [1431, 298] width 88 height 13
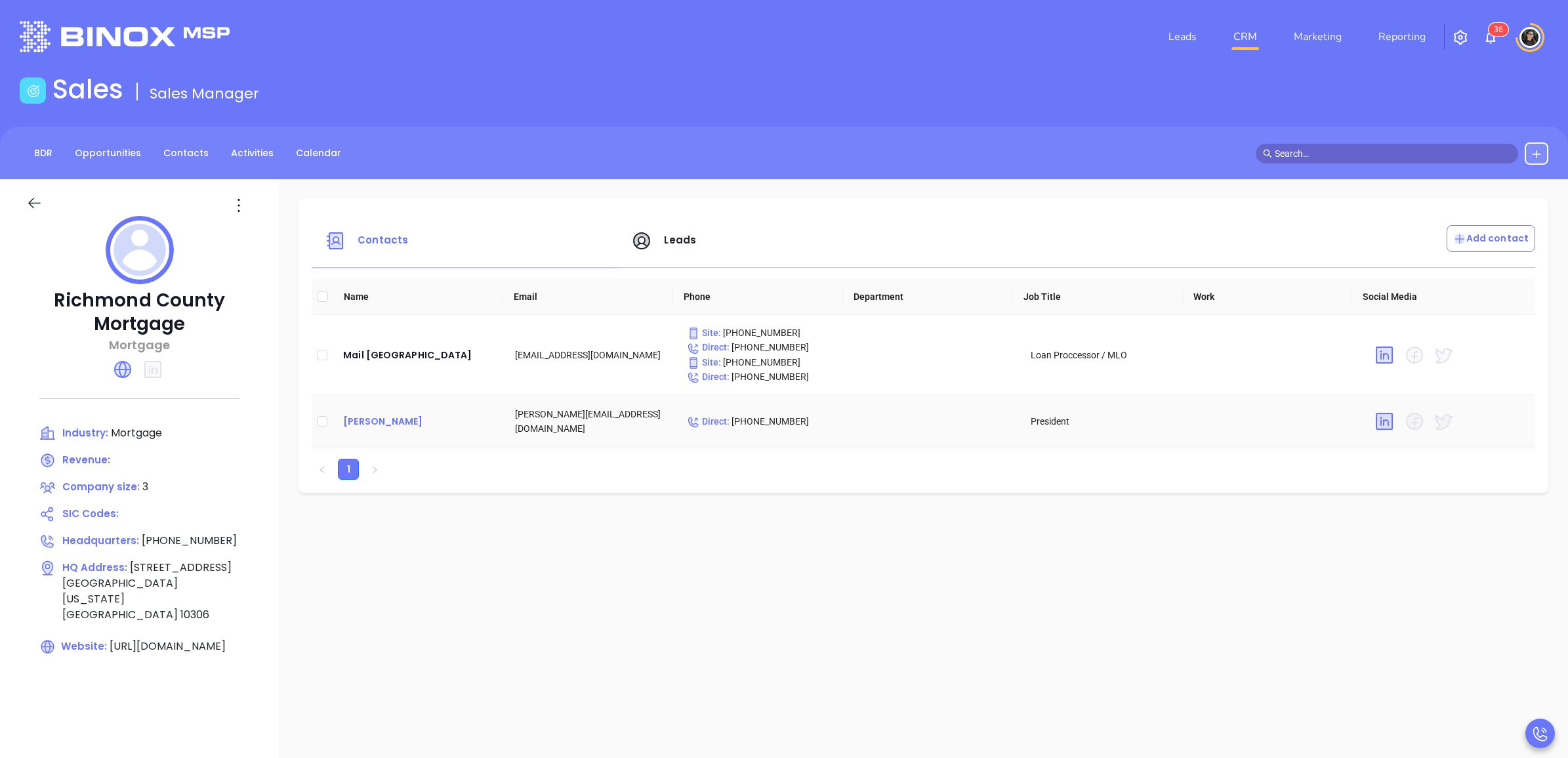
click at [427, 423] on div "Charles Martino" at bounding box center [419, 421] width 151 height 16
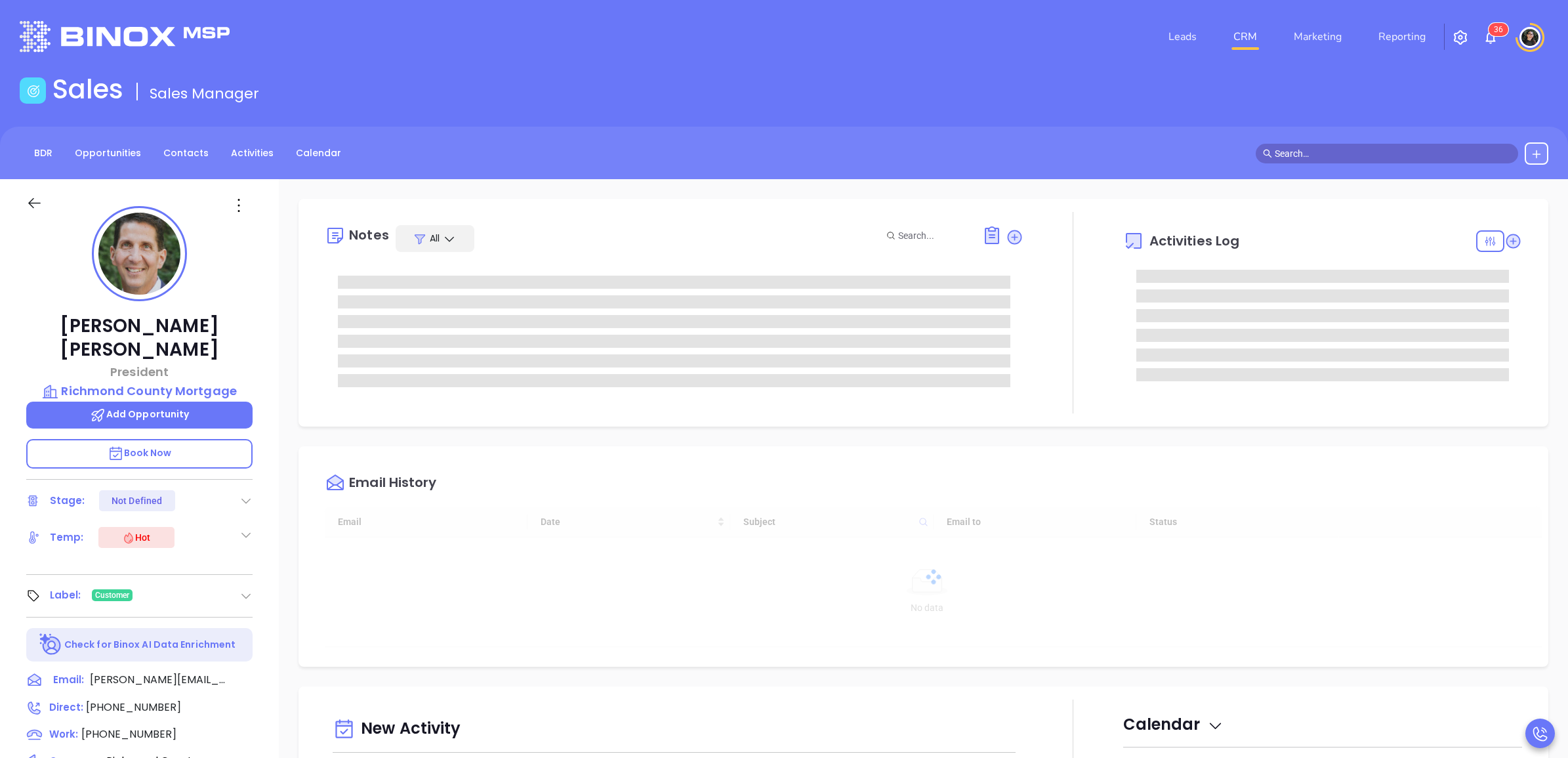
type input "[DATE]"
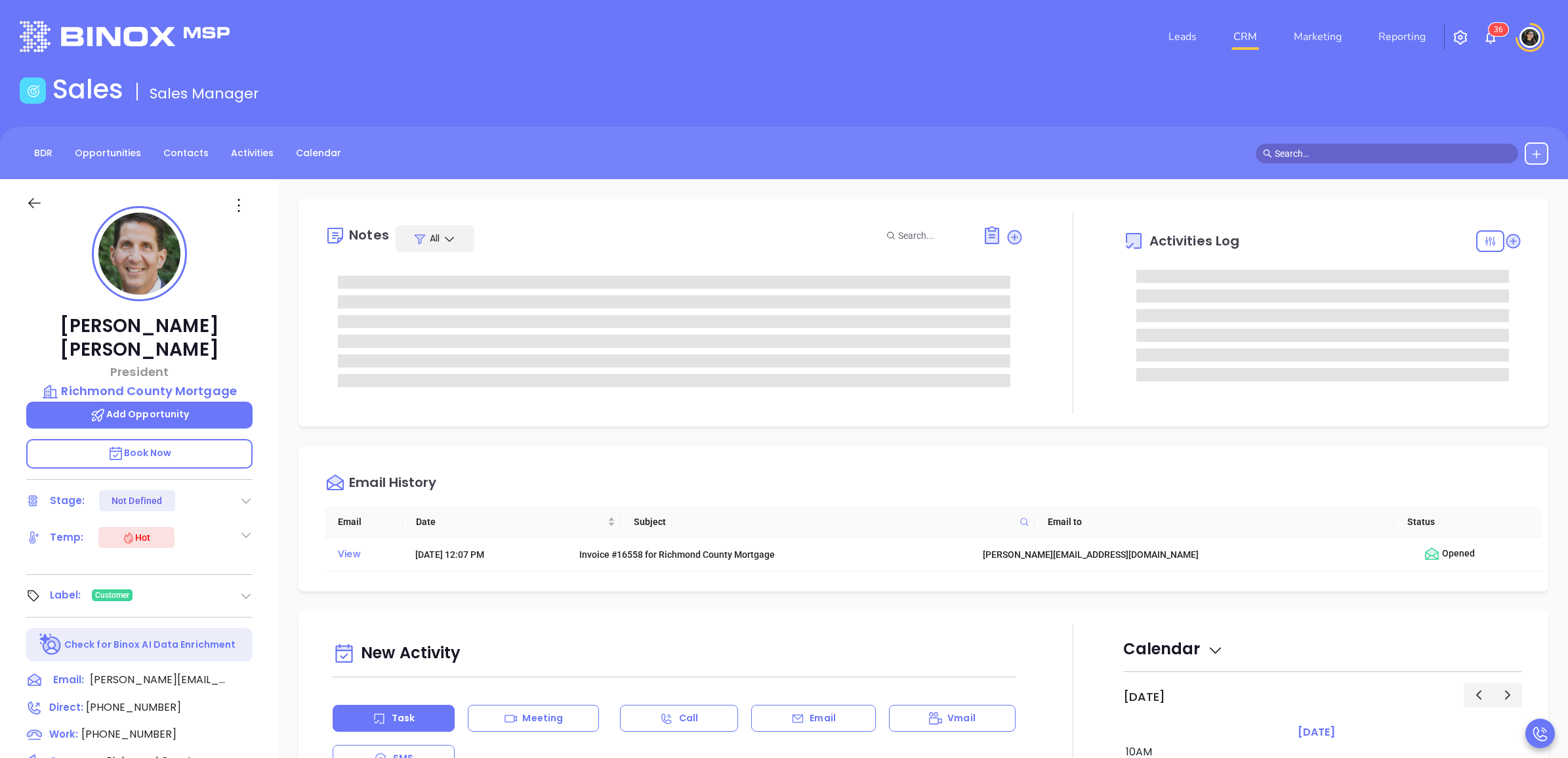
type input "[PERSON_NAME]"
click at [1344, 155] on input "text" at bounding box center [1393, 153] width 236 height 15
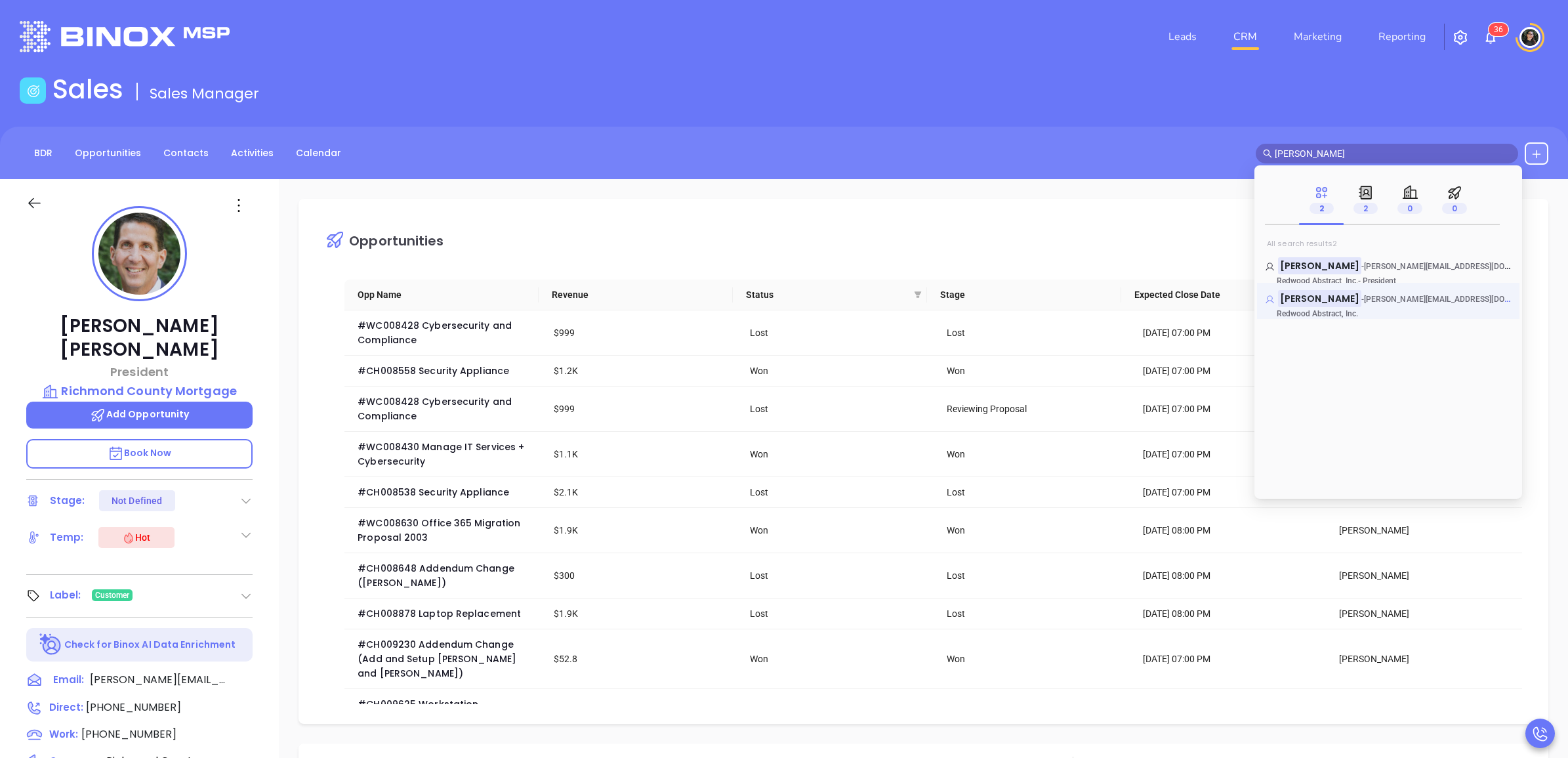
type input "mike braun"
click at [1307, 302] on mark "Mike Braun" at bounding box center [1319, 298] width 83 height 17
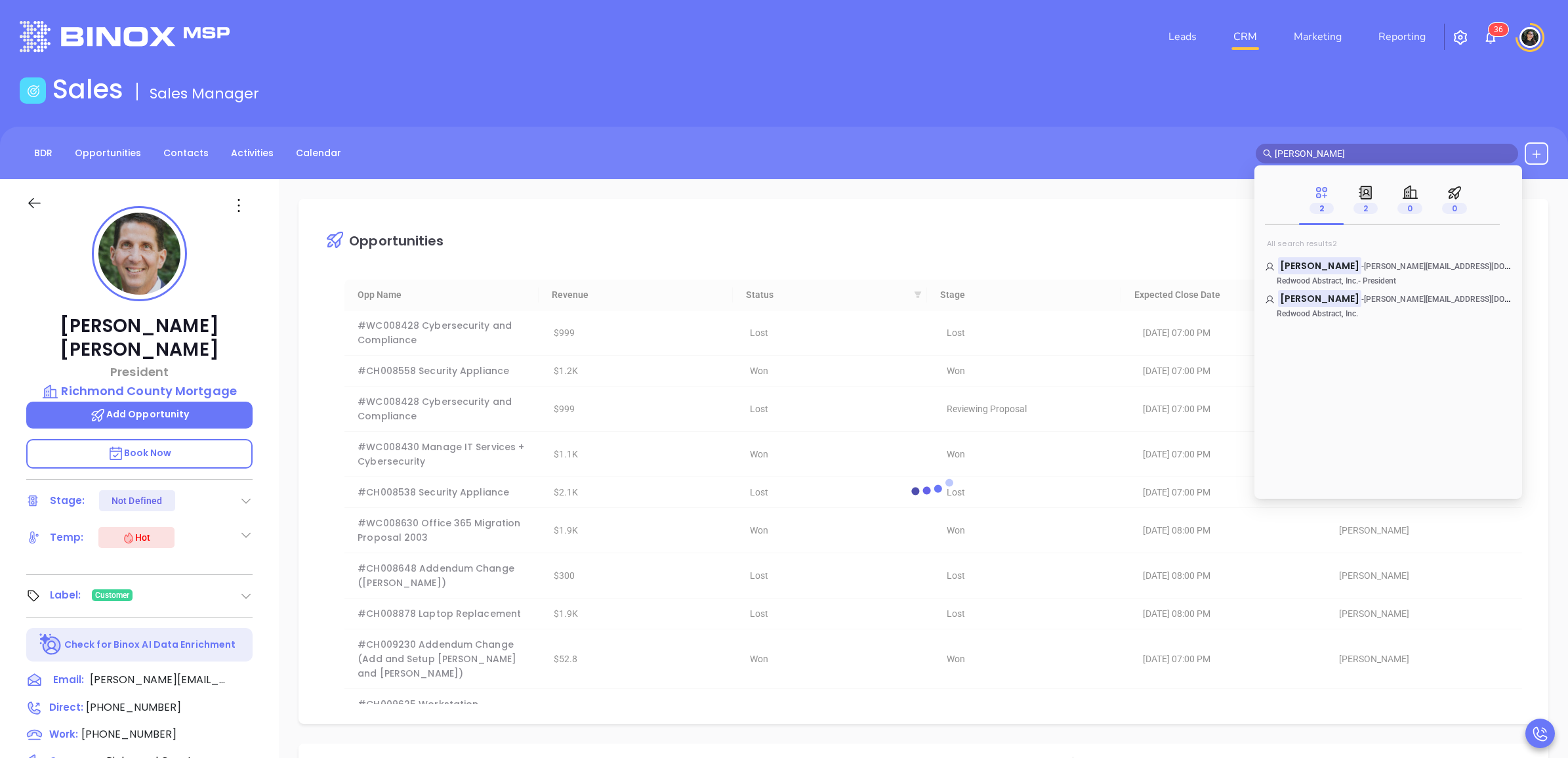
click at [1149, 113] on main "Sales Sales Manager BDR Opportunities Contacts Activities Calendar mike braun C…" at bounding box center [784, 600] width 1568 height 1053
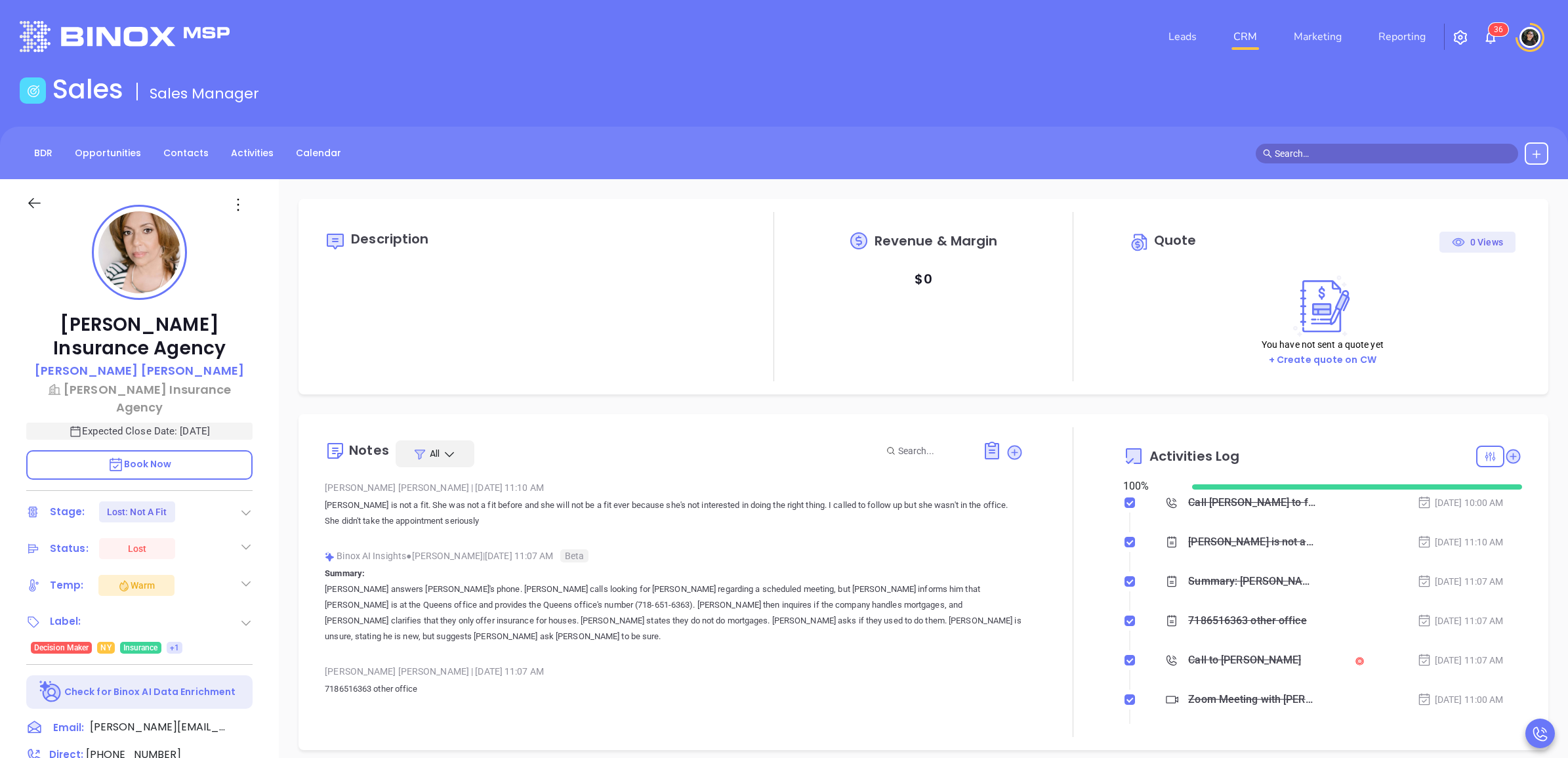
type input "[PERSON_NAME]"
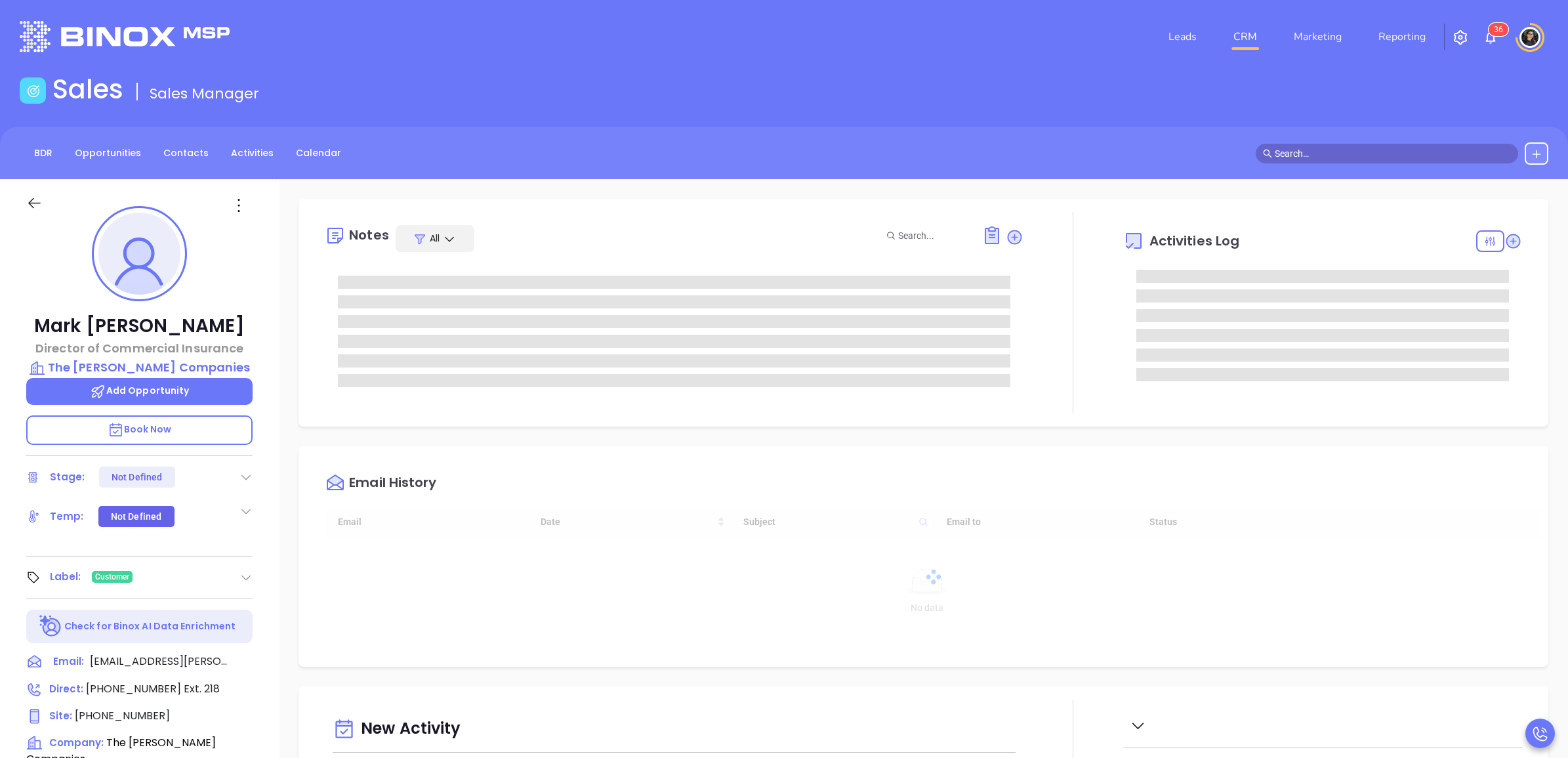
type input "[DATE]"
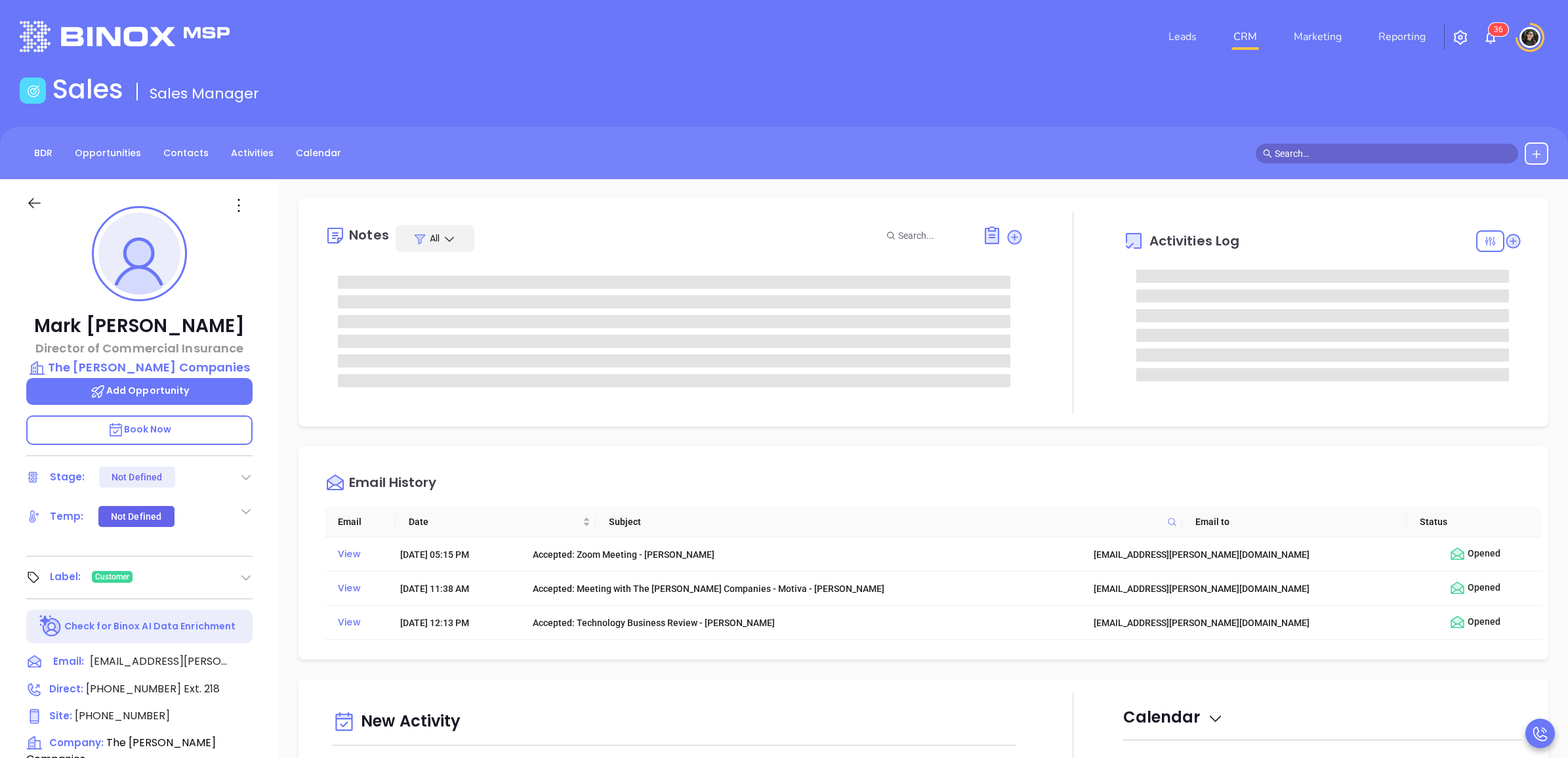
type input "[PERSON_NAME]"
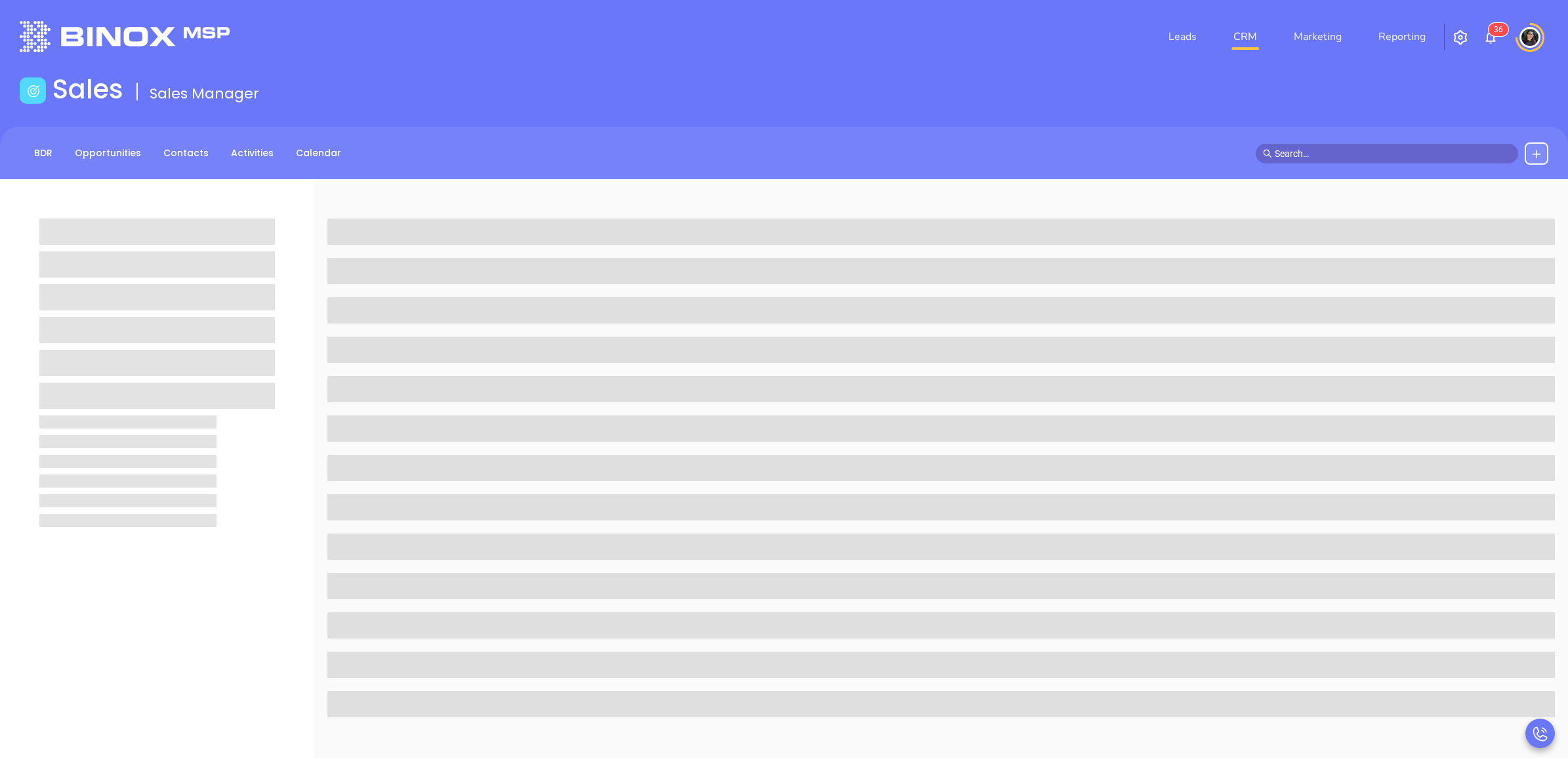
click at [1293, 155] on input "text" at bounding box center [1393, 153] width 236 height 15
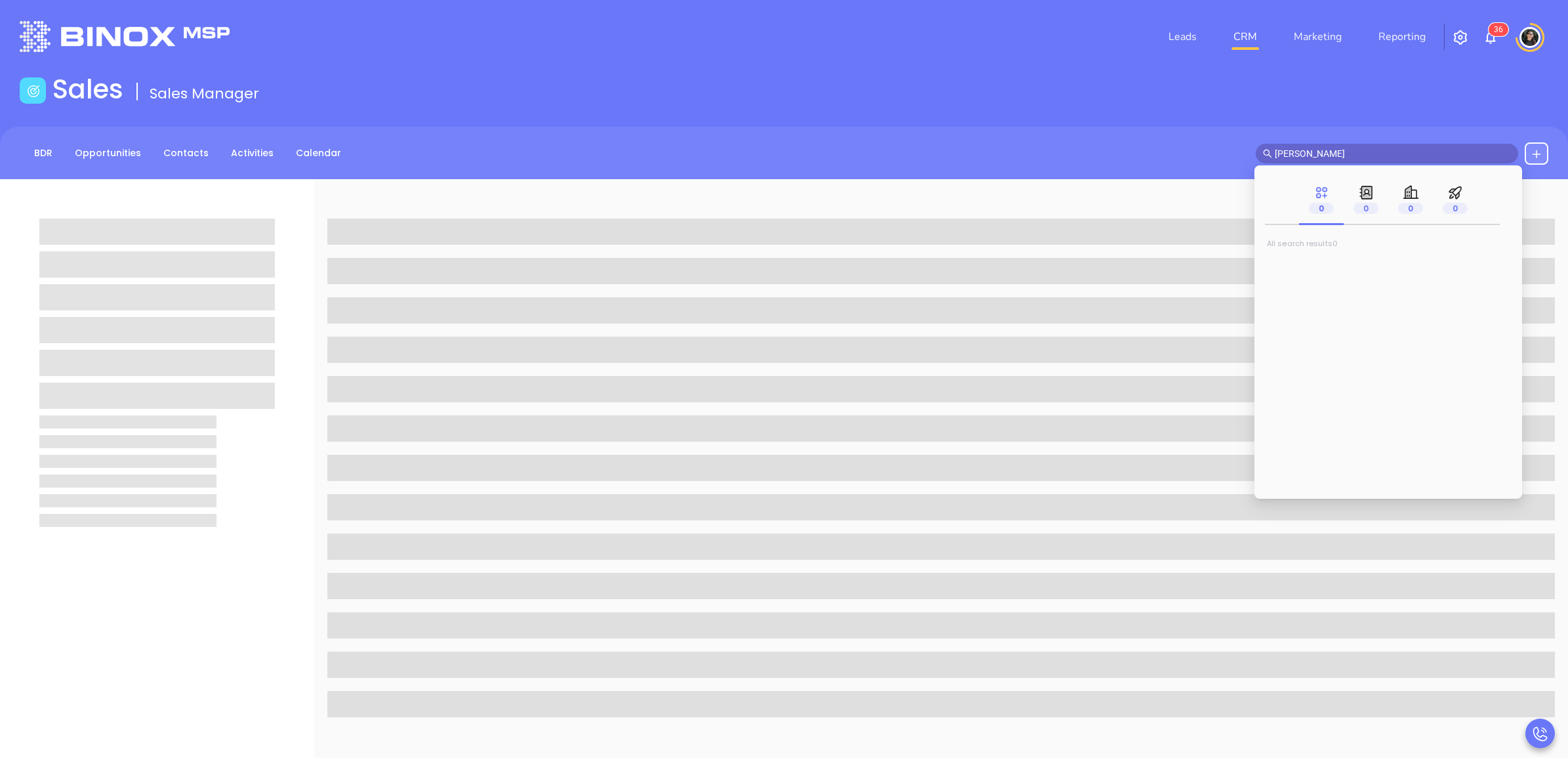
type input "[PERSON_NAME]"
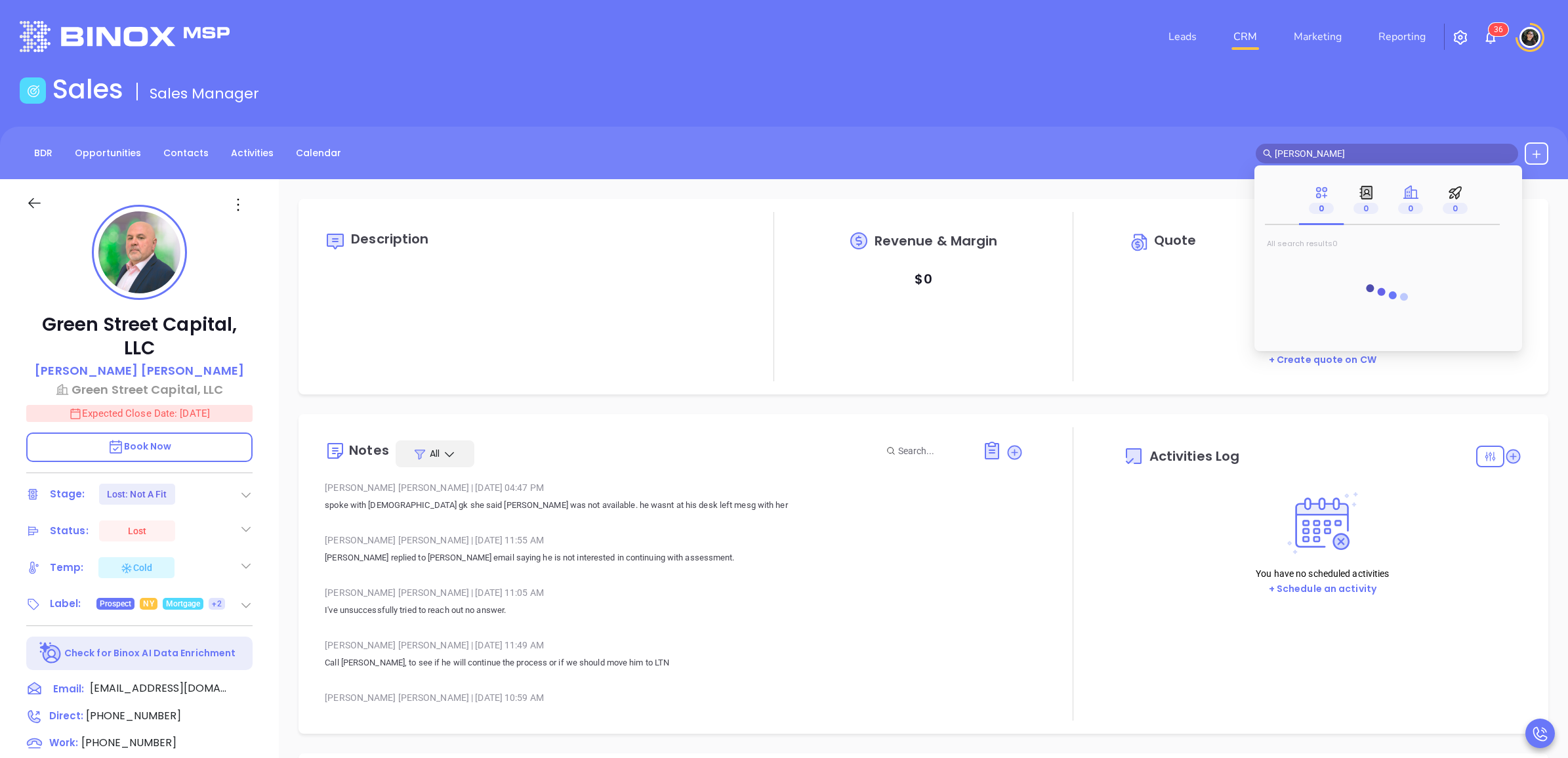
type input "[DATE]"
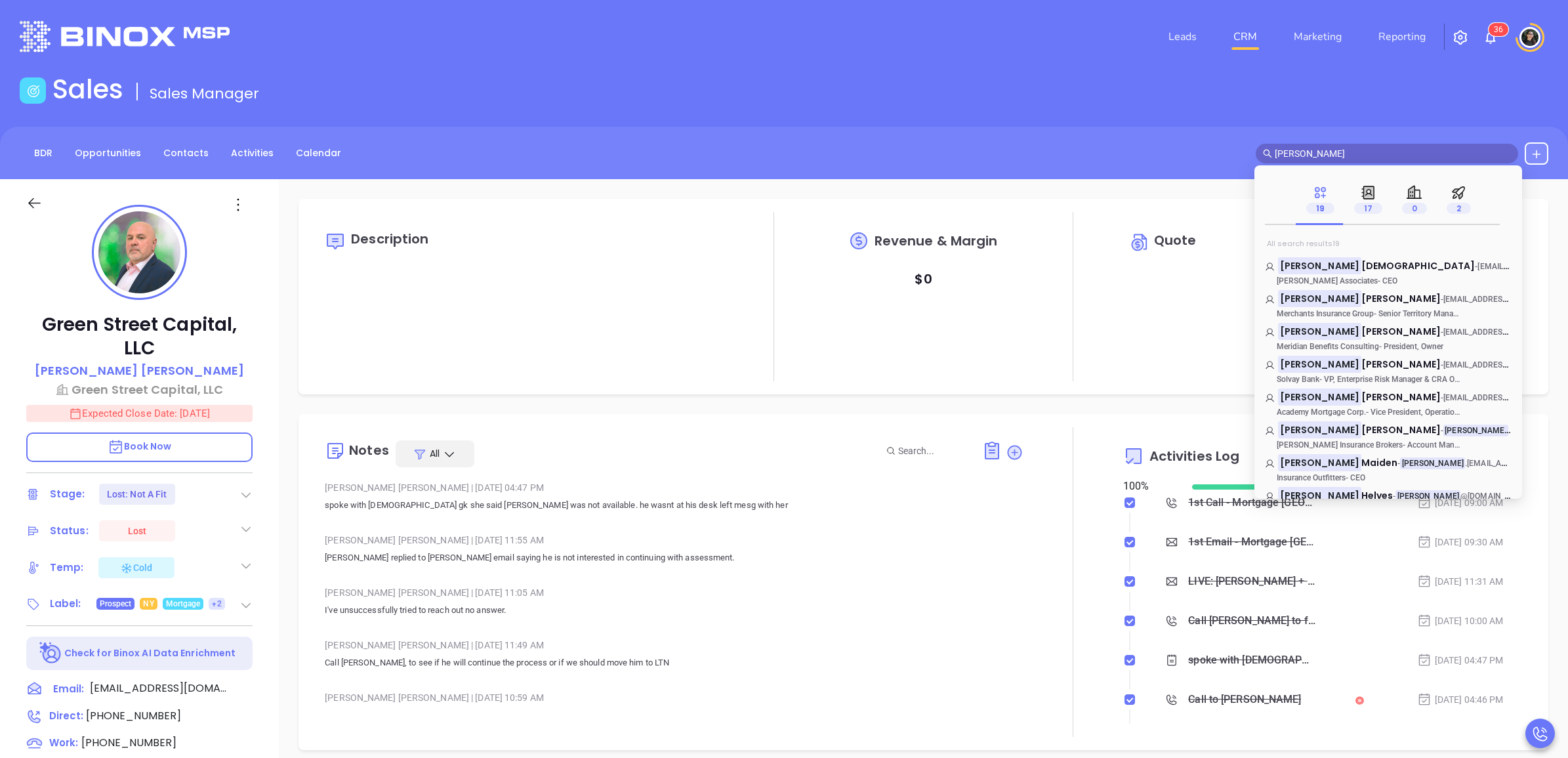
type input "[PERSON_NAME]"
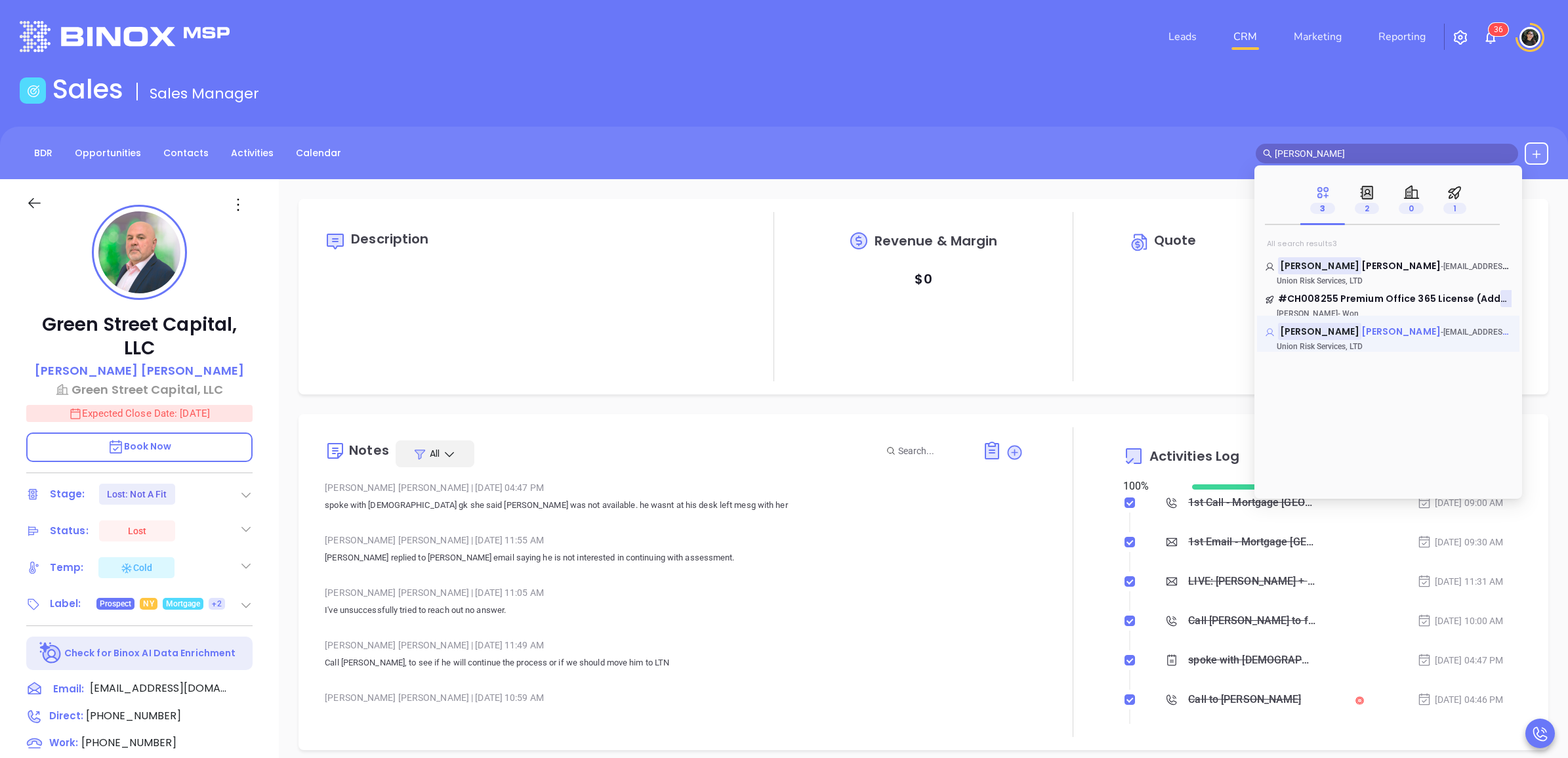
type input "[PERSON_NAME]"
click at [1323, 335] on mark "[PERSON_NAME]" at bounding box center [1319, 331] width 83 height 17
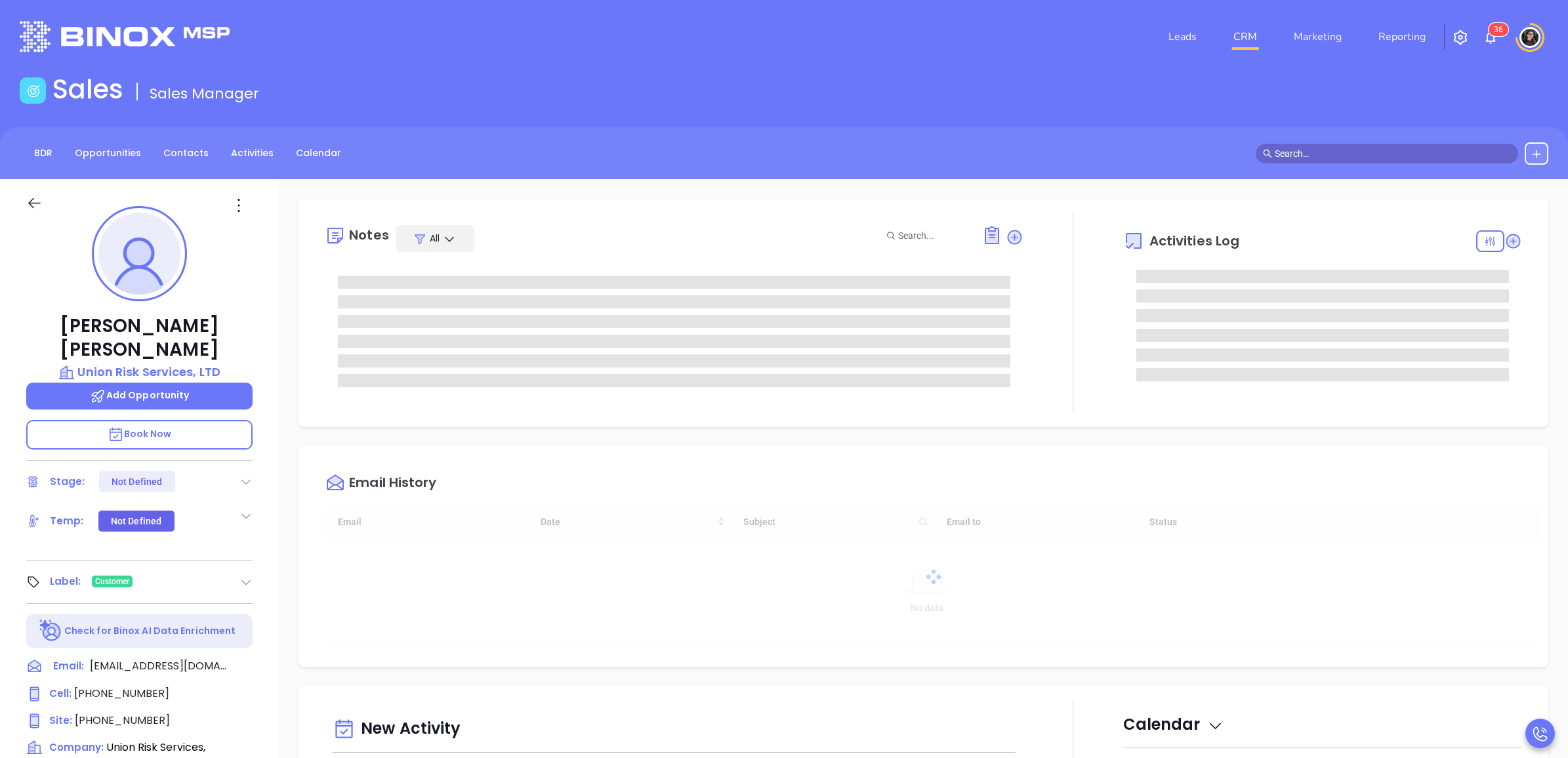
type input "10:00 am"
type input "[DATE]"
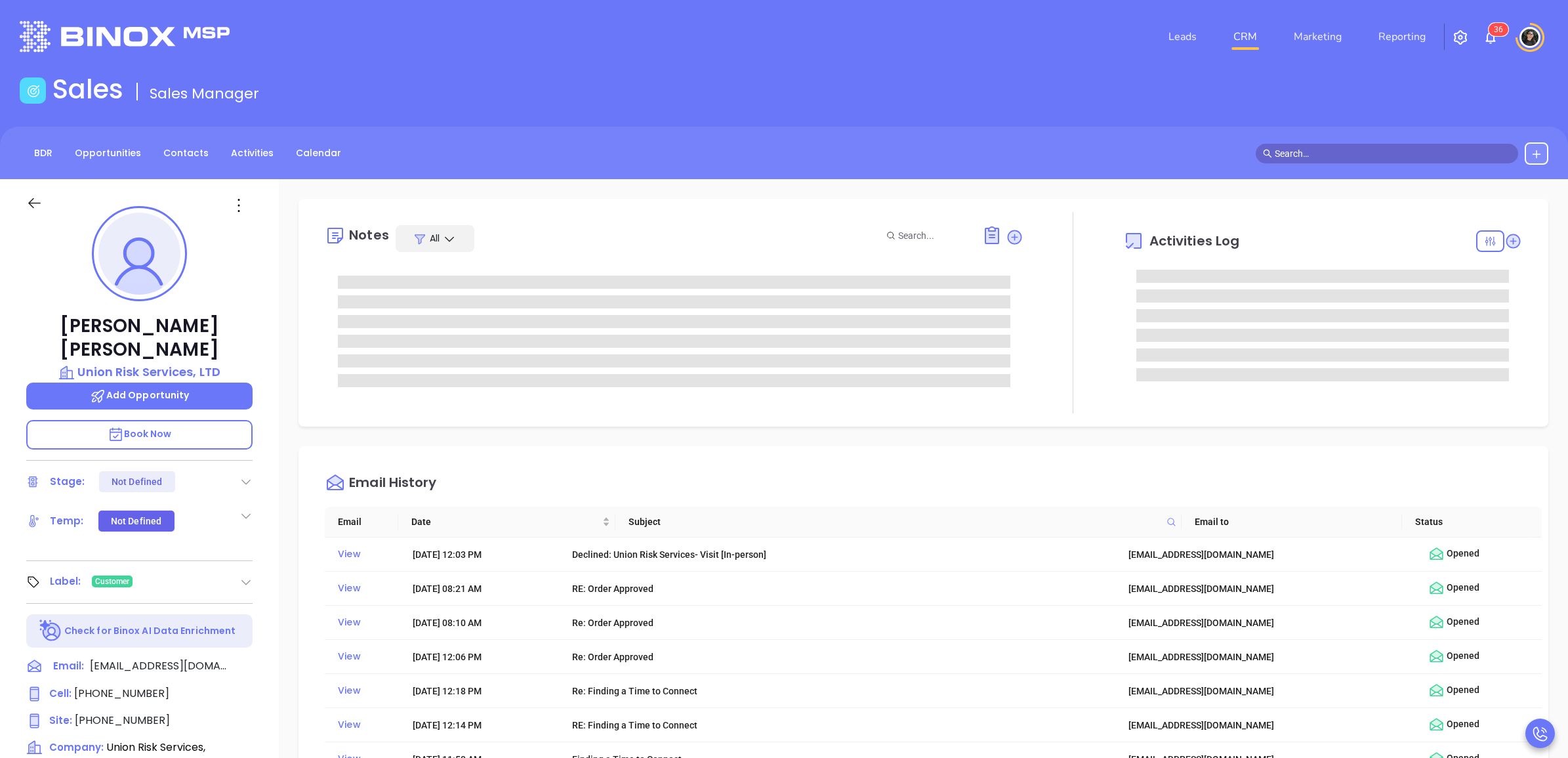
type input "[PERSON_NAME]"
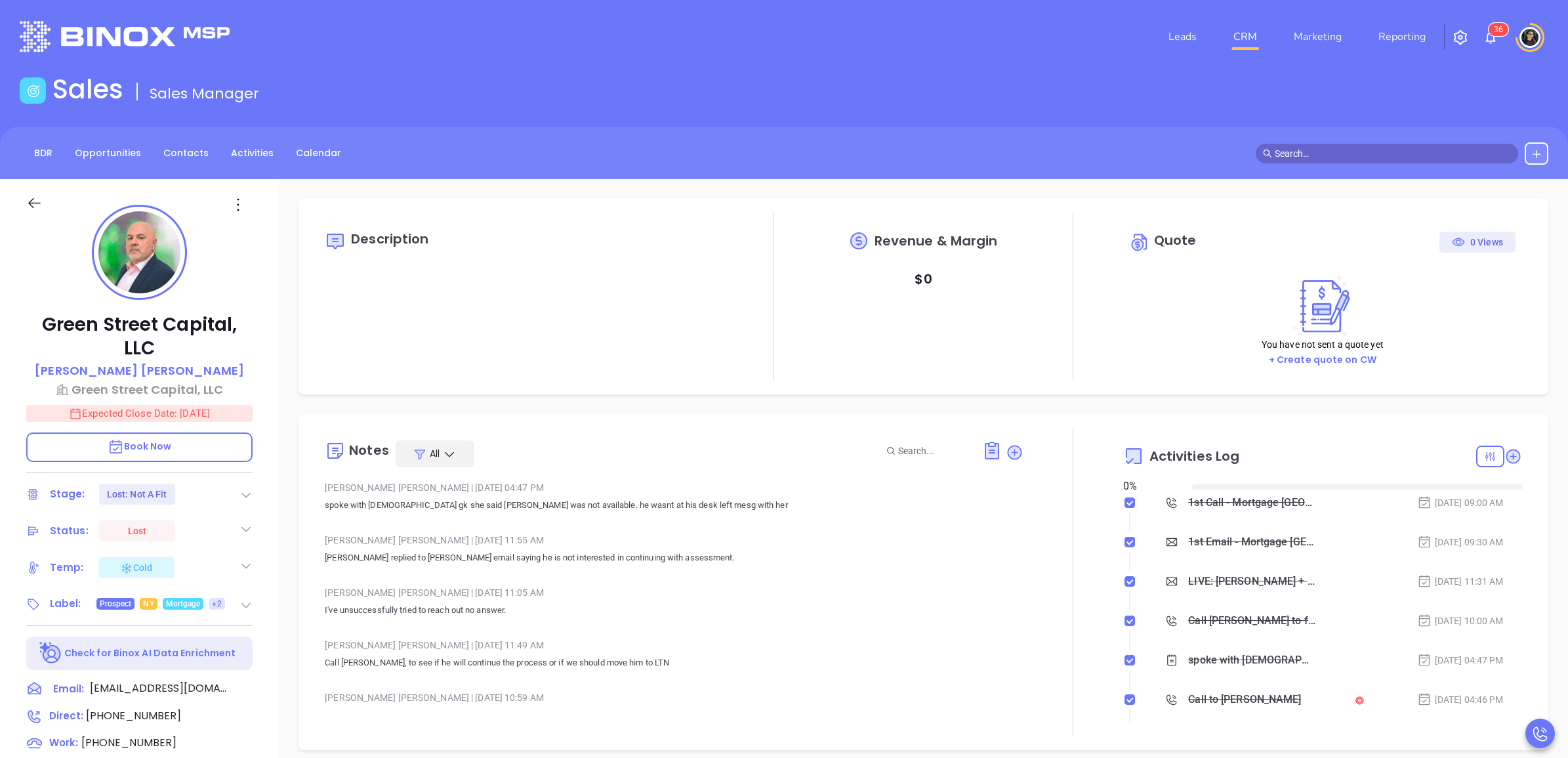
type input "[DATE]"
click at [1404, 157] on input "text" at bounding box center [1393, 153] width 236 height 15
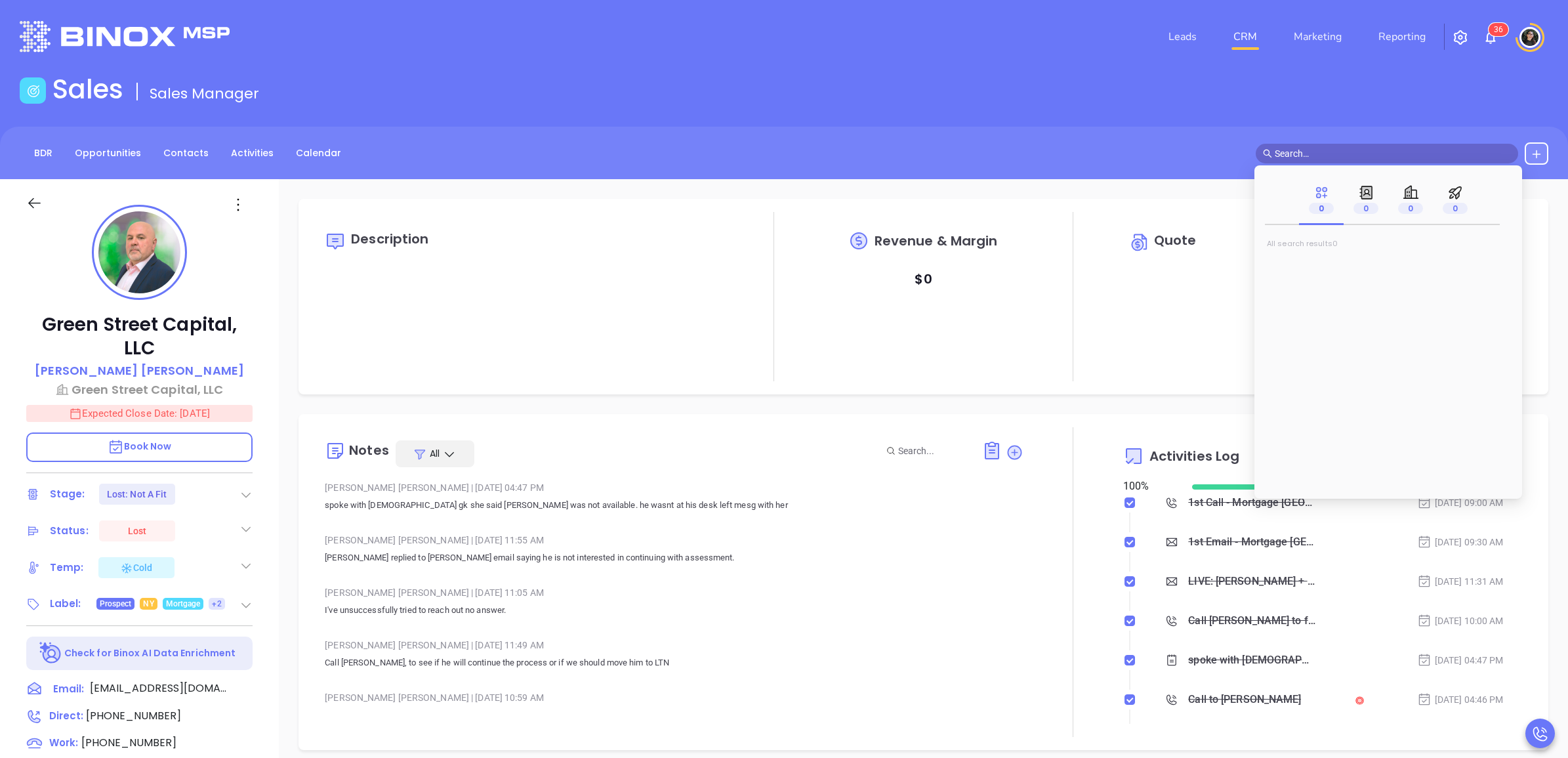
type input "[PERSON_NAME]"
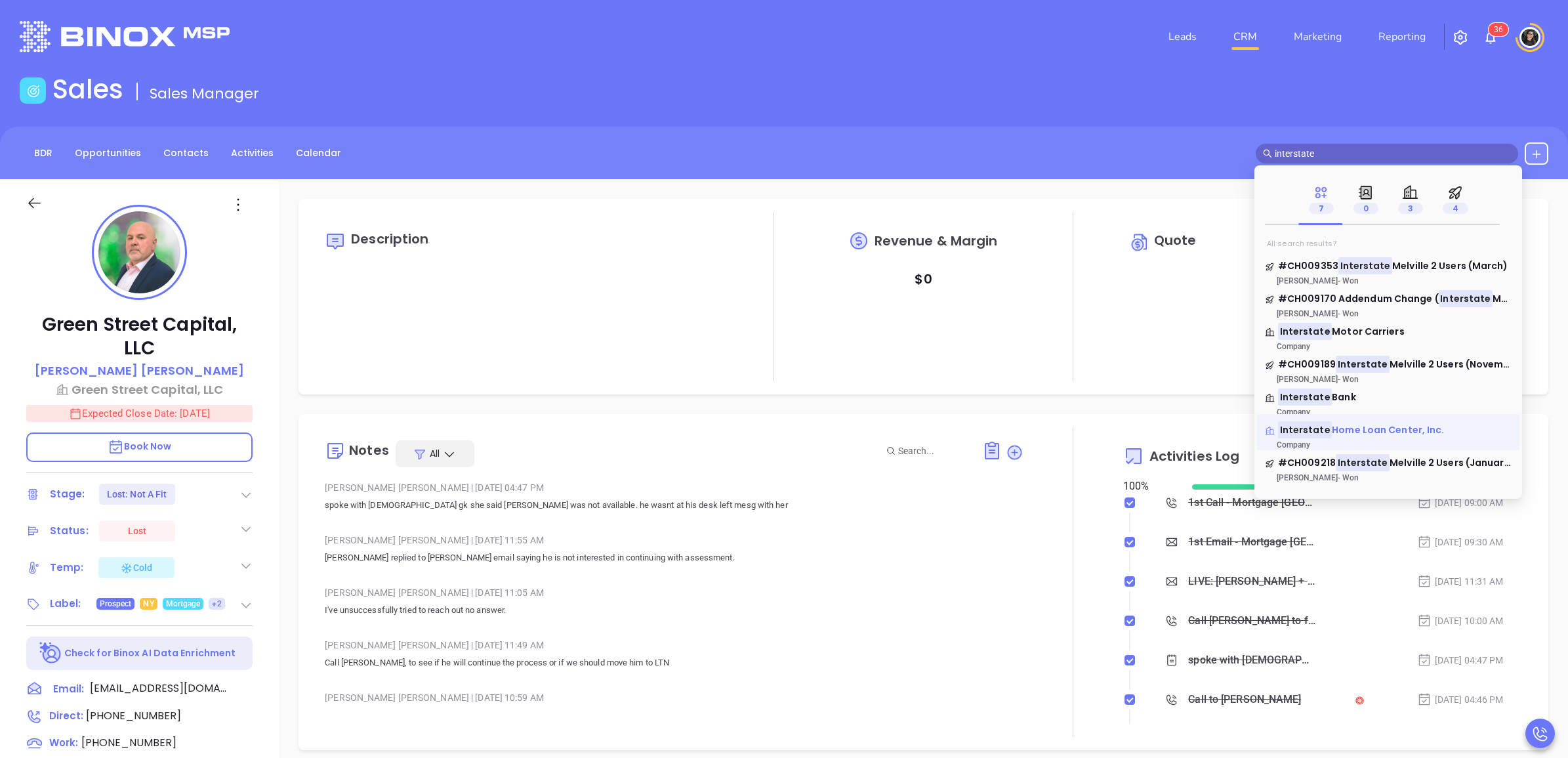
type input "interstate"
click at [1419, 434] on span "Home Loan Center, Inc." at bounding box center [1388, 430] width 112 height 13
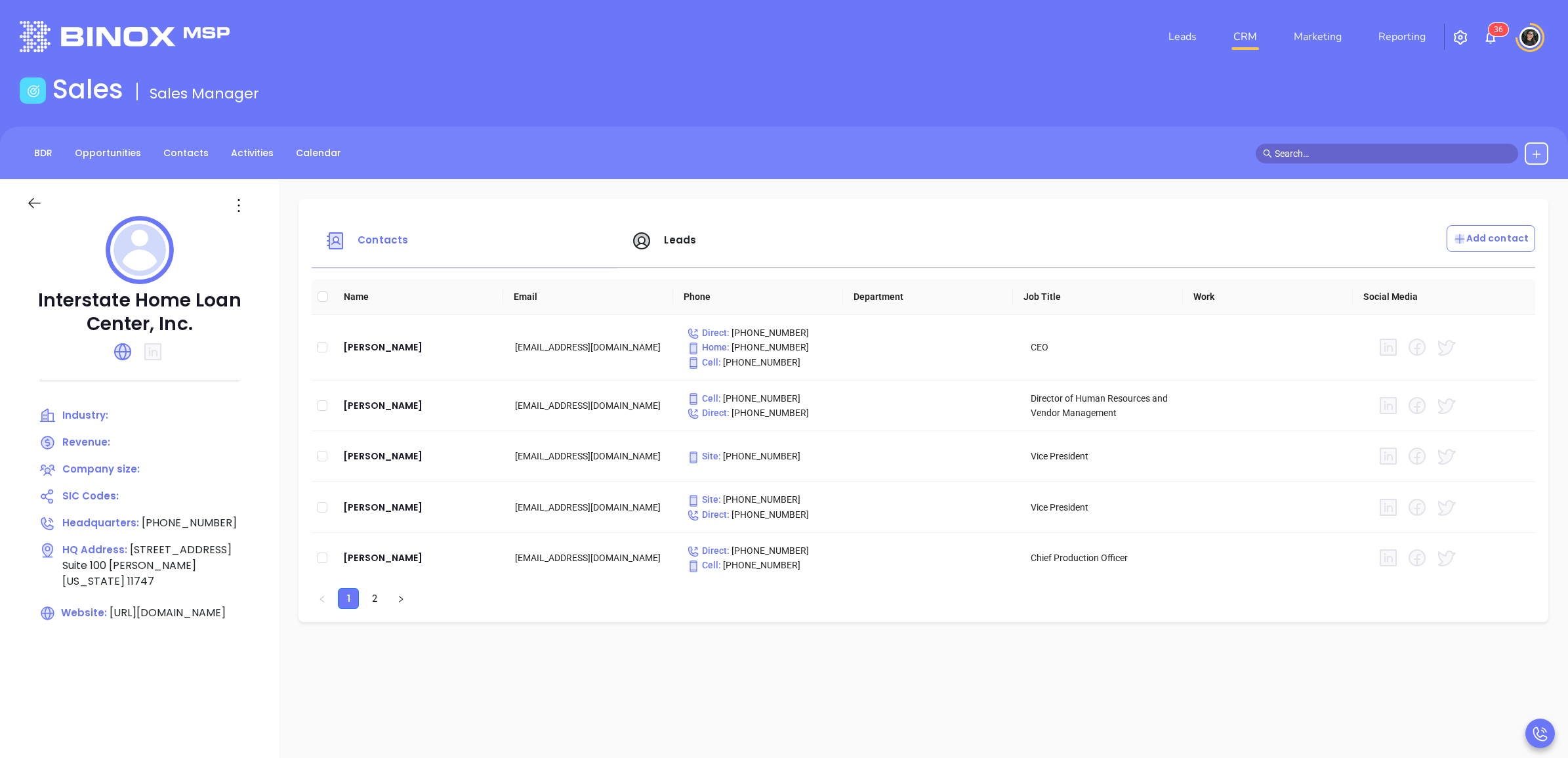
click at [1323, 141] on div "BDR Opportunities Contacts Activities Calendar" at bounding box center [784, 153] width 1568 height 53
click at [1332, 151] on input "text" at bounding box center [1393, 153] width 236 height 15
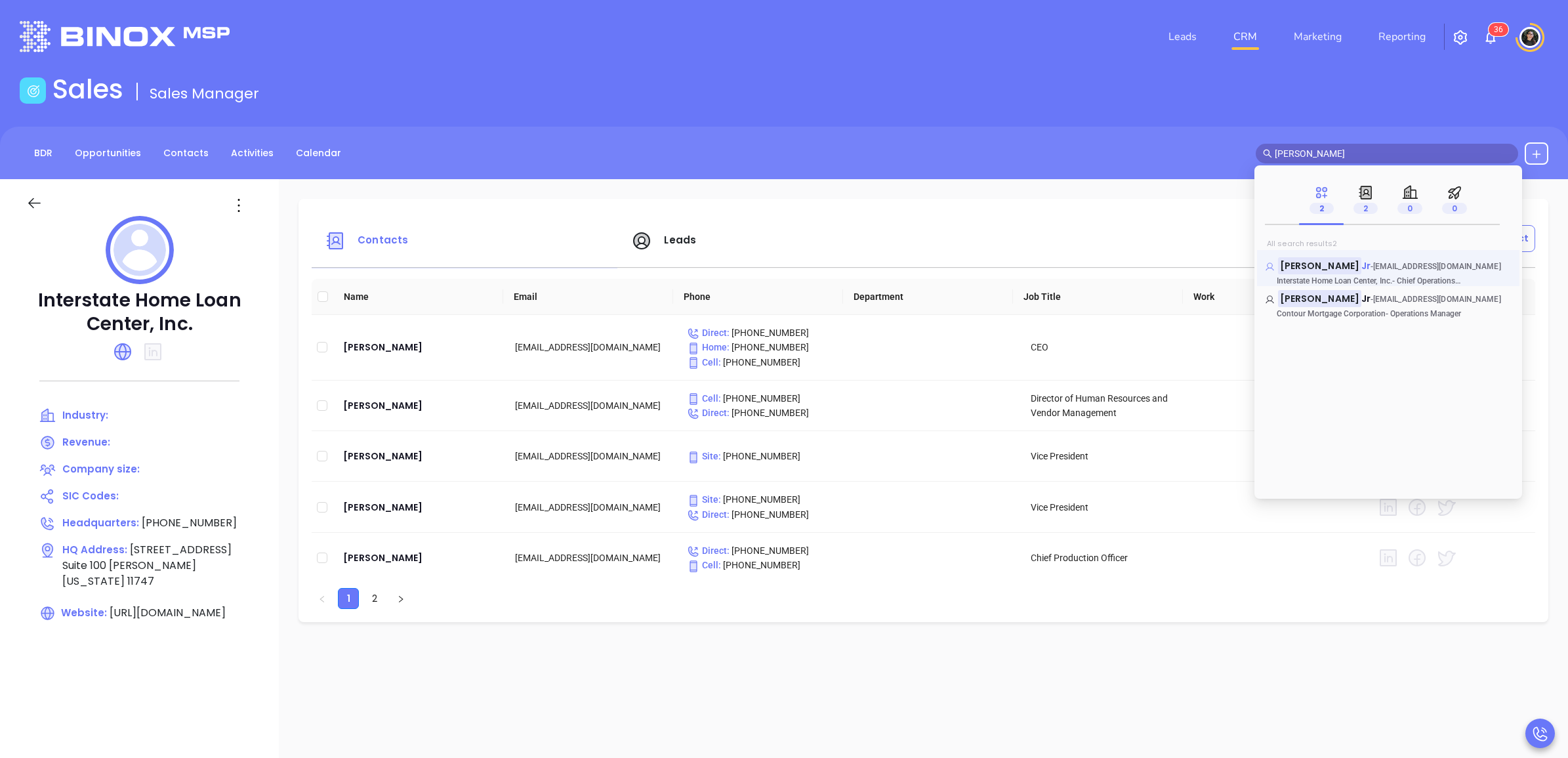
type input "andrew dauro"
click at [1337, 263] on mark "Andrew Dauro" at bounding box center [1319, 265] width 83 height 17
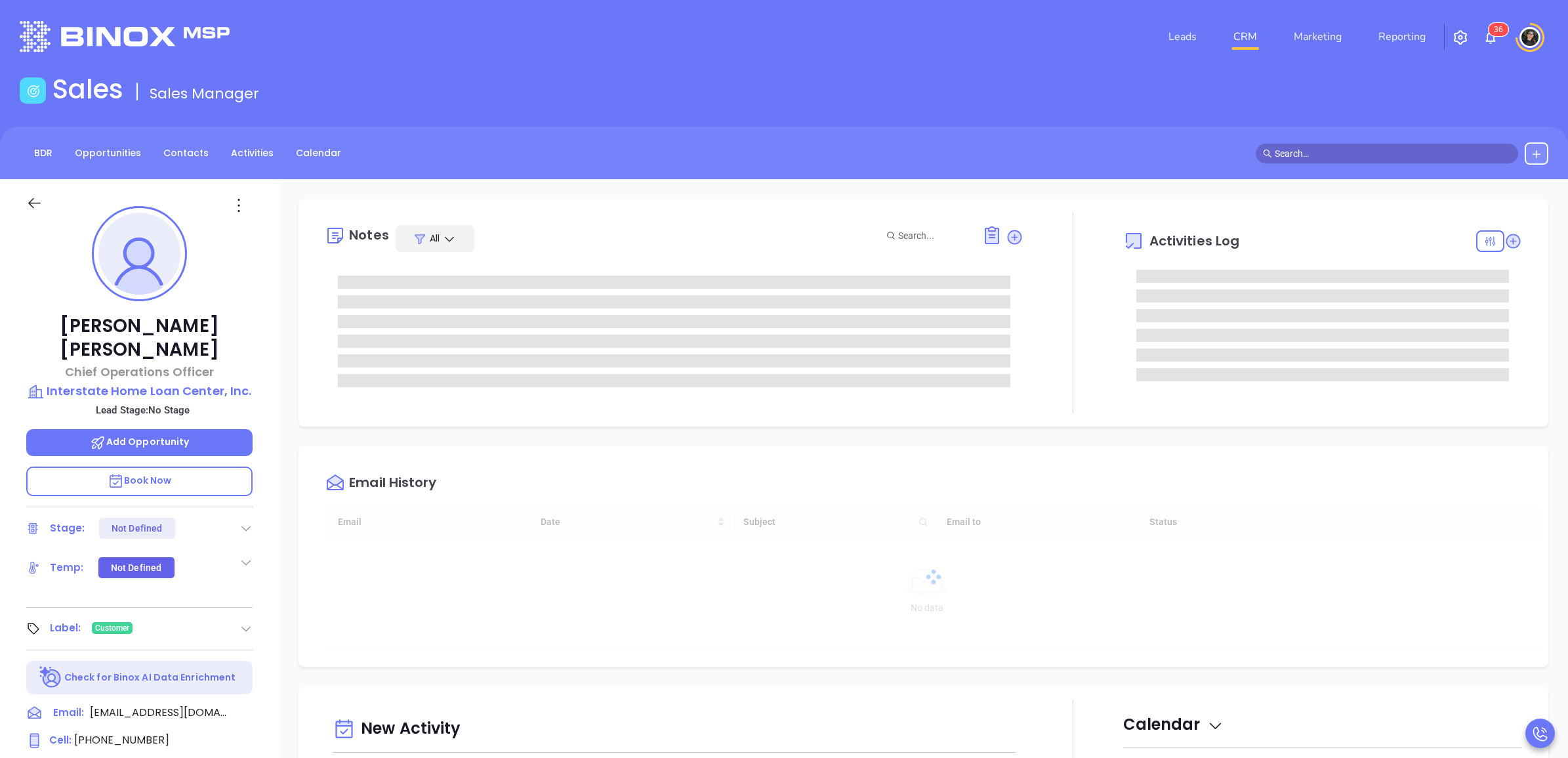
type input "[DATE]"
type input "[PERSON_NAME]"
